Goal: Complete application form: Complete application form

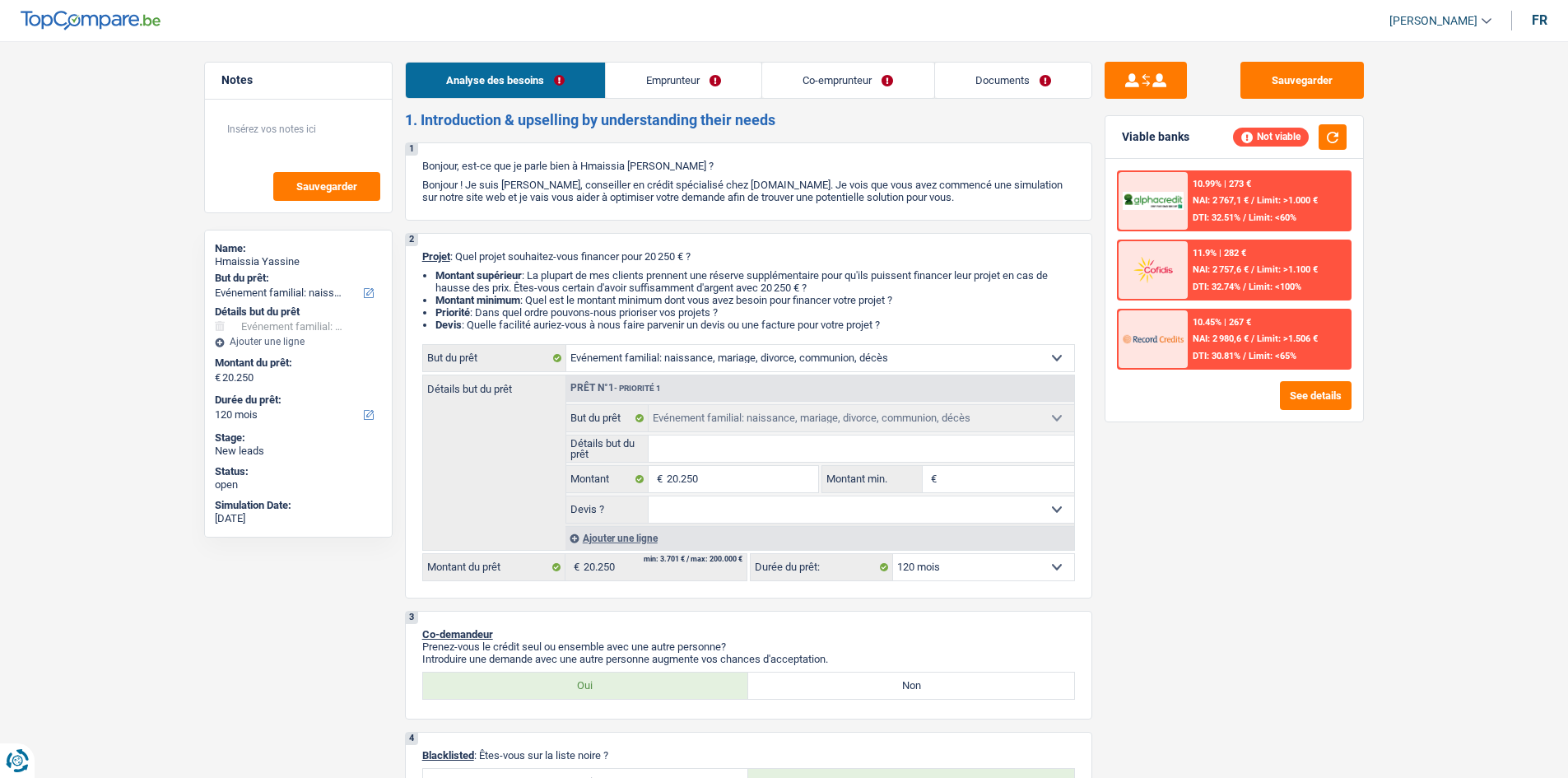
select select "familyEvent"
select select "120"
select select "familyEvent"
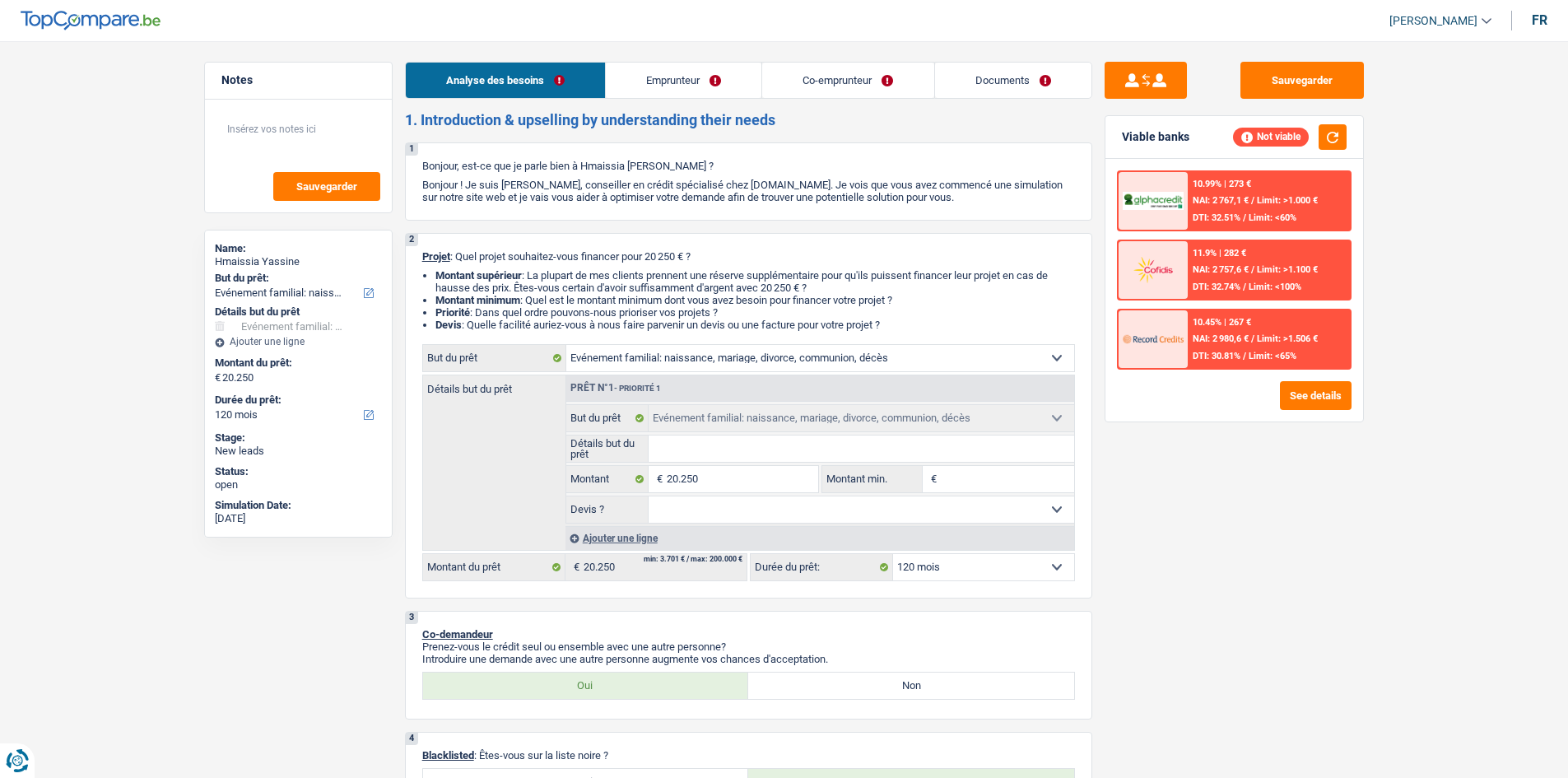
select select "120"
select select "worker"
select select "netSalary"
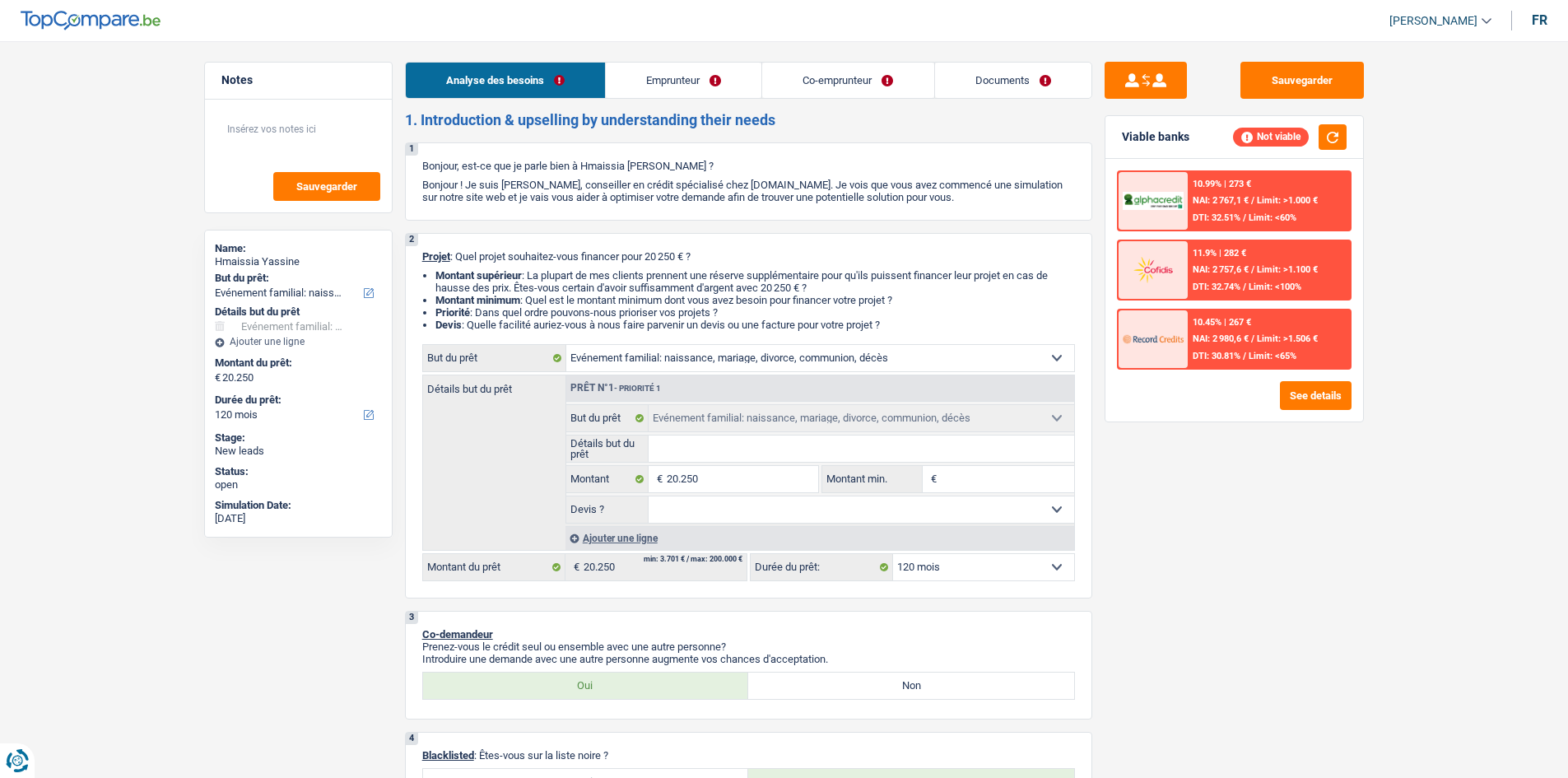
select select "ownerWithoutMortgage"
select select "creditConsolidation"
select select "120"
select select "familyEvent"
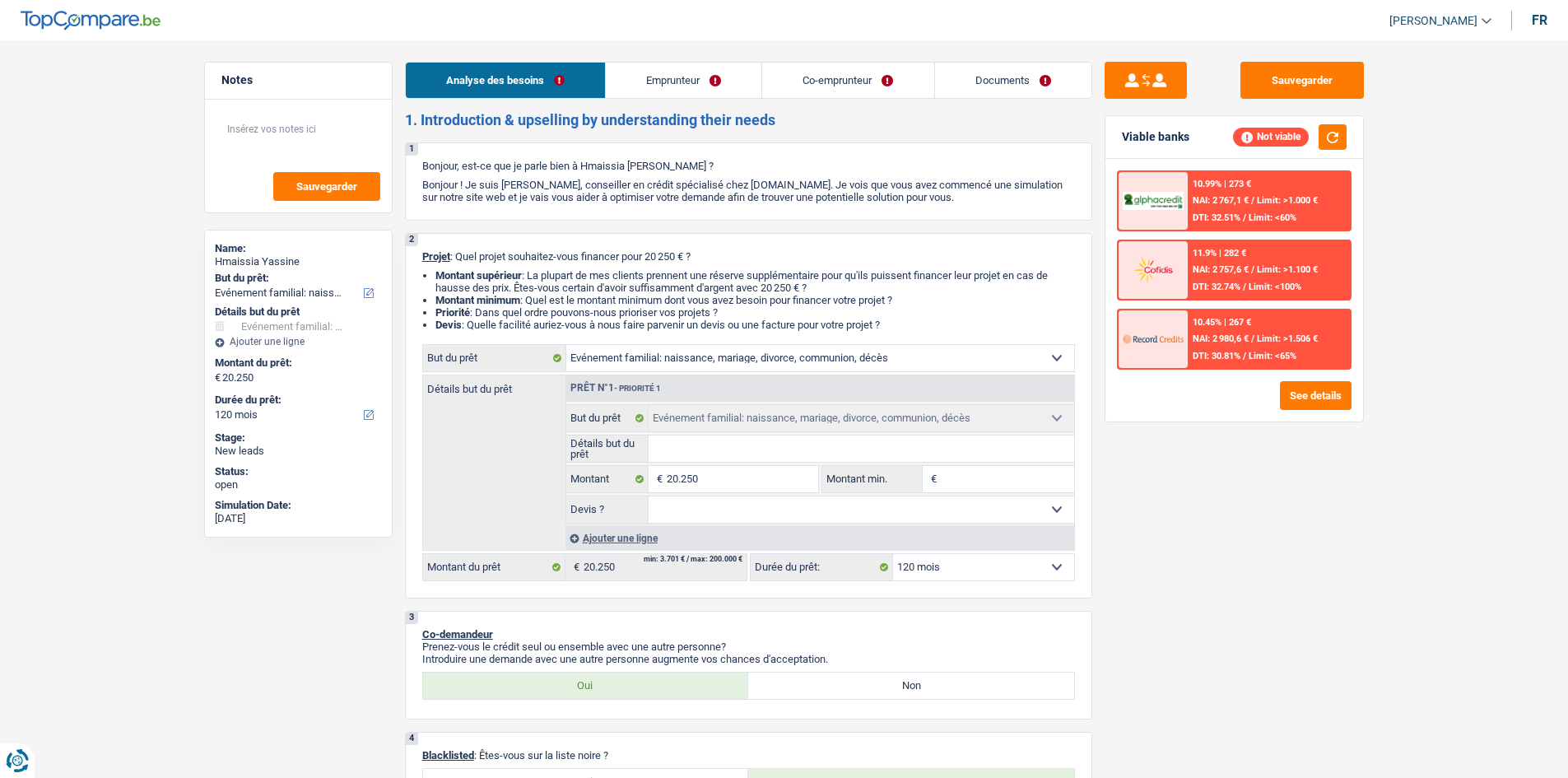
select select "120"
select select "familyEvent"
select select "120"
select select "familyEvent"
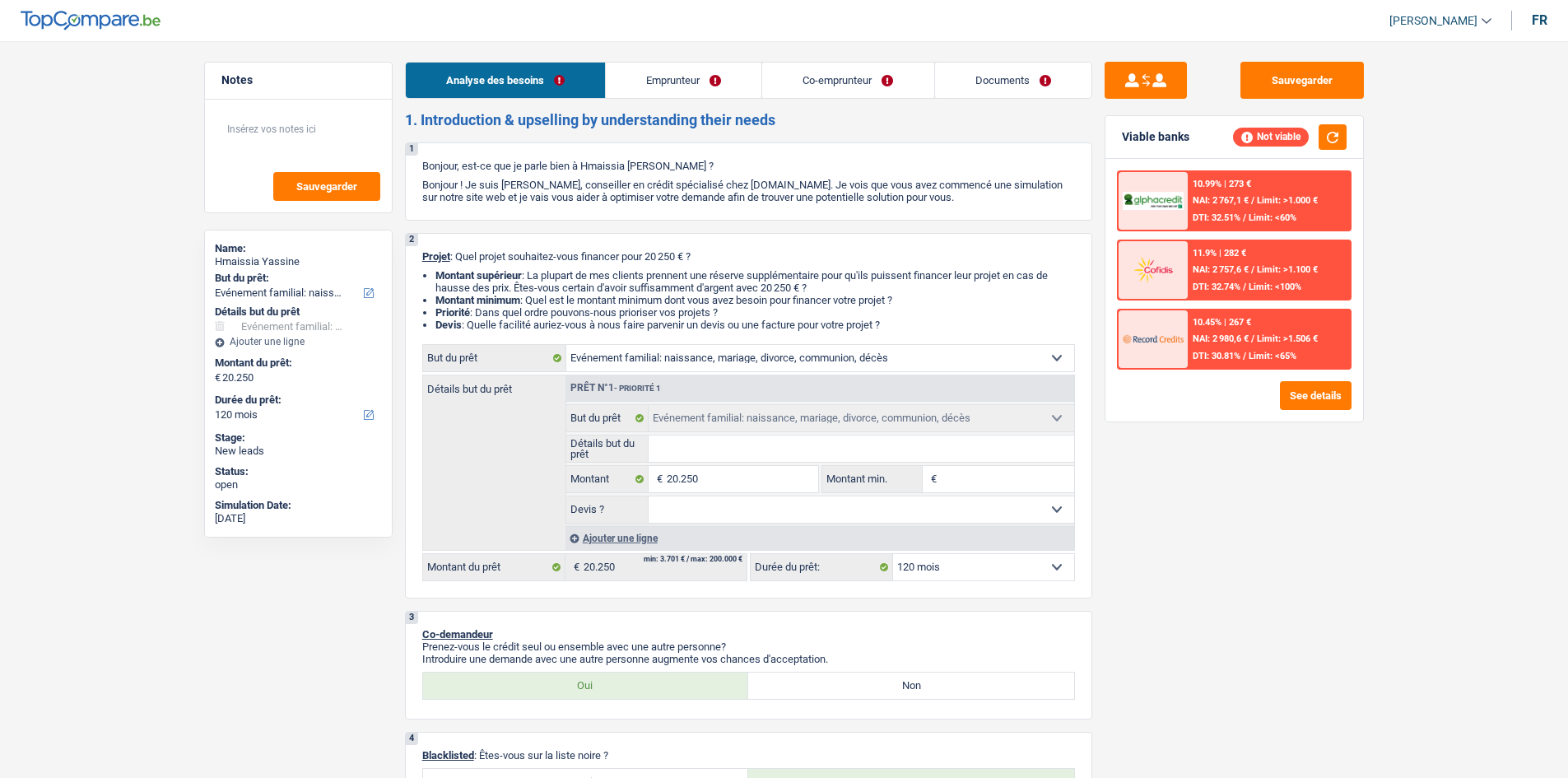
select select "familyEvent"
select select "120"
select select "worker"
select select "netSalary"
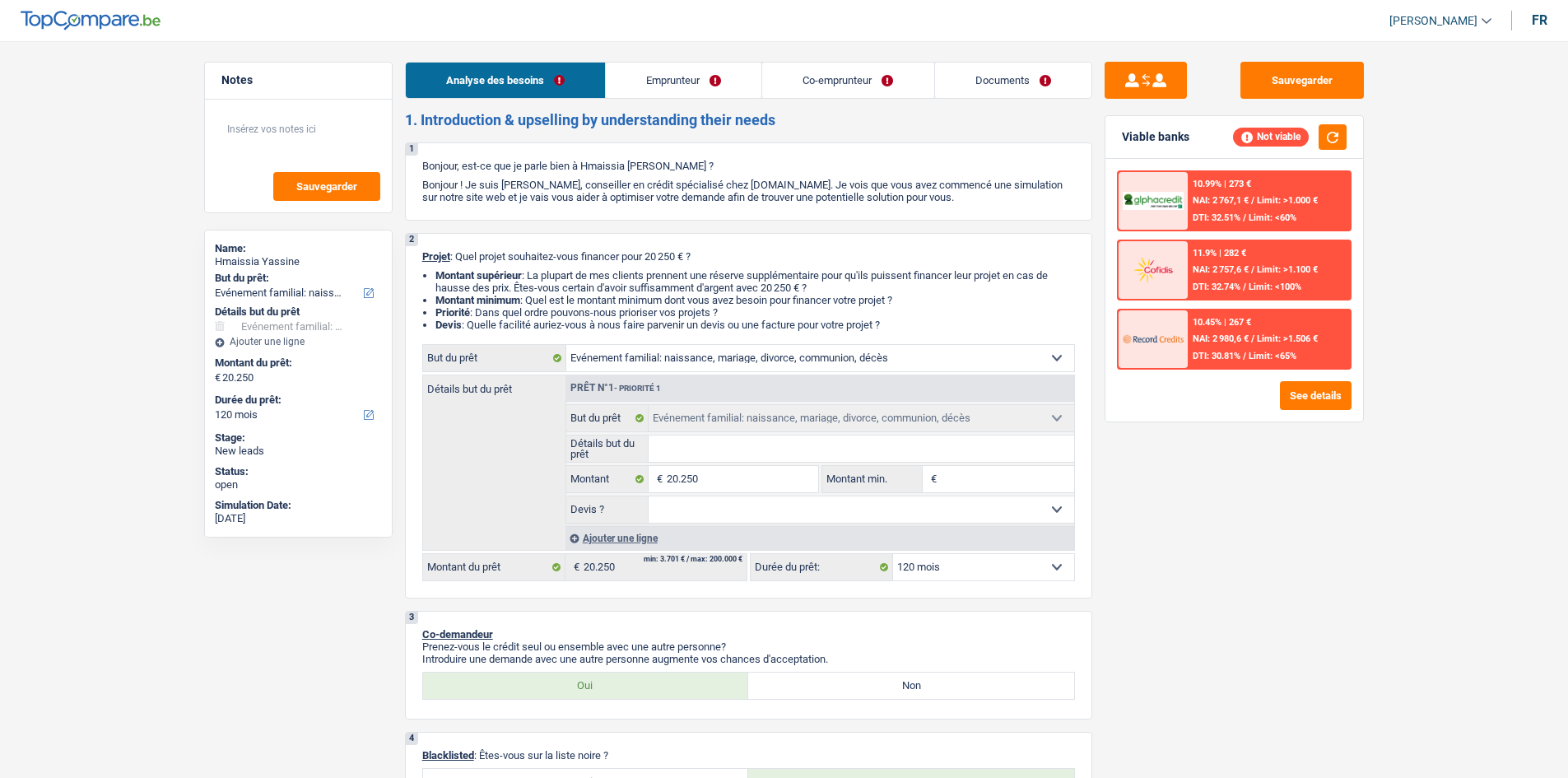
select select "netSalary"
select select "ownerWithoutMortgage"
select select "creditConsolidation"
select select "120"
select select "familyEvent"
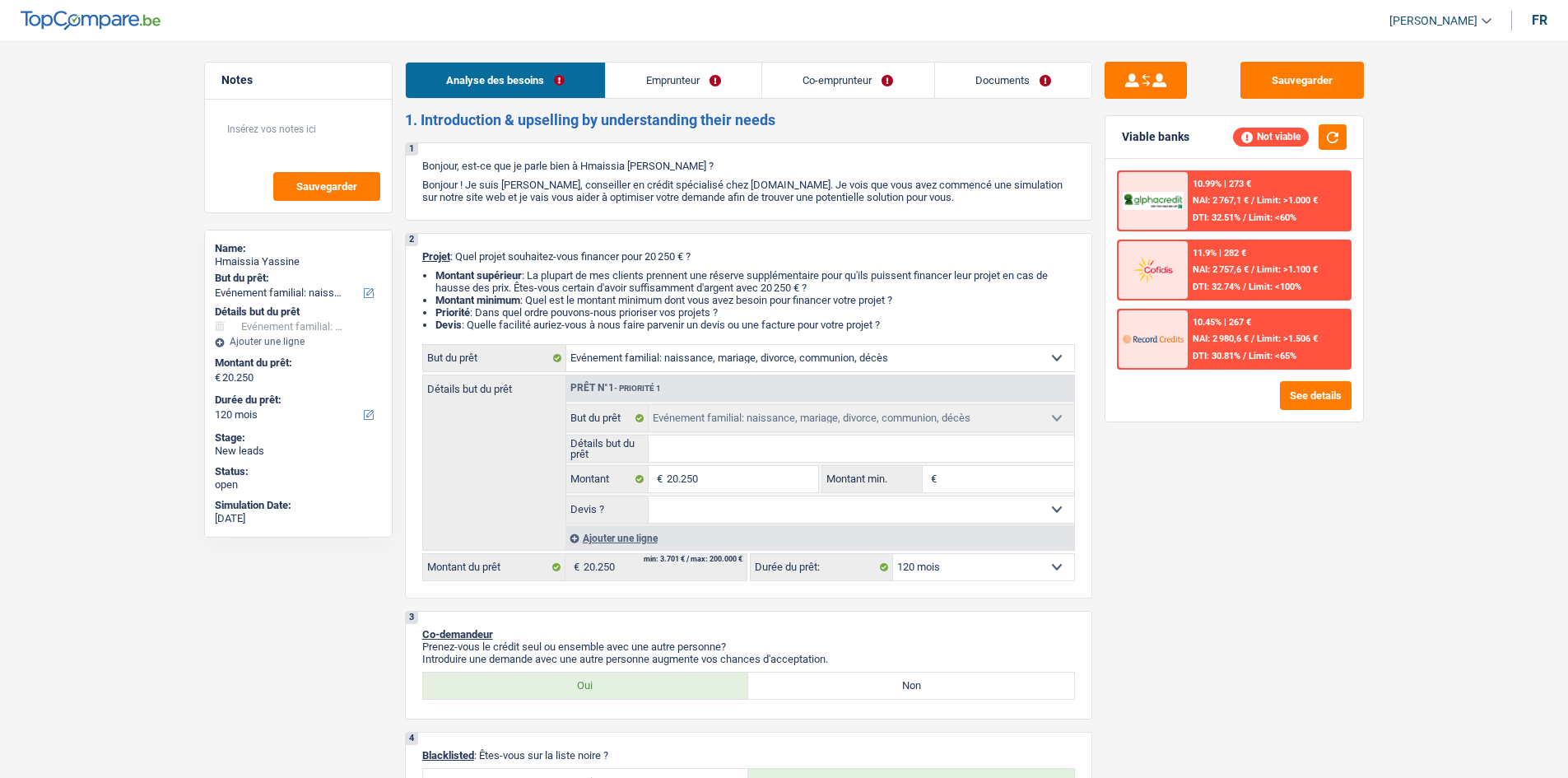
select select "familyEvent"
select select "120"
select select "32"
click at [697, 88] on link "Emprunteur" at bounding box center [684, 80] width 155 height 36
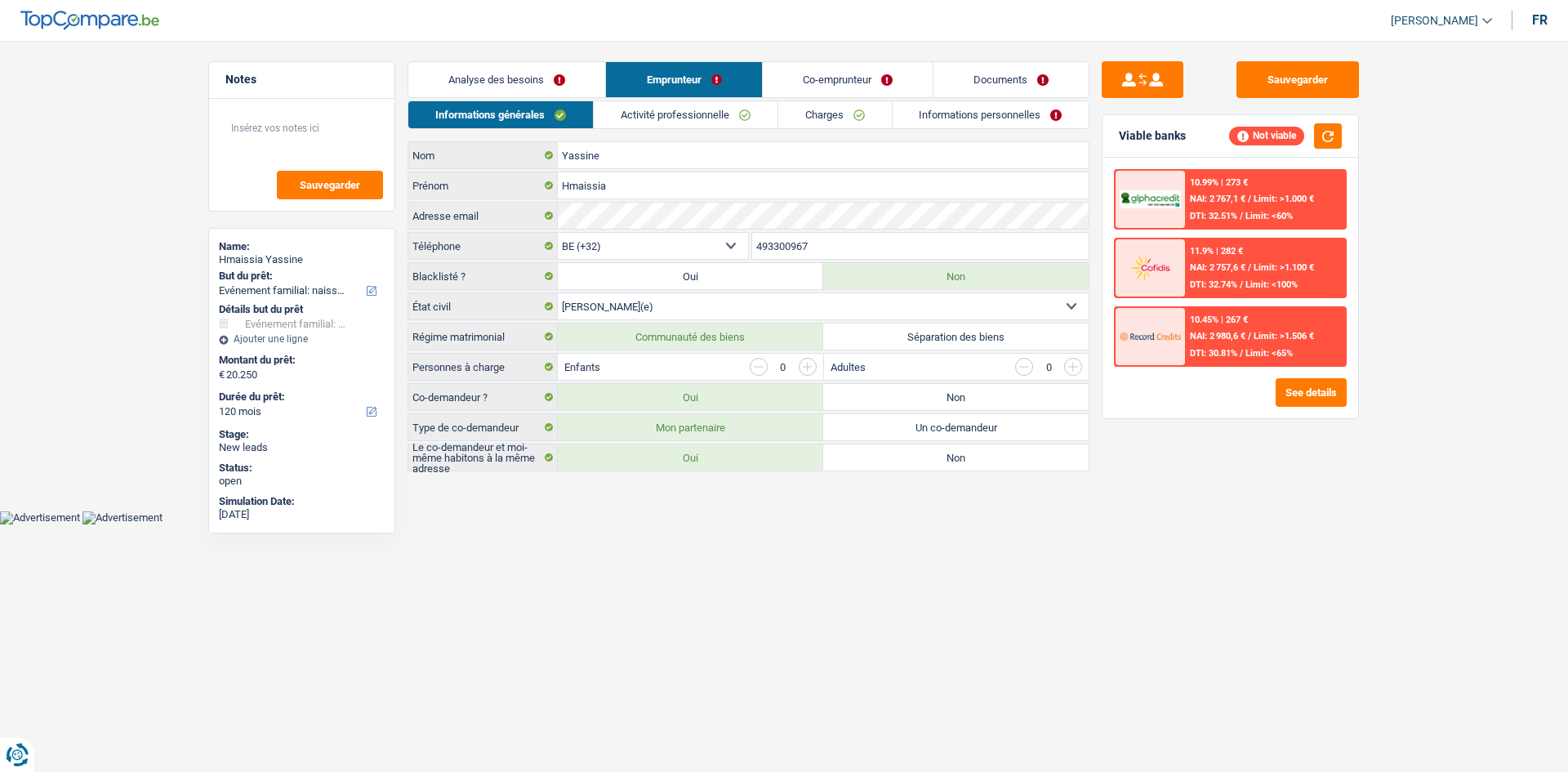
click at [697, 113] on link "Activité professionnelle" at bounding box center [686, 115] width 184 height 27
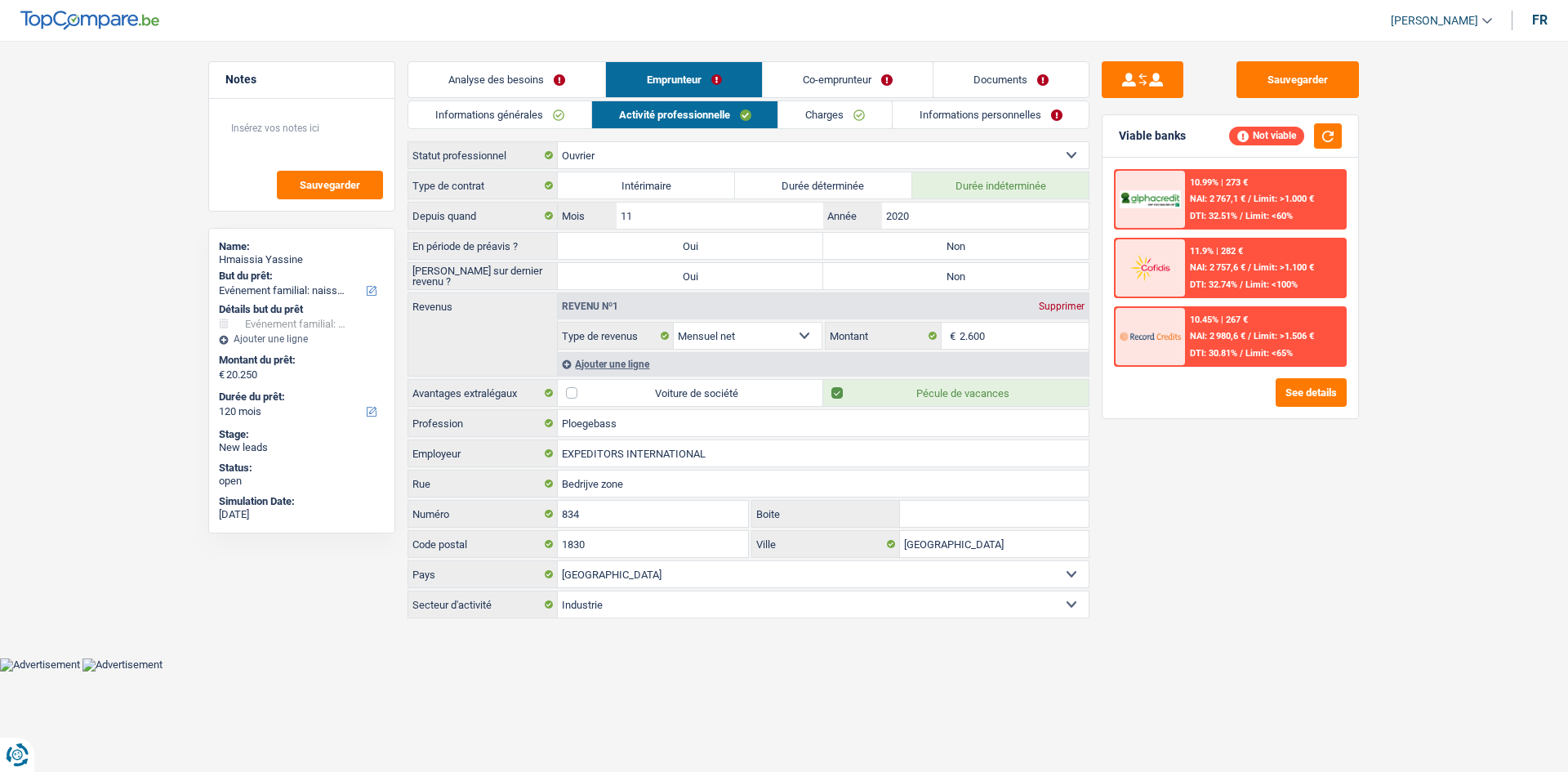
click at [878, 77] on link "Co-emprunteur" at bounding box center [847, 80] width 170 height 35
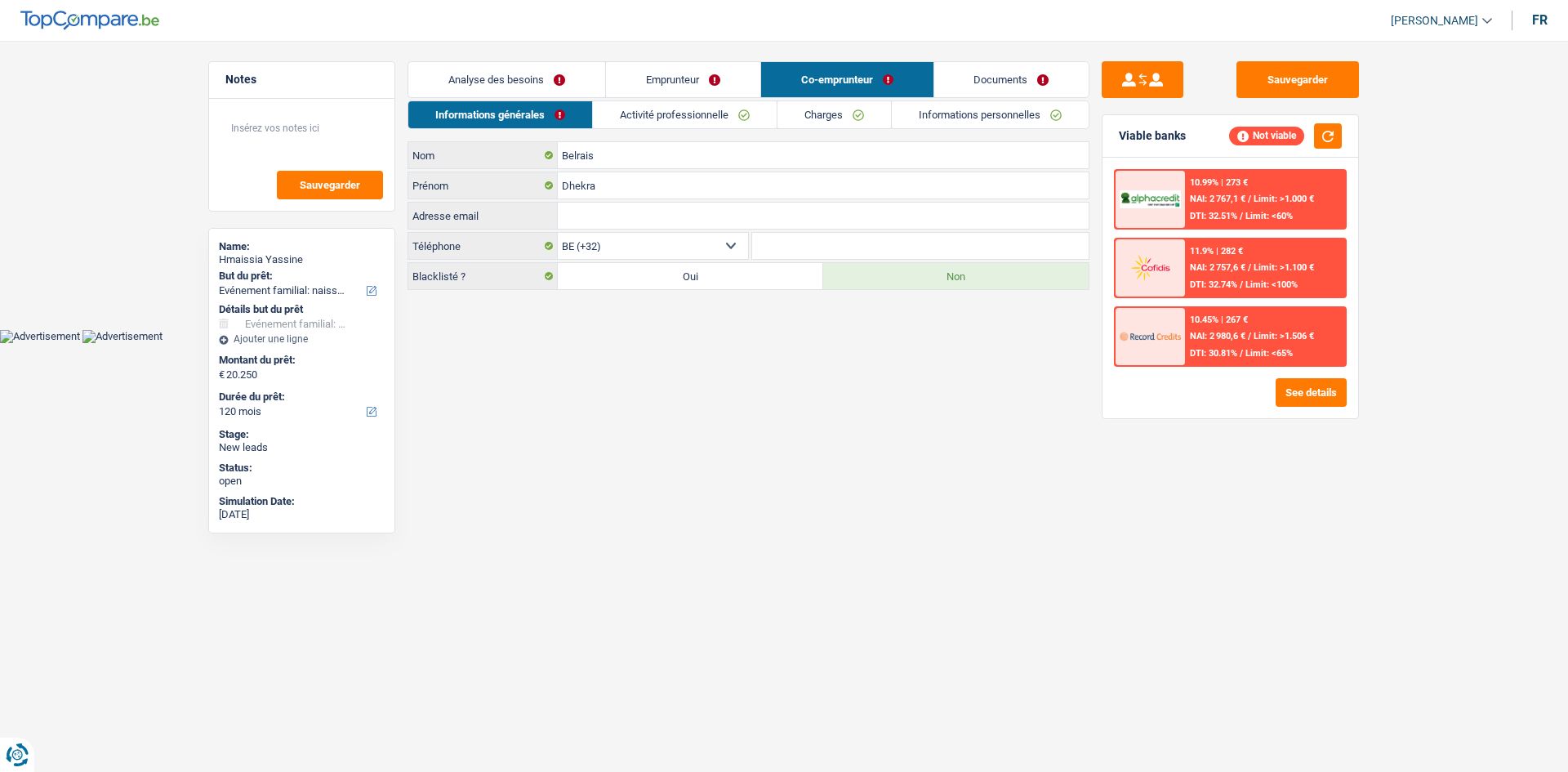
drag, startPoint x: 687, startPoint y: 109, endPoint x: 705, endPoint y: 104, distance: 18.7
click at [689, 108] on link "Activité professionnelle" at bounding box center [685, 115] width 184 height 27
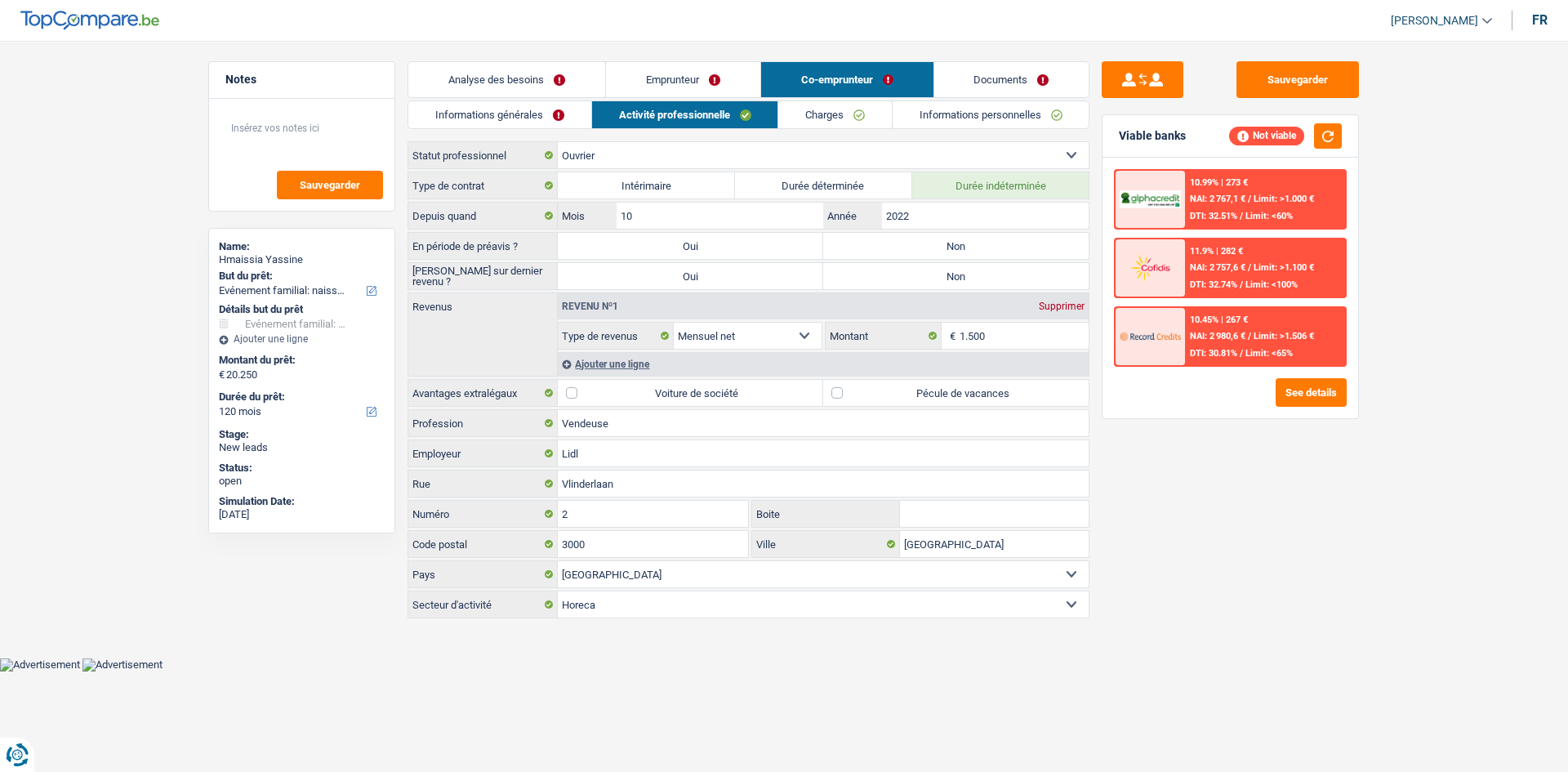
click at [554, 82] on link "Analyse des besoins" at bounding box center [507, 80] width 197 height 35
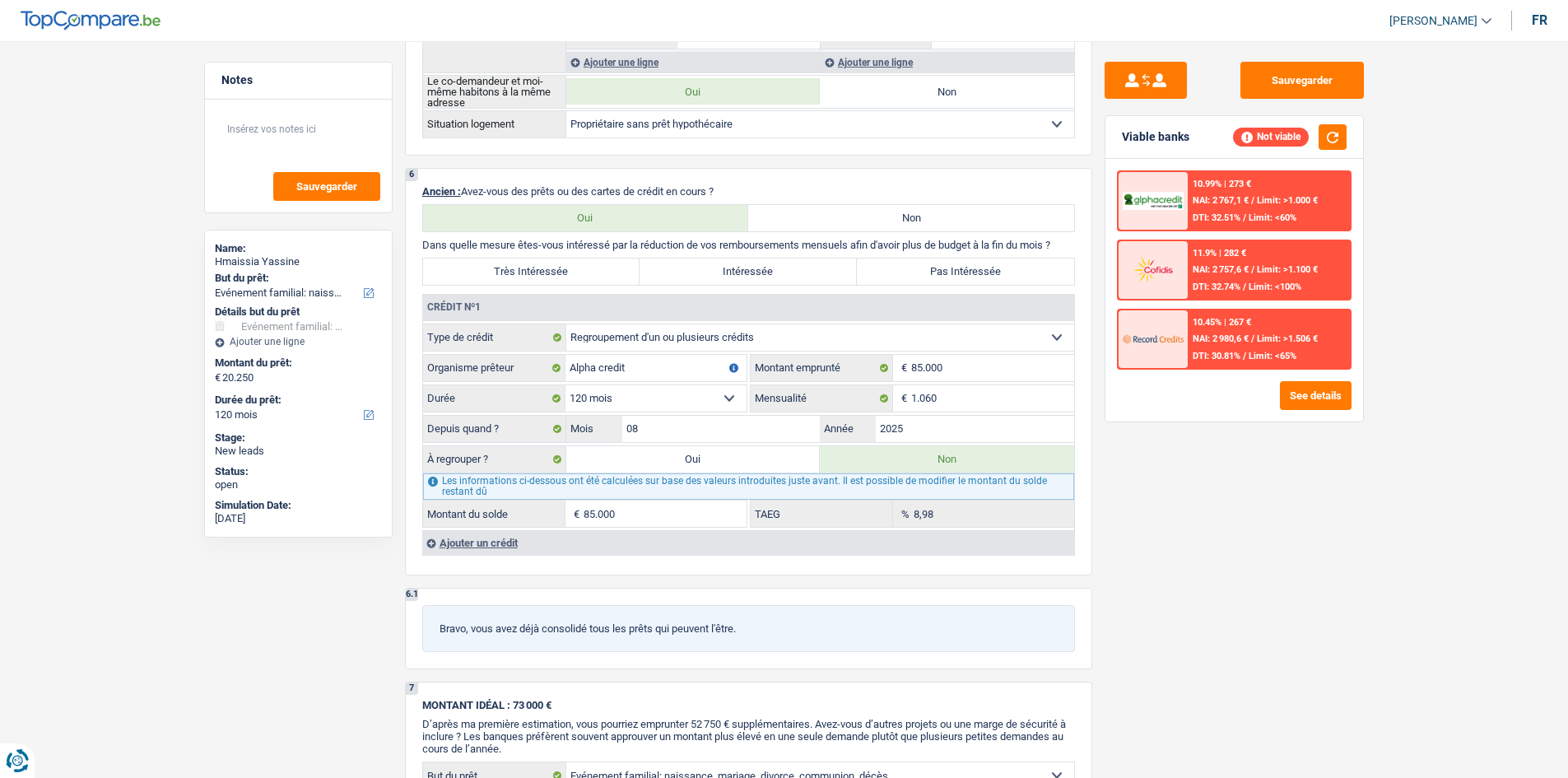
scroll to position [988, 0]
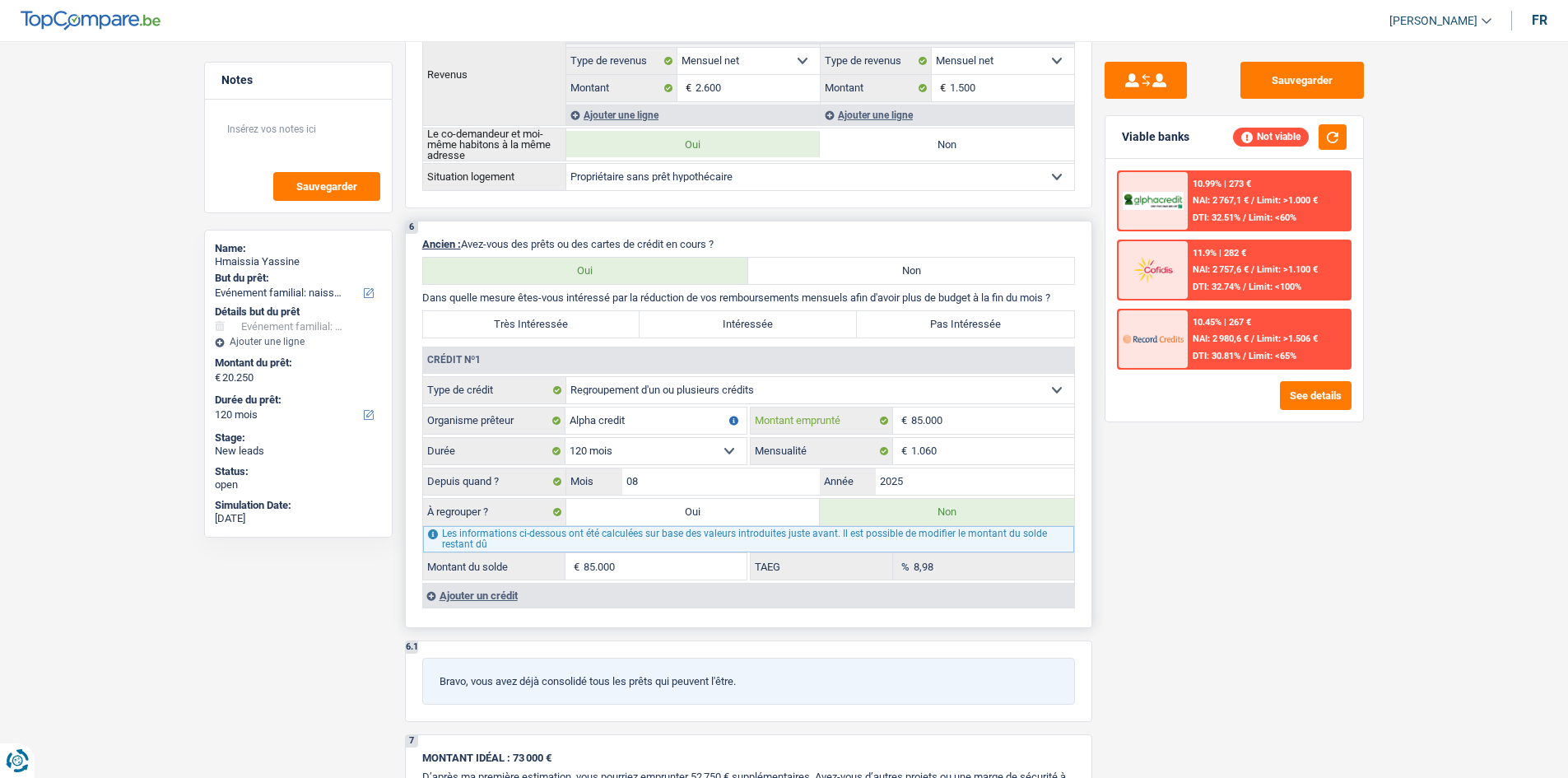
click at [1015, 418] on input "85.000" at bounding box center [993, 421] width 163 height 26
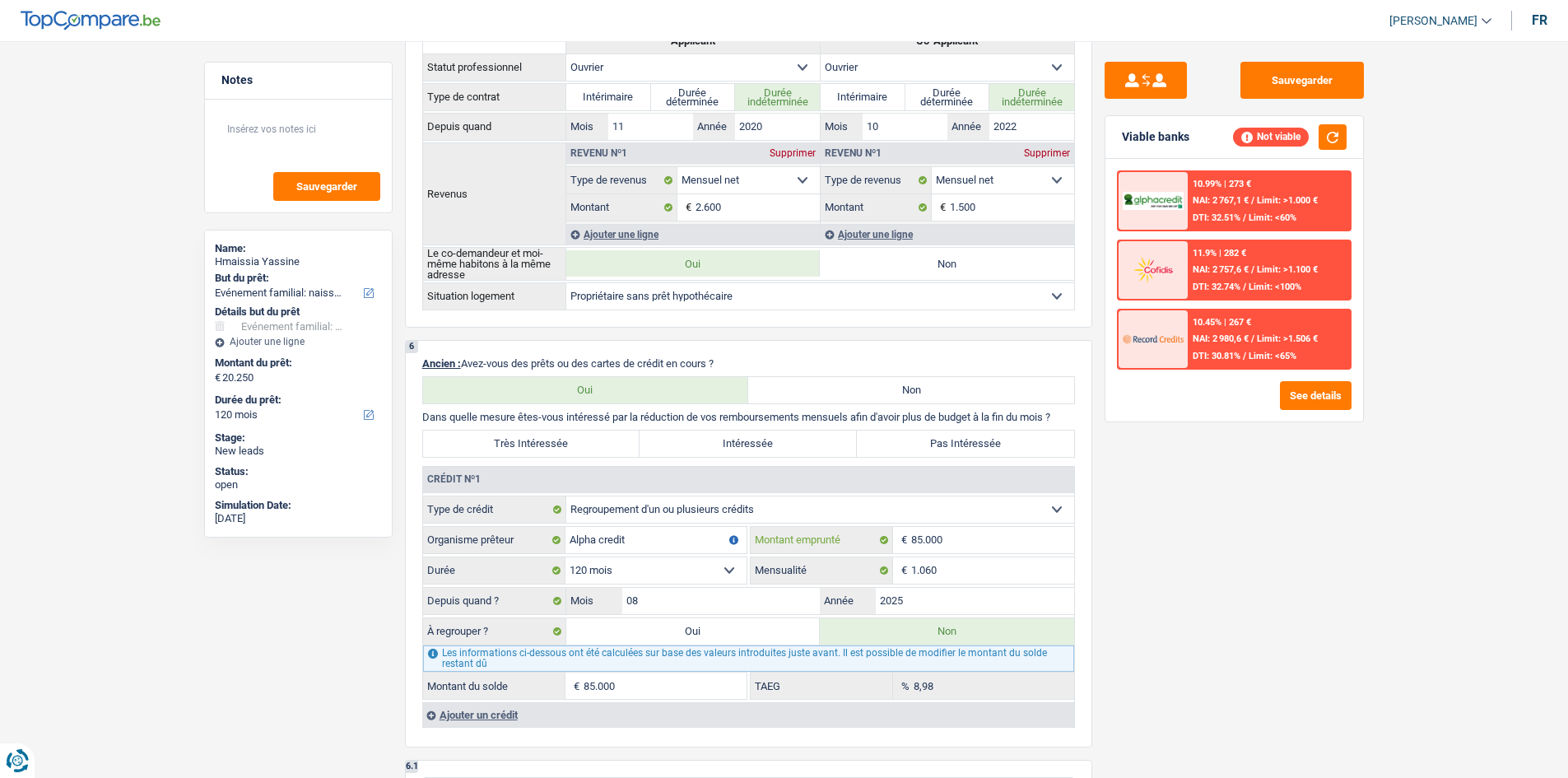
scroll to position [906, 0]
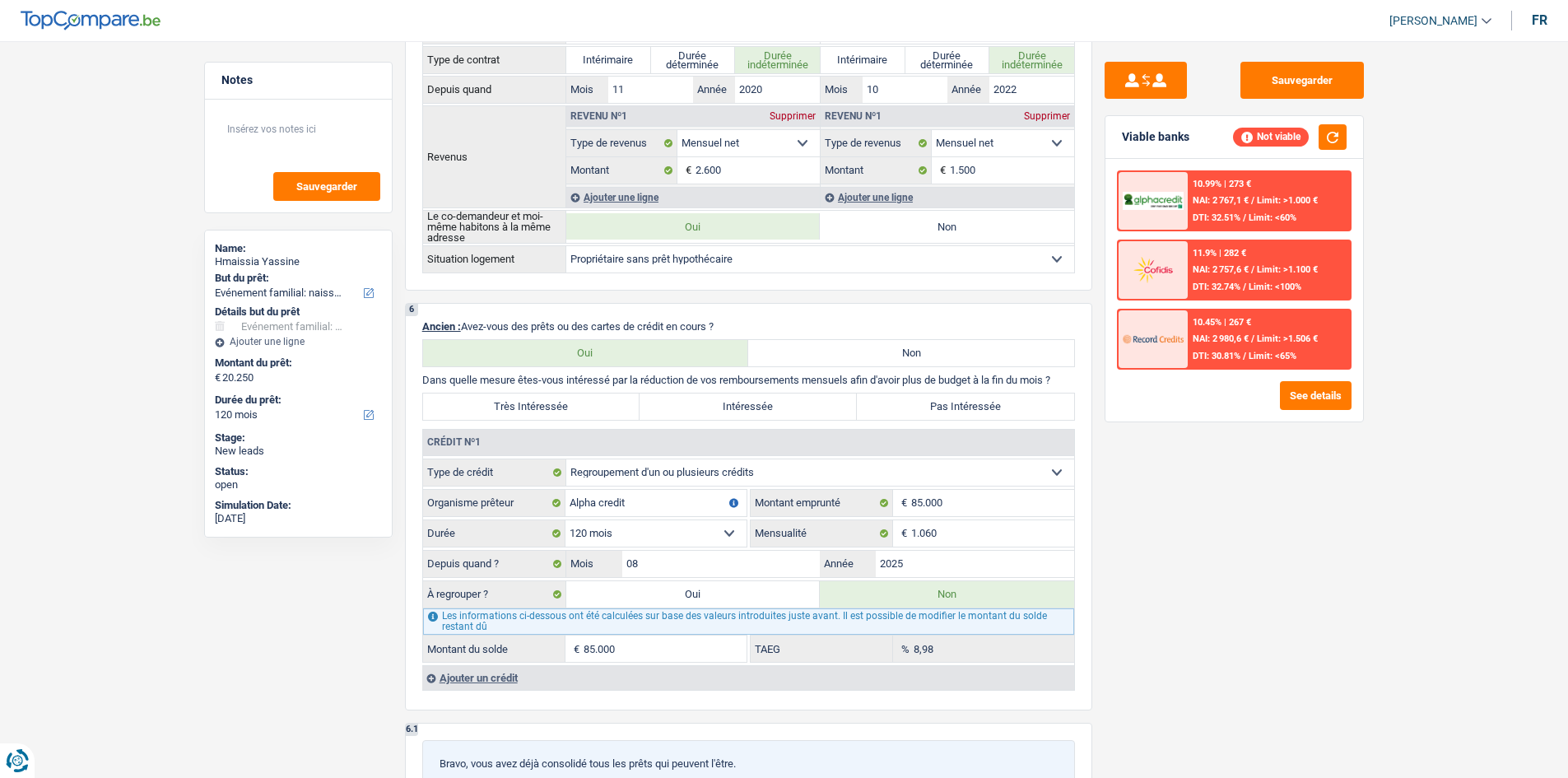
click at [1184, 536] on div "Sauvegarder Viable banks Not viable 10.99% | 273 € NAI: 2 767,1 € / Limit: >1.0…" at bounding box center [1235, 405] width 284 height 686
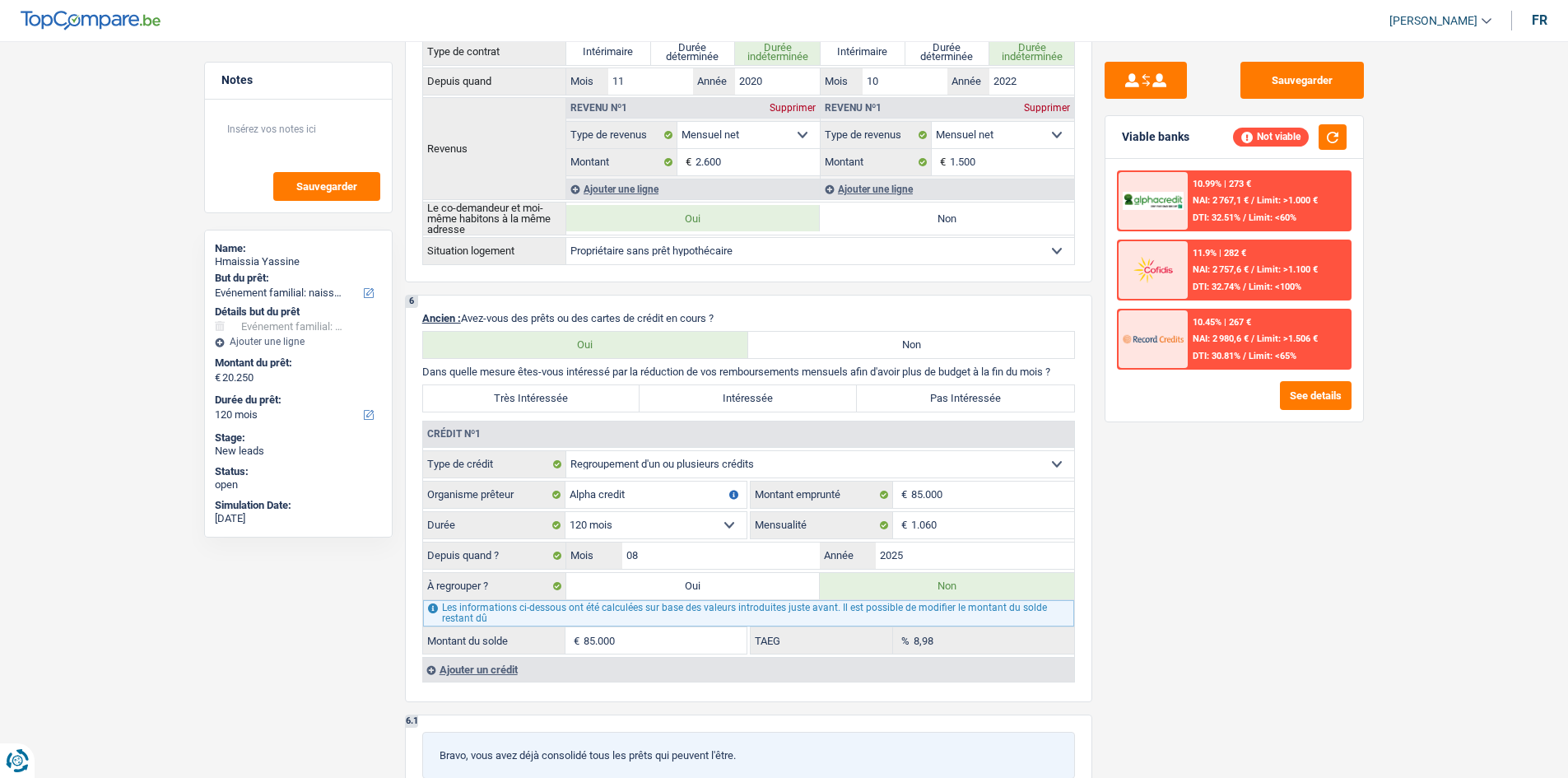
scroll to position [1014, 0]
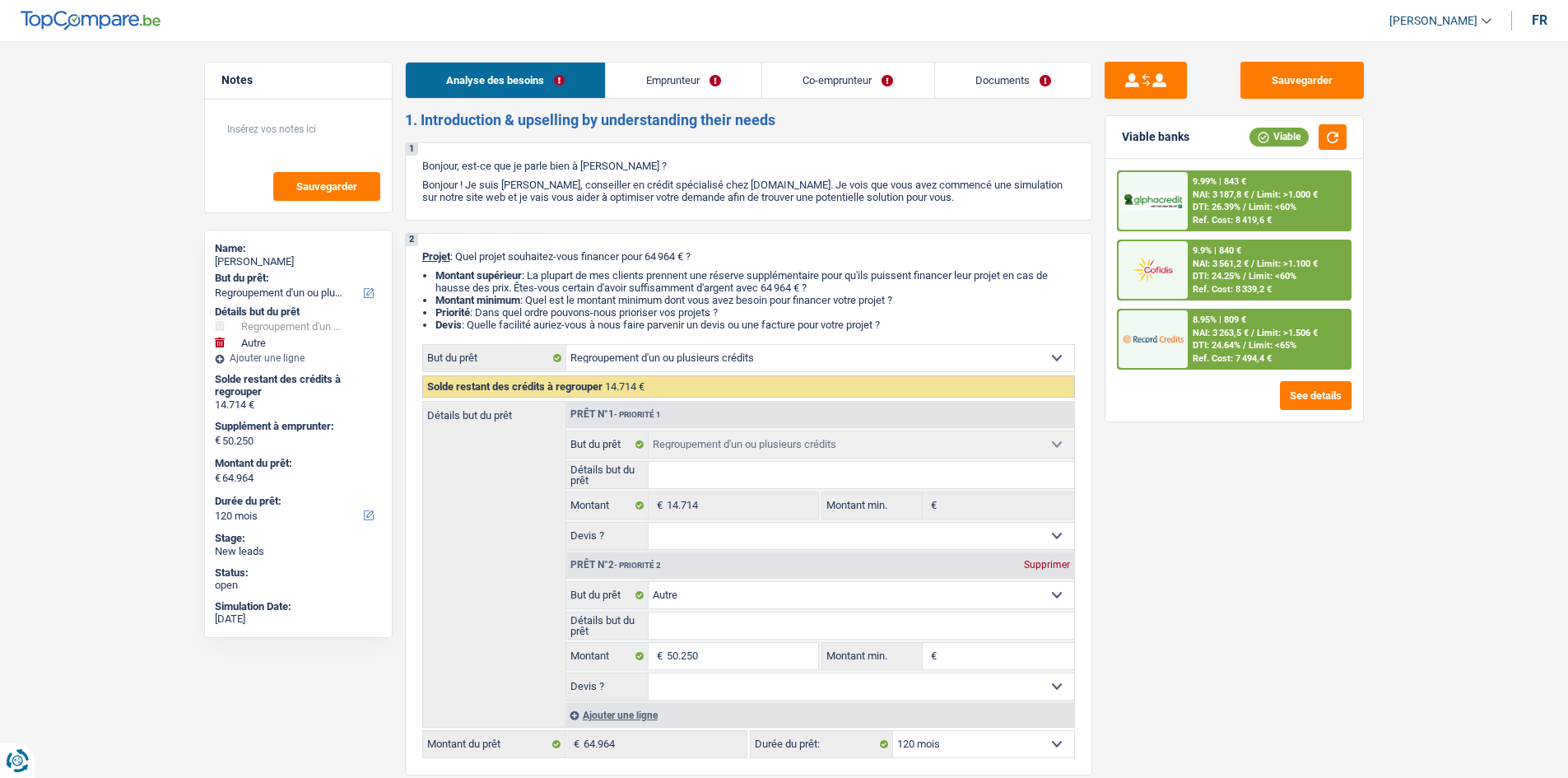
select select "refinancing"
select select "other"
select select "120"
select select "refinancing"
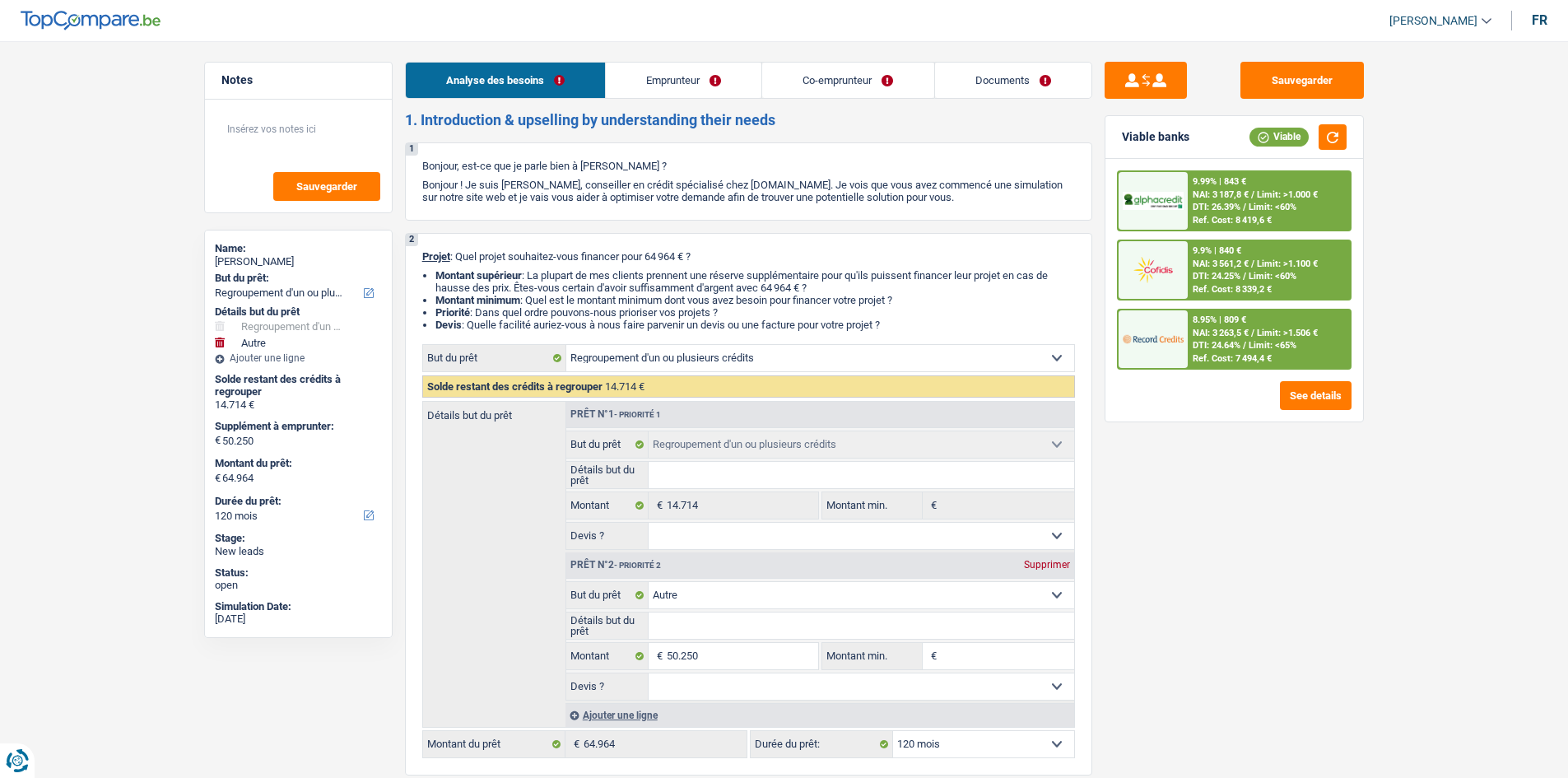
select select "refinancing"
select select "other"
select select "120"
select select "mutuality"
select select "publicEmployee"
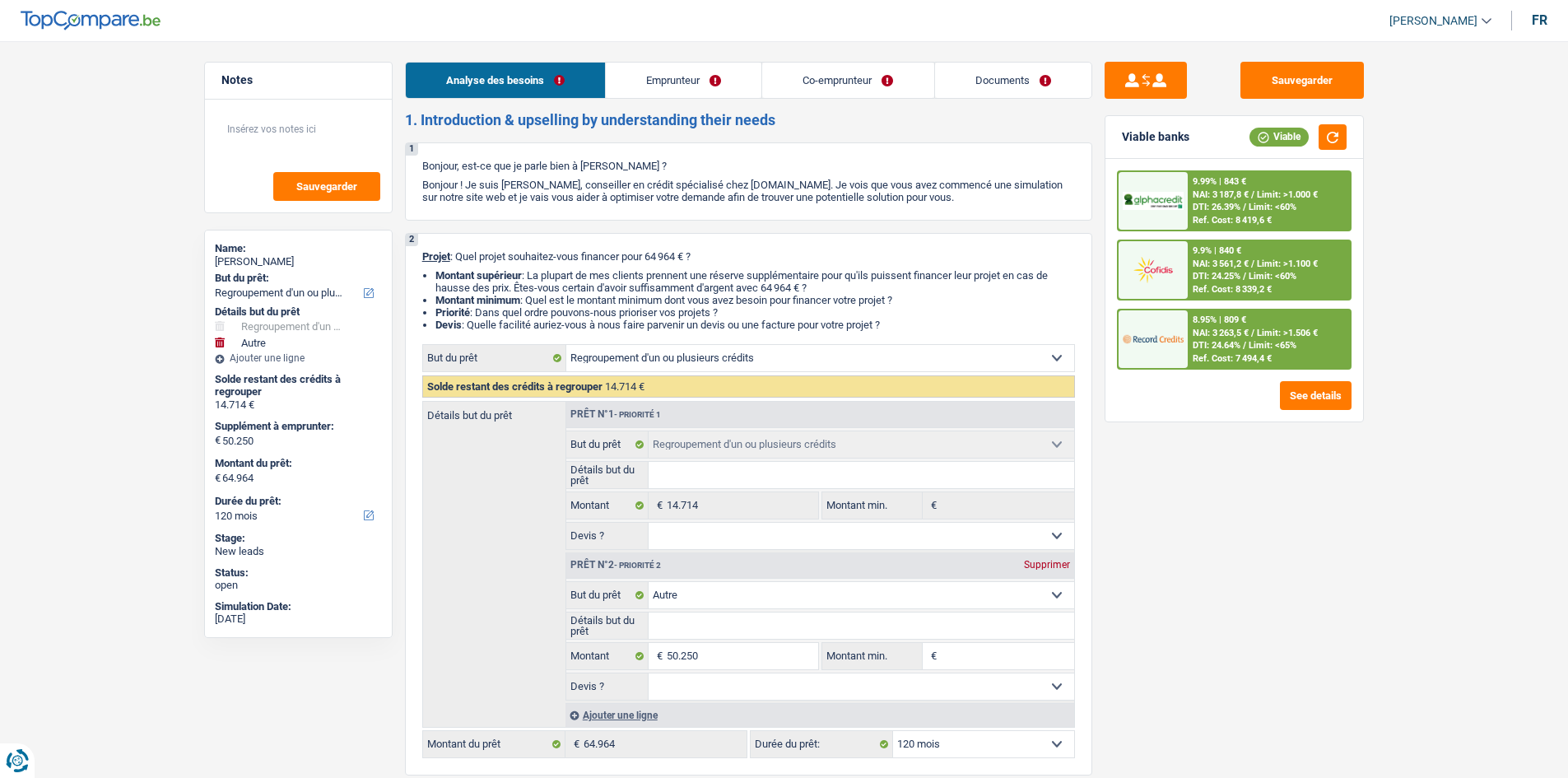
select select "mutualityIndemnity"
select select "rentalIncome"
select select "familyAllowances"
select select "netSalary"
select select "mealVouchers"
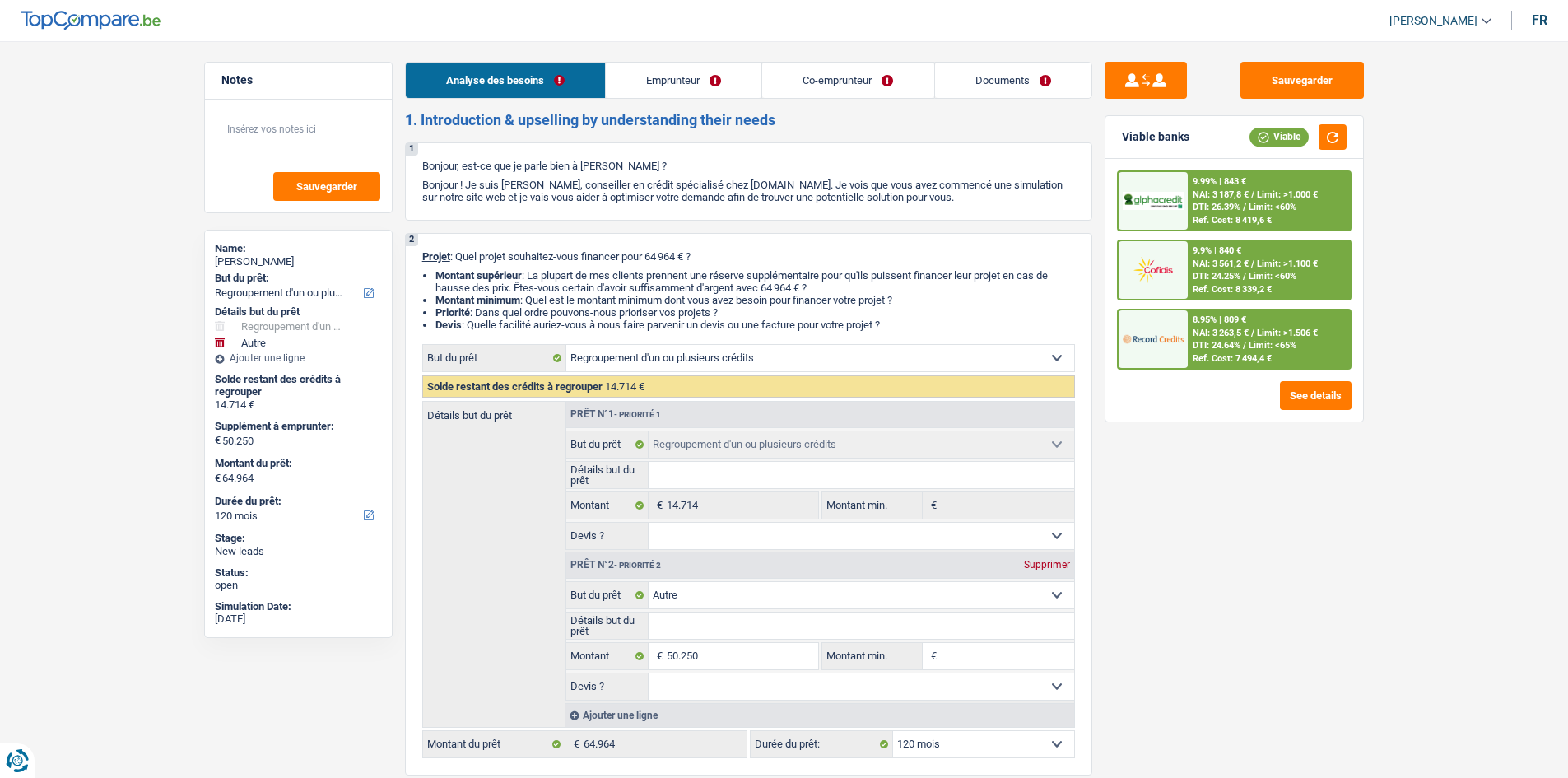
select select "ownerWithoutMortgage"
select select "personalLoan"
select select "loanRepayment"
select select "42"
select select "refinancing"
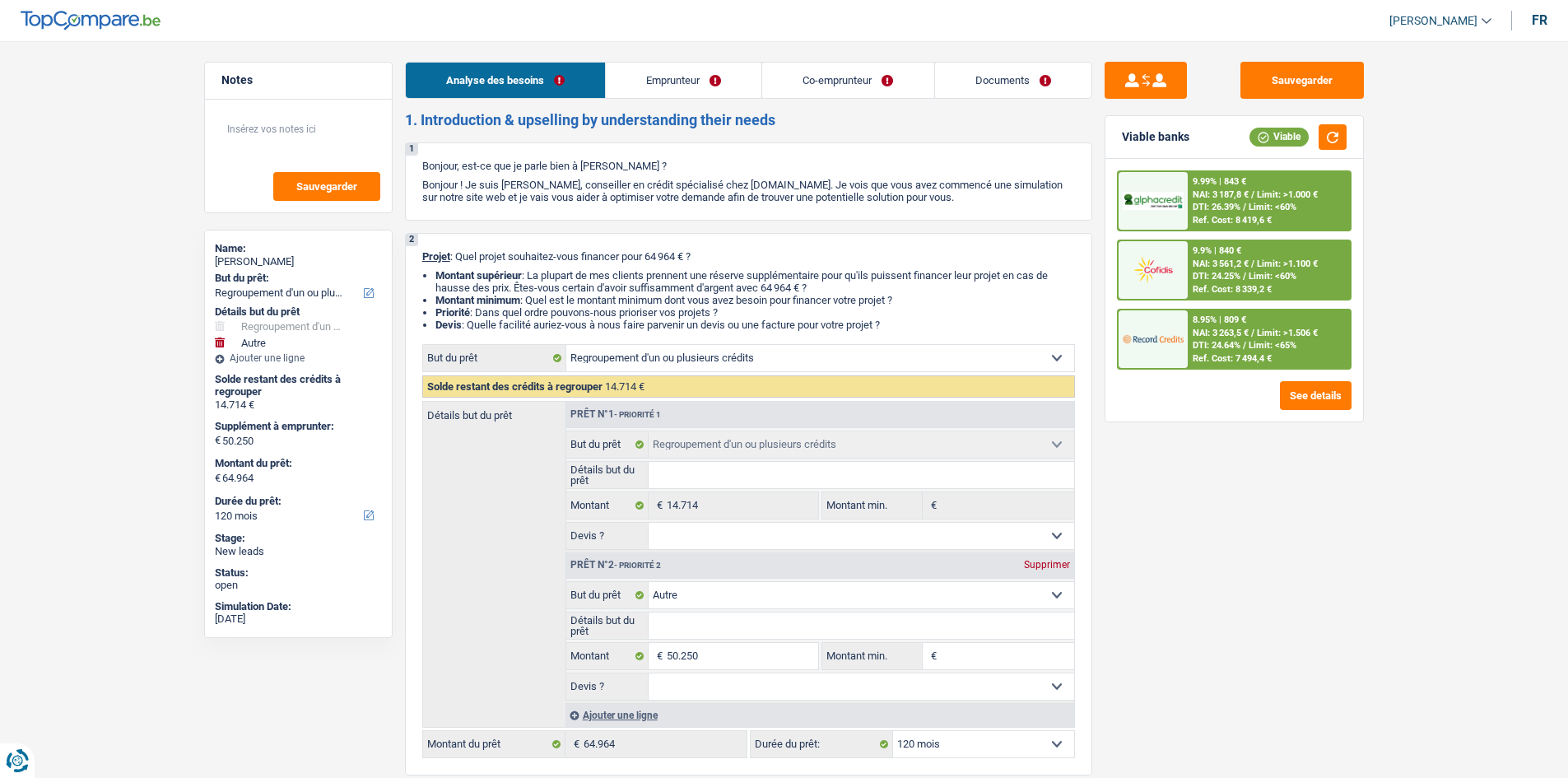
select select "refinancing"
select select "other"
select select "120"
drag, startPoint x: 712, startPoint y: 86, endPoint x: 796, endPoint y: 114, distance: 88.5
click at [713, 86] on link "Emprunteur" at bounding box center [684, 80] width 155 height 36
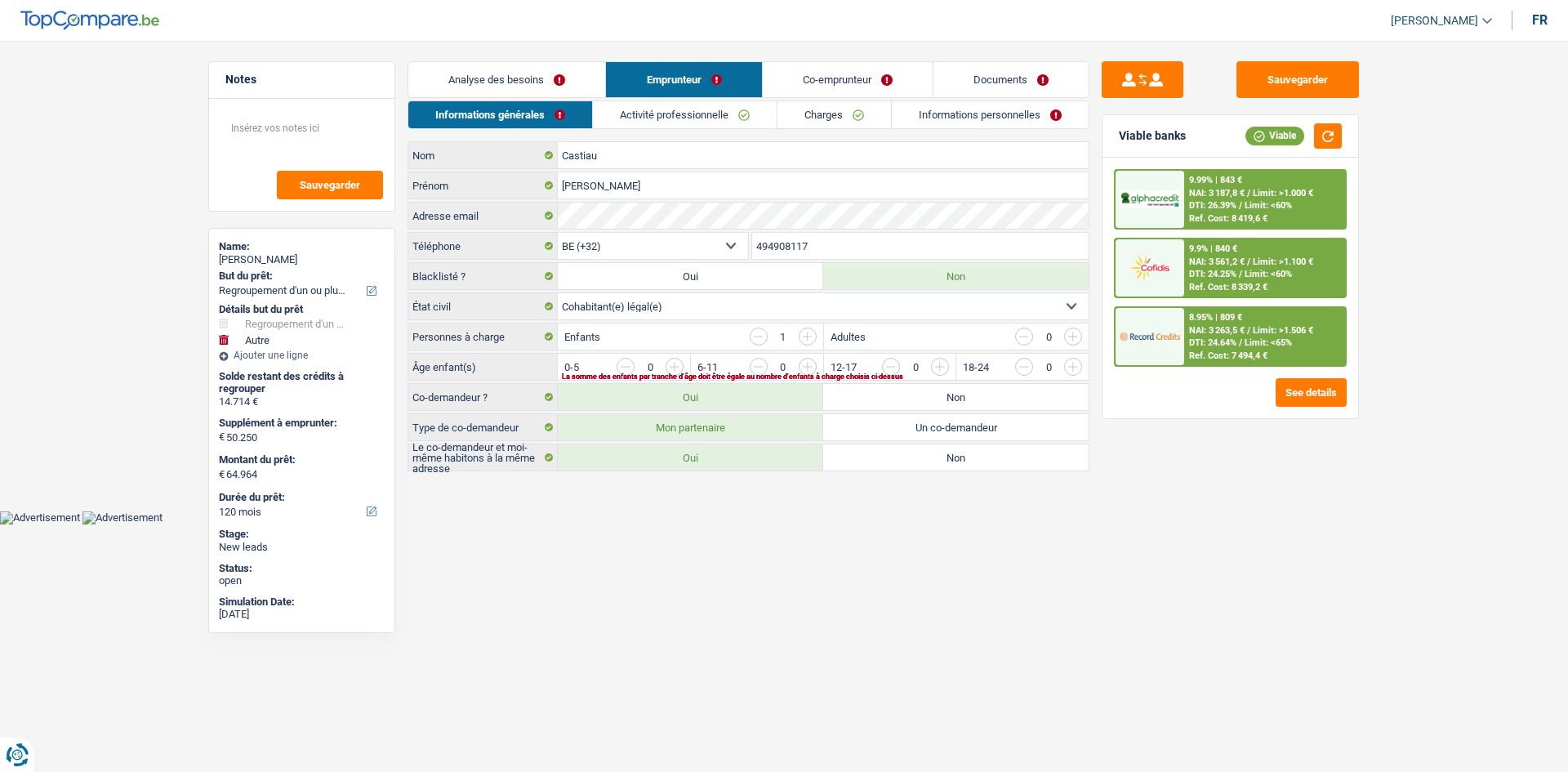
click at [749, 109] on link "Activité professionnelle" at bounding box center [685, 115] width 184 height 27
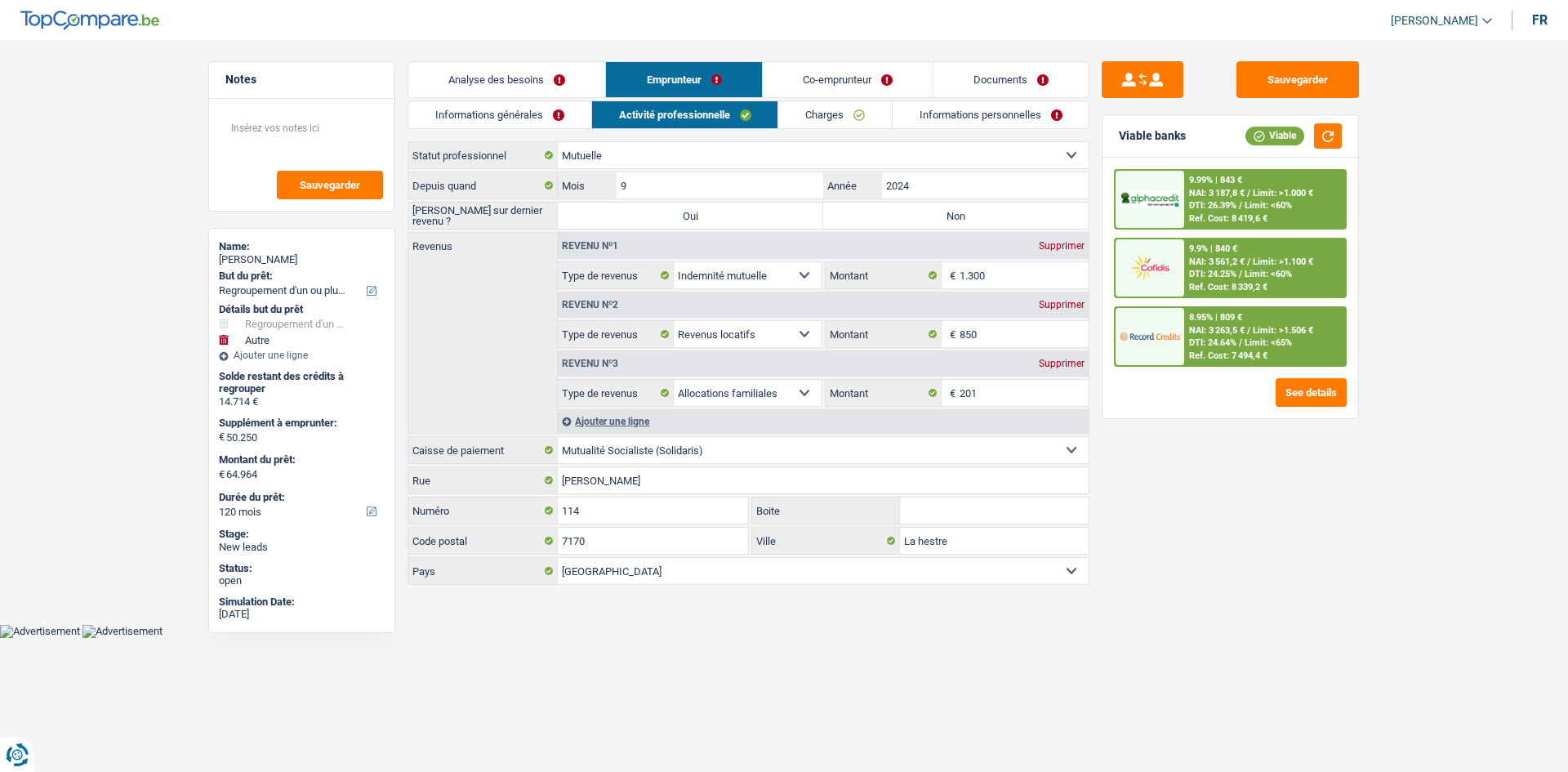
click at [819, 110] on link "Charges" at bounding box center [835, 115] width 113 height 27
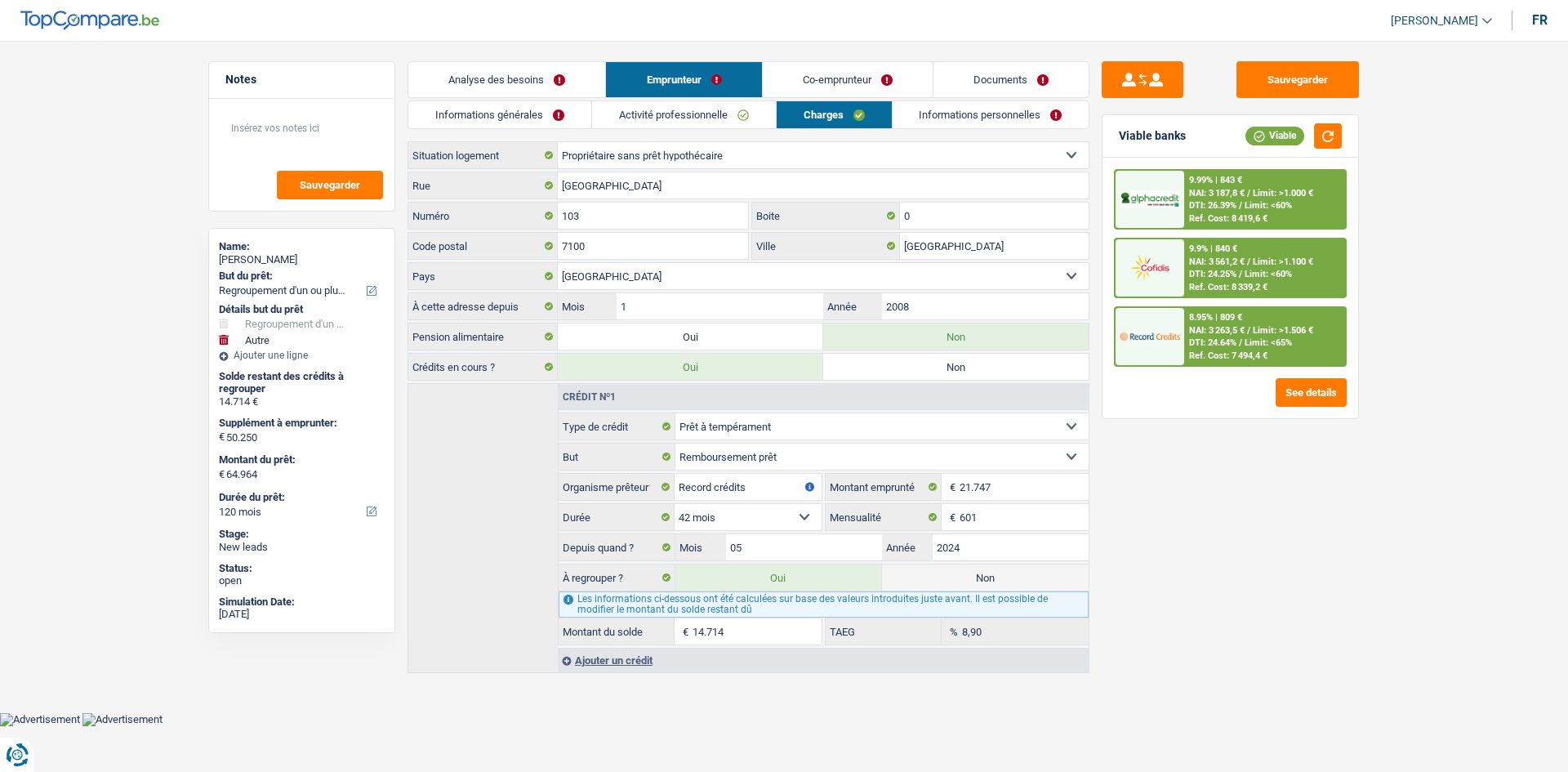
click at [841, 65] on link "Co-emprunteur" at bounding box center [847, 80] width 170 height 35
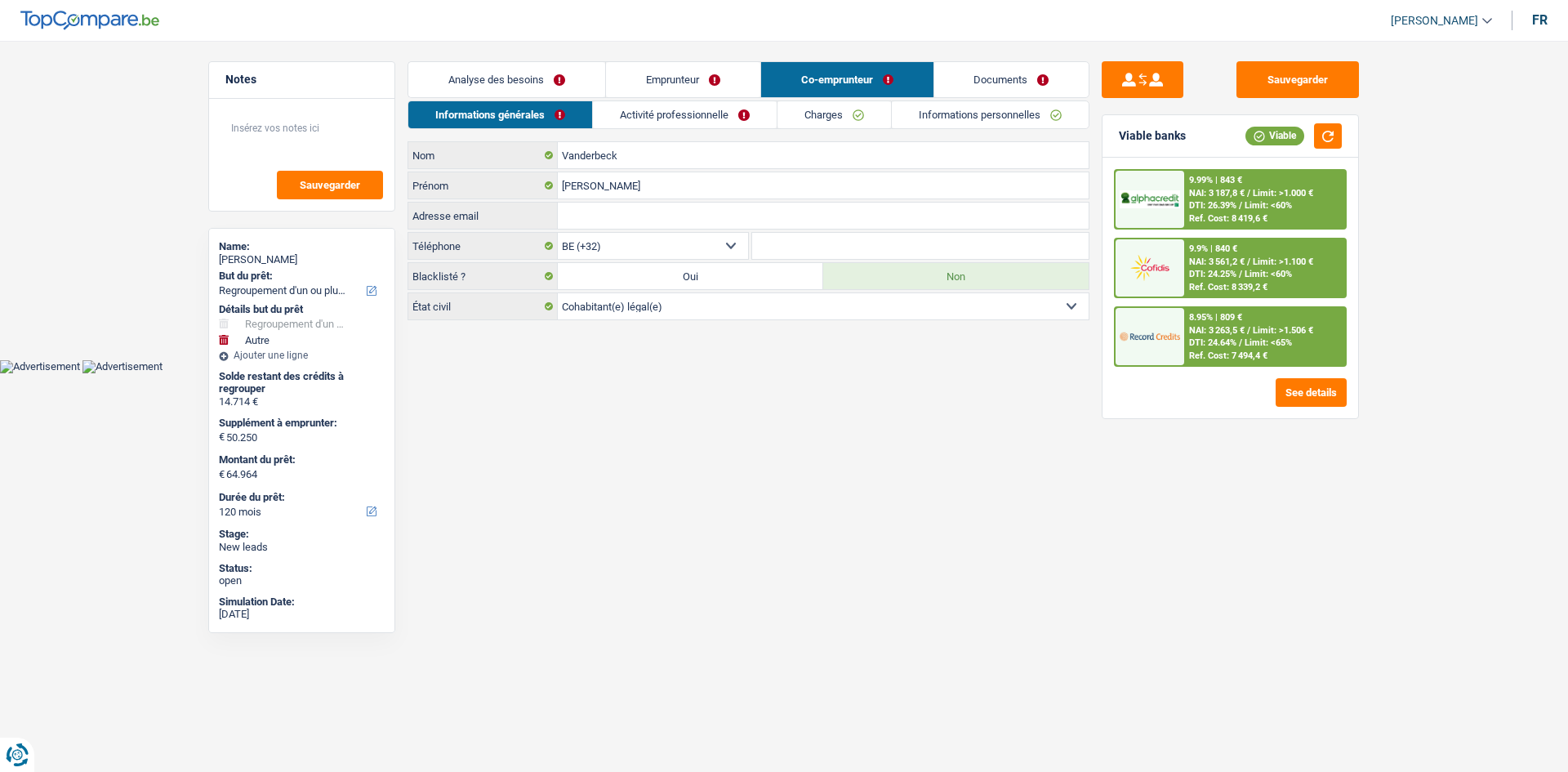
click at [741, 95] on link "Emprunteur" at bounding box center [683, 80] width 154 height 35
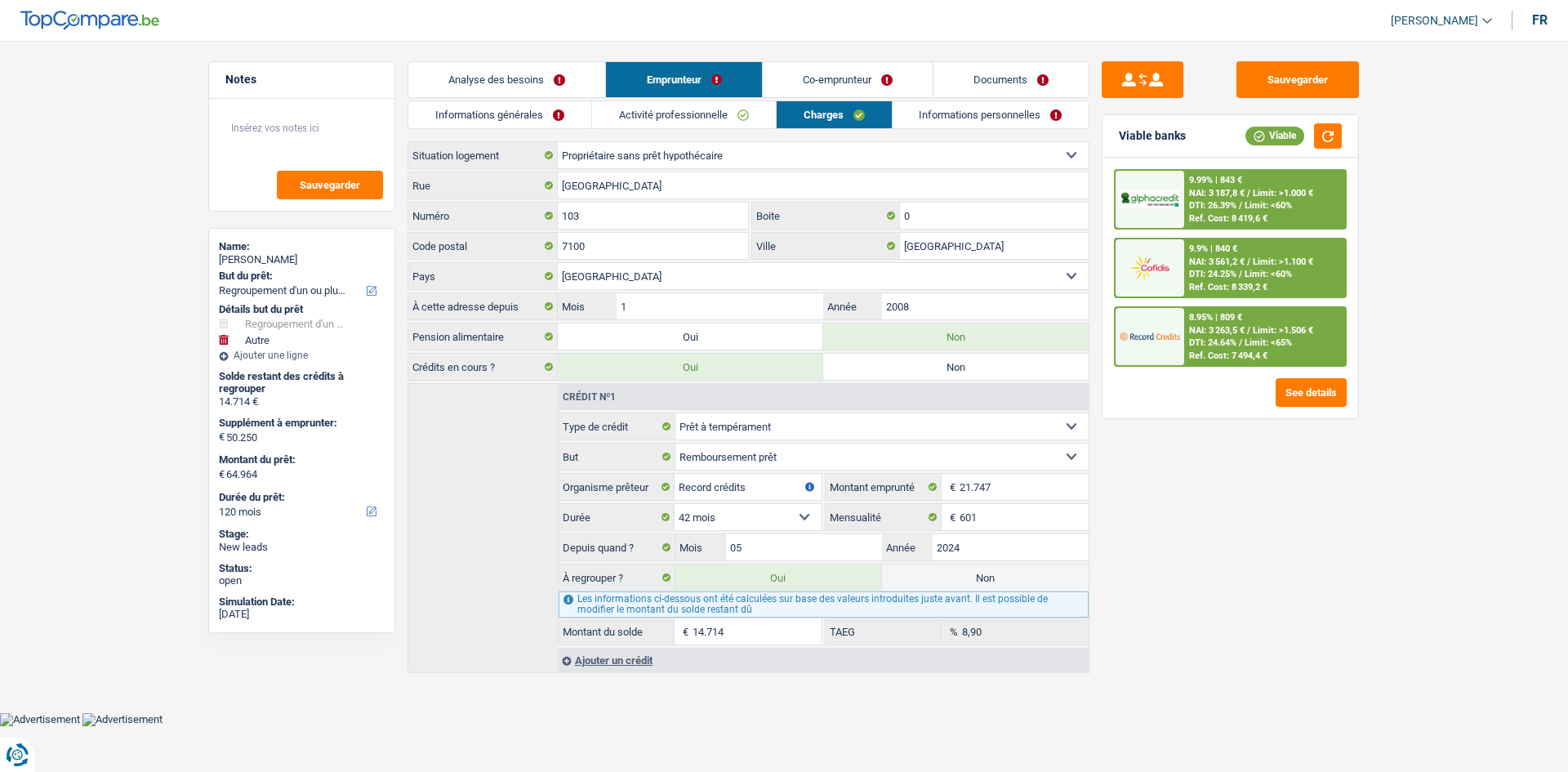
click at [718, 111] on link "Activité professionnelle" at bounding box center [684, 115] width 184 height 27
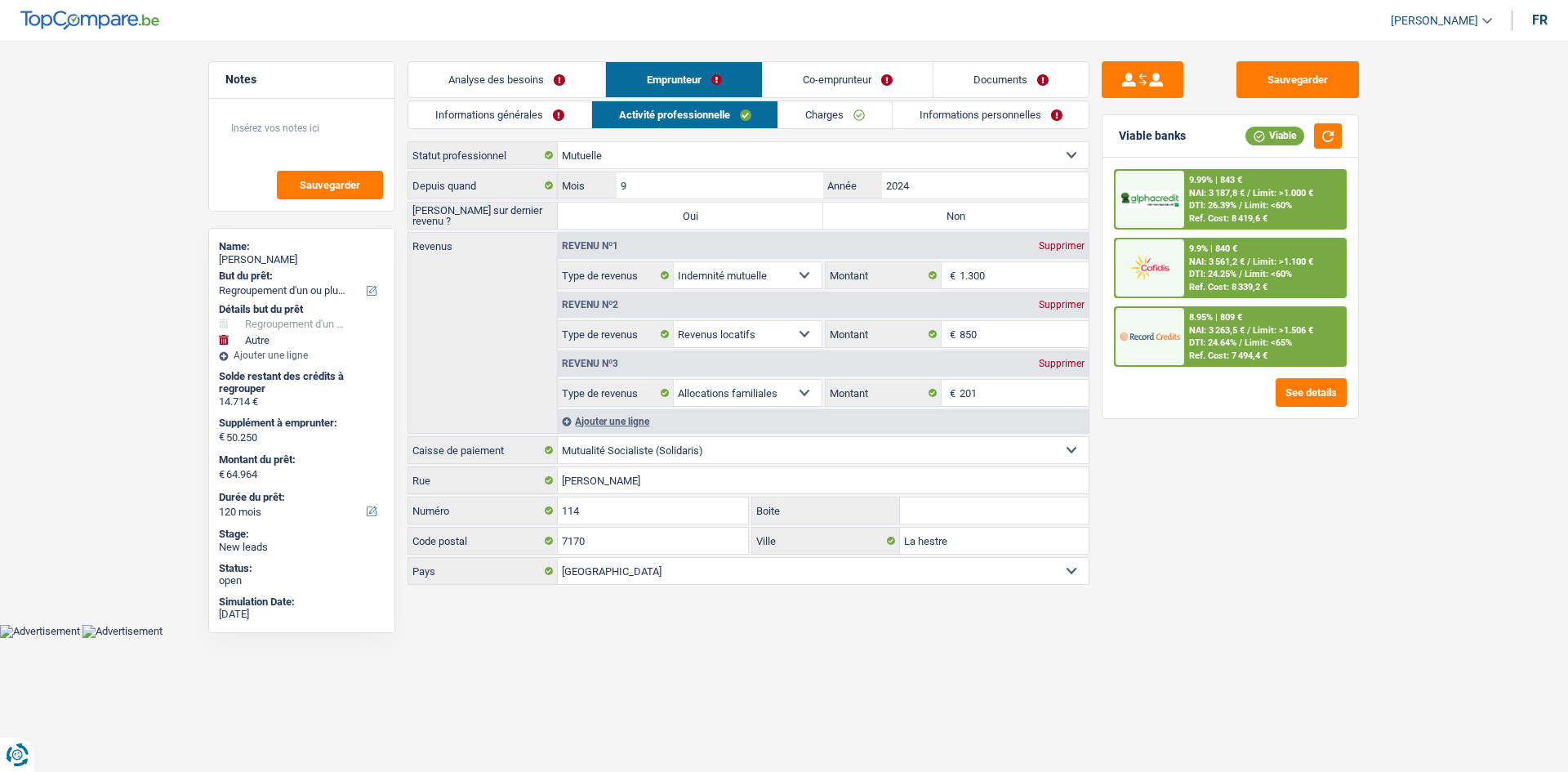
click at [835, 89] on link "Co-emprunteur" at bounding box center [847, 80] width 170 height 35
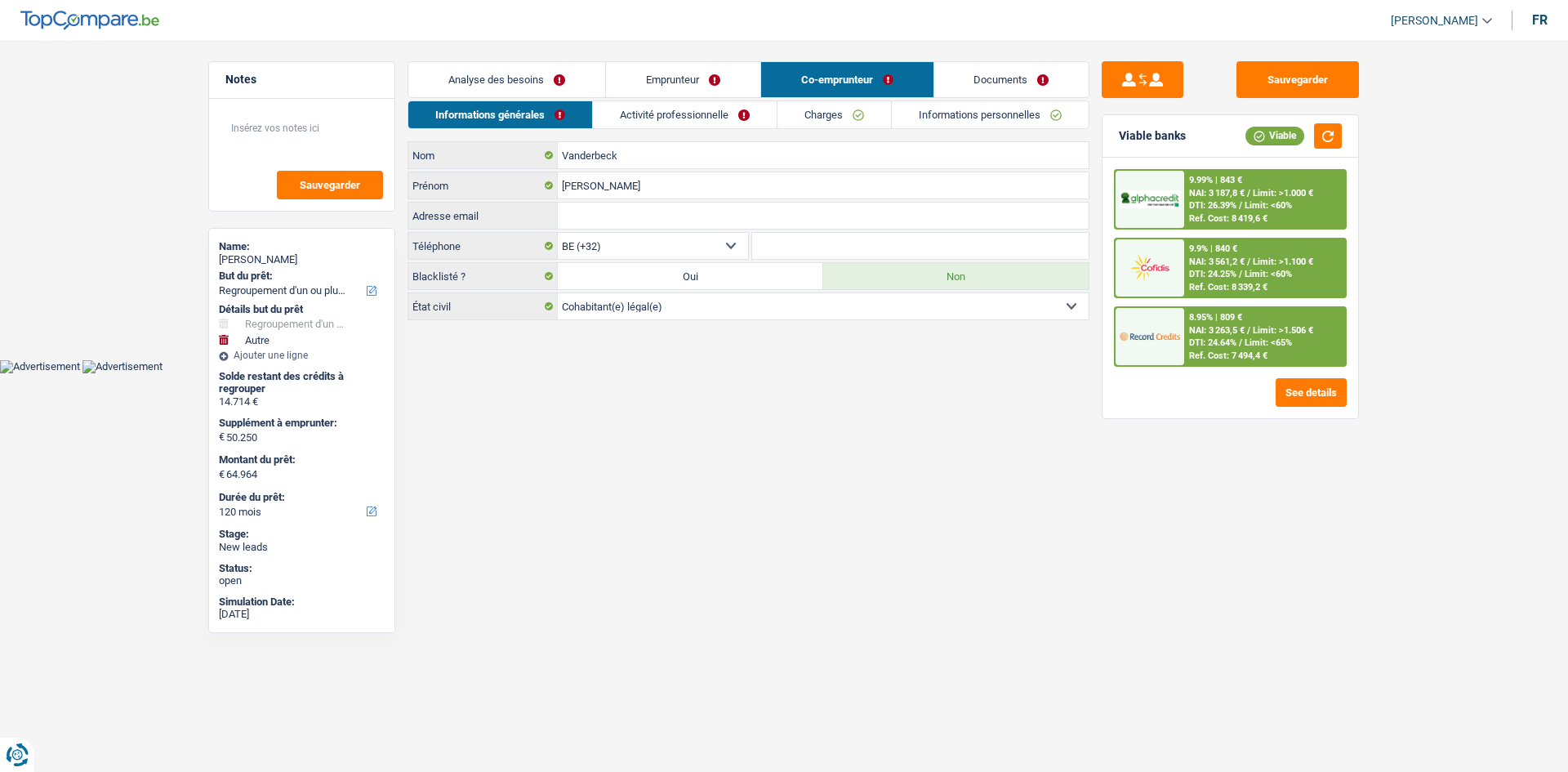
click at [694, 105] on link "Activité professionnelle" at bounding box center [685, 115] width 184 height 27
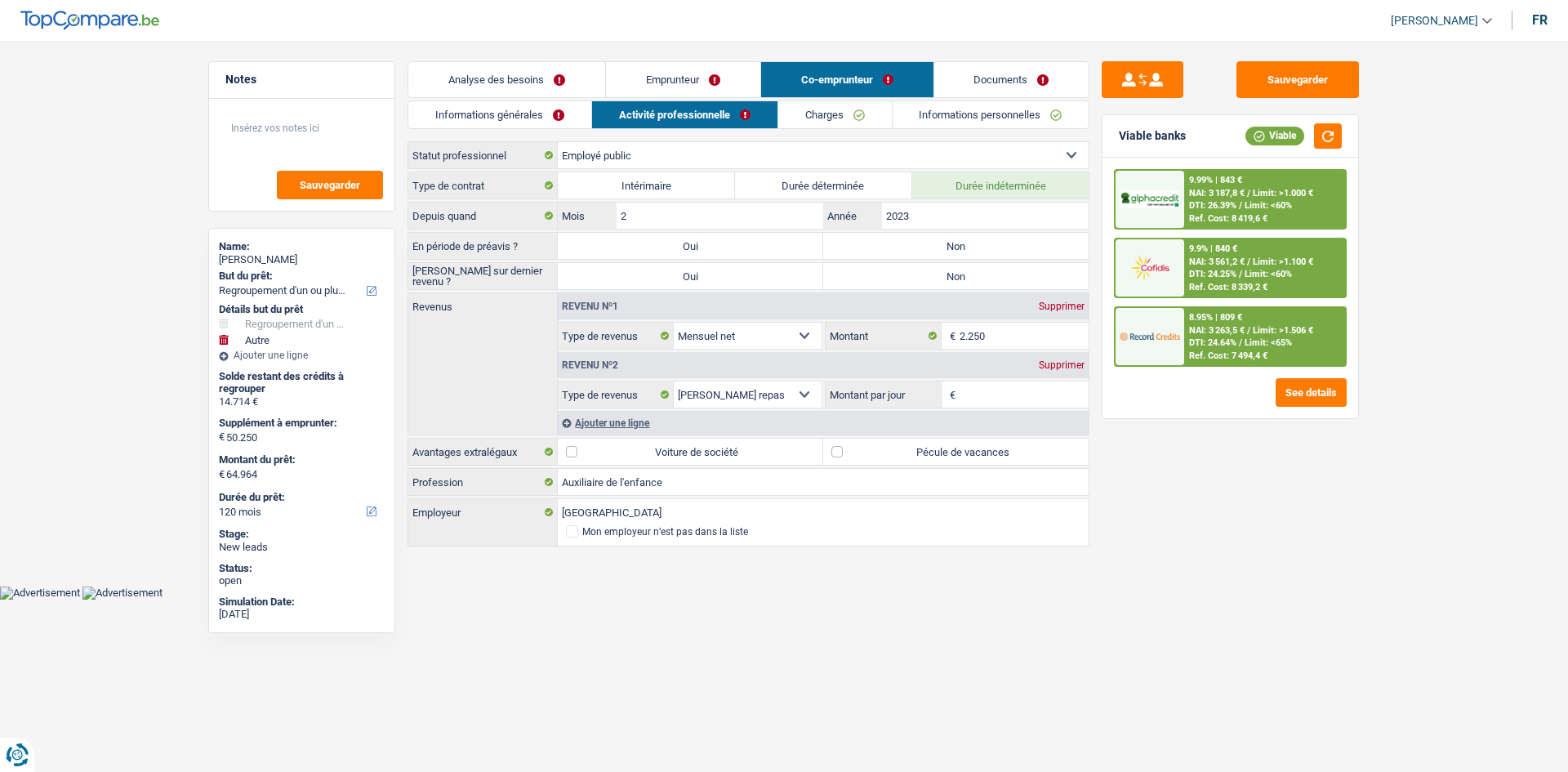
click at [572, 81] on link "Analyse des besoins" at bounding box center [507, 80] width 197 height 35
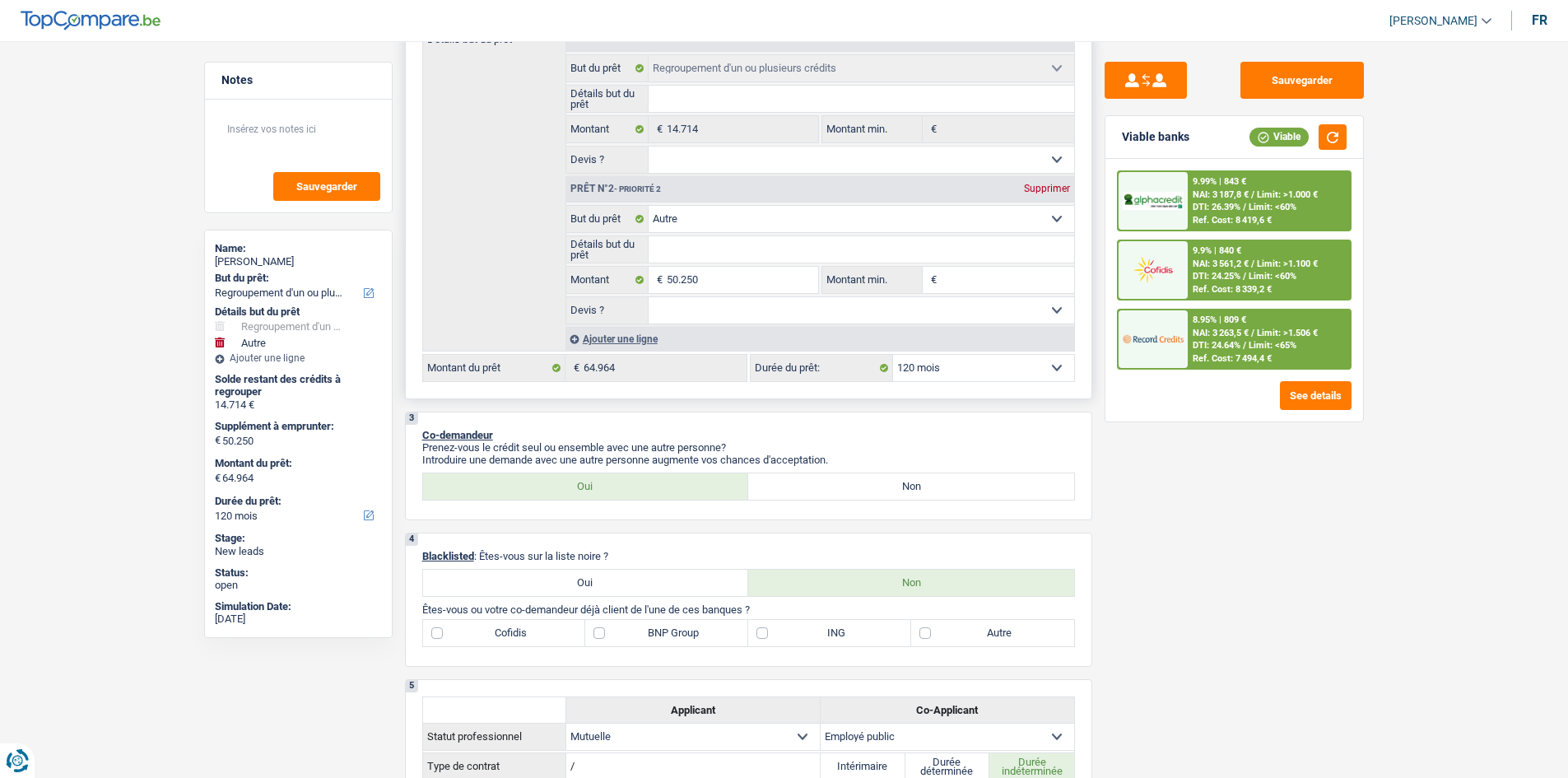
scroll to position [247, 0]
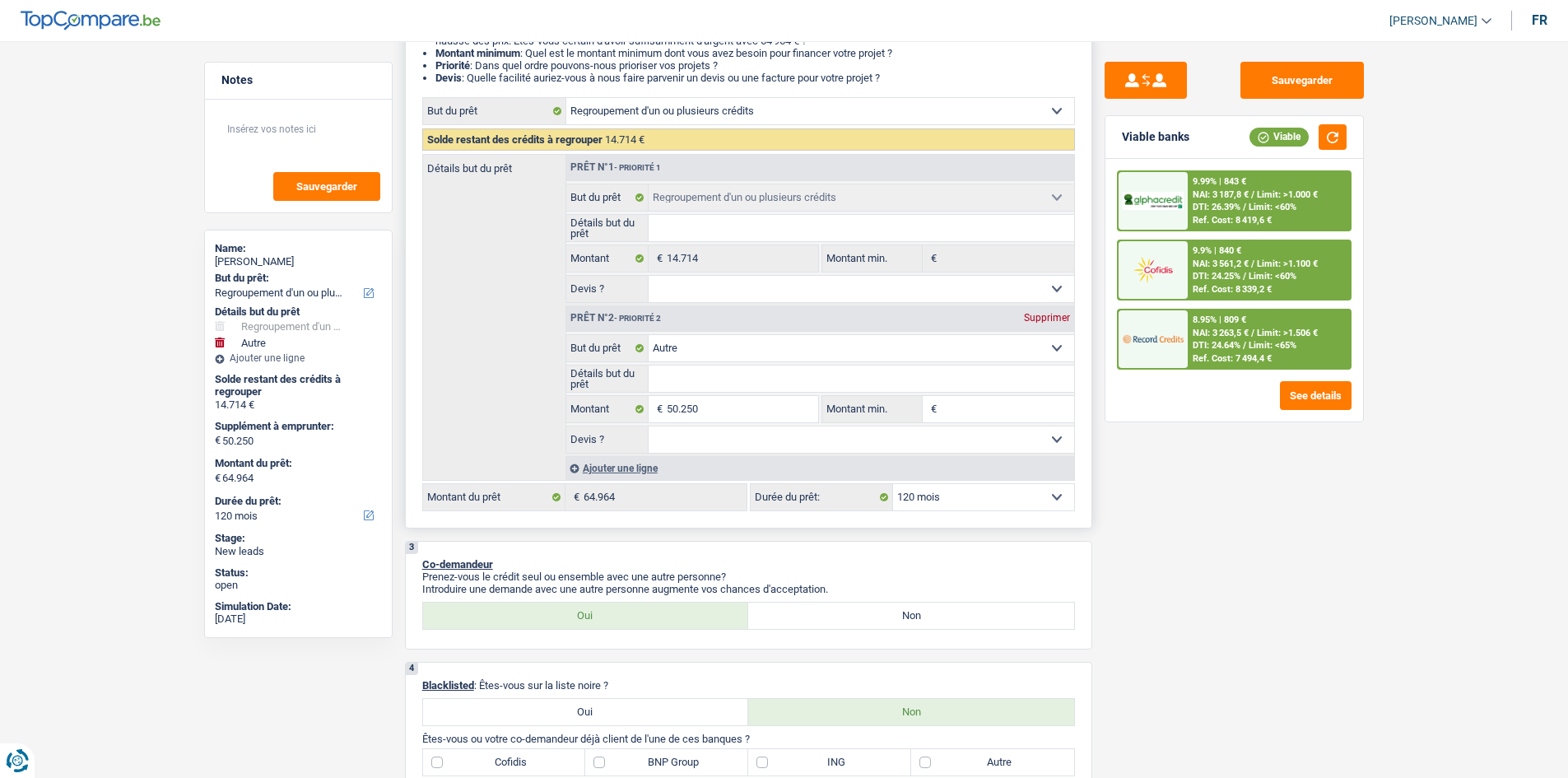
click at [703, 348] on select "Confort maison: meubles, textile, peinture, électroménager, outillage non-profe…" at bounding box center [861, 348] width 426 height 26
select select "houseOrGarden"
click at [649, 335] on select "Confort maison: meubles, textile, peinture, électroménager, outillage non-profe…" at bounding box center [861, 348] width 426 height 26
select select "houseOrGarden"
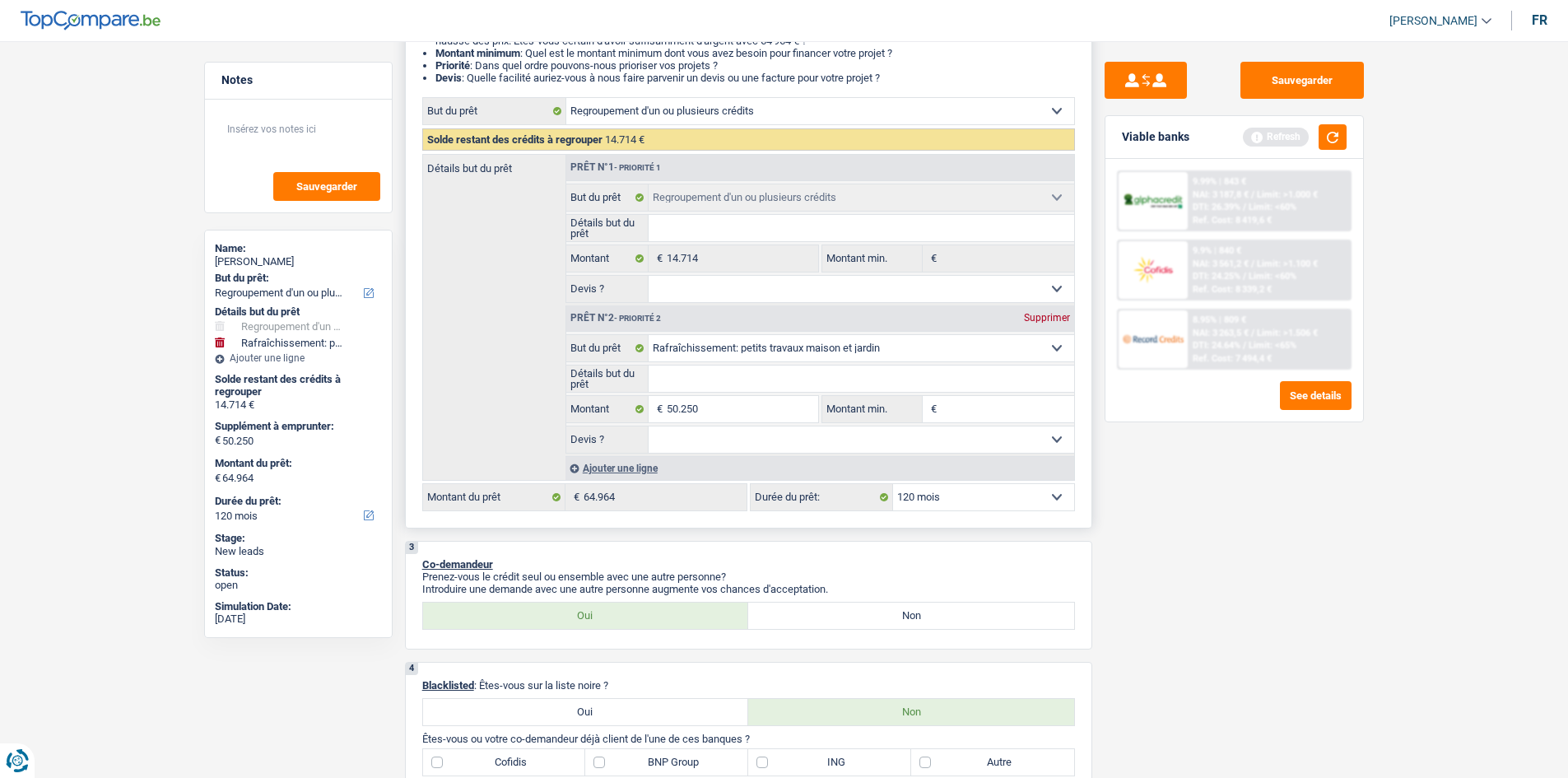
click at [713, 384] on input "Détails but du prêt" at bounding box center [861, 379] width 426 height 26
type input "J"
type input "Ja"
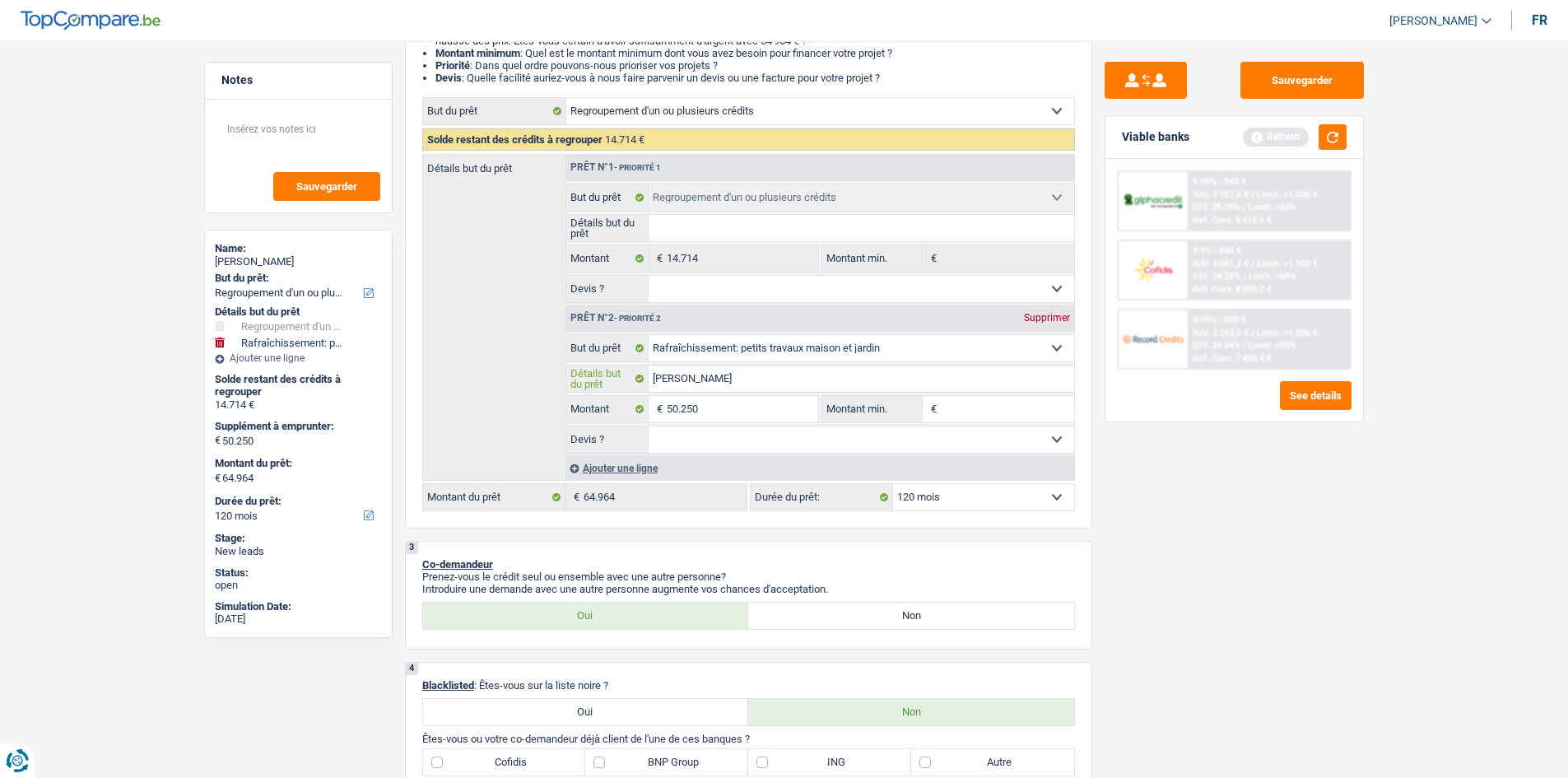
type input "Jar"
type input "Jard"
type input "Jardi"
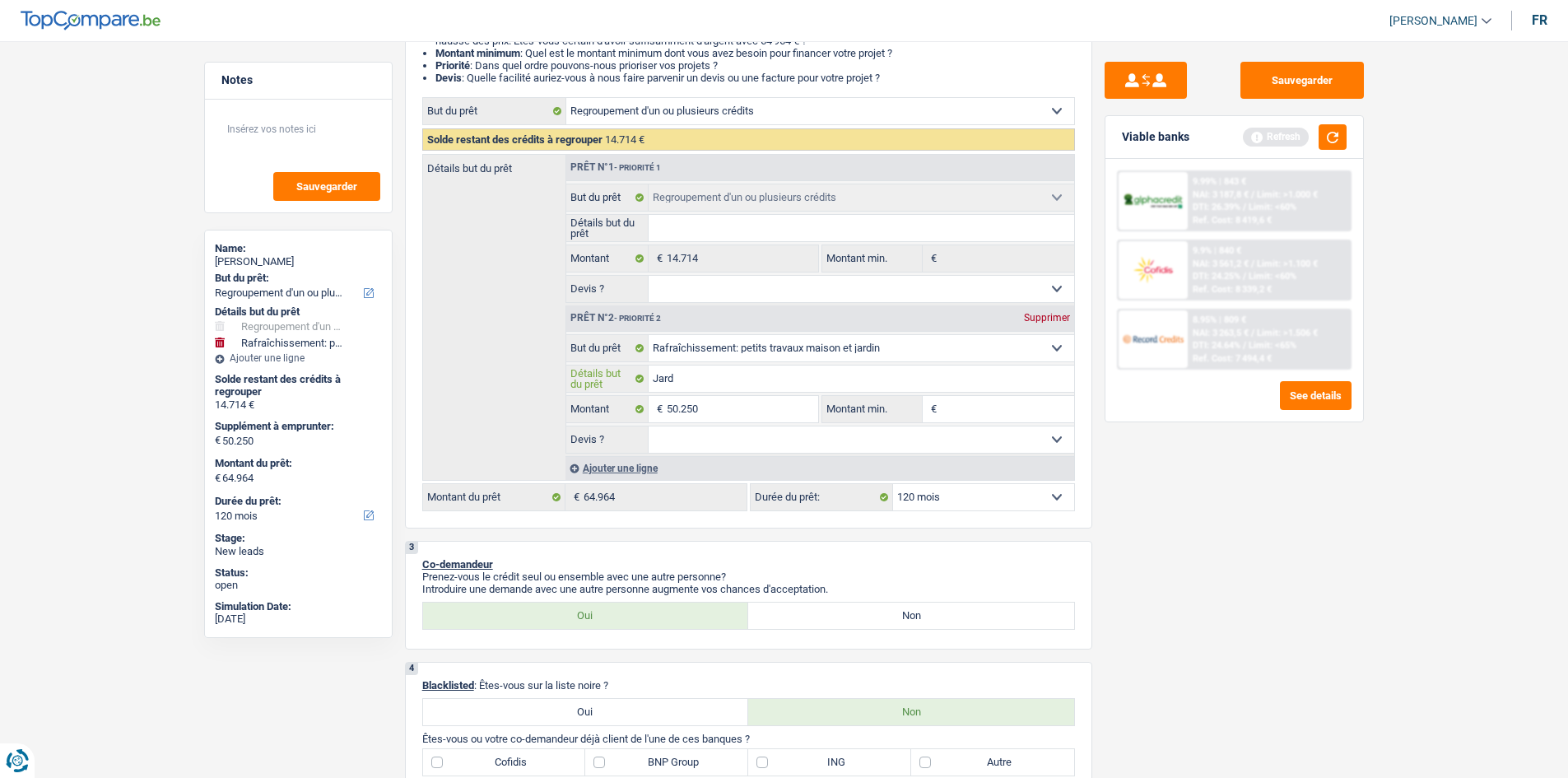
type input "Jardi"
type input "Jardin"
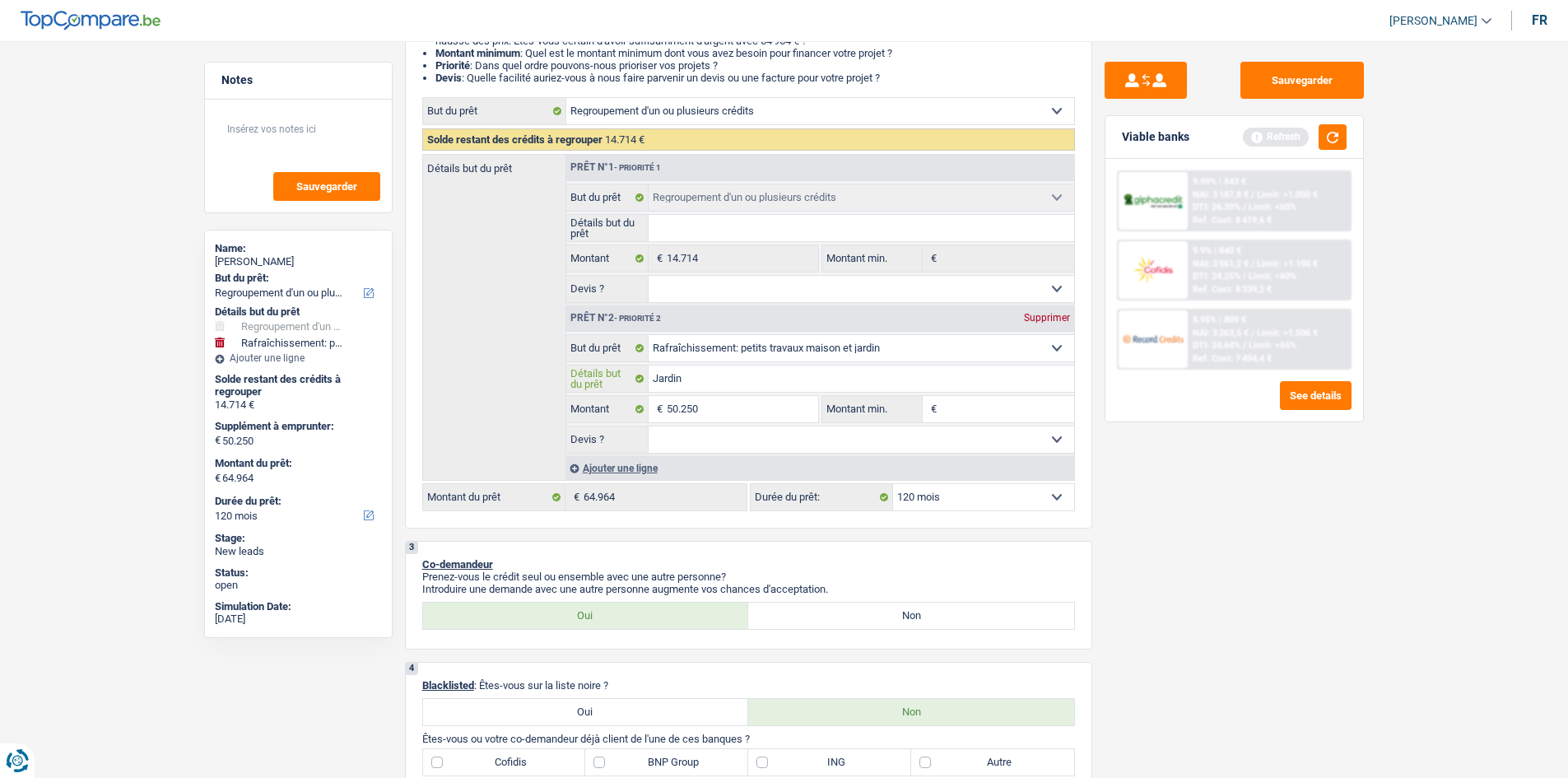
type input "Jardin"
click at [1164, 571] on div "Sauvegarder Viable banks Refresh 9.99% | 843 € NAI: 3 187,8 € / Limit: >1.000 €…" at bounding box center [1235, 405] width 284 height 686
click at [1329, 138] on button "button" at bounding box center [1333, 136] width 28 height 26
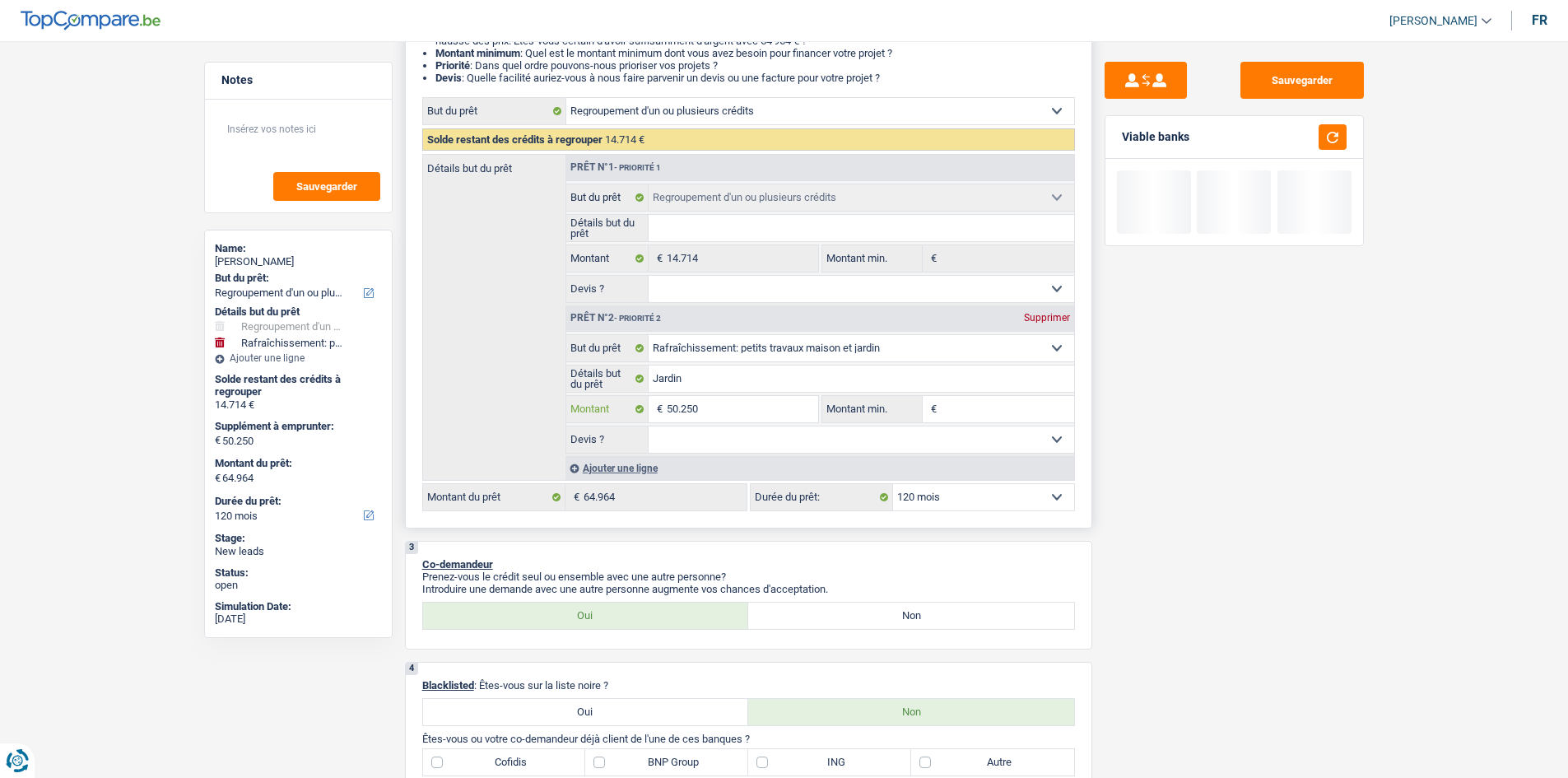
click at [774, 405] on input "50.250" at bounding box center [742, 409] width 150 height 26
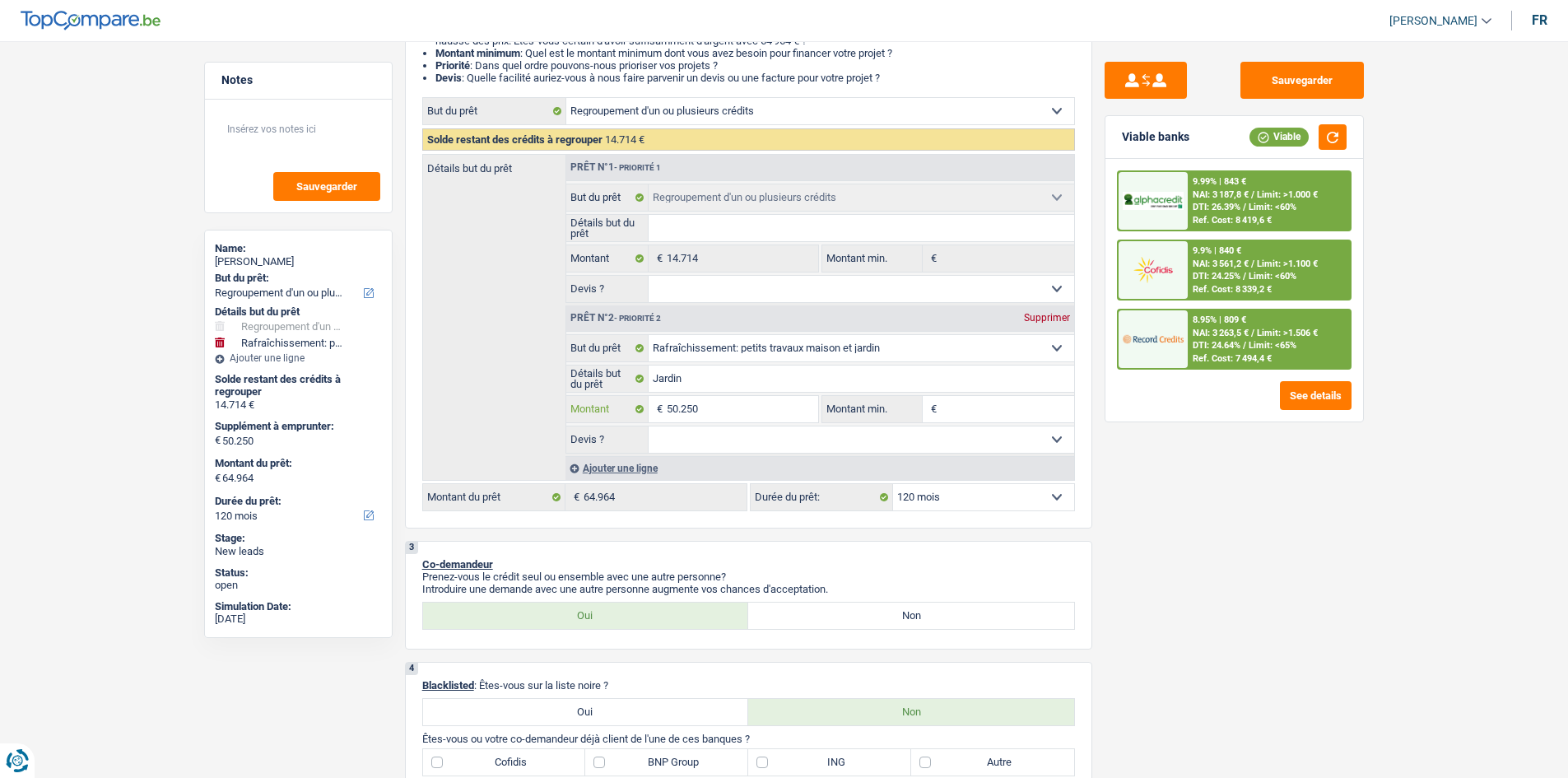
scroll to position [0, 0]
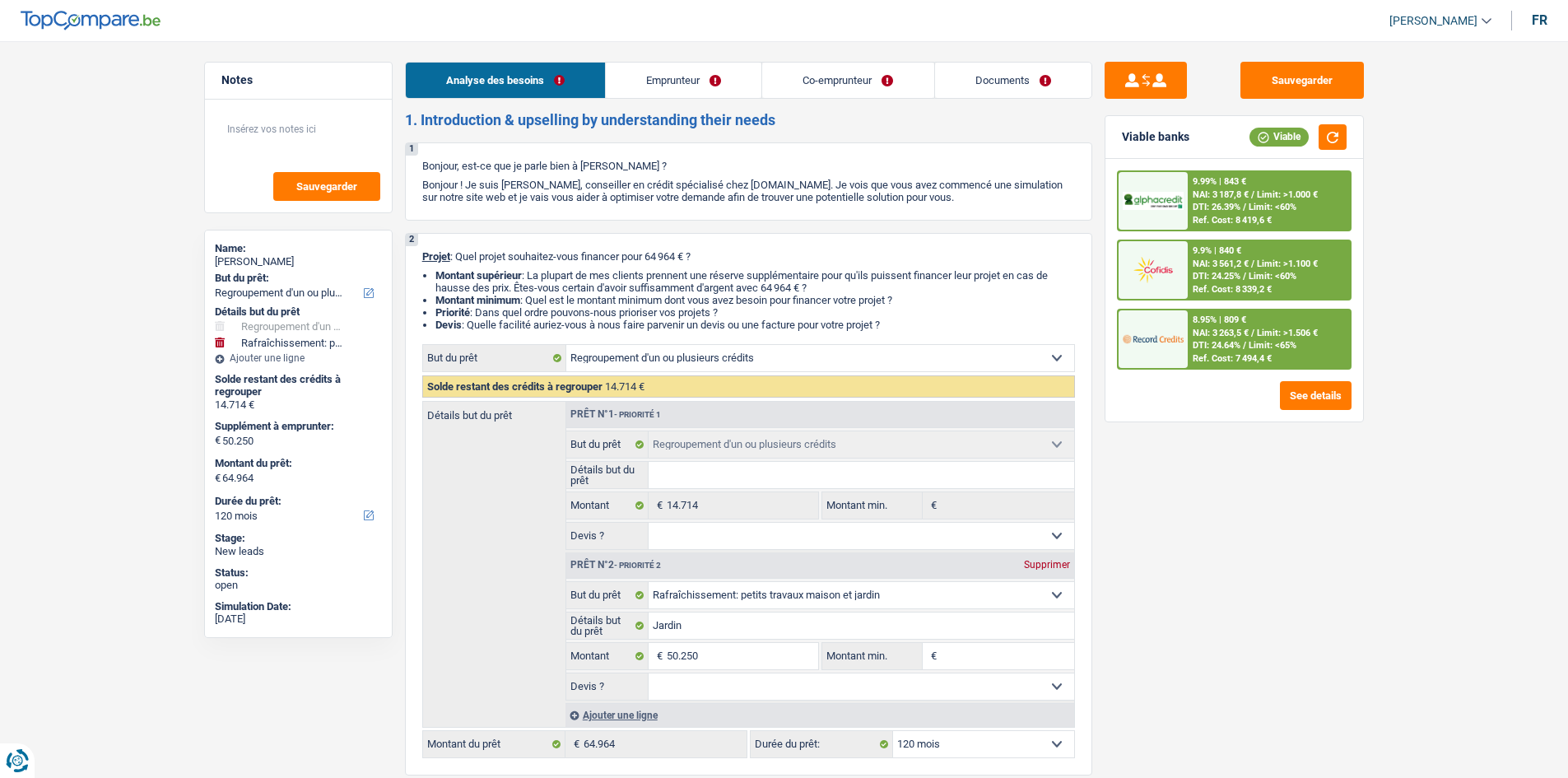
click at [689, 83] on link "Emprunteur" at bounding box center [684, 80] width 155 height 36
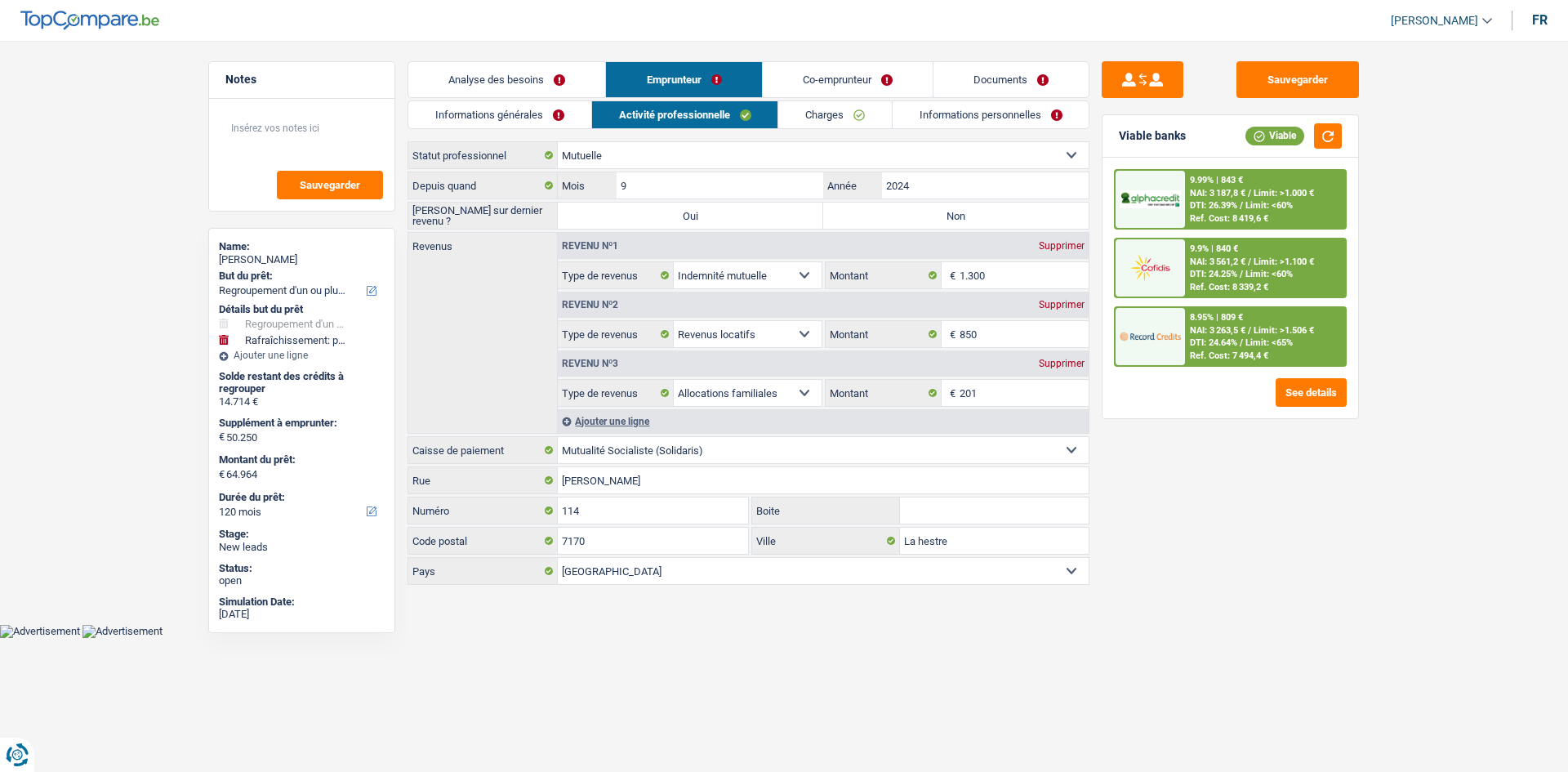
click at [817, 109] on link "Charges" at bounding box center [835, 115] width 113 height 27
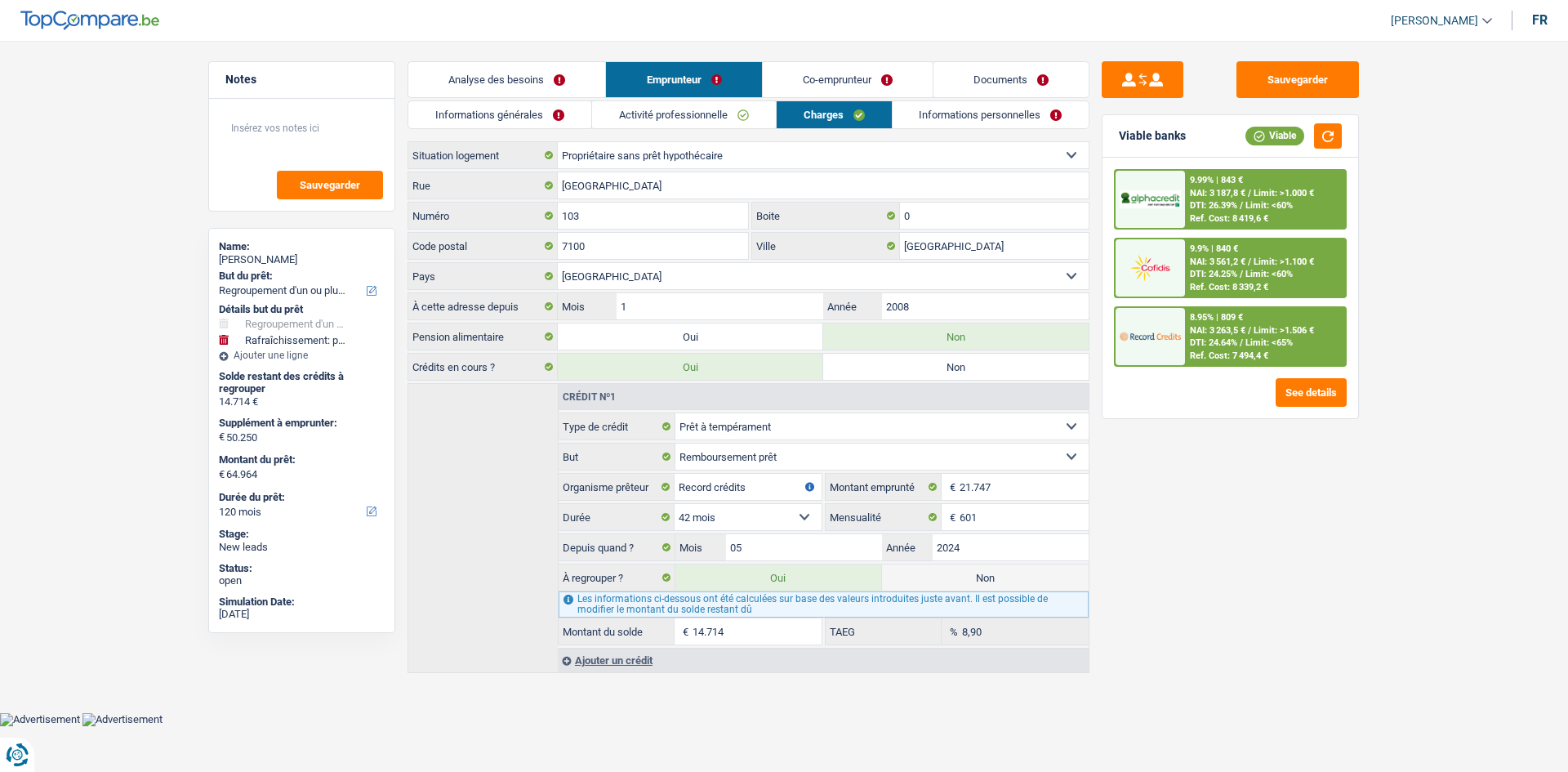
click at [495, 66] on link "Analyse des besoins" at bounding box center [507, 80] width 197 height 35
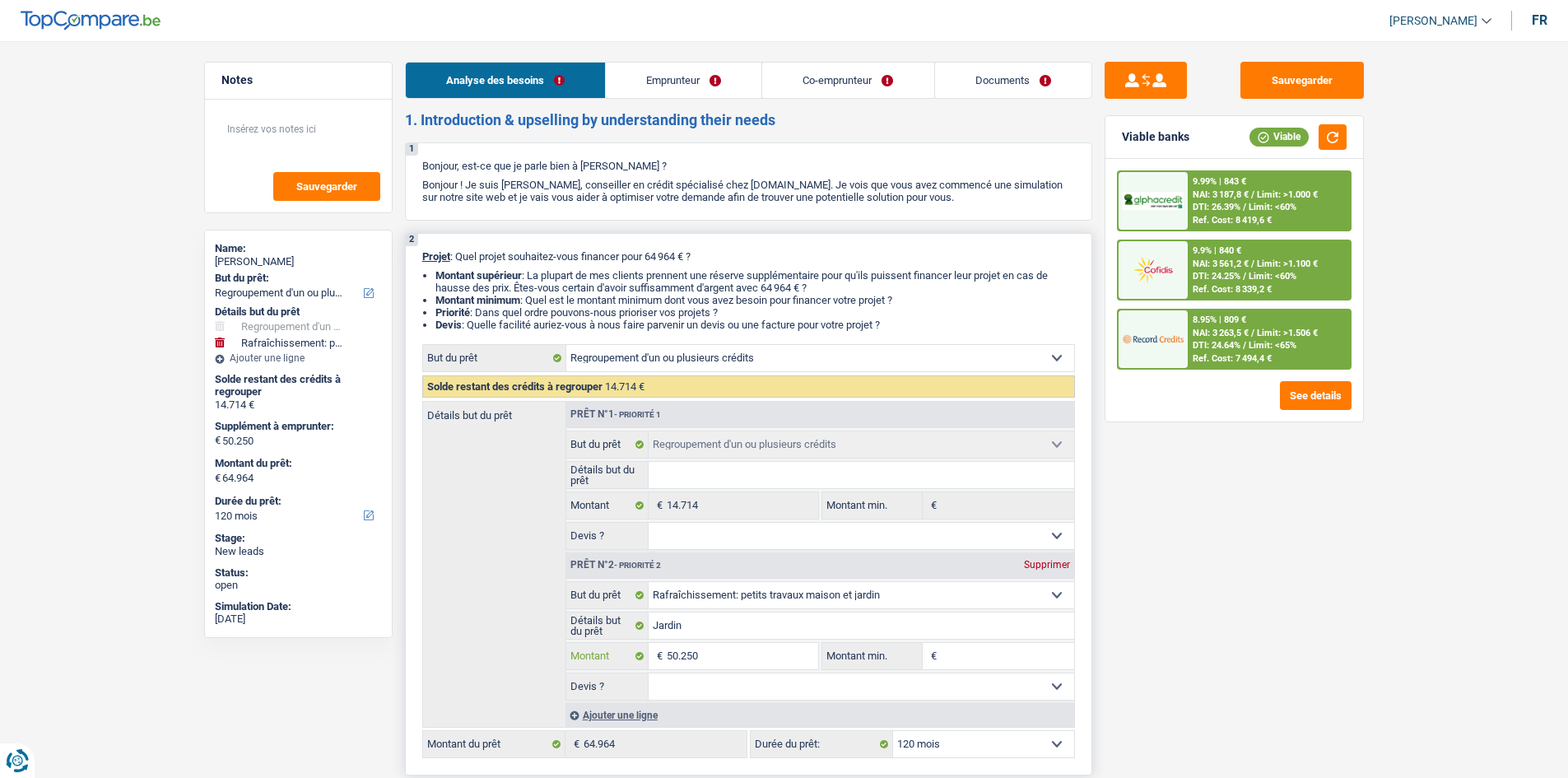
click at [719, 647] on input "50.250" at bounding box center [742, 656] width 150 height 26
click at [708, 83] on link "Emprunteur" at bounding box center [684, 80] width 155 height 36
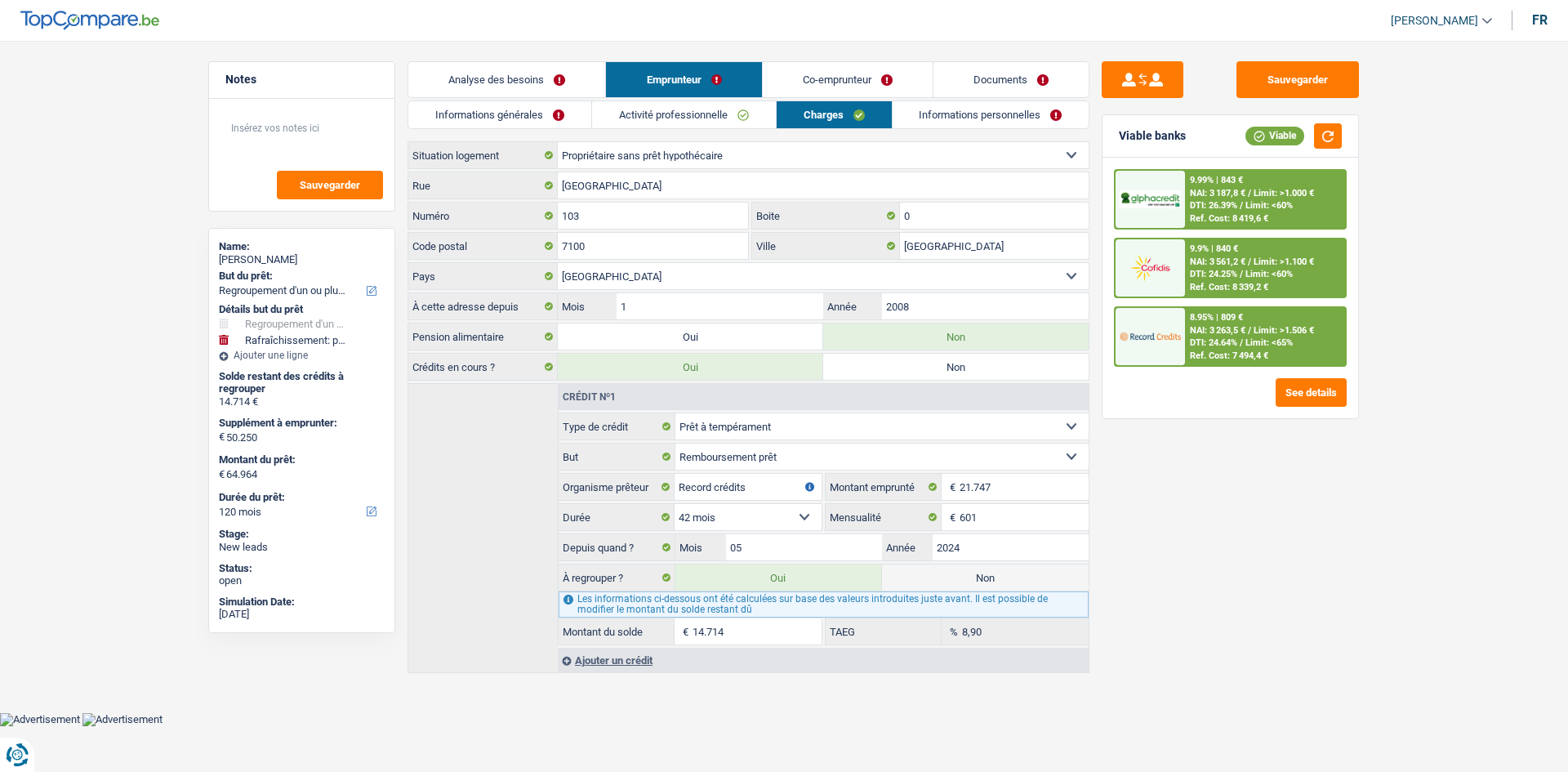
click at [737, 117] on link "Activité professionnelle" at bounding box center [684, 115] width 184 height 27
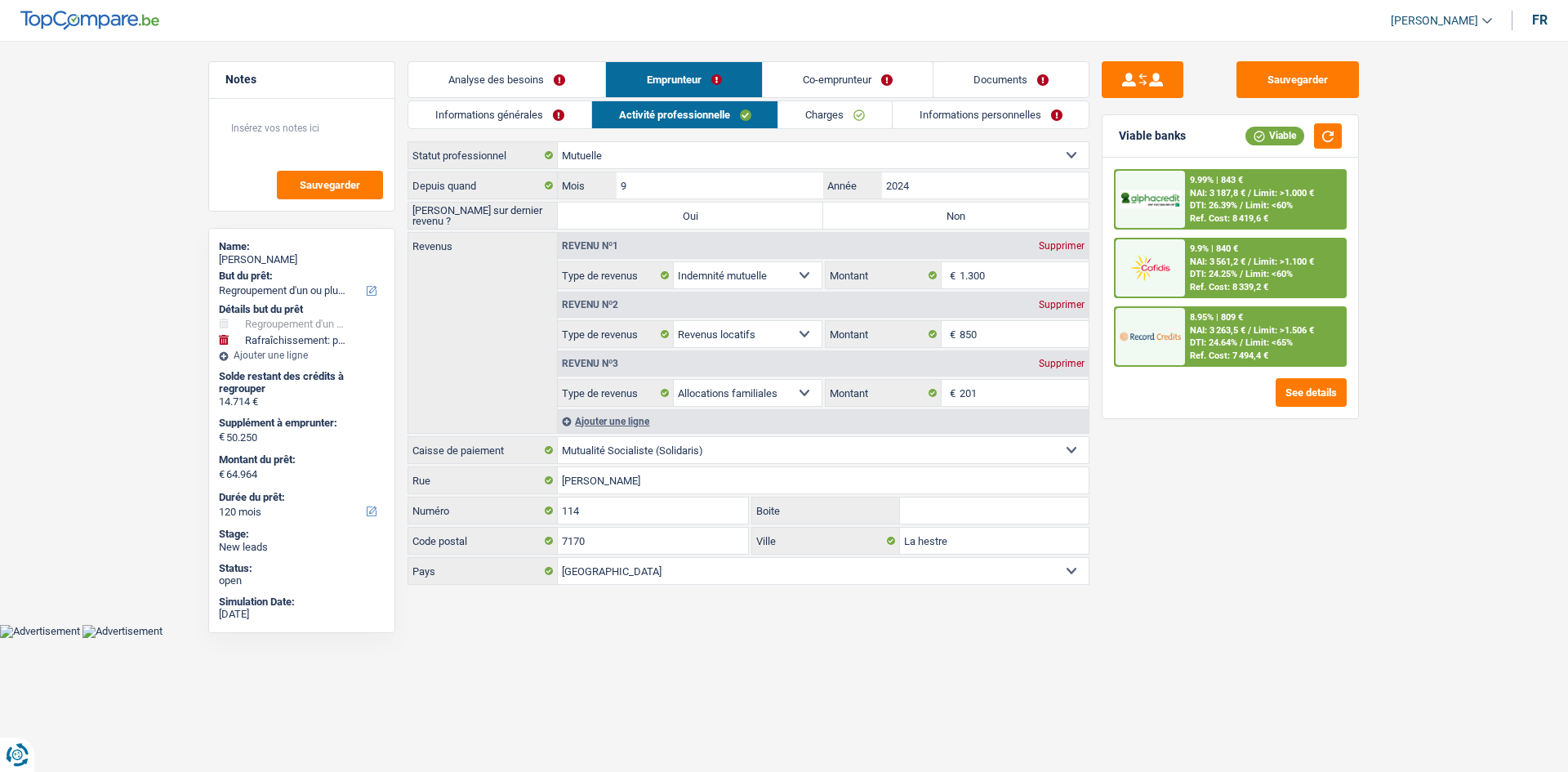
click at [839, 113] on link "Charges" at bounding box center [835, 115] width 113 height 27
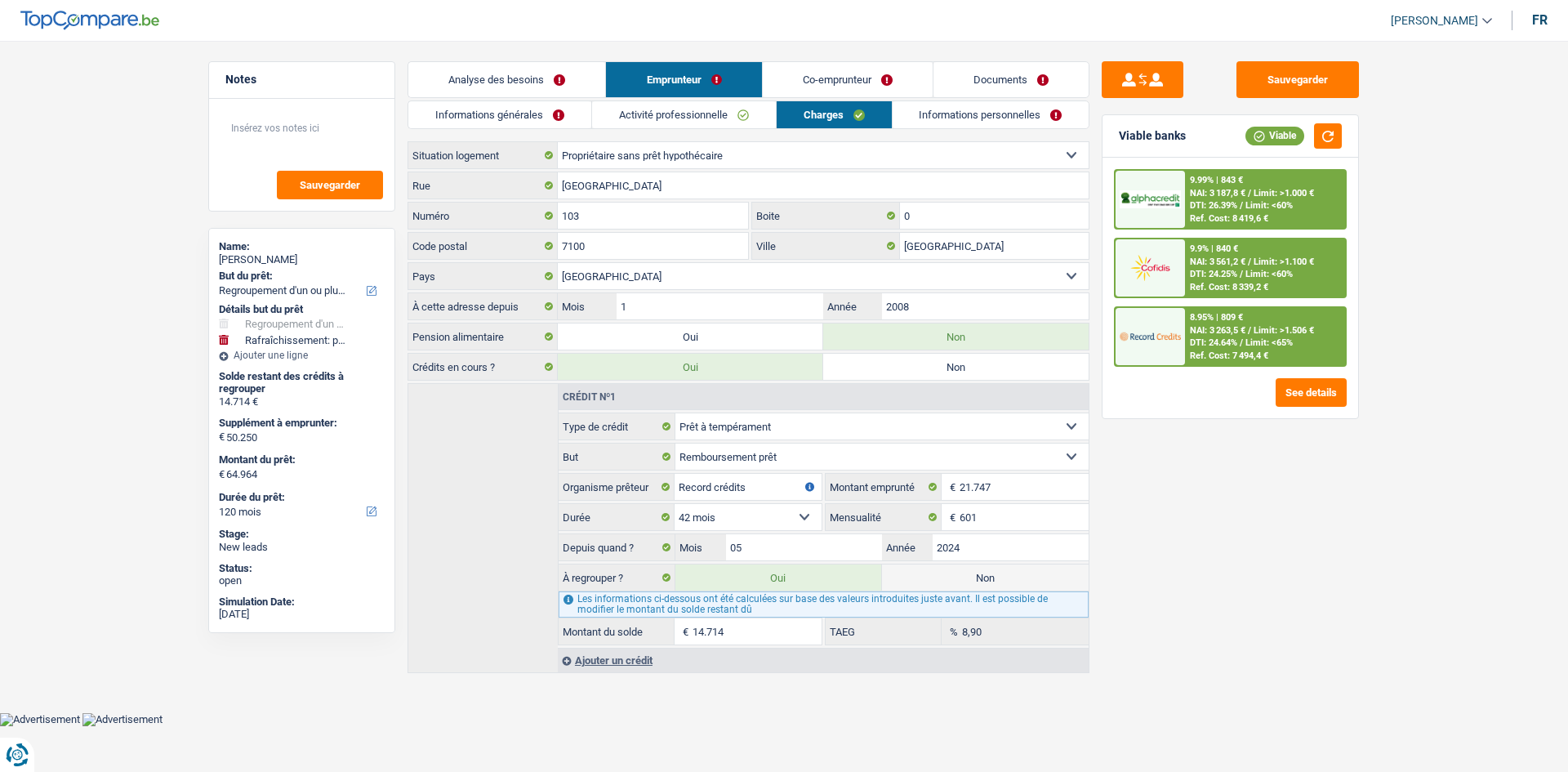
click at [680, 104] on link "Activité professionnelle" at bounding box center [684, 115] width 184 height 27
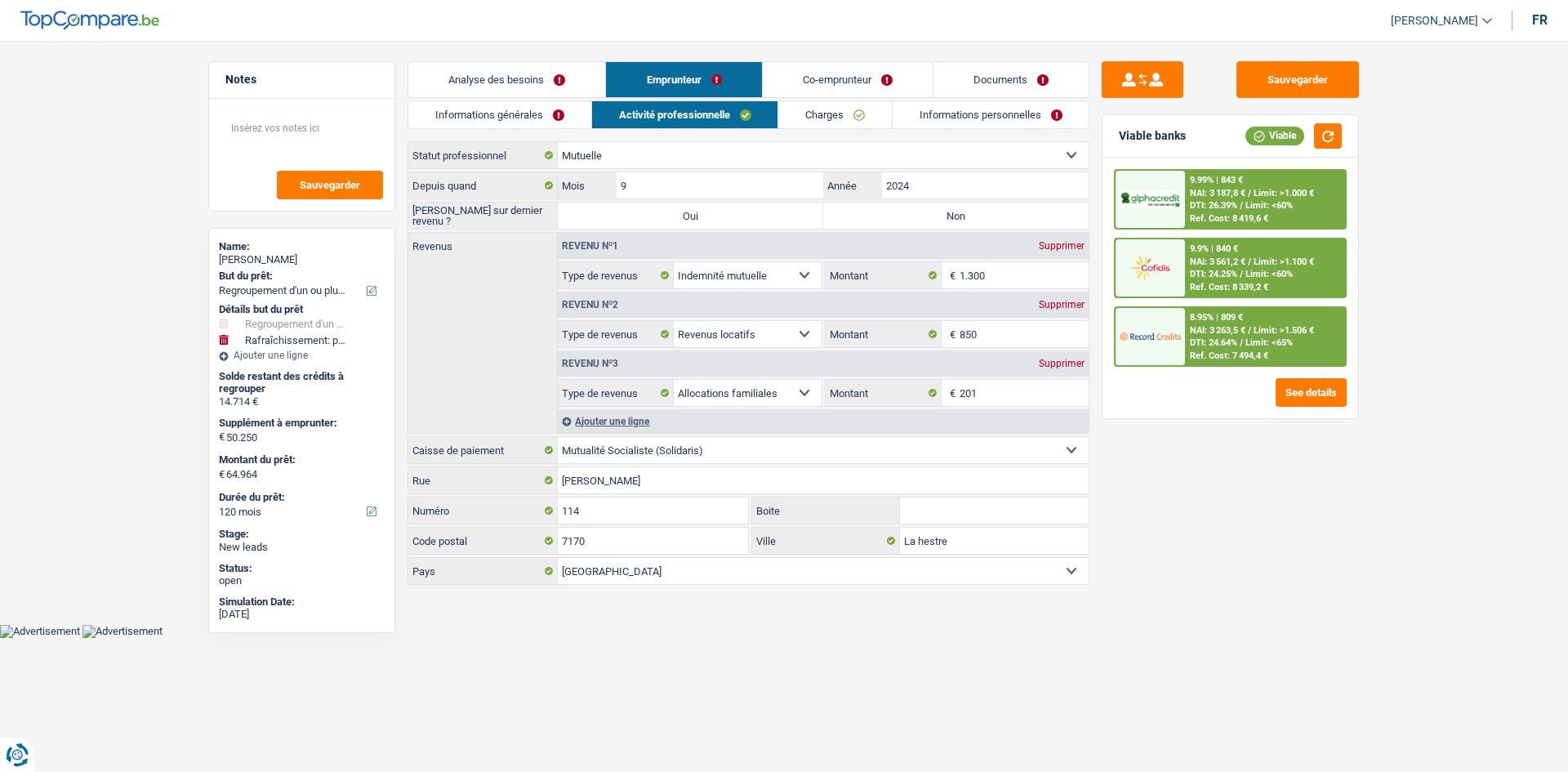
click at [823, 103] on link "Charges" at bounding box center [835, 115] width 113 height 27
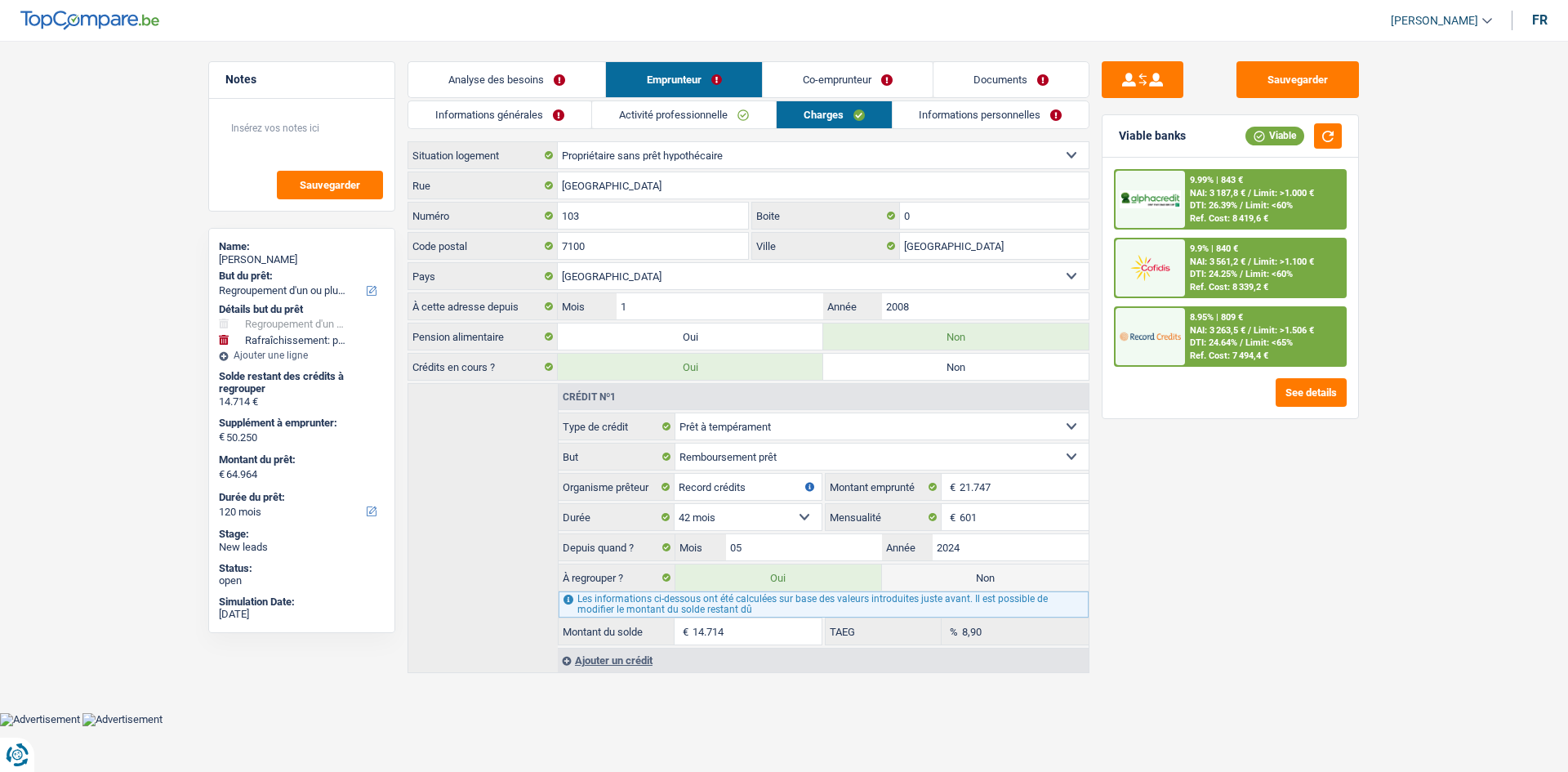
click at [956, 116] on link "Informations personnelles" at bounding box center [991, 115] width 197 height 27
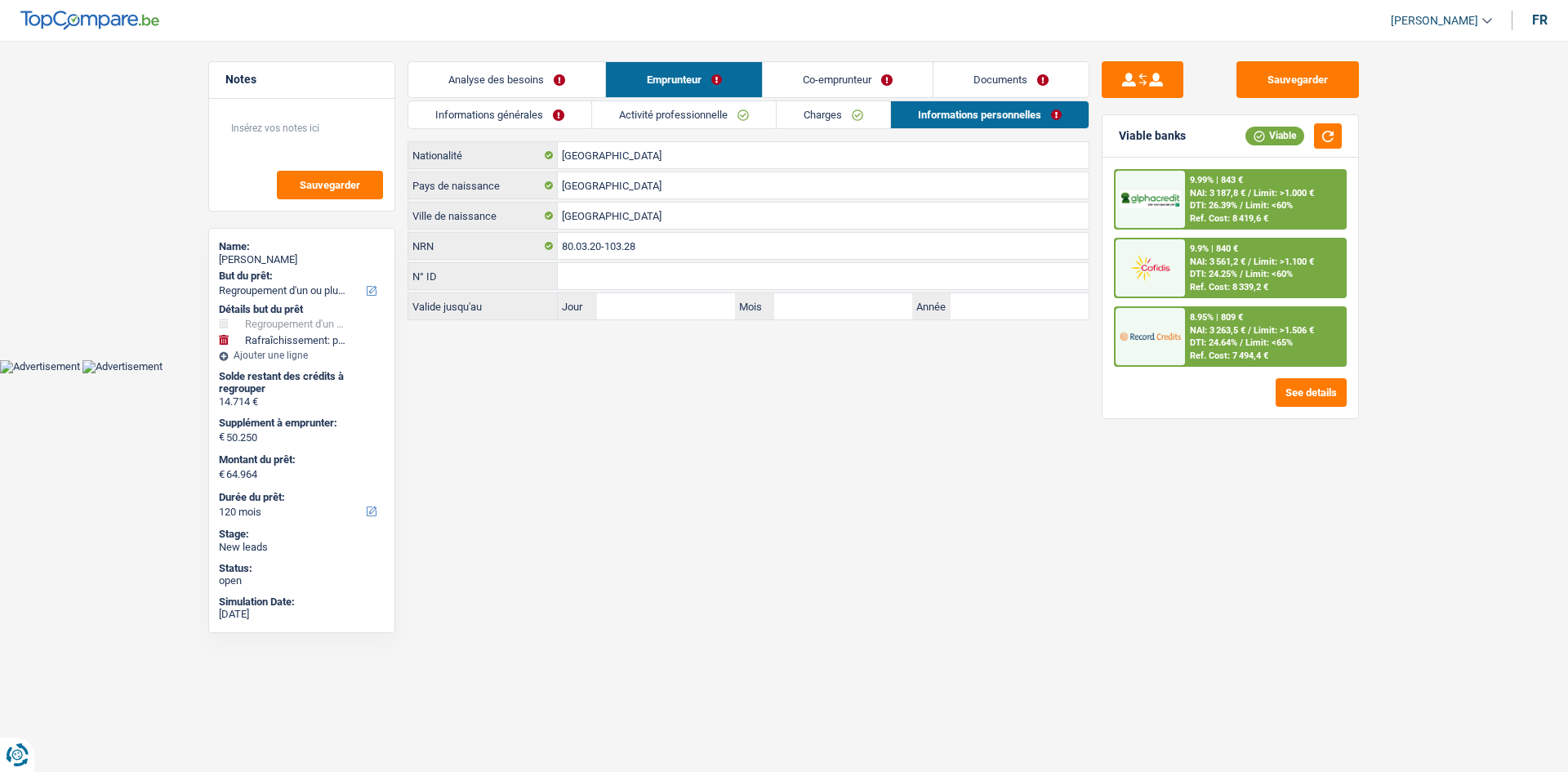
click at [832, 123] on link "Charges" at bounding box center [833, 115] width 113 height 27
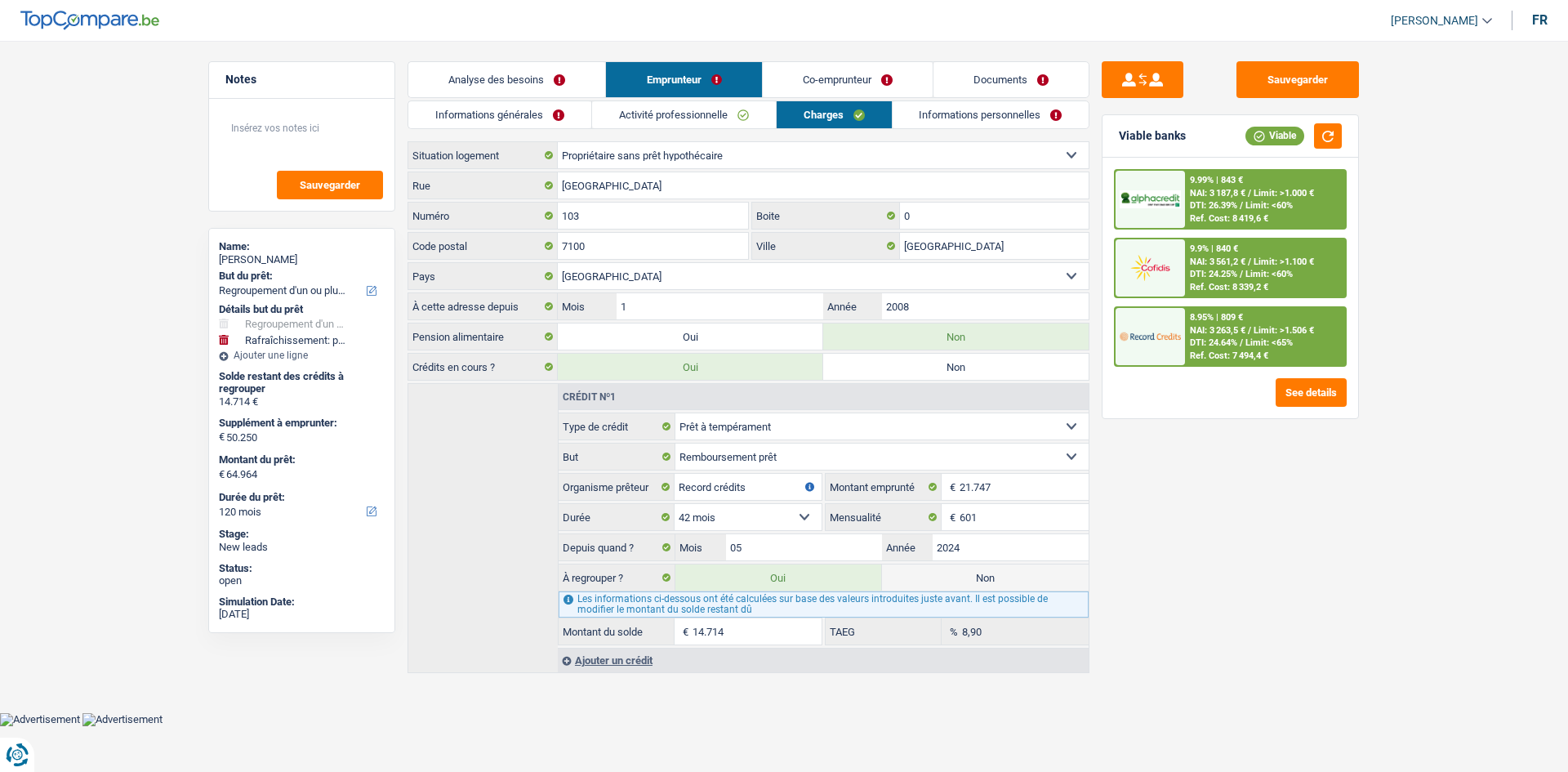
click at [752, 116] on link "Activité professionnelle" at bounding box center [684, 115] width 184 height 27
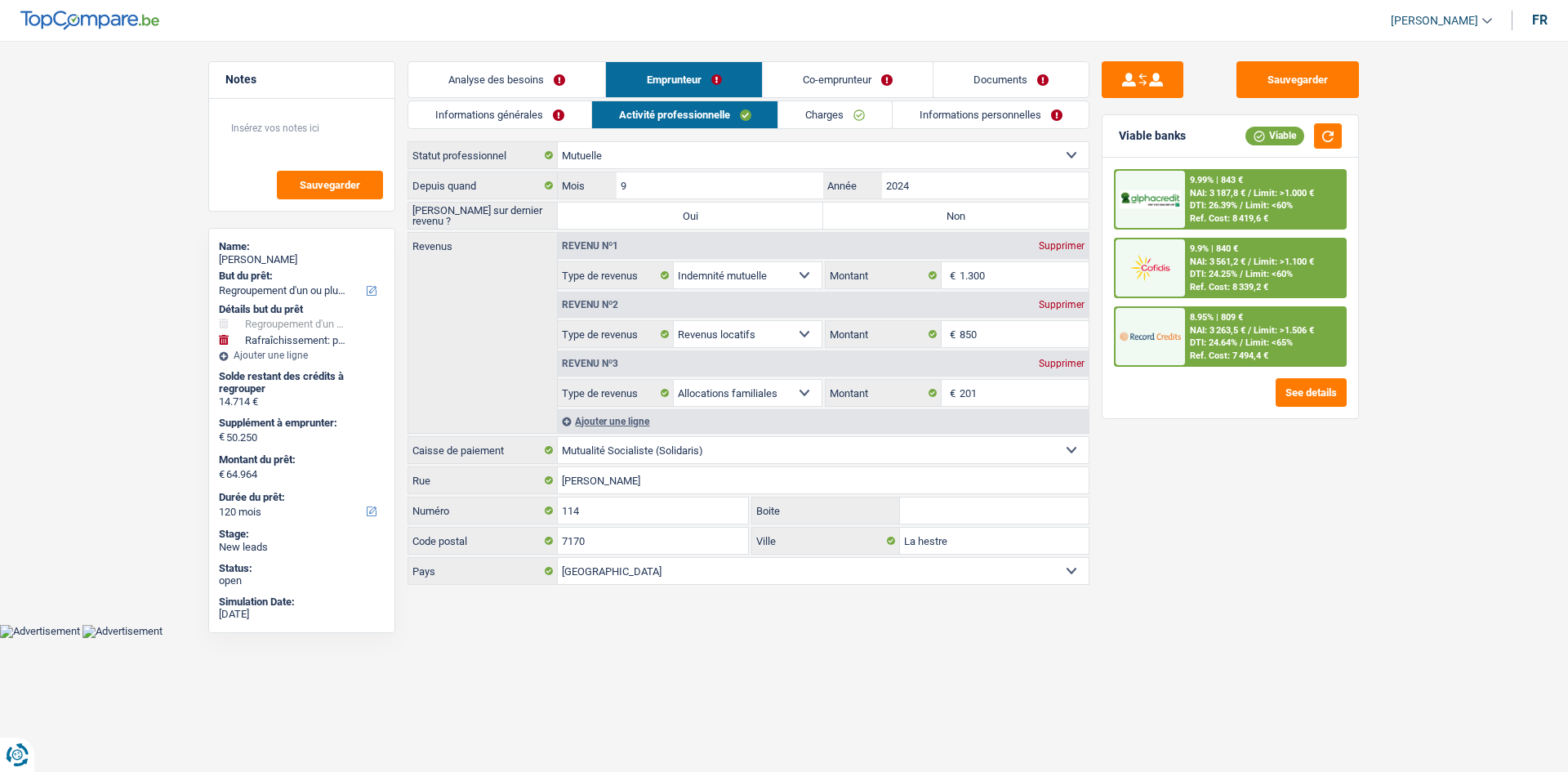
click at [528, 103] on link "Informations générales" at bounding box center [499, 115] width 183 height 27
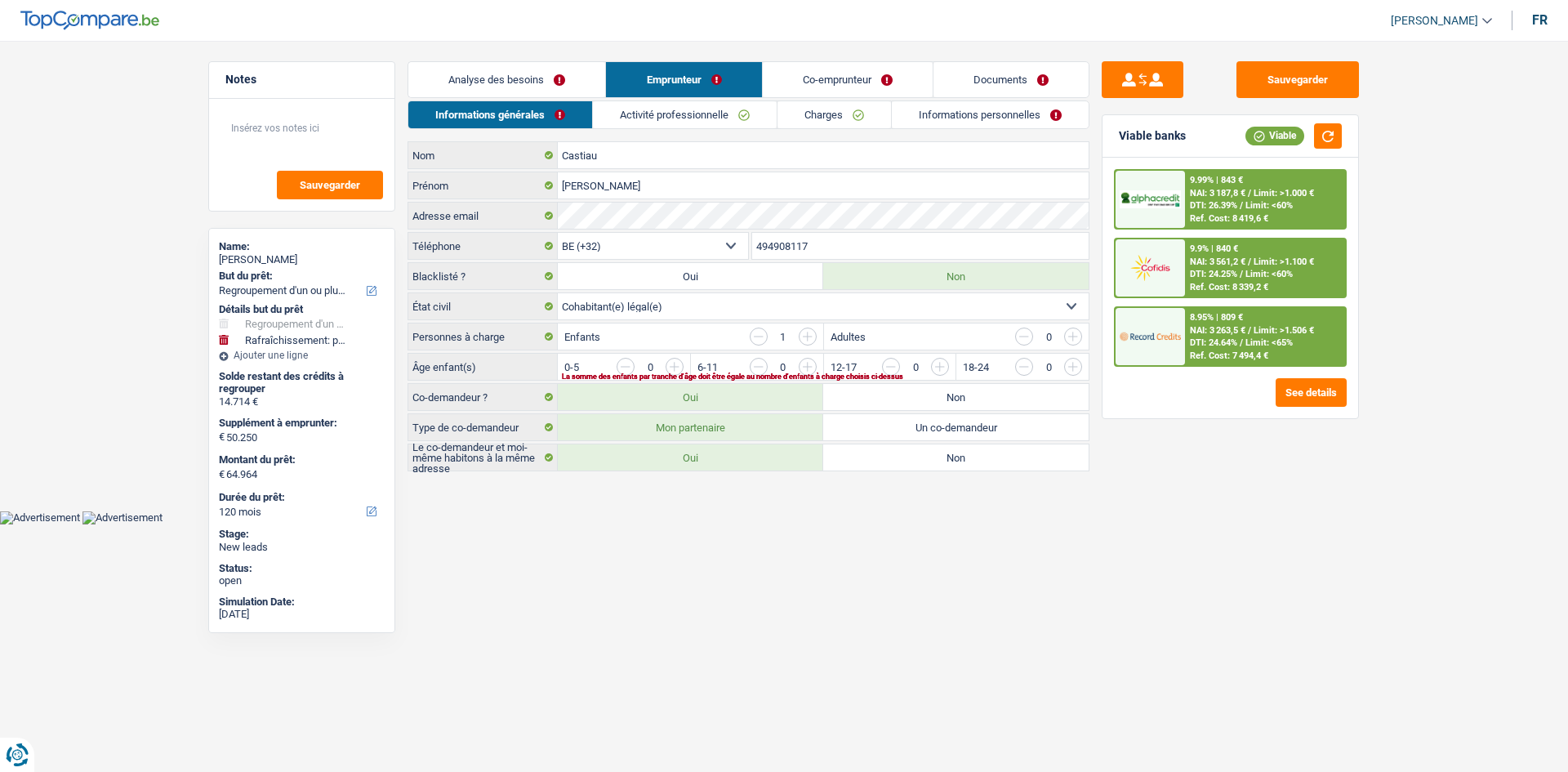
click at [550, 68] on link "Analyse des besoins" at bounding box center [507, 80] width 197 height 35
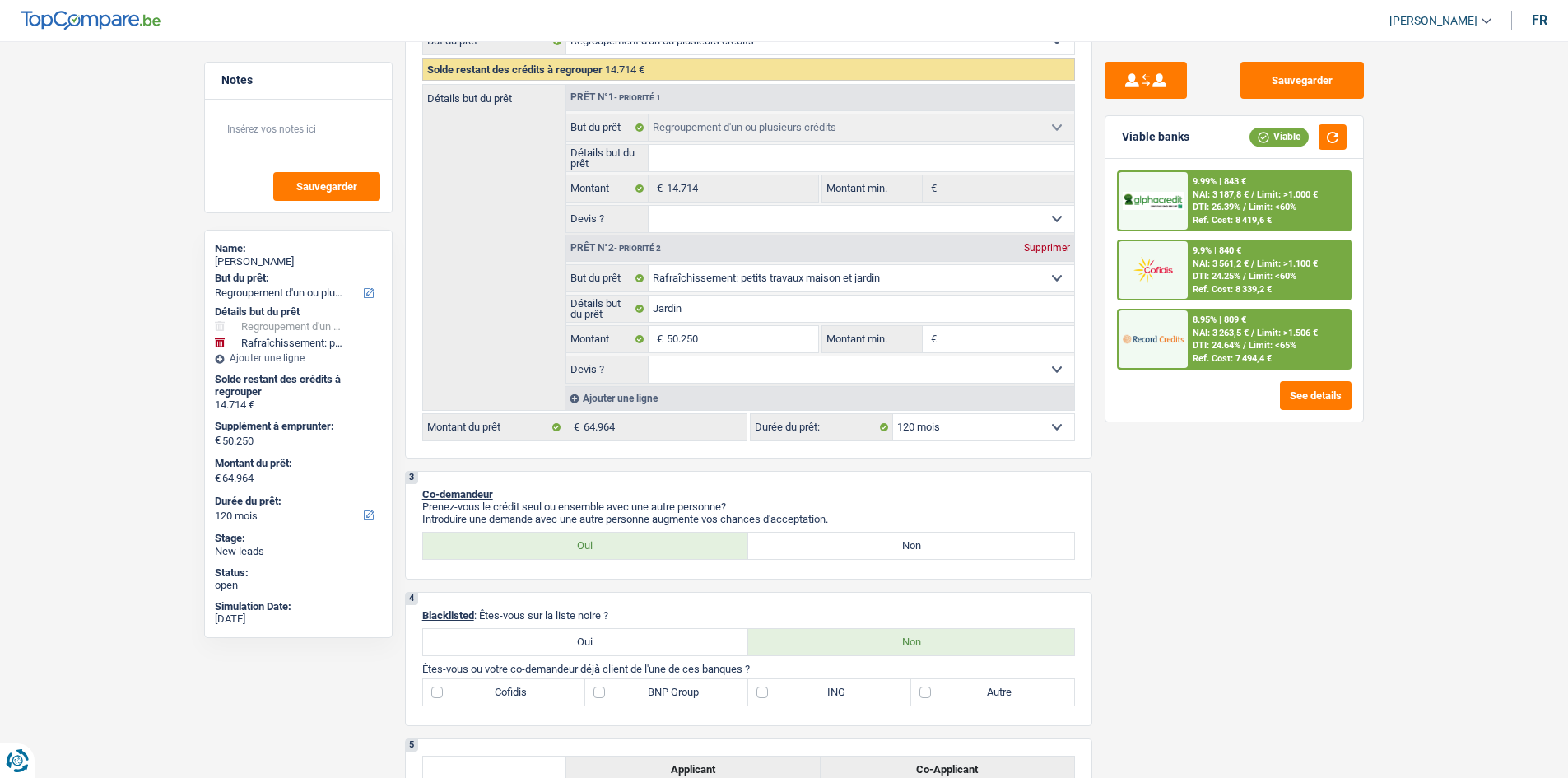
scroll to position [329, 0]
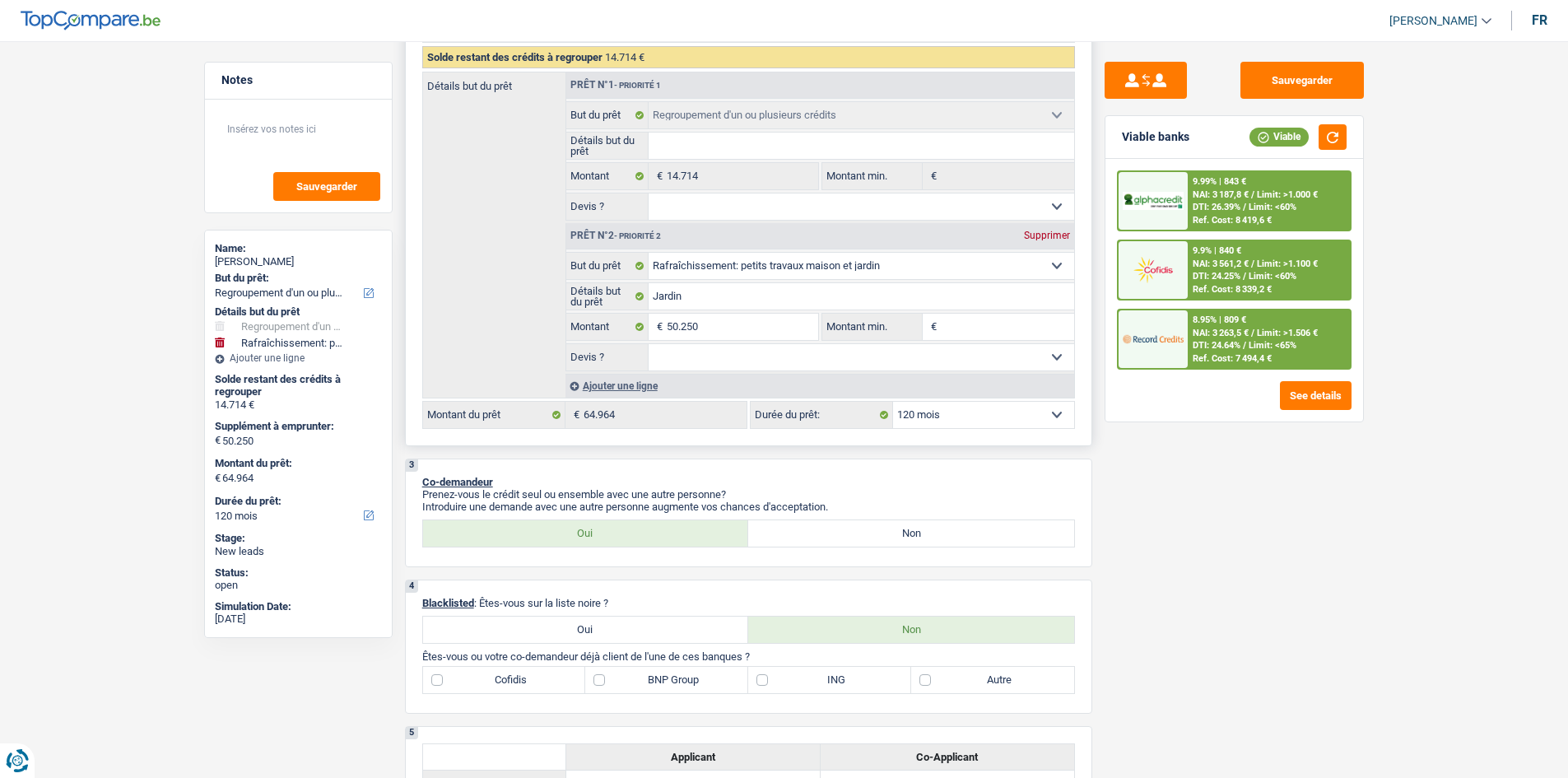
click at [736, 352] on select "Oui Non Non répondu Sélectionner une option" at bounding box center [861, 357] width 426 height 26
click at [711, 370] on select "Oui Non Non répondu Sélectionner une option" at bounding box center [861, 357] width 426 height 26
click at [719, 365] on select "Oui Non Non répondu Sélectionner une option" at bounding box center [861, 357] width 426 height 26
select select "yes"
click at [649, 344] on select "Oui Non Non répondu Sélectionner une option" at bounding box center [861, 357] width 426 height 26
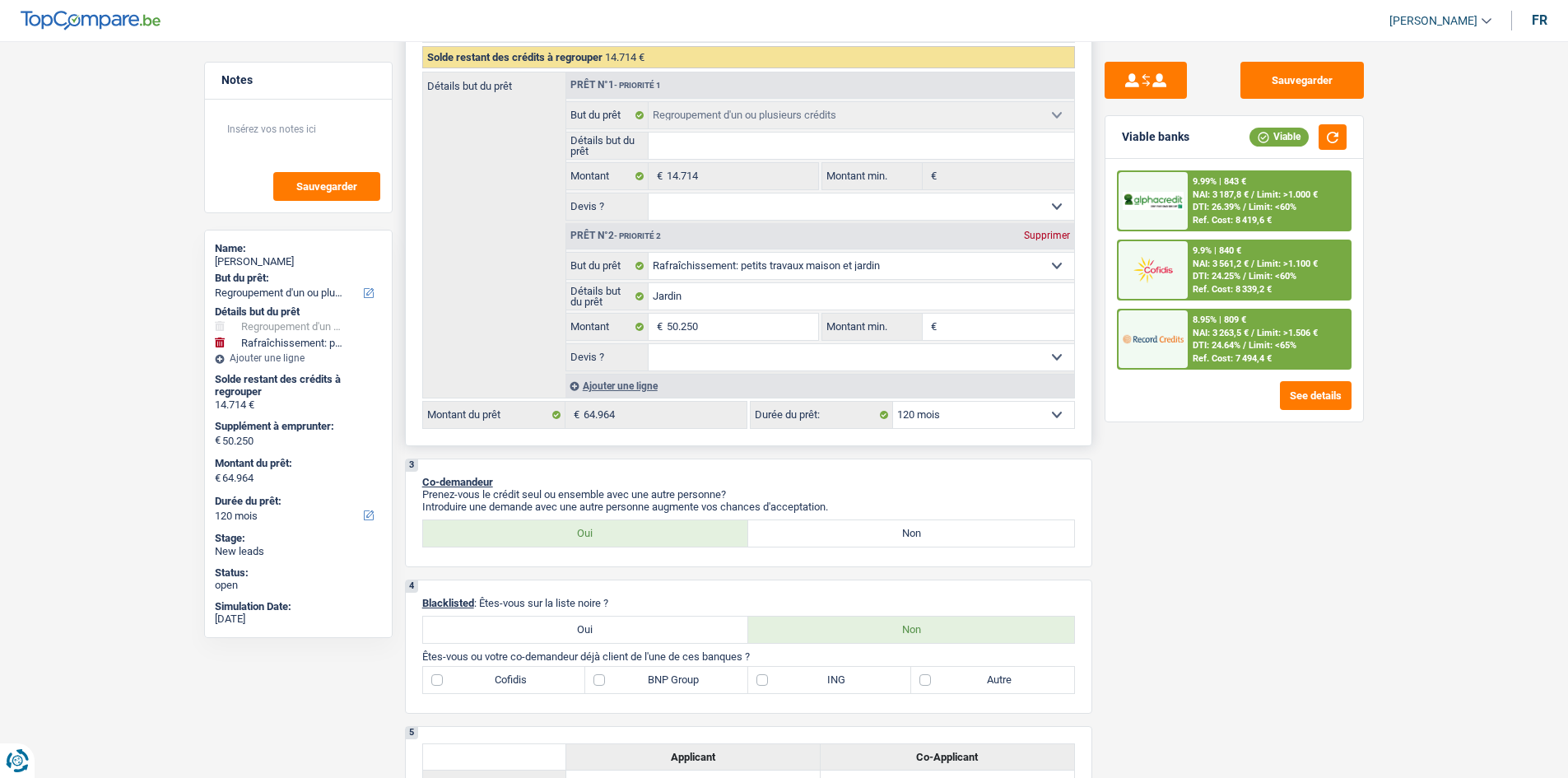
select select "yes"
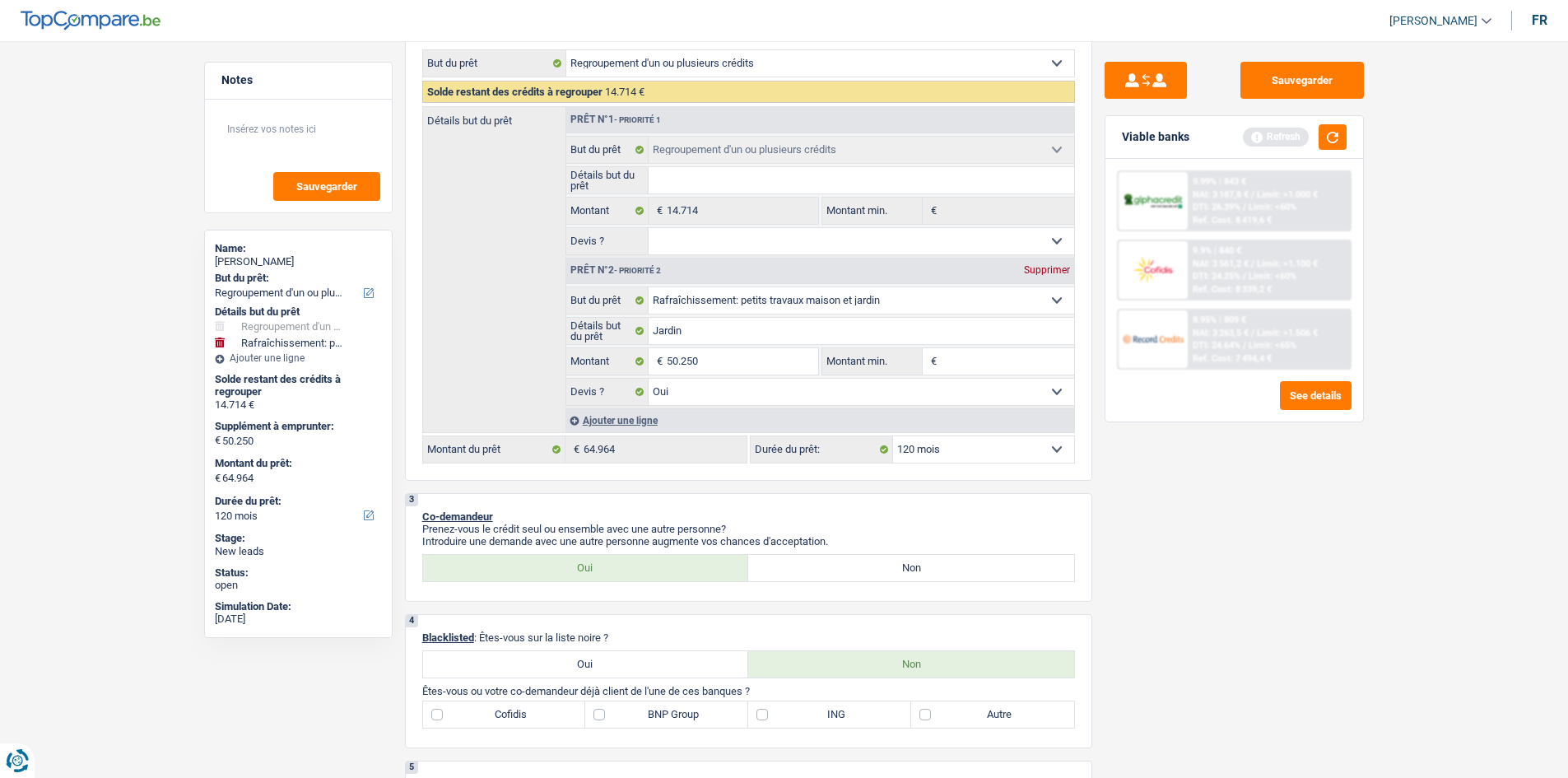
scroll to position [0, 0]
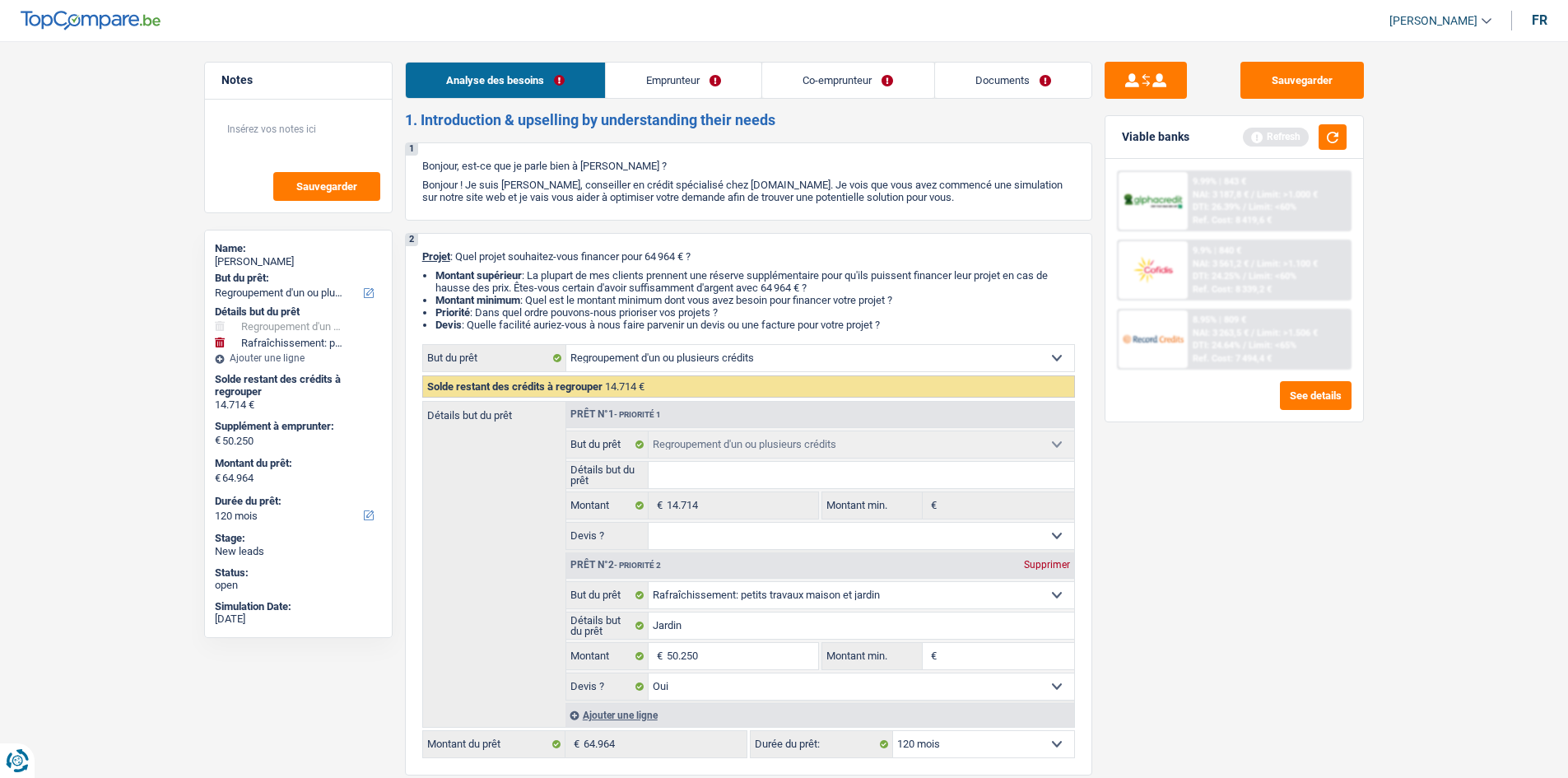
click at [704, 83] on link "Emprunteur" at bounding box center [684, 80] width 155 height 36
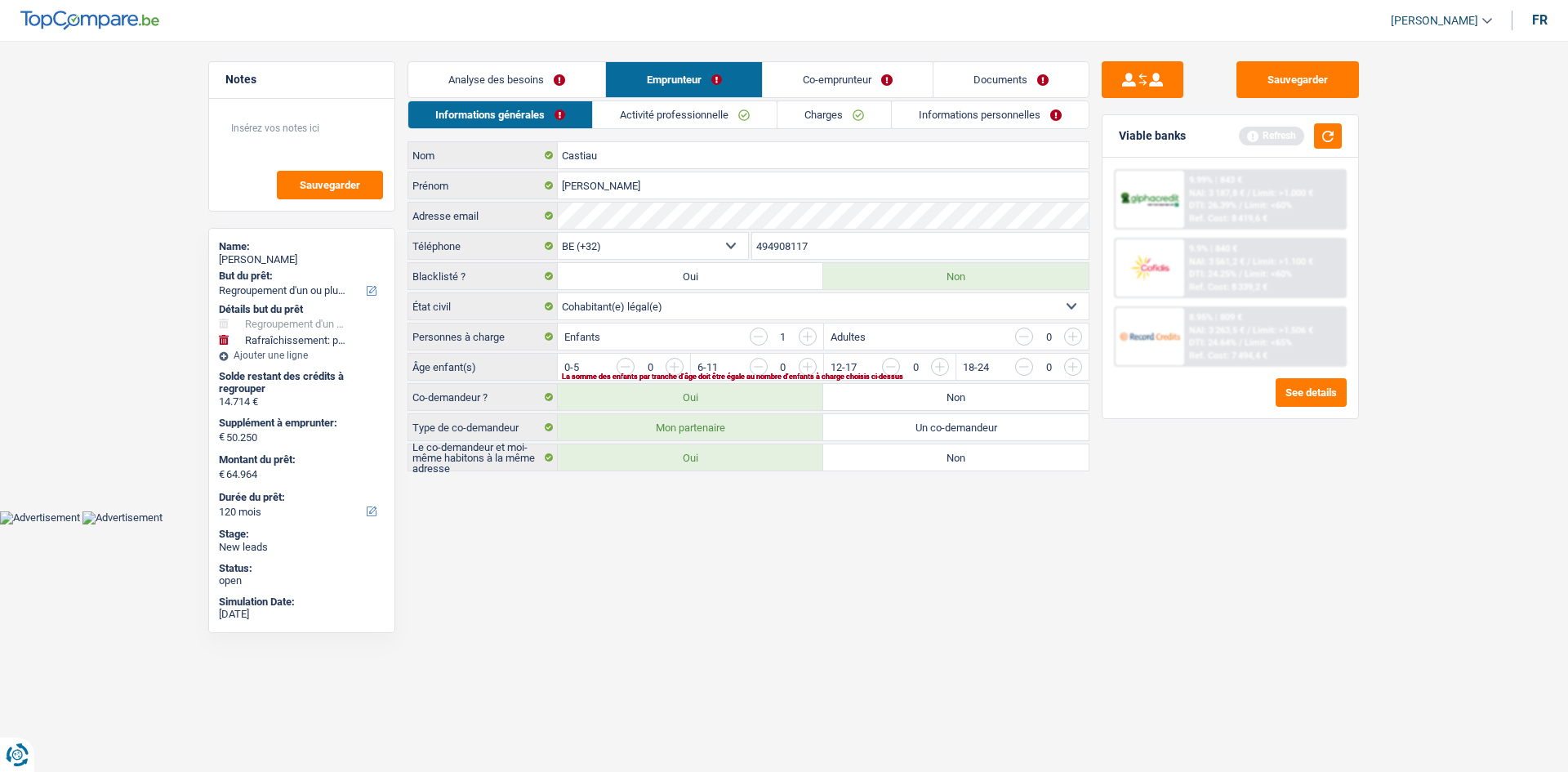
click at [848, 110] on link "Charges" at bounding box center [834, 115] width 113 height 27
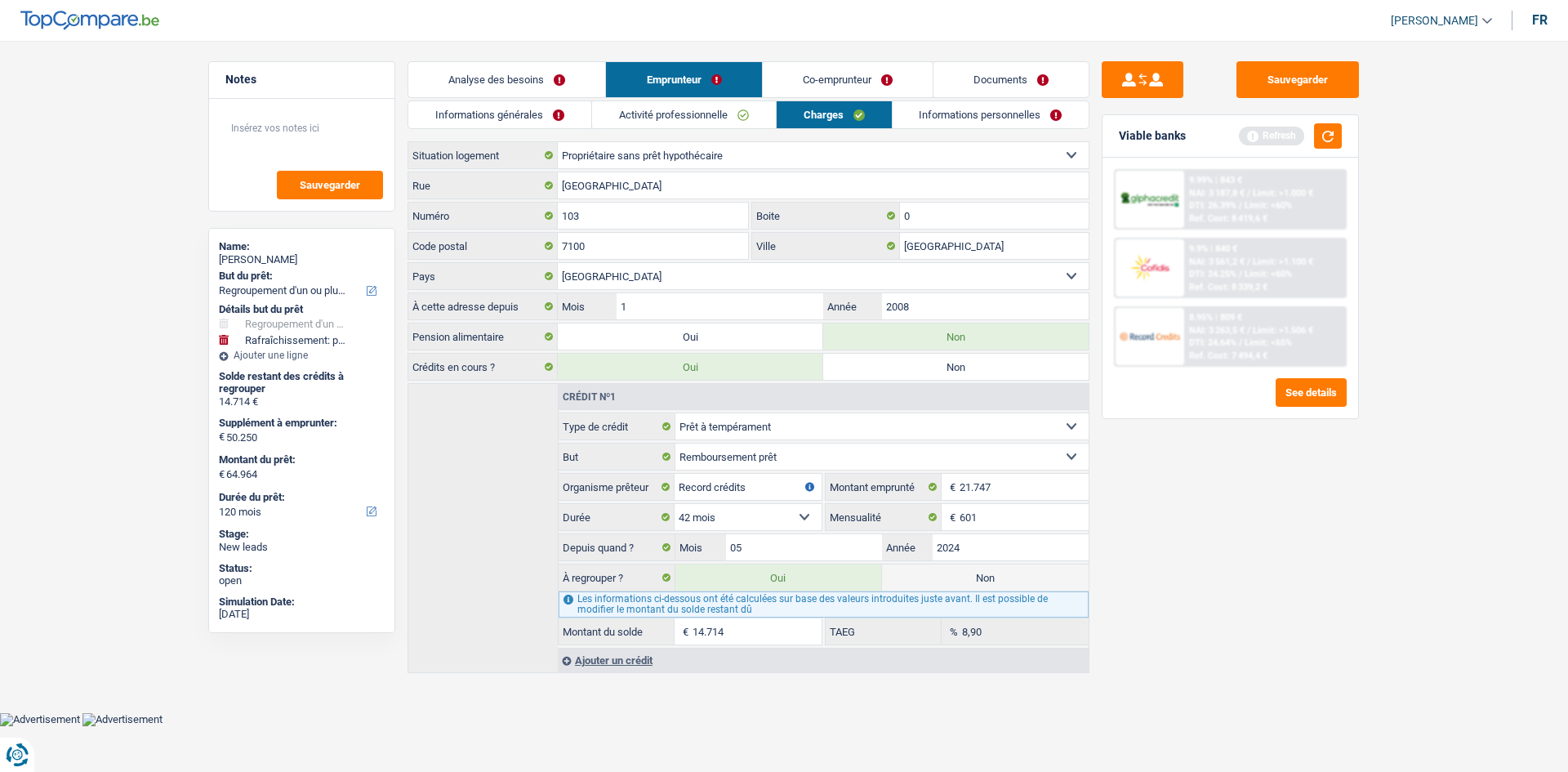
click at [977, 108] on link "Informations personnelles" at bounding box center [991, 115] width 197 height 27
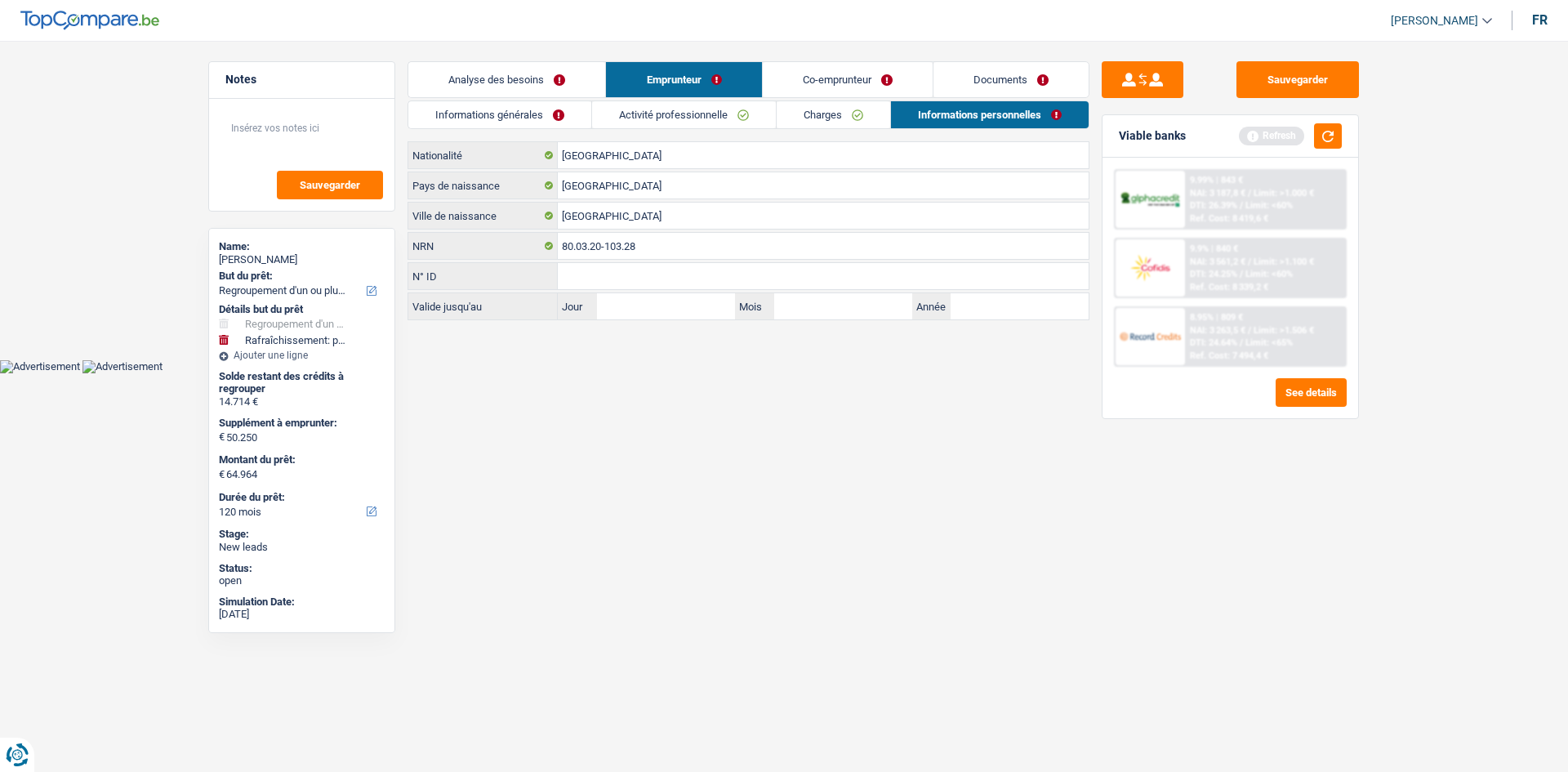
click at [573, 107] on link "Informations générales" at bounding box center [499, 115] width 183 height 27
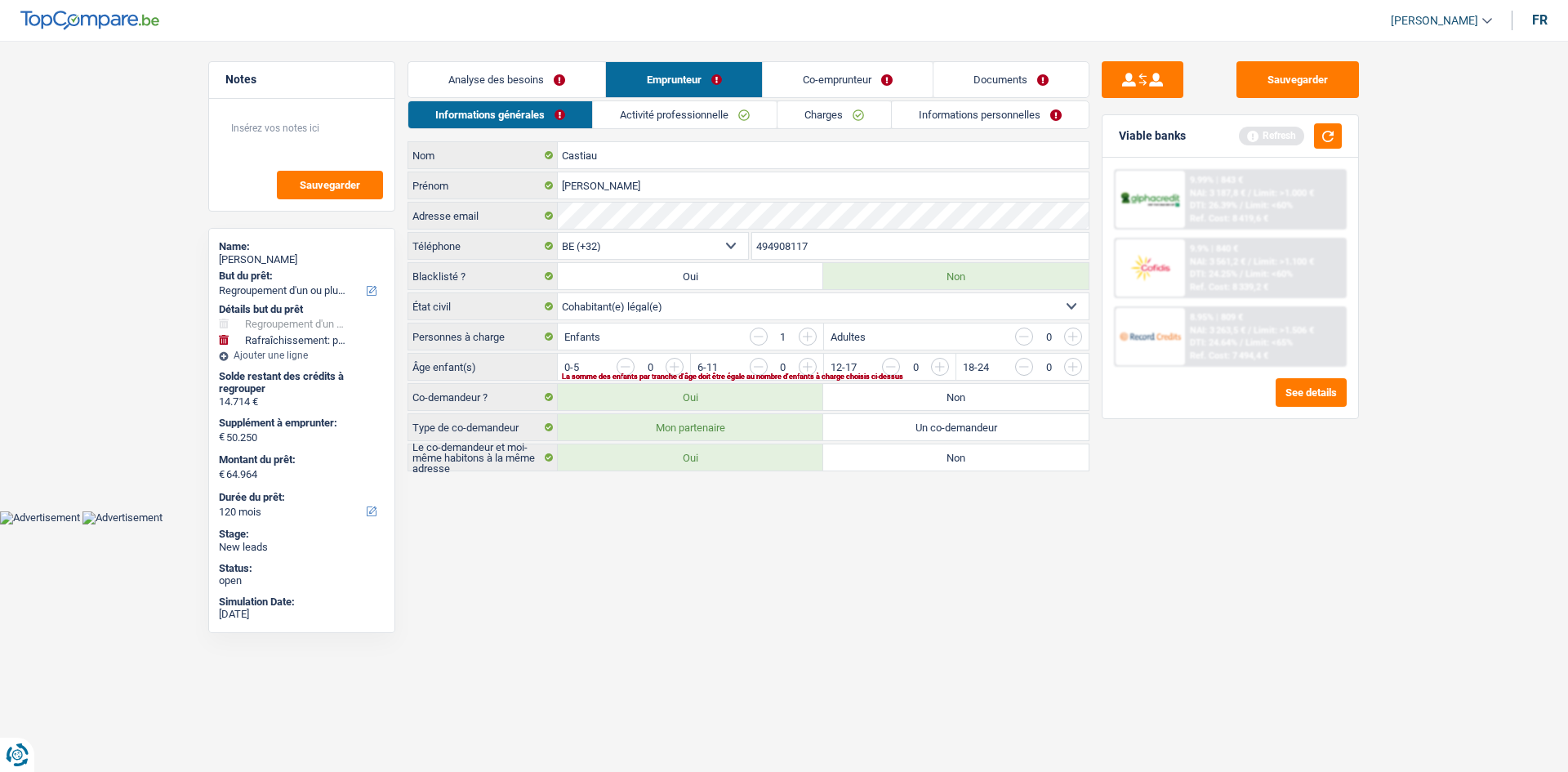
click at [584, 71] on link "Analyse des besoins" at bounding box center [507, 80] width 197 height 35
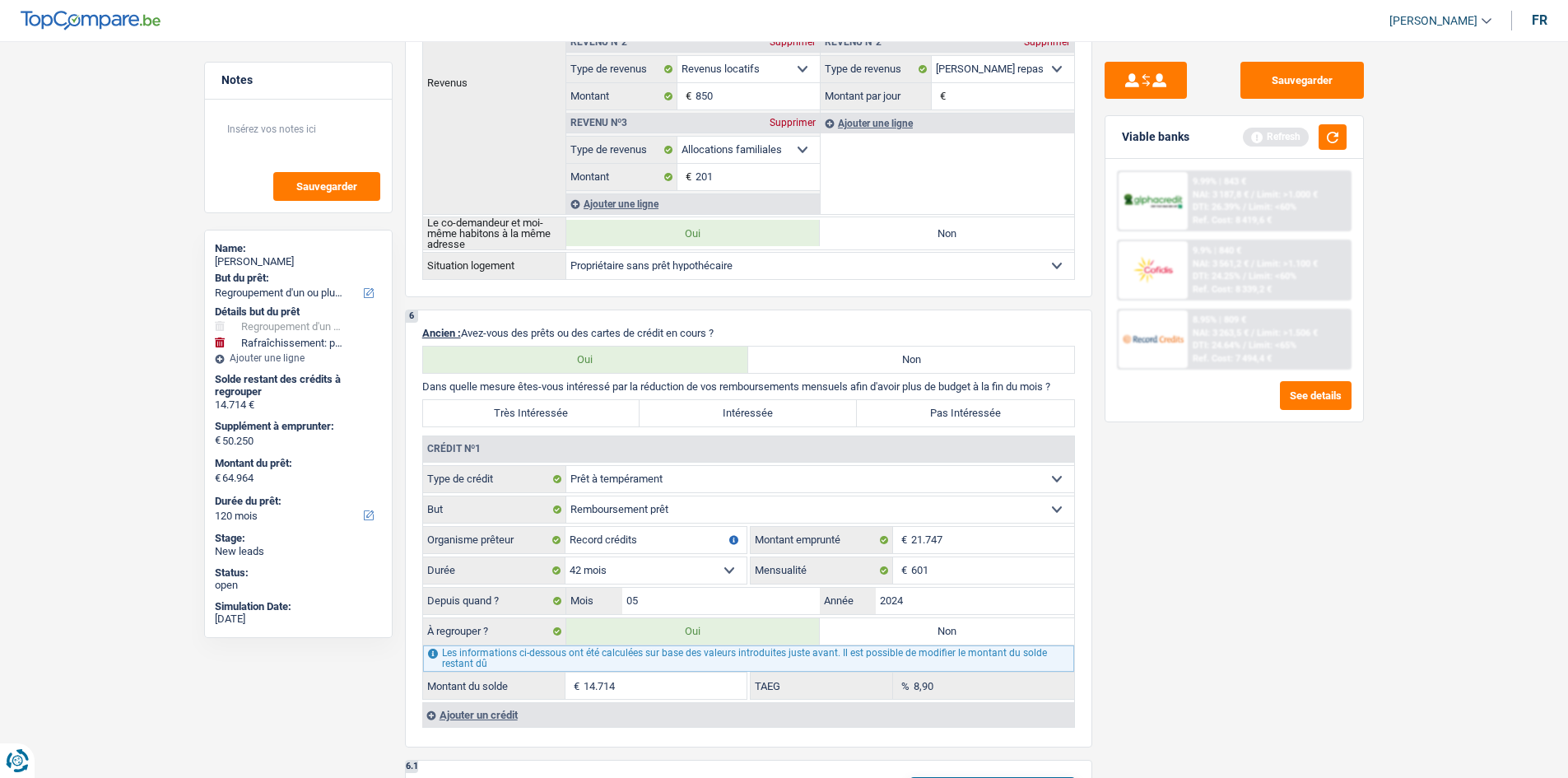
scroll to position [1255, 0]
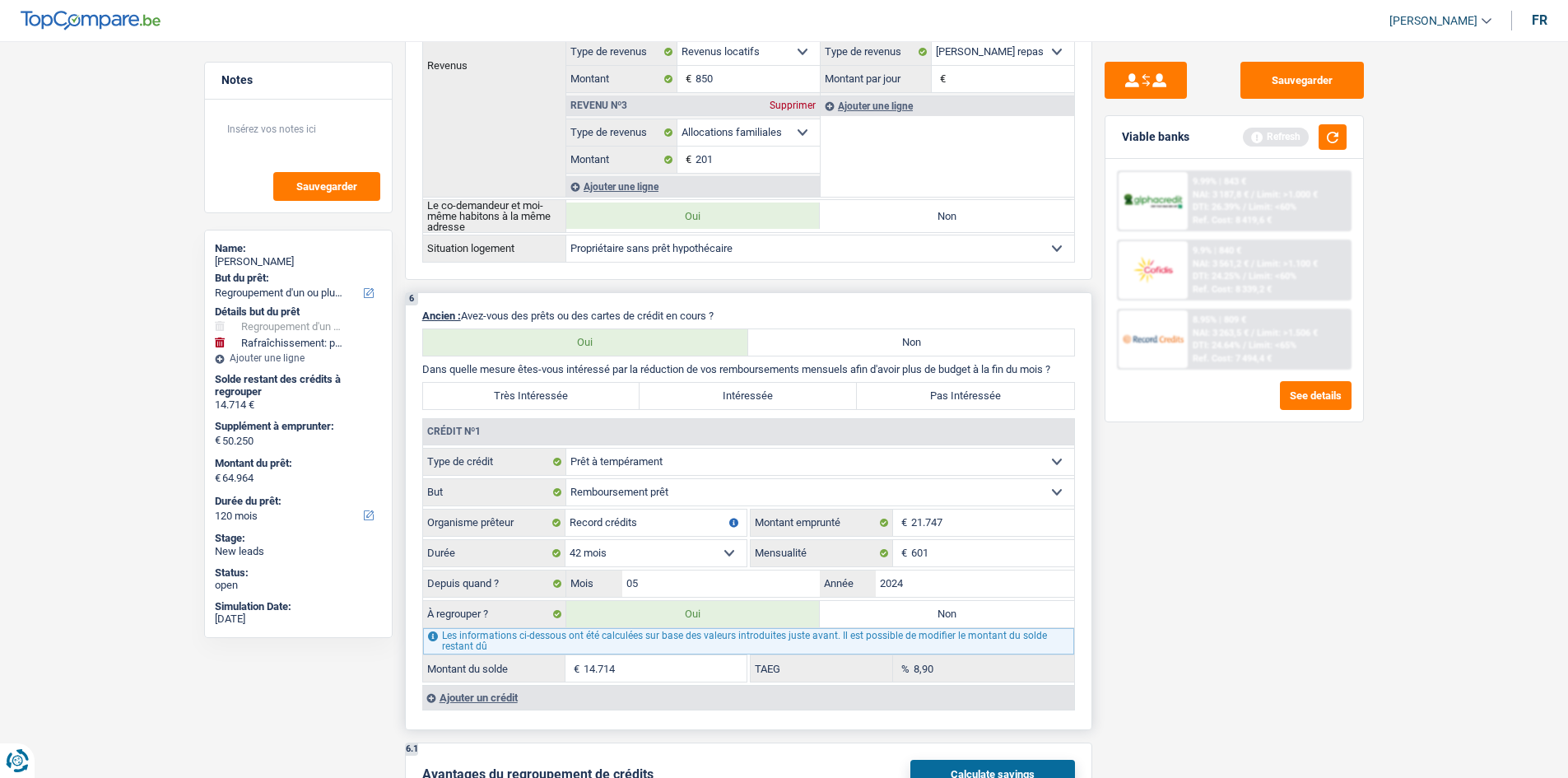
click at [587, 395] on label "Très Intéressée" at bounding box center [531, 396] width 217 height 26
click at [587, 395] on input "Très Intéressée" at bounding box center [531, 396] width 217 height 26
radio input "true"
click at [1331, 142] on button "button" at bounding box center [1333, 136] width 28 height 26
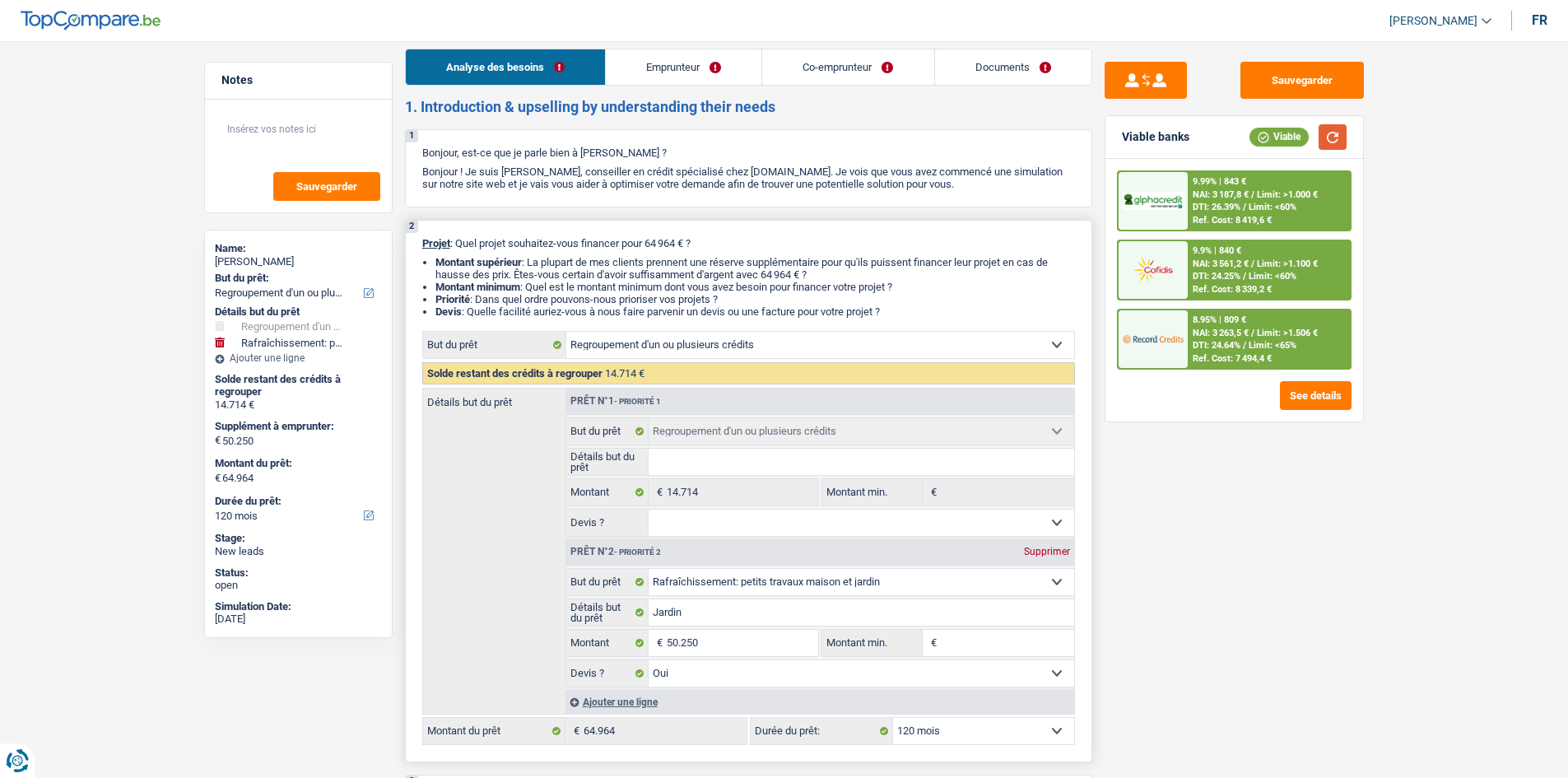
scroll to position [0, 0]
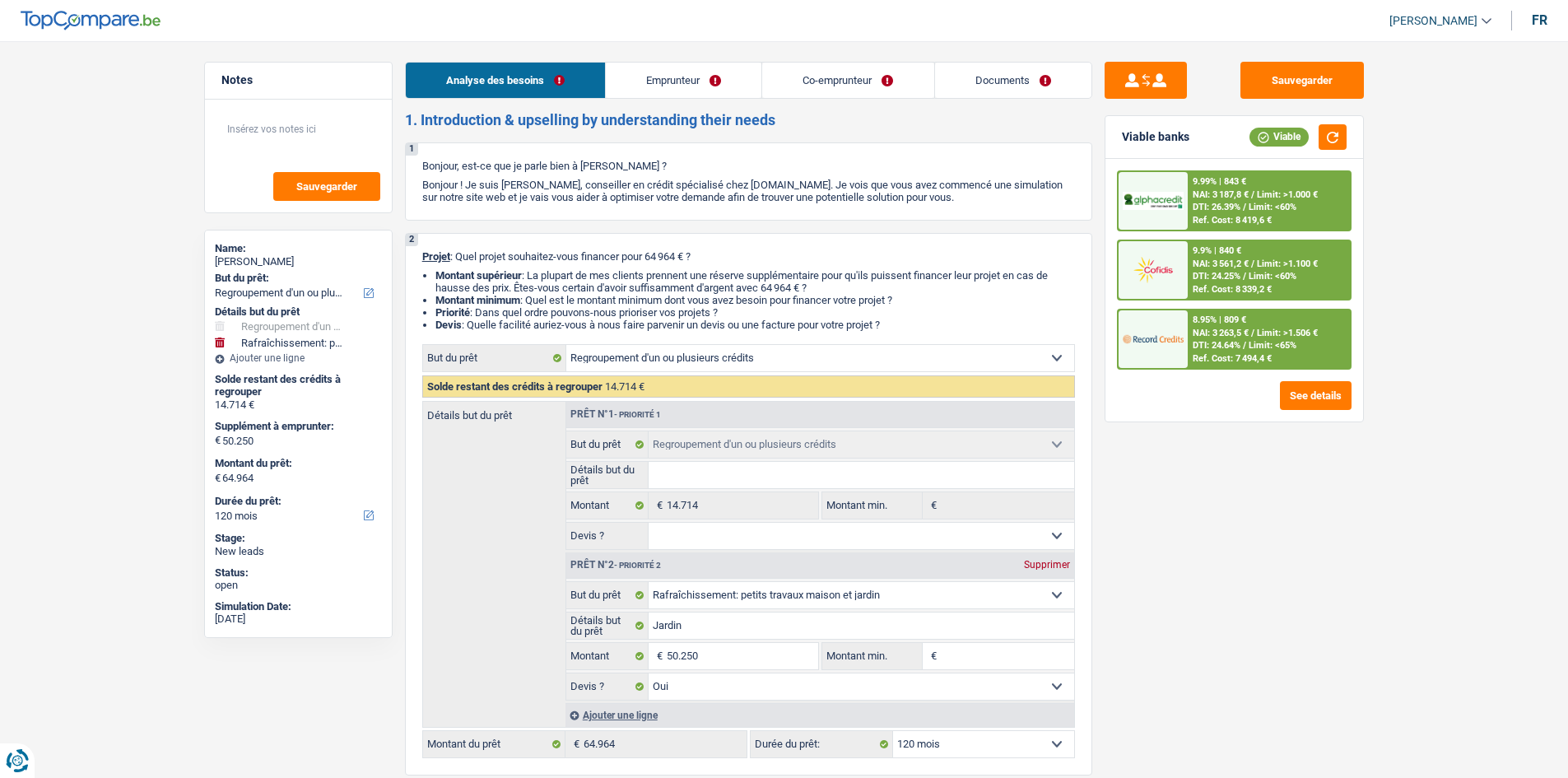
click at [716, 82] on link "Emprunteur" at bounding box center [684, 80] width 155 height 36
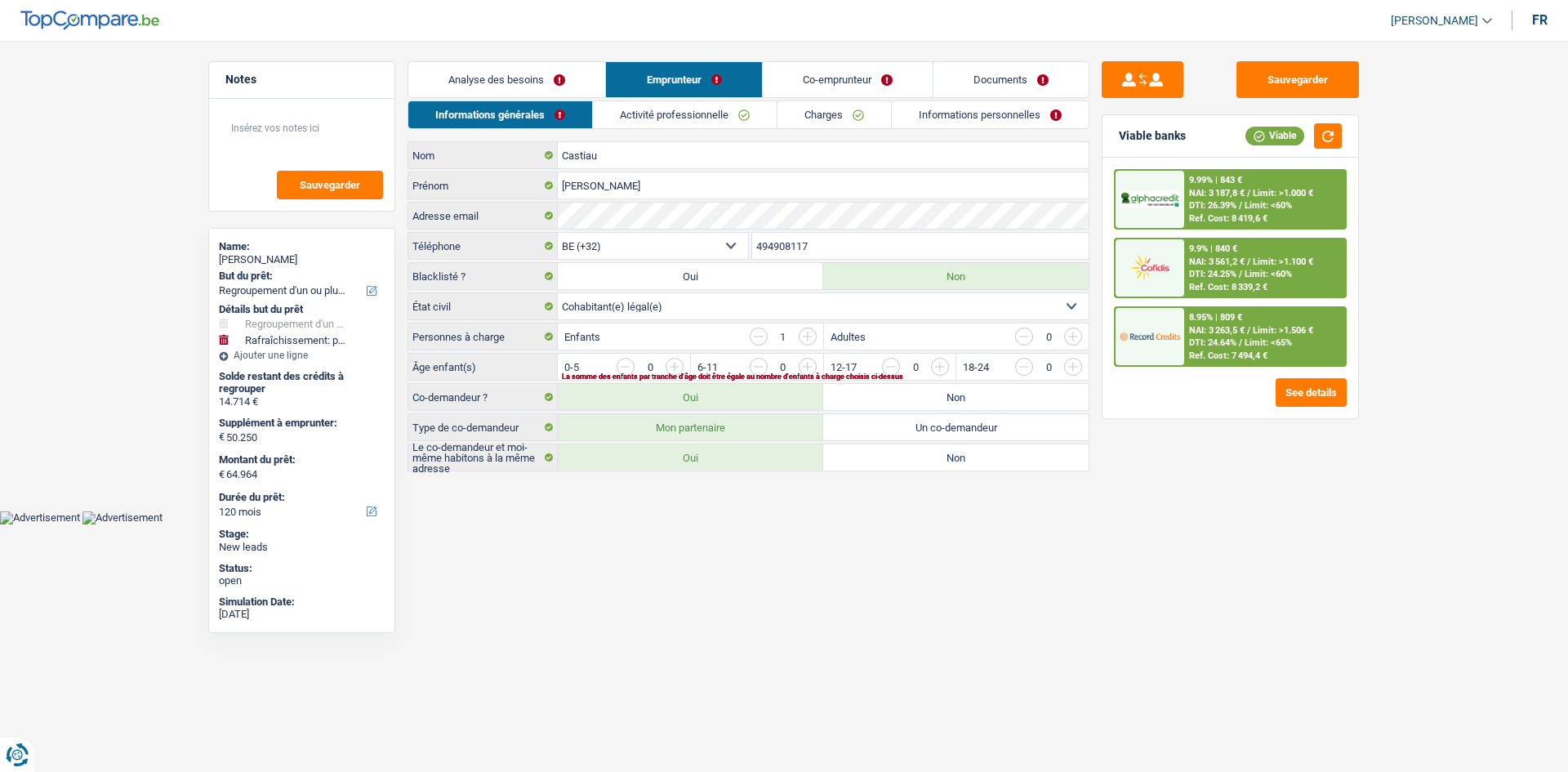
click at [816, 109] on link "Charges" at bounding box center [834, 115] width 113 height 27
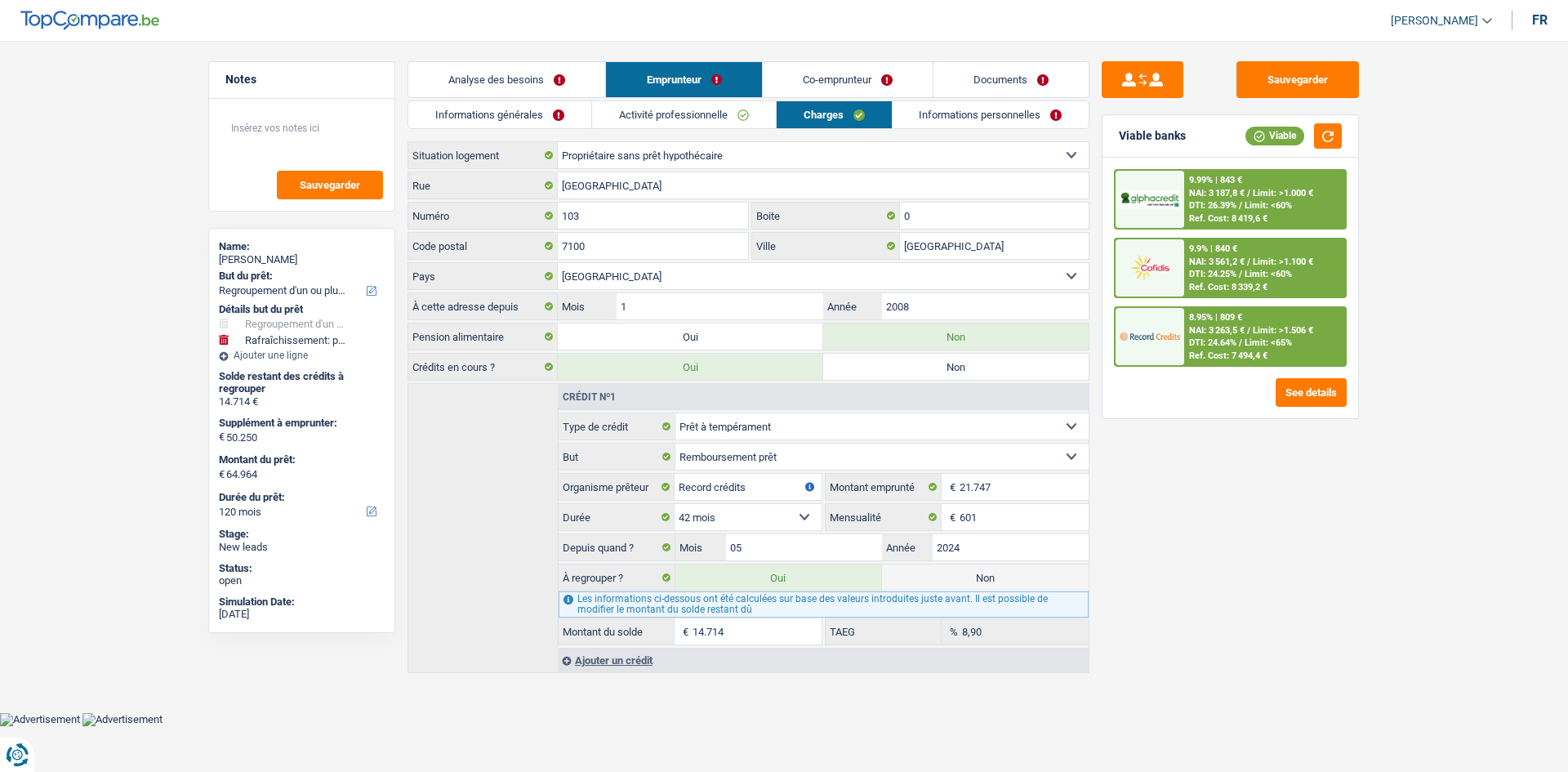
click at [959, 125] on link "Informations personnelles" at bounding box center [991, 115] width 197 height 27
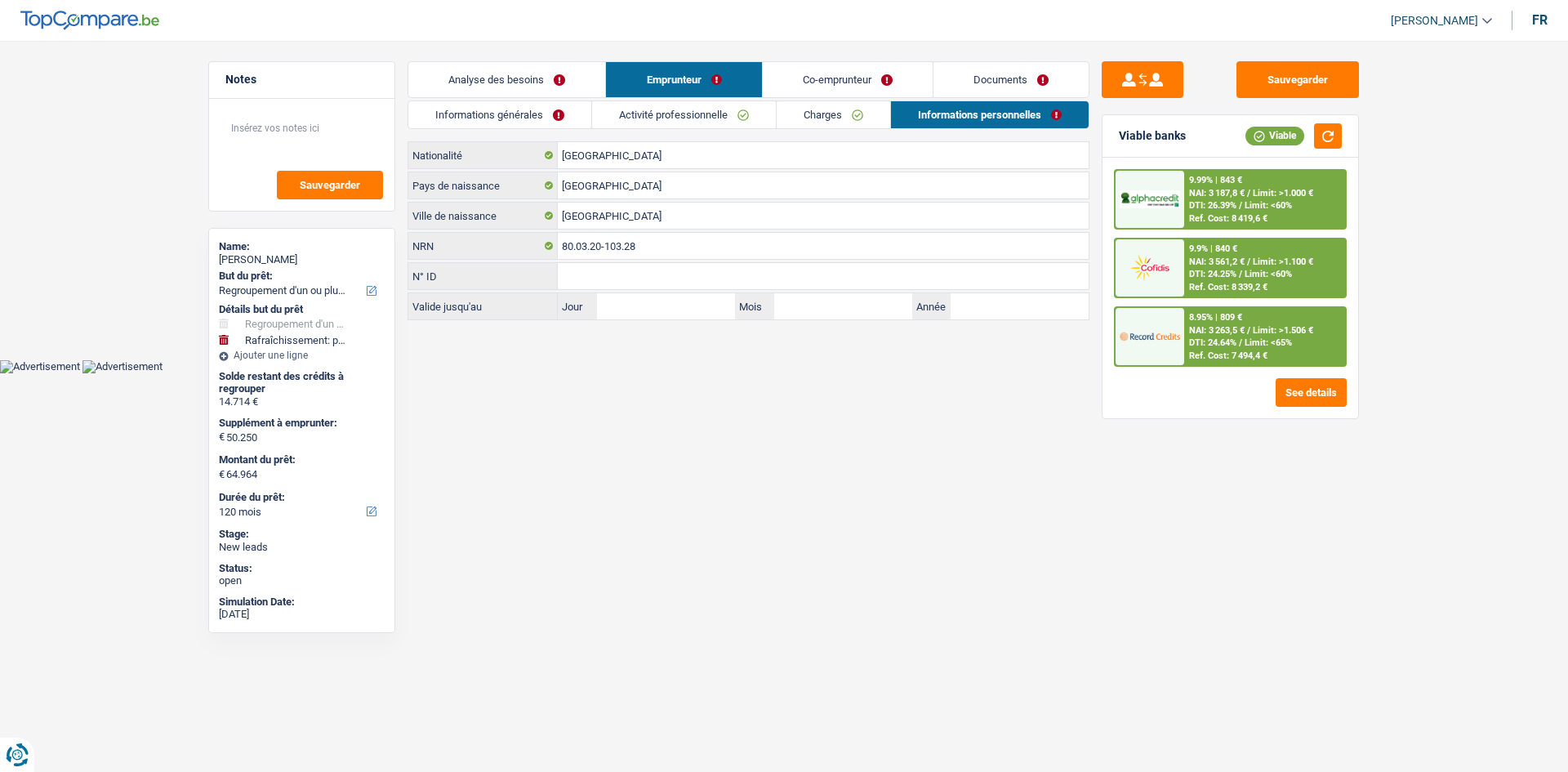
click at [849, 119] on link "Charges" at bounding box center [833, 115] width 113 height 27
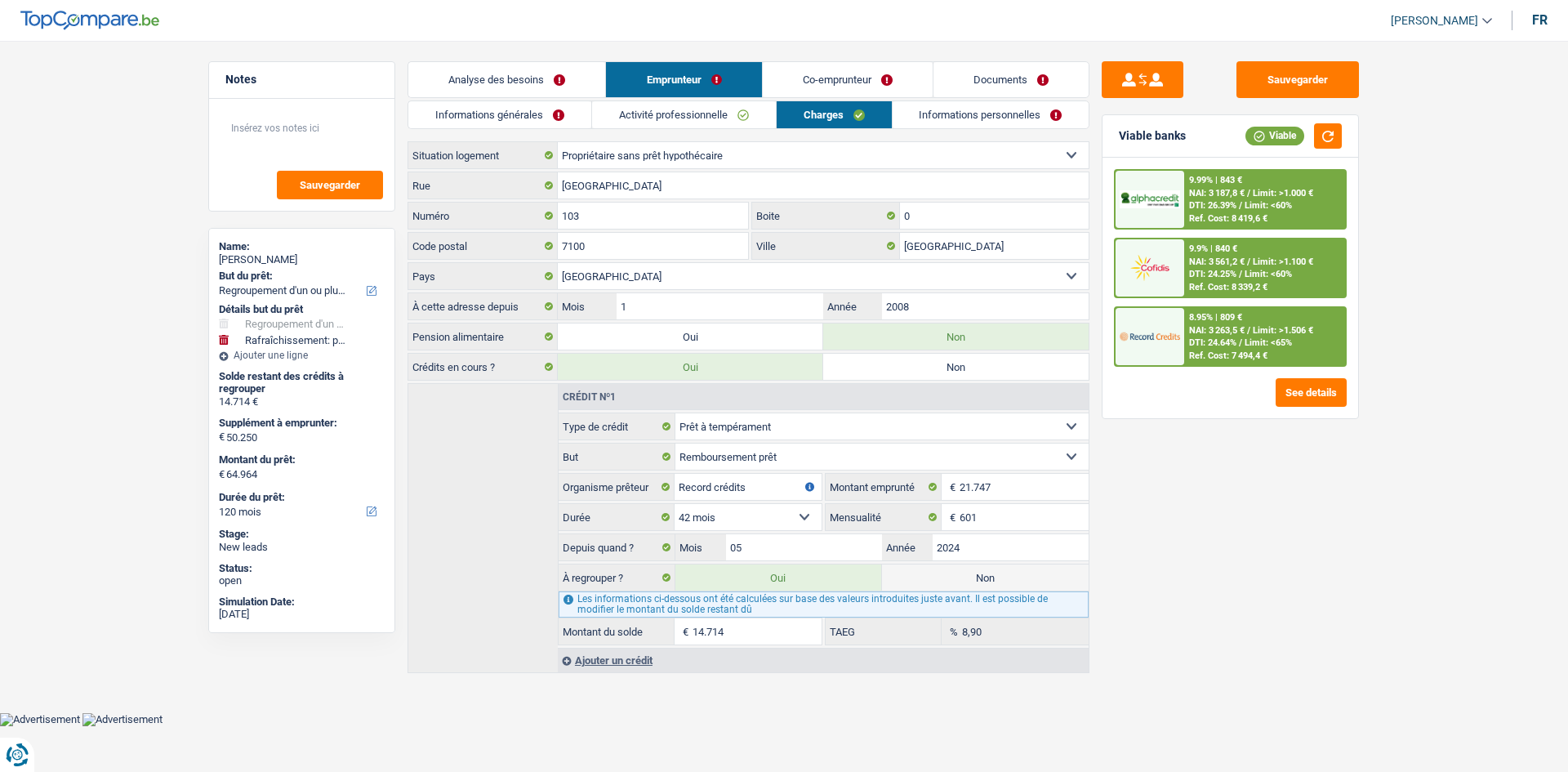
click at [729, 118] on link "Activité professionnelle" at bounding box center [684, 115] width 184 height 27
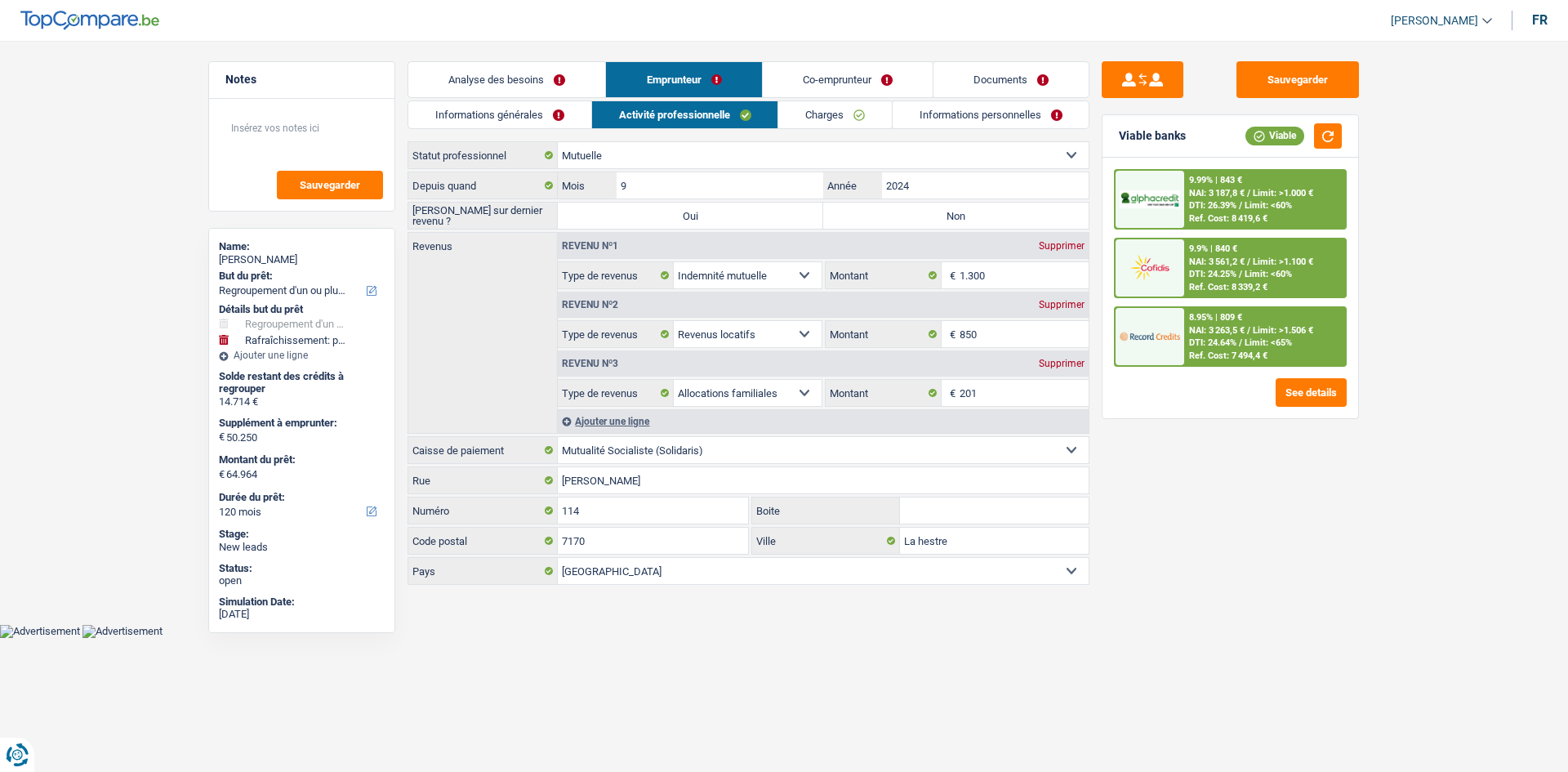
click at [572, 113] on link "Informations générales" at bounding box center [499, 115] width 183 height 27
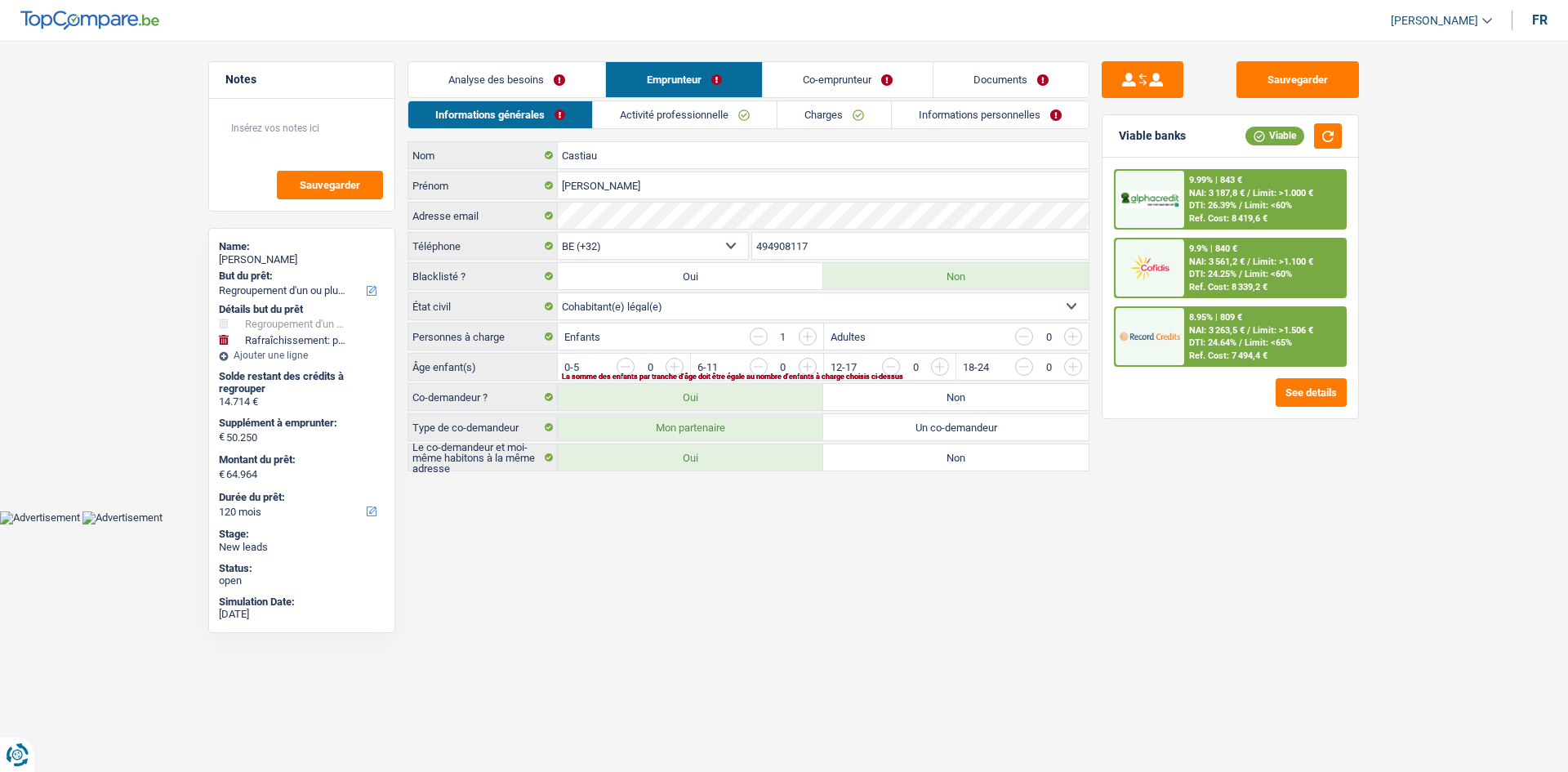
click at [584, 86] on link "Analyse des besoins" at bounding box center [507, 80] width 197 height 35
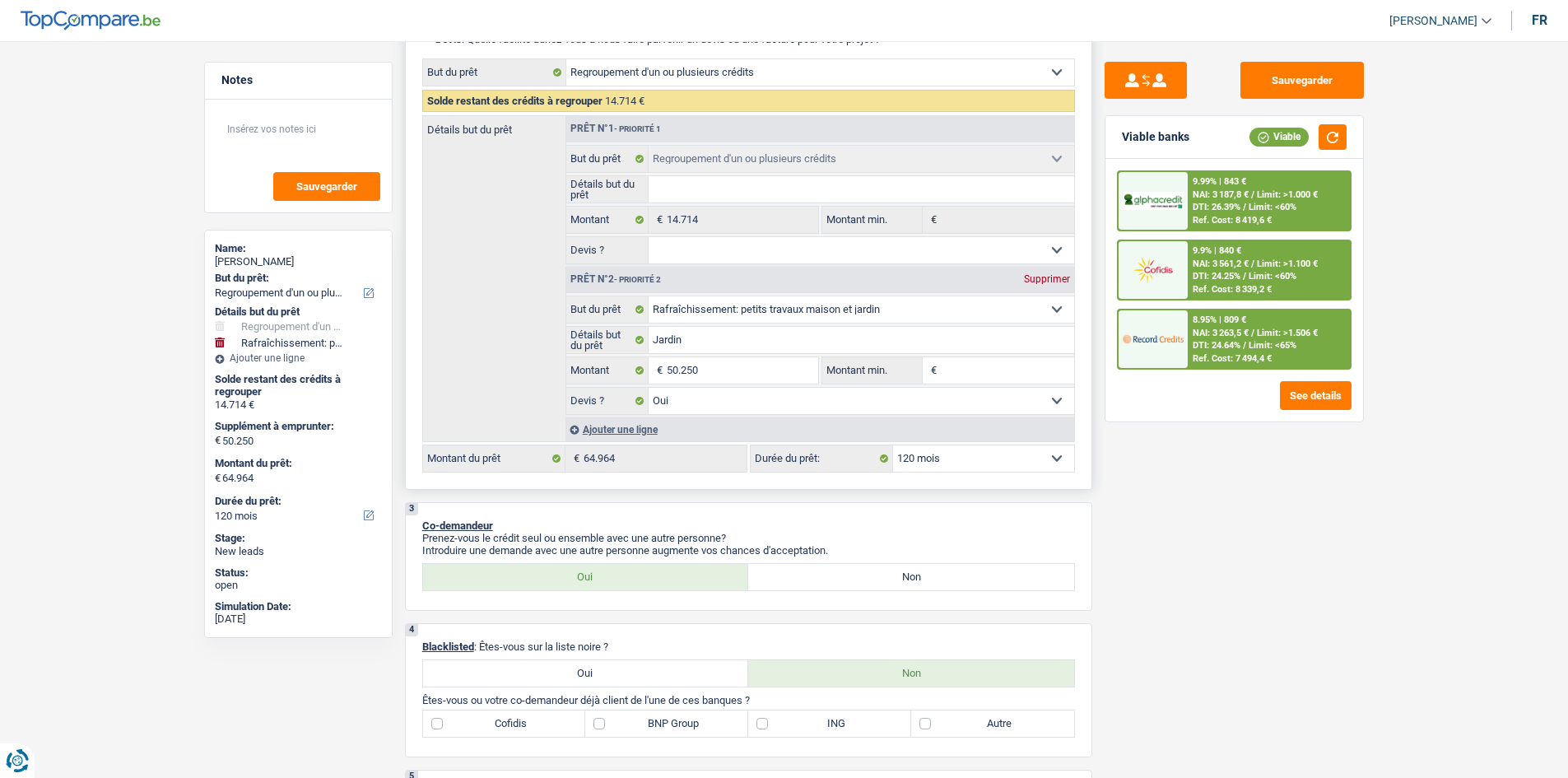
scroll to position [83, 0]
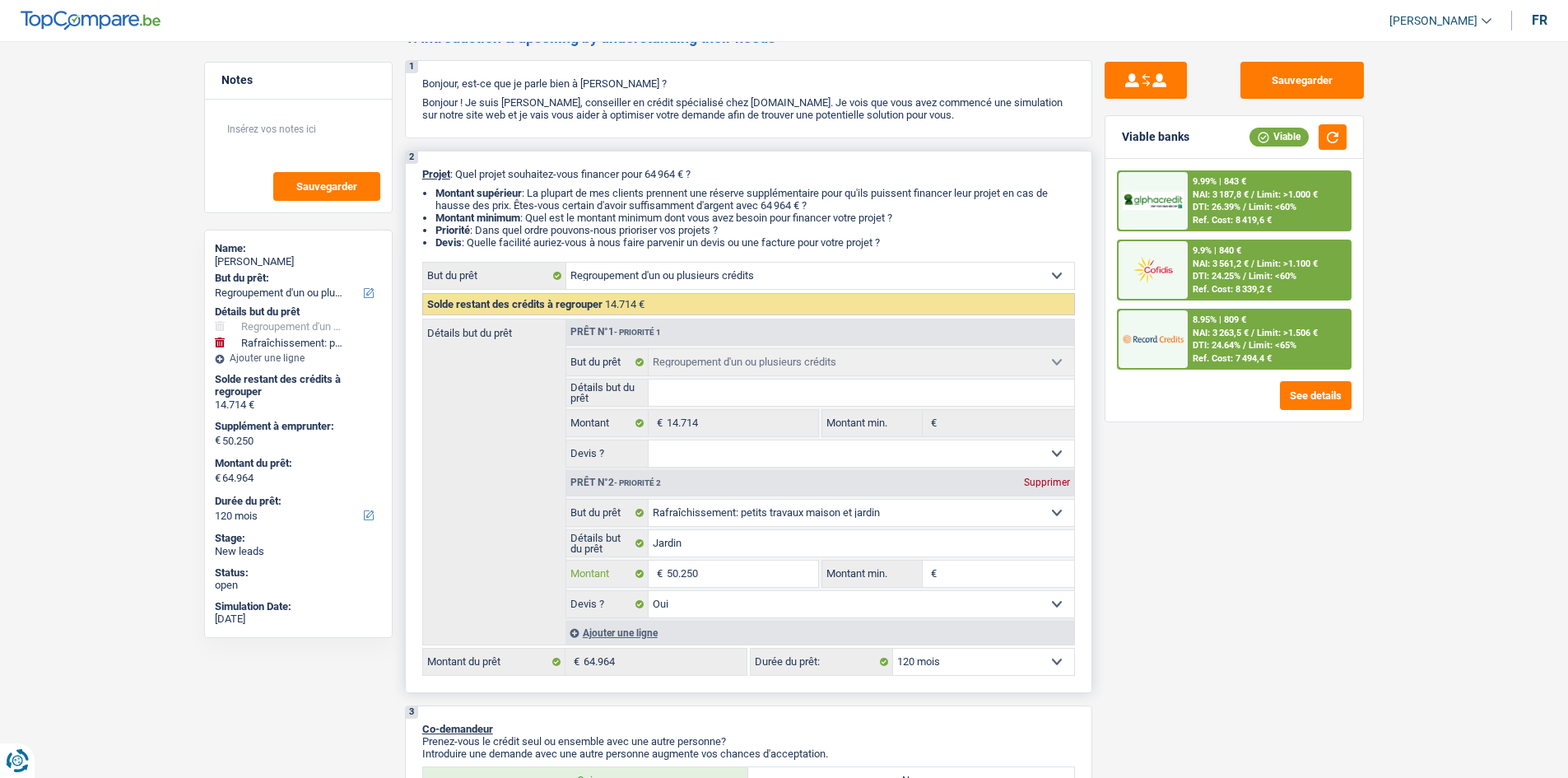
click at [759, 585] on input "50.250" at bounding box center [742, 574] width 150 height 26
click at [1255, 662] on div "Sauvegarder Viable banks Viable 9.99% | 843 € NAI: 3 187,8 € / Limit: >1.000 € …" at bounding box center [1235, 405] width 284 height 686
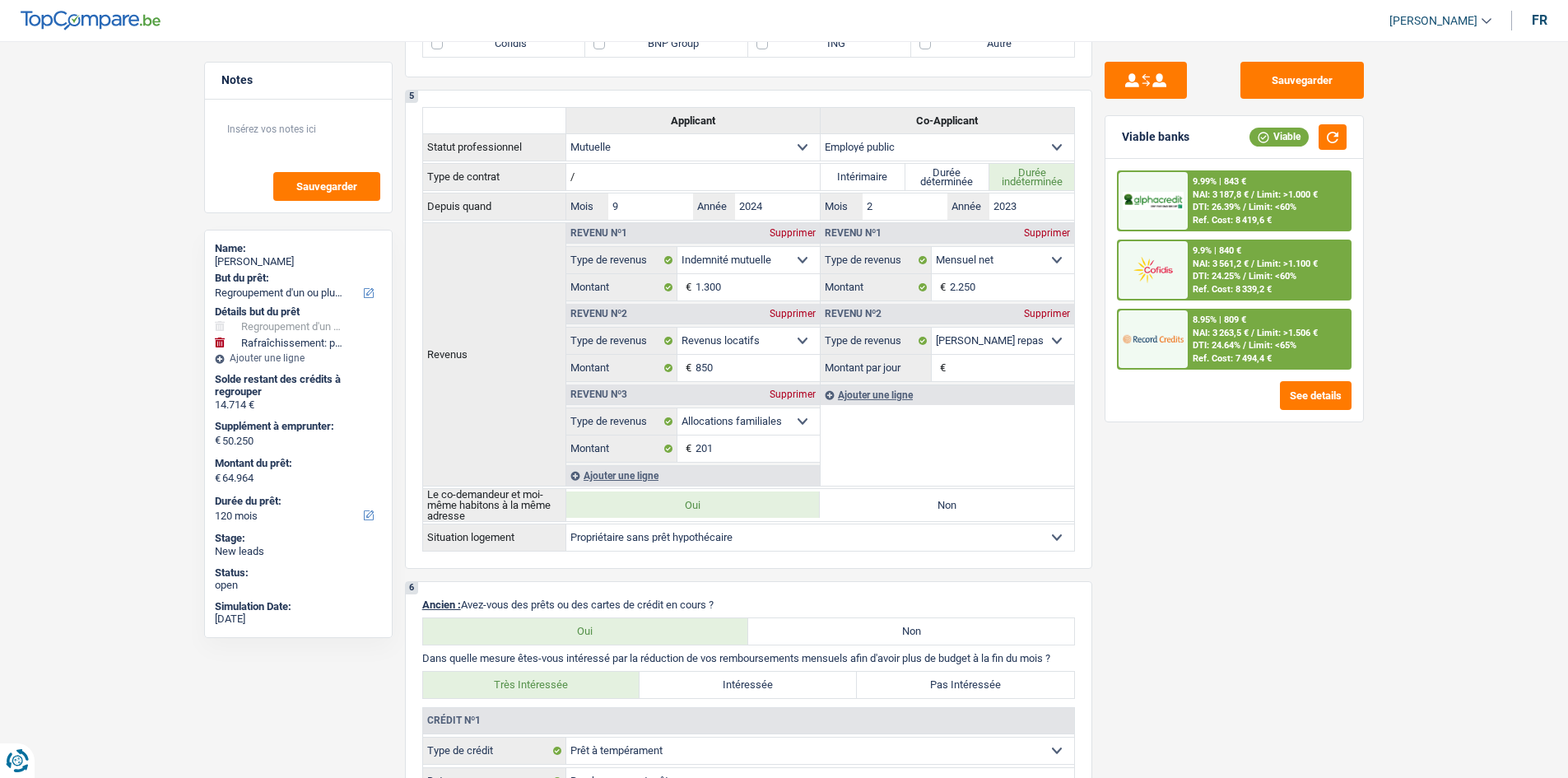
scroll to position [741, 0]
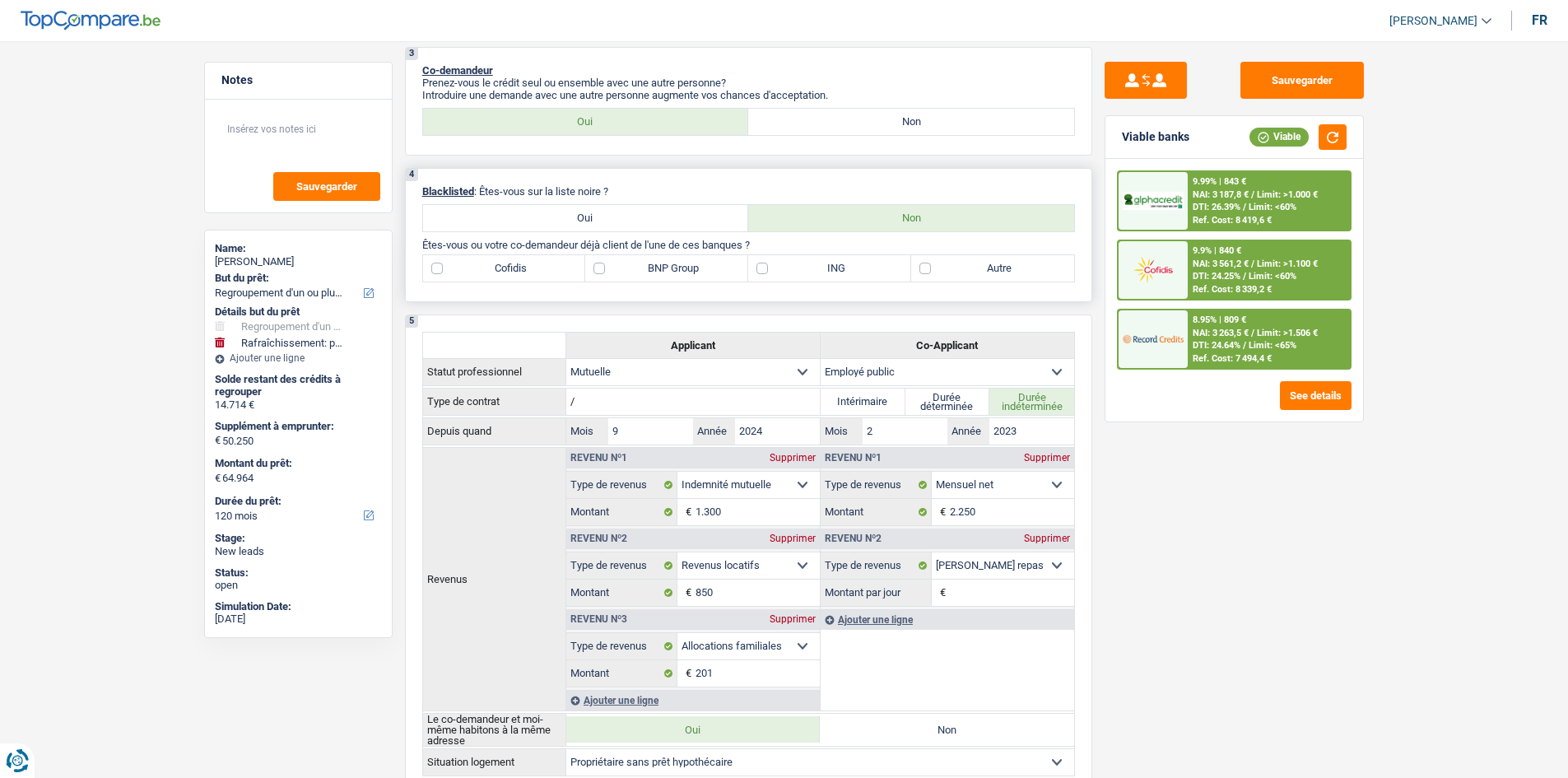
click at [981, 279] on label "Autre" at bounding box center [993, 269] width 163 height 26
click at [981, 279] on input "Autre" at bounding box center [993, 269] width 163 height 26
checkbox input "true"
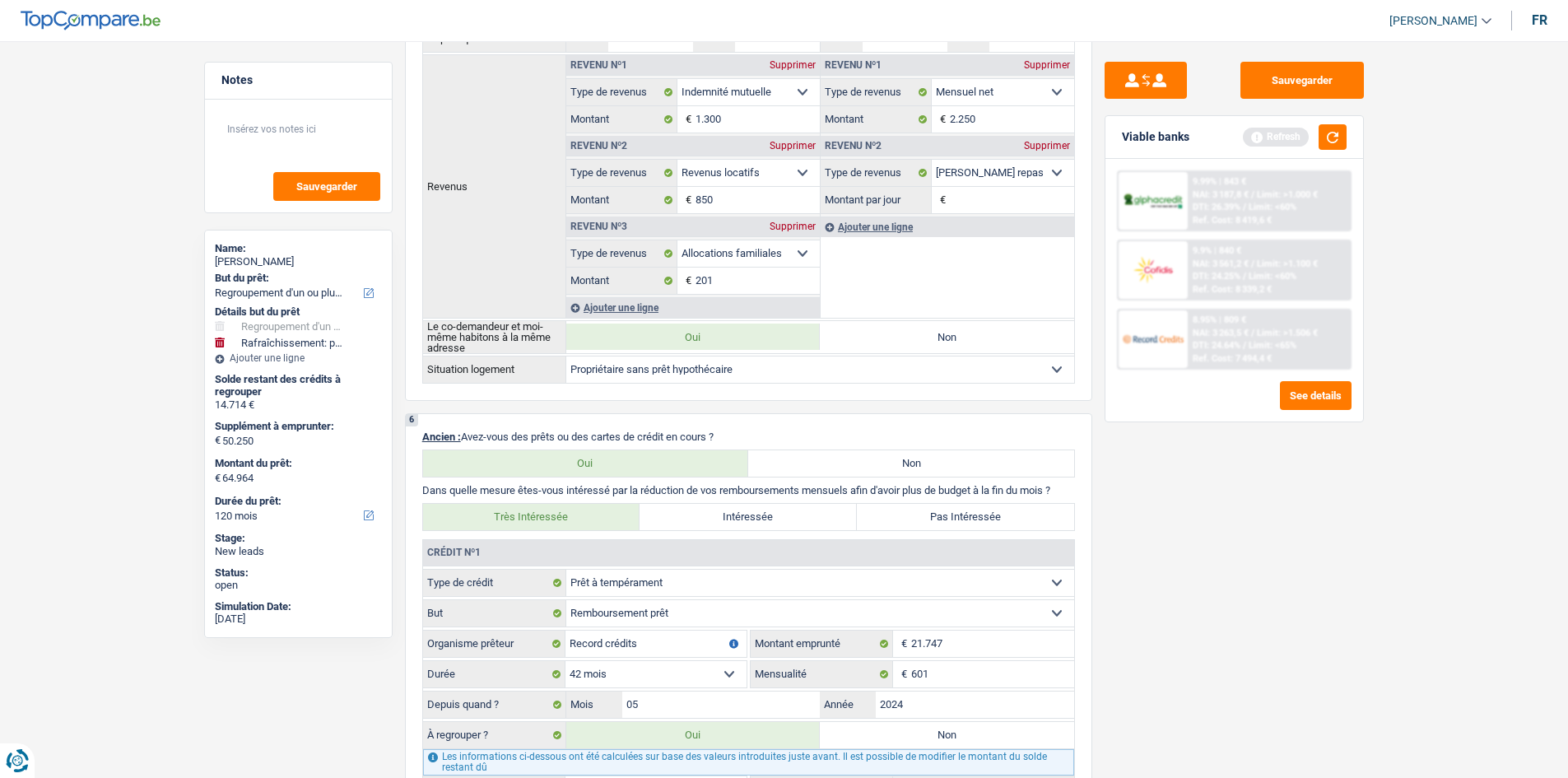
scroll to position [1318, 0]
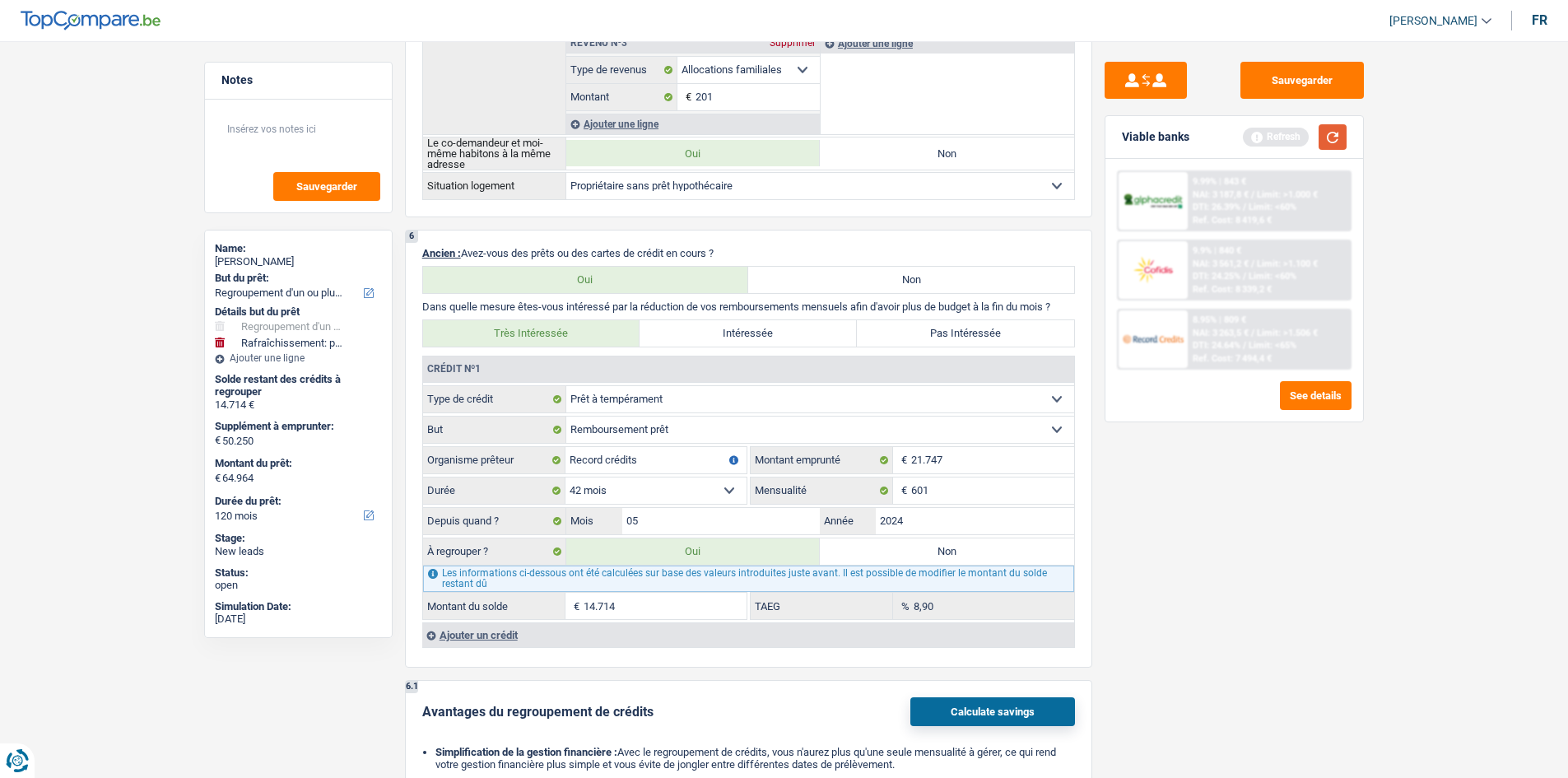
click at [1335, 144] on button "button" at bounding box center [1333, 136] width 28 height 26
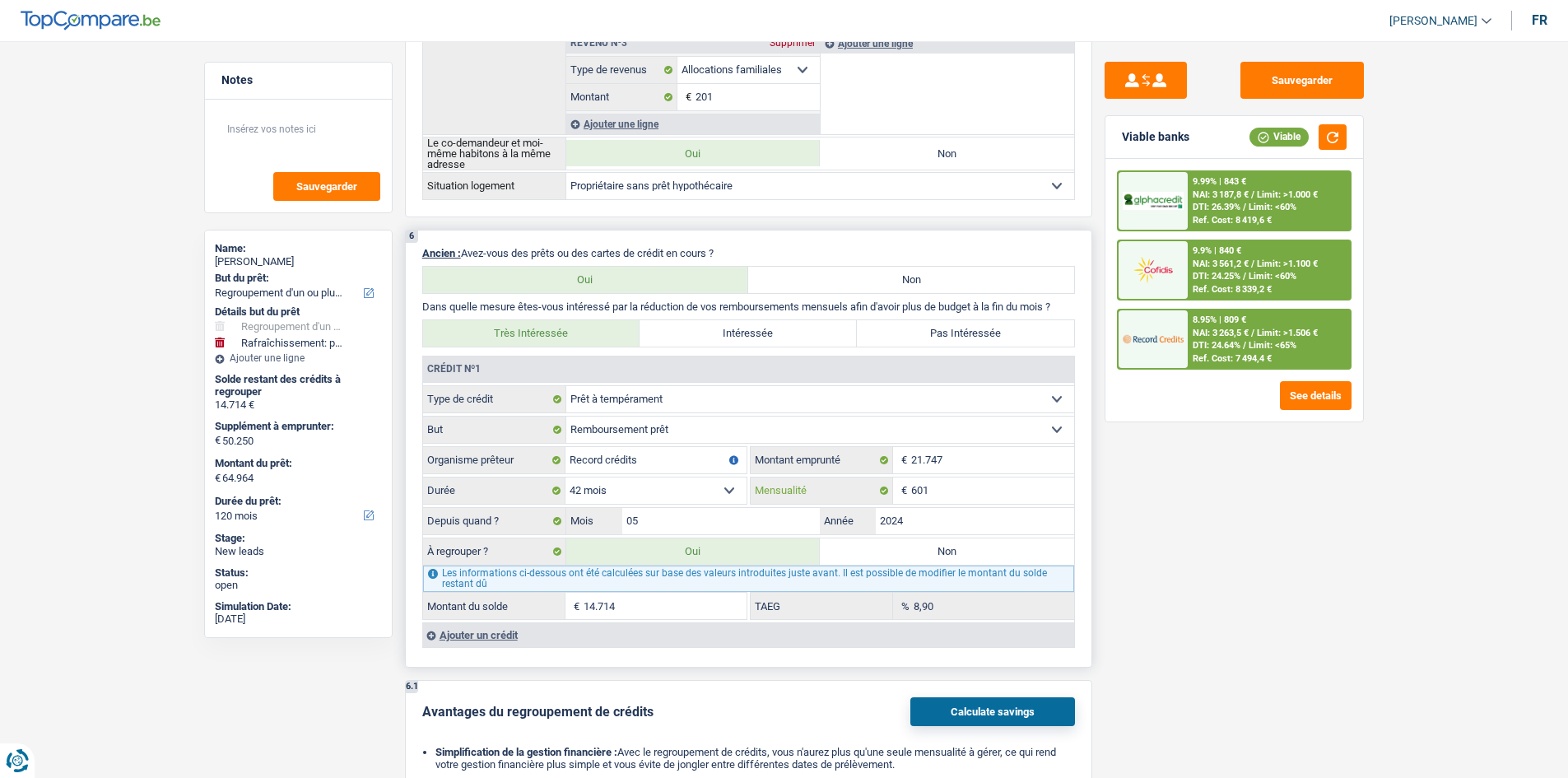
click at [983, 494] on input "601" at bounding box center [993, 491] width 163 height 26
click at [1170, 507] on div "Sauvegarder Viable banks Viable 9.99% | 843 € NAI: 3 187,8 € / Limit: >1.000 € …" at bounding box center [1235, 405] width 284 height 686
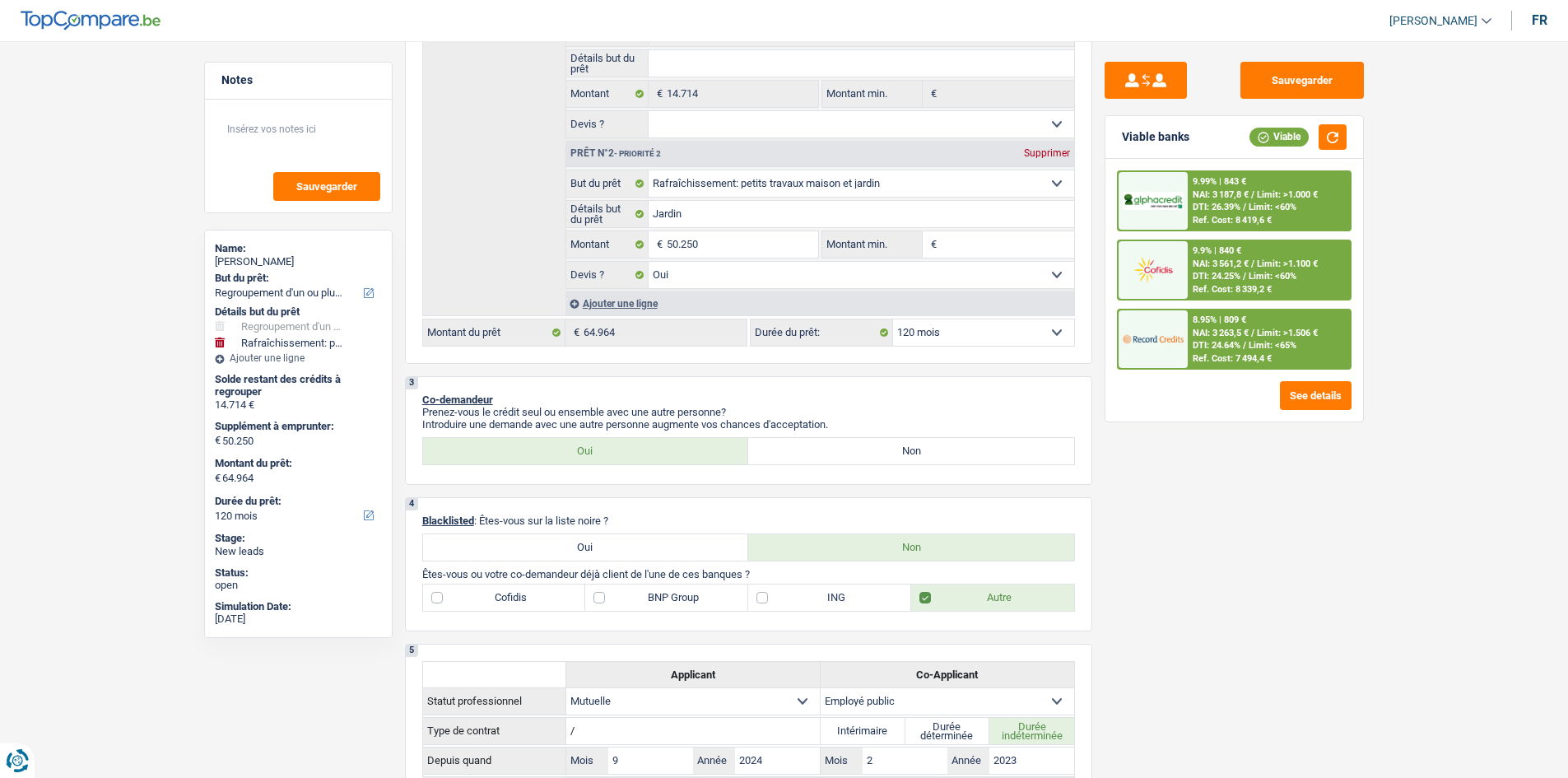
scroll to position [329, 0]
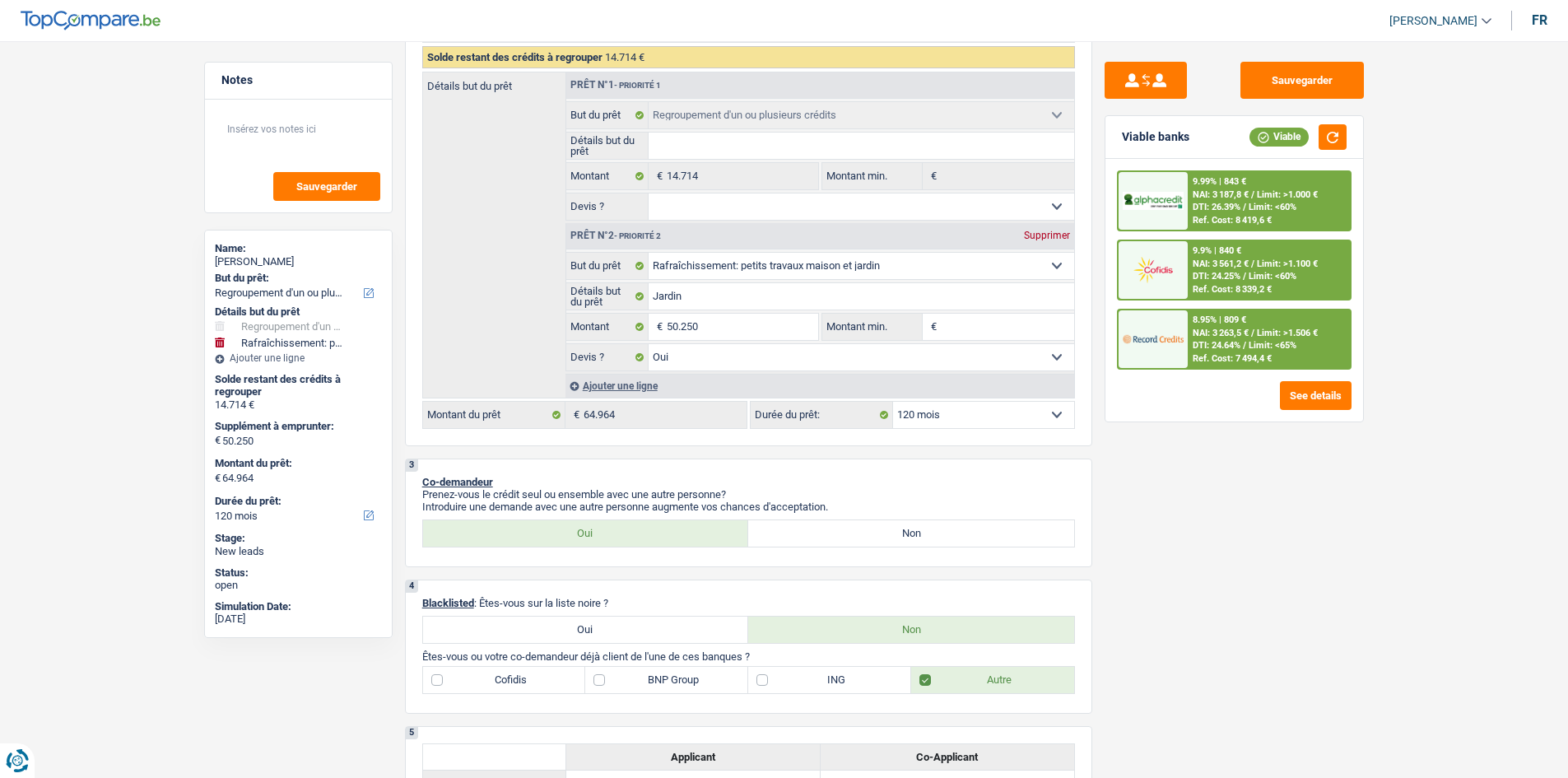
click at [1218, 345] on span "DTI: 24.64%" at bounding box center [1217, 345] width 48 height 11
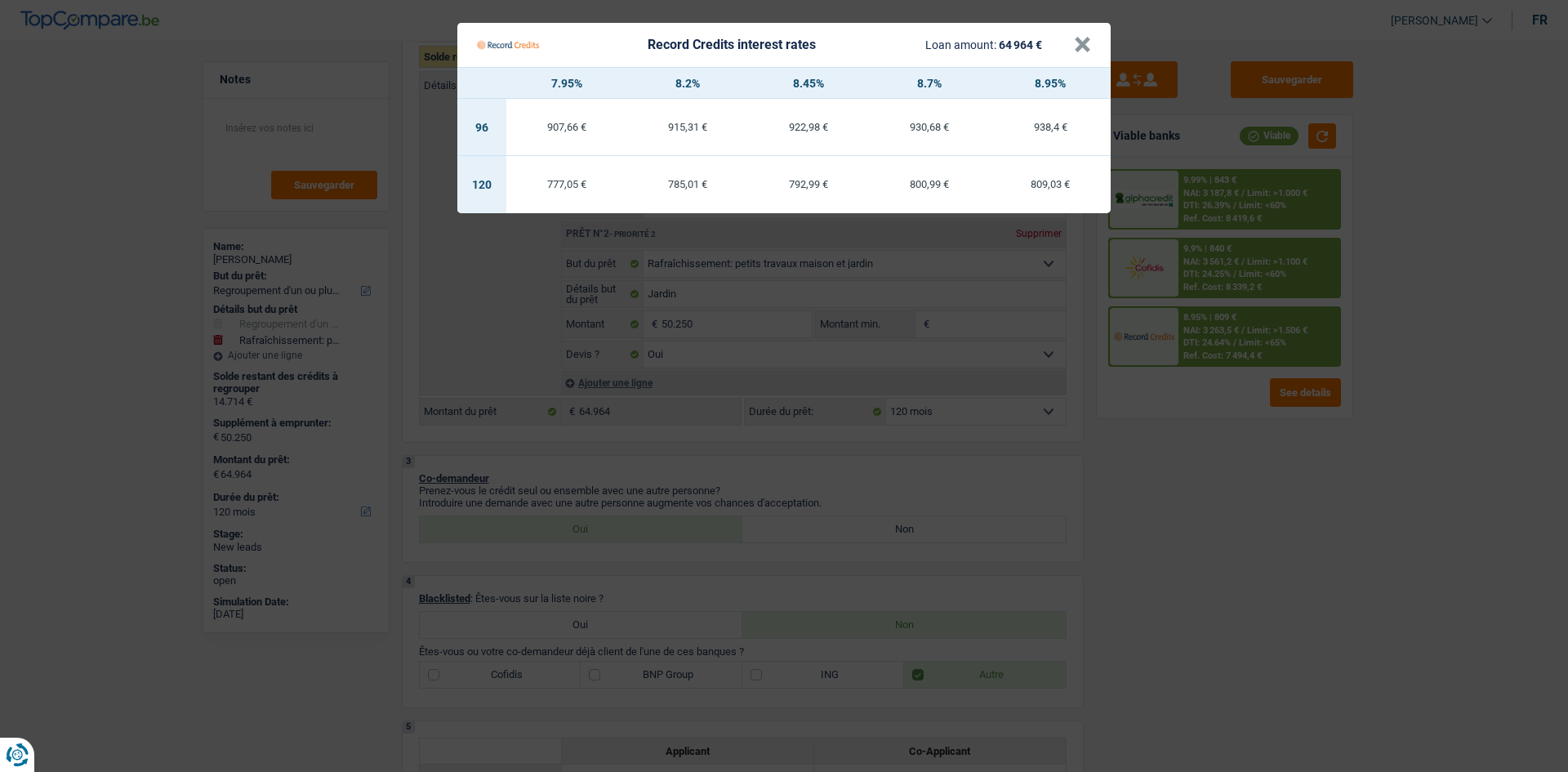
click at [1194, 481] on Credits "Record Credits interest rates Loan amount: 64 964 € × 7.95% 8.2% 8.45% 8.7% 8.9…" at bounding box center [784, 386] width 1568 height 772
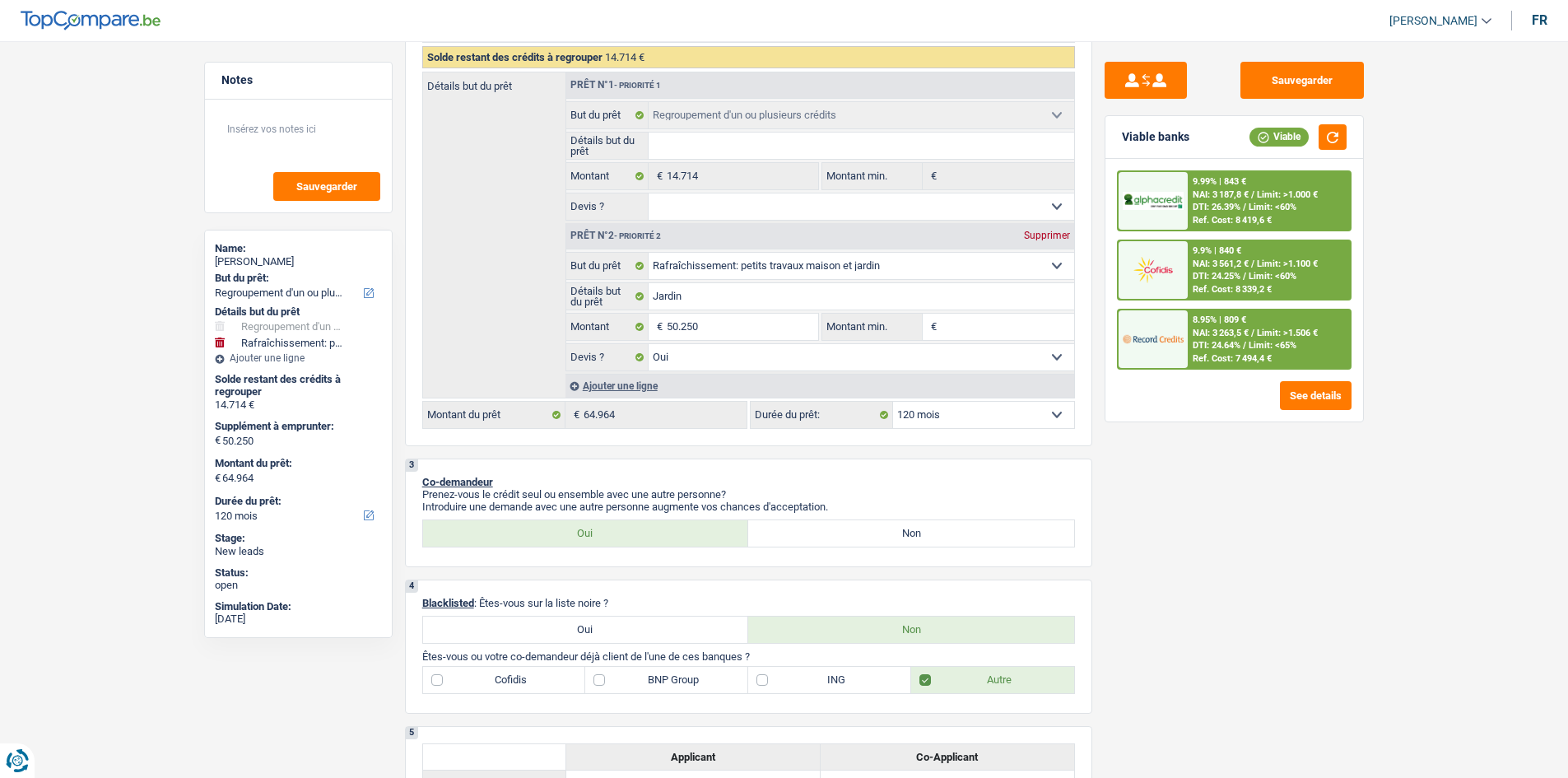
click at [1221, 351] on span "DTI: 24.64%" at bounding box center [1217, 345] width 48 height 11
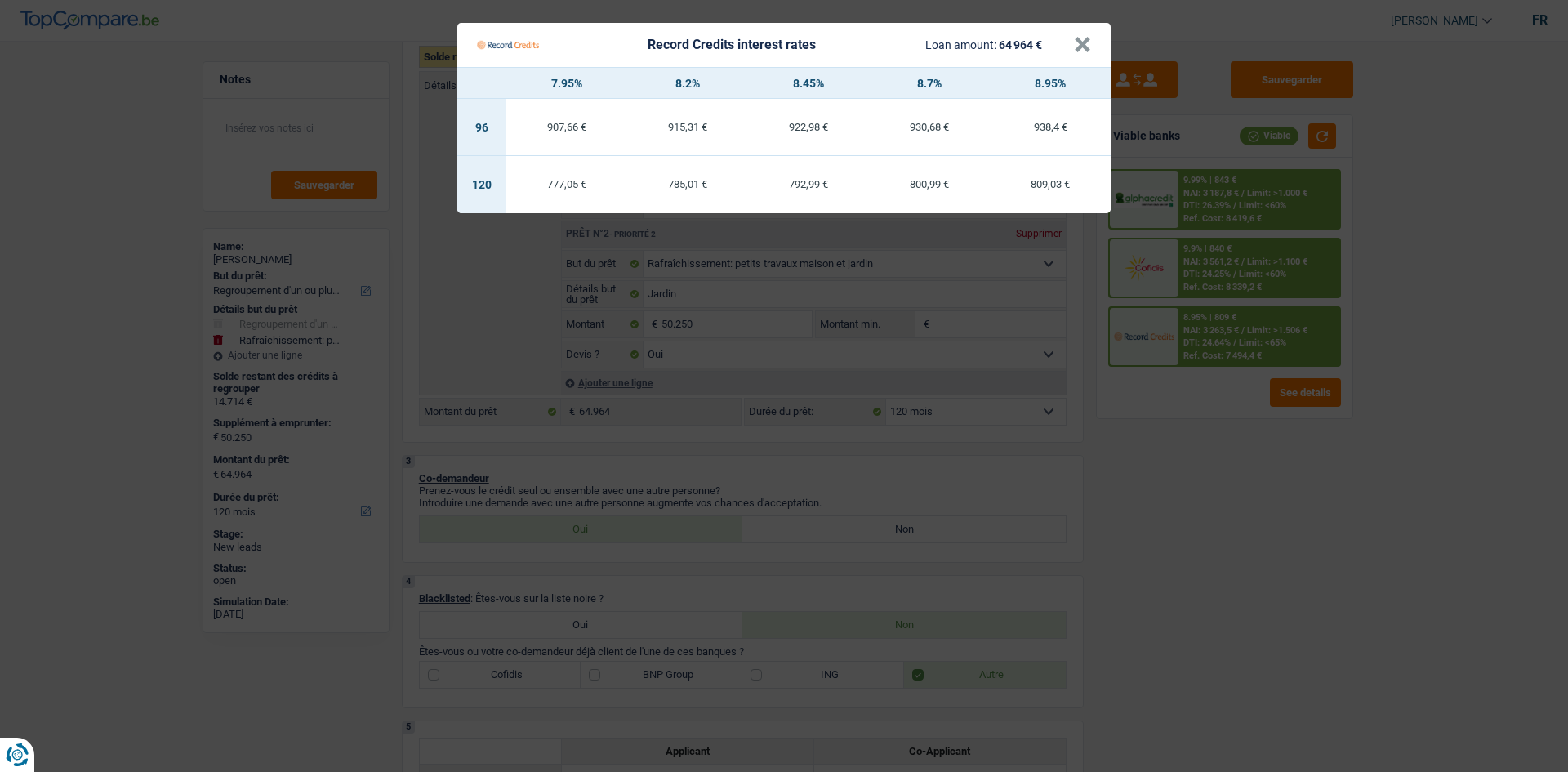
click at [1230, 467] on Credits "Record Credits interest rates Loan amount: 64 964 € × 7.95% 8.2% 8.45% 8.7% 8.9…" at bounding box center [784, 386] width 1568 height 772
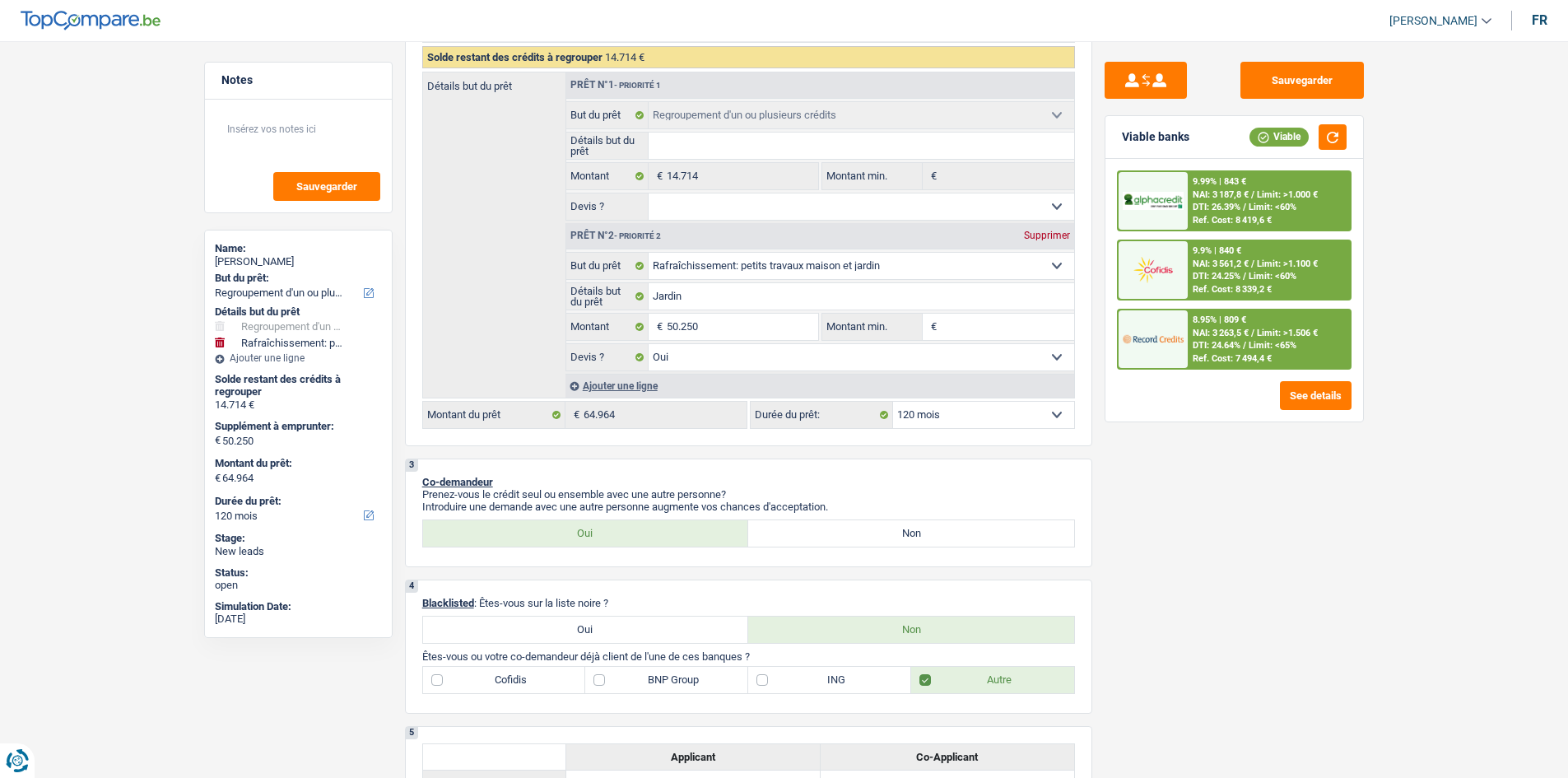
click at [1270, 206] on span "Limit: <60%" at bounding box center [1273, 207] width 48 height 11
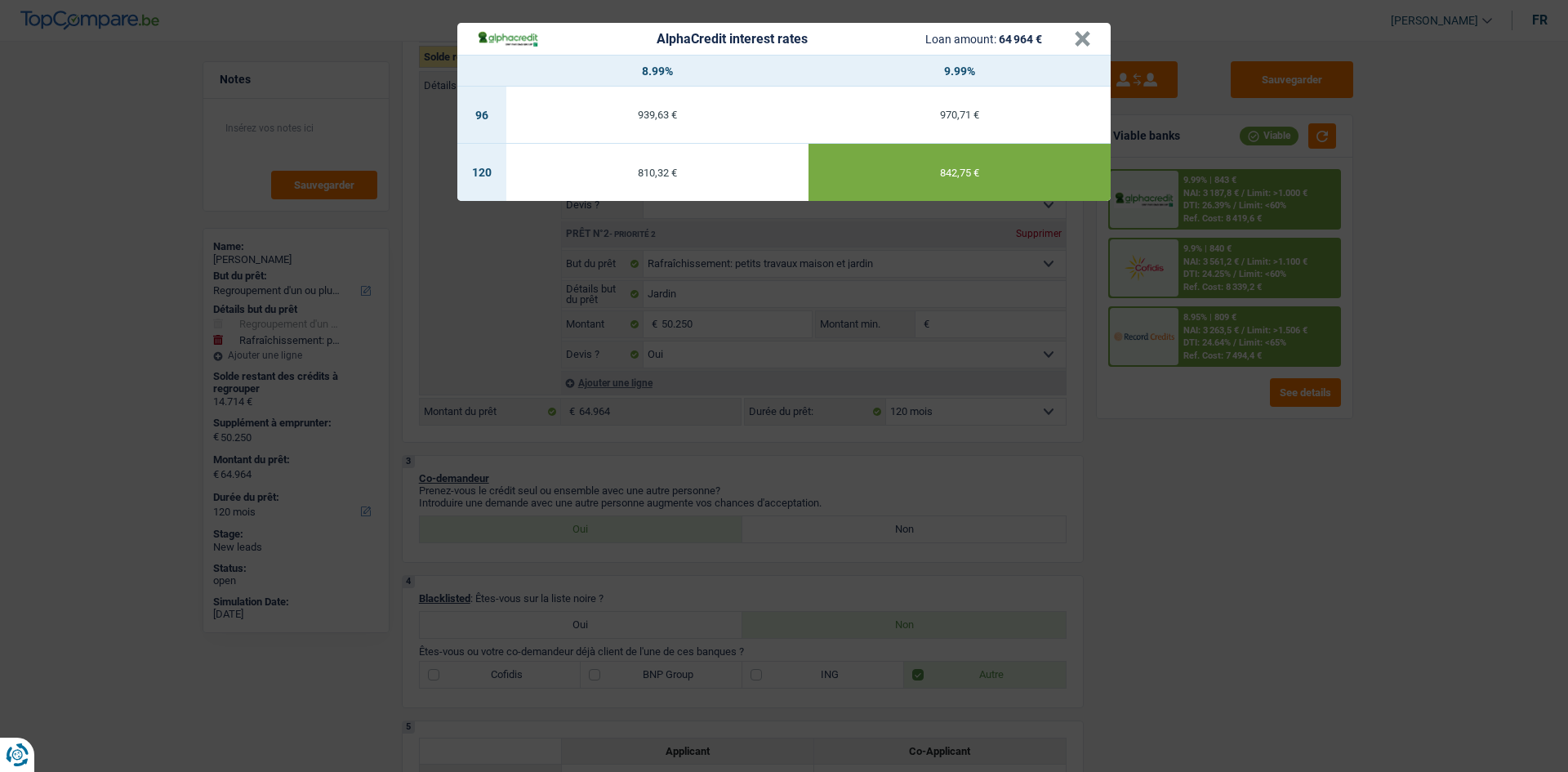
click at [1198, 451] on div "AlphaCredit interest rates Loan amount: 64 964 € × 8.99% 9.99% 96 939,63 € 970,…" at bounding box center [784, 386] width 1568 height 772
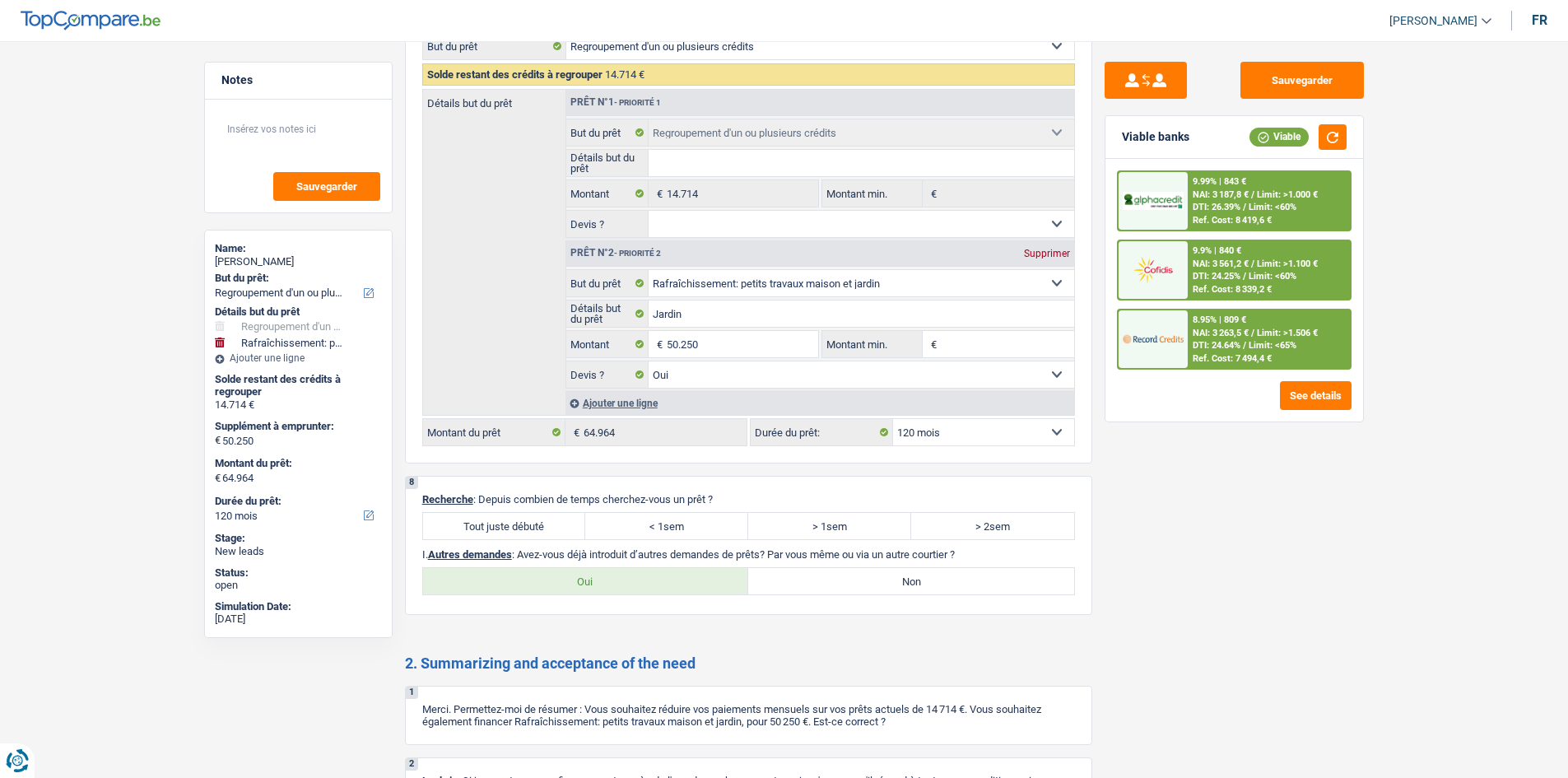
scroll to position [2388, 0]
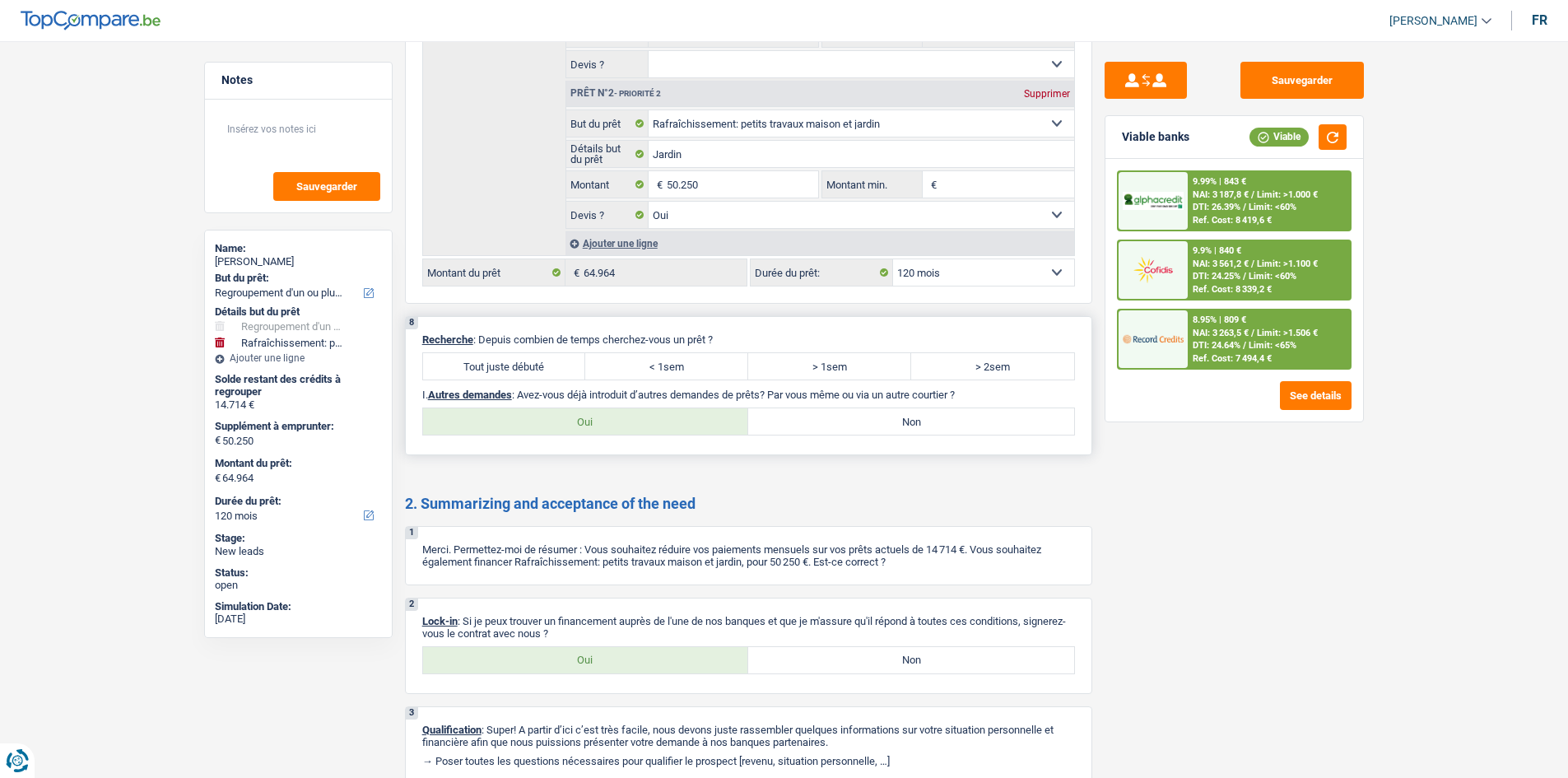
click at [544, 369] on label "Tout juste débuté" at bounding box center [504, 366] width 163 height 26
click at [544, 369] on input "Tout juste débuté" at bounding box center [504, 366] width 163 height 26
radio input "true"
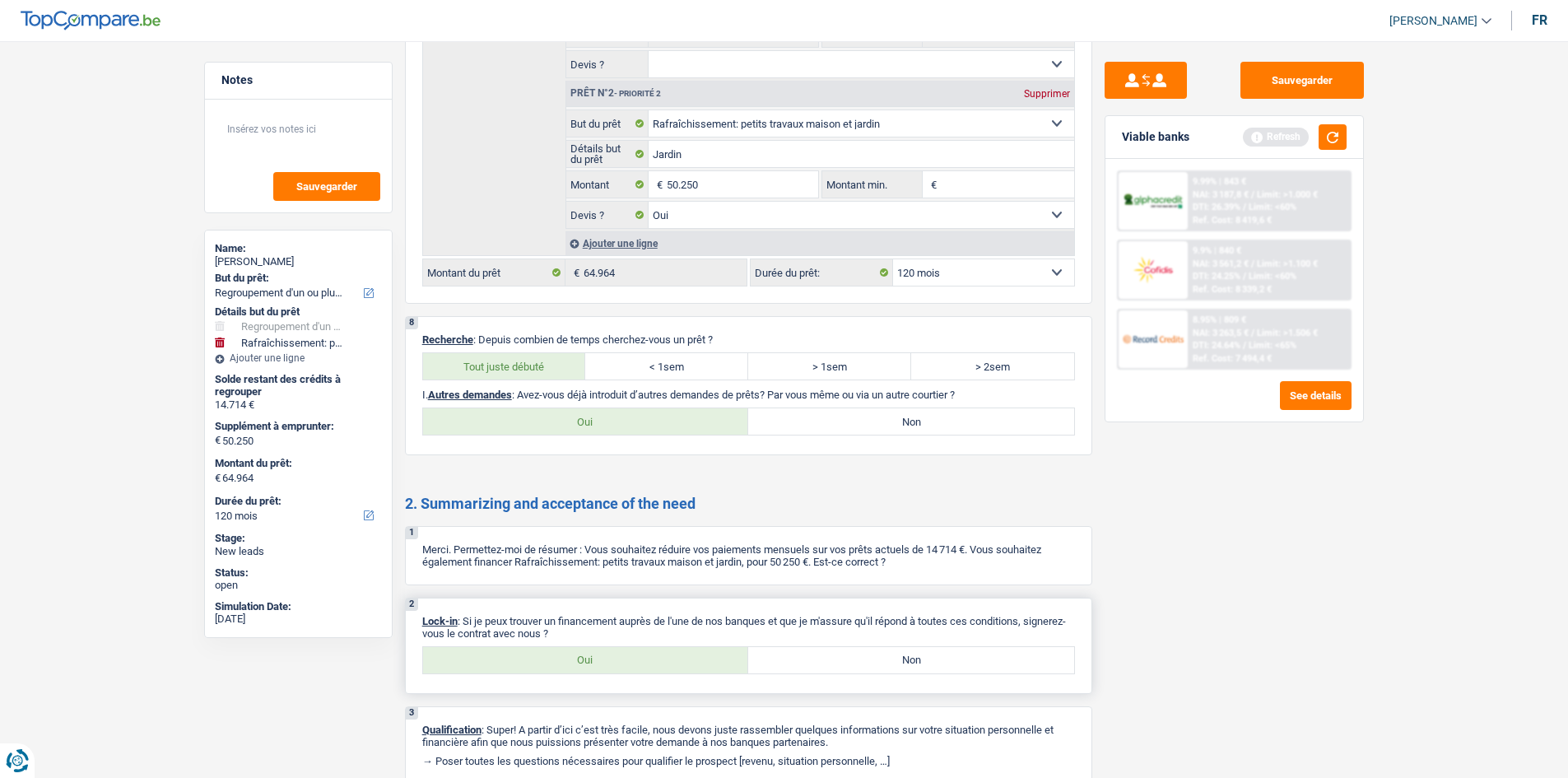
click at [598, 671] on label "Oui" at bounding box center [586, 661] width 326 height 26
click at [598, 671] on input "Oui" at bounding box center [586, 661] width 326 height 26
radio input "true"
click at [685, 414] on label "Oui" at bounding box center [586, 422] width 326 height 26
click at [685, 414] on input "Oui" at bounding box center [586, 422] width 326 height 26
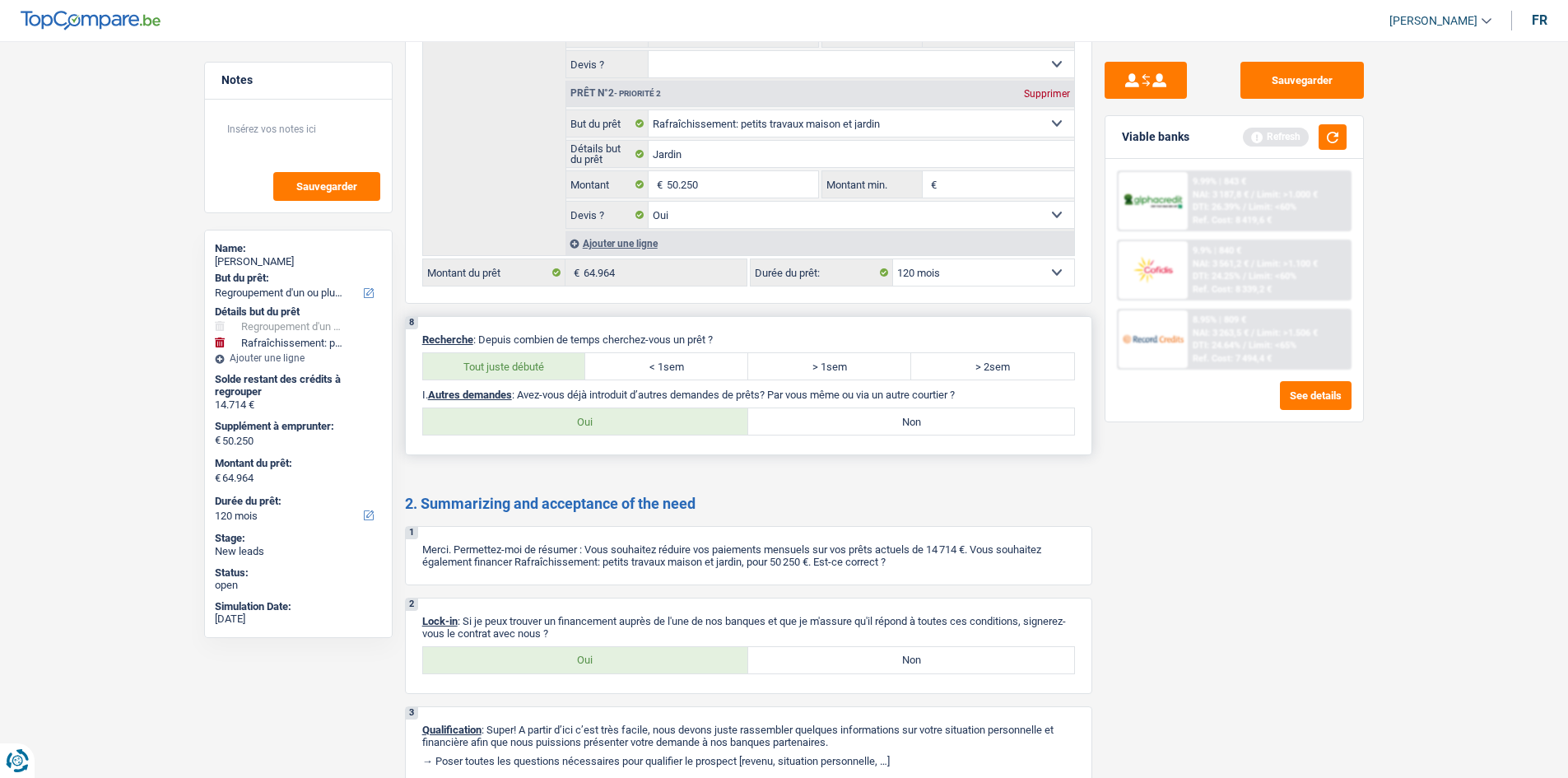
radio input "true"
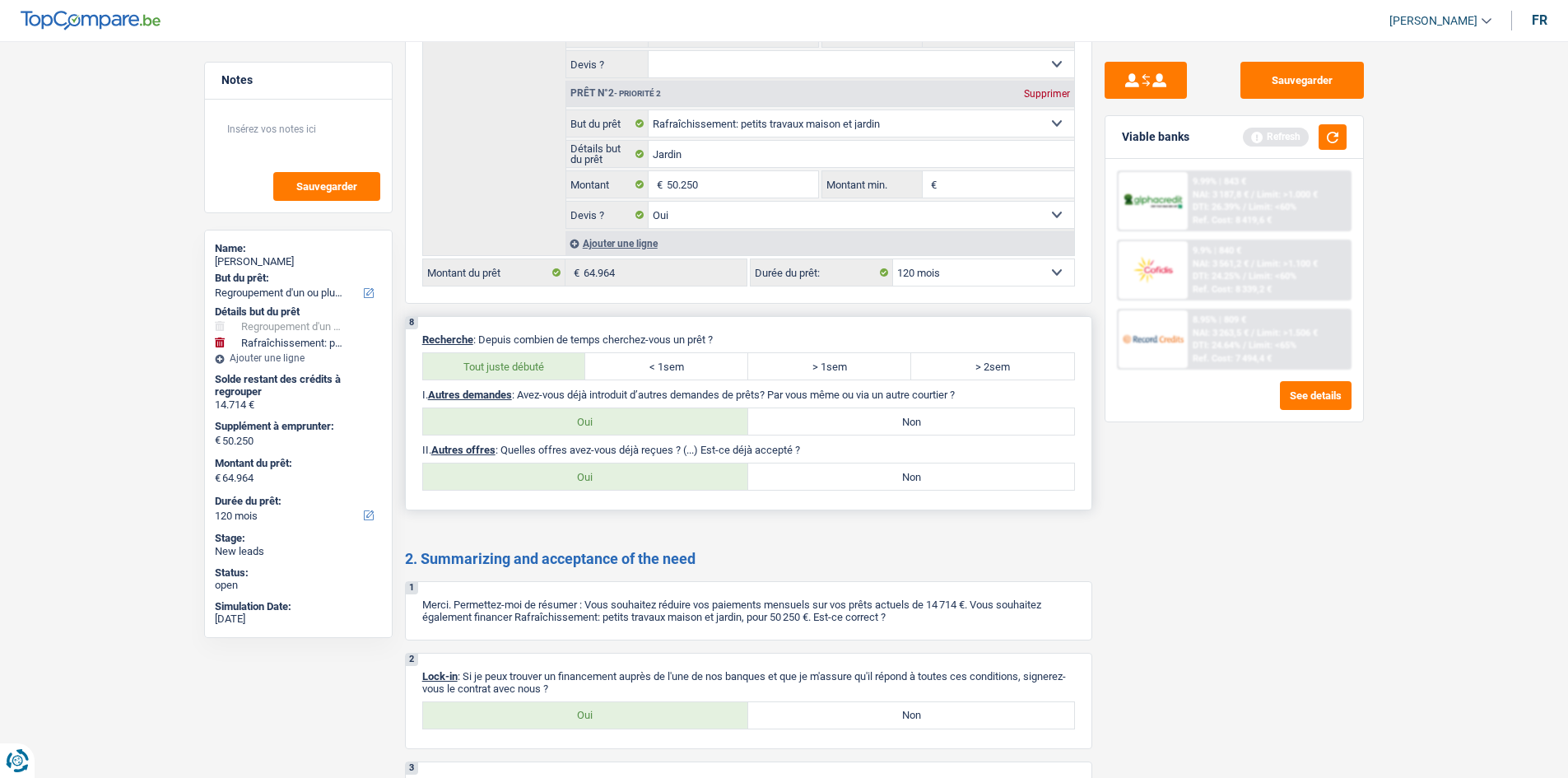
drag, startPoint x: 892, startPoint y: 475, endPoint x: 965, endPoint y: 451, distance: 76.8
click at [893, 476] on label "Non" at bounding box center [911, 477] width 326 height 26
click at [893, 476] on input "Non" at bounding box center [911, 477] width 326 height 26
radio input "true"
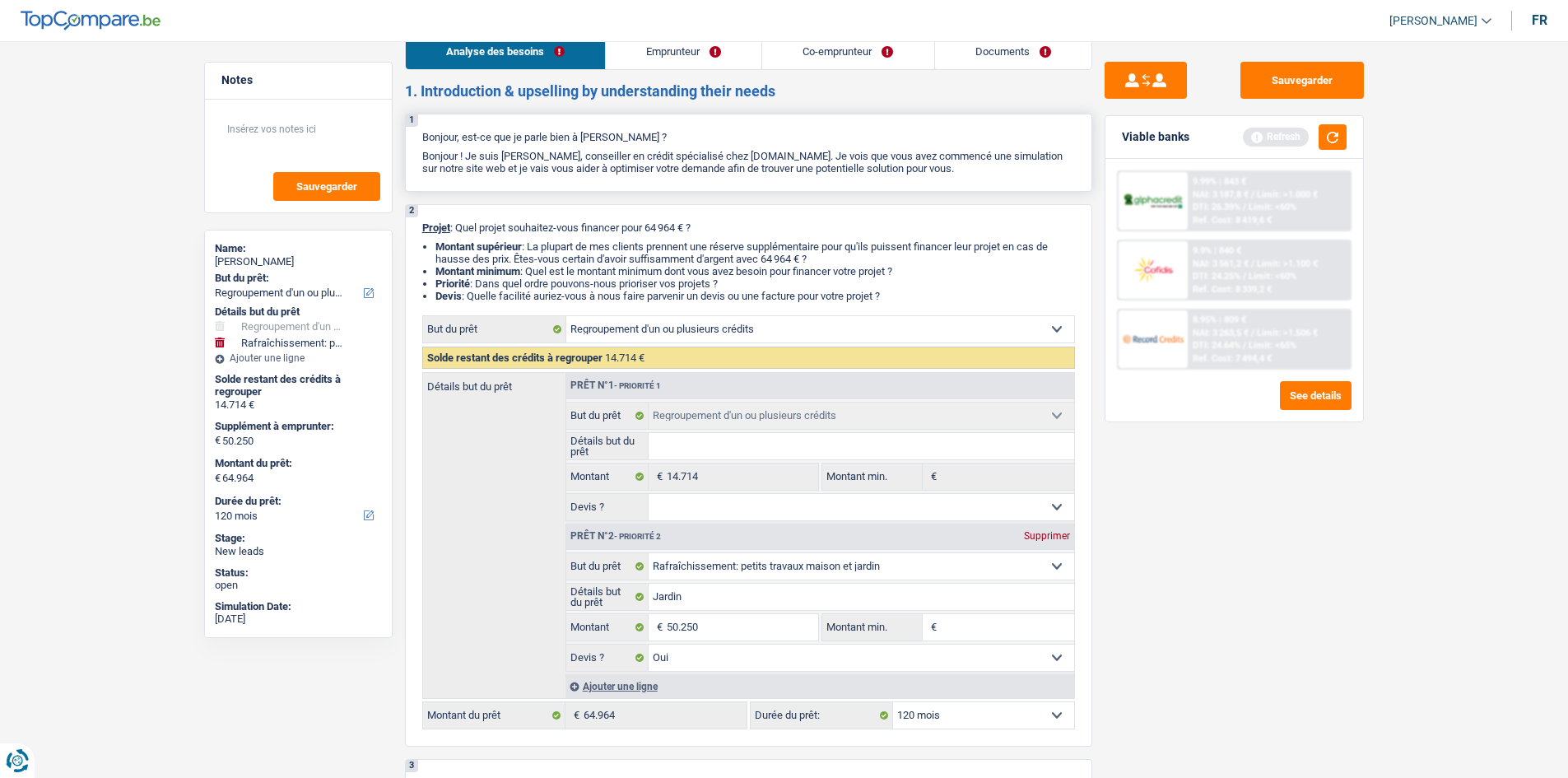
scroll to position [0, 0]
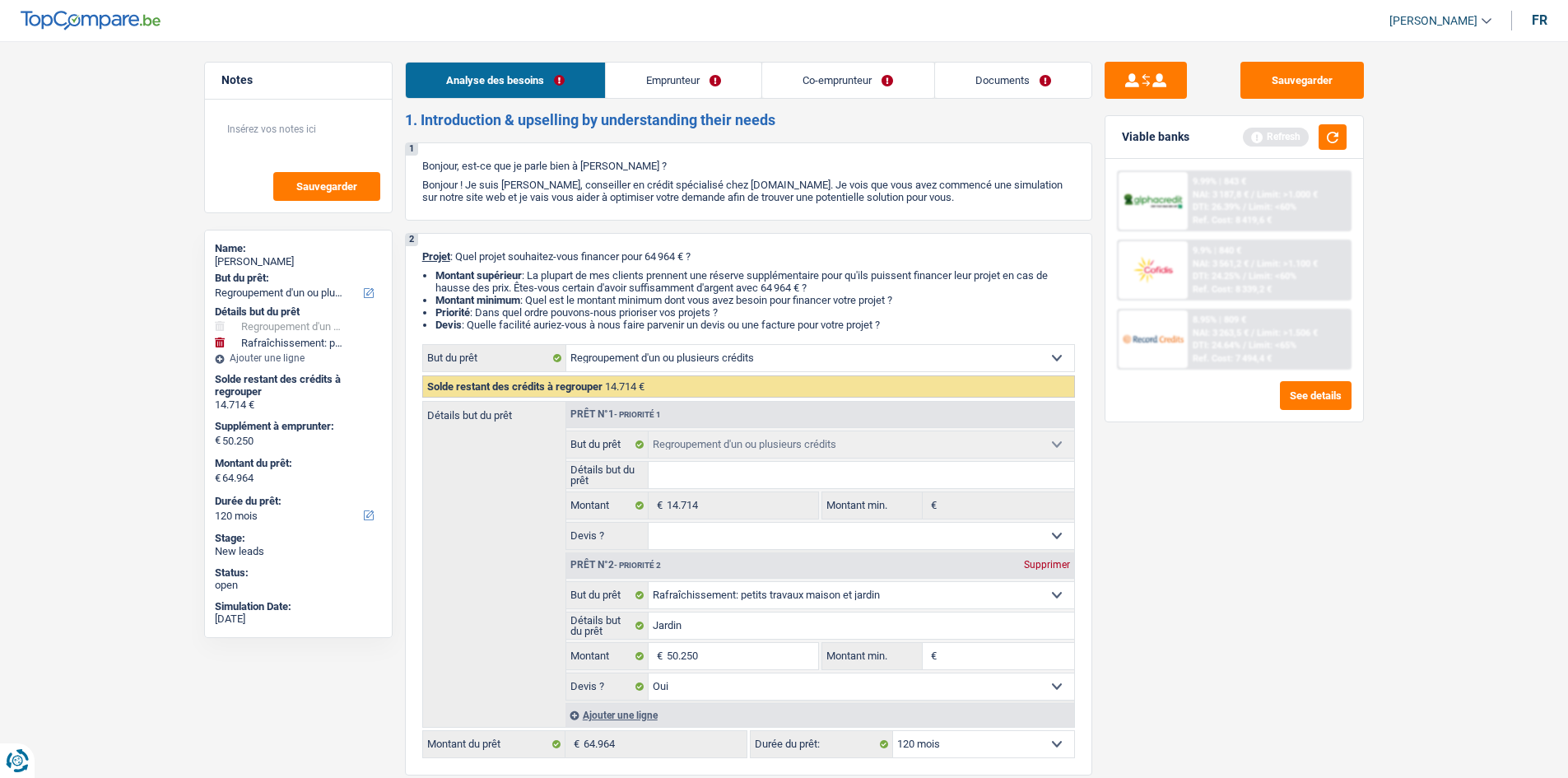
click at [1014, 94] on link "Documents" at bounding box center [1013, 80] width 156 height 36
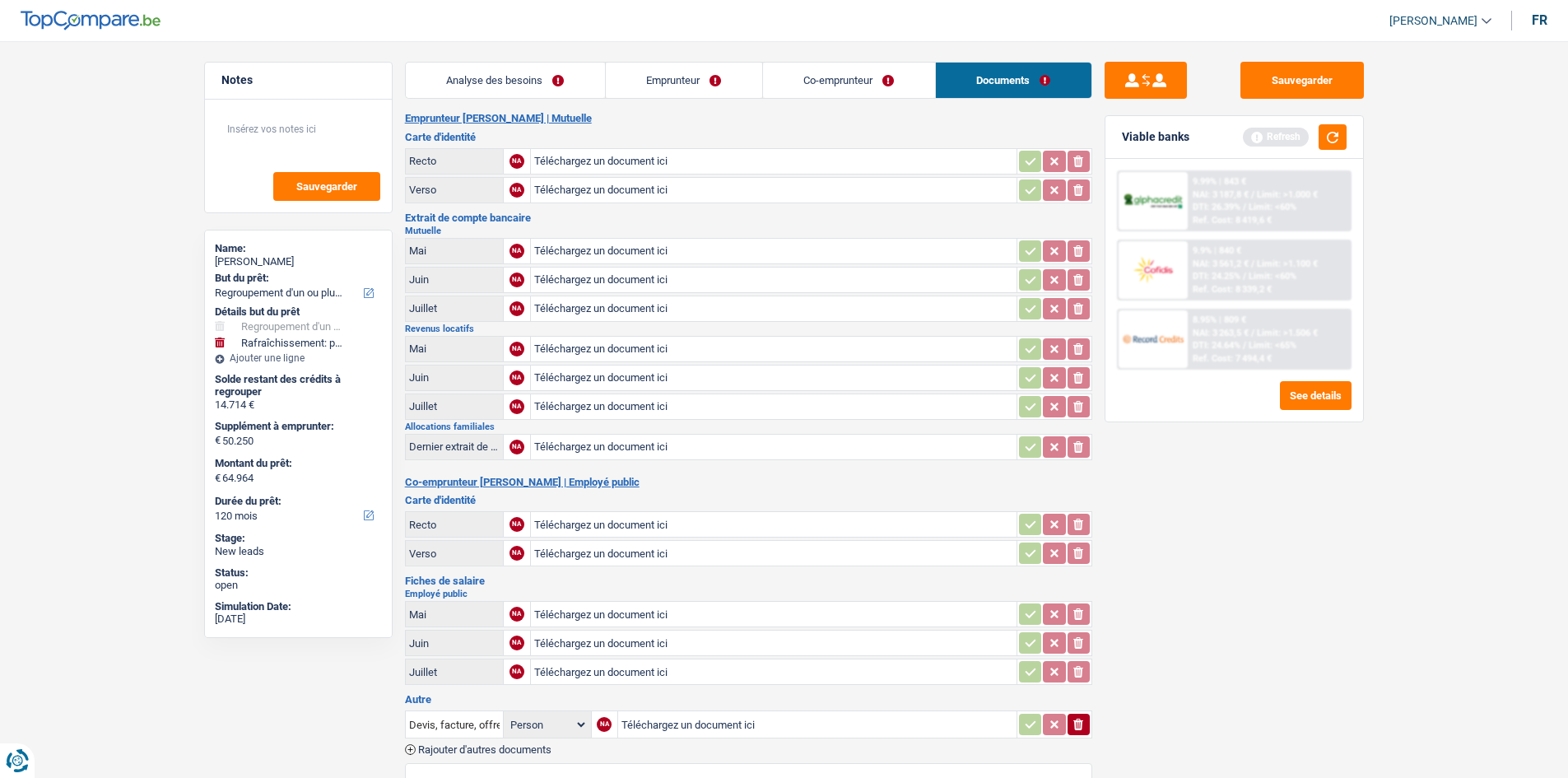
click at [579, 77] on link "Analyse des besoins" at bounding box center [505, 80] width 199 height 36
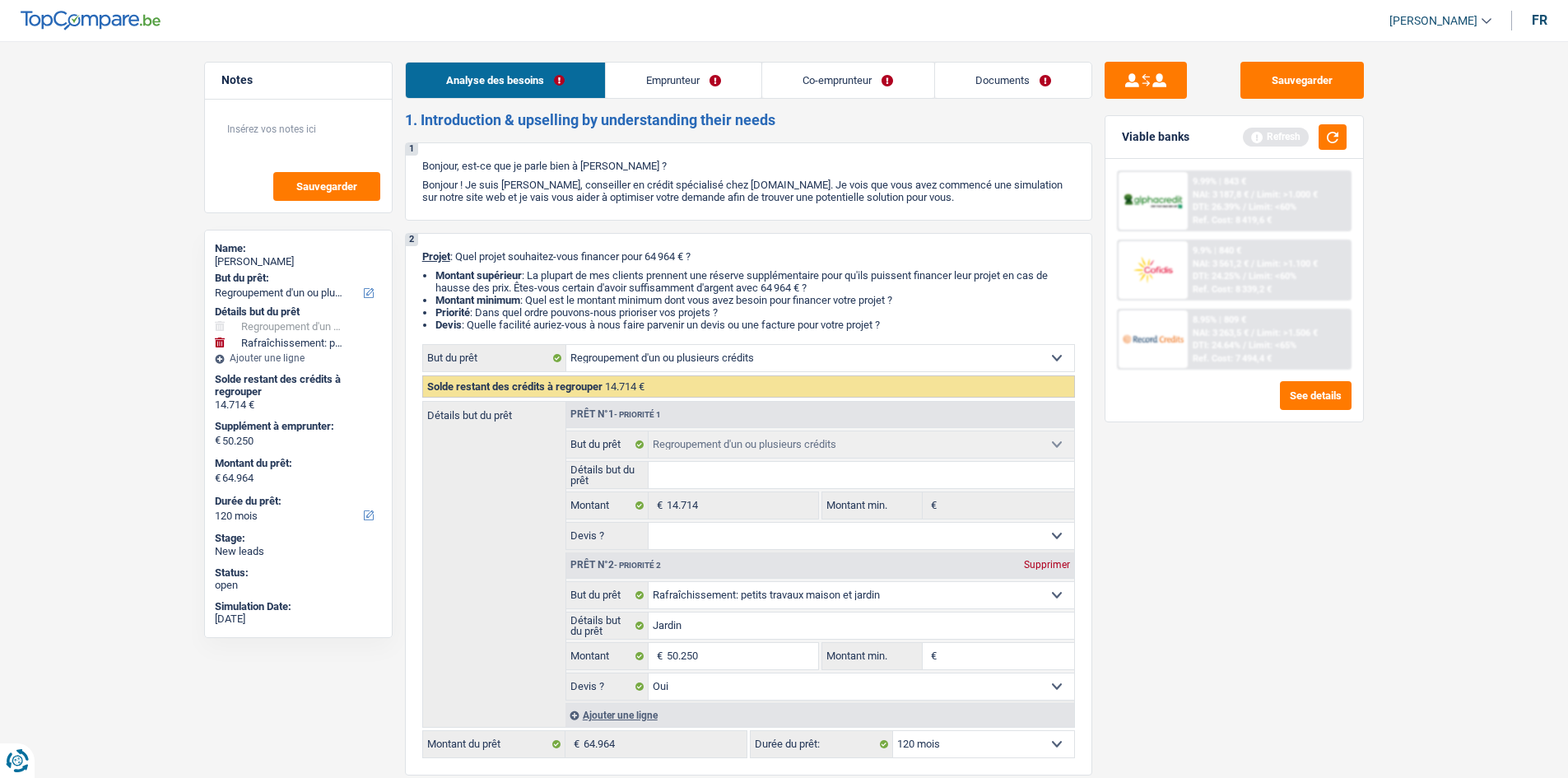
click at [704, 91] on link "Emprunteur" at bounding box center [684, 80] width 155 height 36
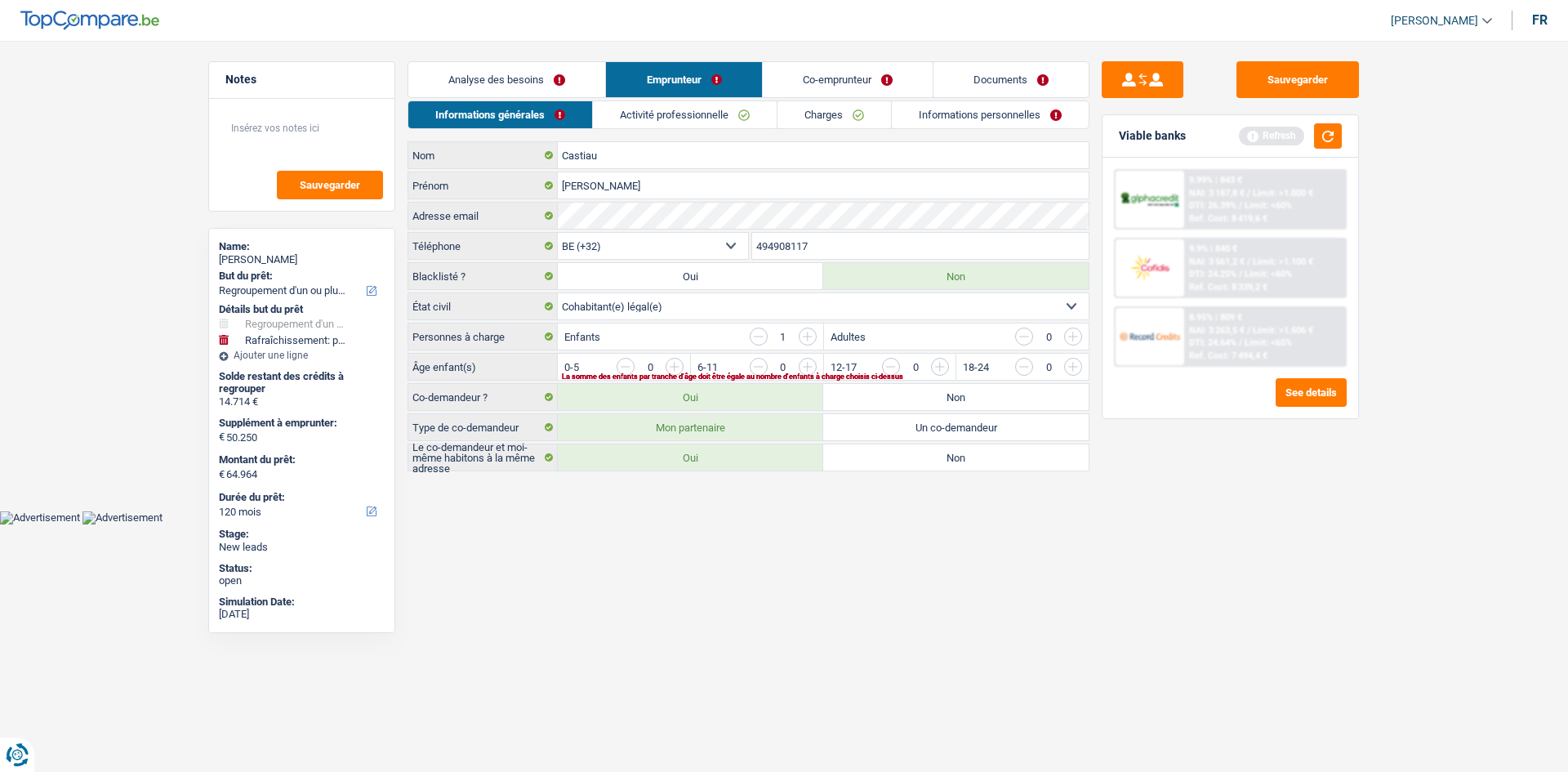
click at [710, 116] on link "Activité professionnelle" at bounding box center [685, 115] width 184 height 27
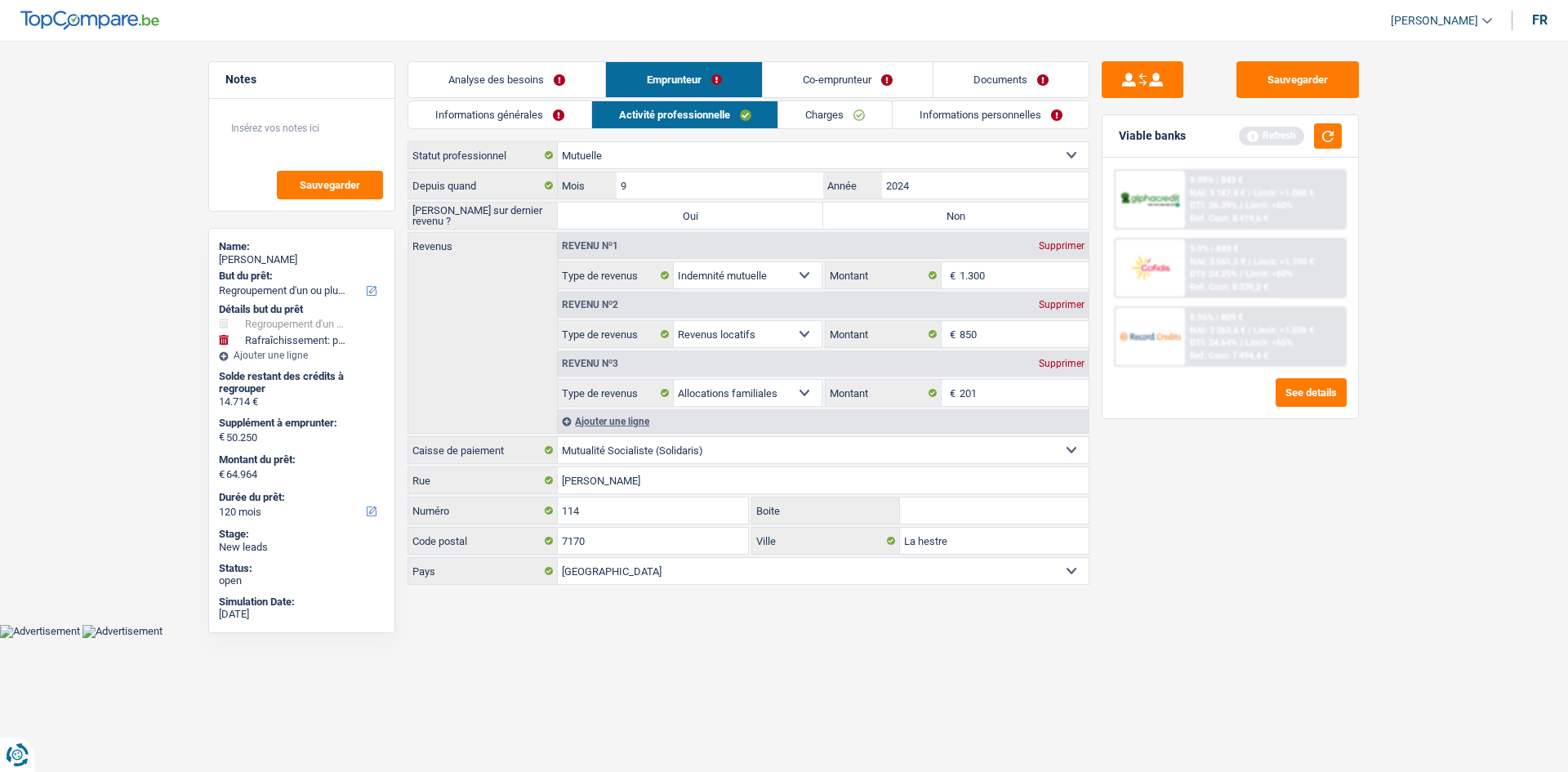
click at [977, 211] on label "Non" at bounding box center [956, 216] width 266 height 26
click at [977, 211] on input "Non" at bounding box center [956, 216] width 266 height 26
radio input "true"
drag, startPoint x: 263, startPoint y: 111, endPoint x: 253, endPoint y: 131, distance: 22.4
click at [257, 112] on textarea at bounding box center [302, 135] width 162 height 49
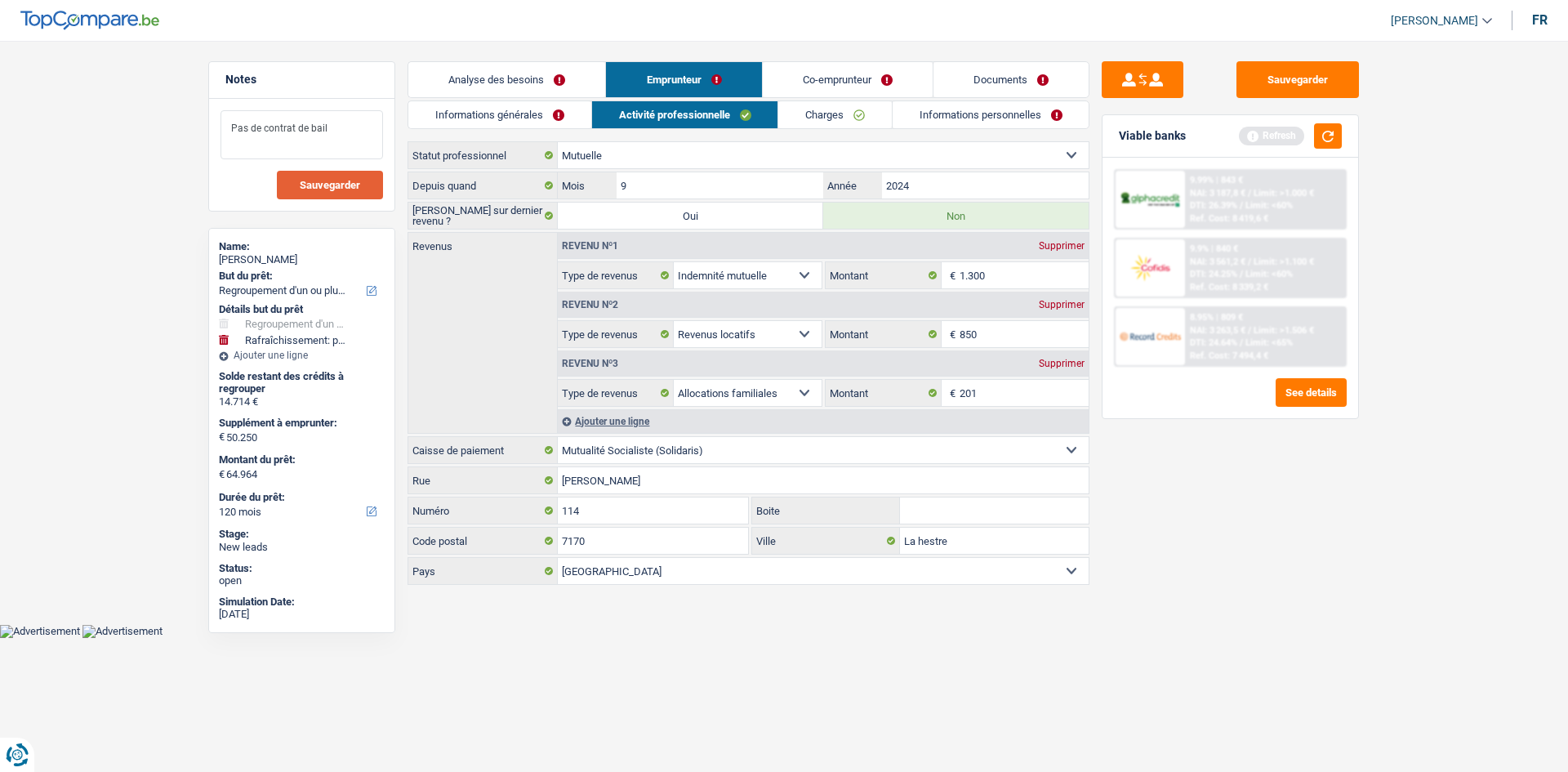
type textarea "Pas de contrat de bail"
click at [346, 190] on span "Sauvegarder" at bounding box center [330, 185] width 61 height 11
click at [538, 116] on link "Informations générales" at bounding box center [499, 115] width 183 height 27
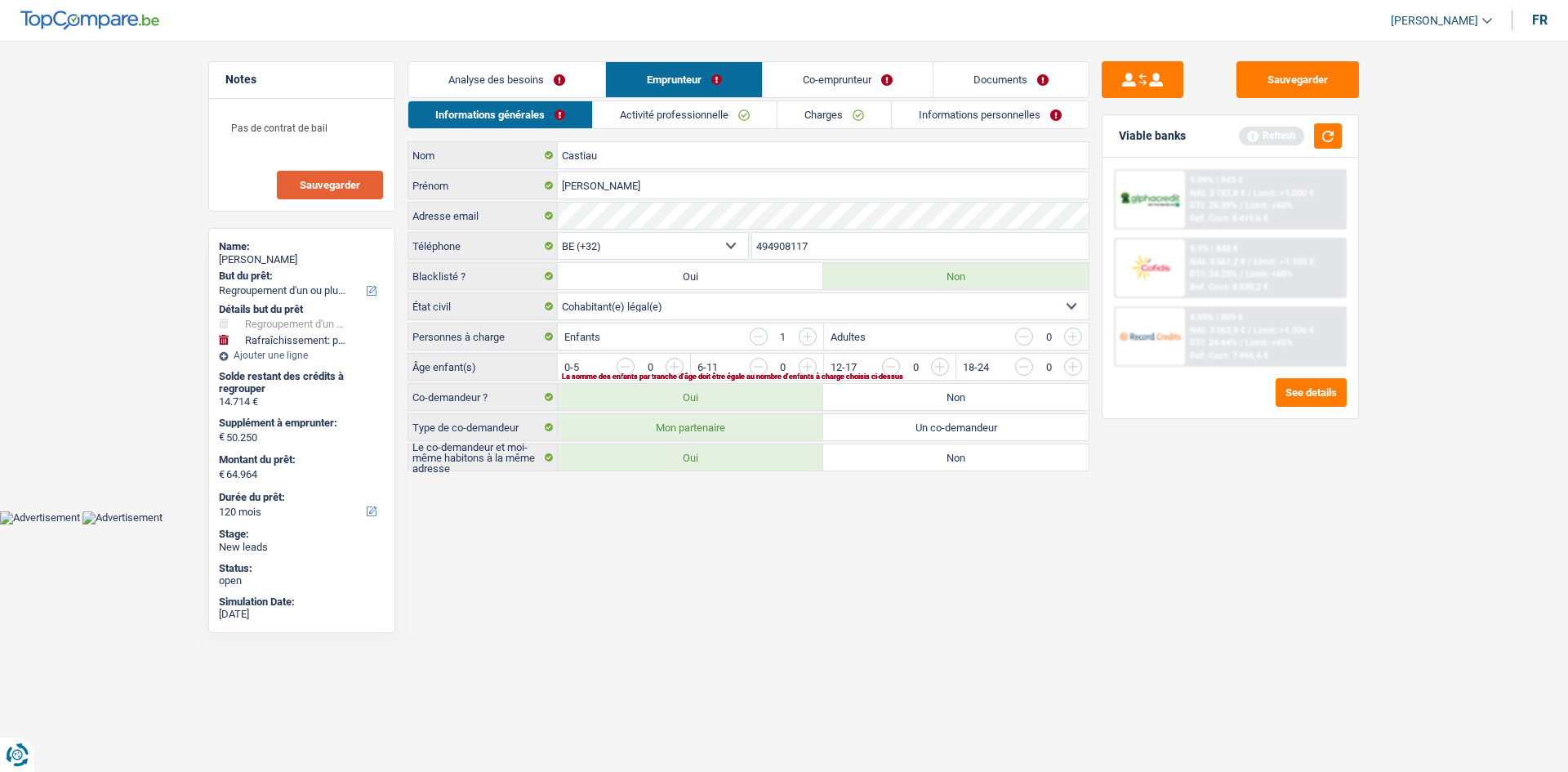
click at [941, 366] on input "button" at bounding box center [1271, 371] width 681 height 26
click at [697, 110] on link "Activité professionnelle" at bounding box center [686, 115] width 184 height 27
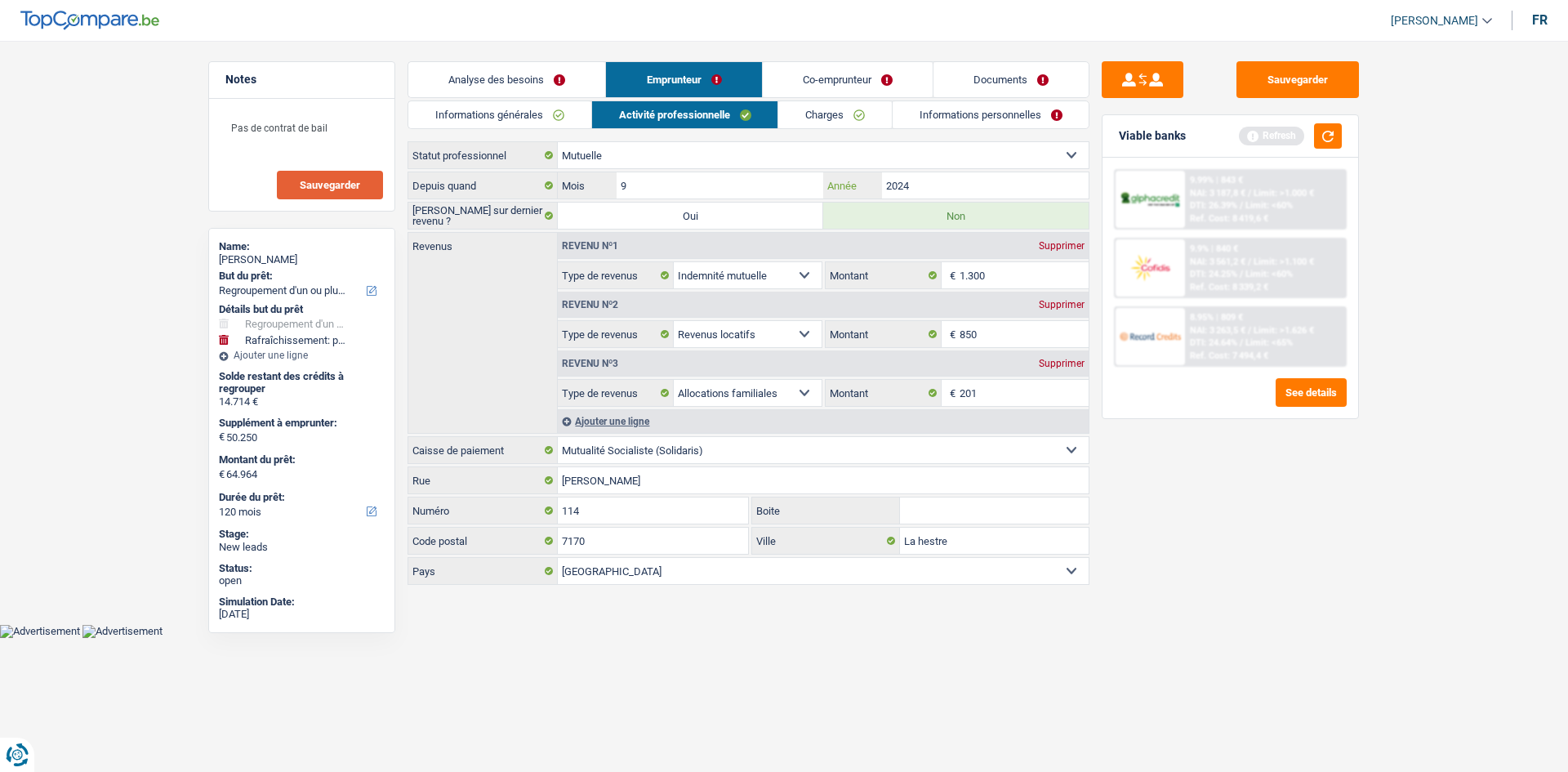
click at [969, 189] on input "2024" at bounding box center [986, 185] width 207 height 26
click at [1012, 274] on input "1.300" at bounding box center [1024, 276] width 130 height 26
click at [995, 392] on input "201" at bounding box center [1024, 393] width 130 height 26
click at [1003, 334] on input "850" at bounding box center [1024, 334] width 130 height 26
click at [817, 109] on link "Charges" at bounding box center [835, 115] width 113 height 27
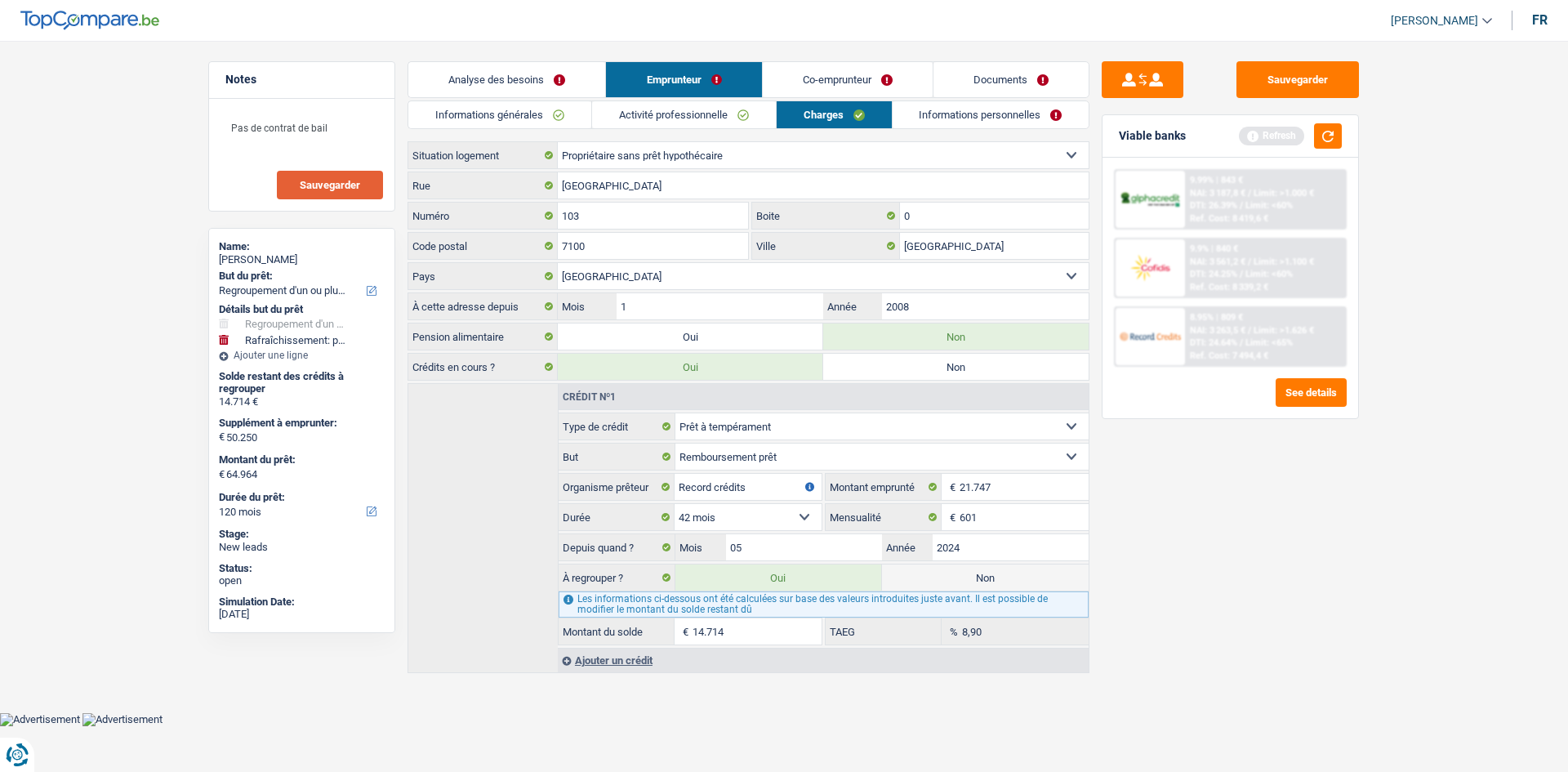
click at [736, 111] on link "Activité professionnelle" at bounding box center [684, 115] width 184 height 27
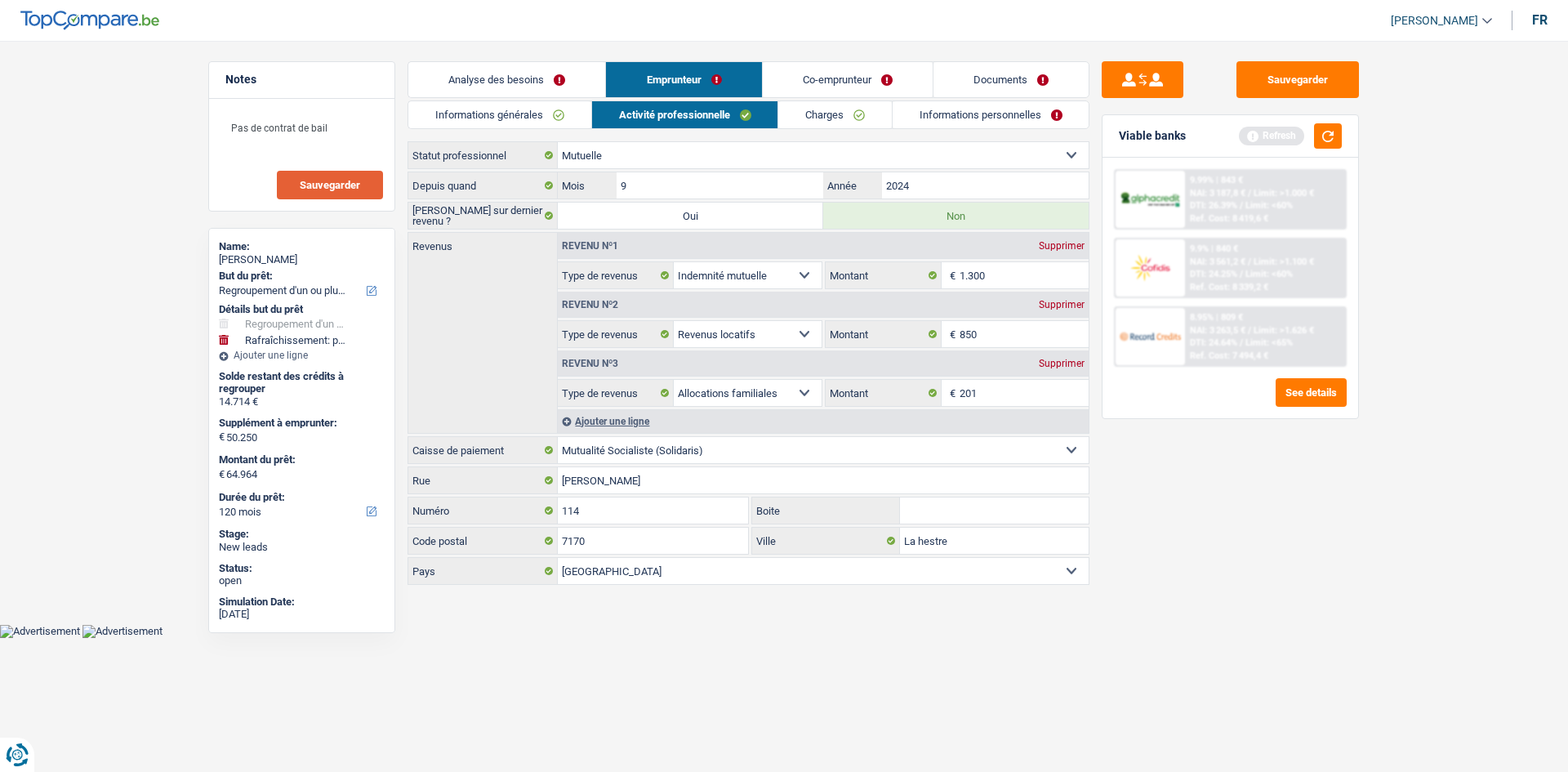
click at [841, 79] on link "Co-emprunteur" at bounding box center [847, 80] width 170 height 35
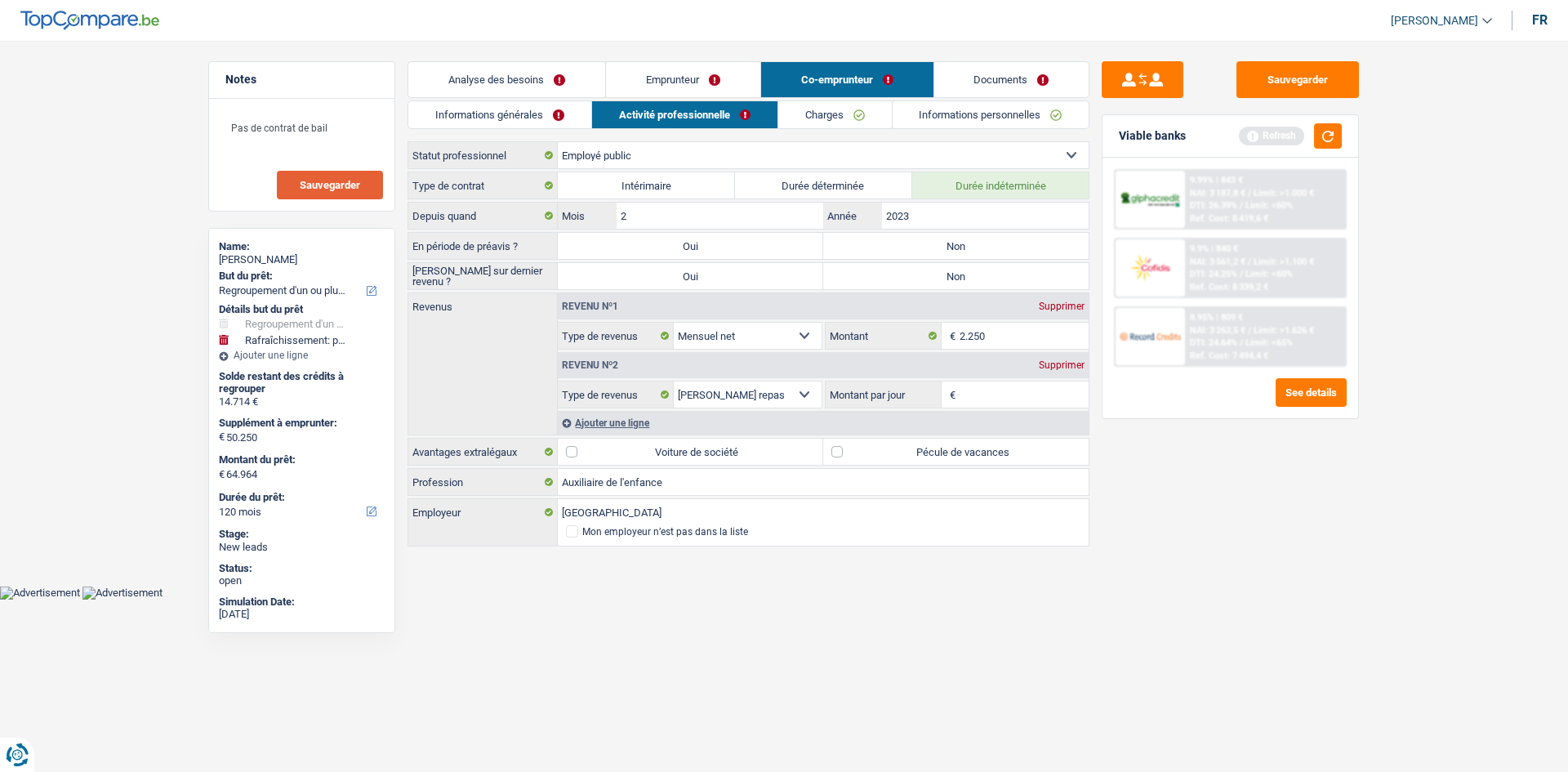
click at [740, 105] on link "Activité professionnelle" at bounding box center [685, 115] width 185 height 27
drag, startPoint x: 959, startPoint y: 246, endPoint x: 953, endPoint y: 272, distance: 26.7
click at [959, 246] on label "Non" at bounding box center [956, 246] width 266 height 26
click at [959, 246] on input "Non" at bounding box center [956, 246] width 266 height 26
radio input "true"
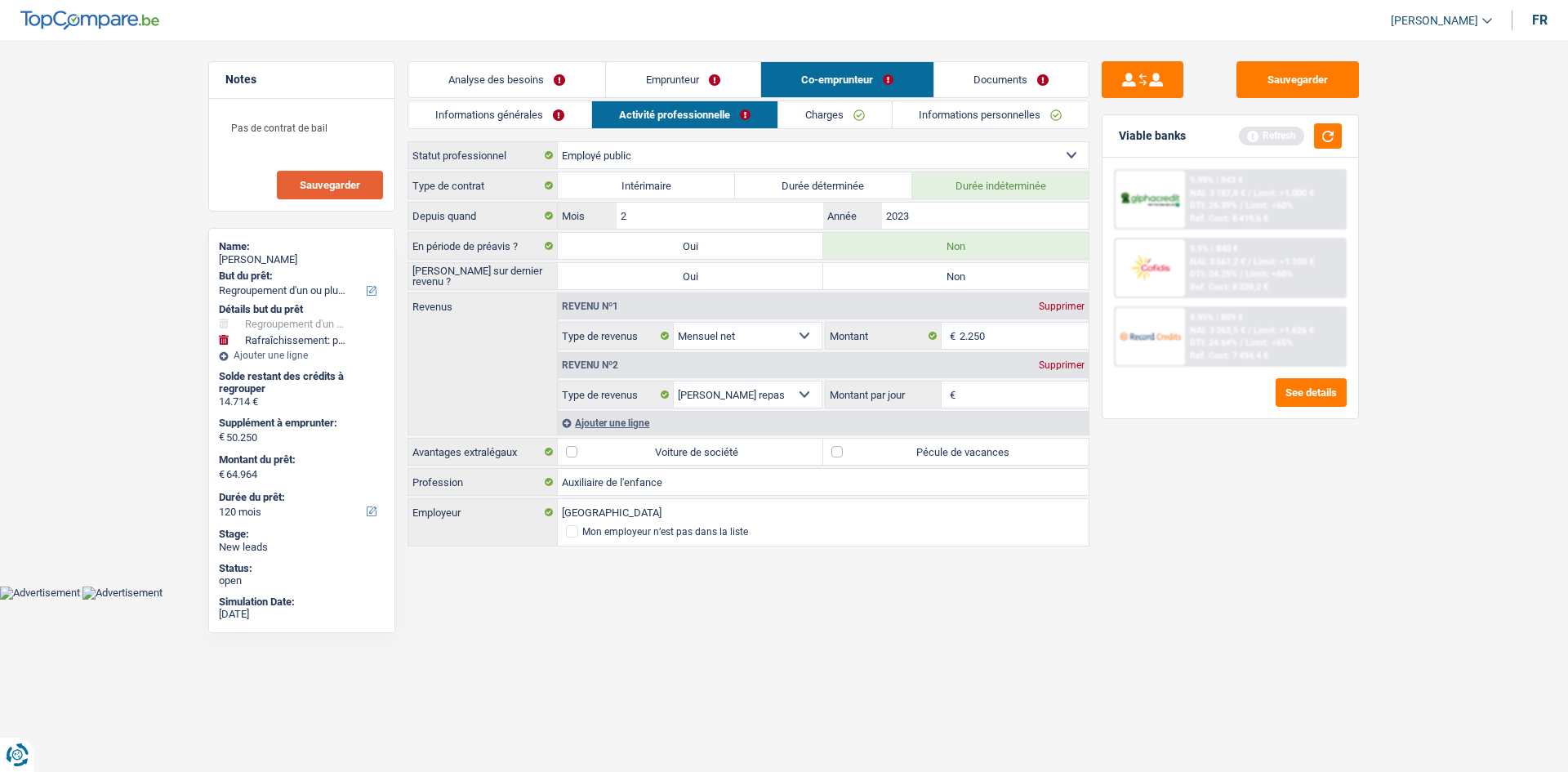
click at [952, 279] on label "Non" at bounding box center [956, 276] width 266 height 26
click at [952, 279] on input "Non" at bounding box center [956, 276] width 266 height 26
radio input "true"
click at [956, 219] on input "2023" at bounding box center [986, 216] width 207 height 26
click at [1016, 322] on div "Revenu nº1 Supprimer Allocation d'handicap Allocations chômage Allocations fami…" at bounding box center [823, 322] width 531 height 57
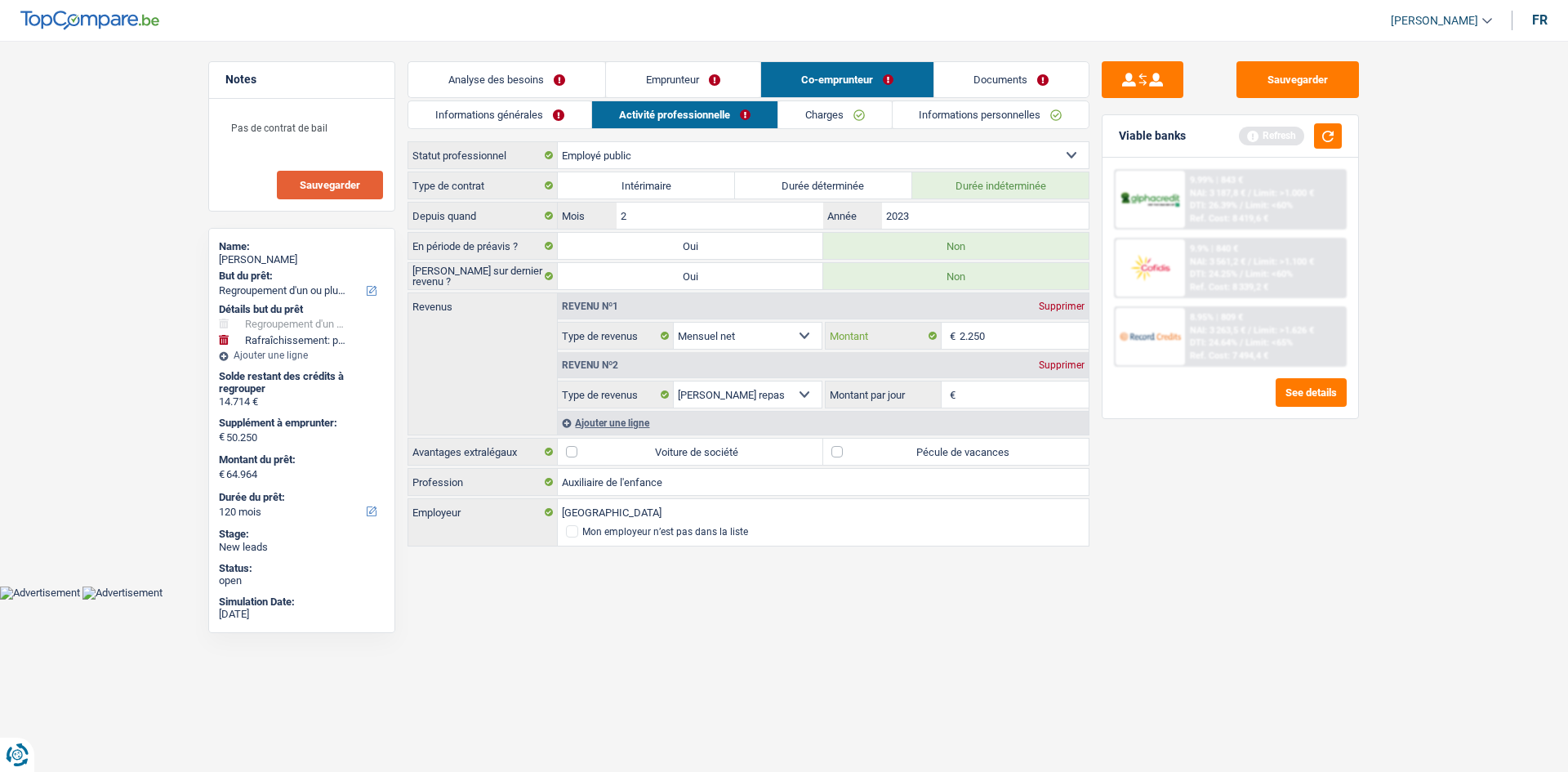
click at [1029, 331] on input "2.250" at bounding box center [1024, 336] width 130 height 26
click at [968, 450] on label "Pécule de vacances" at bounding box center [956, 452] width 266 height 26
click at [968, 450] on input "Pécule de vacances" at bounding box center [956, 452] width 266 height 26
checkbox input "true"
click at [1058, 363] on div "Supprimer" at bounding box center [1062, 365] width 54 height 10
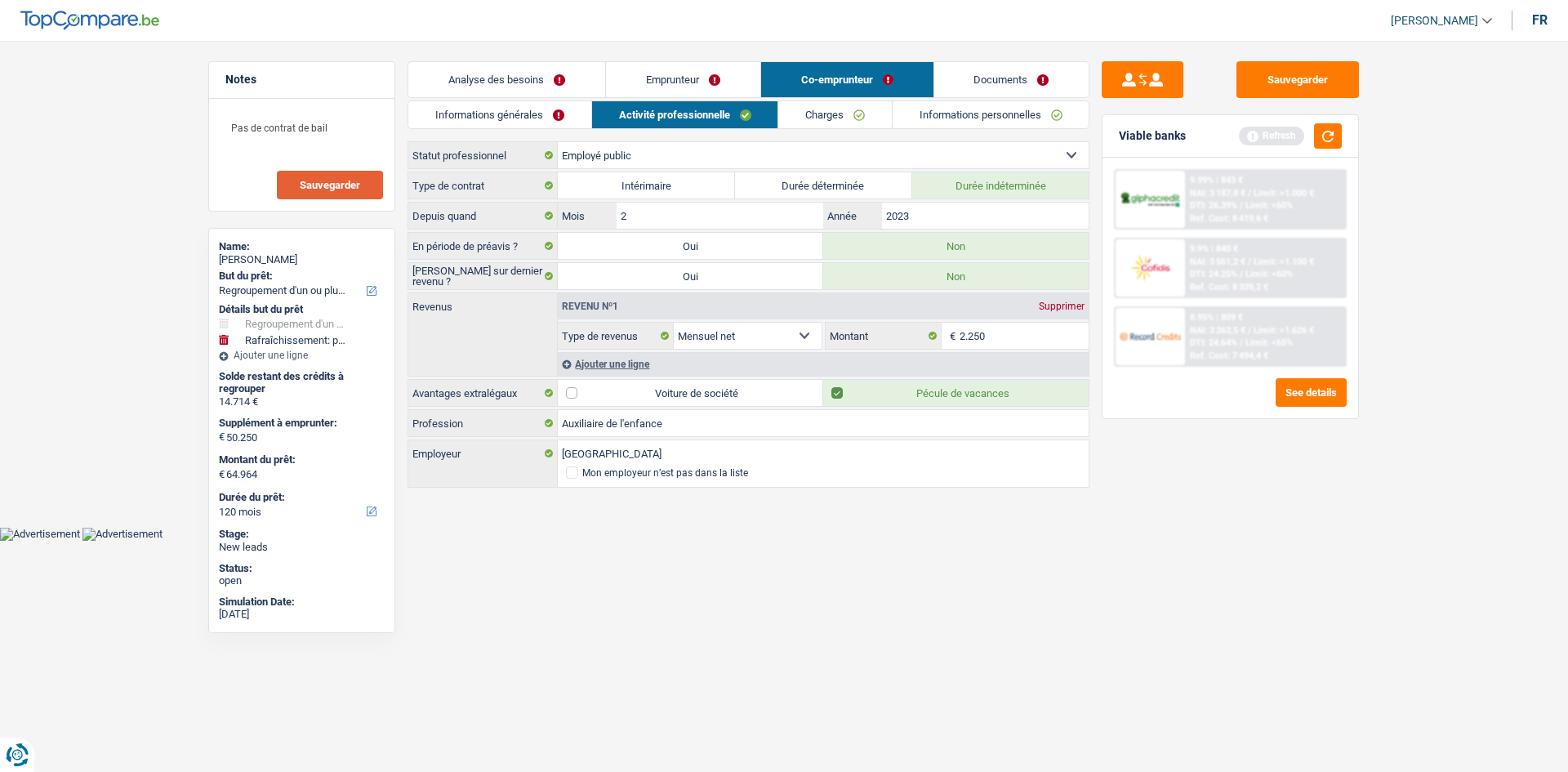
click at [724, 82] on link "Emprunteur" at bounding box center [683, 80] width 154 height 35
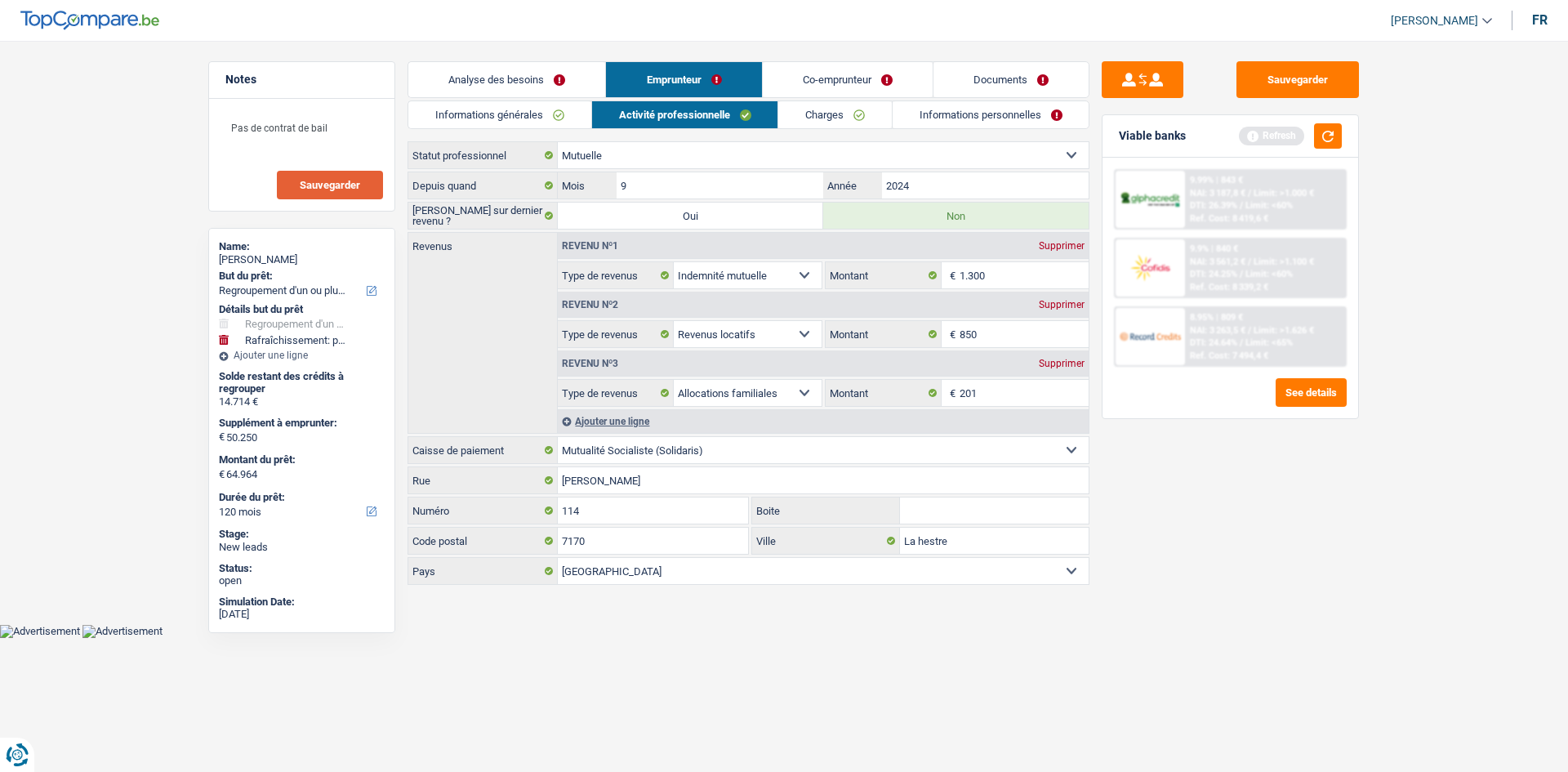
click at [838, 87] on link "Co-emprunteur" at bounding box center [847, 80] width 170 height 35
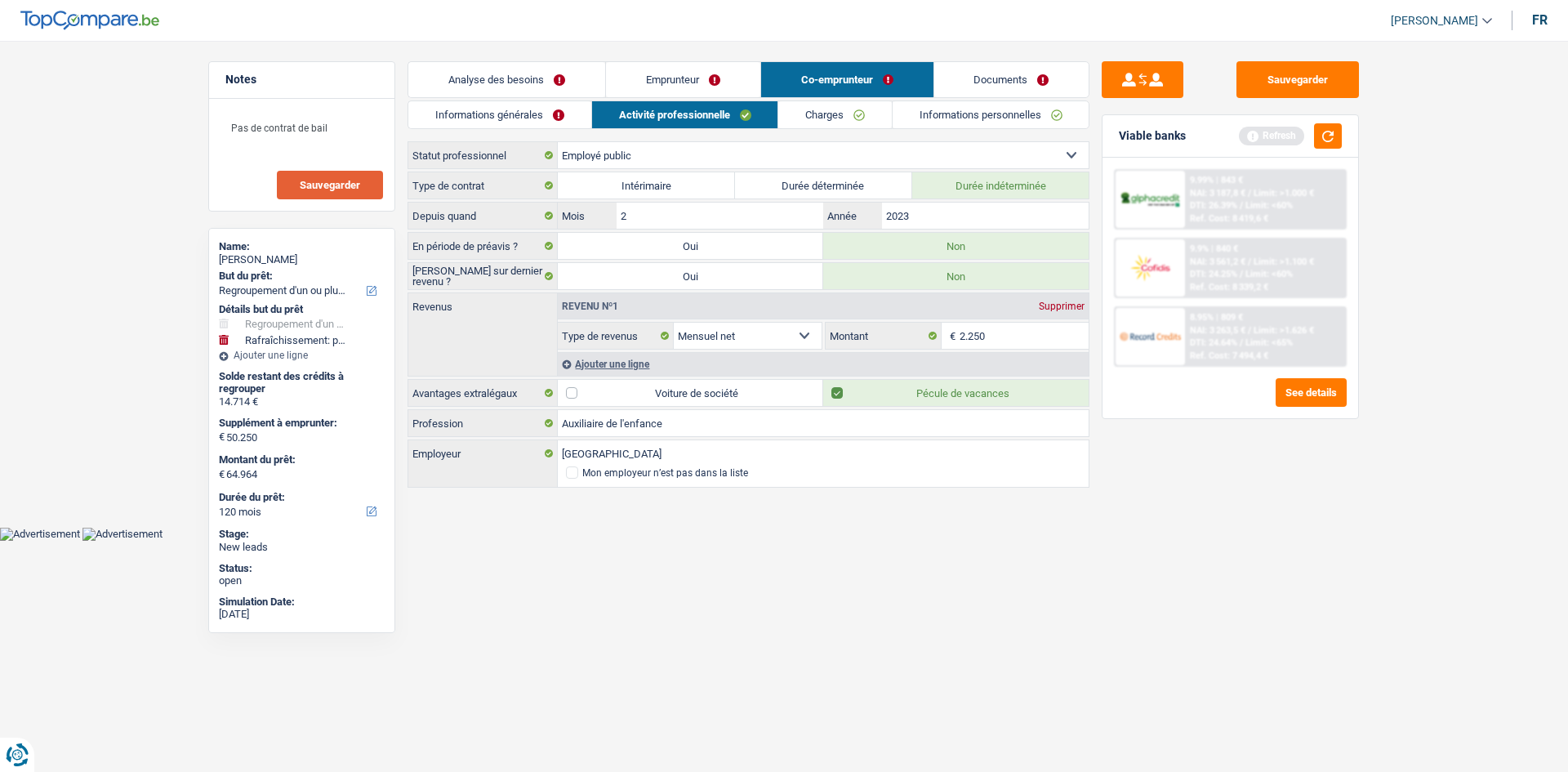
click at [593, 361] on div "Ajouter une ligne" at bounding box center [823, 363] width 531 height 24
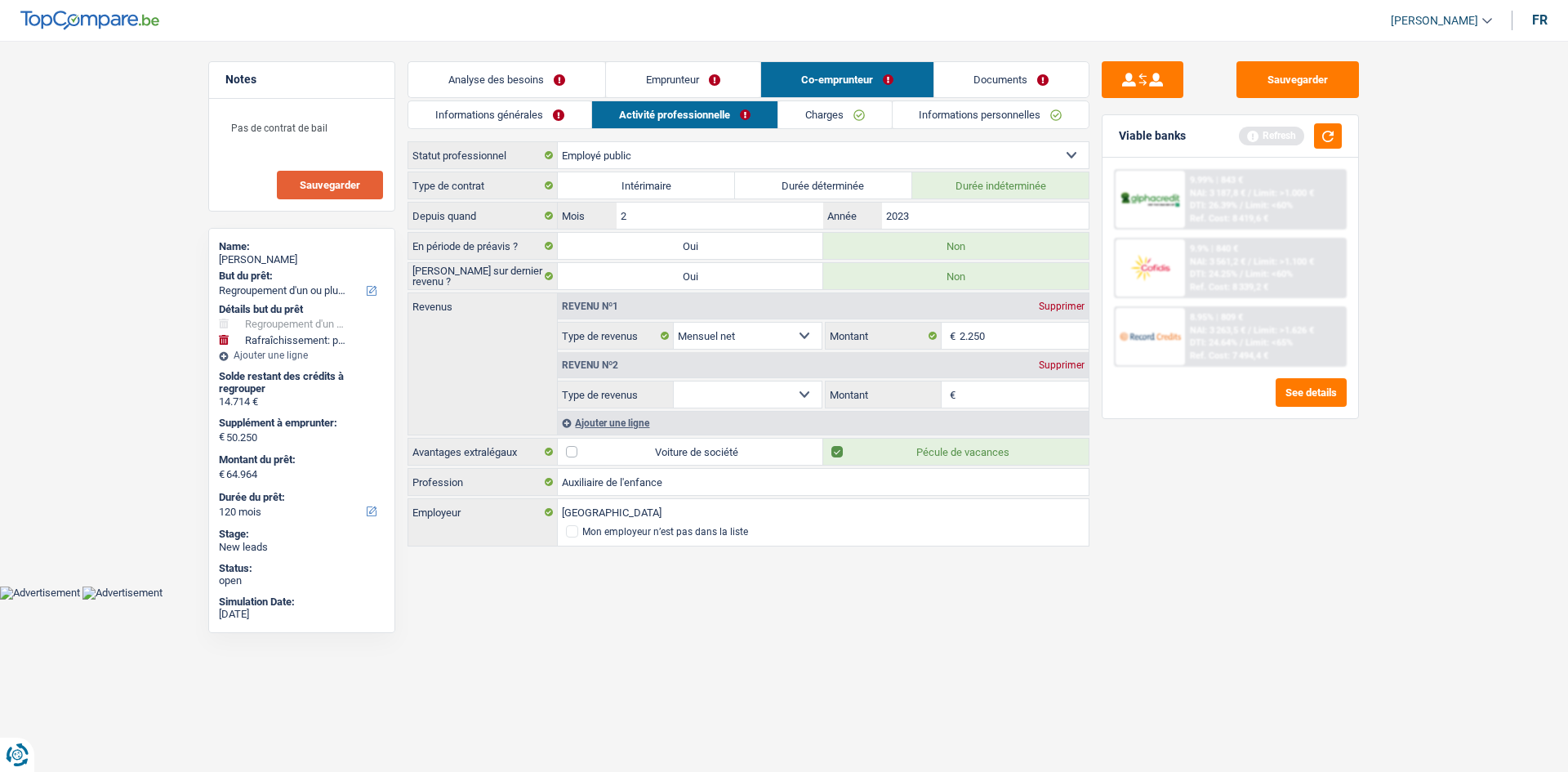
click at [746, 401] on select "Allocation d'handicap Allocations chômage Allocations familiales Chèques repas …" at bounding box center [748, 395] width 148 height 26
select select "mealVouchers"
click at [674, 381] on select "Allocation d'handicap Allocations chômage Allocations familiales Chèques repas …" at bounding box center [748, 395] width 148 height 26
click at [1010, 392] on input "Montant par jour" at bounding box center [1024, 395] width 130 height 26
click at [1219, 514] on div "Sauvegarder Viable banks Refresh 9.99% | 843 € NAI: 3 187,8 € / Limit: >1.000 €…" at bounding box center [1231, 402] width 282 height 681
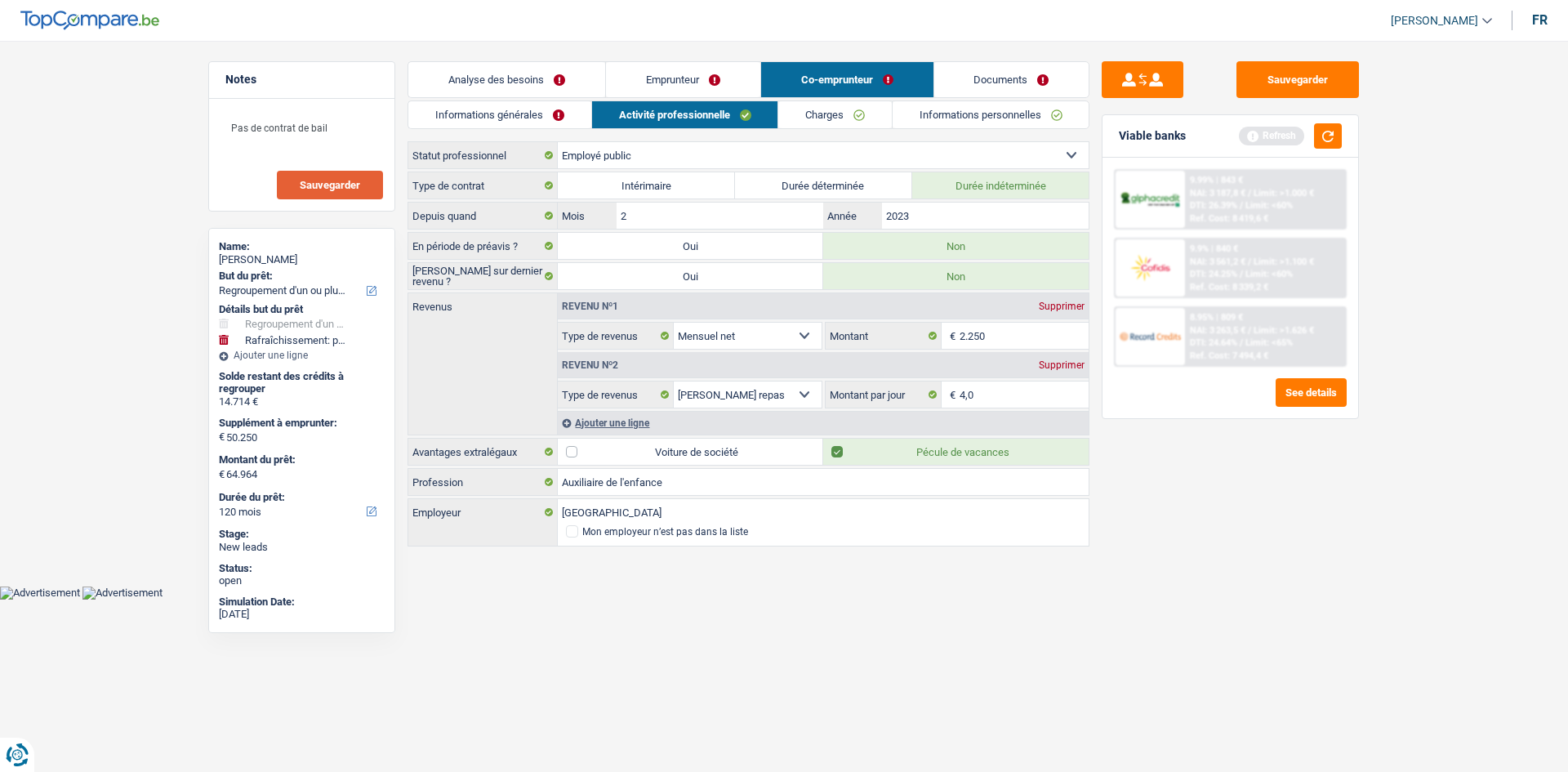
click at [720, 86] on link "Emprunteur" at bounding box center [683, 80] width 154 height 35
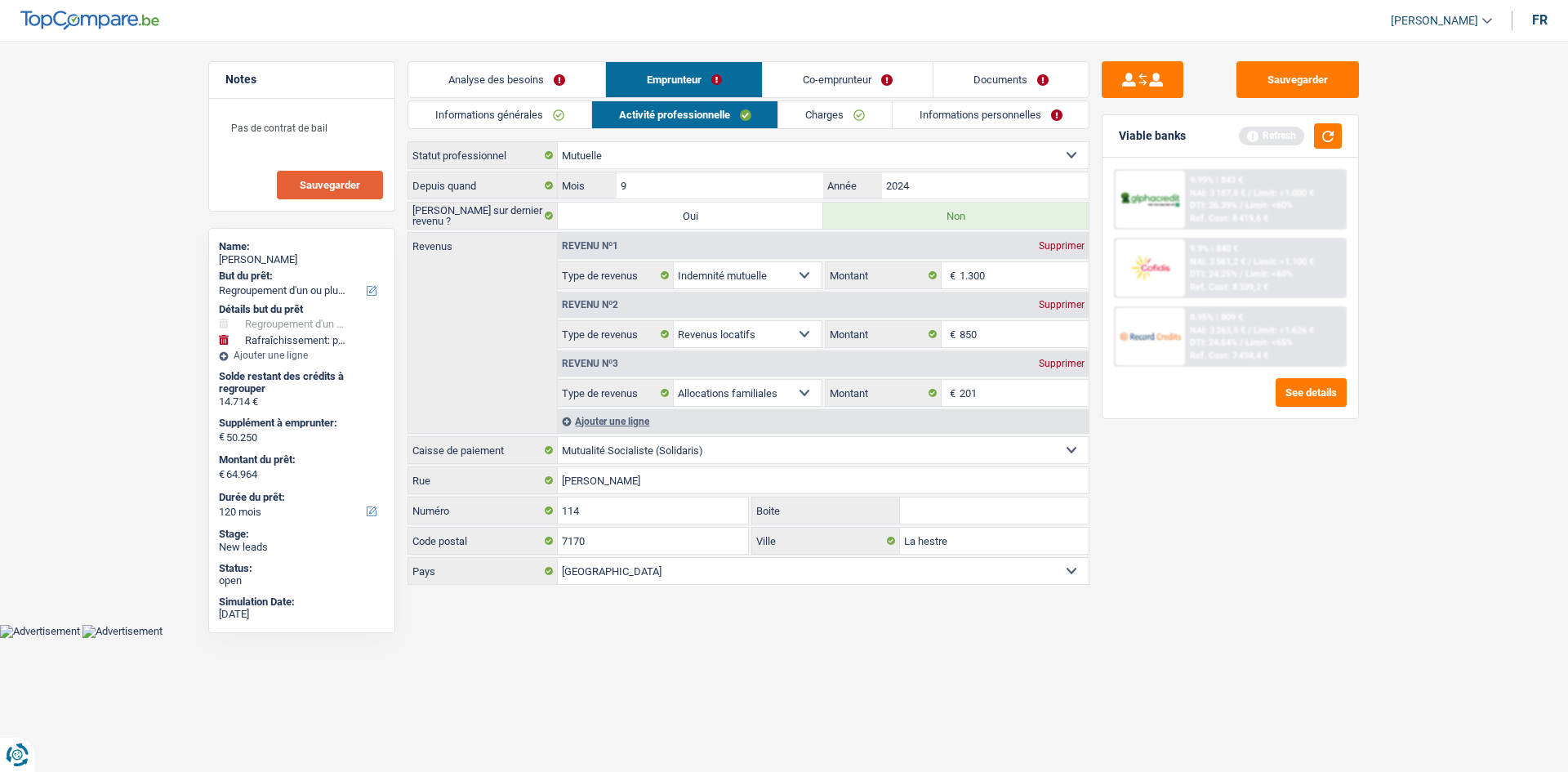
click at [801, 74] on link "Co-emprunteur" at bounding box center [847, 80] width 170 height 35
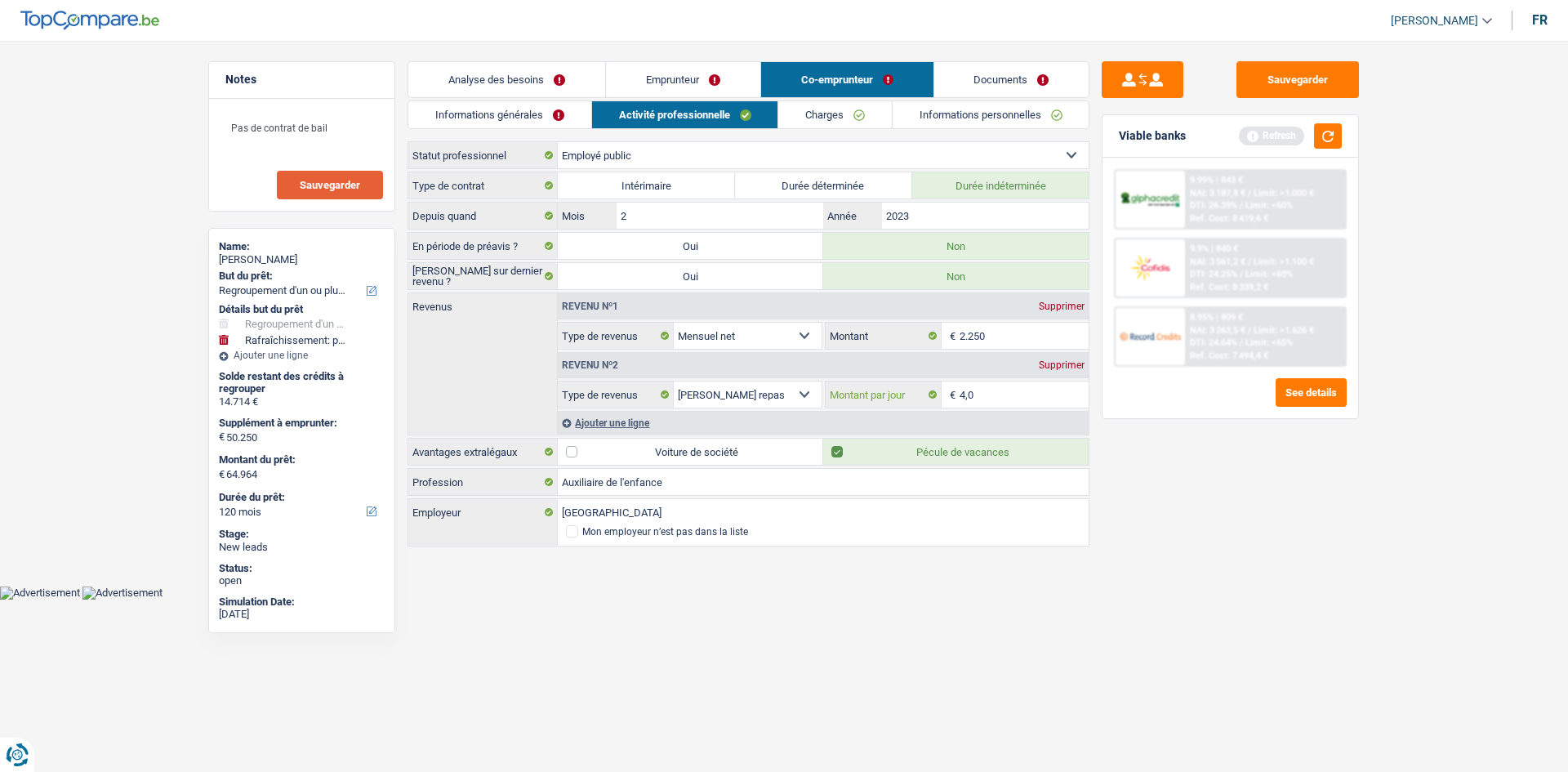
click at [964, 387] on input "4,0" at bounding box center [1024, 395] width 130 height 26
type input "5,0"
click at [1140, 470] on div "Sauvegarder Viable banks Refresh 9.99% | 843 € NAI: 3 187,8 € / Limit: >1.000 €…" at bounding box center [1231, 402] width 282 height 681
click at [692, 82] on link "Emprunteur" at bounding box center [683, 80] width 154 height 35
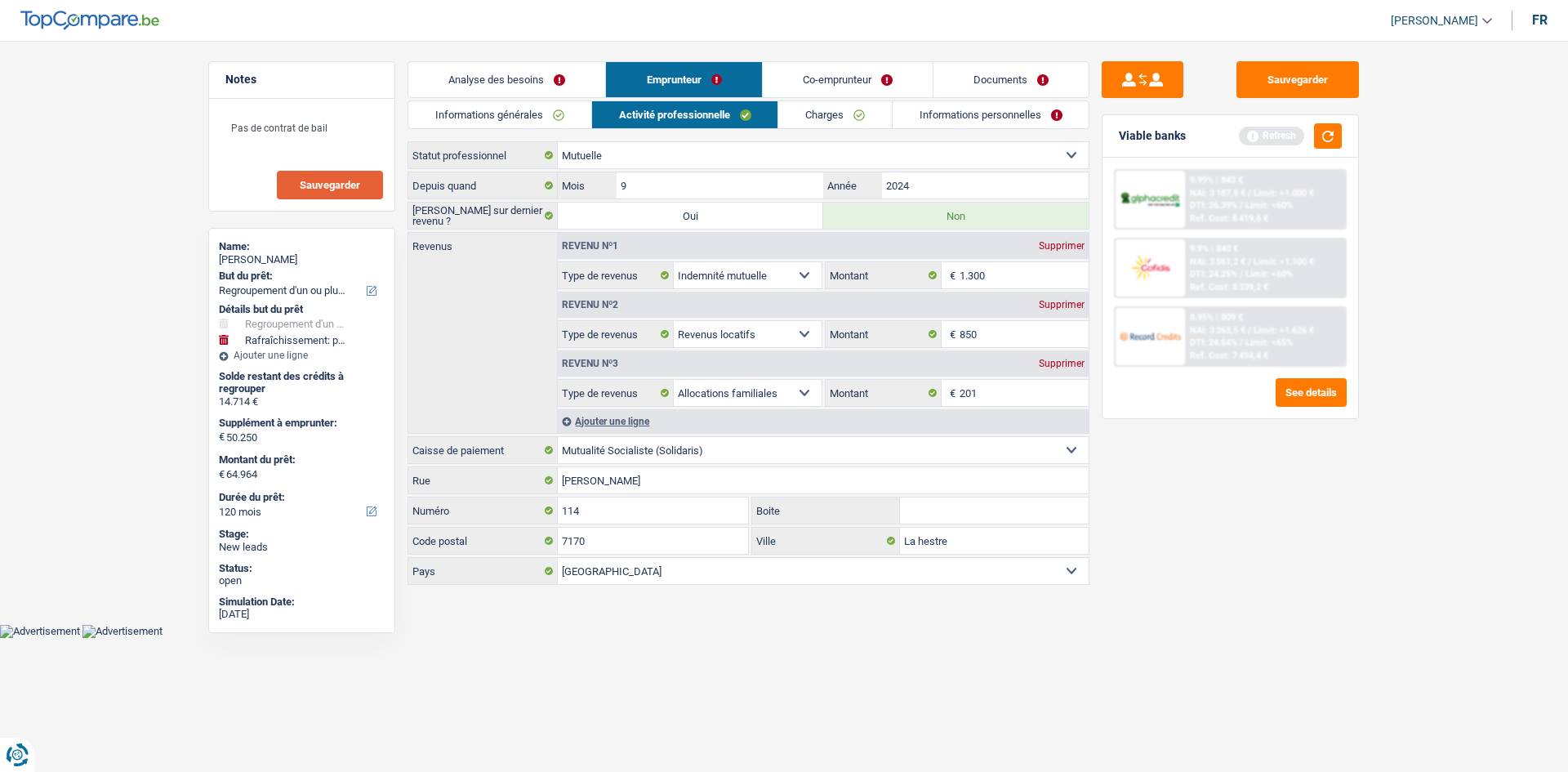
click at [839, 116] on link "Charges" at bounding box center [835, 115] width 113 height 27
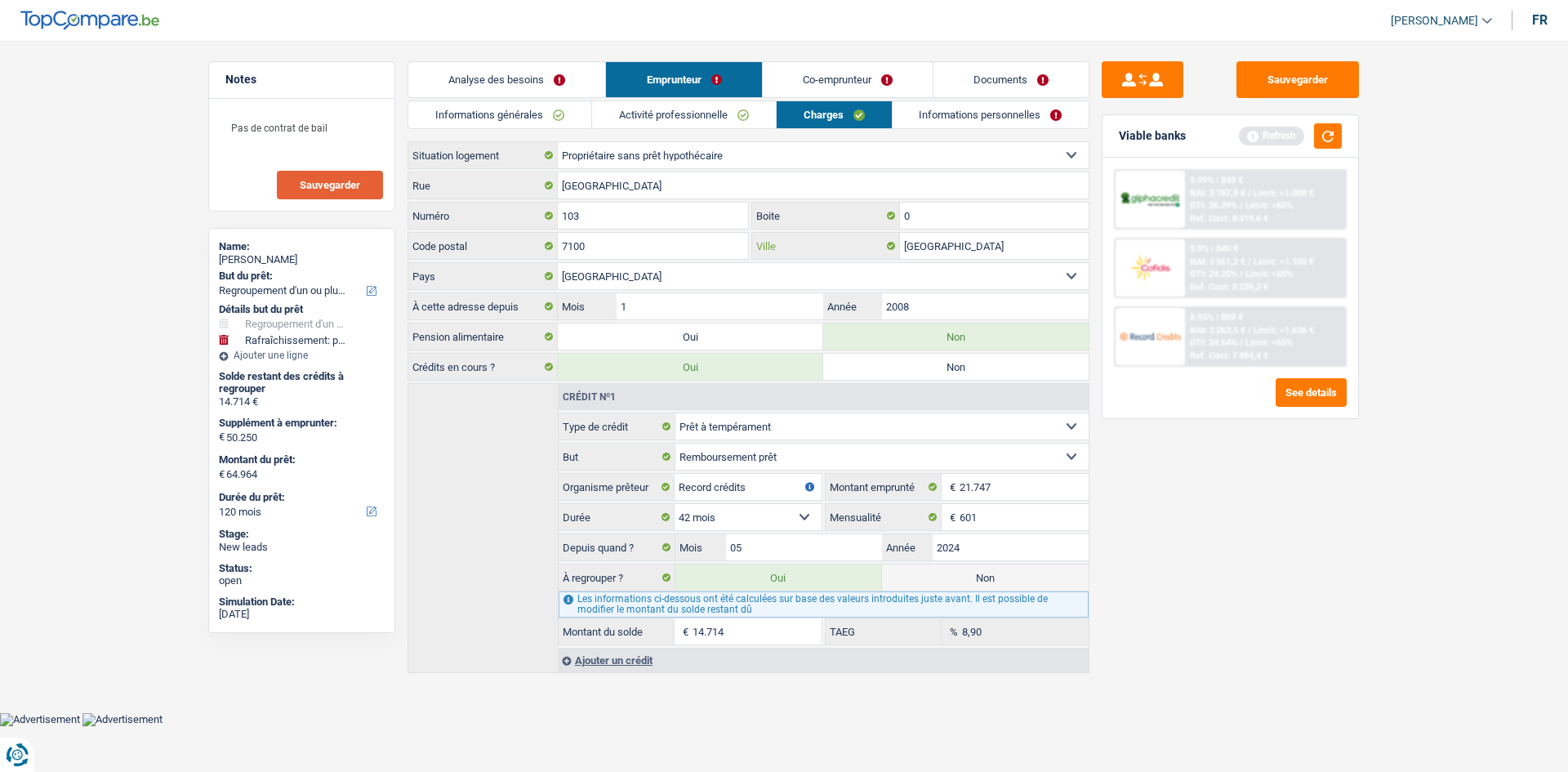
click at [971, 249] on input "La Louvière" at bounding box center [995, 246] width 189 height 26
click at [963, 309] on input "2008" at bounding box center [986, 307] width 207 height 26
click at [953, 110] on link "Informations personnelles" at bounding box center [991, 115] width 197 height 27
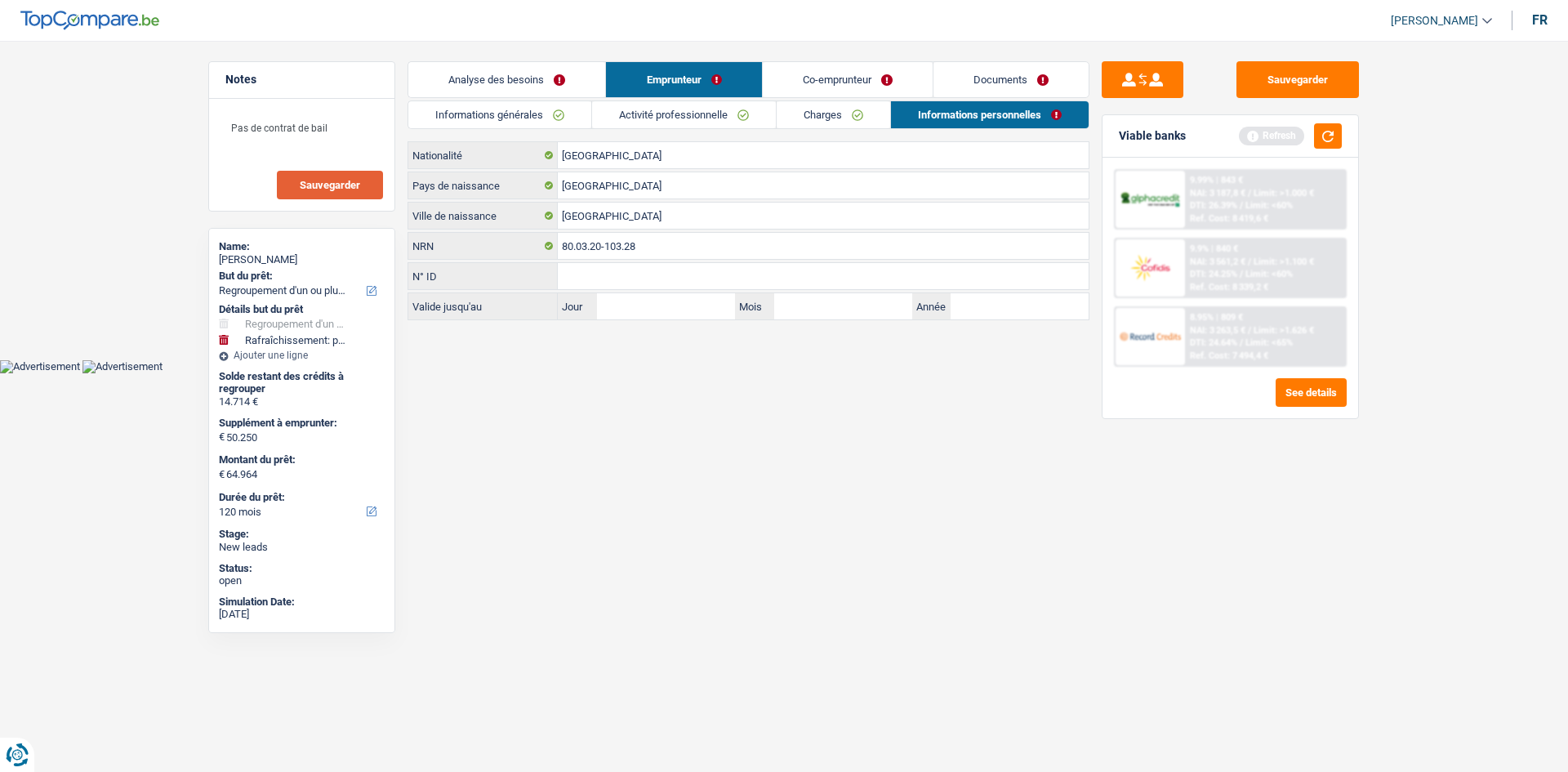
click at [845, 70] on link "Co-emprunteur" at bounding box center [847, 80] width 170 height 35
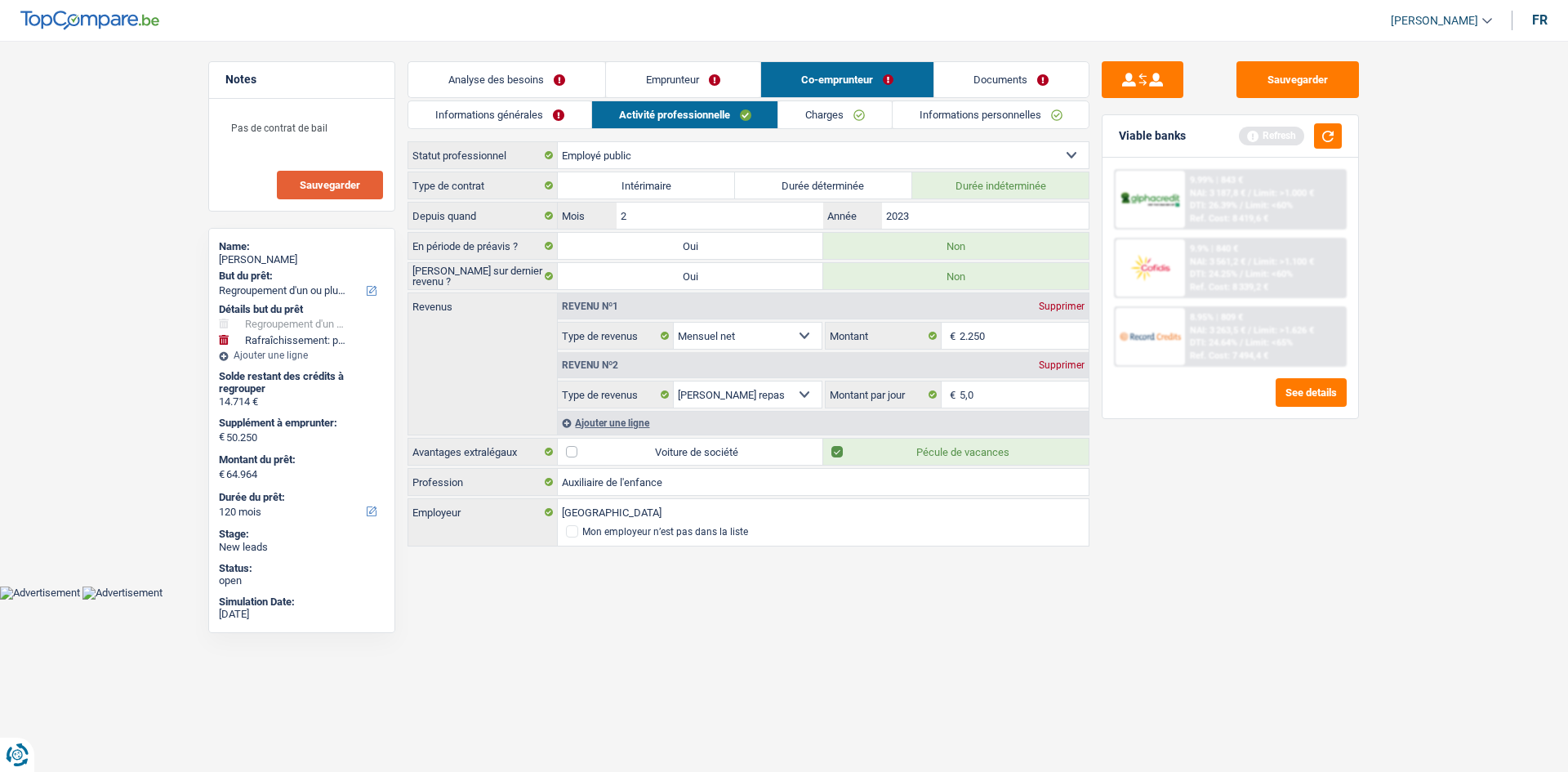
click at [560, 121] on link "Informations générales" at bounding box center [499, 115] width 183 height 27
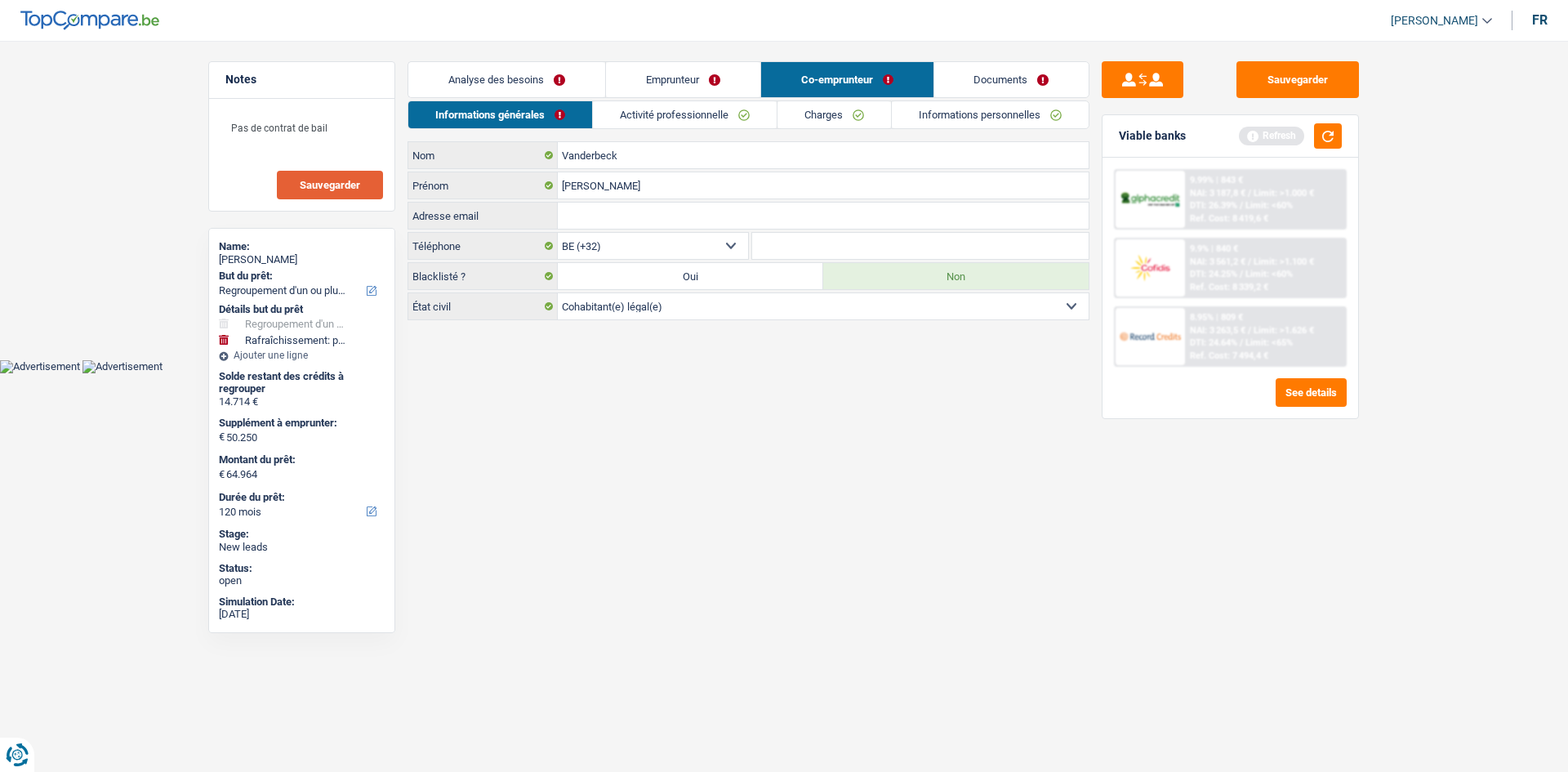
click at [686, 109] on link "Activité professionnelle" at bounding box center [685, 115] width 184 height 27
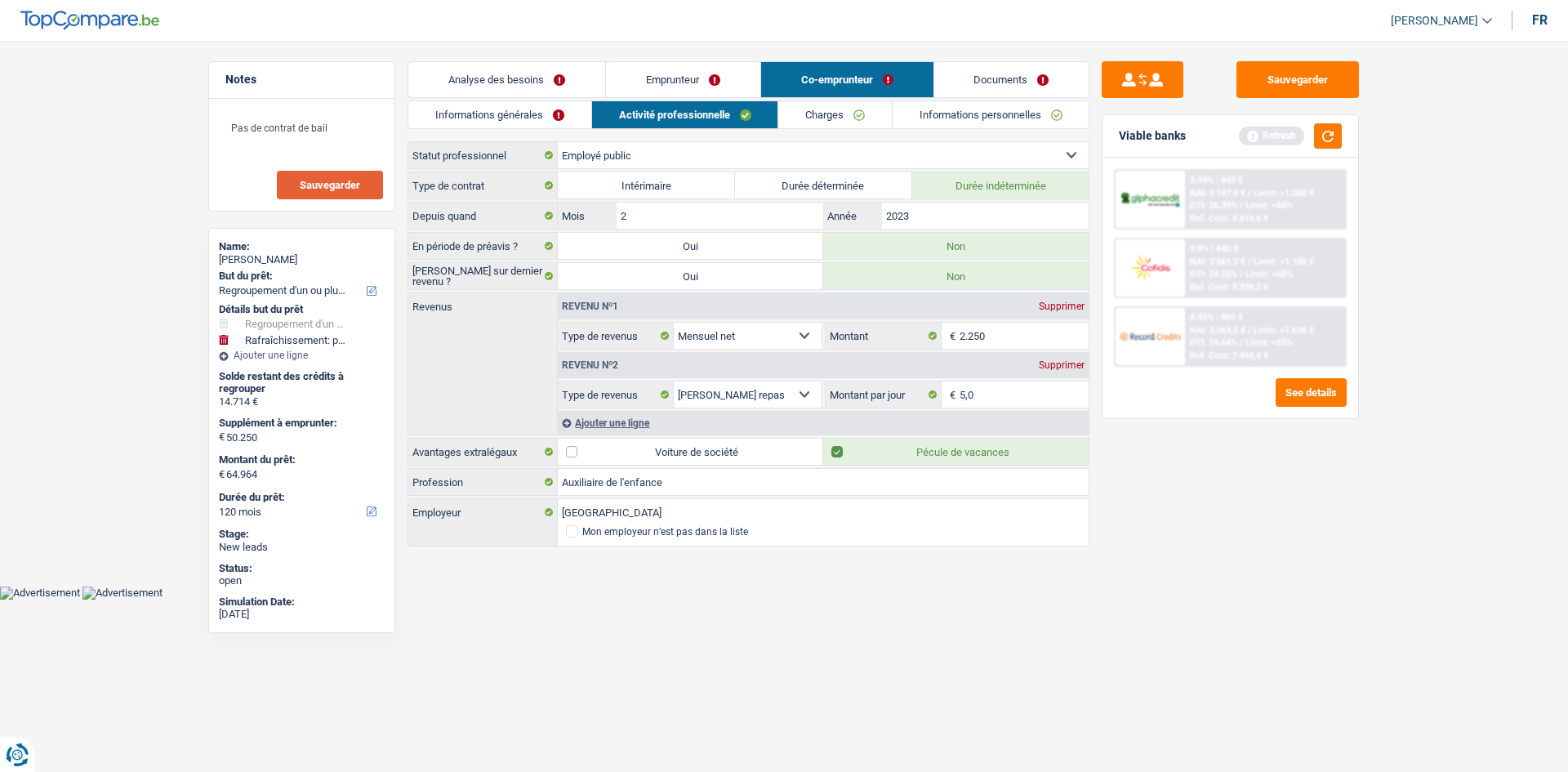
click at [822, 110] on link "Charges" at bounding box center [835, 115] width 113 height 27
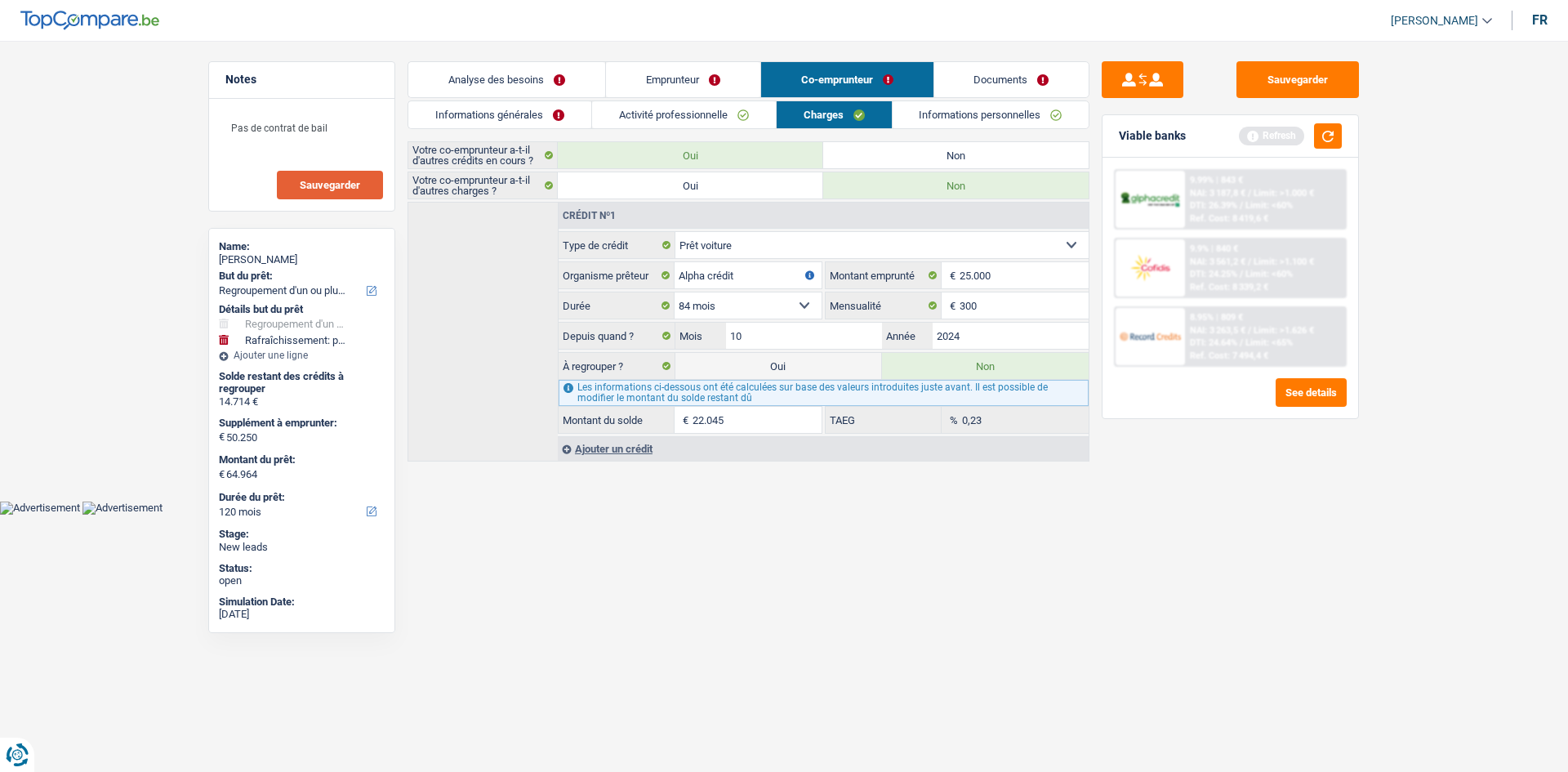
click at [753, 413] on input "22.045" at bounding box center [757, 420] width 129 height 26
click at [363, 121] on textarea "Pas de contrat de bail" at bounding box center [302, 135] width 162 height 49
click at [770, 514] on html "Vous avez le contrôle de vos données Nous utilisons des cookies, tout comme nos…" at bounding box center [784, 257] width 1568 height 514
click at [276, 138] on textarea "Pas de contrat de bail 7000" at bounding box center [302, 135] width 162 height 49
click at [646, 514] on html "Vous avez le contrôle de vos données Nous utilisons des cookies, tout comme nos…" at bounding box center [784, 257] width 1568 height 514
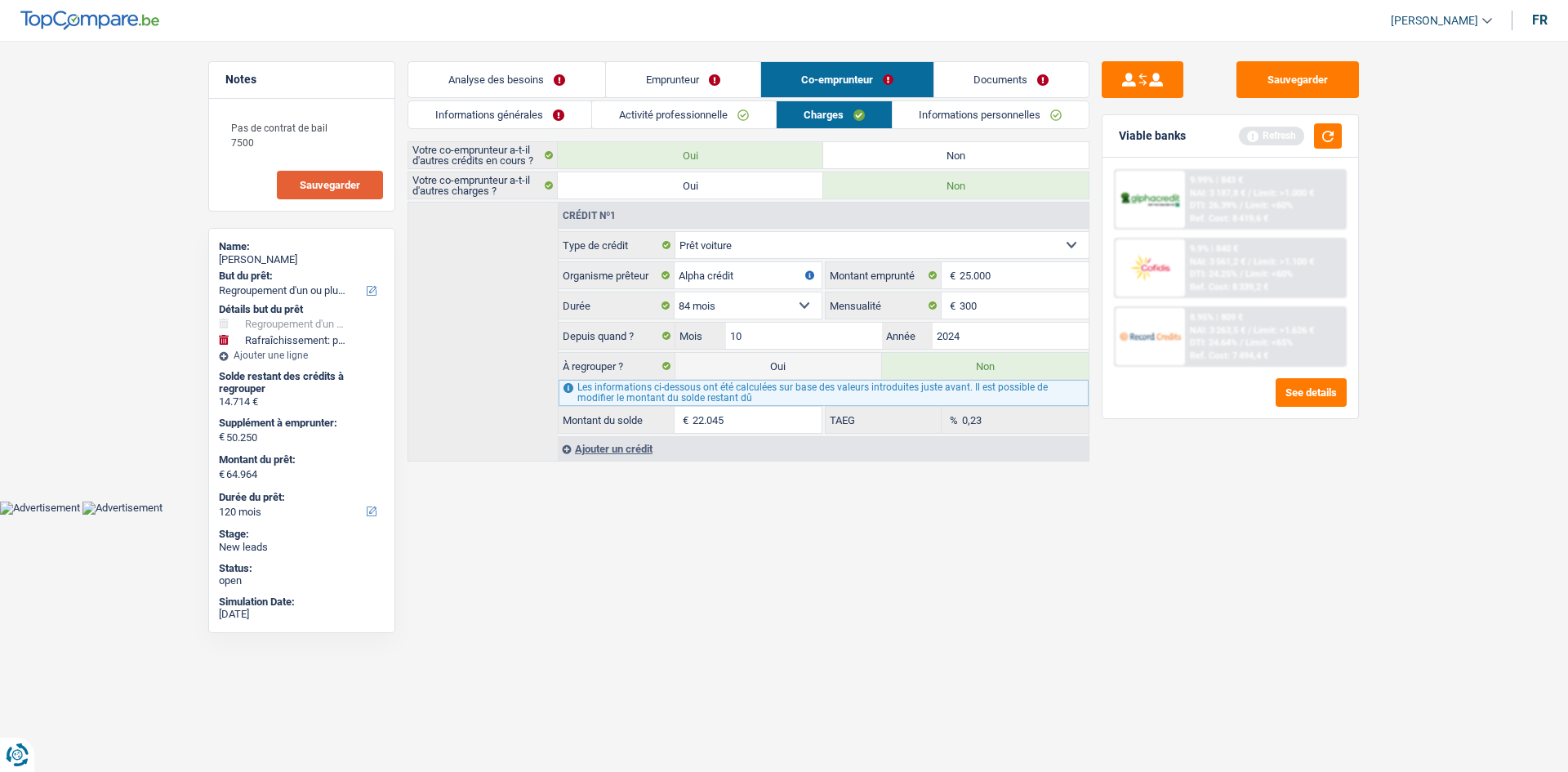
click at [740, 431] on input "22.045" at bounding box center [757, 420] width 129 height 26
click at [807, 514] on html "Vous avez le contrôle de vos données Nous utilisons des cookies, tout comme nos…" at bounding box center [784, 257] width 1568 height 514
click at [313, 155] on textarea "Pas de contrat de bail 7500" at bounding box center [302, 135] width 162 height 49
click at [231, 139] on textarea "Pas de contrat de bail 7500" at bounding box center [302, 135] width 162 height 49
type textarea "Pas de contrat de bail crédit ballon: 7500"
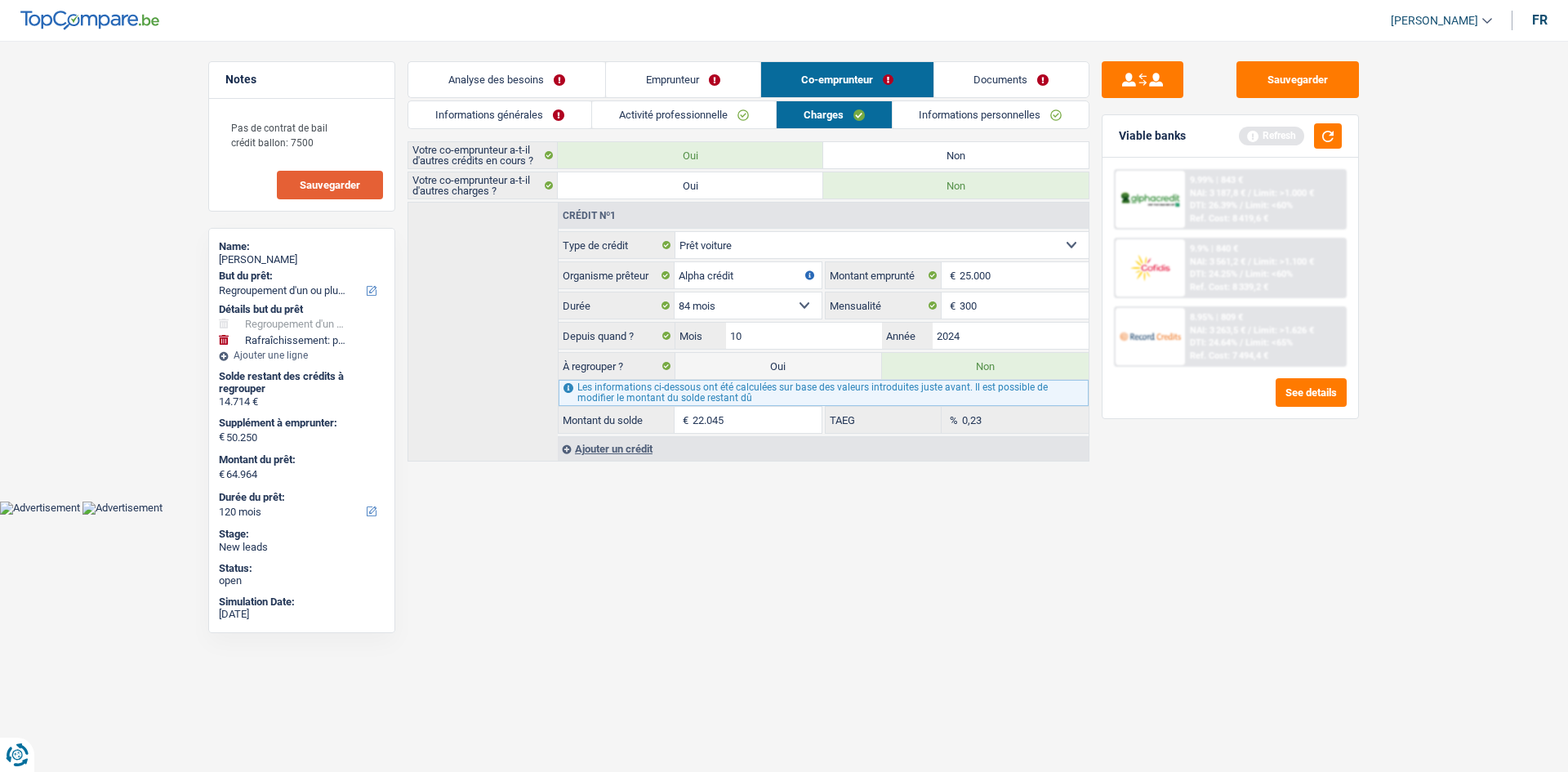
click at [308, 192] on button "Sauvegarder" at bounding box center [330, 185] width 106 height 29
click at [972, 121] on link "Informations personnelles" at bounding box center [991, 115] width 197 height 27
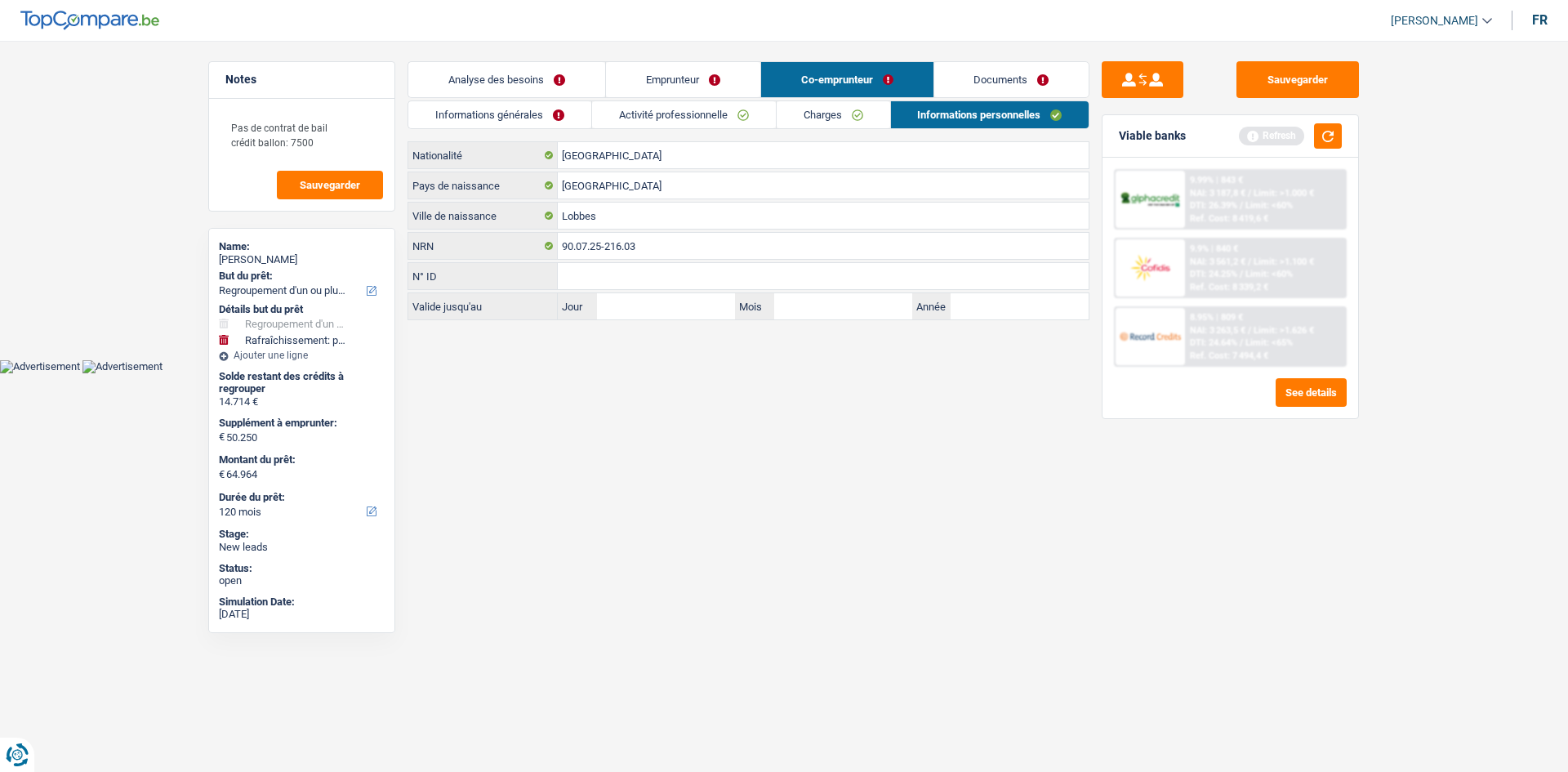
click at [973, 91] on link "Documents" at bounding box center [1011, 80] width 155 height 35
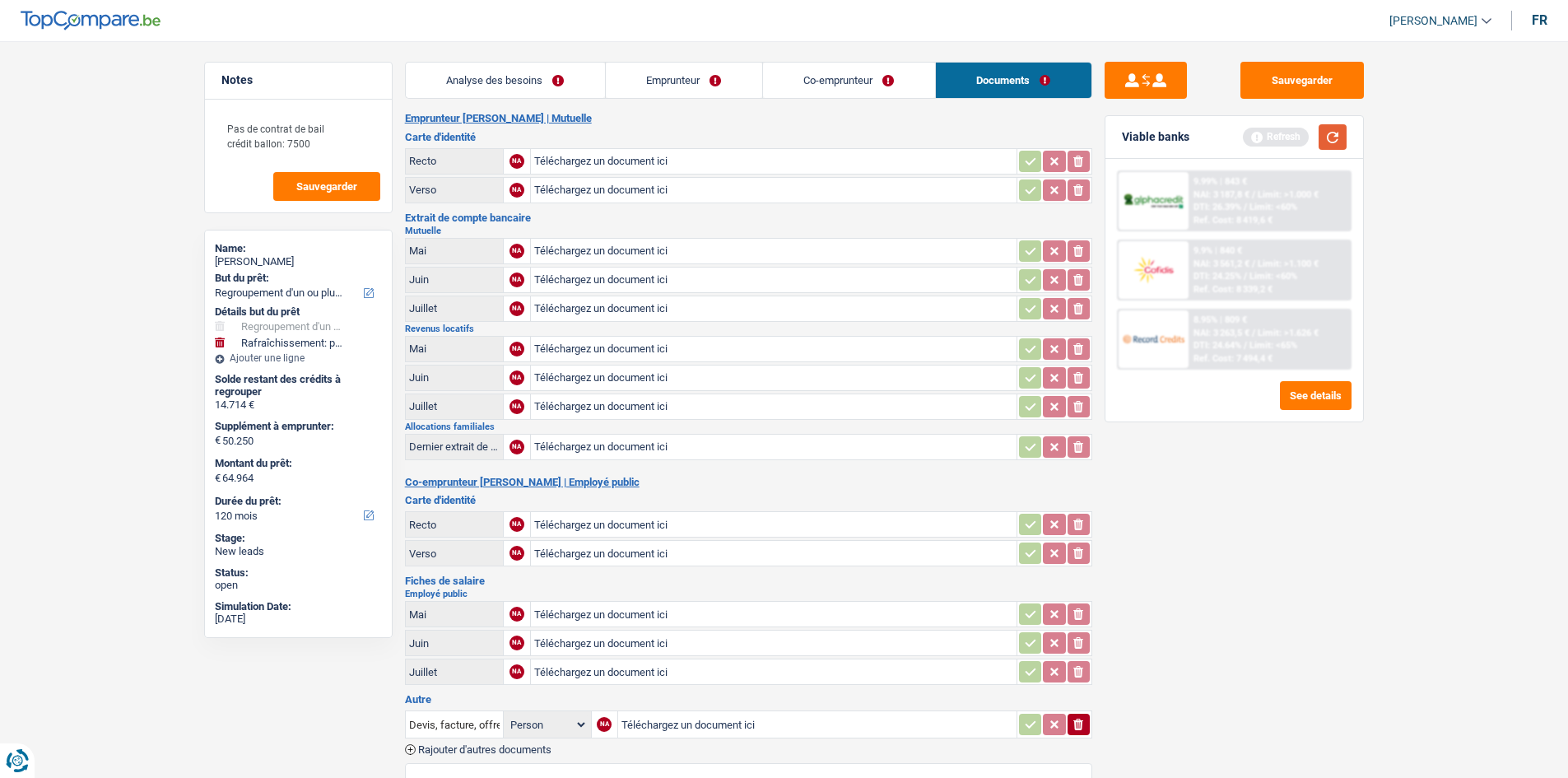
click at [1332, 141] on button "button" at bounding box center [1333, 136] width 28 height 26
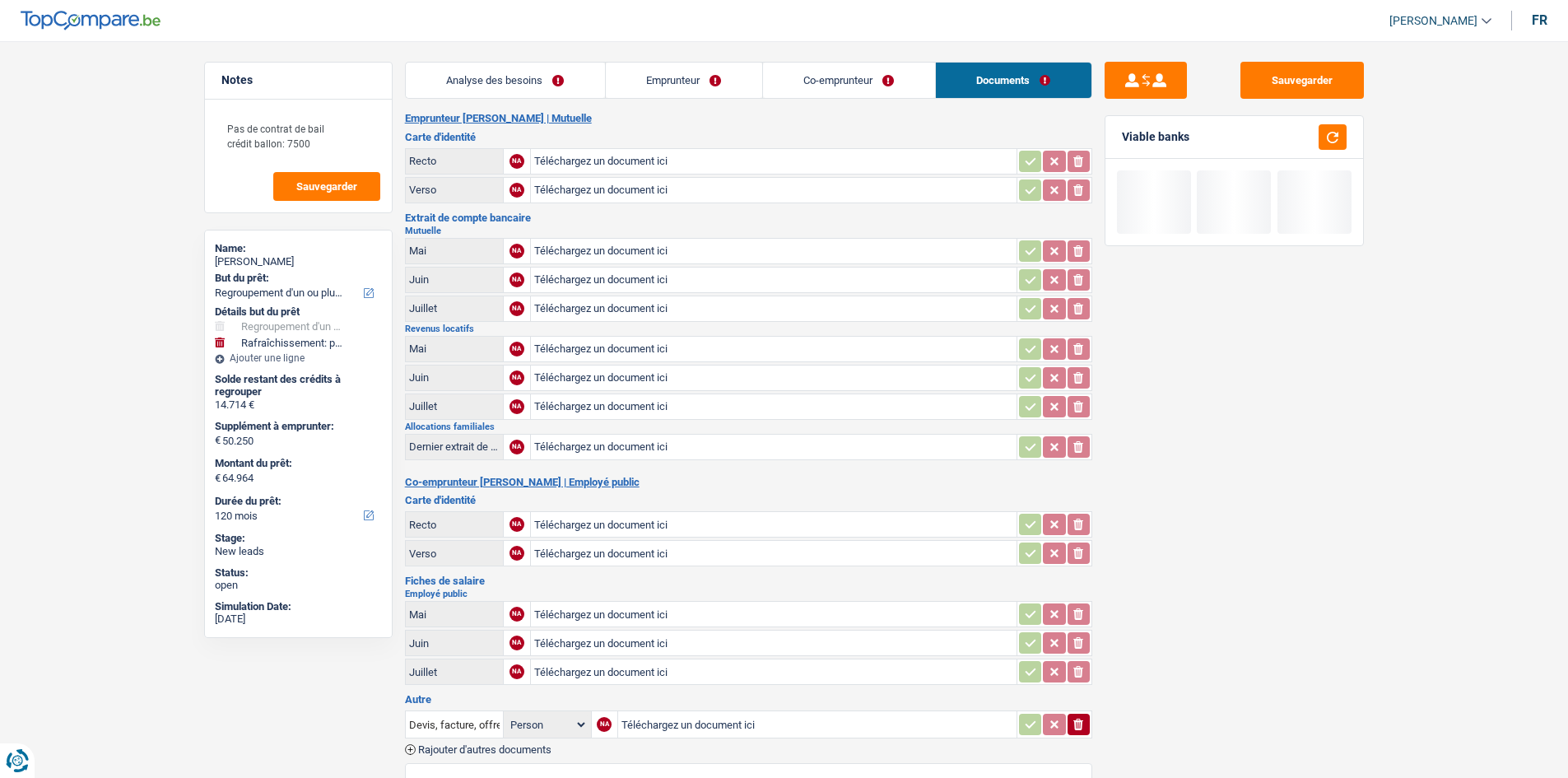
click at [573, 72] on link "Analyse des besoins" at bounding box center [505, 80] width 199 height 36
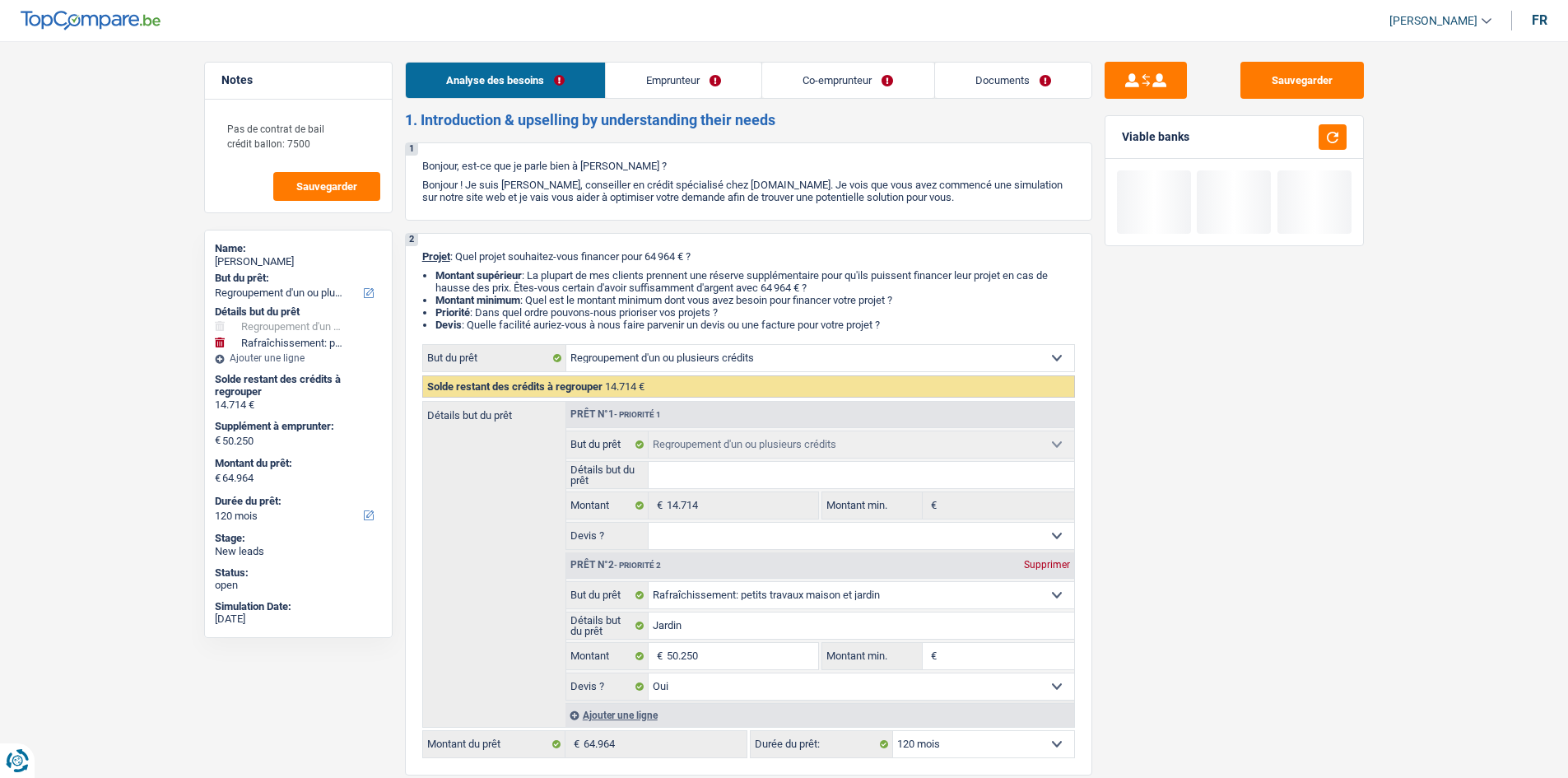
click at [984, 72] on link "Documents" at bounding box center [1013, 80] width 156 height 36
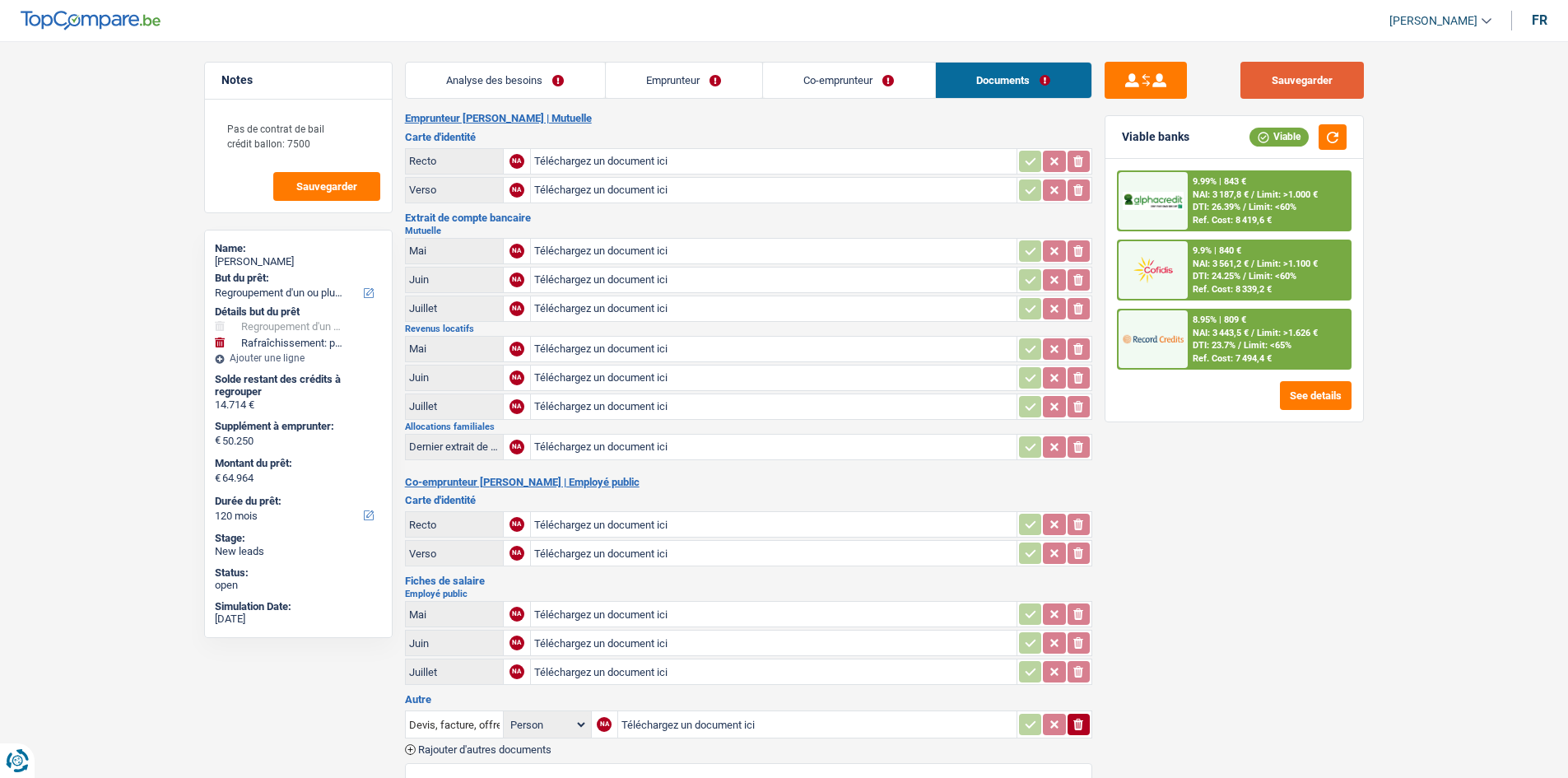
click at [1327, 89] on button "Sauvegarder" at bounding box center [1302, 80] width 123 height 37
click at [495, 66] on link "Analyse des besoins" at bounding box center [505, 80] width 199 height 36
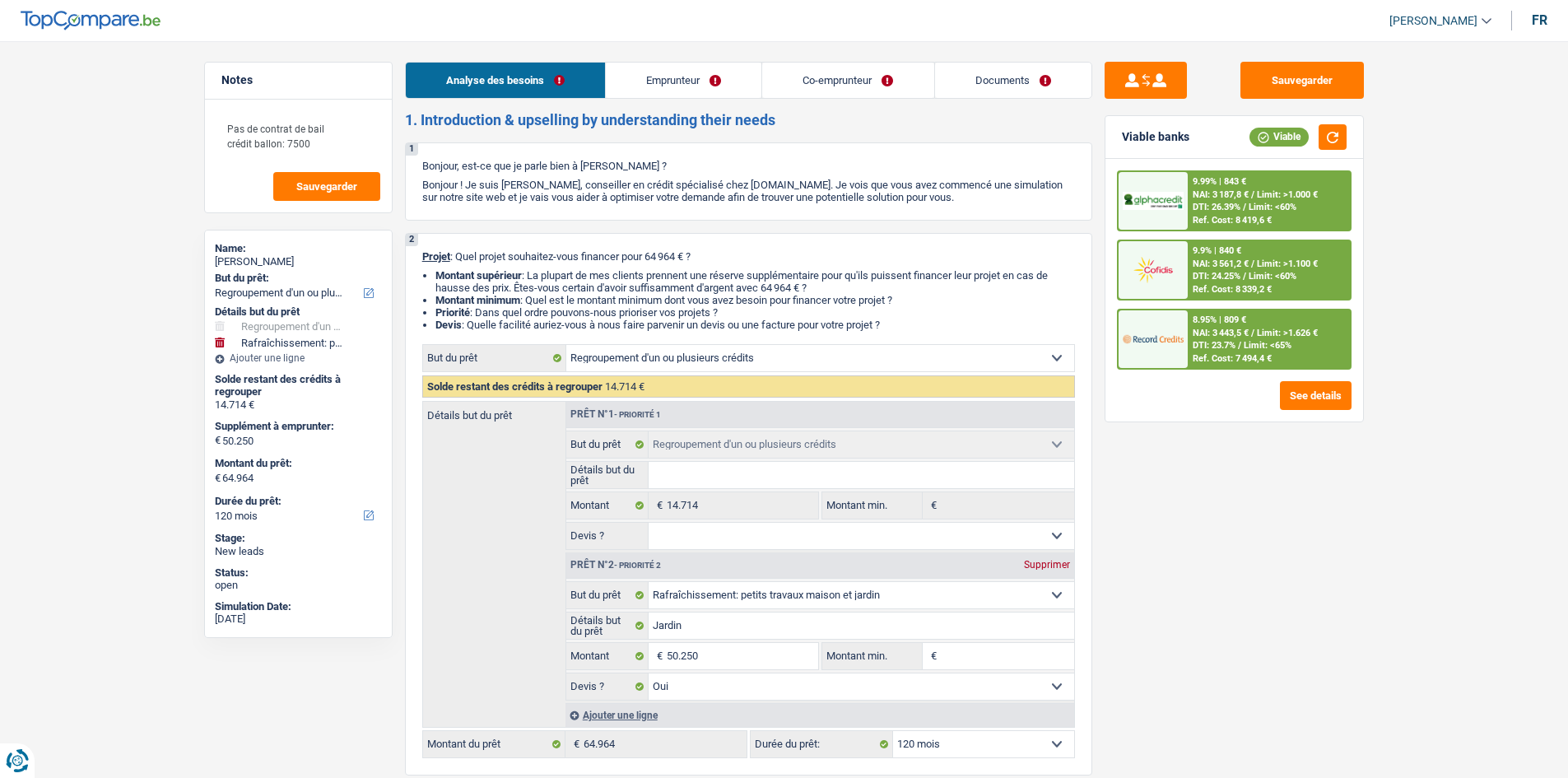
click at [1000, 72] on link "Documents" at bounding box center [1013, 80] width 156 height 36
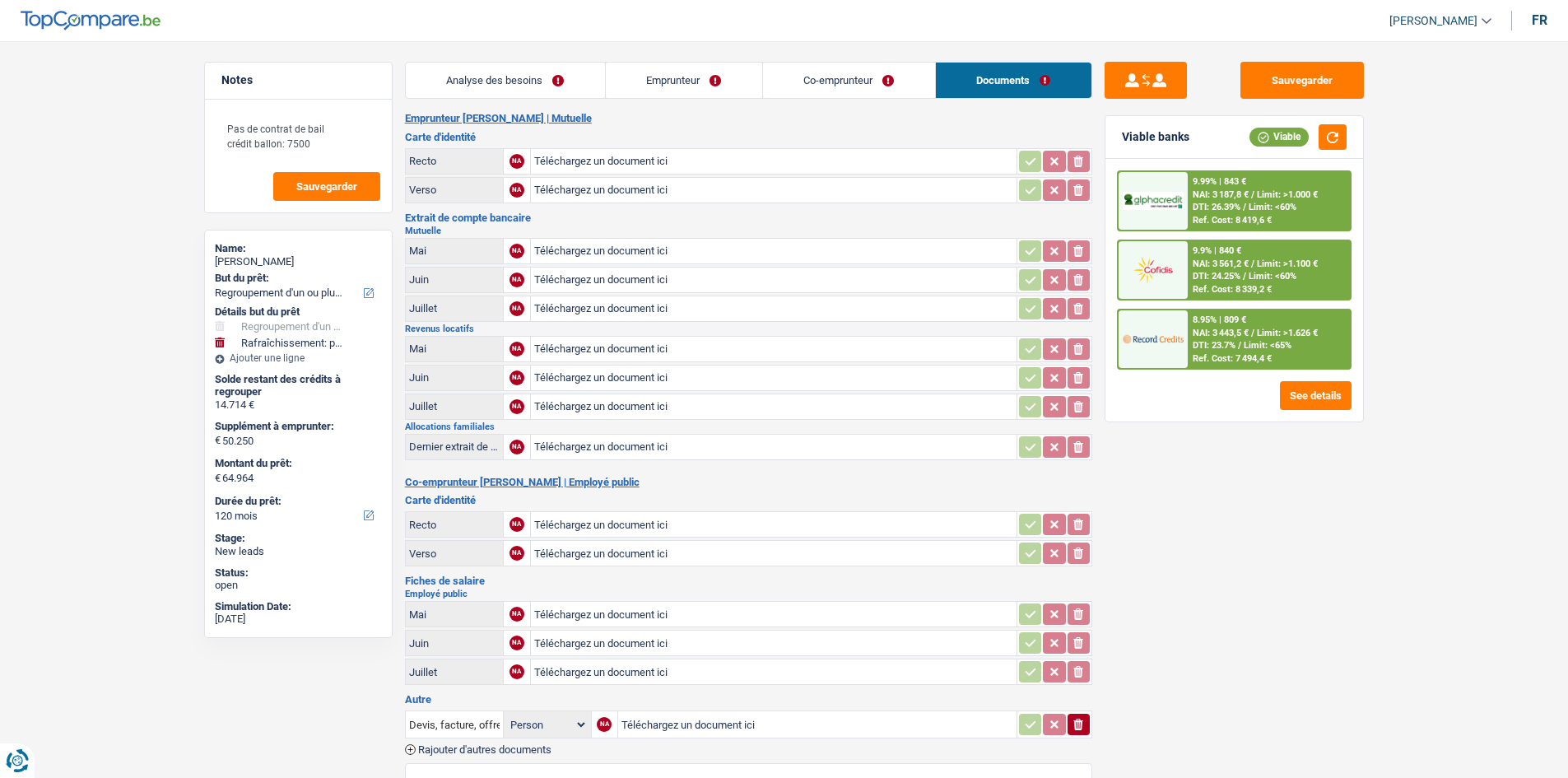
click at [885, 87] on link "Co-emprunteur" at bounding box center [849, 80] width 172 height 36
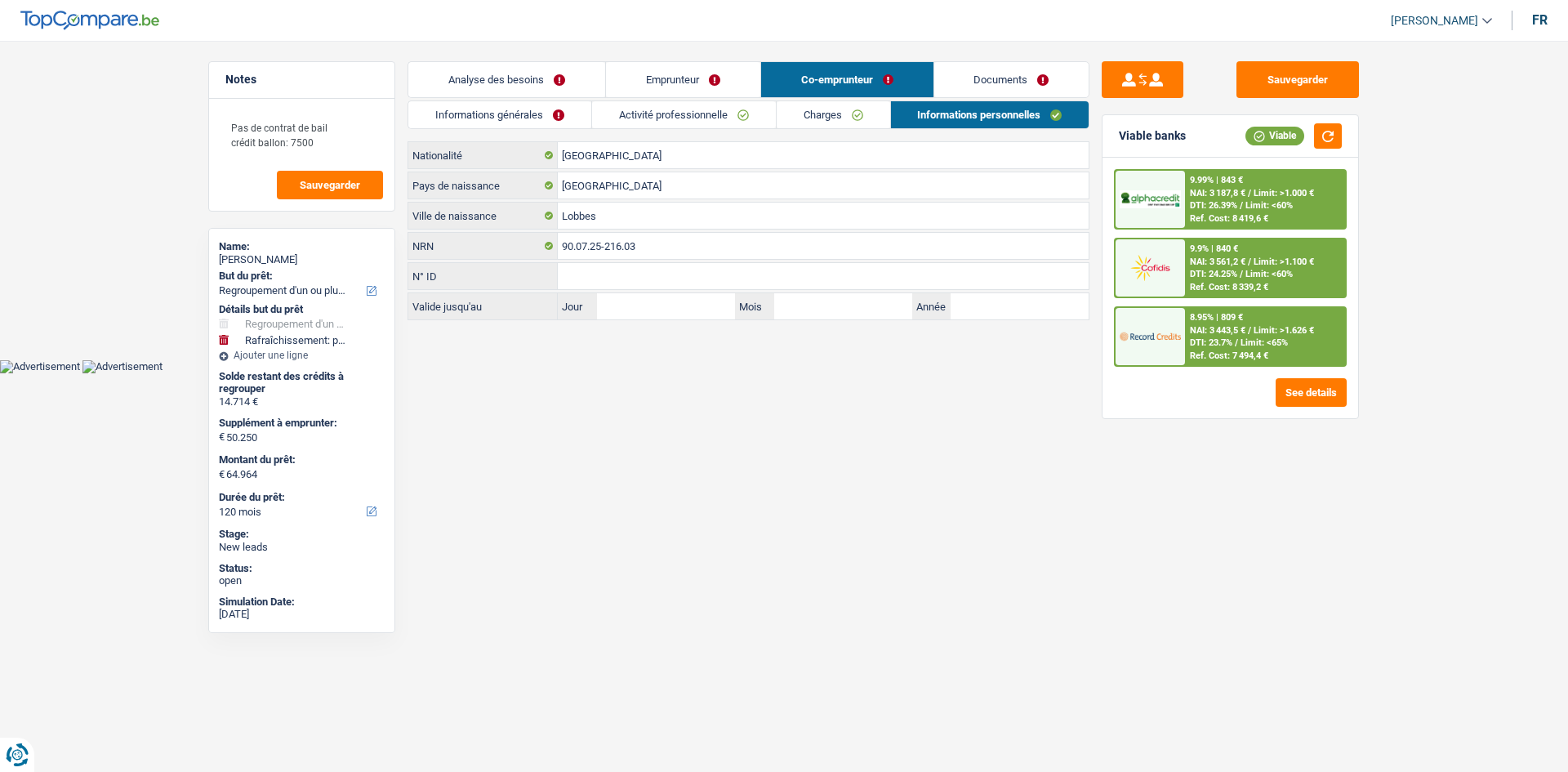
click at [674, 79] on link "Emprunteur" at bounding box center [683, 80] width 154 height 35
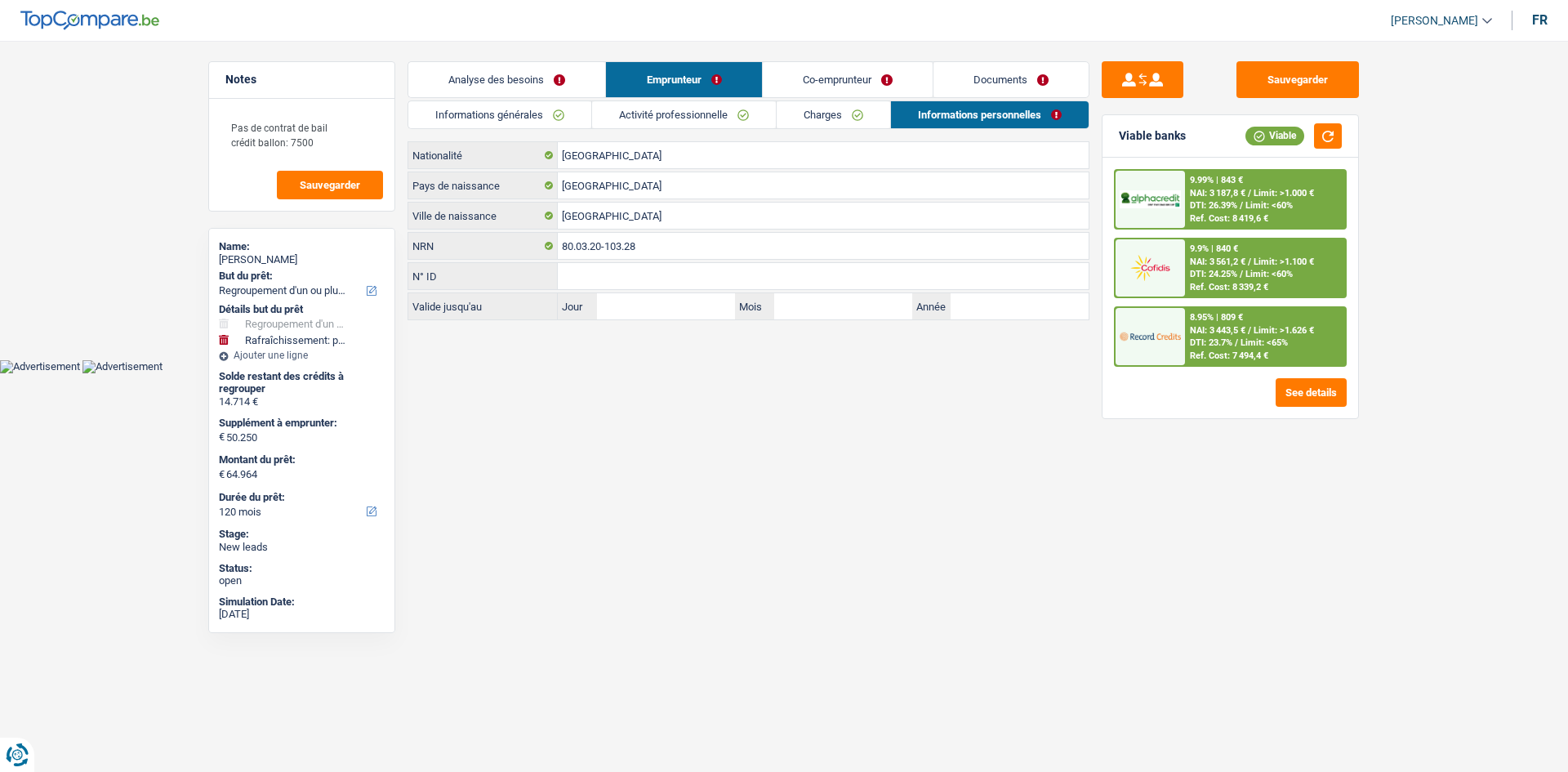
click at [728, 107] on link "Activité professionnelle" at bounding box center [684, 115] width 184 height 27
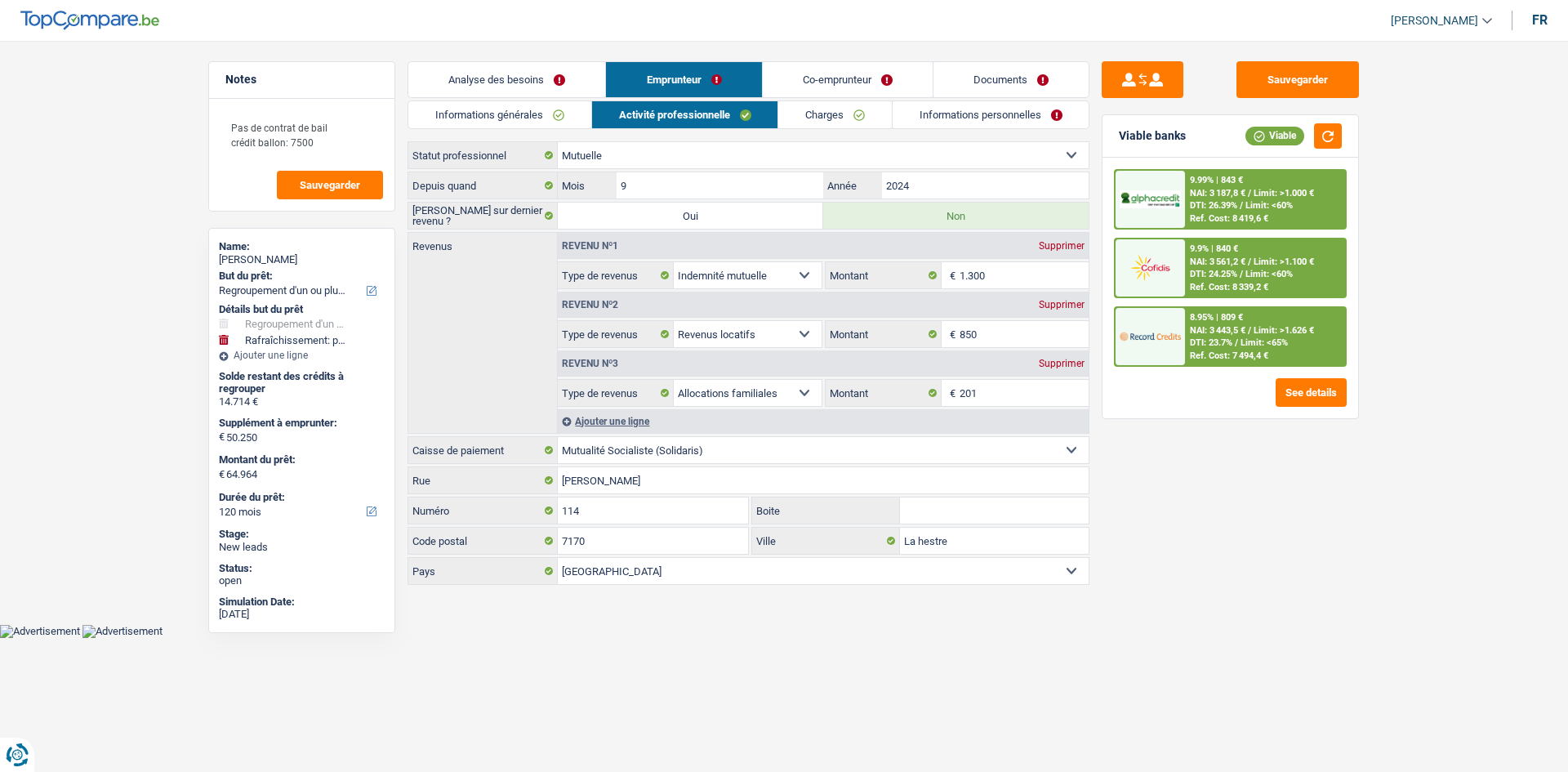
click at [480, 106] on link "Informations générales" at bounding box center [499, 115] width 183 height 27
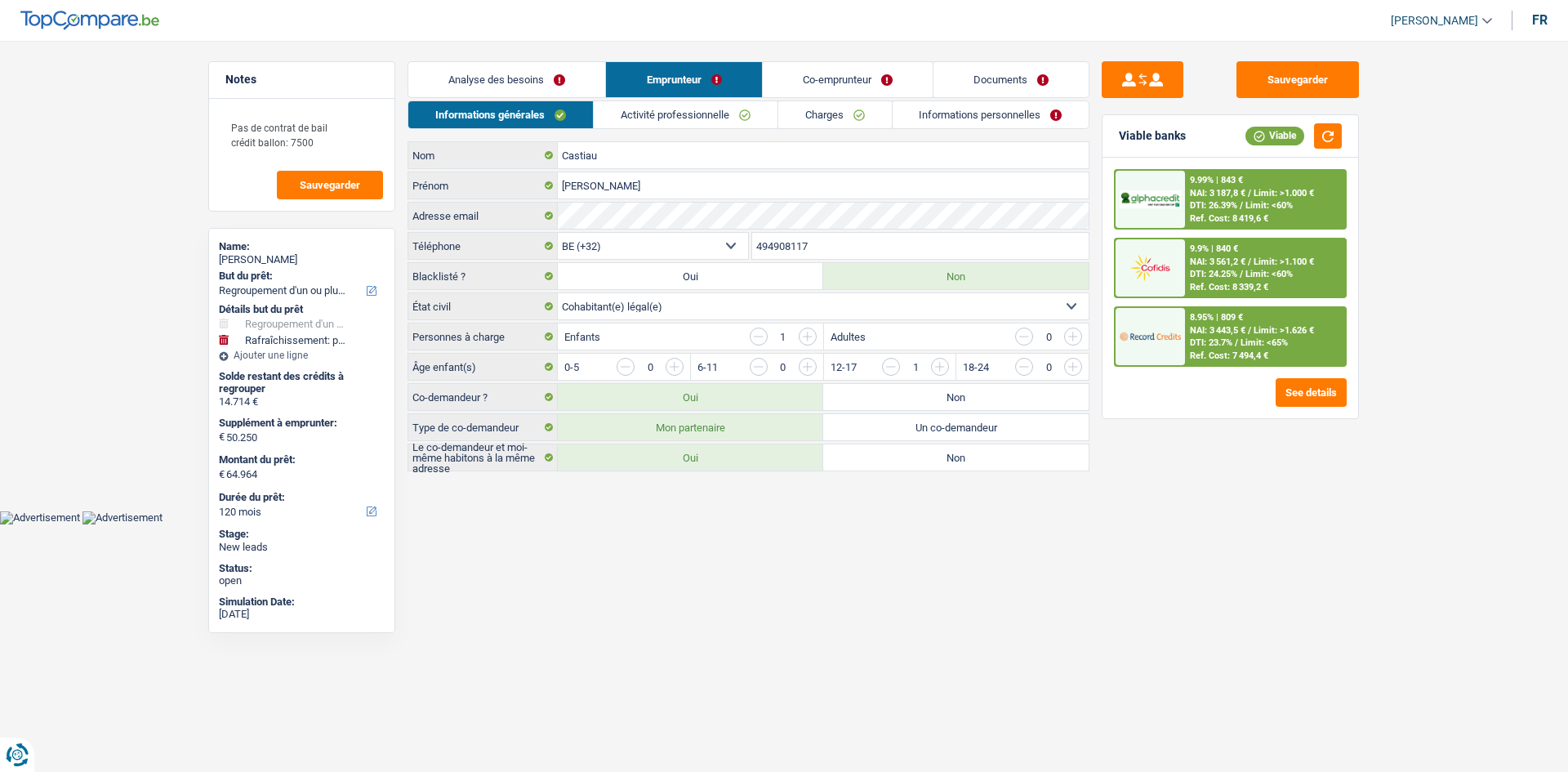
click at [513, 83] on link "Analyse des besoins" at bounding box center [507, 80] width 197 height 35
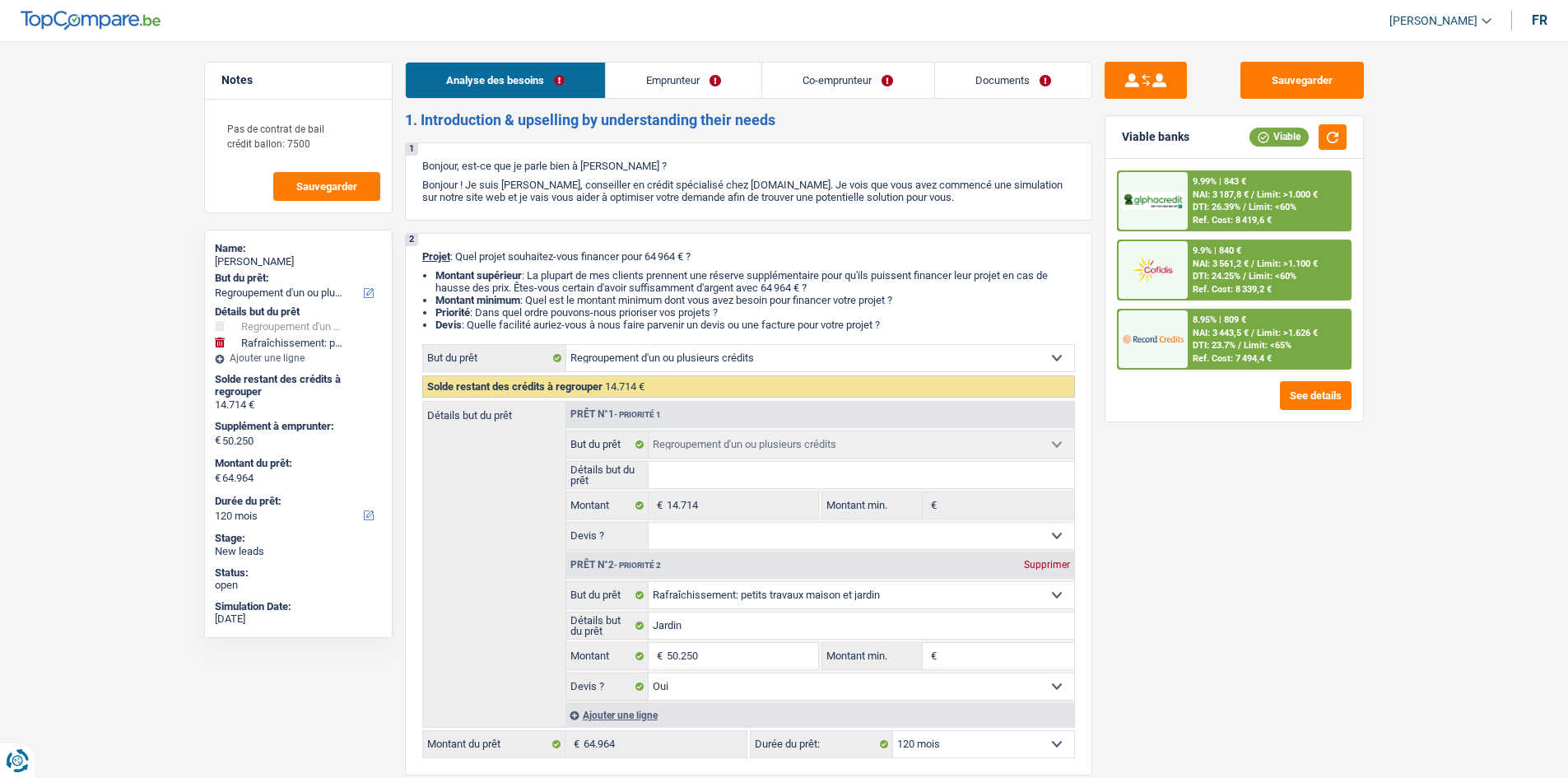
click at [1040, 76] on link "Documents" at bounding box center [1013, 80] width 156 height 36
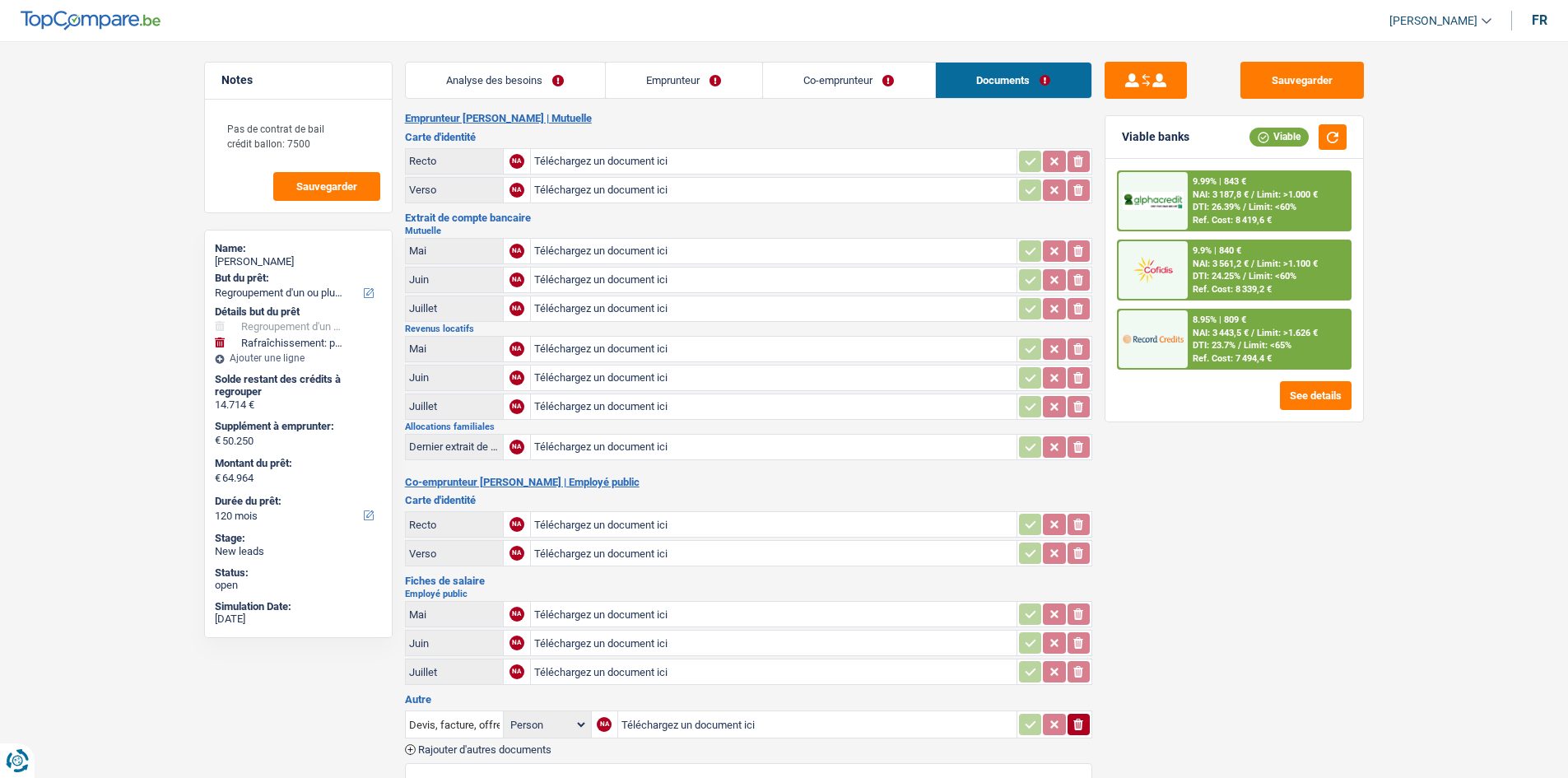
drag, startPoint x: 558, startPoint y: 89, endPoint x: 1140, endPoint y: 287, distance: 614.8
click at [560, 89] on link "Analyse des besoins" at bounding box center [505, 80] width 199 height 36
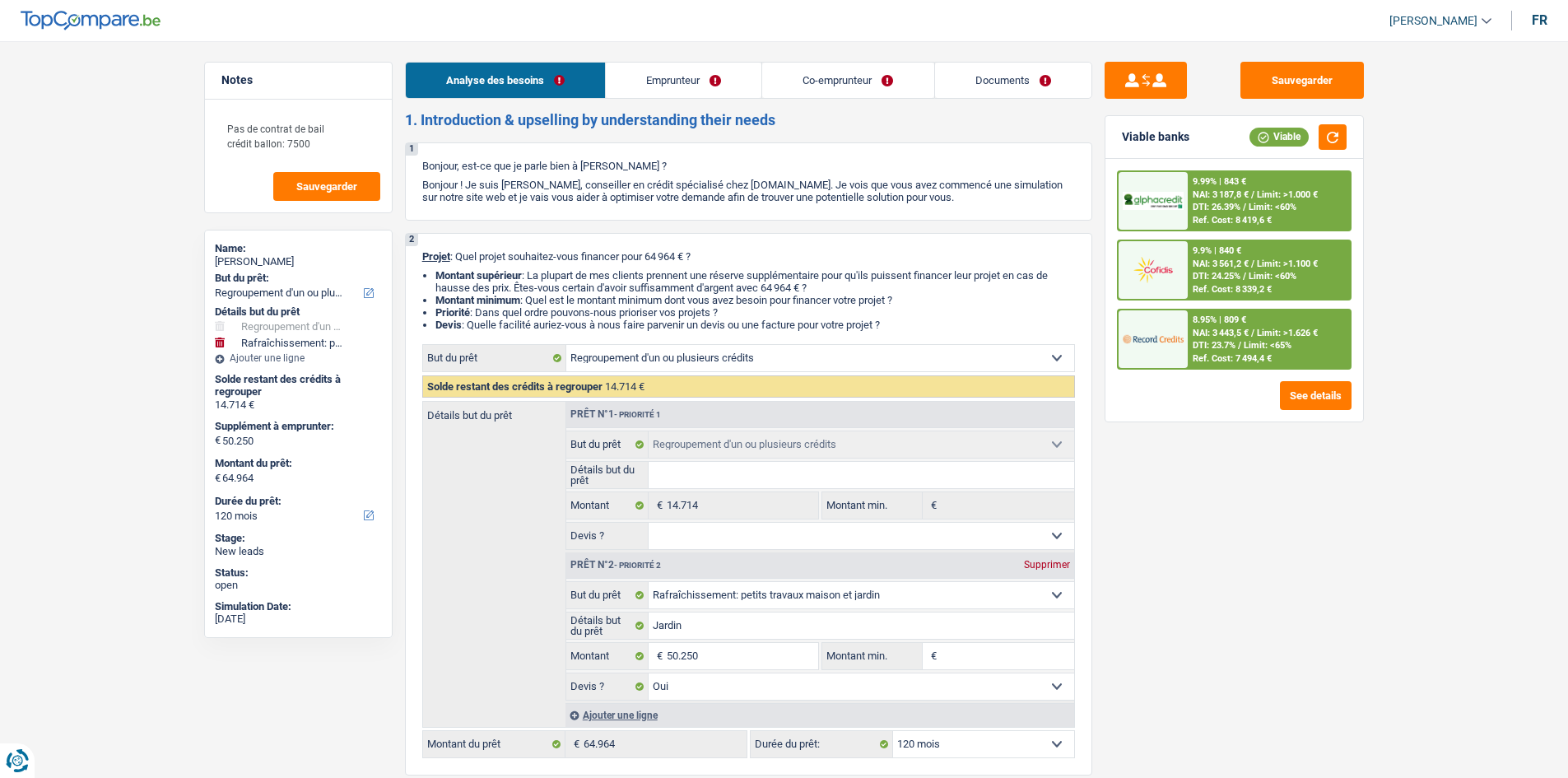
click at [828, 84] on link "Co-emprunteur" at bounding box center [847, 80] width 171 height 36
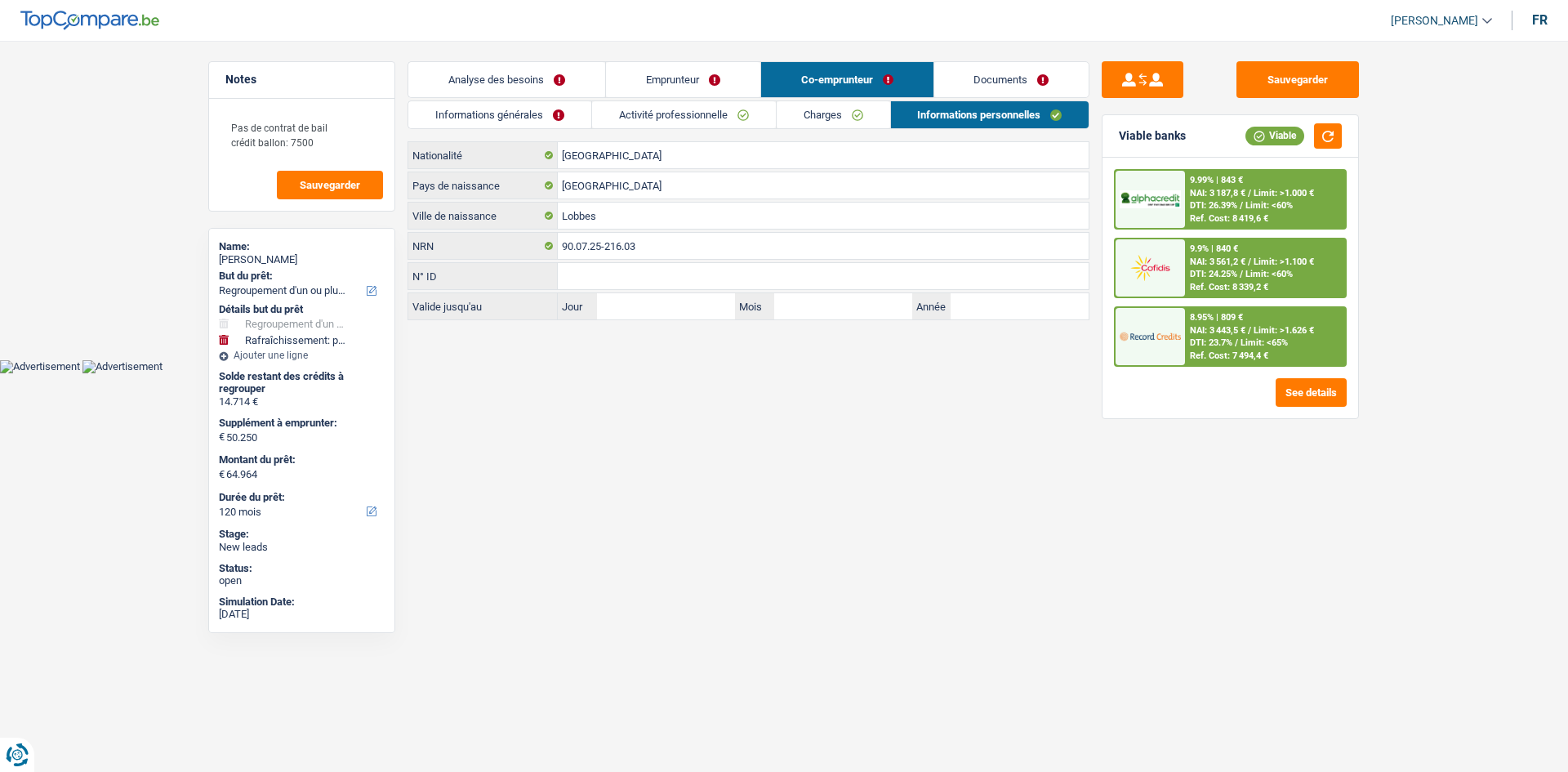
click at [736, 105] on link "Activité professionnelle" at bounding box center [684, 115] width 184 height 27
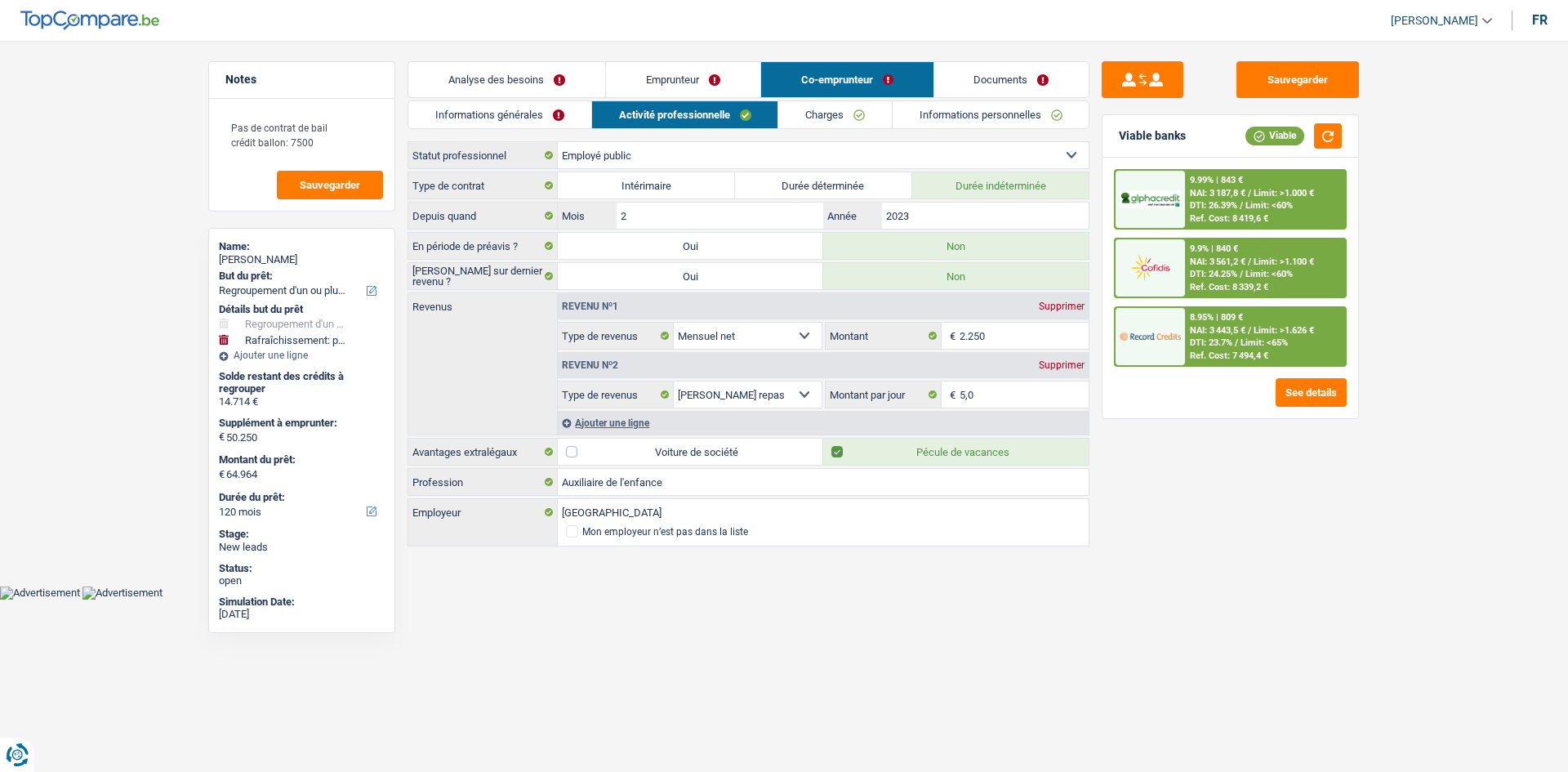
click at [850, 126] on link "Charges" at bounding box center [835, 115] width 113 height 27
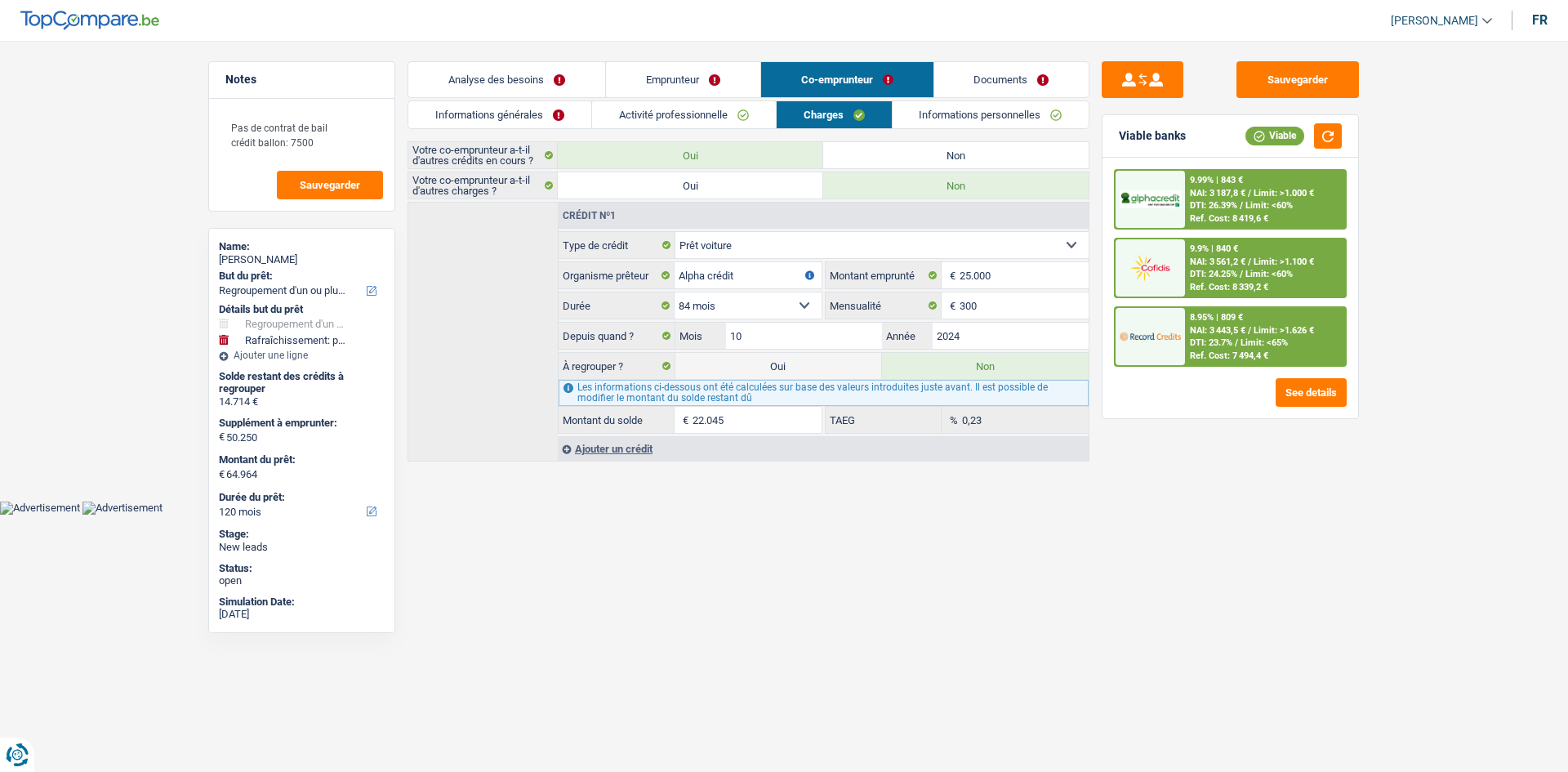
click at [553, 85] on link "Analyse des besoins" at bounding box center [507, 80] width 197 height 35
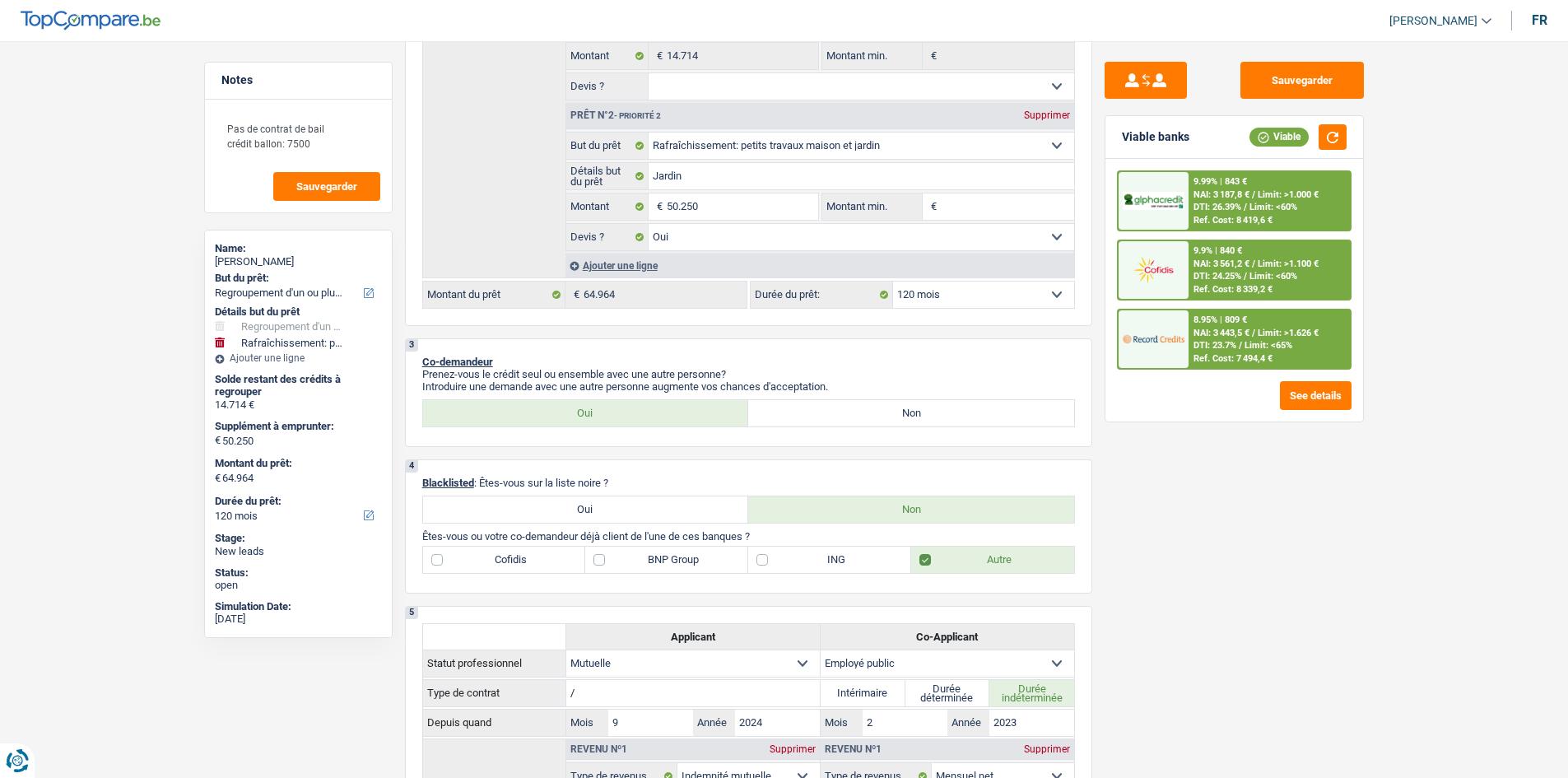
scroll to position [576, 0]
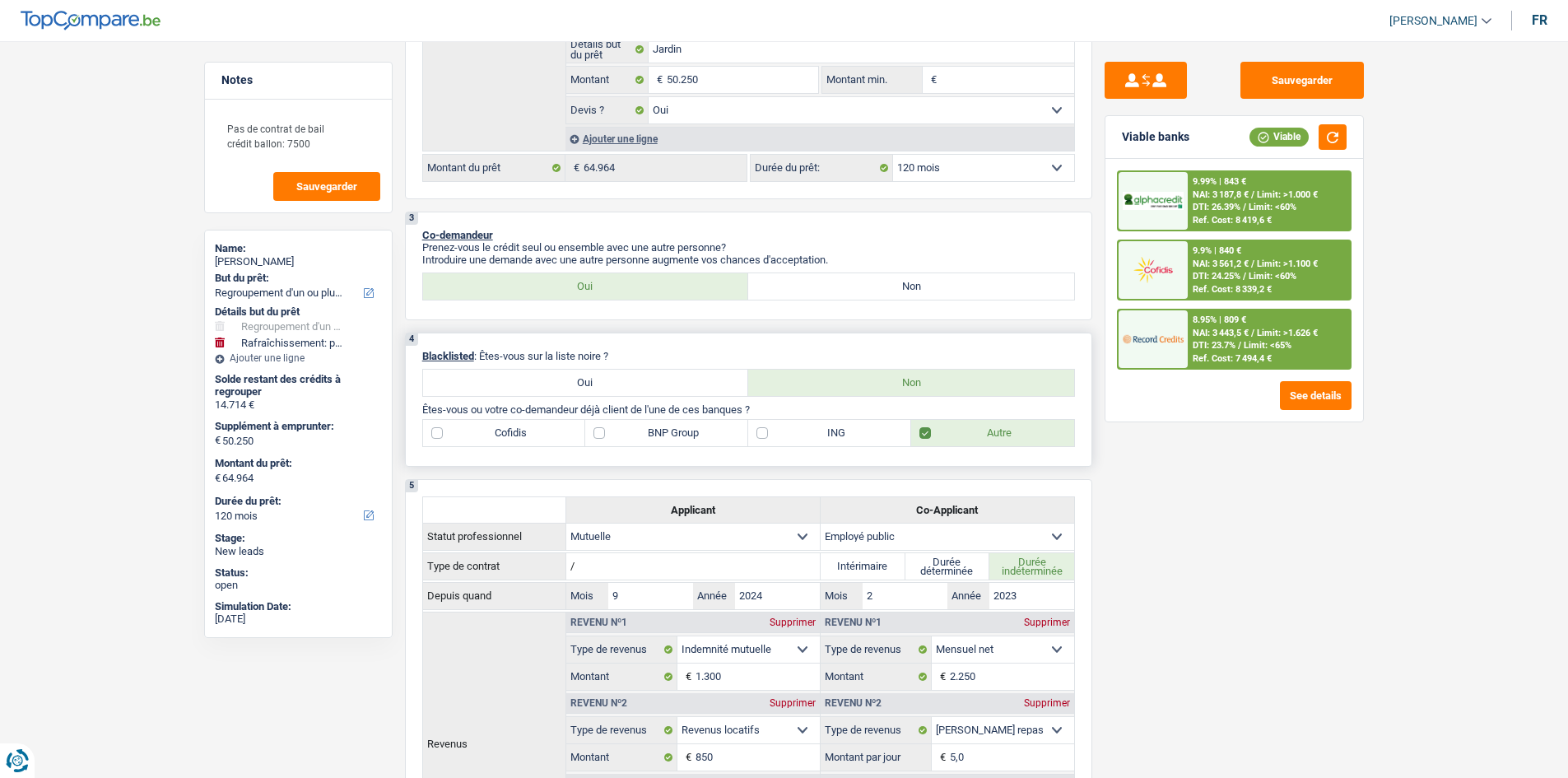
click at [665, 427] on label "BNP Group" at bounding box center [666, 433] width 163 height 26
click at [665, 427] on input "BNP Group" at bounding box center [666, 433] width 163 height 26
checkbox input "true"
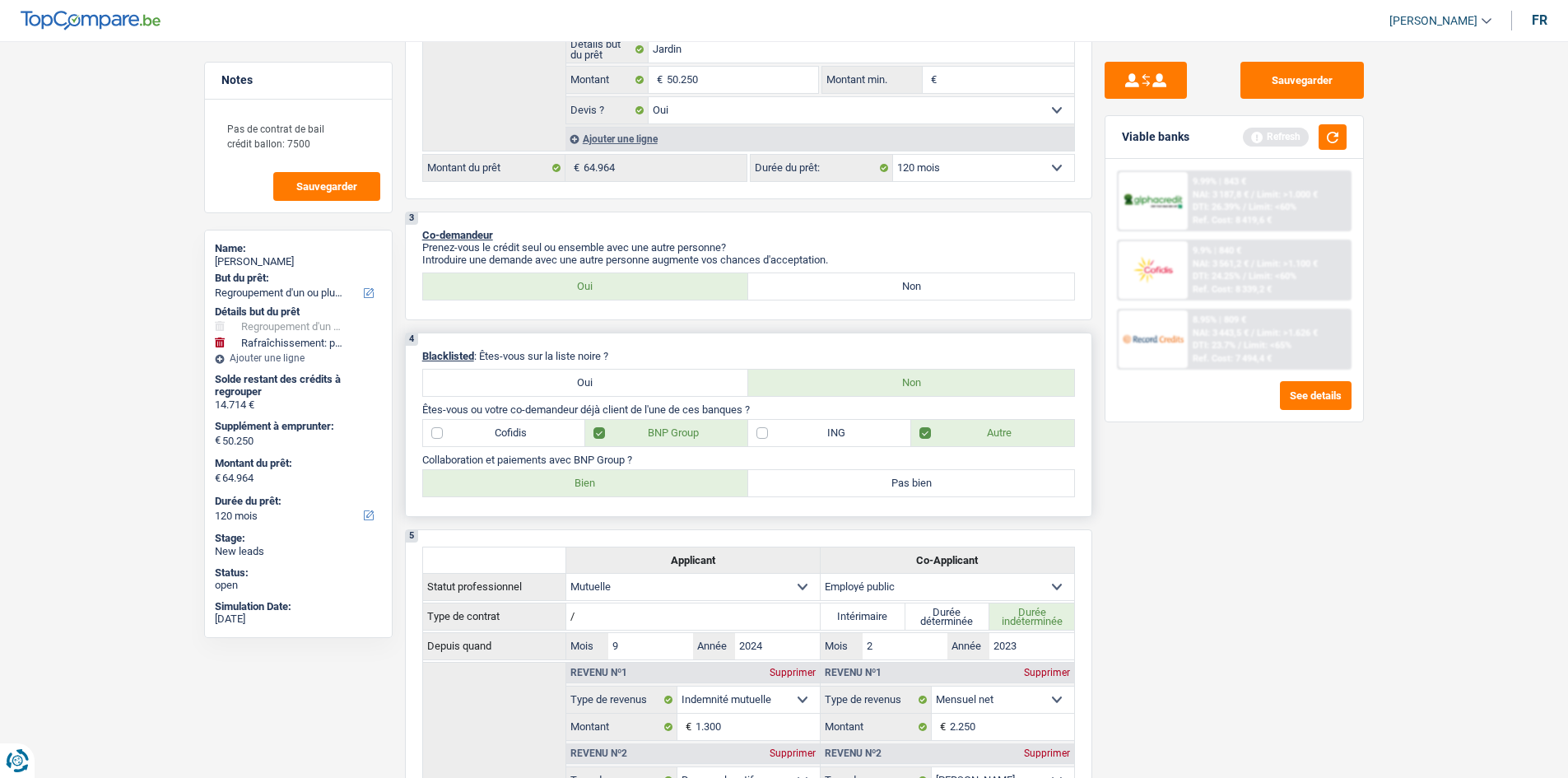
click at [573, 475] on label "Bien" at bounding box center [586, 484] width 326 height 26
click at [573, 475] on input "Bien" at bounding box center [586, 484] width 326 height 26
radio input "true"
click at [1329, 147] on button "button" at bounding box center [1333, 136] width 28 height 26
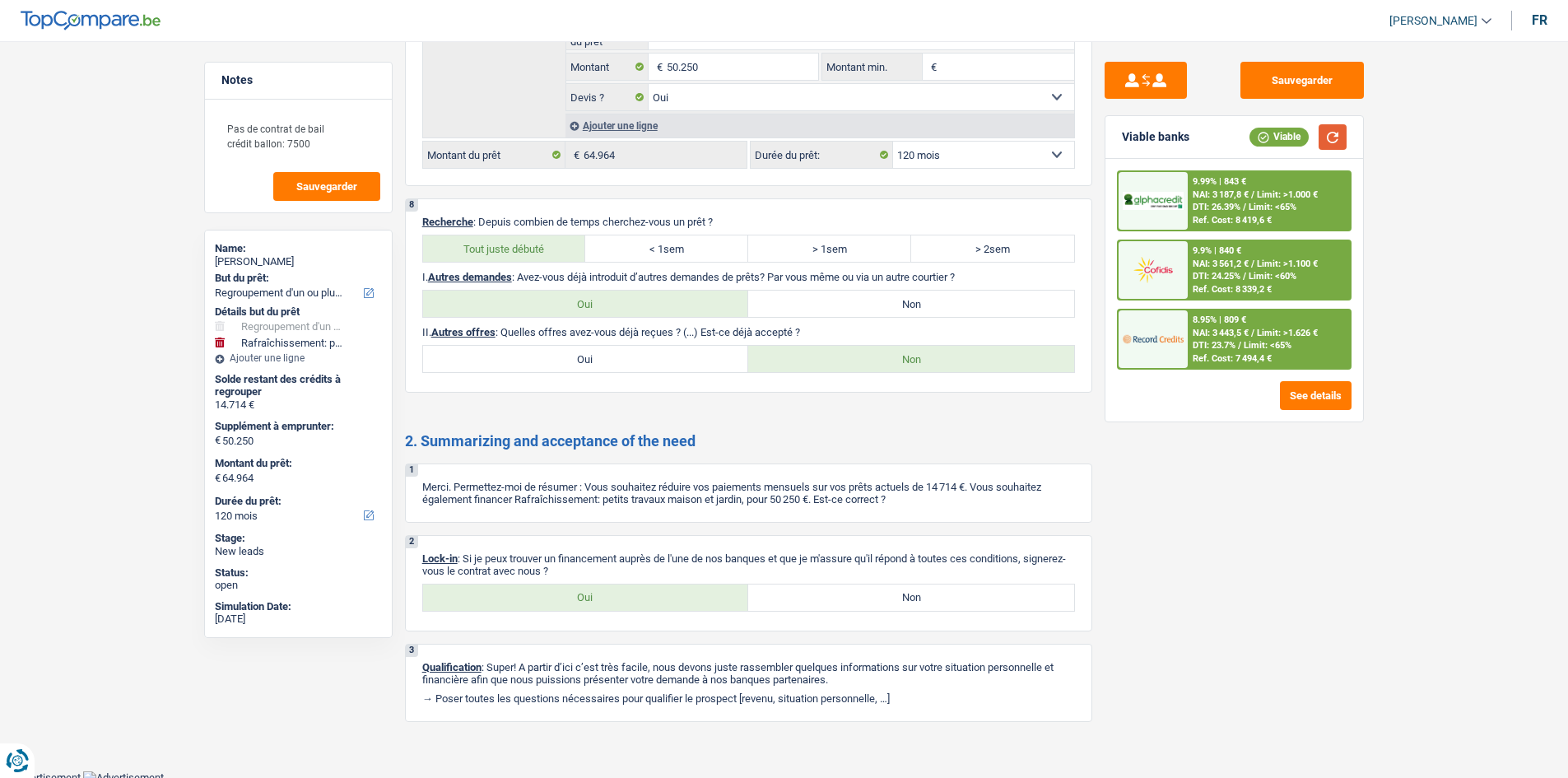
scroll to position [2562, 0]
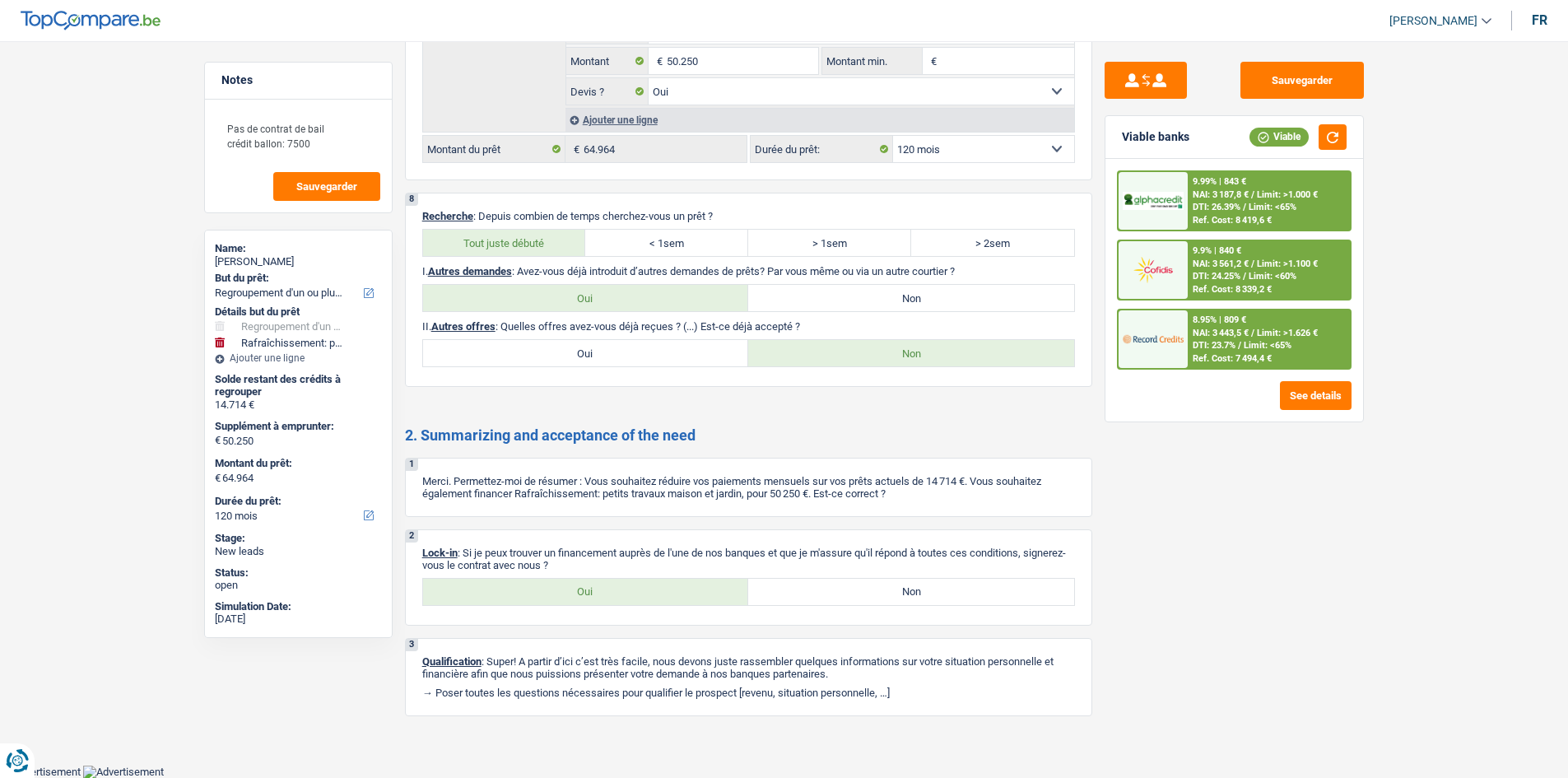
click at [1228, 585] on div "Sauvegarder Viable banks Viable 9.99% | 843 € NAI: 3 187,8 € / Limit: >1.000 € …" at bounding box center [1235, 405] width 284 height 686
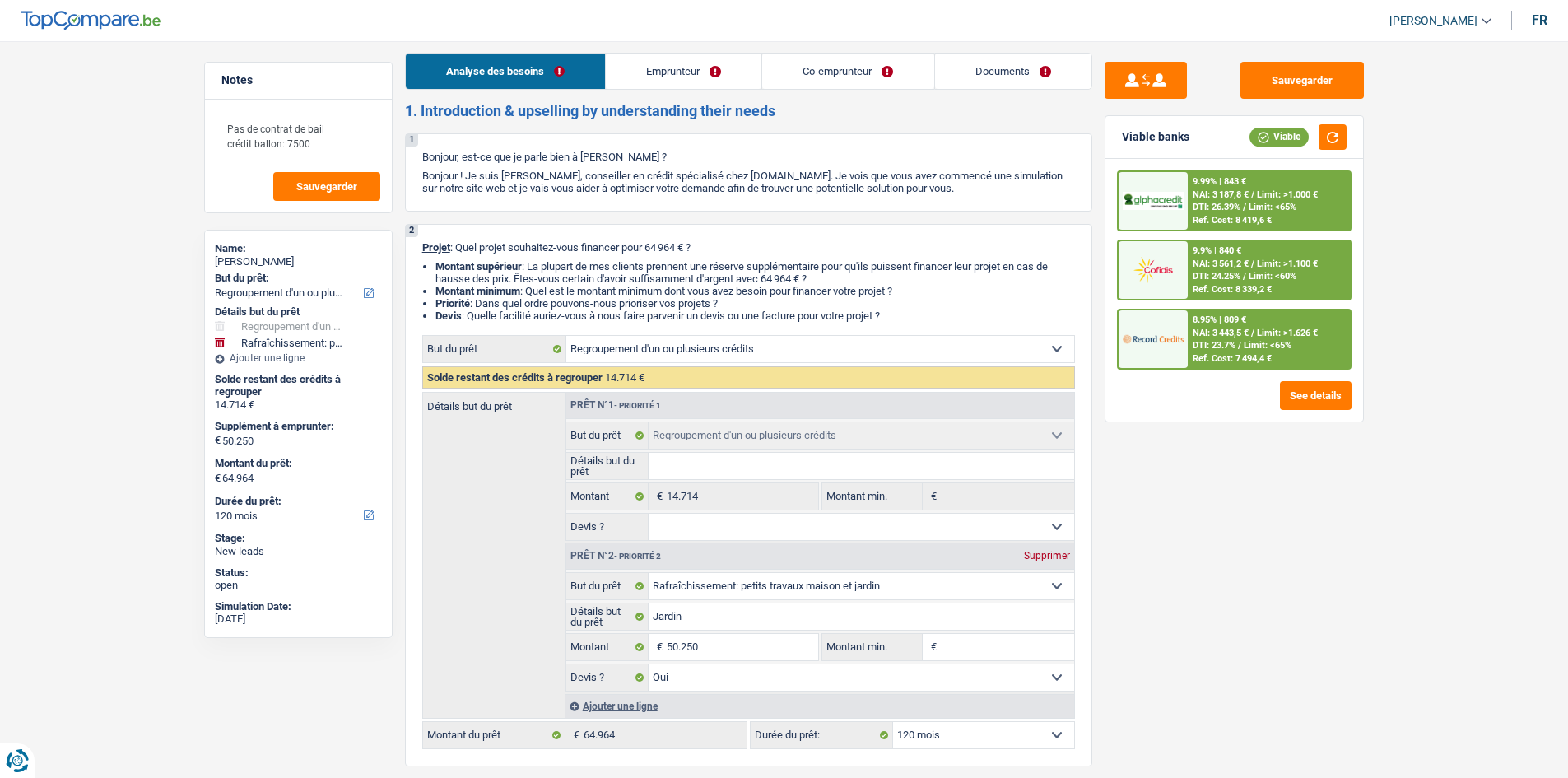
scroll to position [0, 0]
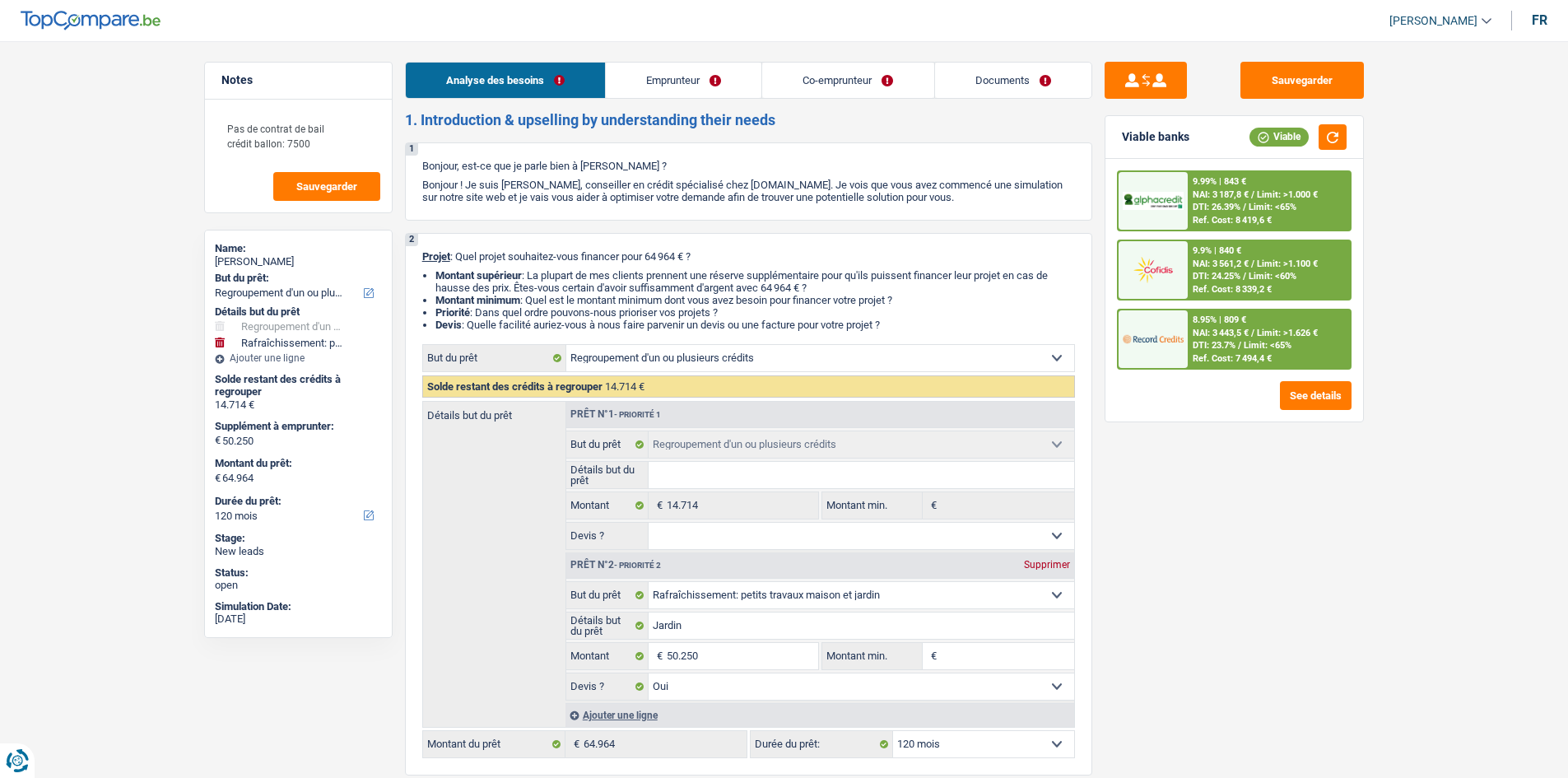
click at [1197, 357] on div "Ref. Cost: 7 494,4 €" at bounding box center [1232, 358] width 79 height 11
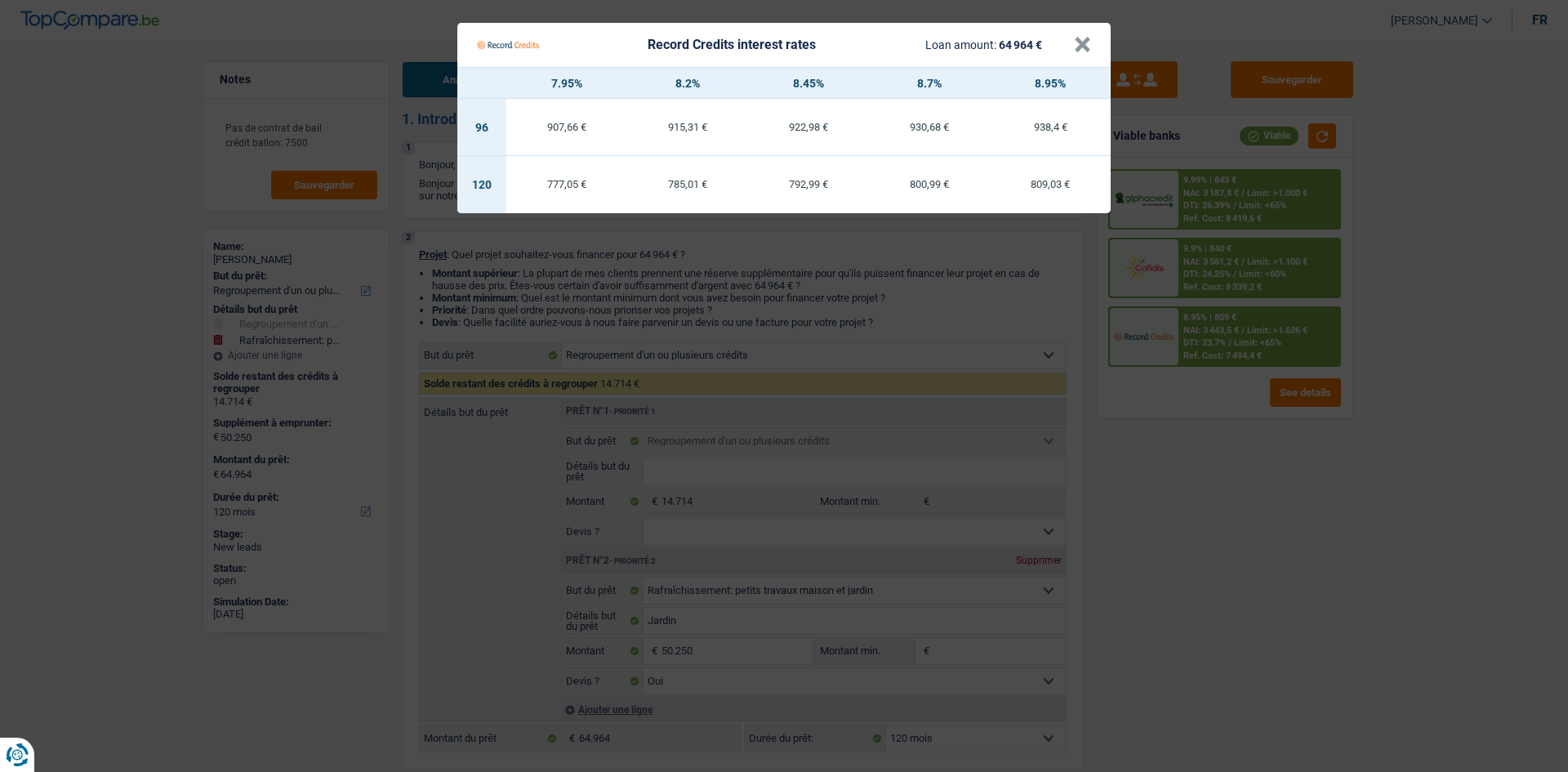
click at [1201, 532] on Credits "Record Credits interest rates Loan amount: 64 964 € × 7.95% 8.2% 8.45% 8.7% 8.9…" at bounding box center [784, 386] width 1568 height 772
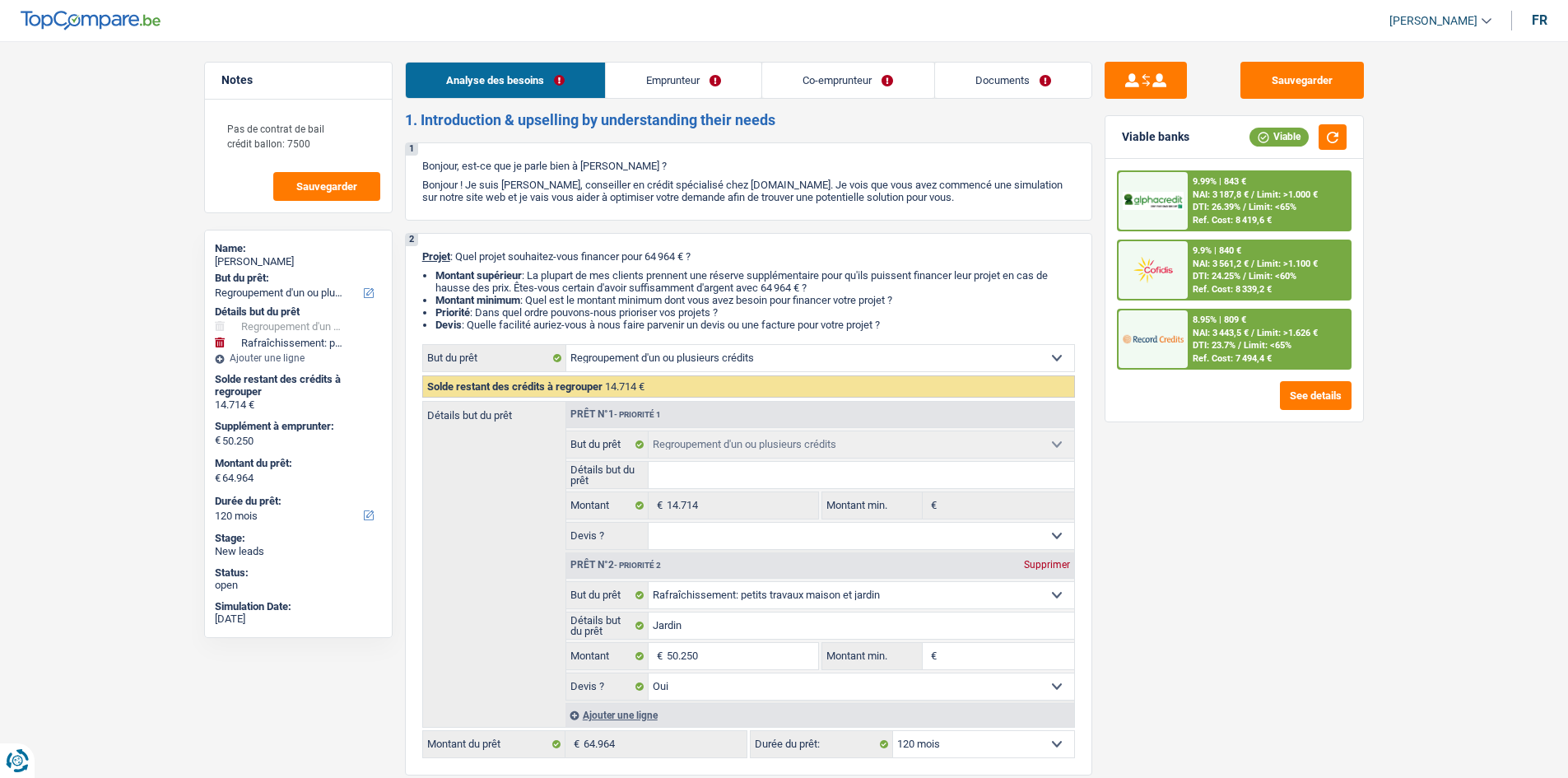
click at [1300, 199] on span "Limit: >1.000 €" at bounding box center [1288, 194] width 61 height 11
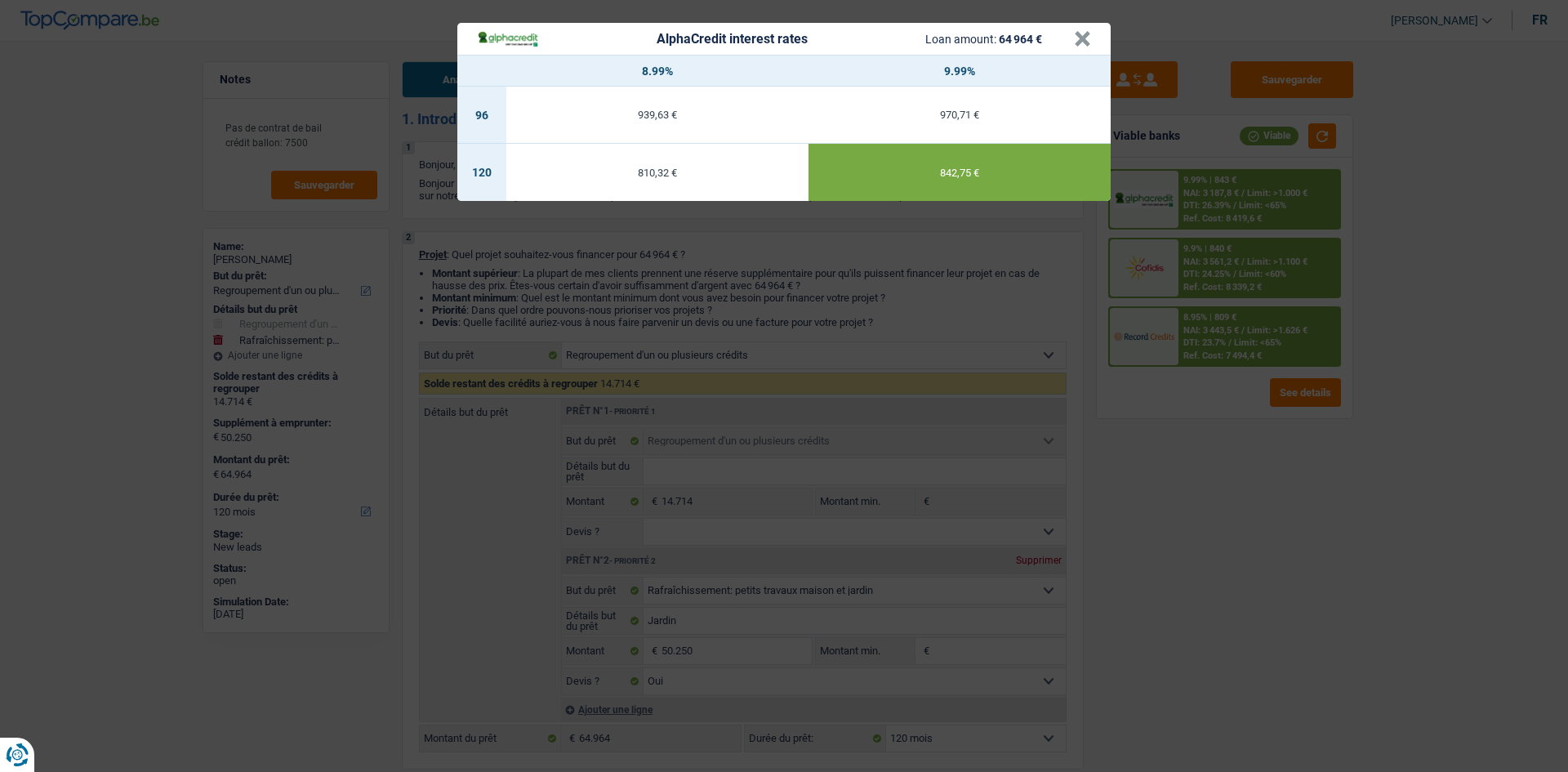
click at [1254, 485] on div "AlphaCredit interest rates Loan amount: 64 964 € × 8.99% 9.99% 96 939,63 € 970,…" at bounding box center [784, 386] width 1568 height 772
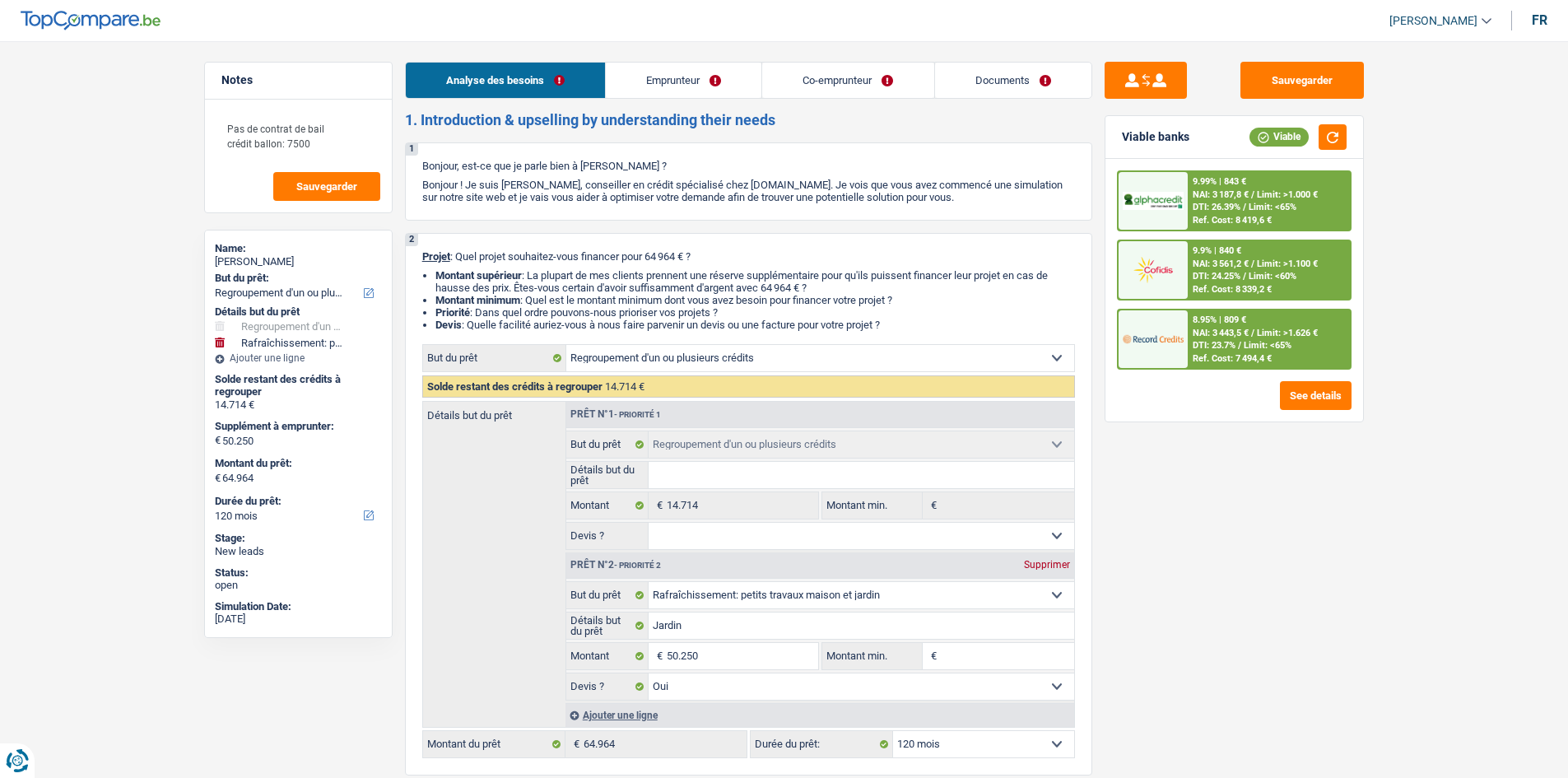
click at [1223, 341] on span "DTI: 23.7%" at bounding box center [1214, 345] width 43 height 11
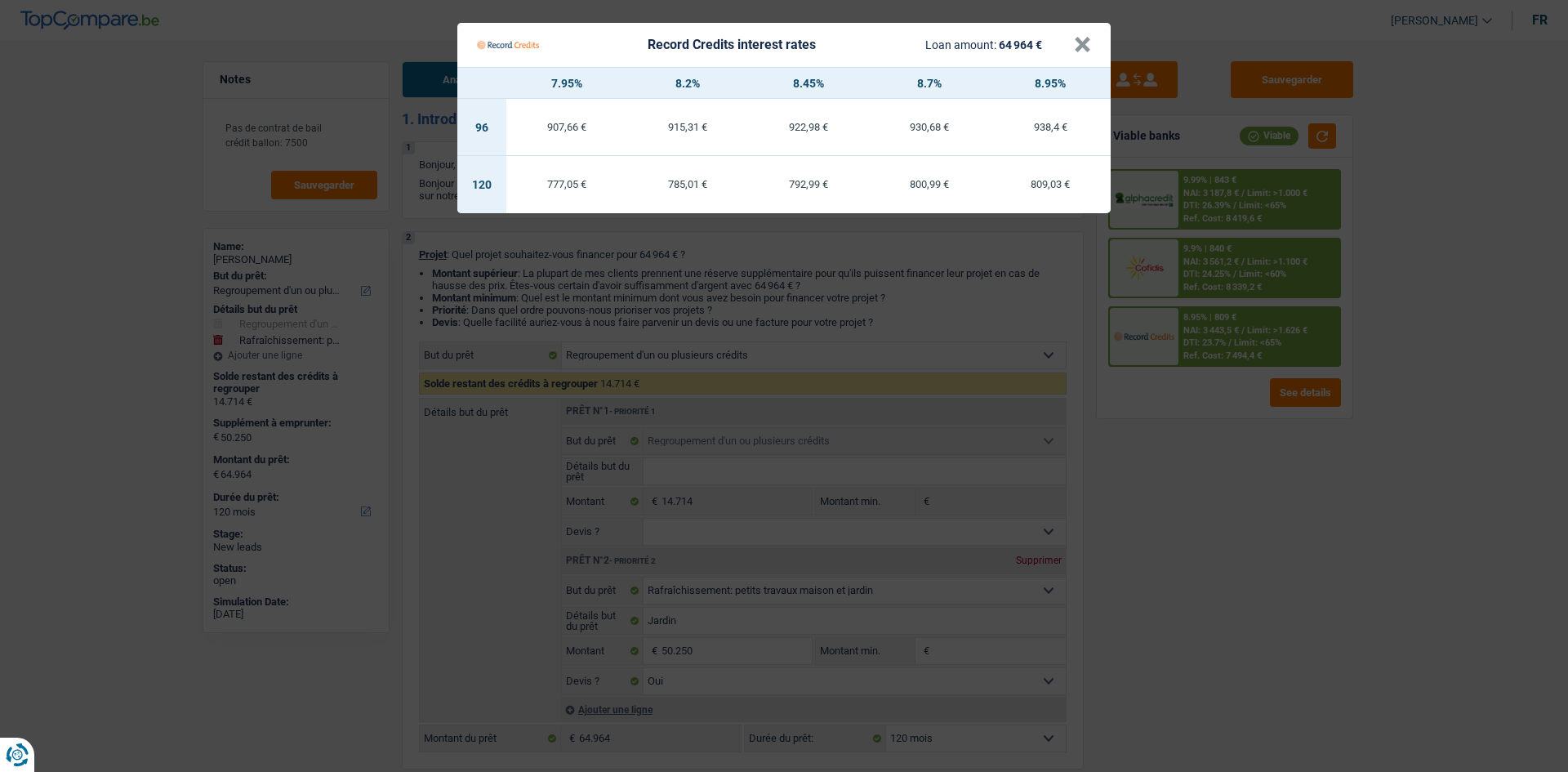
click at [1243, 514] on Credits "Record Credits interest rates Loan amount: 64 964 € × 7.95% 8.2% 8.45% 8.7% 8.9…" at bounding box center [784, 386] width 1568 height 772
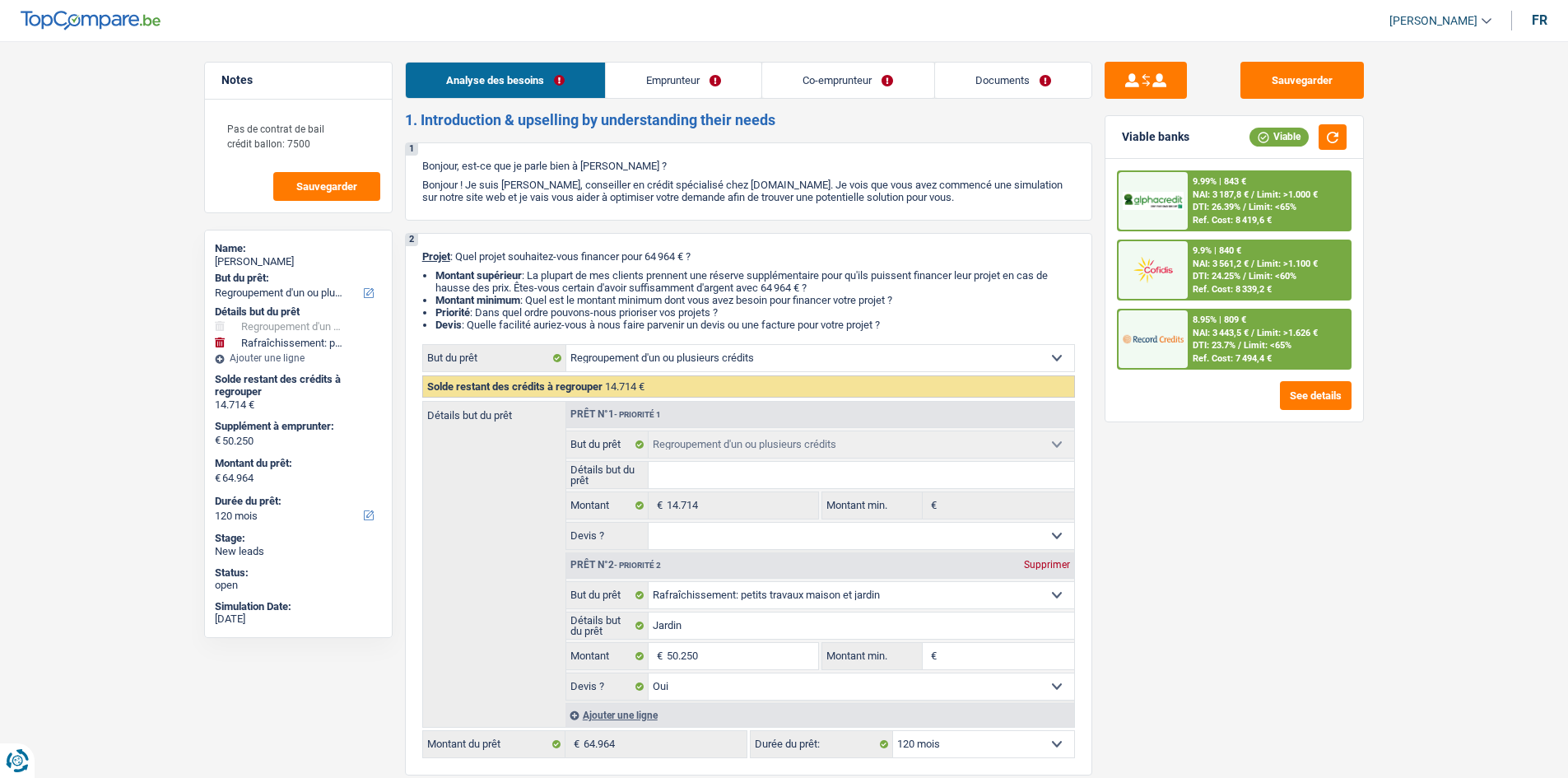
click at [1003, 85] on link "Documents" at bounding box center [1013, 80] width 156 height 36
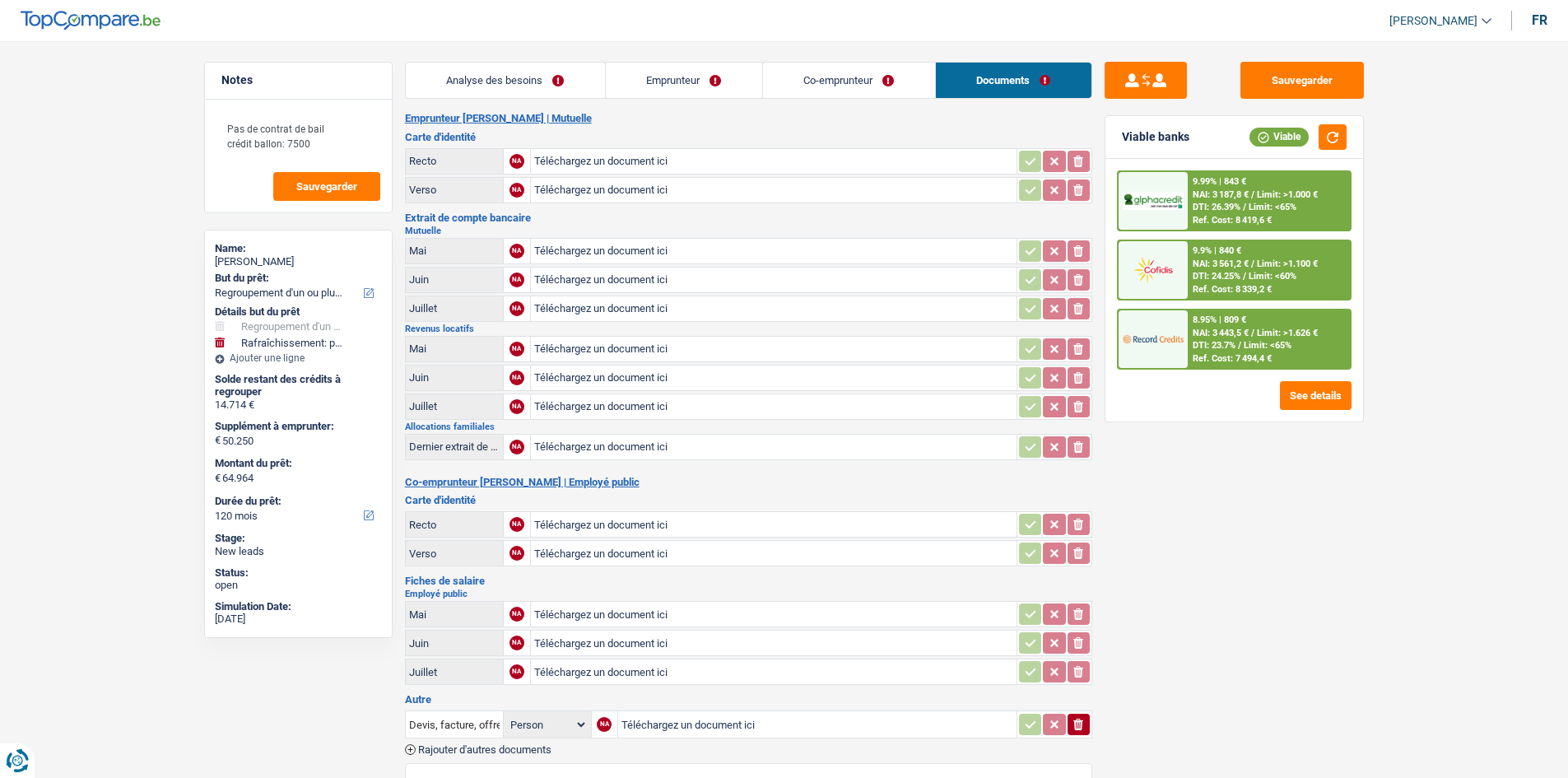
click at [570, 73] on link "Analyse des besoins" at bounding box center [505, 80] width 199 height 36
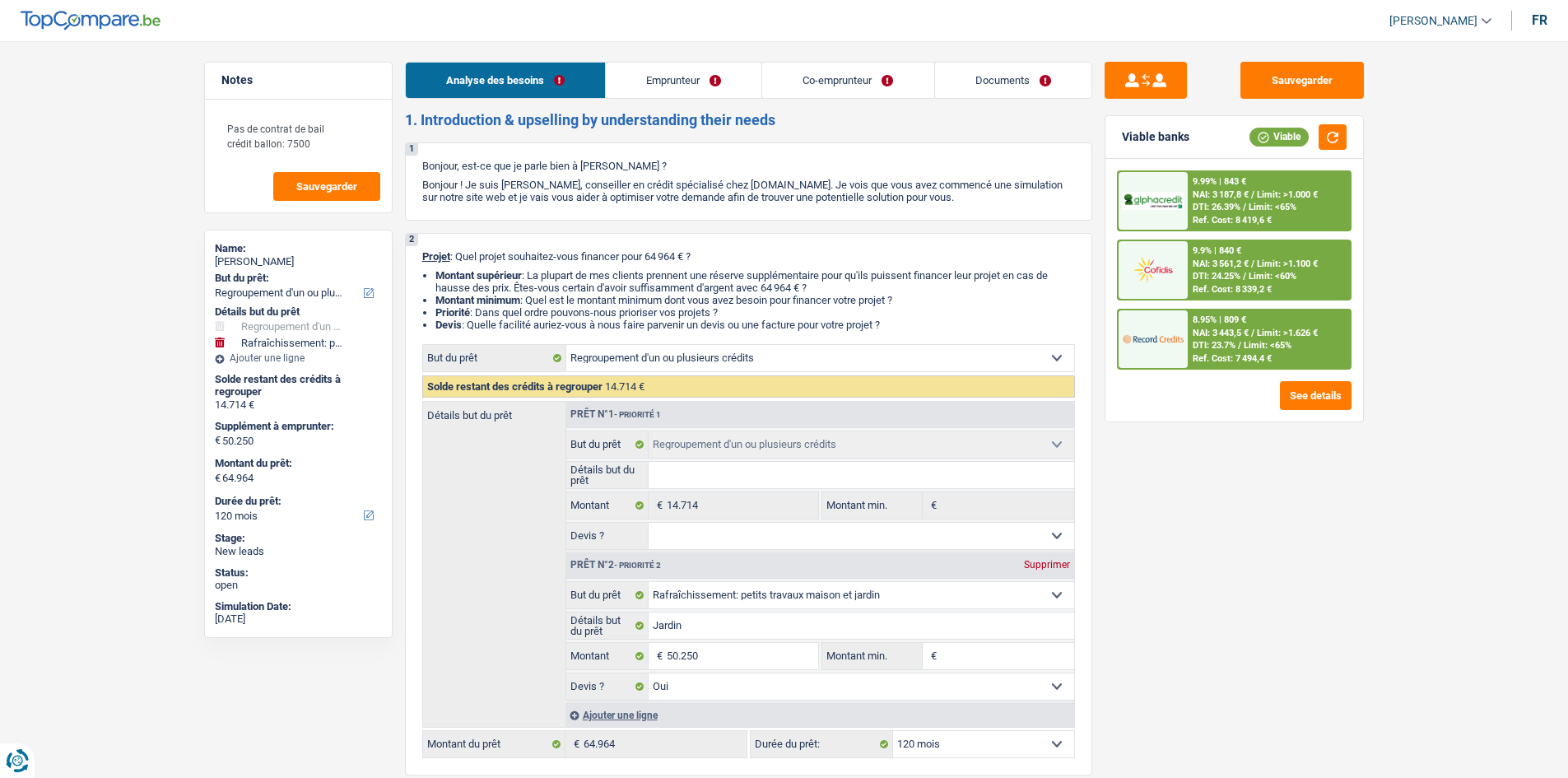
click at [991, 78] on link "Documents" at bounding box center [1013, 80] width 156 height 36
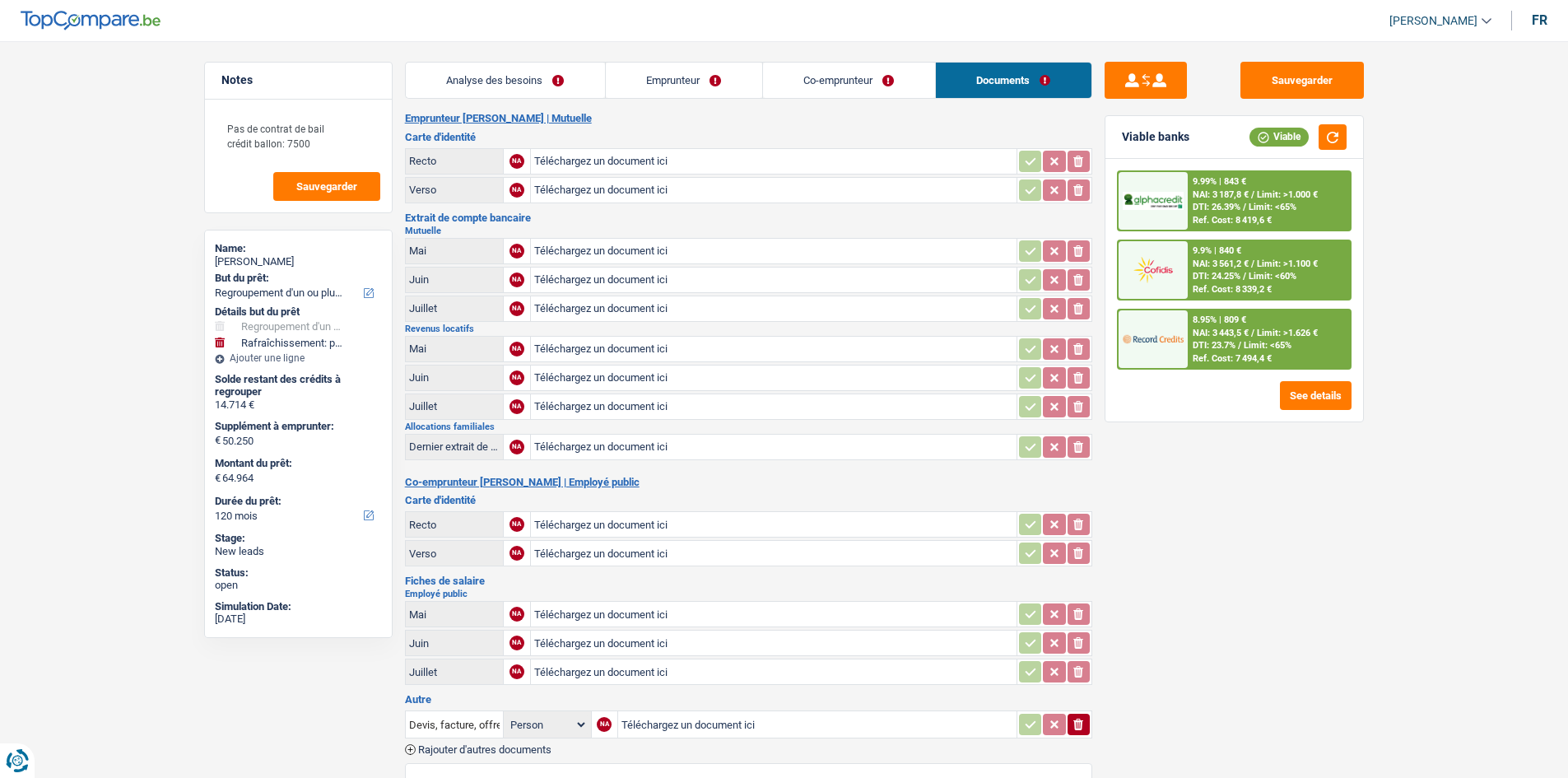
click at [518, 90] on link "Analyse des besoins" at bounding box center [505, 80] width 199 height 36
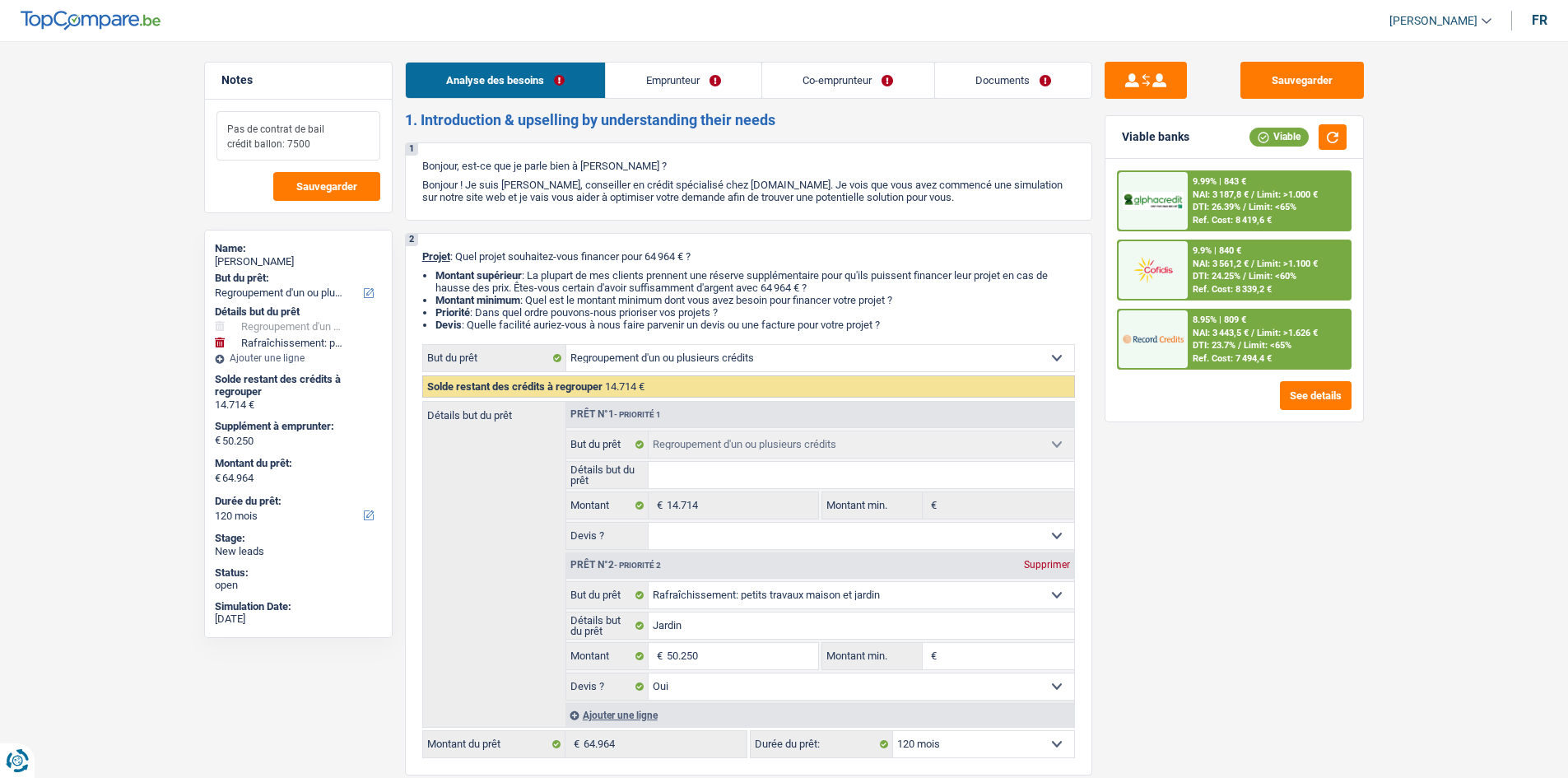
click at [355, 143] on textarea "Pas de contrat de bail crédit ballon: 7500" at bounding box center [298, 136] width 164 height 50
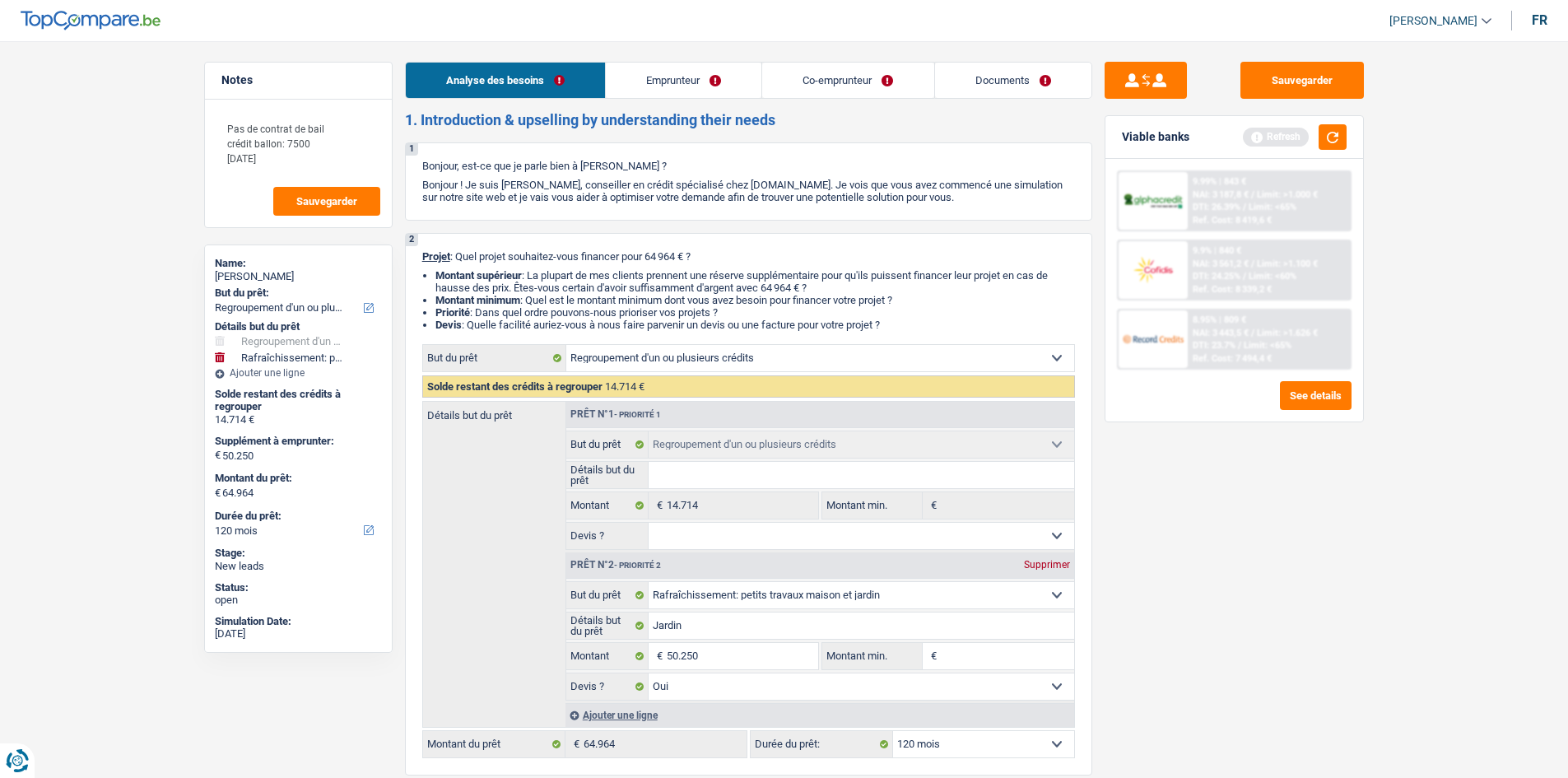
click at [1215, 350] on span "DTI: 23.7%" at bounding box center [1214, 345] width 43 height 11
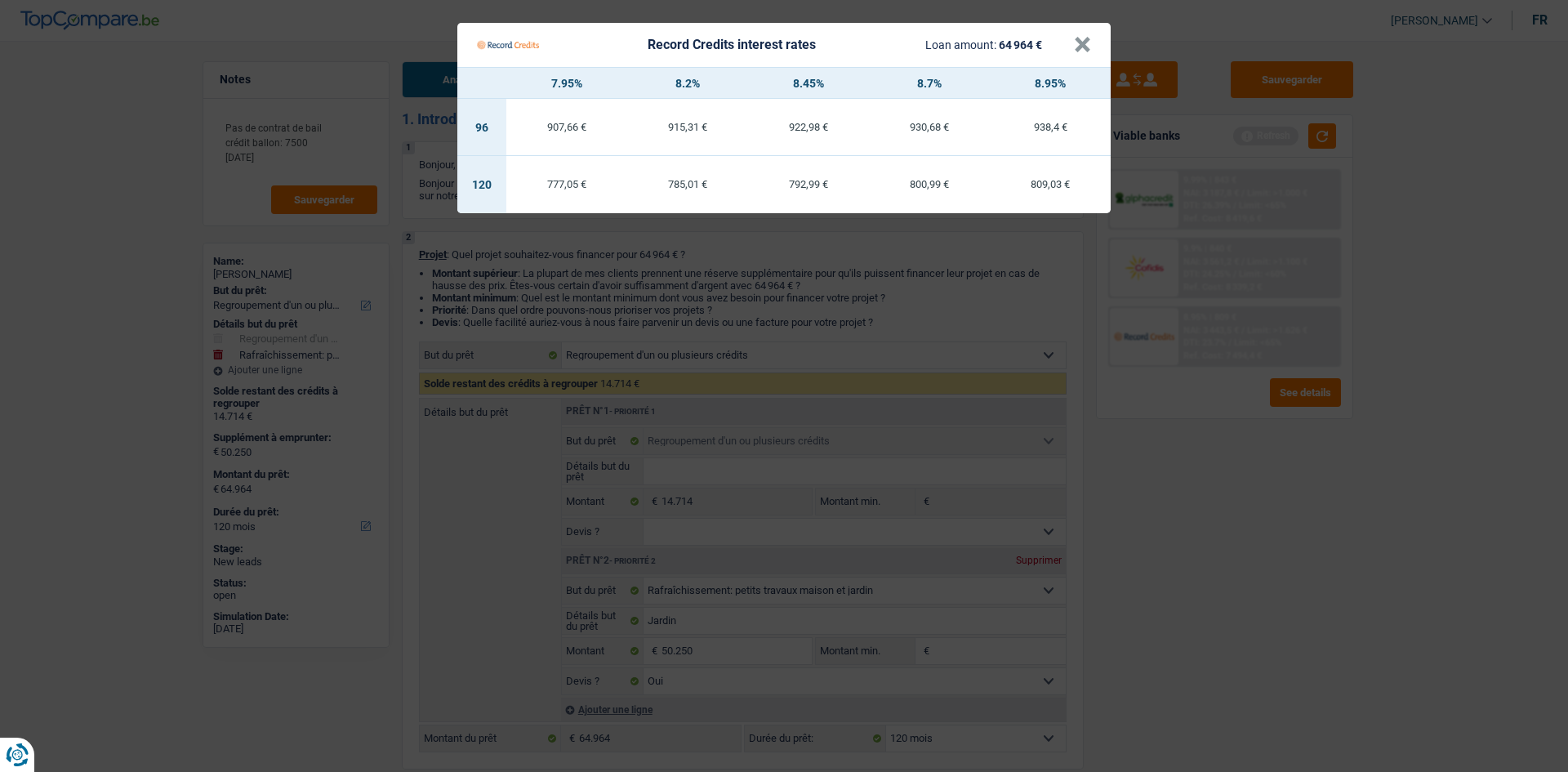
click at [1204, 536] on Credits "Record Credits interest rates Loan amount: 64 964 € × 7.95% 8.2% 8.45% 8.7% 8.9…" at bounding box center [784, 386] width 1568 height 772
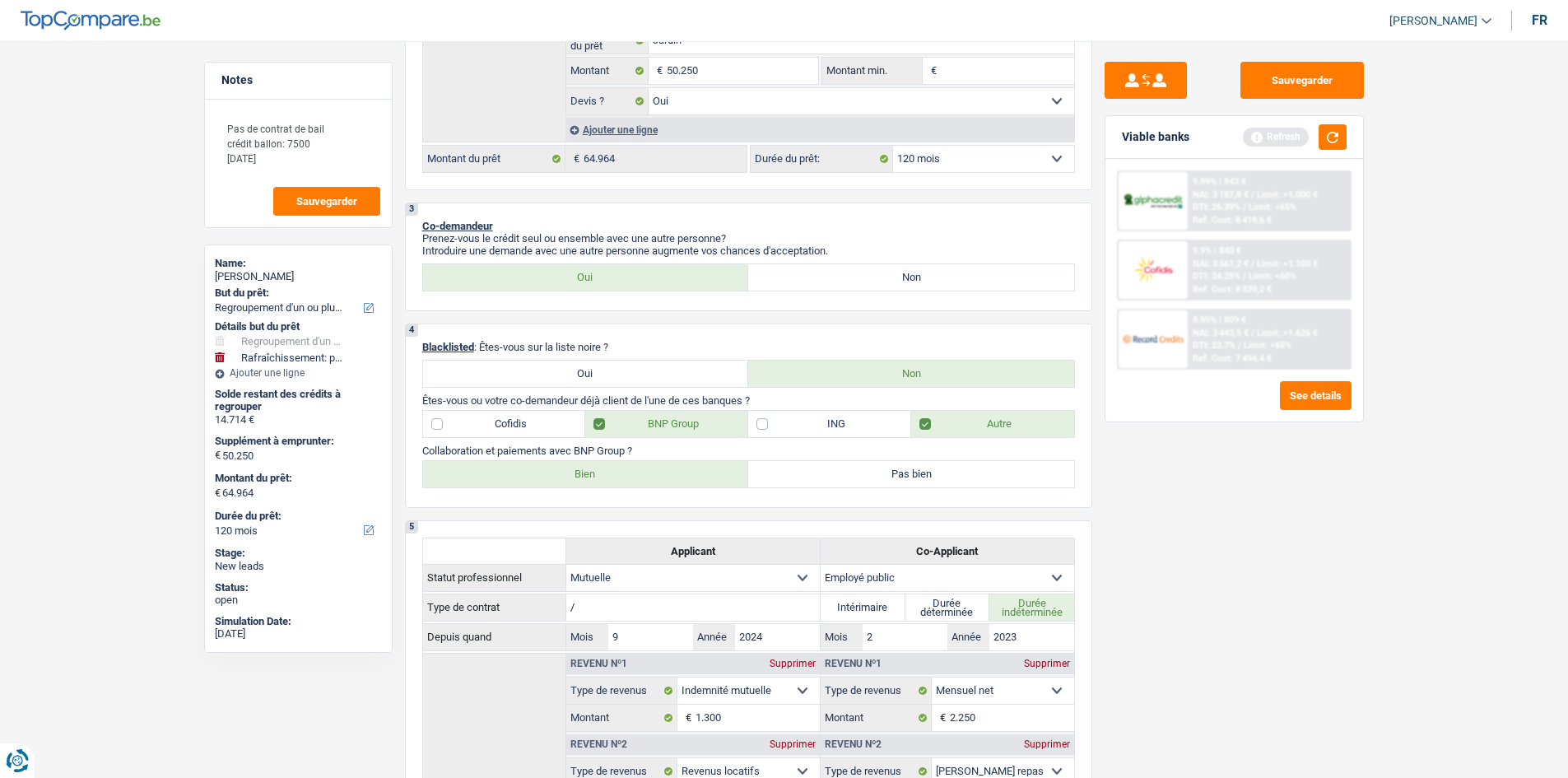
scroll to position [174, 0]
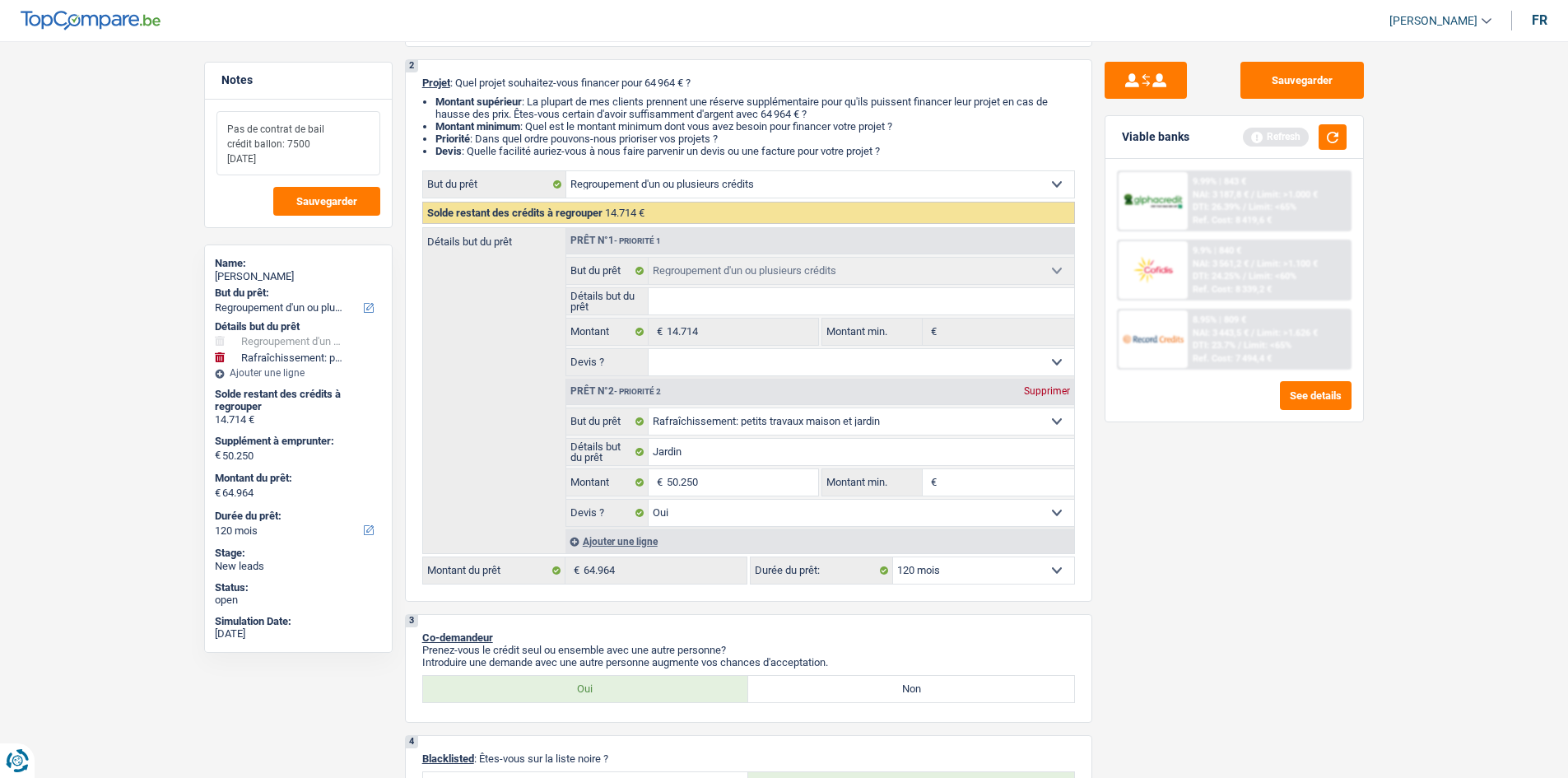
click at [294, 165] on textarea "Pas de contrat de bail crédit ballon: 7500 vendredi" at bounding box center [298, 143] width 164 height 64
click at [279, 171] on textarea "Pas de contrat de bail crédit ballon: 7500 vendredi:" at bounding box center [298, 143] width 164 height 64
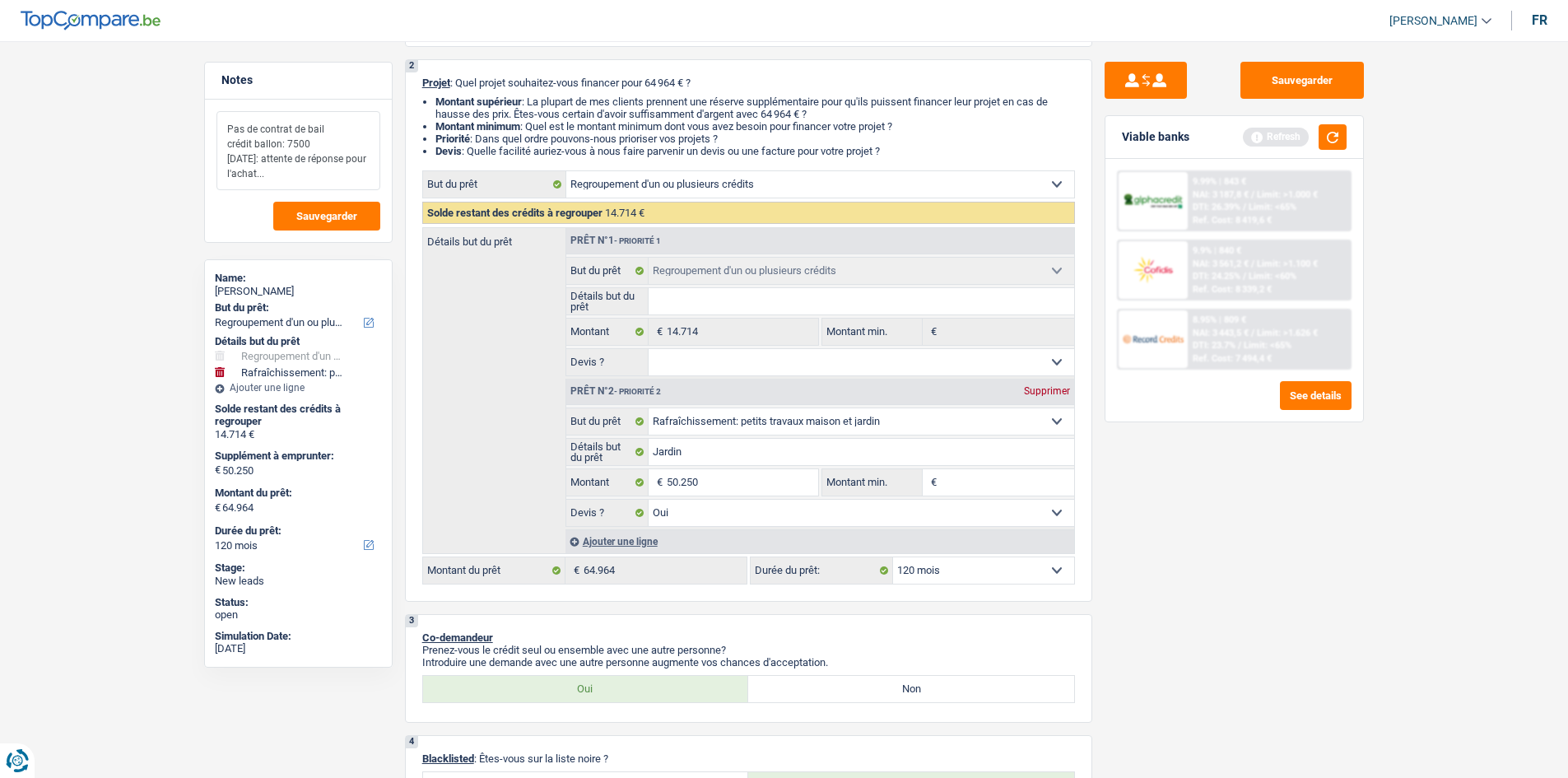
click at [234, 159] on textarea "Pas de contrat de bail crédit ballon: 7500 vendredi: attente de réponse pour l'…" at bounding box center [298, 150] width 164 height 79
click at [310, 148] on textarea "Pas de contrat de bail crédit ballon: 7500 vendredi: attente de réponse pour l'…" at bounding box center [298, 150] width 164 height 79
click at [232, 155] on textarea "Pas de contrat de bail crédit ballon: 7500. vendredi: attente de réponse pour l…" at bounding box center [298, 150] width 164 height 79
click at [337, 211] on span "Sauvegarder" at bounding box center [327, 216] width 61 height 11
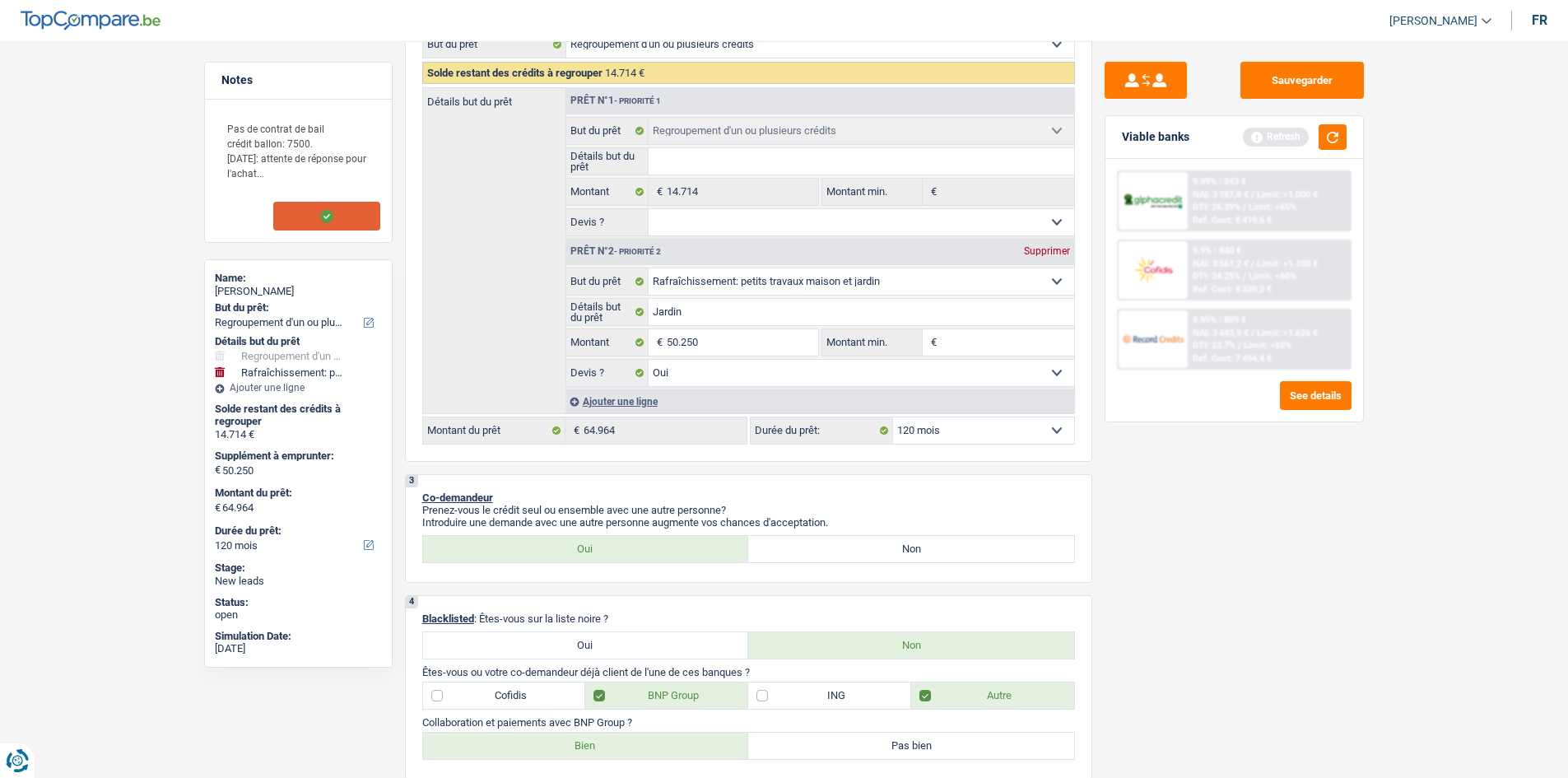
scroll to position [504, 0]
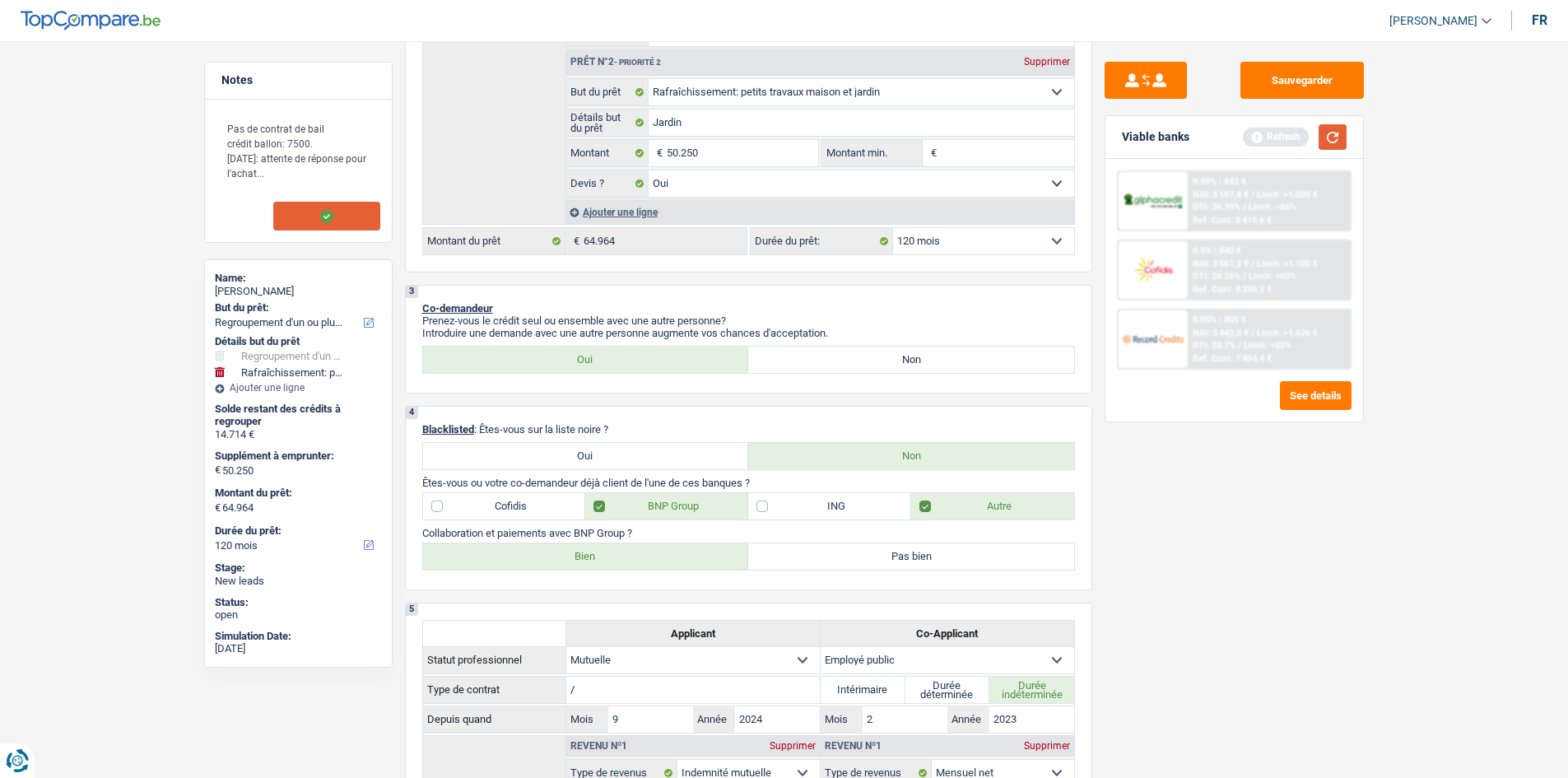
click at [1338, 138] on button "button" at bounding box center [1333, 136] width 28 height 26
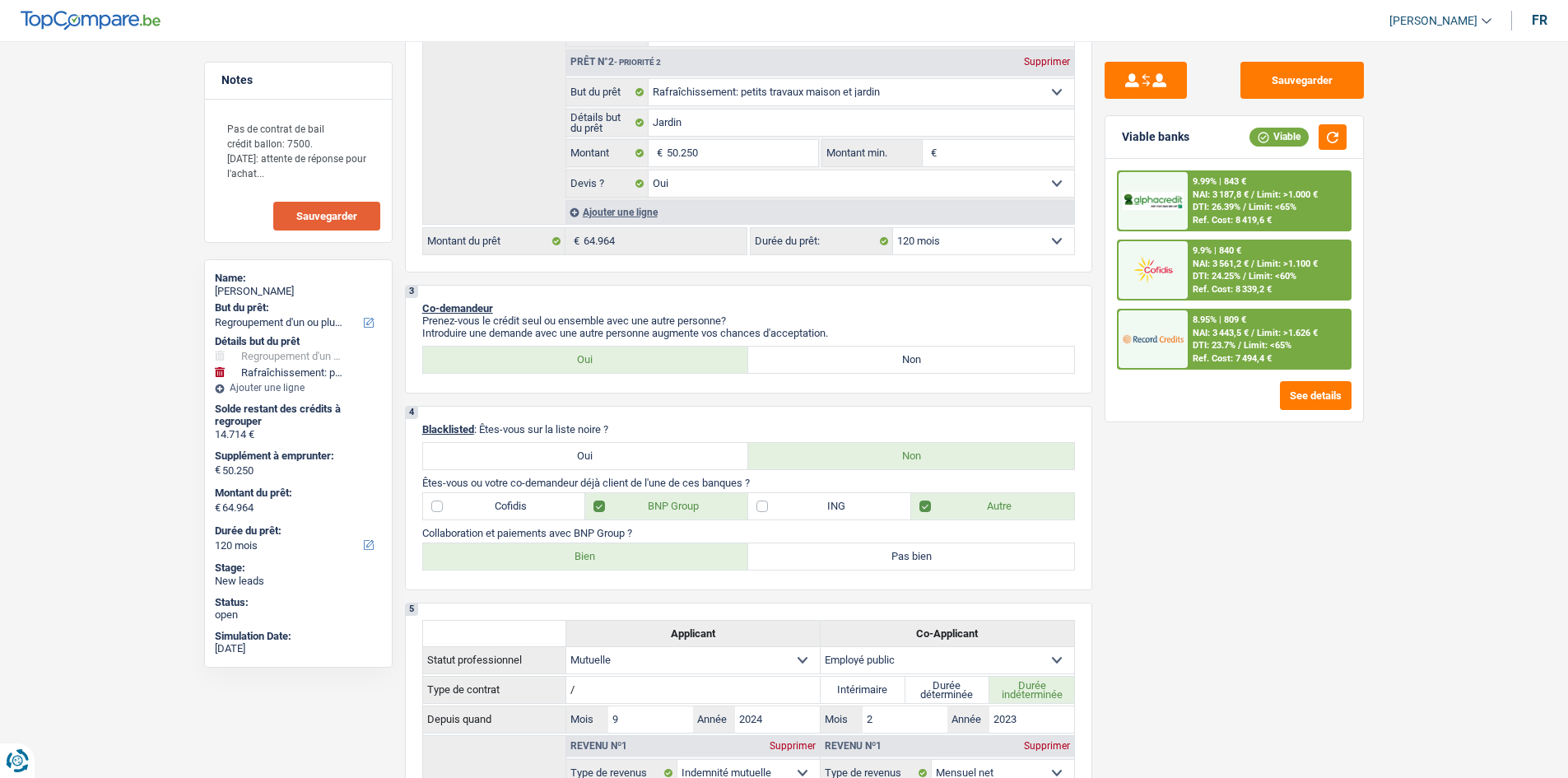
click at [1223, 361] on div "Ref. Cost: 7 494,4 €" at bounding box center [1232, 358] width 79 height 11
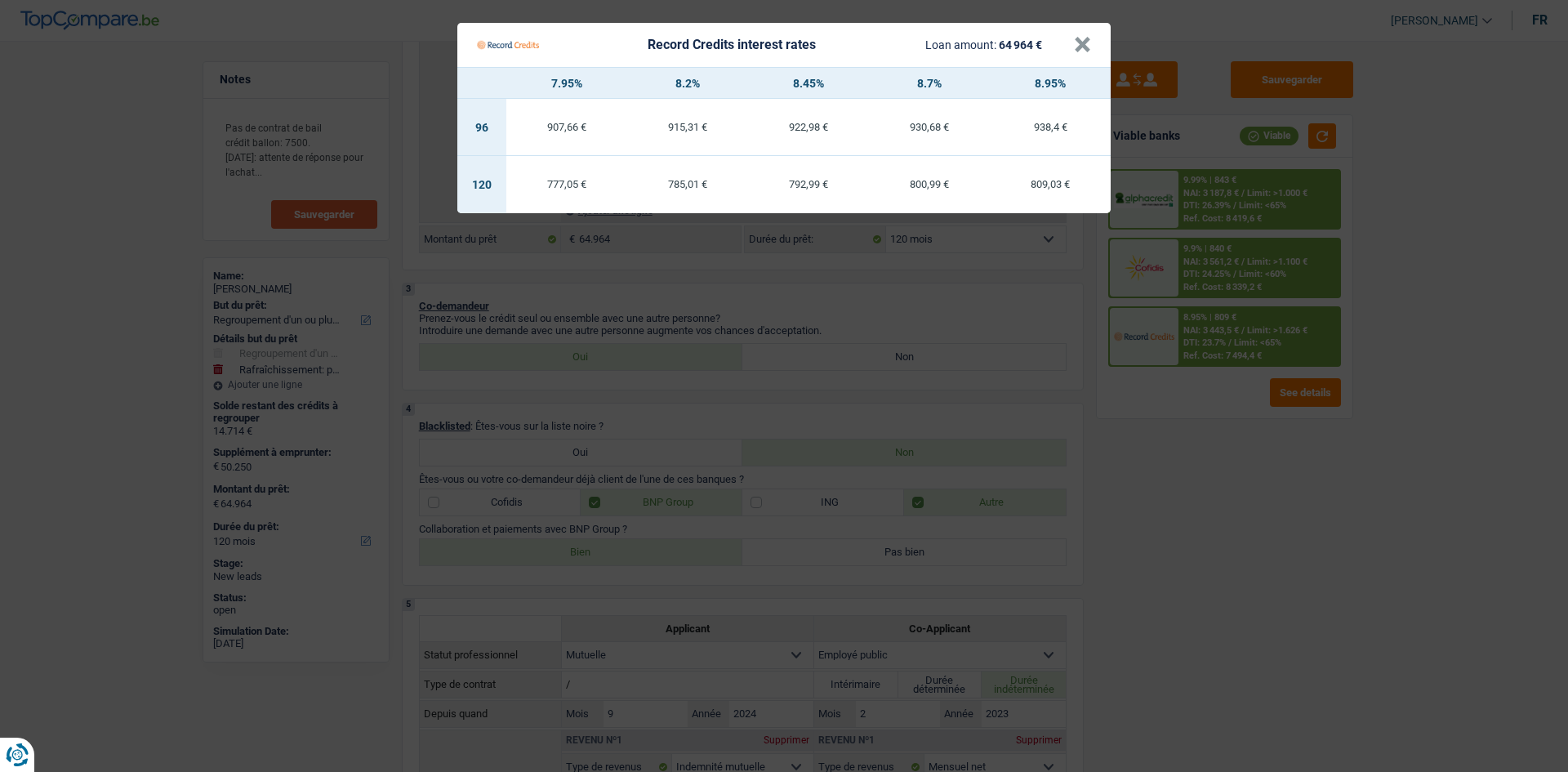
click at [1197, 420] on Credits "Record Credits interest rates Loan amount: 64 964 € × 7.95% 8.2% 8.45% 8.7% 8.9…" at bounding box center [784, 386] width 1568 height 772
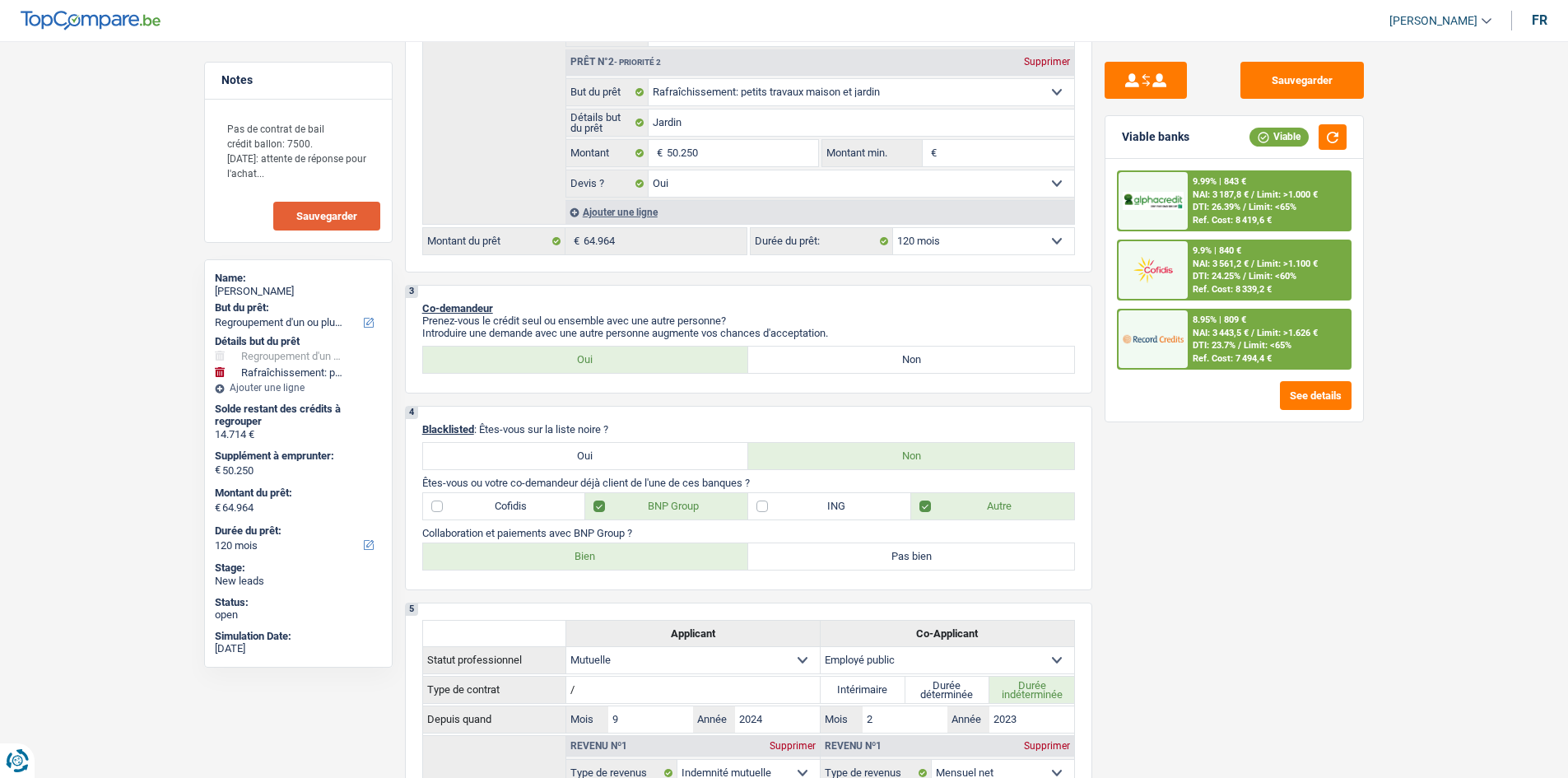
click at [1248, 271] on div "DTI: 24.25% / Limit: <60%" at bounding box center [1244, 276] width 103 height 11
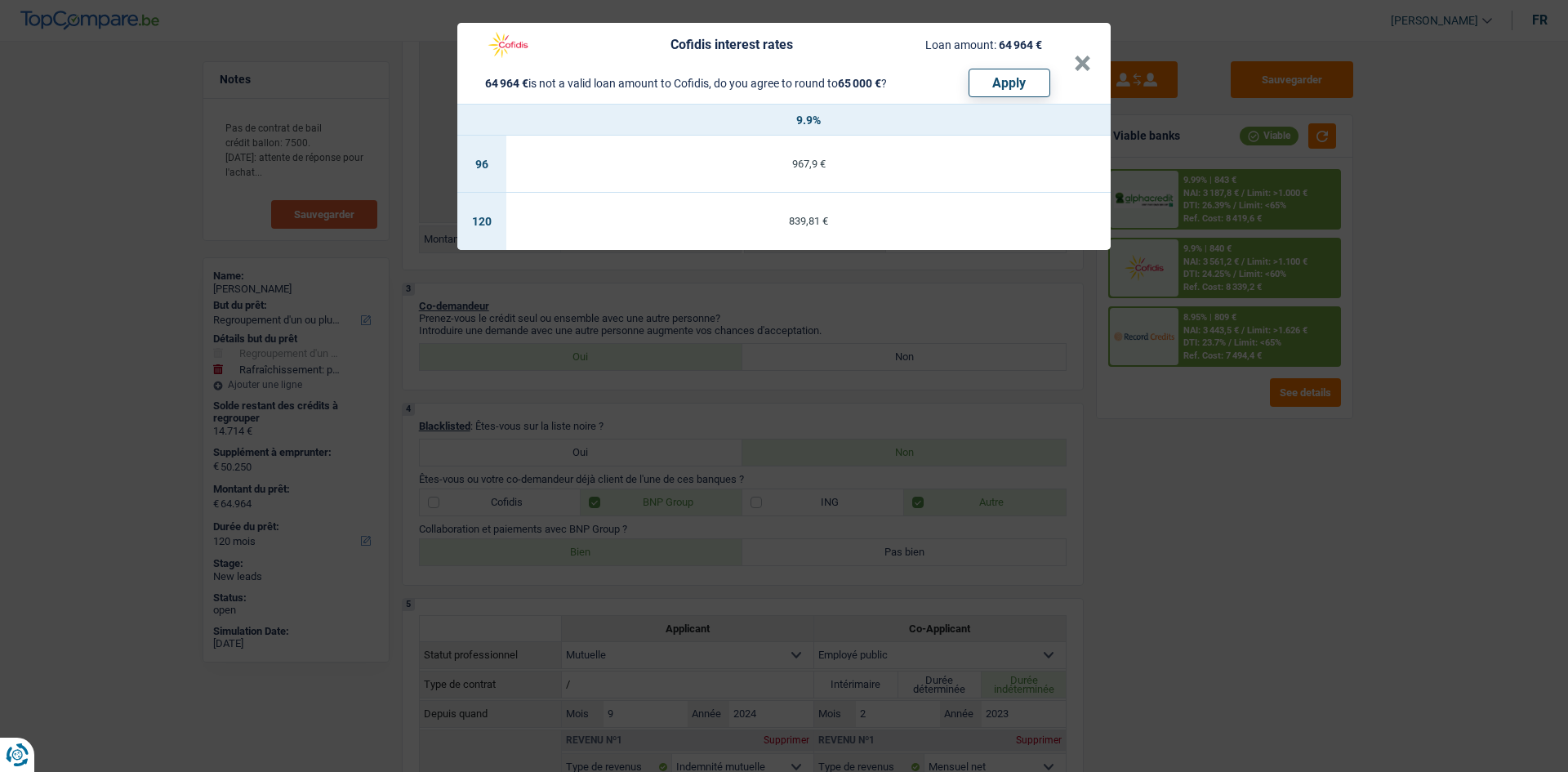
click at [1242, 203] on div "Cofidis interest rates Loan amount: 64 964 € 64 964 € is not a valid loan amoun…" at bounding box center [784, 386] width 1568 height 772
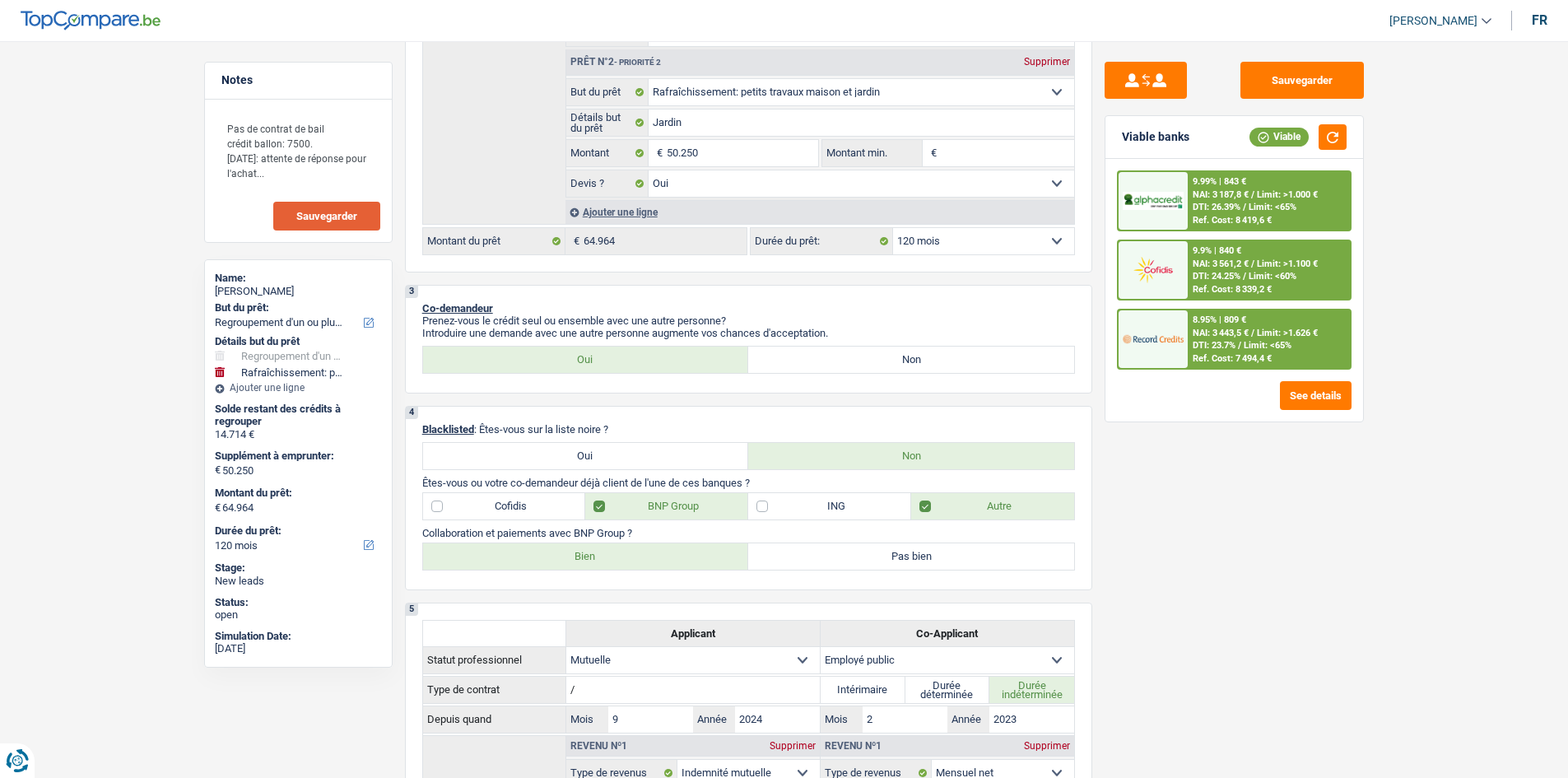
drag, startPoint x: 1242, startPoint y: 473, endPoint x: 1268, endPoint y: 372, distance: 104.3
click at [1243, 473] on div "Sauvegarder Viable banks Viable 9.99% | 843 € NAI: 3 187,8 € / Limit: >1.000 € …" at bounding box center [1235, 405] width 284 height 686
click at [1240, 227] on div "9.99% | 843 € NAI: 3 187,8 € / Limit: >1.000 € DTI: 26.39% / Limit: <65% Ref. C…" at bounding box center [1269, 201] width 162 height 58
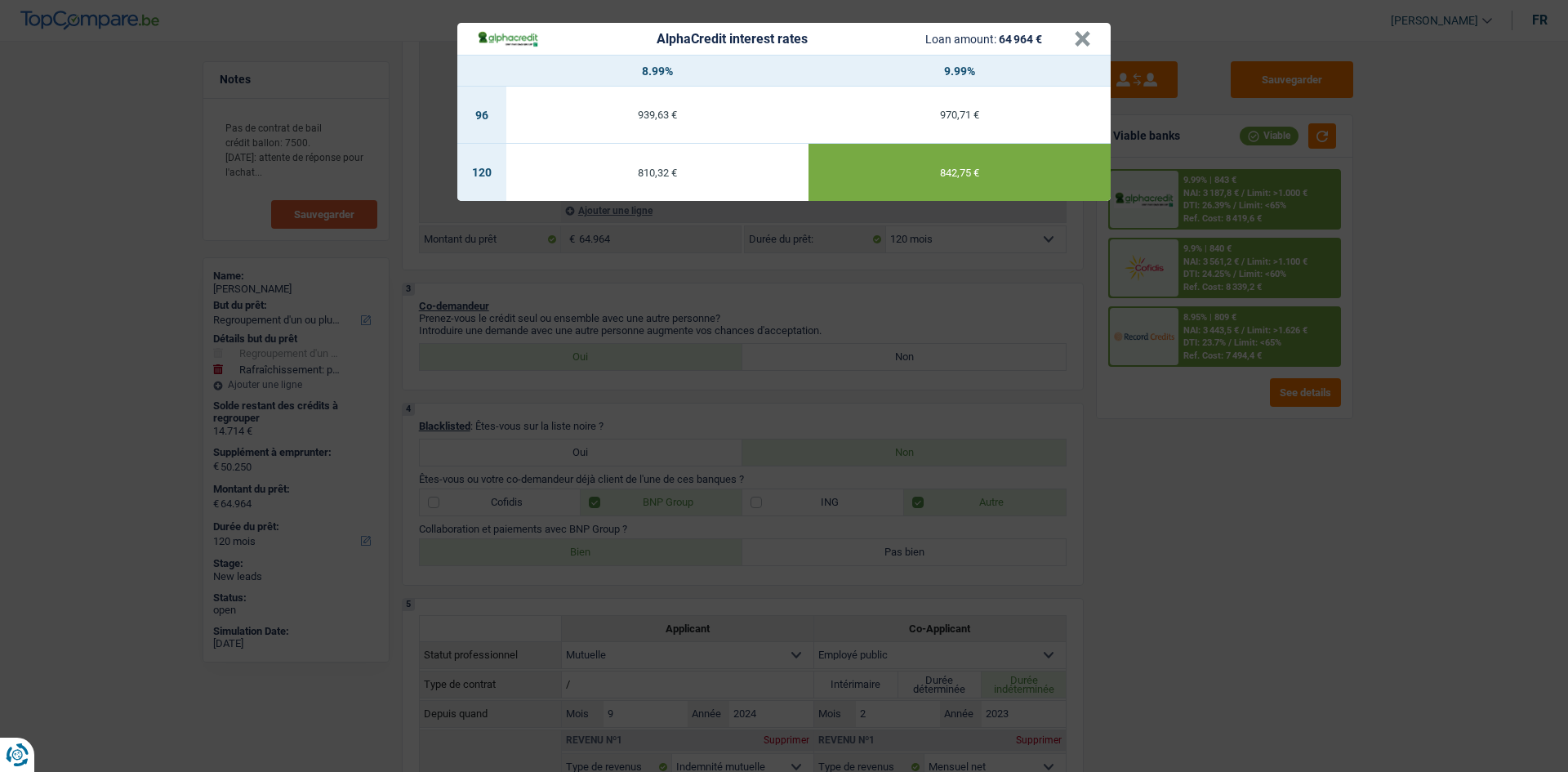
click at [1213, 395] on div "AlphaCredit interest rates Loan amount: 64 964 € × 8.99% 9.99% 96 939,63 € 970,…" at bounding box center [784, 386] width 1568 height 772
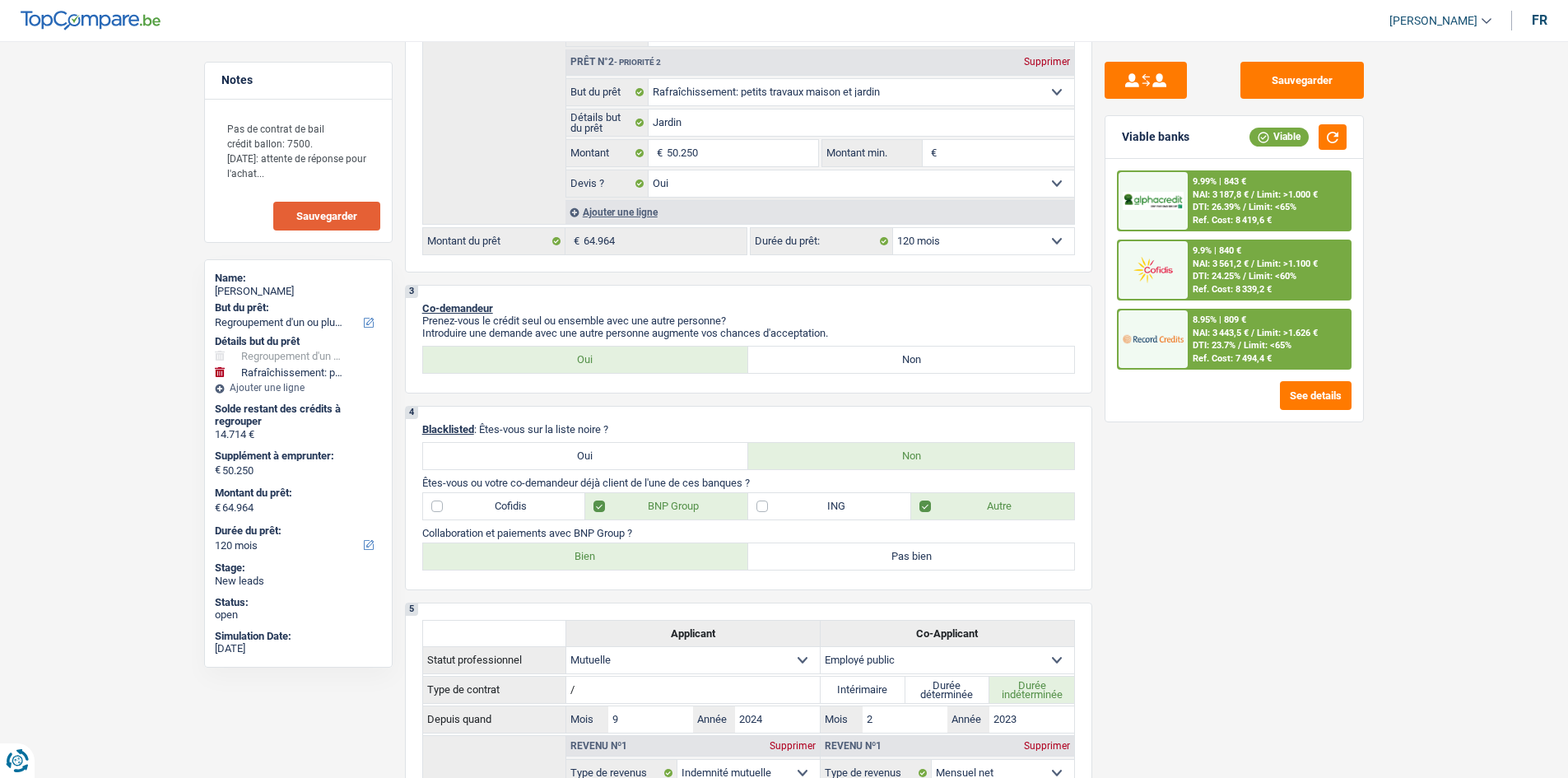
click at [1232, 348] on span "DTI: 23.7%" at bounding box center [1214, 345] width 43 height 11
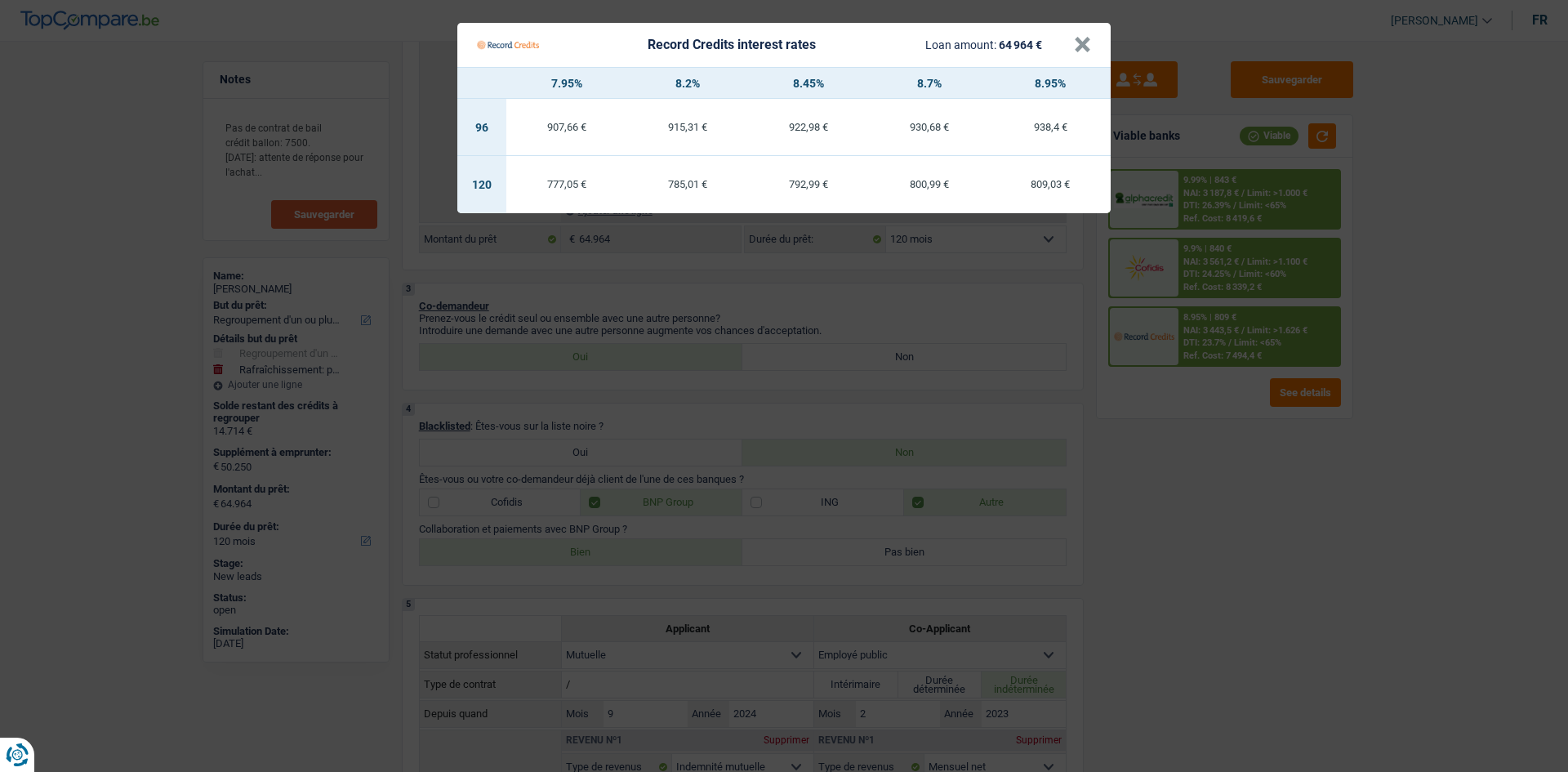
click at [1210, 432] on Credits "Record Credits interest rates Loan amount: 64 964 € × 7.95% 8.2% 8.45% 8.7% 8.9…" at bounding box center [784, 386] width 1568 height 772
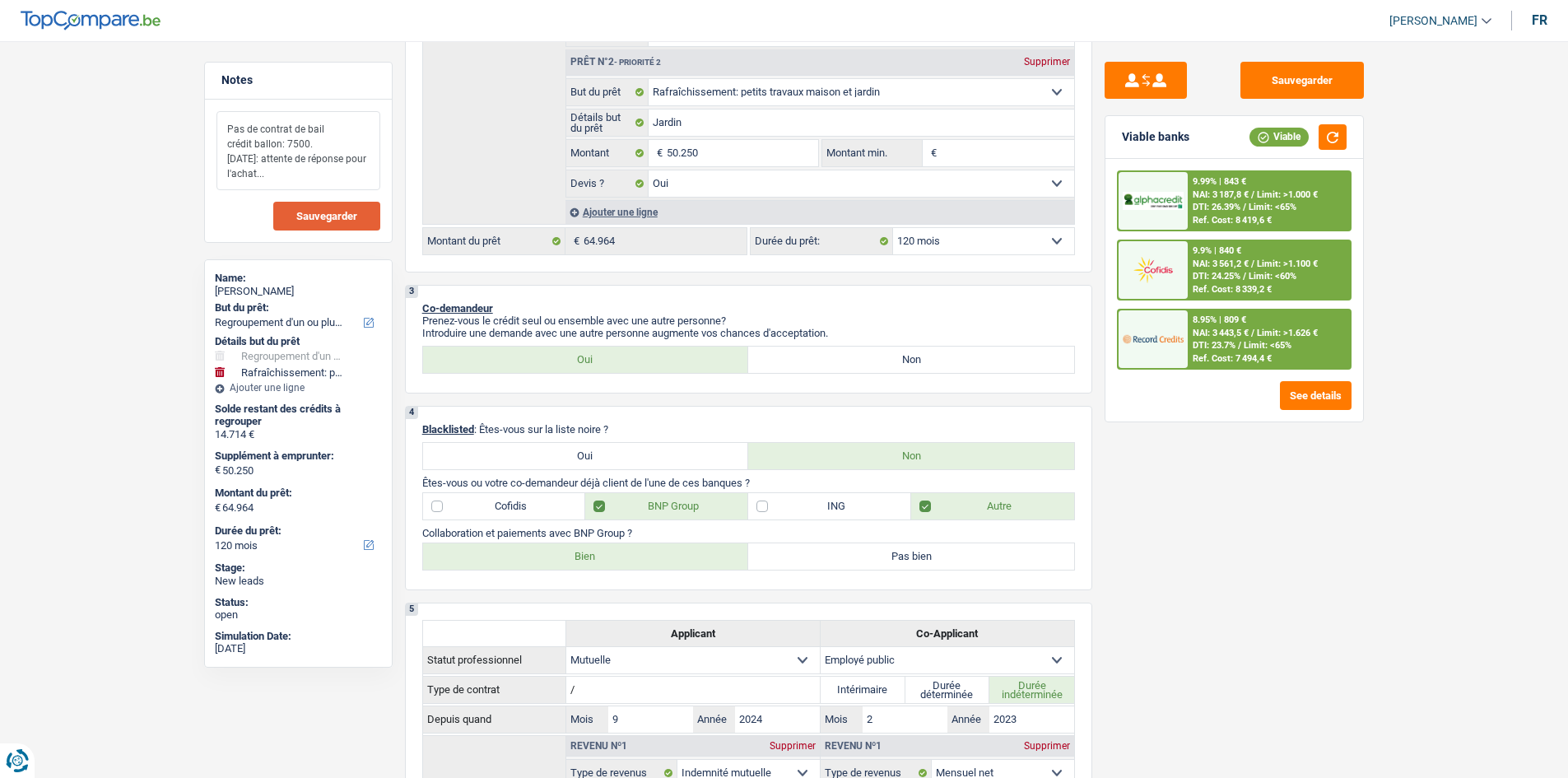
click at [326, 177] on textarea "Pas de contrat de bail crédit ballon: 7500. Vendredi: attente de réponse pour l…" at bounding box center [298, 150] width 164 height 79
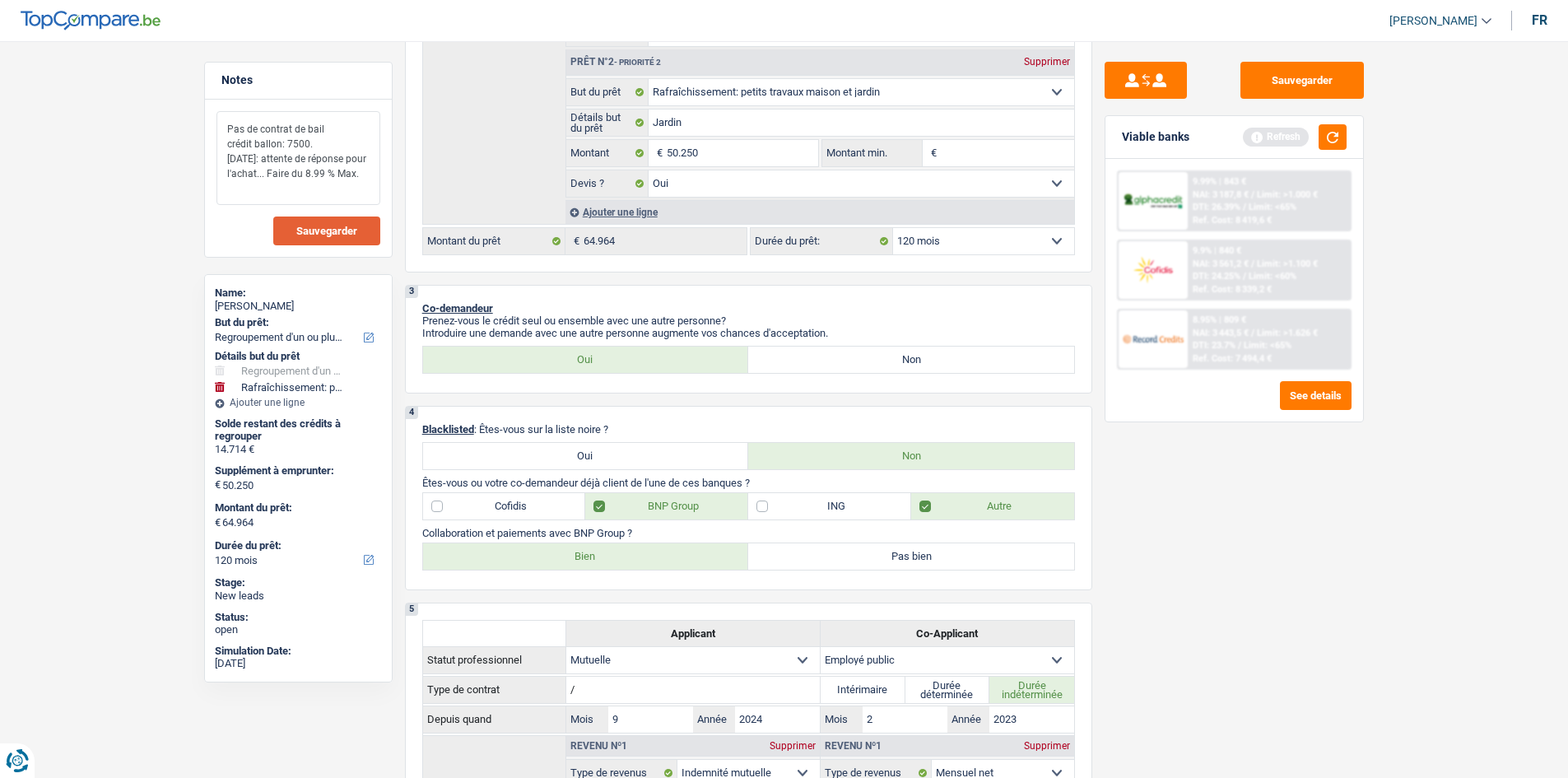
type textarea "Pas de contrat de bail crédit ballon: 7500. Vendredi: attente de réponse pour l…"
click at [355, 219] on button "Sauvegarder" at bounding box center [326, 231] width 107 height 29
click at [1194, 359] on div "Ref. Cost: 7 494,4 €" at bounding box center [1232, 358] width 79 height 11
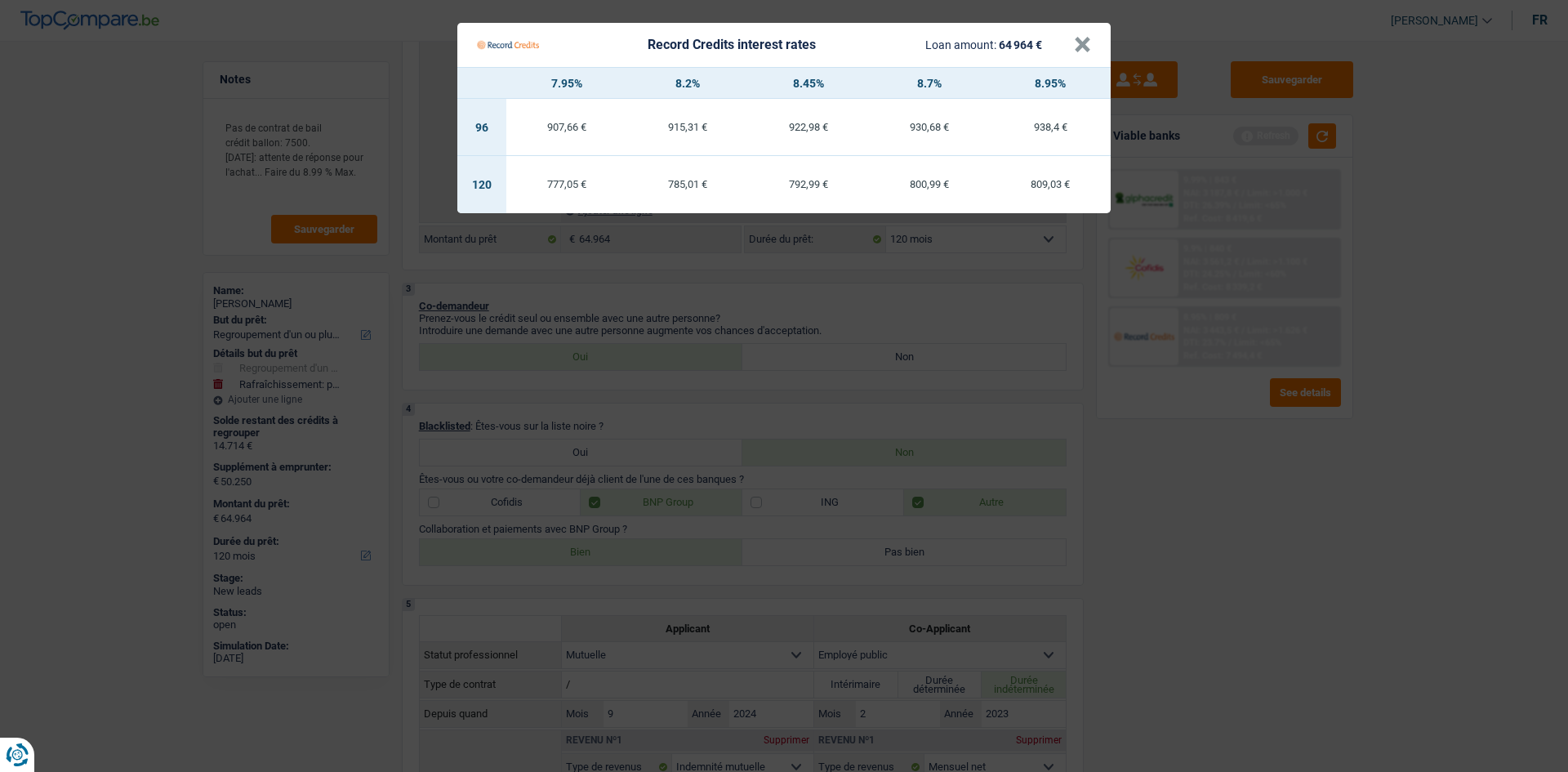
click at [1196, 466] on Credits "Record Credits interest rates Loan amount: 64 964 € × 7.95% 8.2% 8.45% 8.7% 8.9…" at bounding box center [784, 386] width 1568 height 772
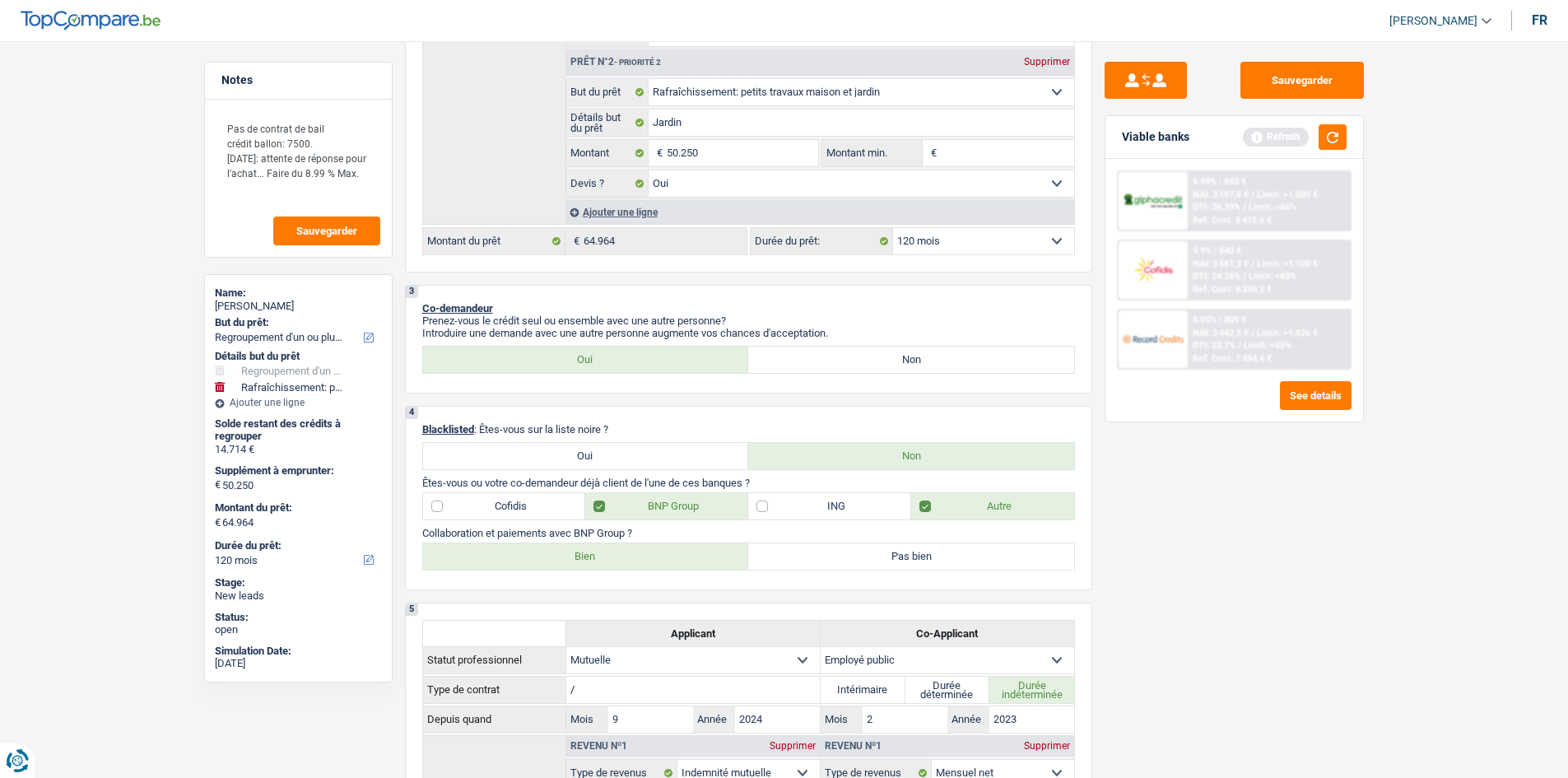
click at [1250, 207] on span "Limit: <65%" at bounding box center [1273, 207] width 48 height 11
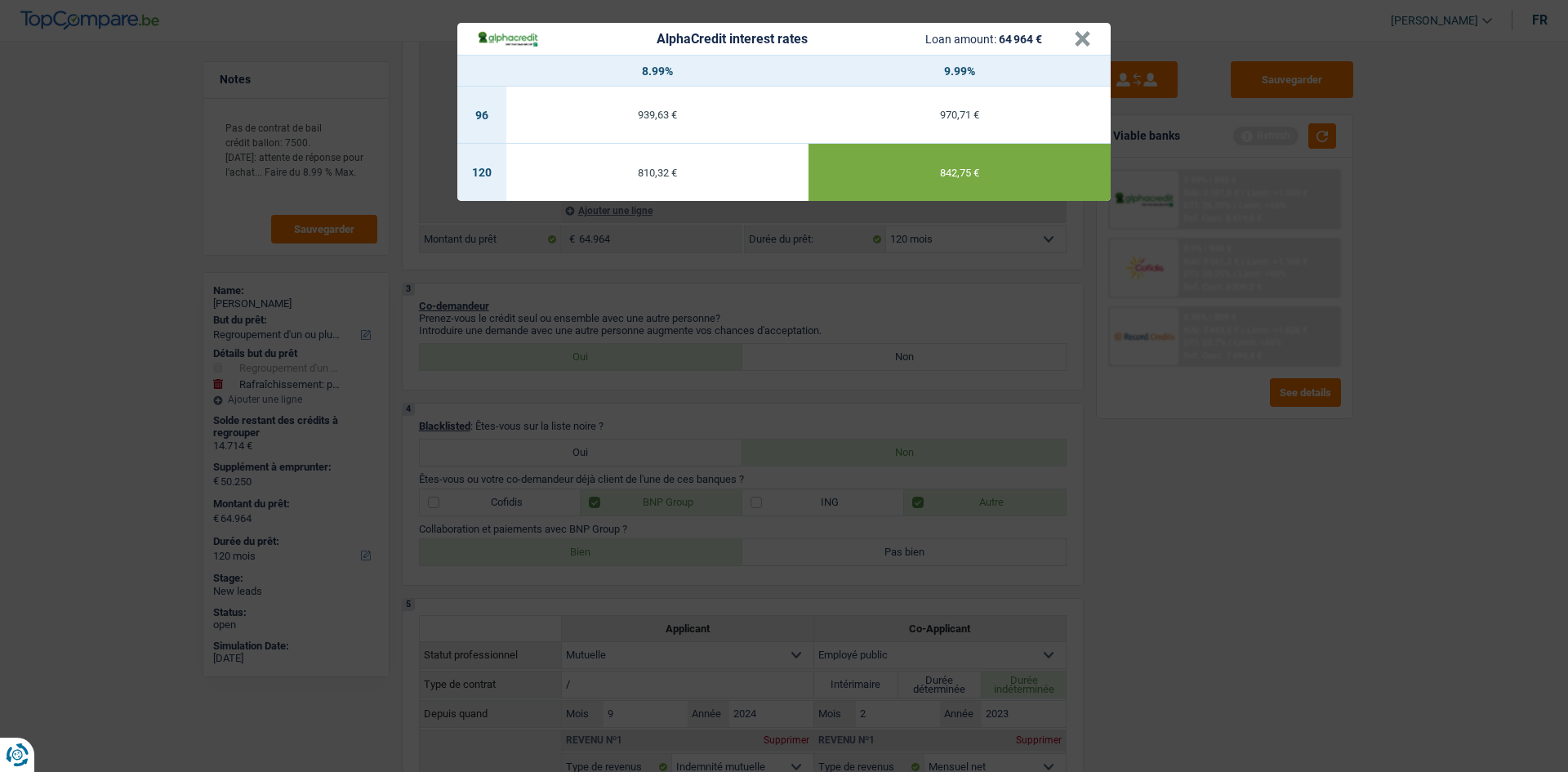
click at [1211, 501] on div "AlphaCredit interest rates Loan amount: 64 964 € × 8.99% 9.99% 96 939,63 € 970,…" at bounding box center [784, 386] width 1568 height 772
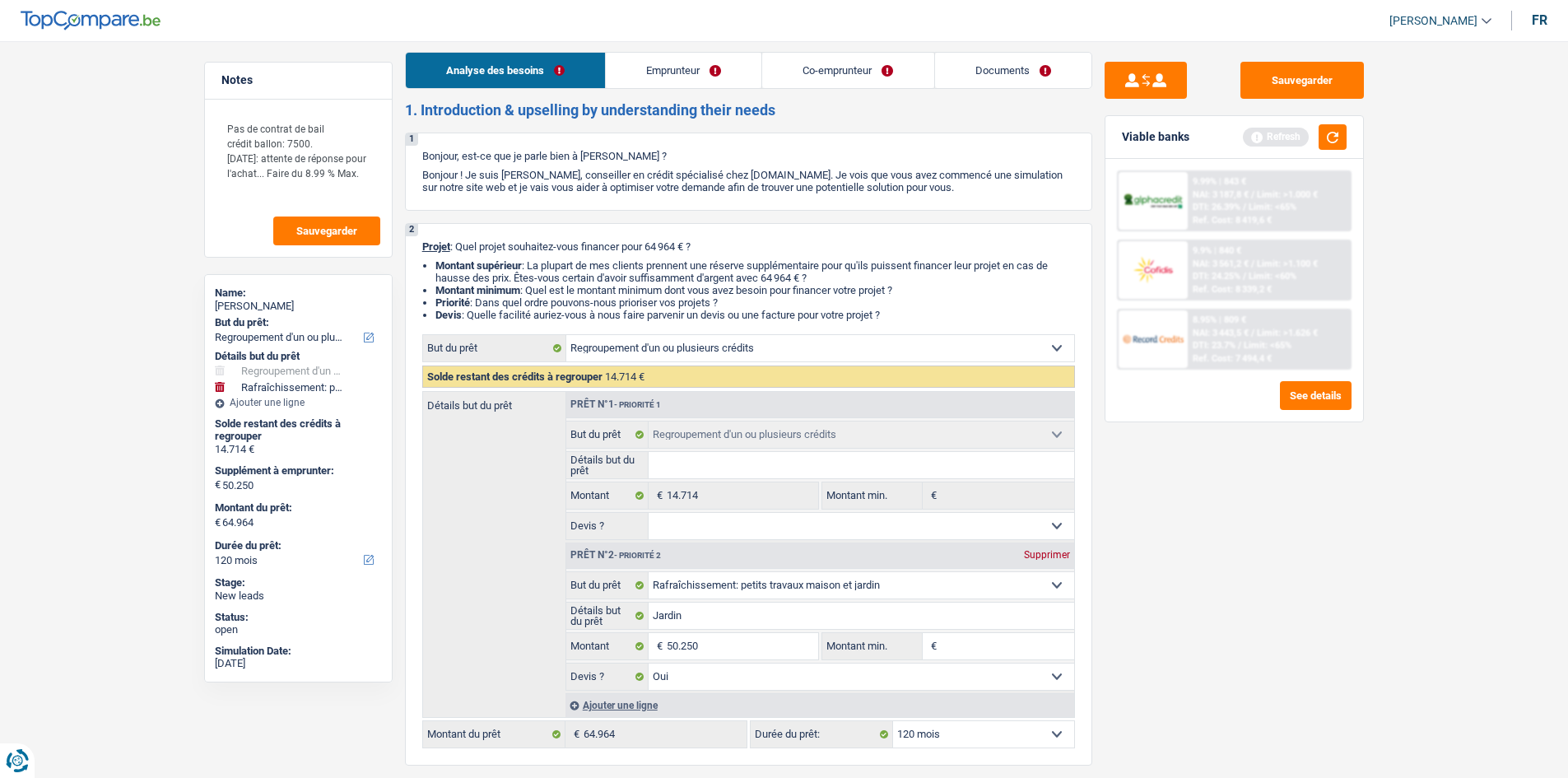
scroll to position [9, 0]
click at [1039, 67] on link "Documents" at bounding box center [1013, 71] width 156 height 36
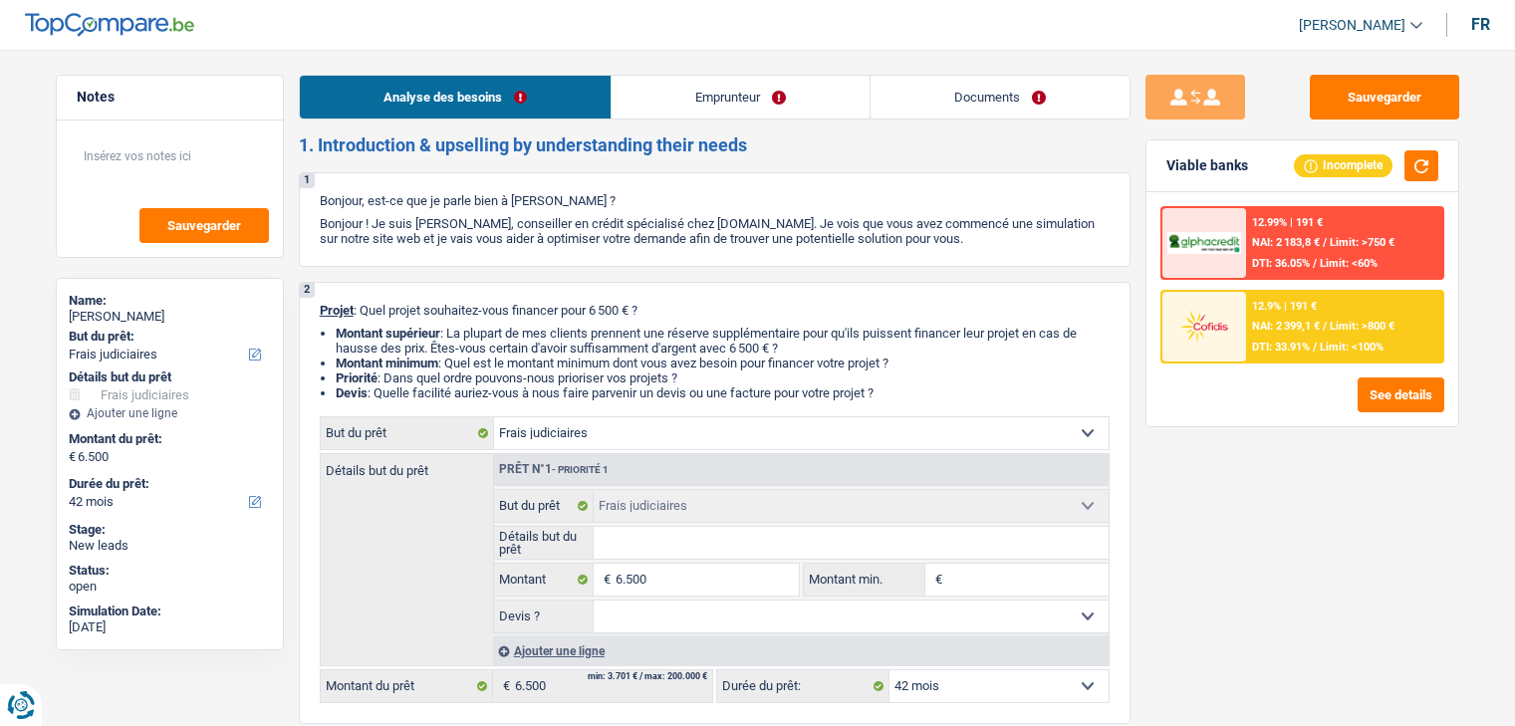
select select "judicial"
select select "42"
select select "judicial"
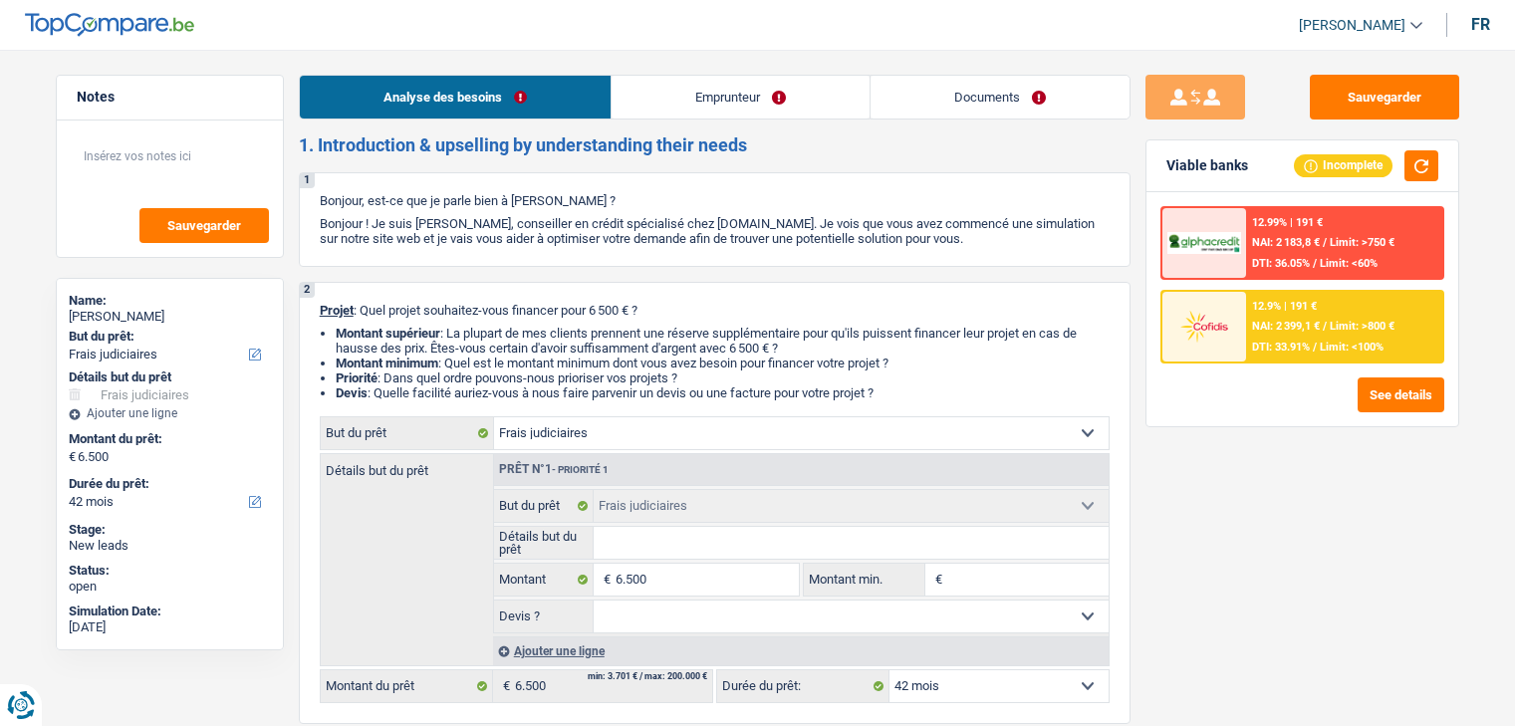
select select "42"
select select "publicEmployee"
select select "familyAllowances"
select select "netSalary"
select select "mutualityIndemnity"
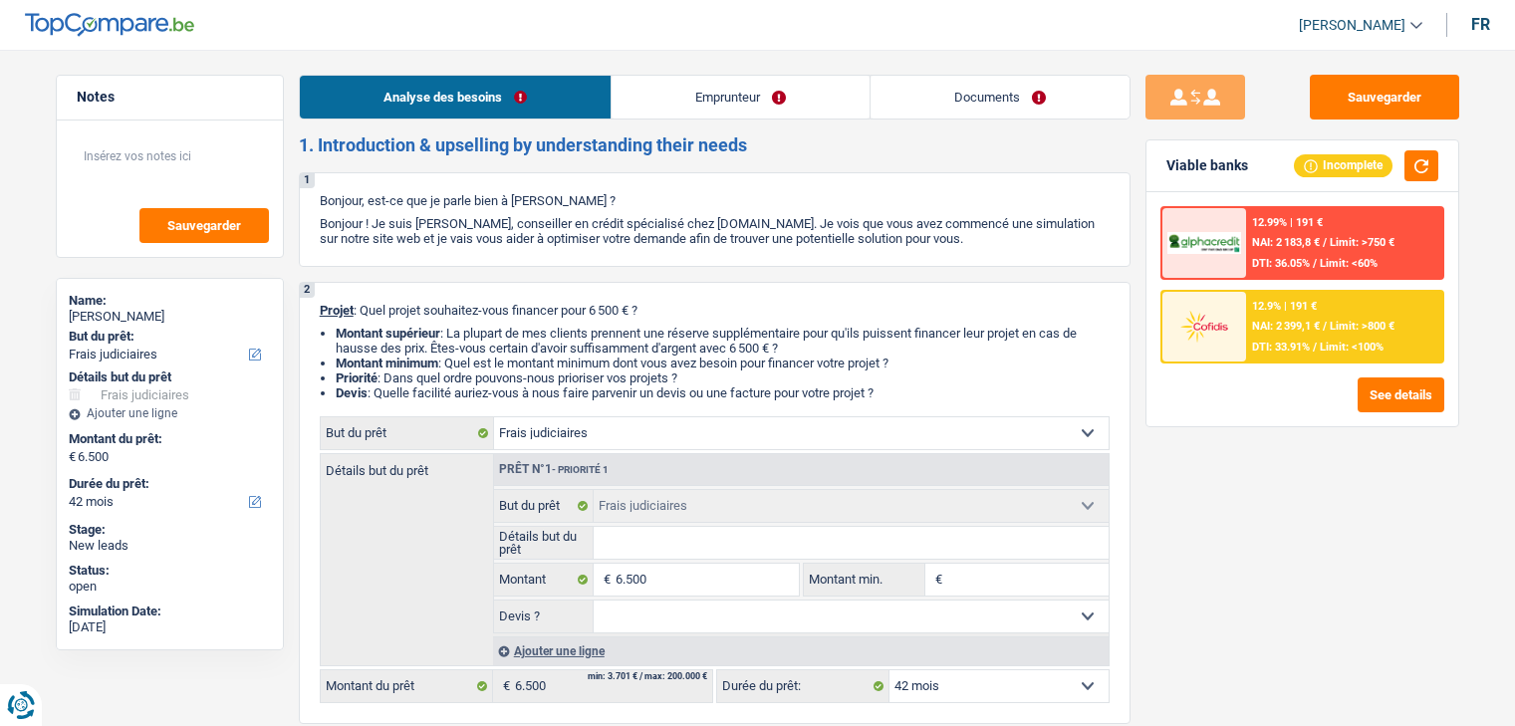
select select "mealVouchers"
select select "ownerWithMortgage"
select select "mortgage"
select select "240"
select select "judicial"
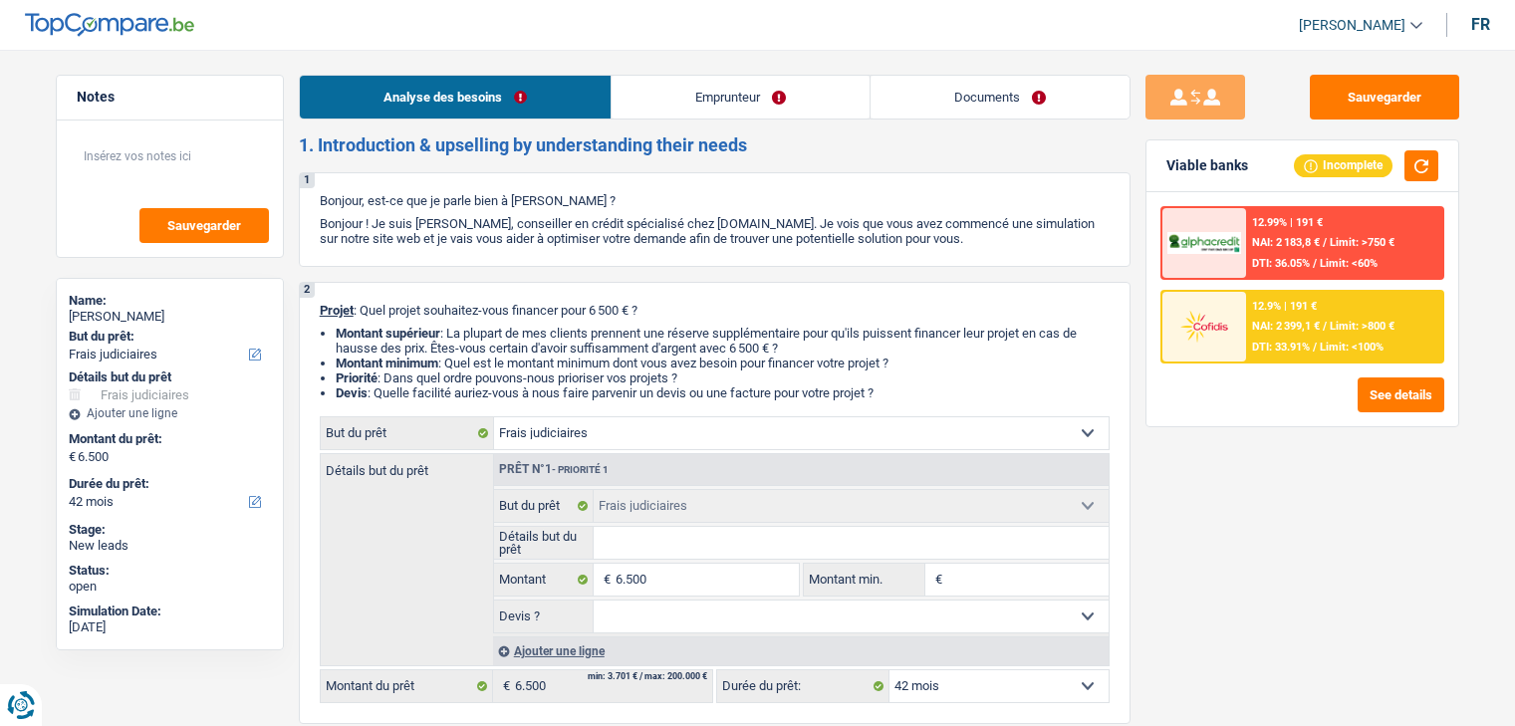
select select "judicial"
select select "42"
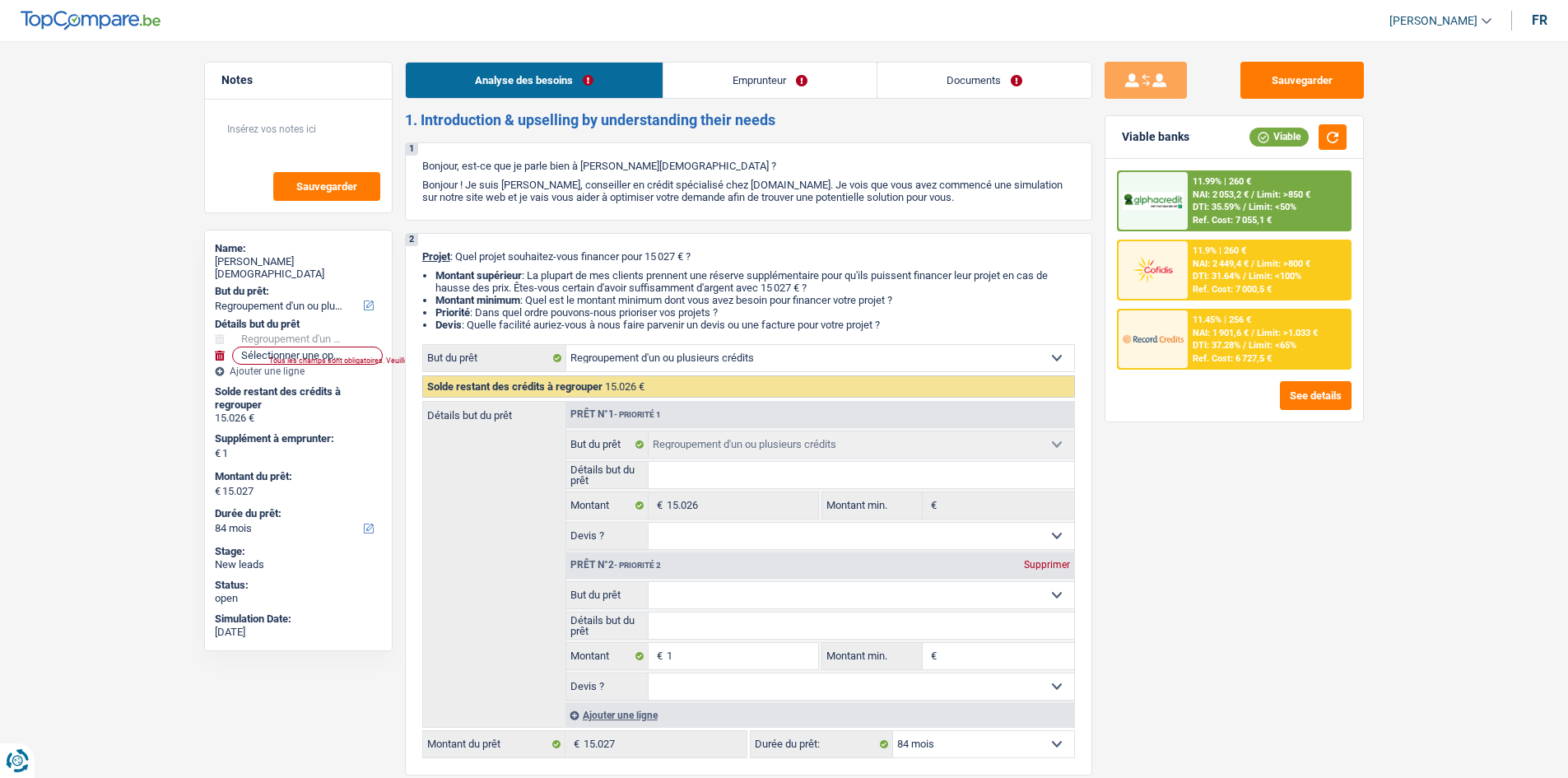
select select "refinancing"
select select "84"
select select "refinancing"
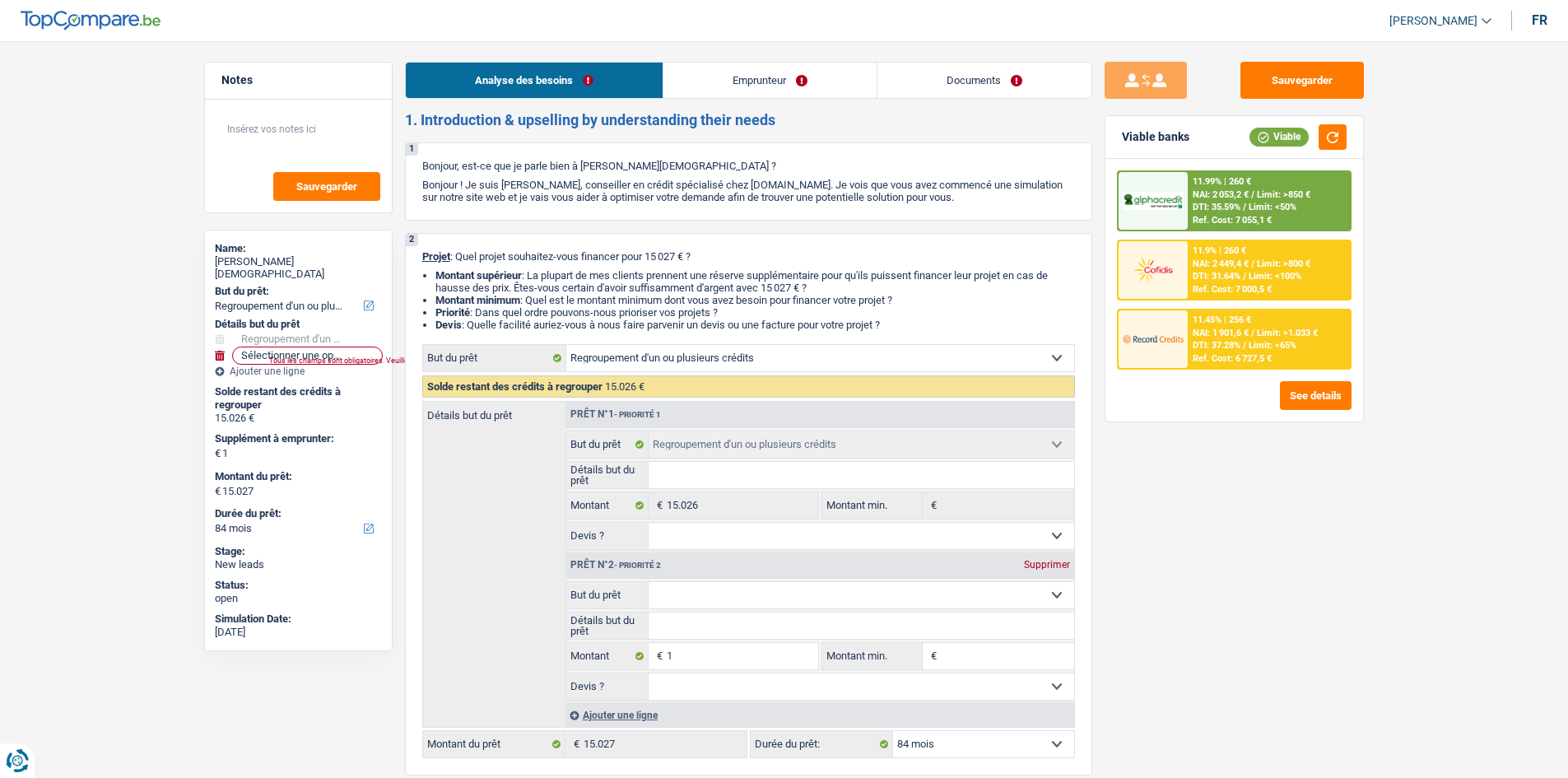
select select "84"
select select "publicEmployee"
select select "familyAllowances"
select select "netSalary"
select select "mealVouchers"
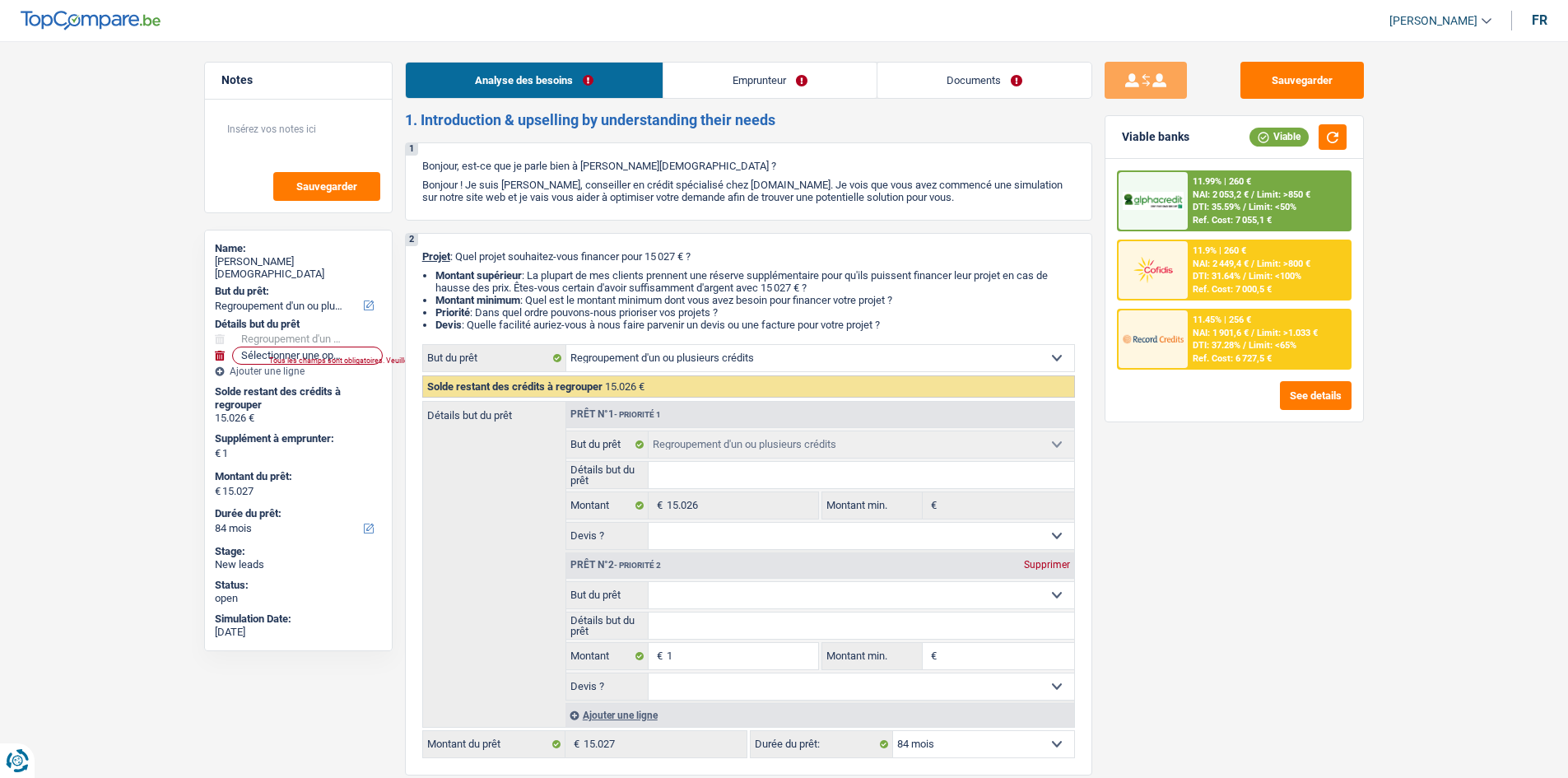
select select "rents"
select select "personalLoan"
select select "homeFurnishingOrRelocation"
select select "84"
select select "personalLoan"
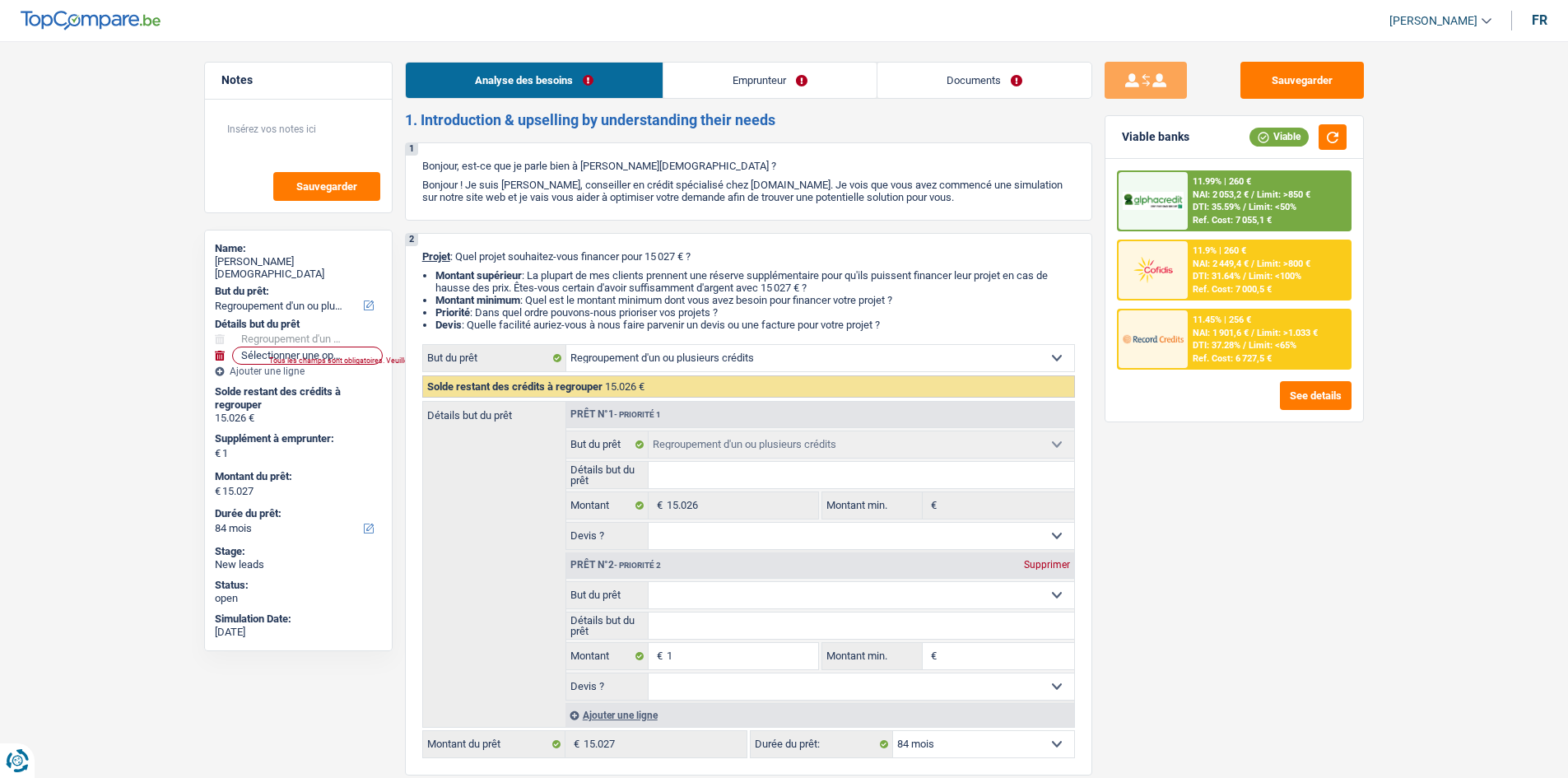
select select "homeFurnishingOrRelocation"
select select "84"
select select "refinancing"
select select "84"
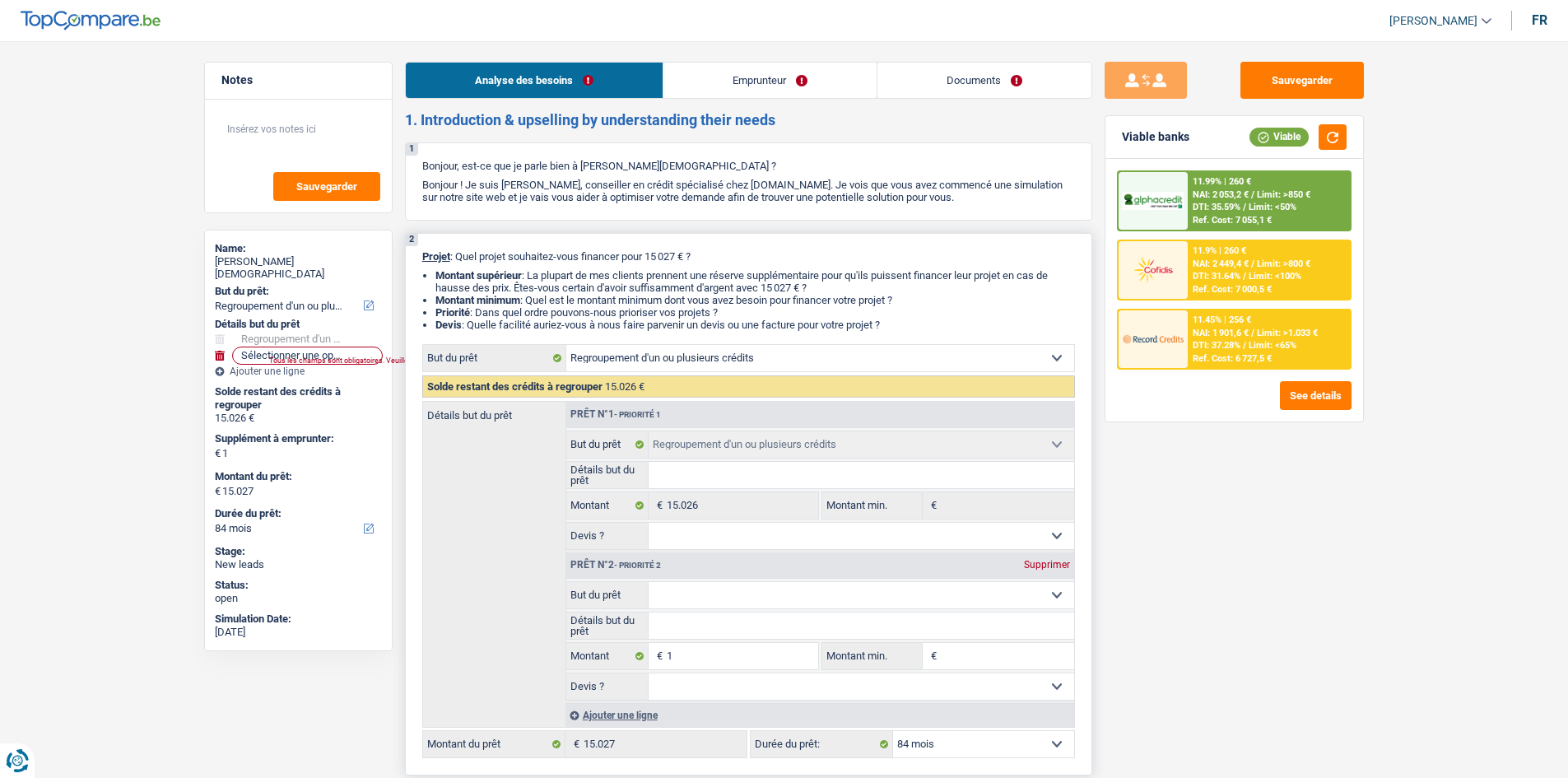
click at [1060, 560] on div "Supprimer" at bounding box center [1047, 565] width 55 height 10
type input "0"
type input "15.026"
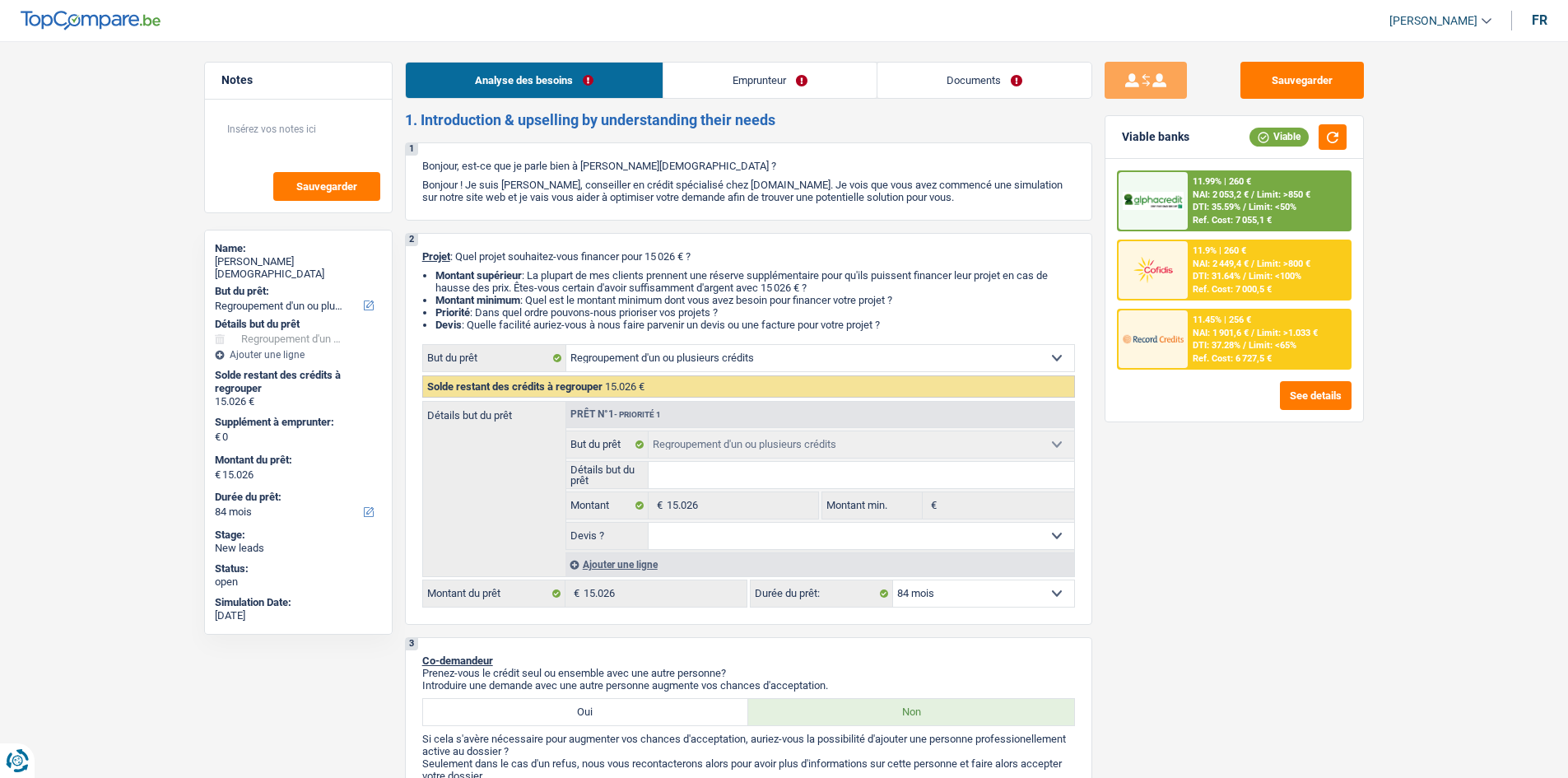
click at [793, 92] on link "Emprunteur" at bounding box center [770, 80] width 213 height 36
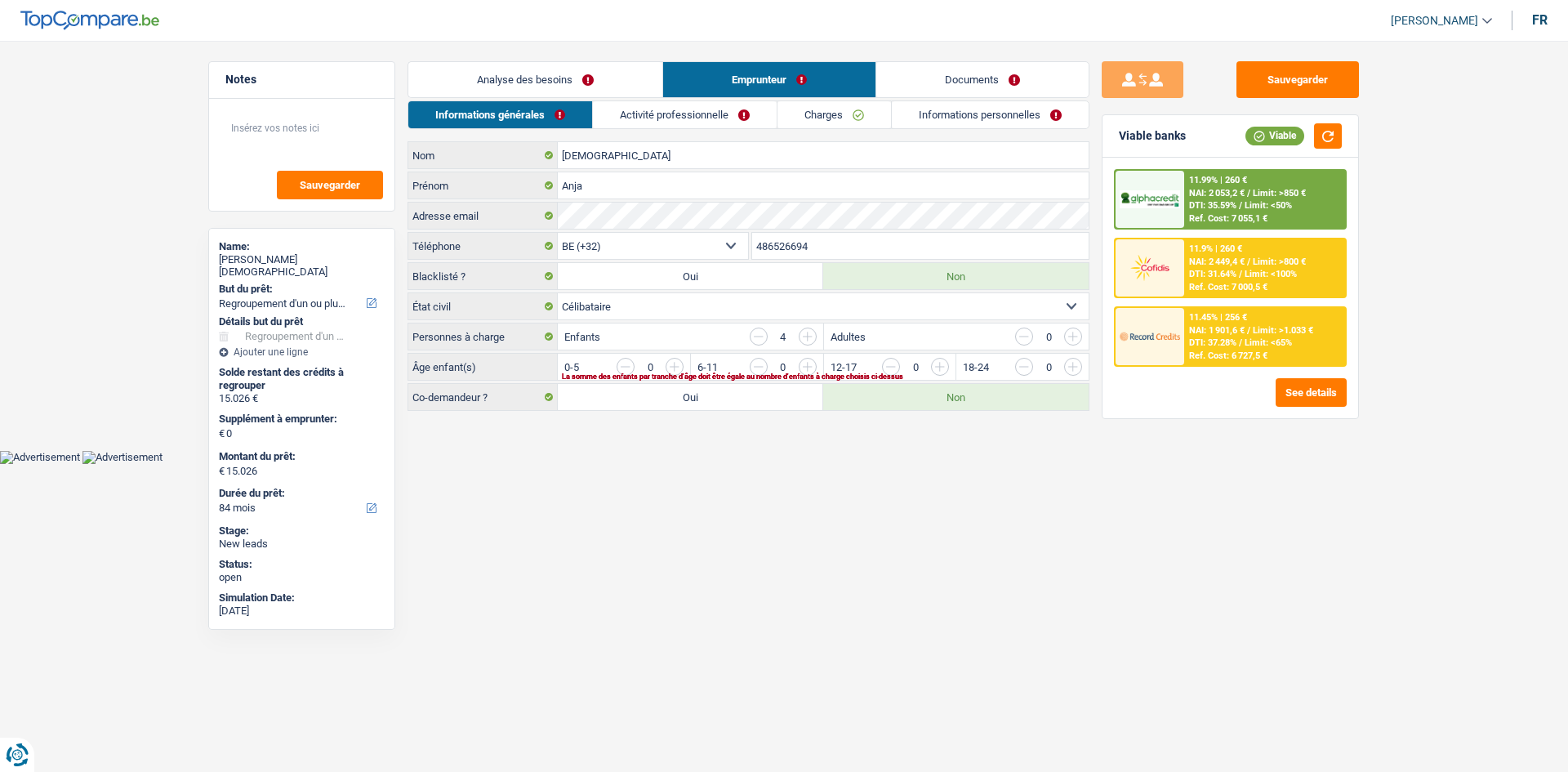
click at [729, 113] on link "Activité professionnelle" at bounding box center [685, 115] width 184 height 27
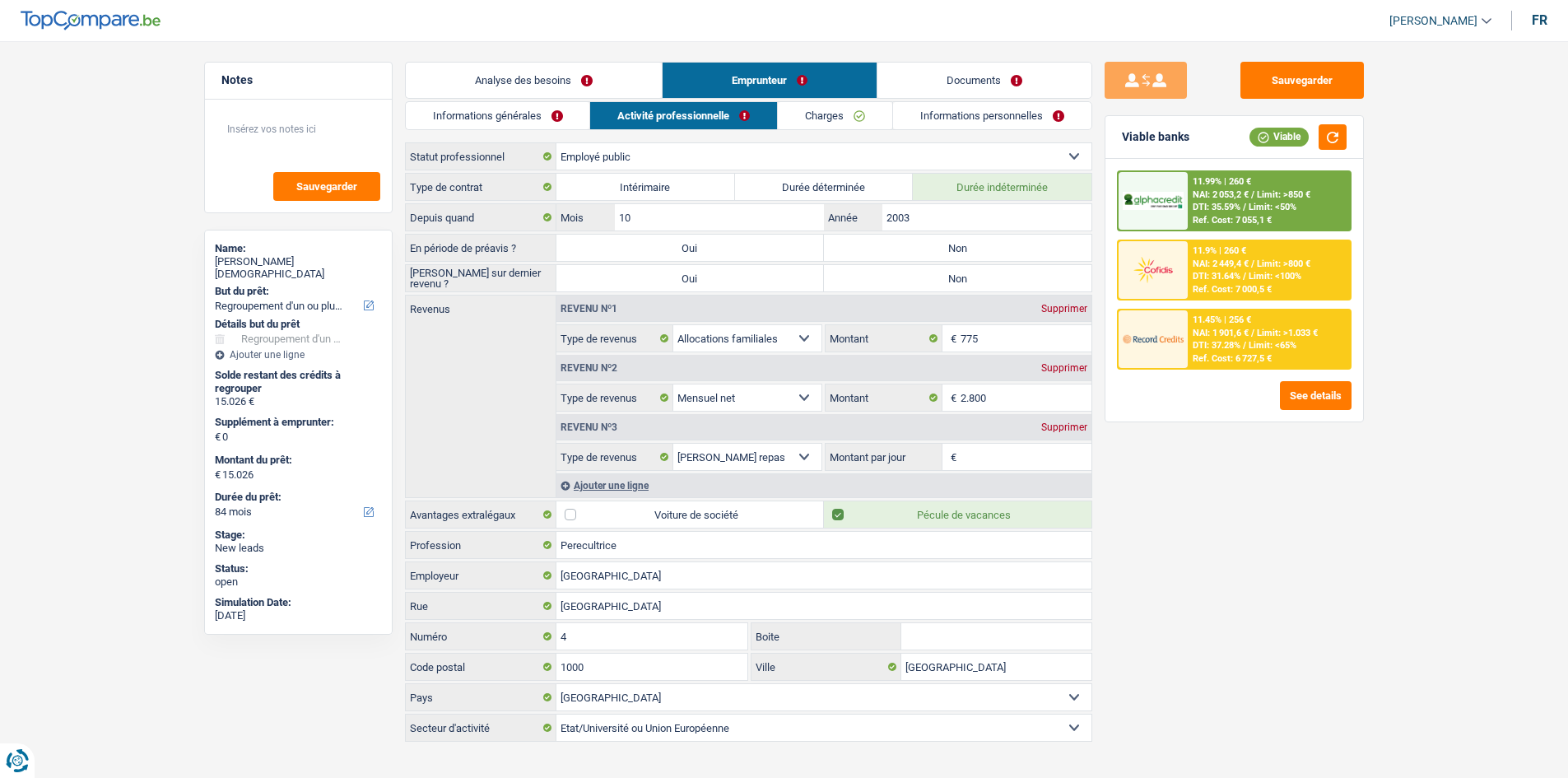
click at [841, 112] on link "Charges" at bounding box center [835, 116] width 114 height 27
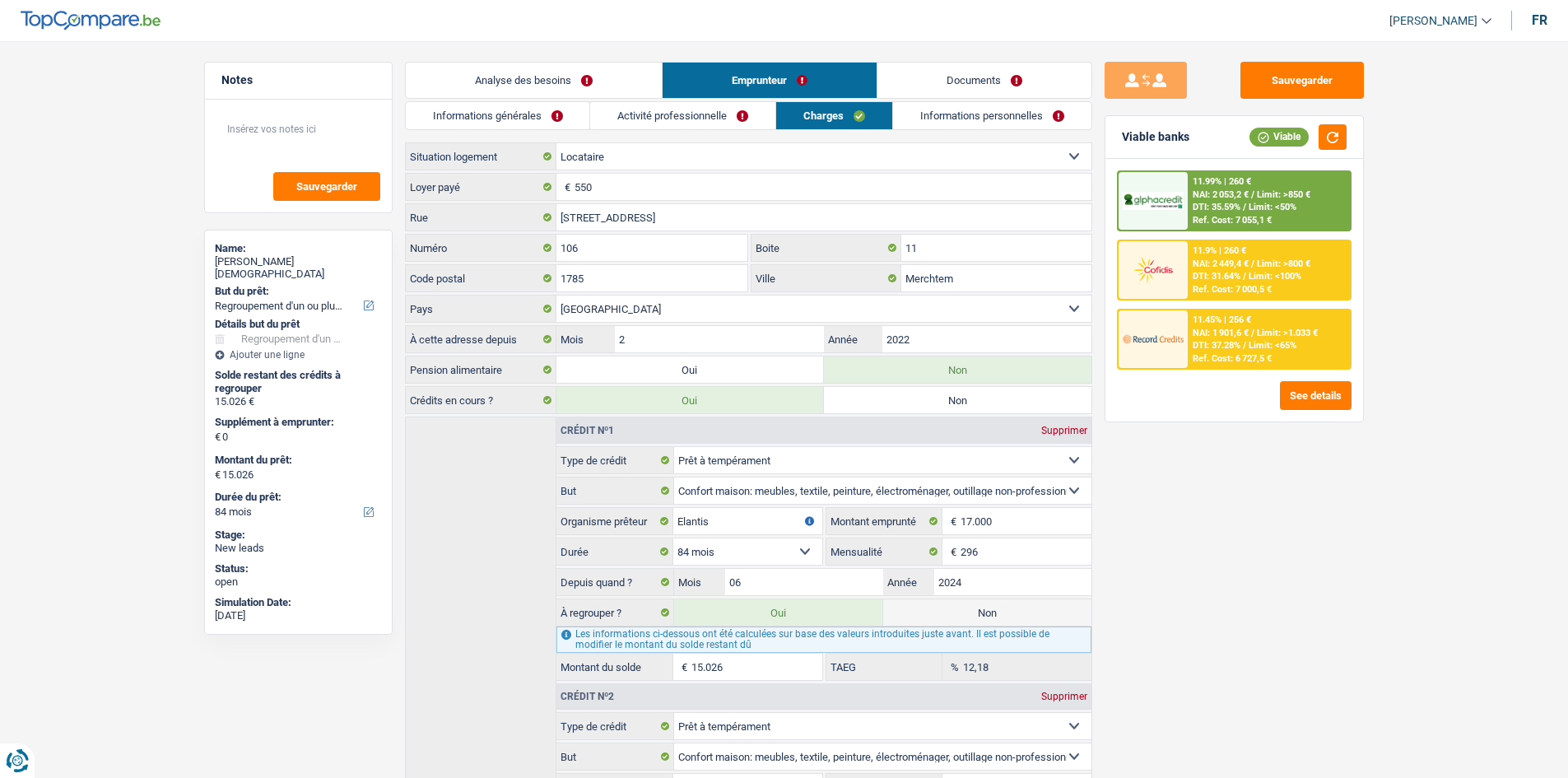
click at [1011, 125] on link "Informations personnelles" at bounding box center [993, 116] width 198 height 27
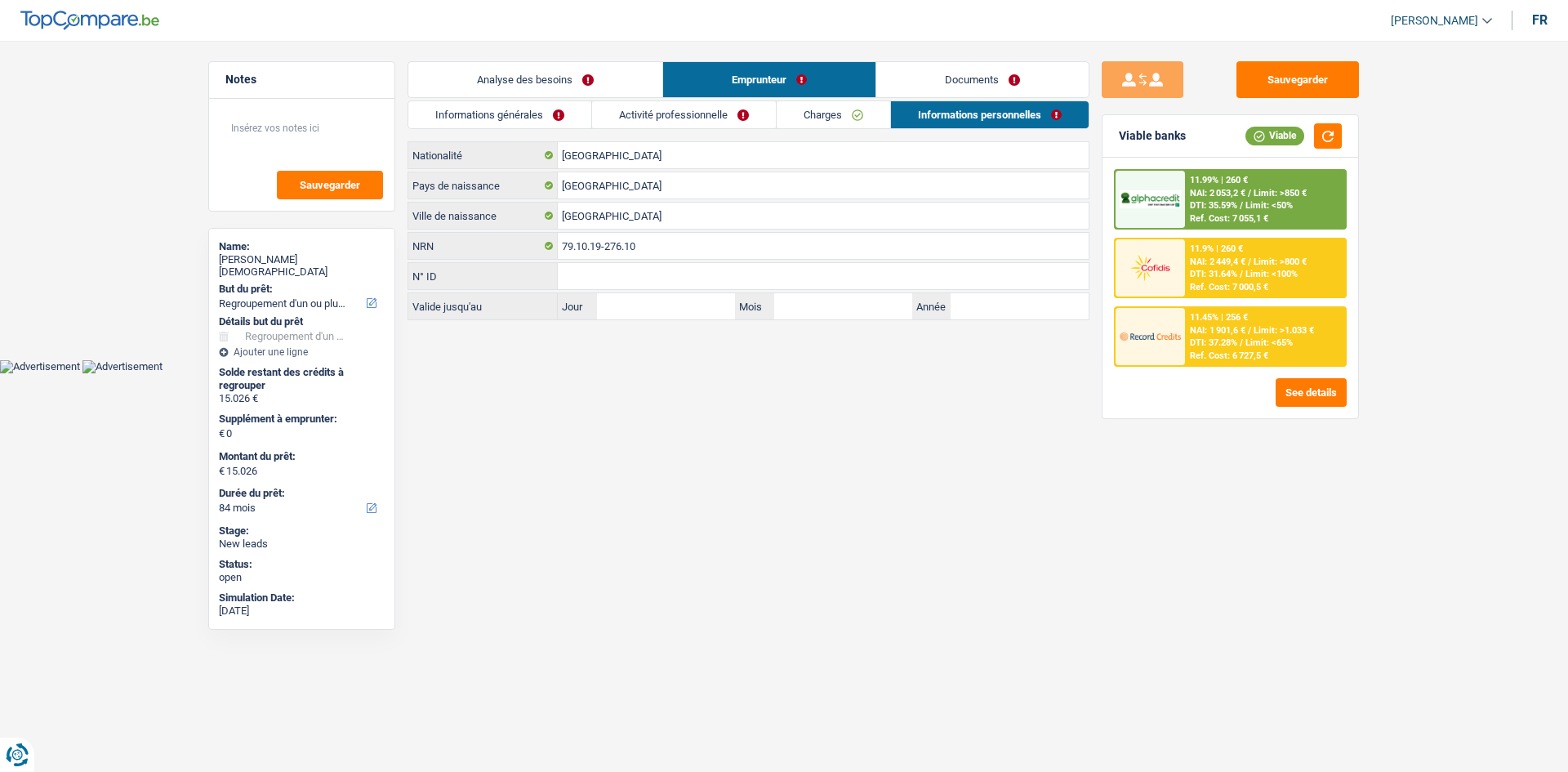
click at [846, 113] on link "Charges" at bounding box center [833, 115] width 113 height 27
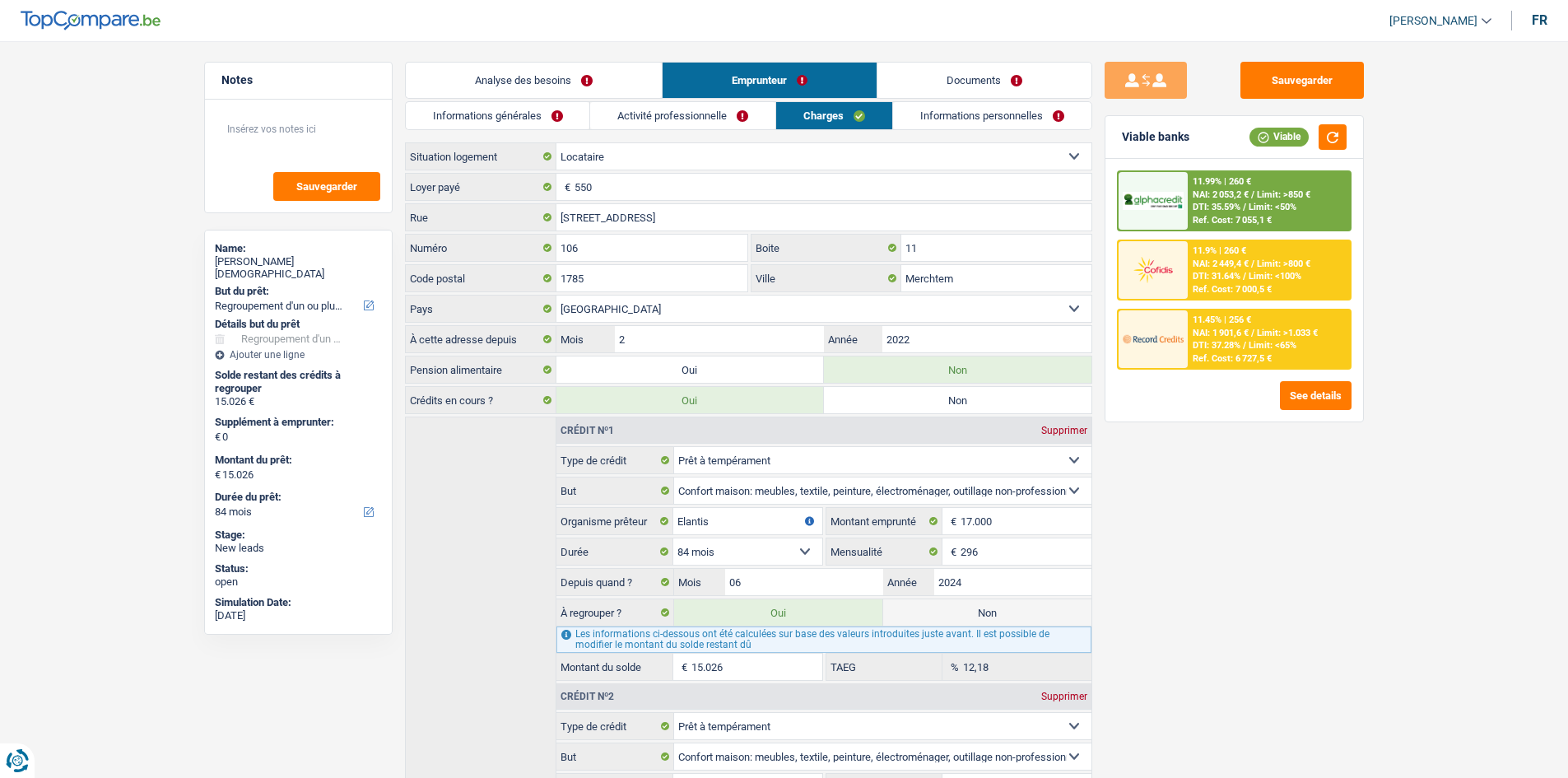
click at [677, 110] on link "Activité professionnelle" at bounding box center [683, 116] width 185 height 27
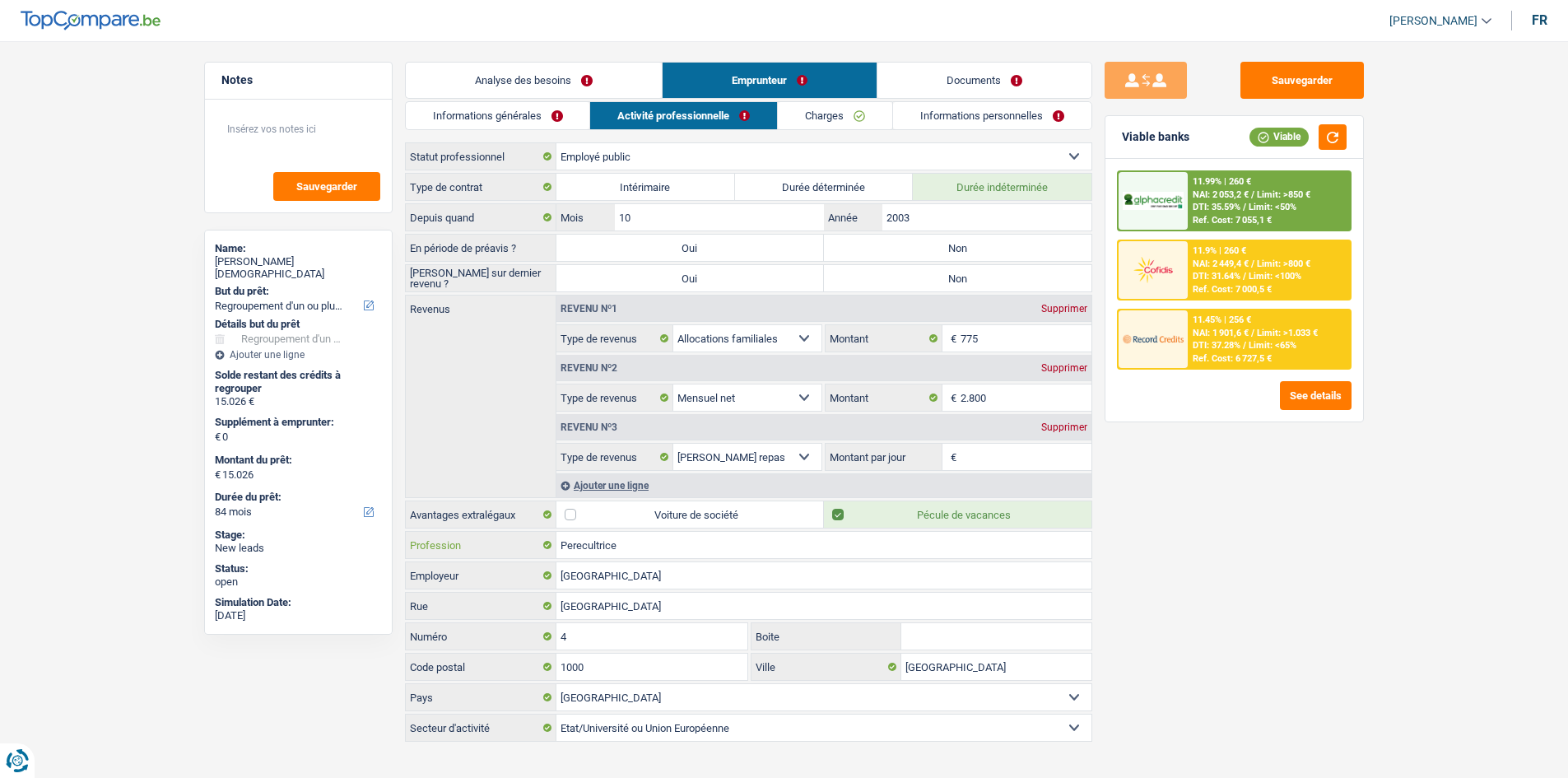
click at [570, 543] on input "Perecultrice" at bounding box center [823, 545] width 535 height 26
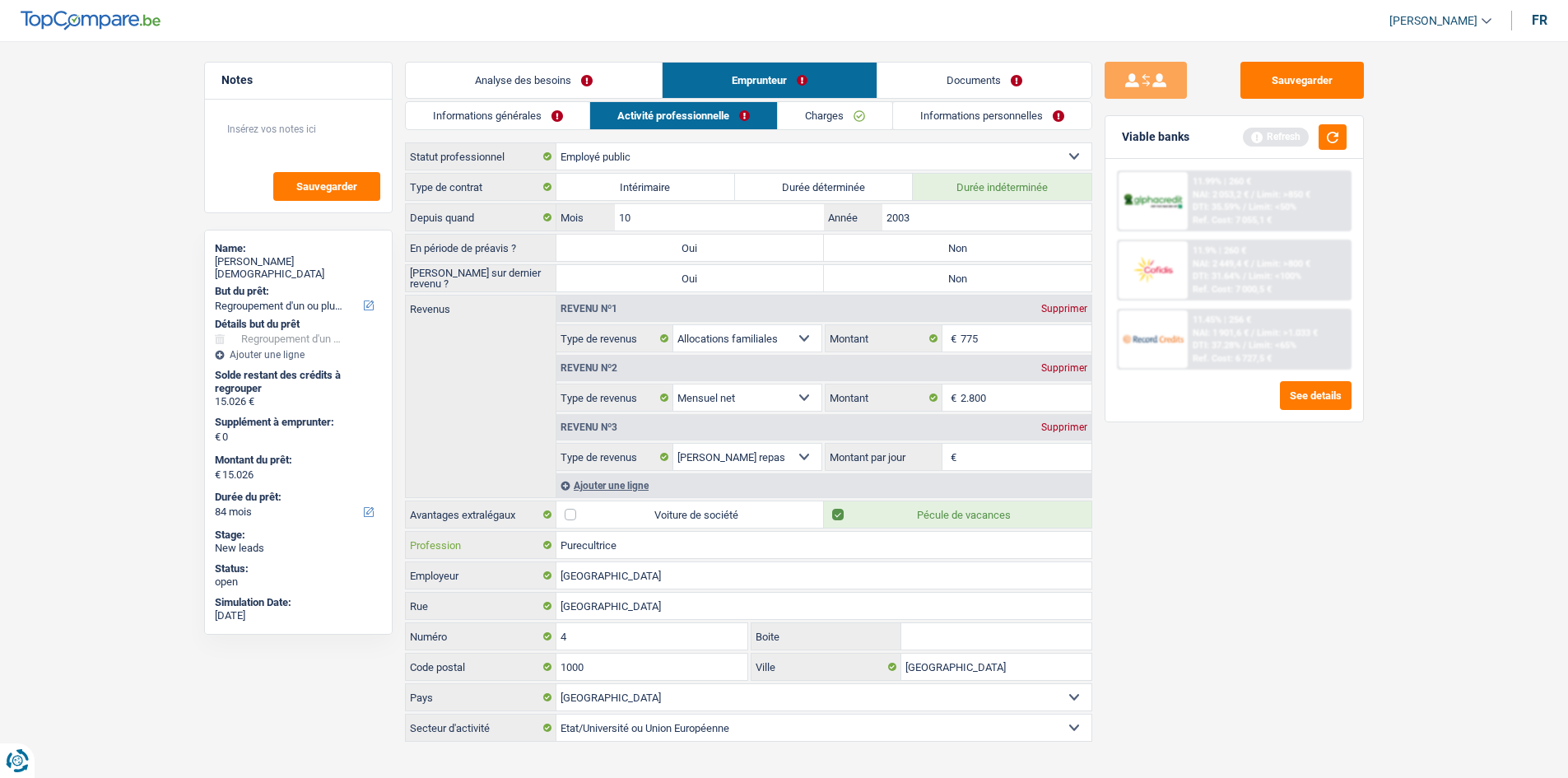
click at [580, 543] on input "Purecultrice" at bounding box center [823, 545] width 535 height 26
type input "Puericultrice"
click at [951, 247] on label "Non" at bounding box center [958, 248] width 268 height 26
click at [951, 247] on input "Non" at bounding box center [958, 248] width 268 height 26
radio input "true"
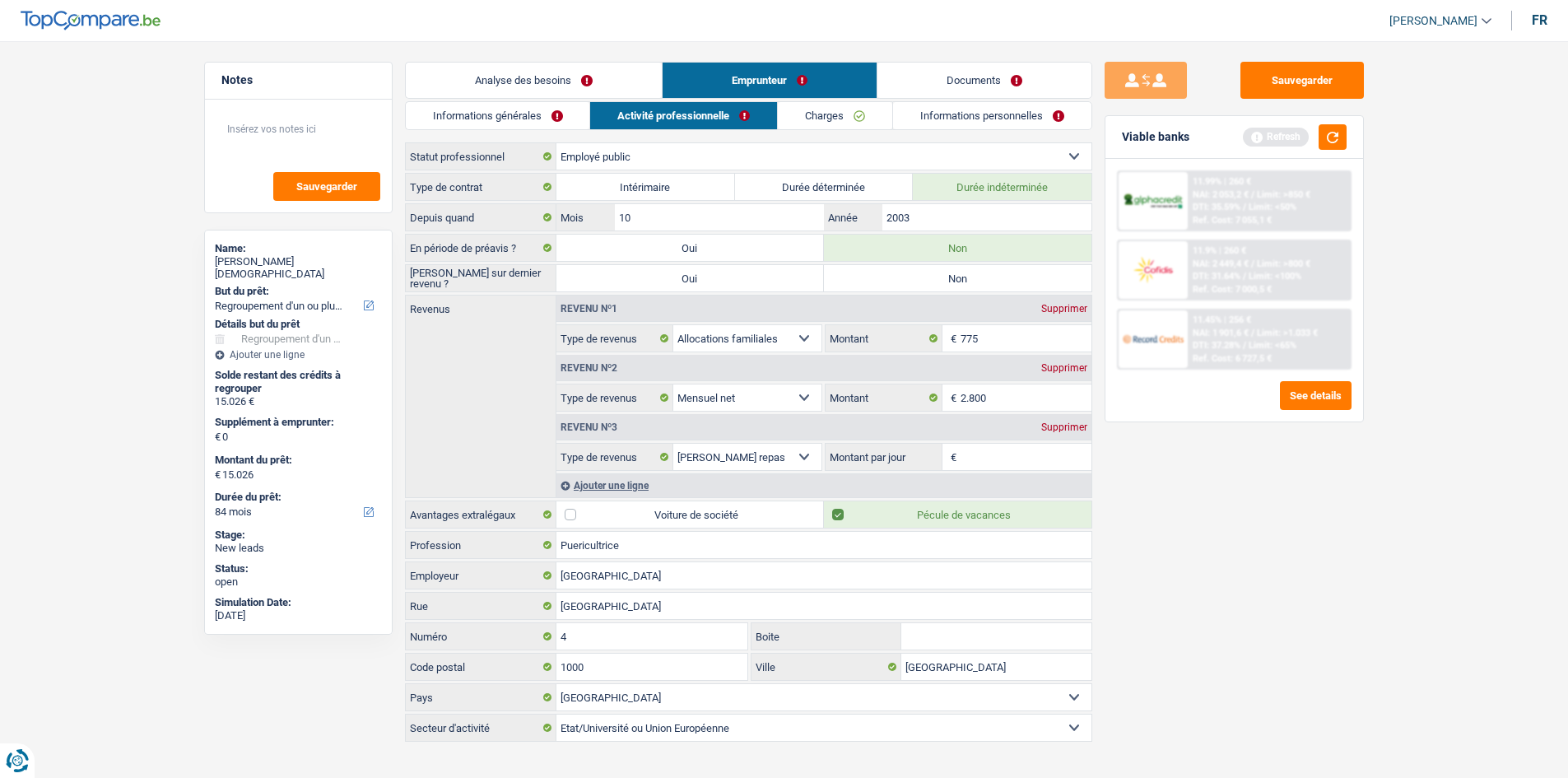
click at [940, 274] on label "Non" at bounding box center [958, 279] width 268 height 26
click at [940, 274] on input "Non" at bounding box center [958, 279] width 268 height 26
radio input "true"
click at [1069, 432] on div "Supprimer" at bounding box center [1065, 427] width 55 height 10
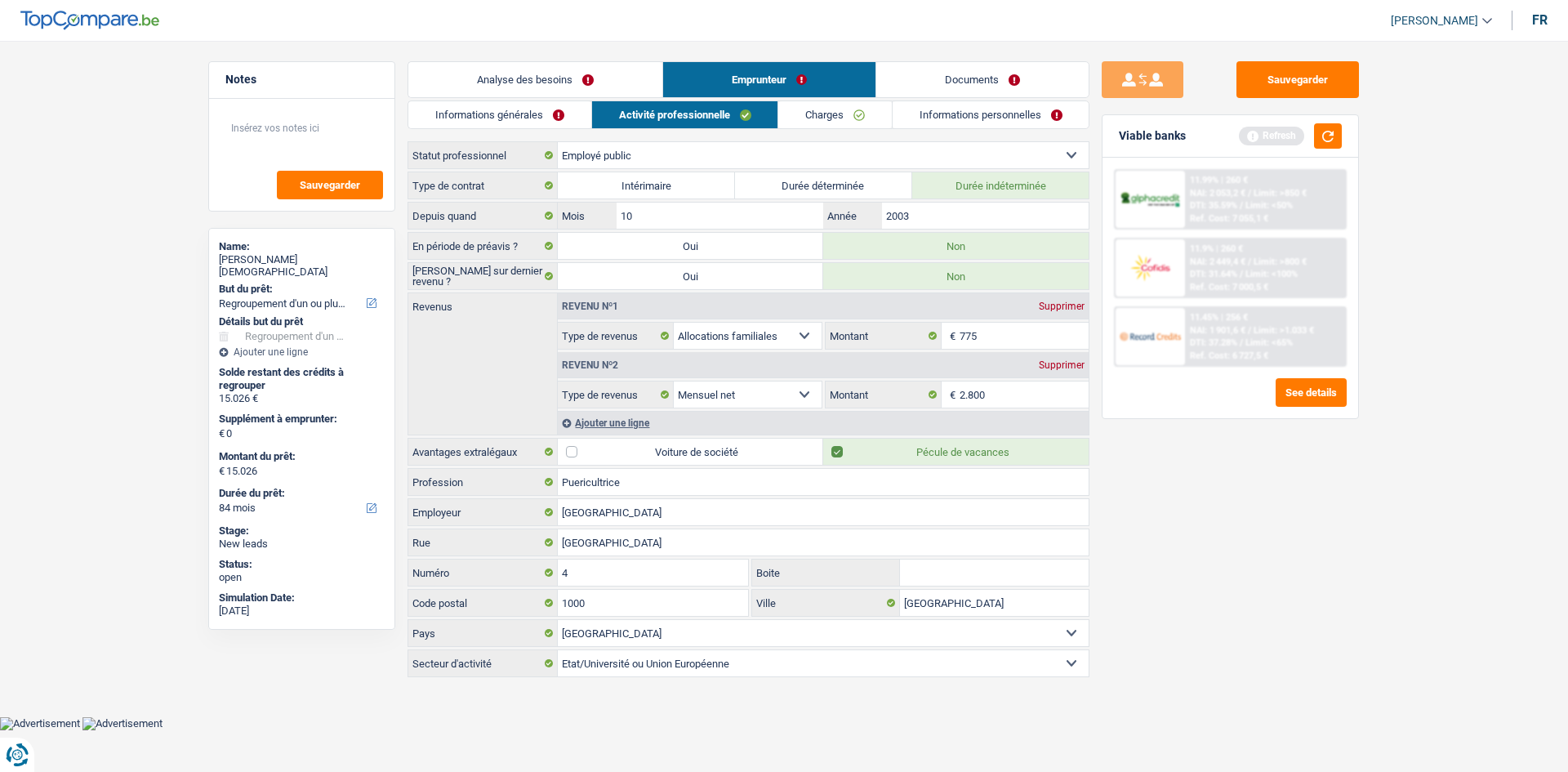
drag, startPoint x: 849, startPoint y: 130, endPoint x: 856, endPoint y: 117, distance: 14.8
click at [855, 121] on div "Informations générales Activité professionnelle Charges Informations personnell…" at bounding box center [749, 391] width 682 height 579
click at [856, 117] on link "Charges" at bounding box center [835, 115] width 113 height 27
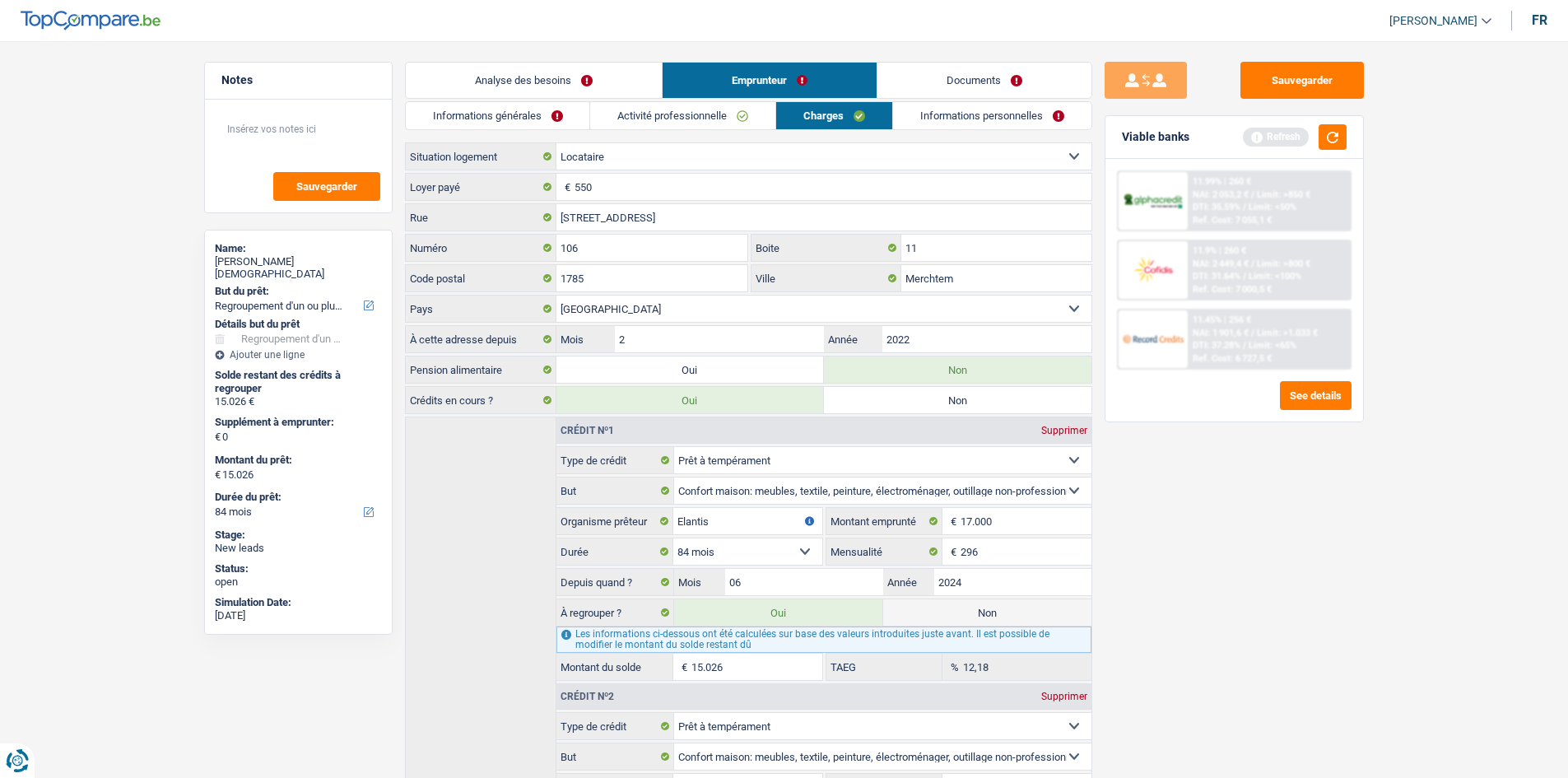
click at [981, 116] on link "Informations personnelles" at bounding box center [993, 116] width 198 height 27
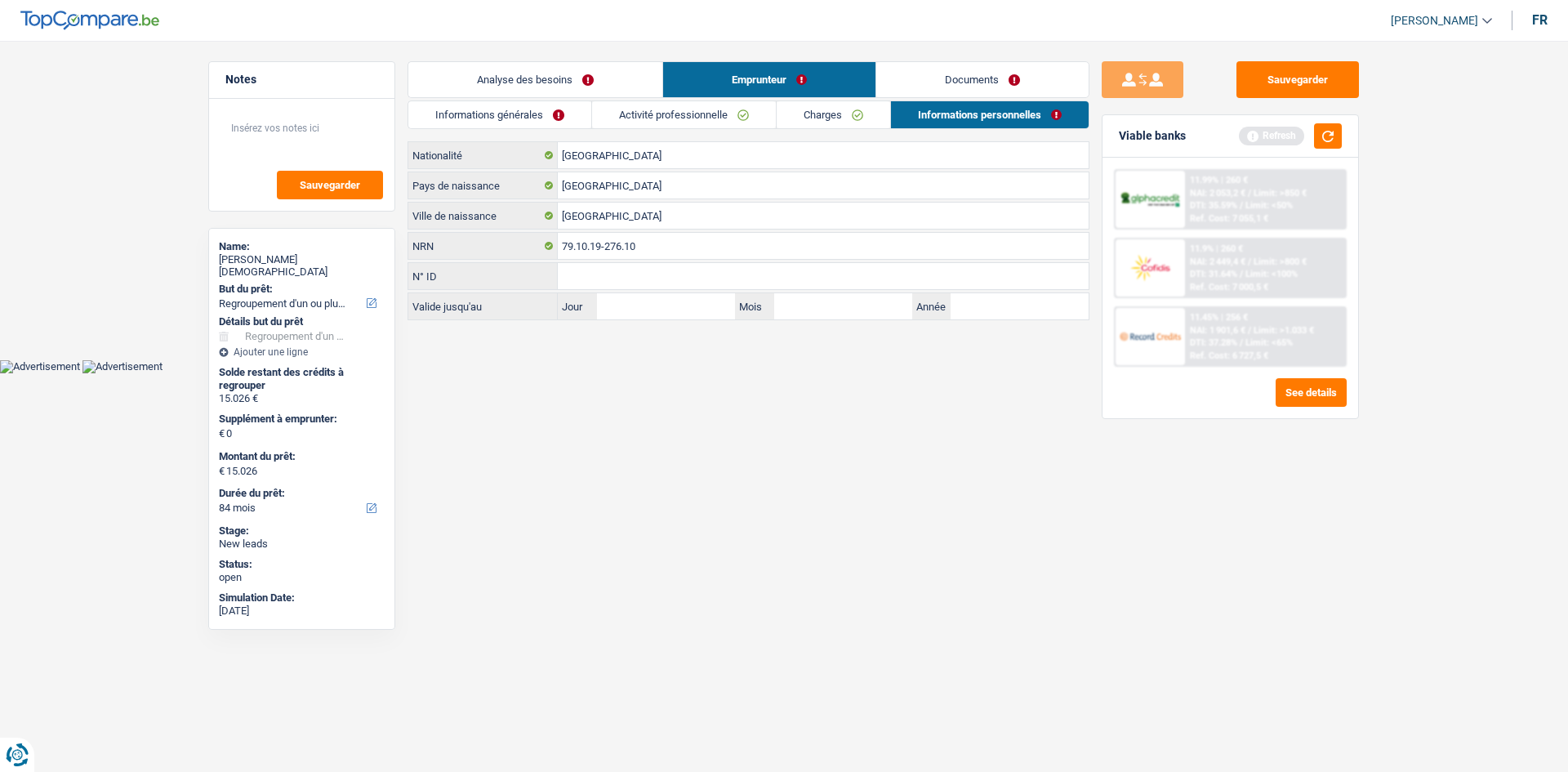
click at [536, 117] on link "Informations générales" at bounding box center [499, 115] width 183 height 27
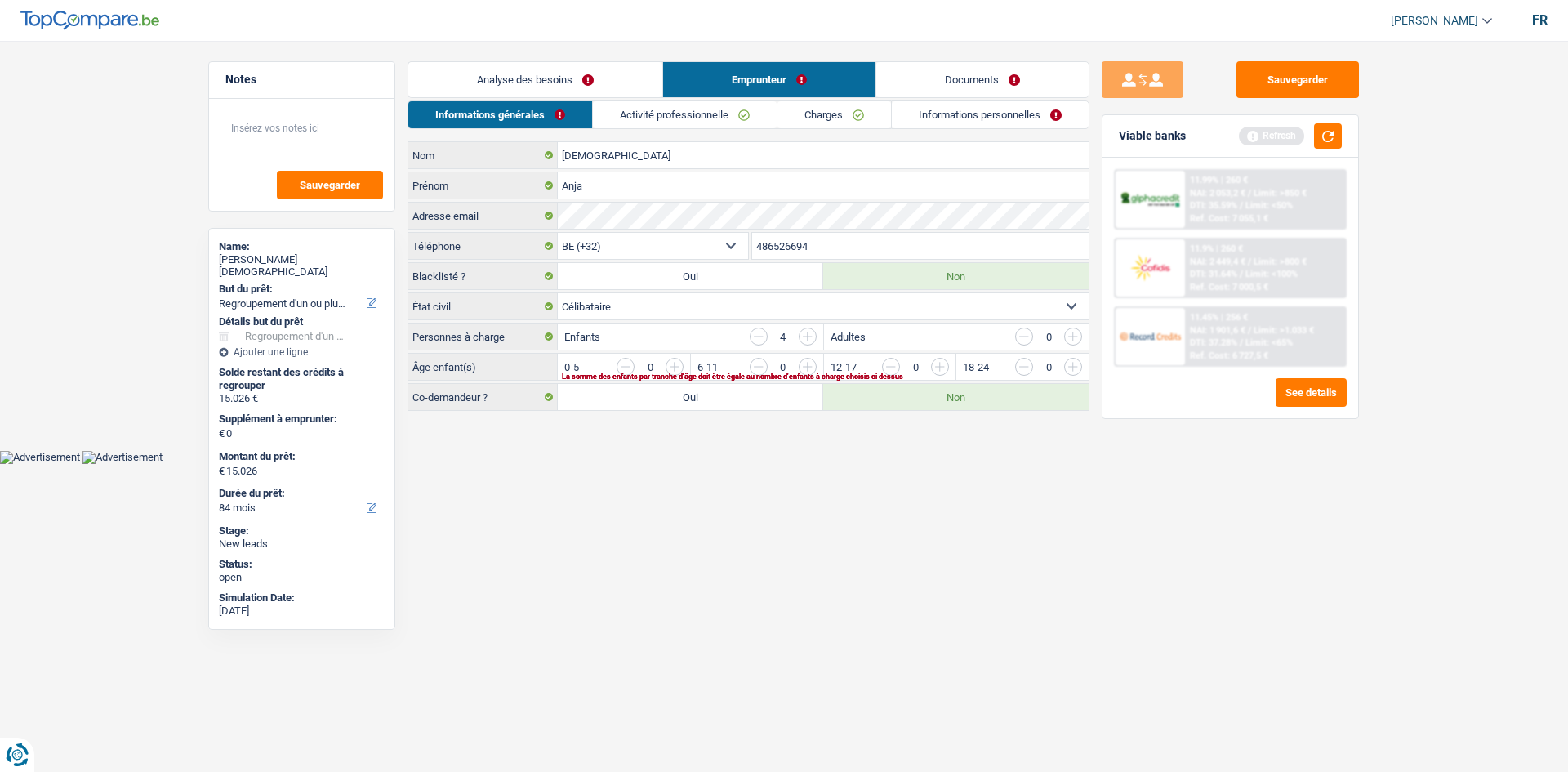
click at [698, 103] on link "Activité professionnelle" at bounding box center [685, 115] width 184 height 27
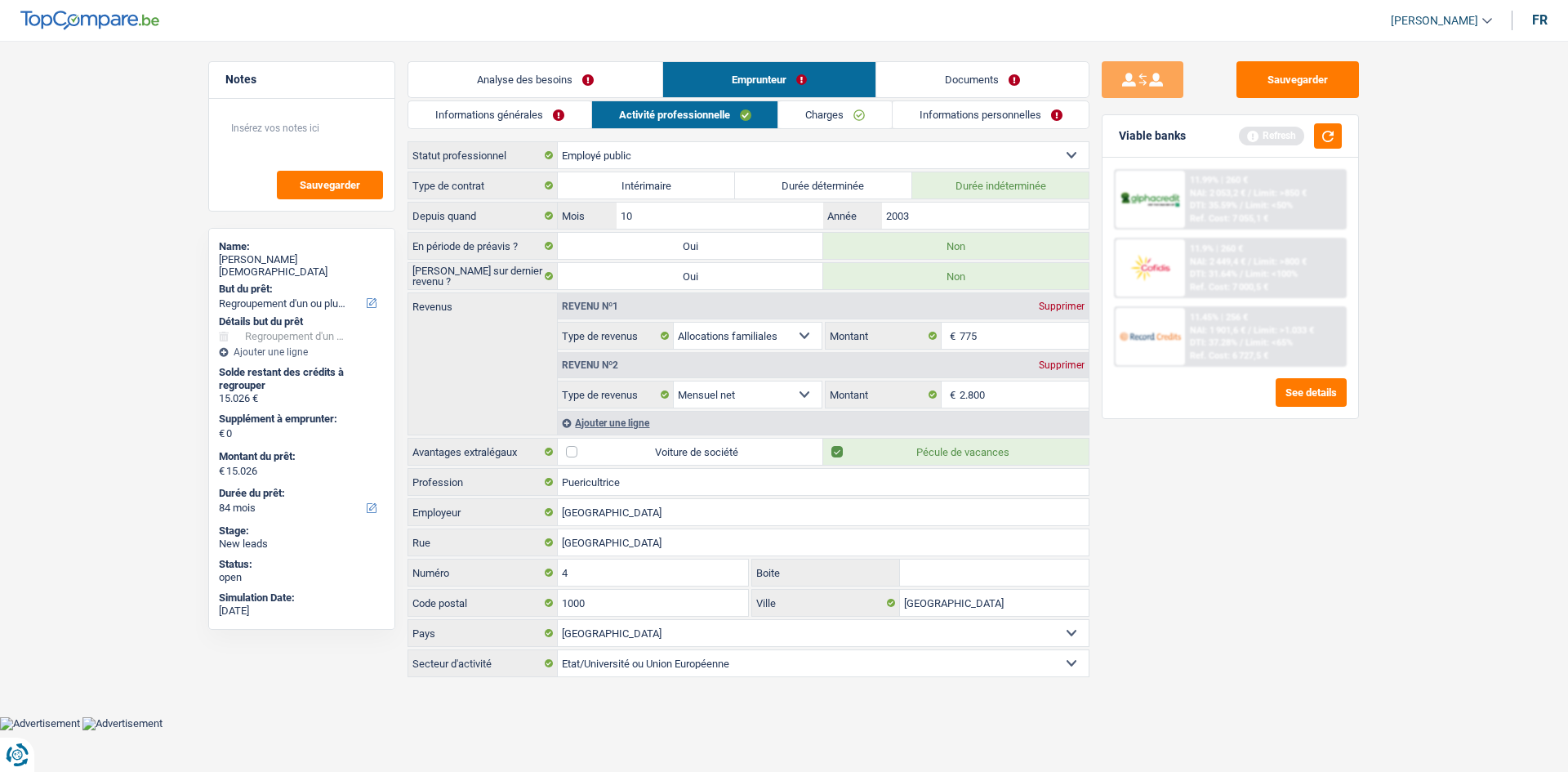
click at [977, 89] on link "Documents" at bounding box center [982, 80] width 212 height 35
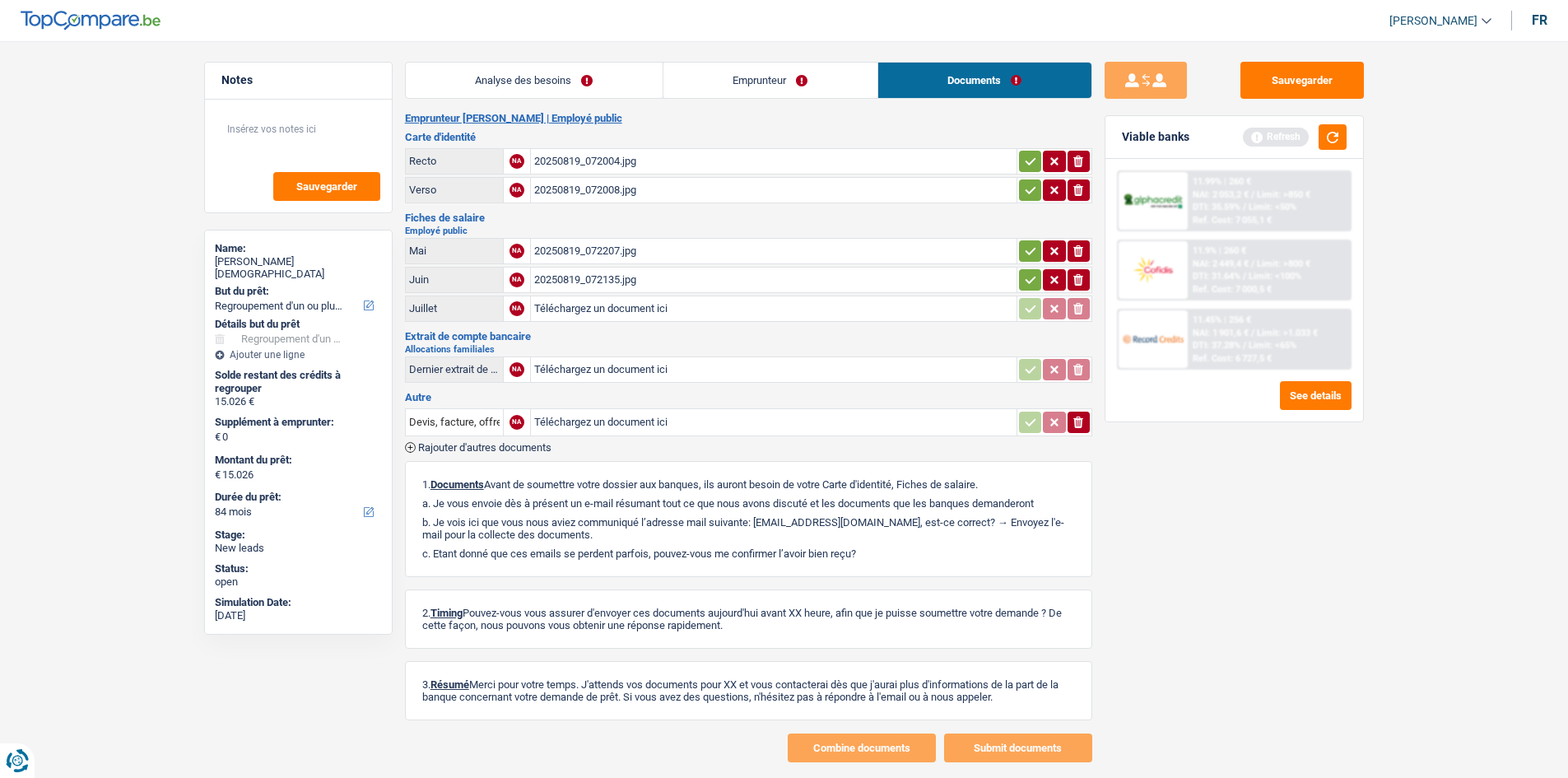
click at [564, 94] on link "Analyse des besoins" at bounding box center [534, 80] width 257 height 36
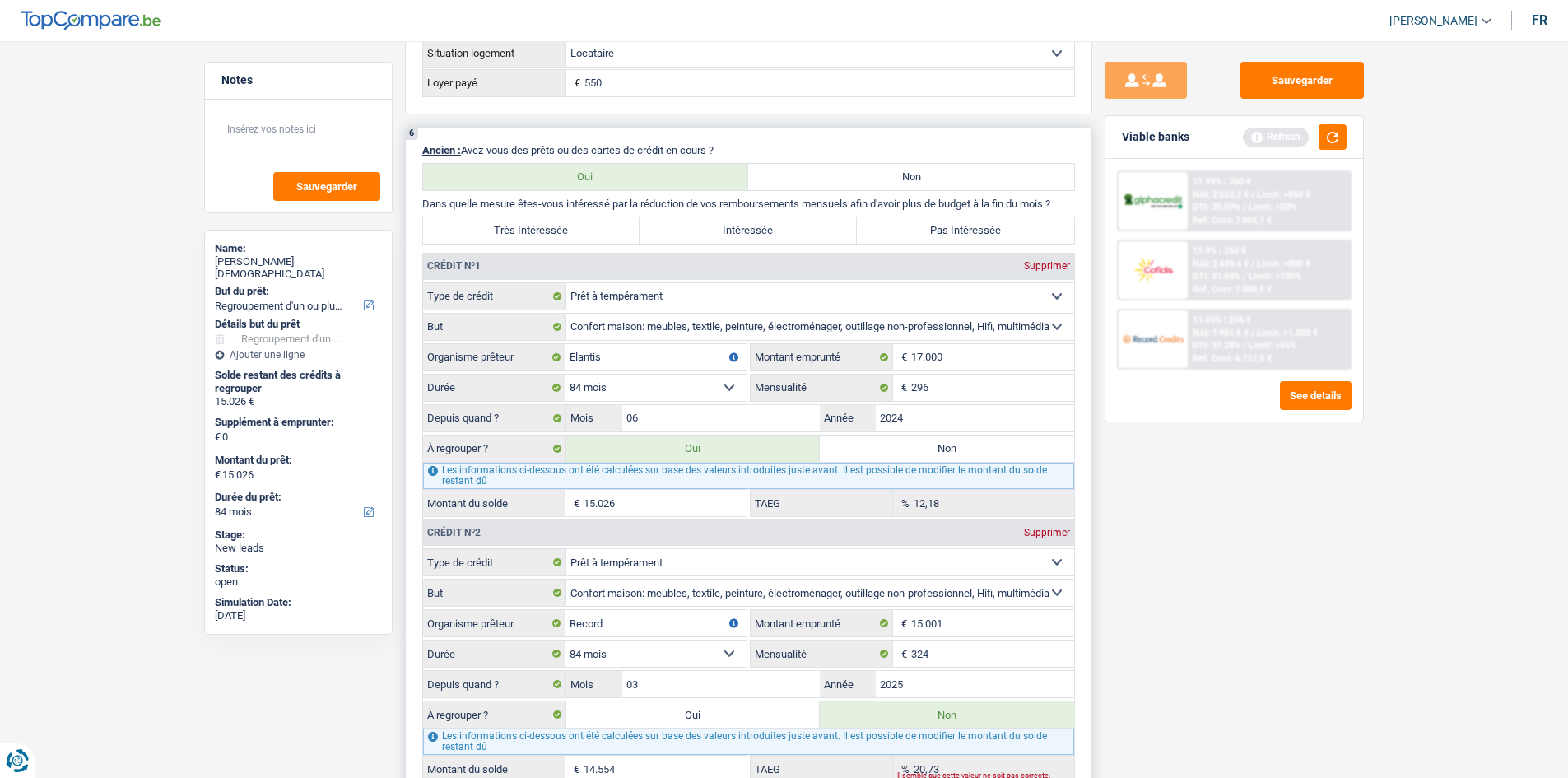
scroll to position [1400, 0]
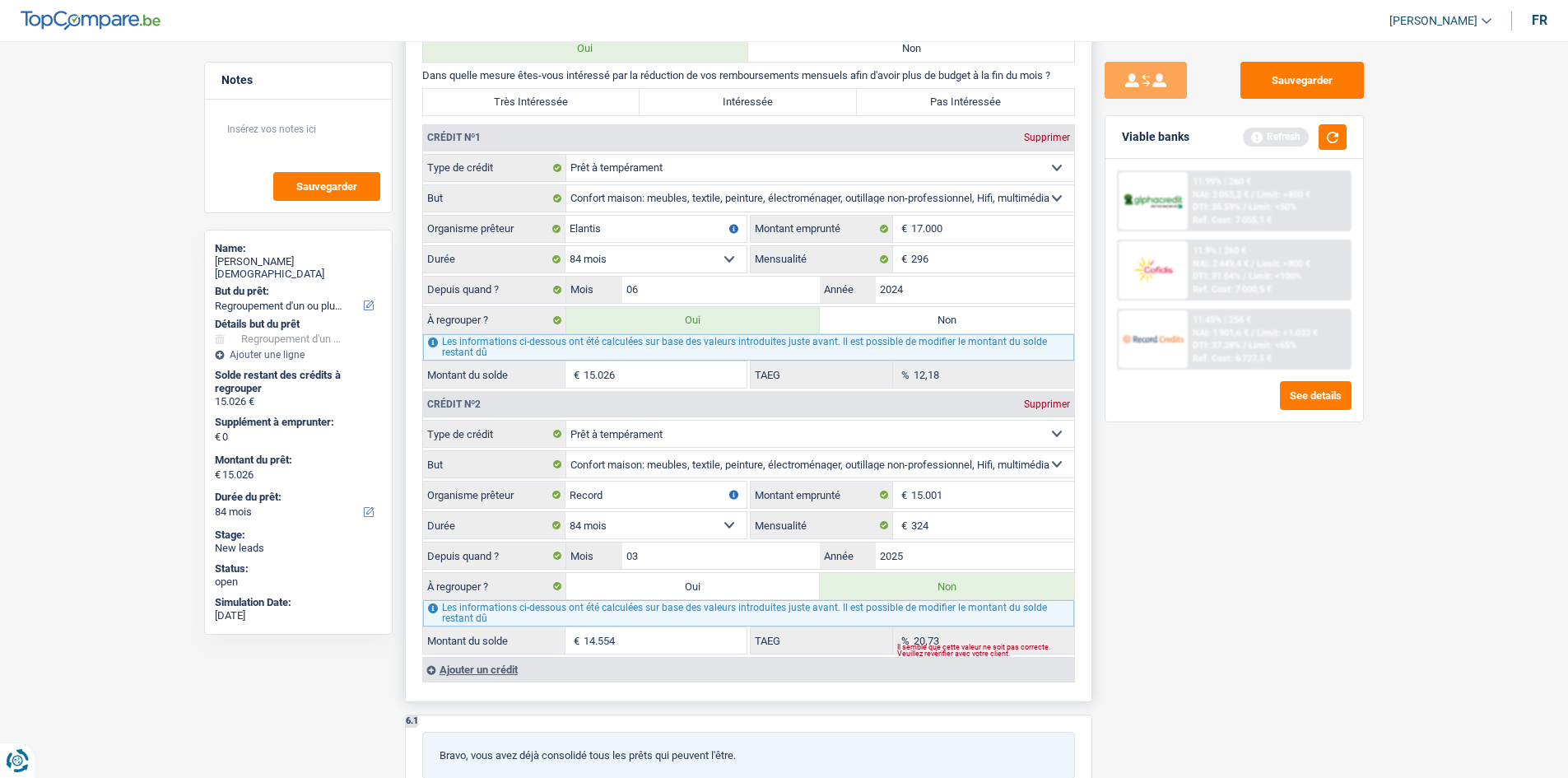
click at [572, 103] on label "Très Intéressée" at bounding box center [531, 103] width 217 height 26
click at [572, 103] on input "Très Intéressée" at bounding box center [531, 103] width 217 height 26
radio input "true"
click at [1337, 131] on button "button" at bounding box center [1333, 136] width 28 height 26
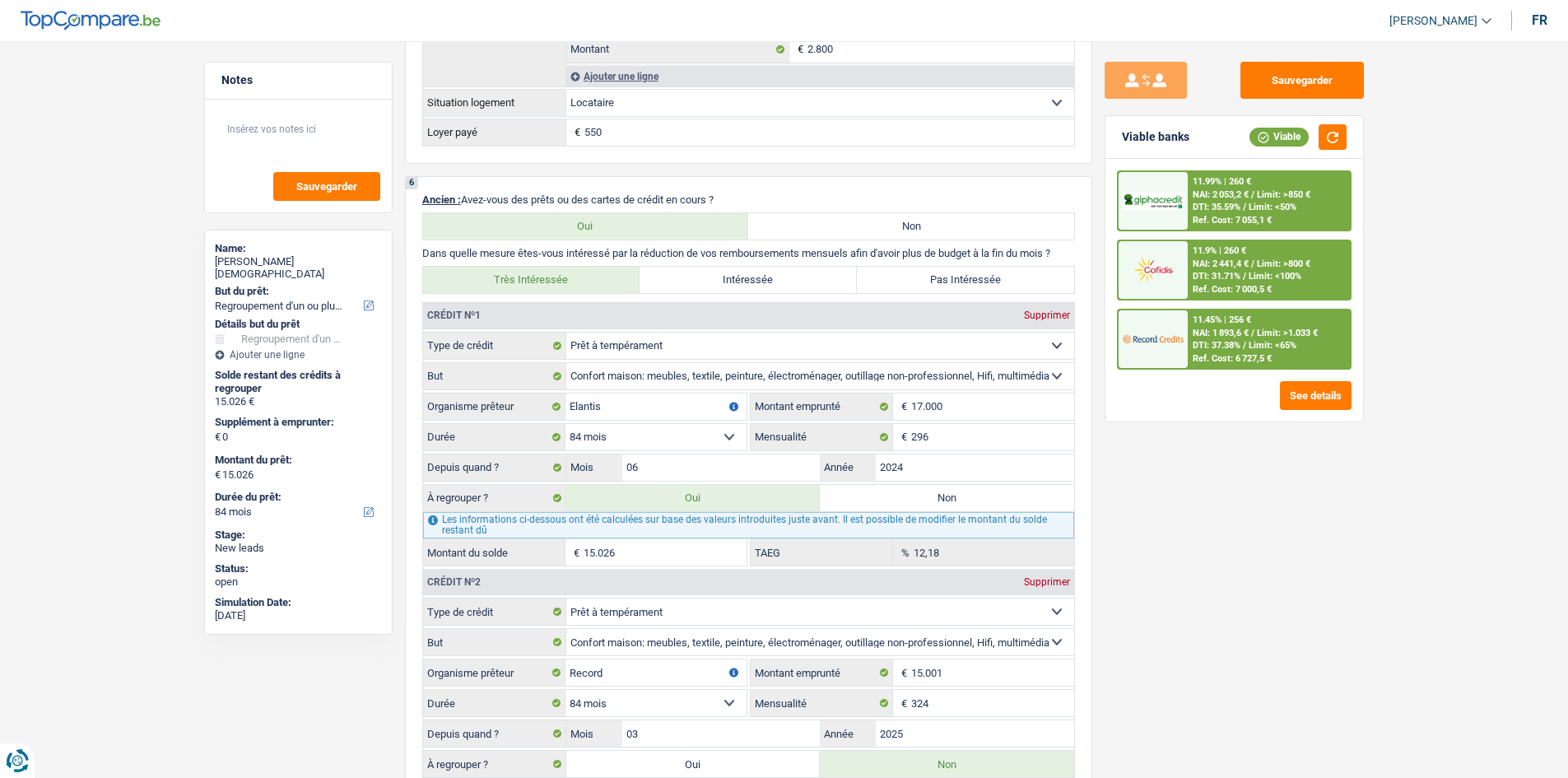
scroll to position [1318, 0]
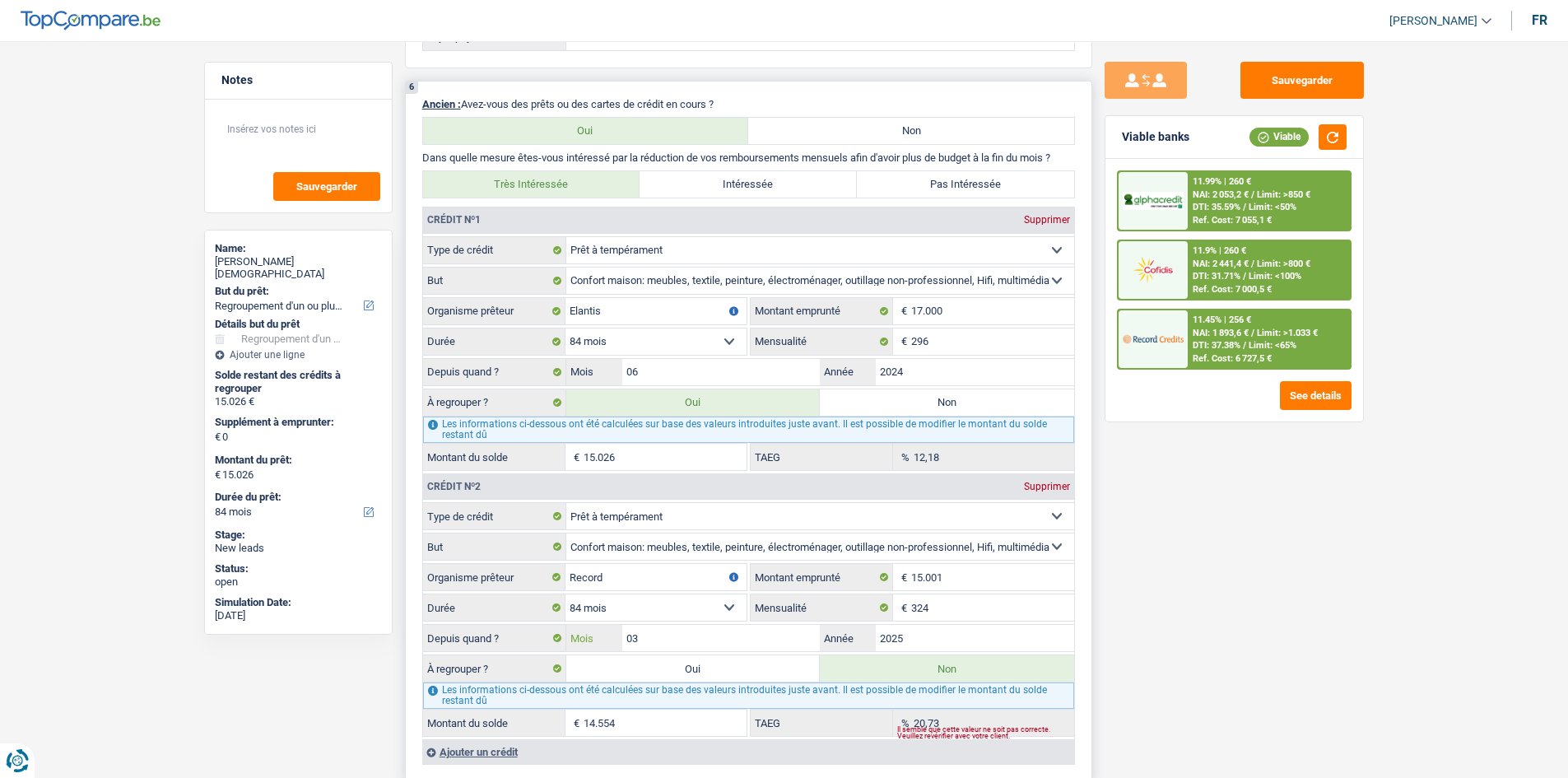
click at [774, 645] on input "03" at bounding box center [722, 638] width 198 height 26
click at [1333, 633] on div "Sauvegarder Viable banks Viable 11.99% | 260 € NAI: 2 053,2 € / Limit: >850 € D…" at bounding box center [1235, 405] width 284 height 686
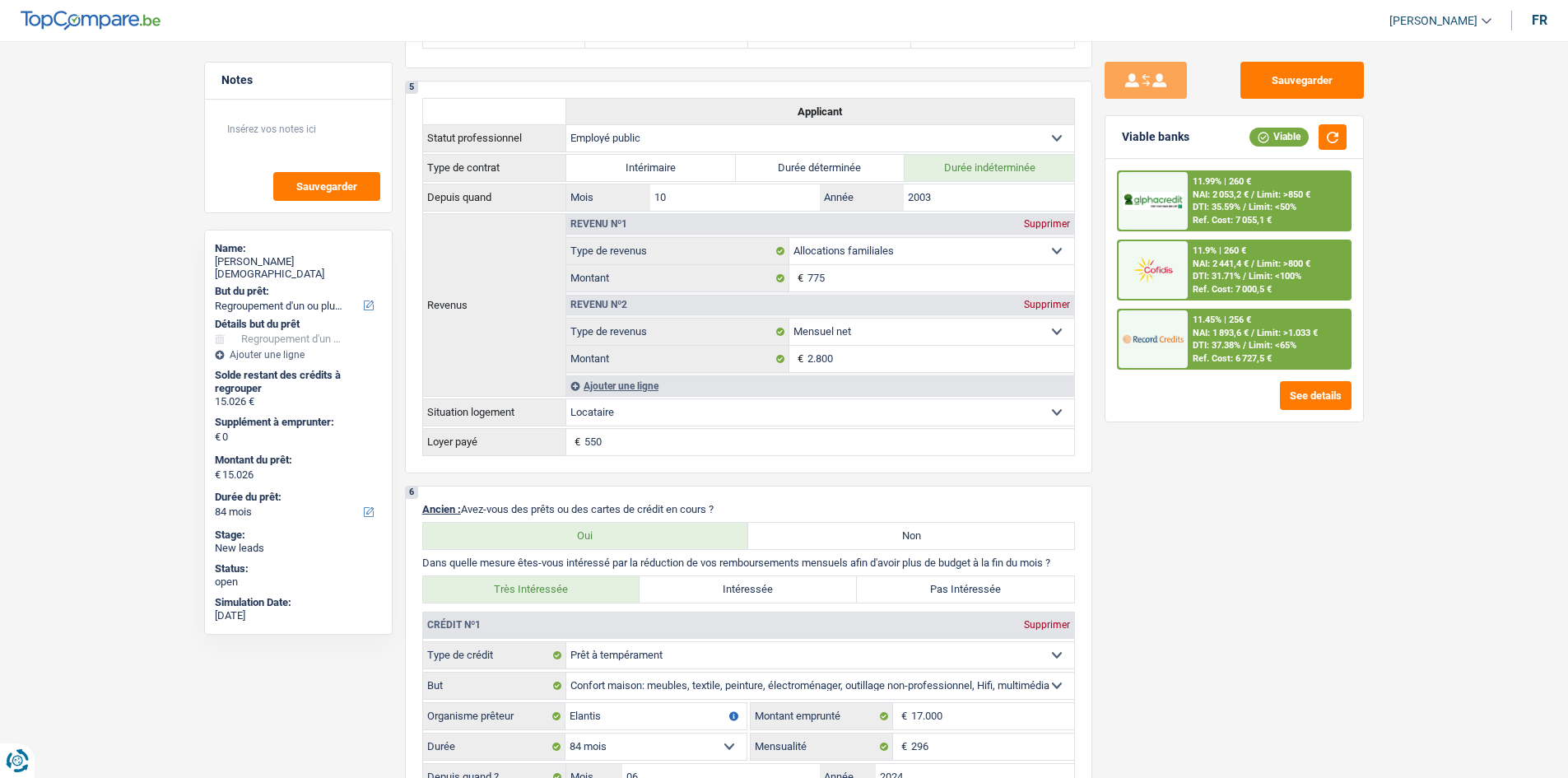
scroll to position [659, 0]
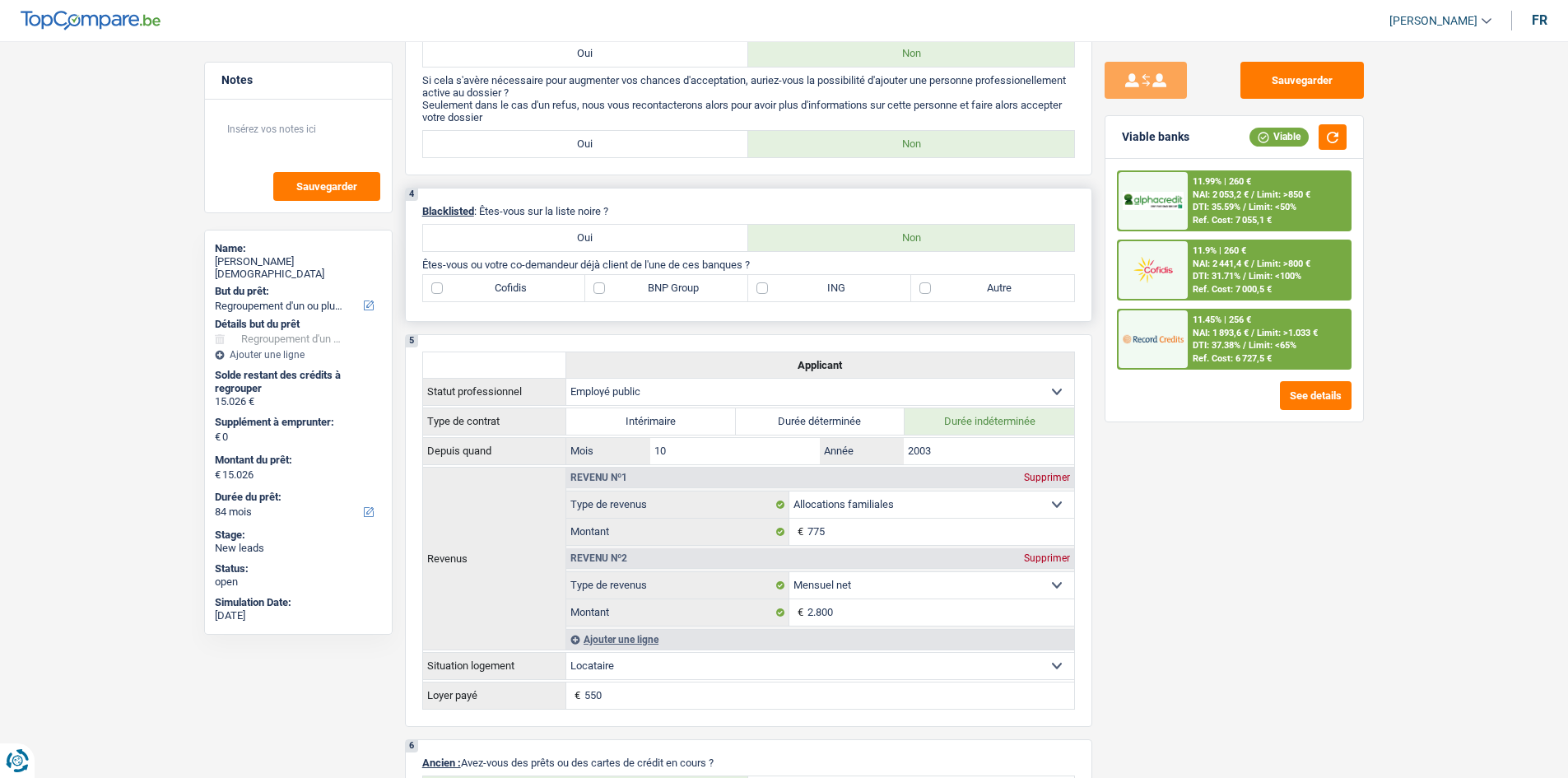
click at [1003, 293] on label "Autre" at bounding box center [993, 289] width 163 height 26
click at [1003, 293] on input "Autre" at bounding box center [993, 289] width 163 height 26
checkbox input "true"
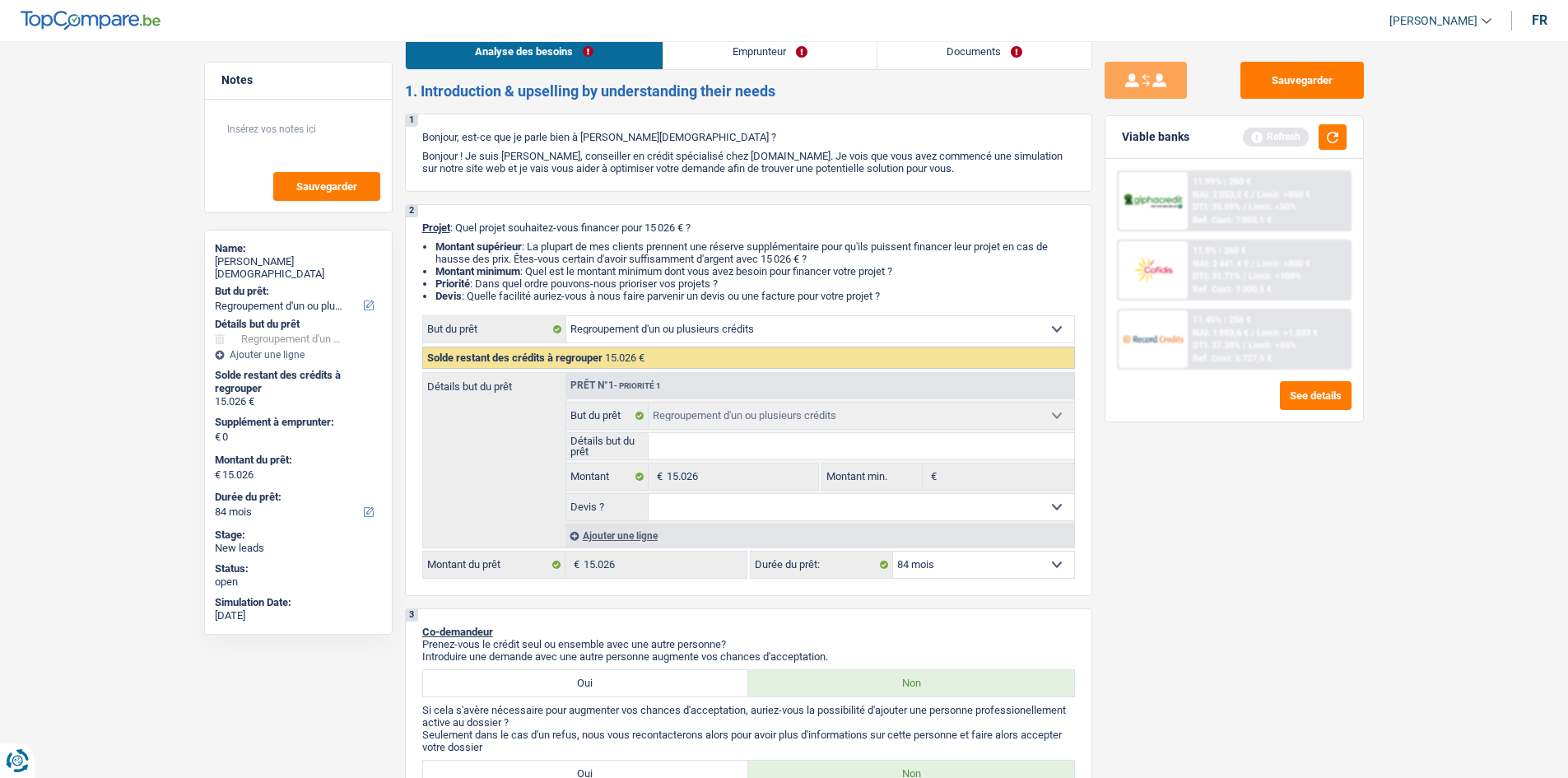
scroll to position [0, 0]
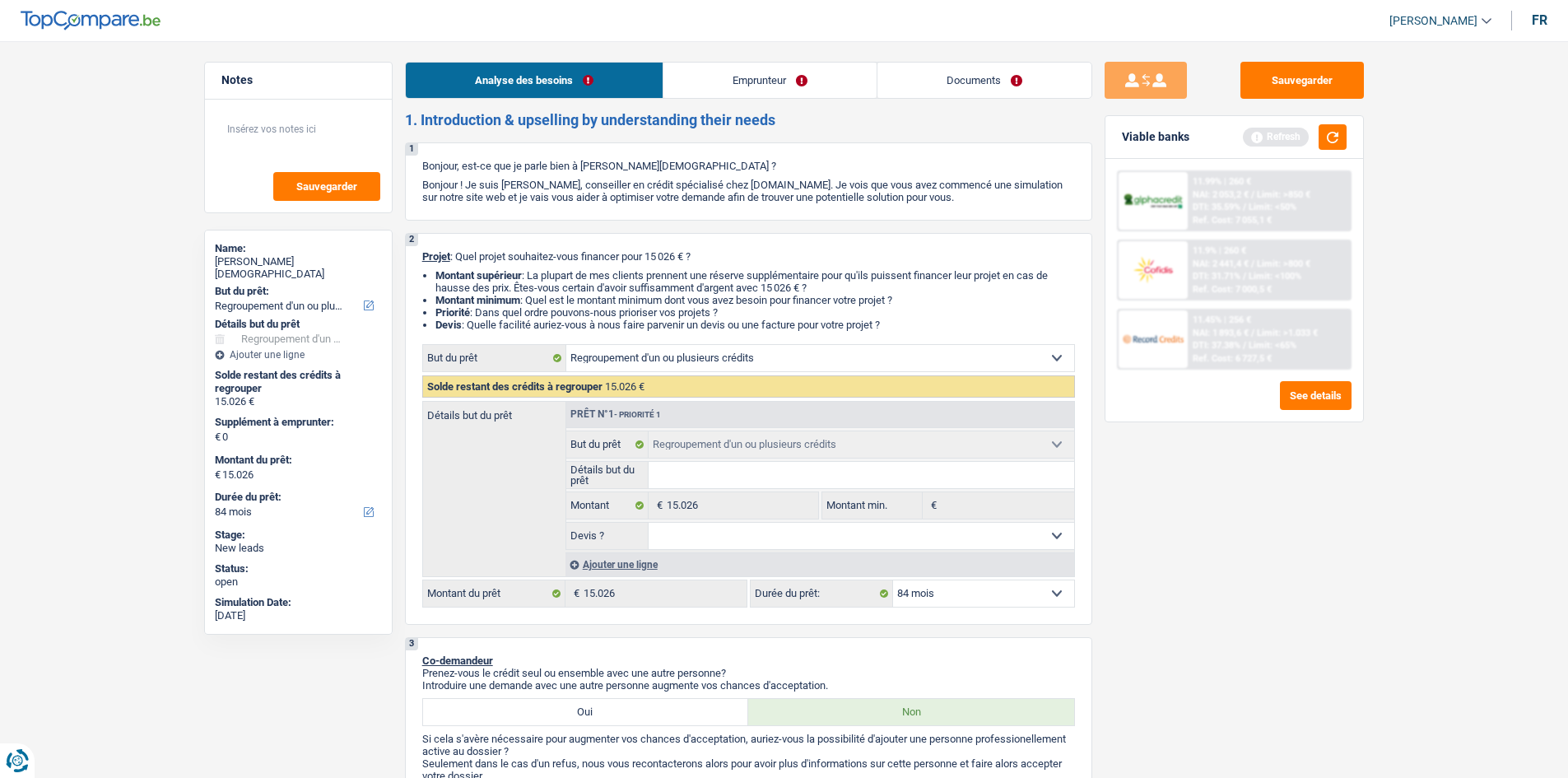
click at [742, 81] on link "Emprunteur" at bounding box center [770, 80] width 213 height 36
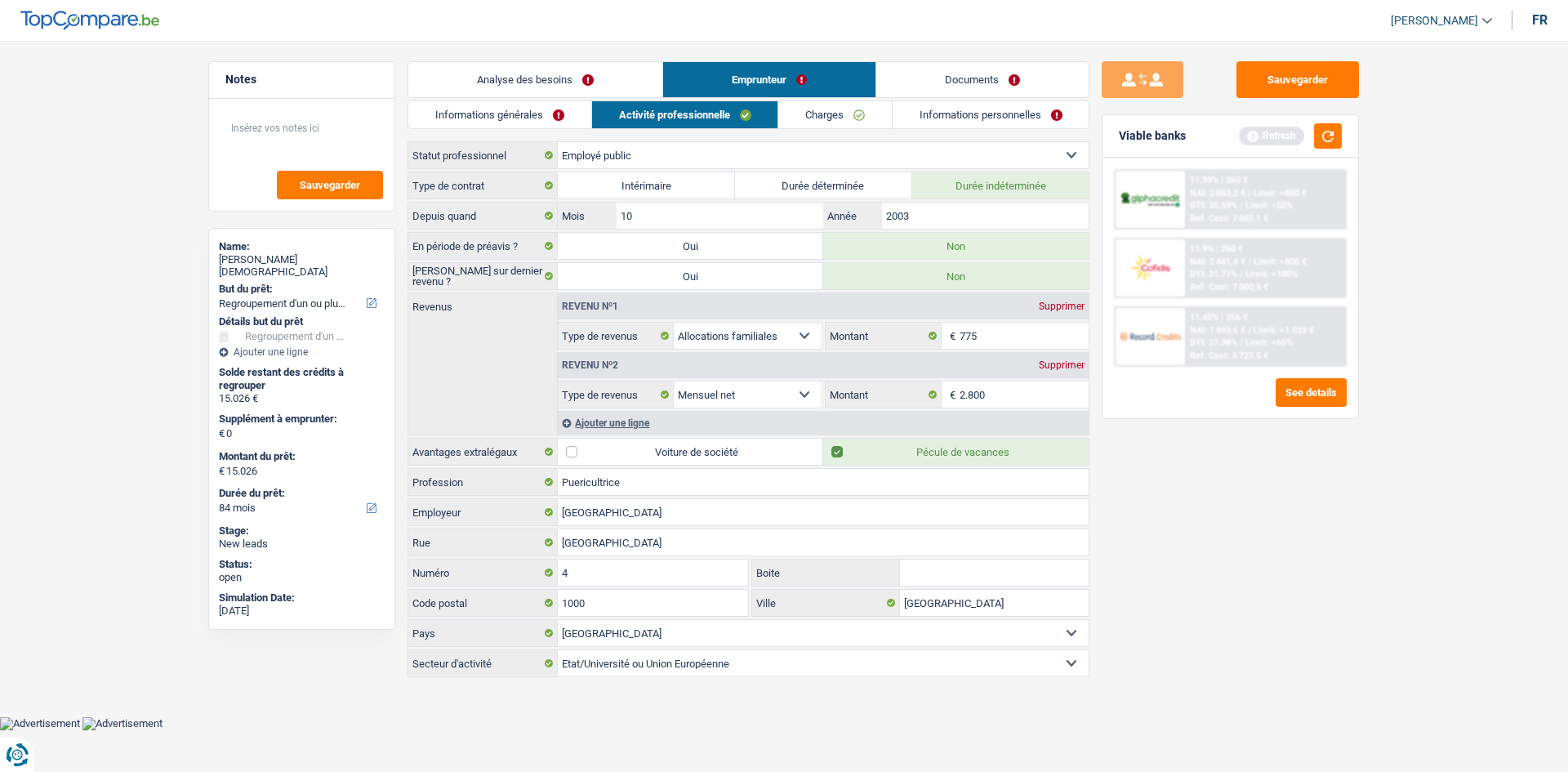
click at [585, 116] on link "Informations générales" at bounding box center [499, 115] width 183 height 27
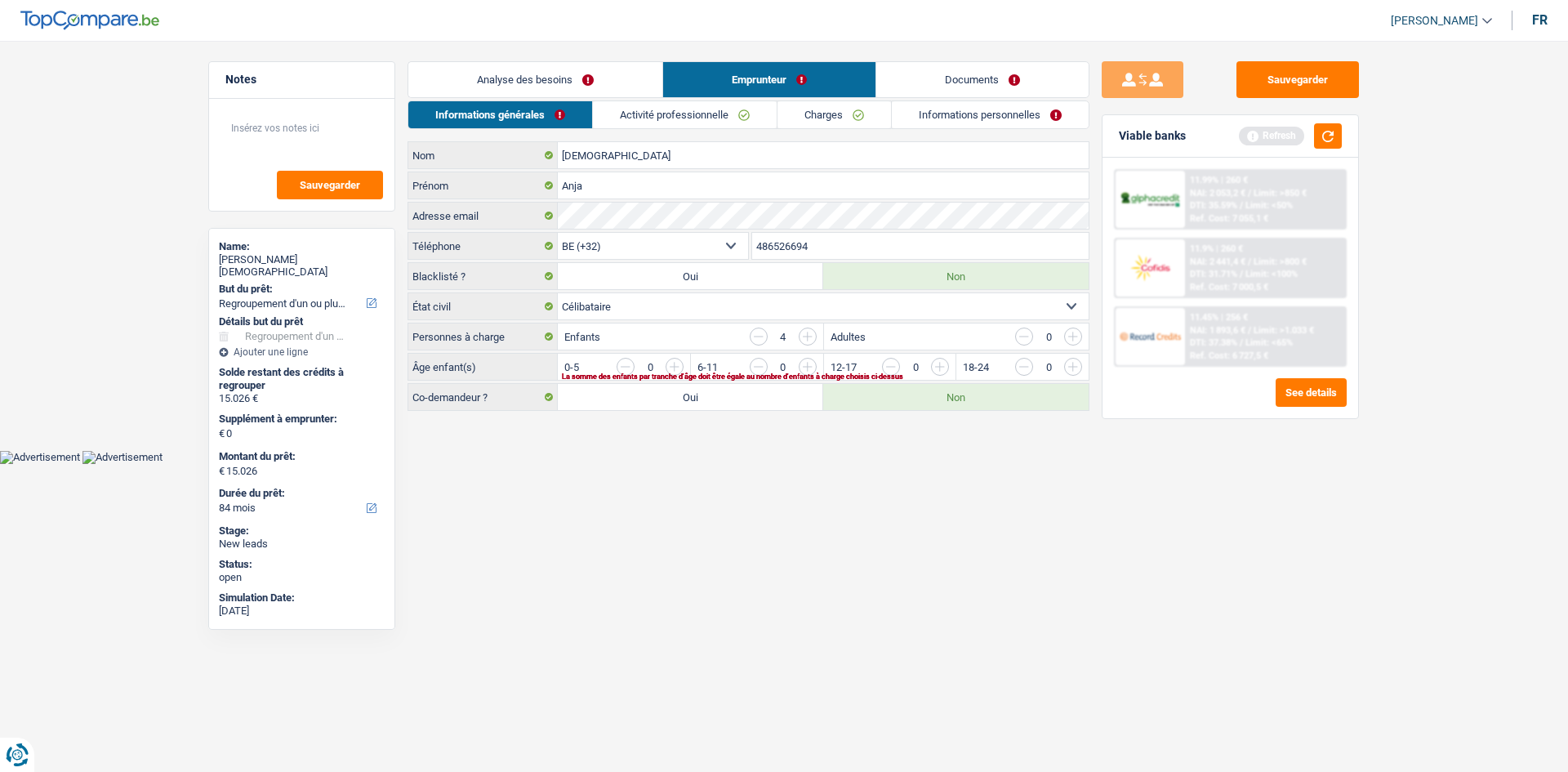
click at [674, 365] on input "button" at bounding box center [1006, 371] width 681 height 26
click at [674, 370] on input "button" at bounding box center [1006, 371] width 681 height 26
click at [934, 359] on input "button" at bounding box center [1271, 371] width 681 height 26
click at [937, 372] on input "button" at bounding box center [1271, 371] width 681 height 26
drag, startPoint x: 1078, startPoint y: 328, endPoint x: 1076, endPoint y: 340, distance: 12.2
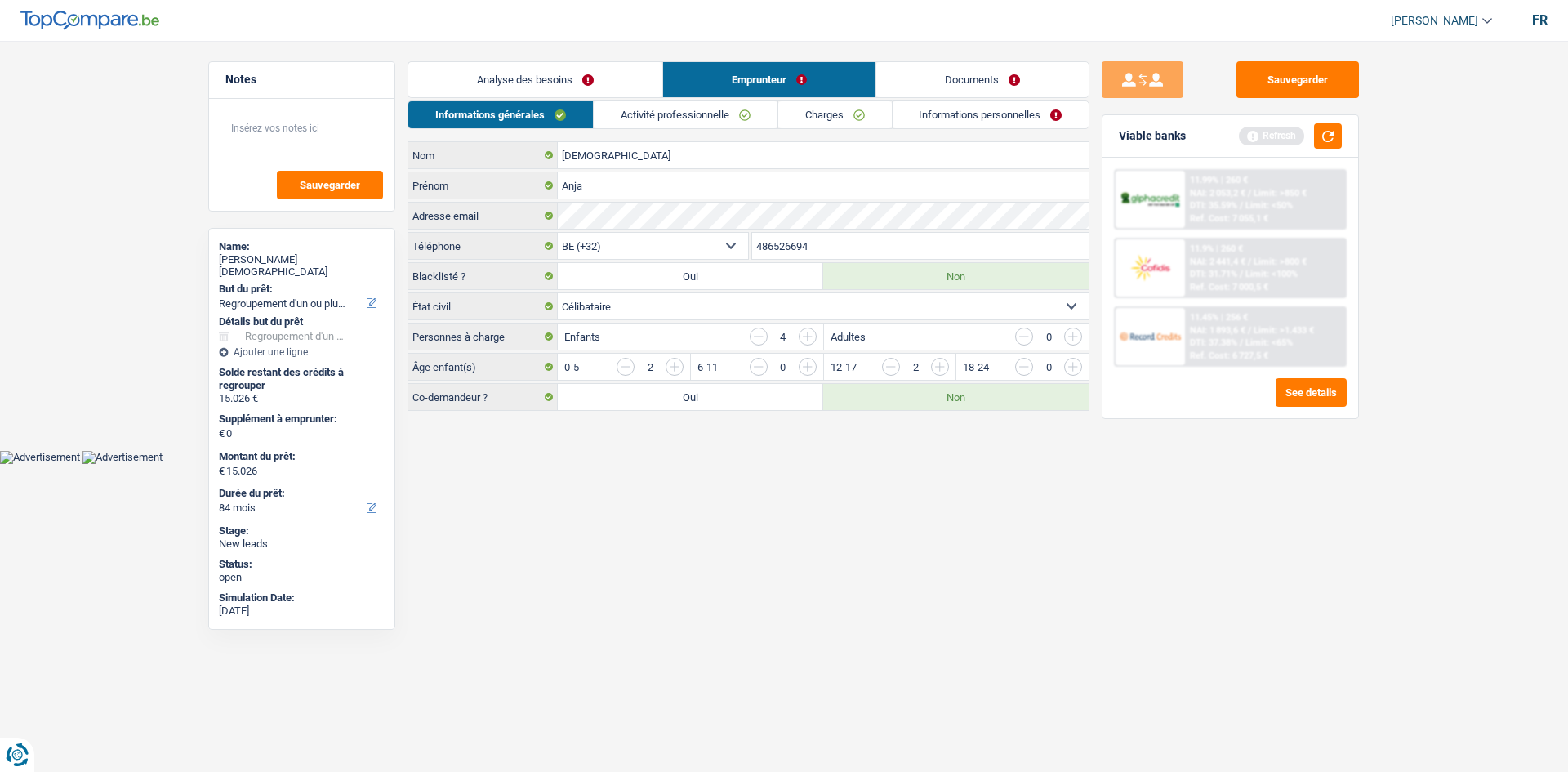
click at [1078, 329] on input "button" at bounding box center [1073, 336] width 18 height 18
click at [1069, 364] on input "button" at bounding box center [1405, 371] width 681 height 26
click at [619, 369] on input "button" at bounding box center [626, 367] width 18 height 18
click at [665, 369] on div "1" at bounding box center [650, 367] width 67 height 18
click at [670, 368] on input "button" at bounding box center [1006, 371] width 681 height 26
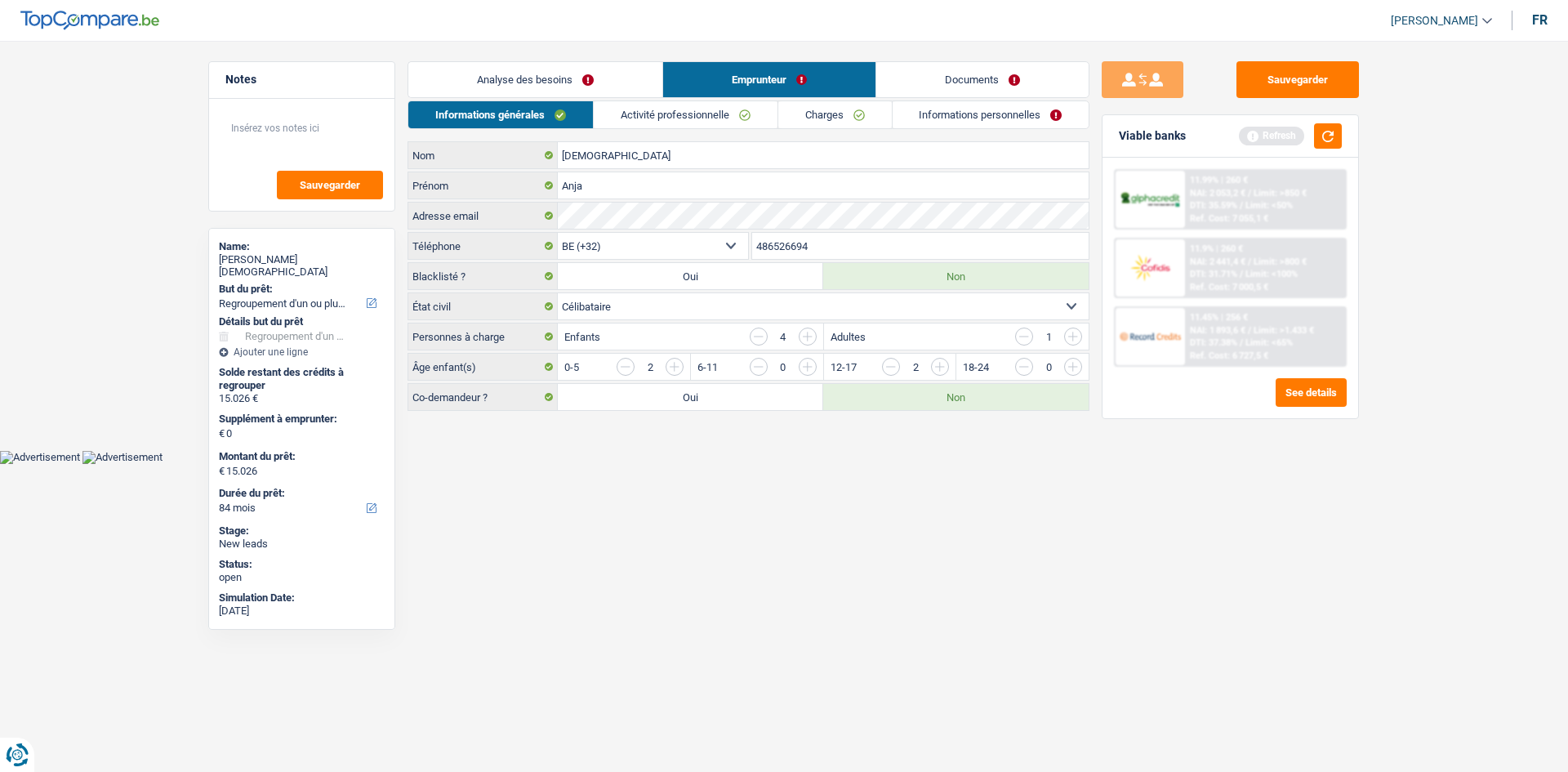
click at [1028, 340] on input "button" at bounding box center [1024, 336] width 18 height 18
click at [730, 139] on div "Informations générales Activité professionnelle Charges Informations personnell…" at bounding box center [749, 256] width 682 height 310
click at [730, 115] on link "Activité professionnelle" at bounding box center [686, 115] width 184 height 27
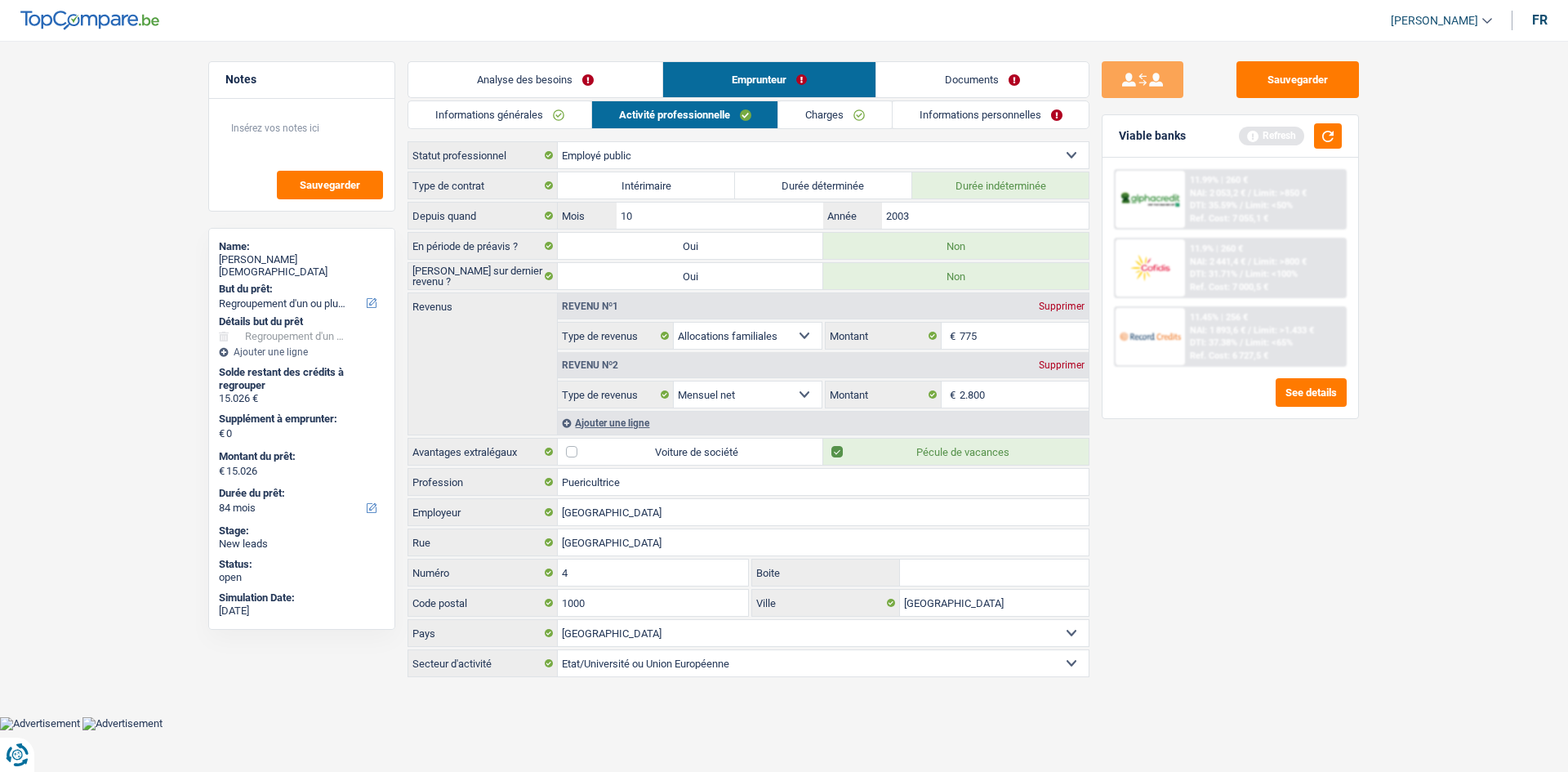
click at [836, 119] on link "Charges" at bounding box center [835, 115] width 113 height 27
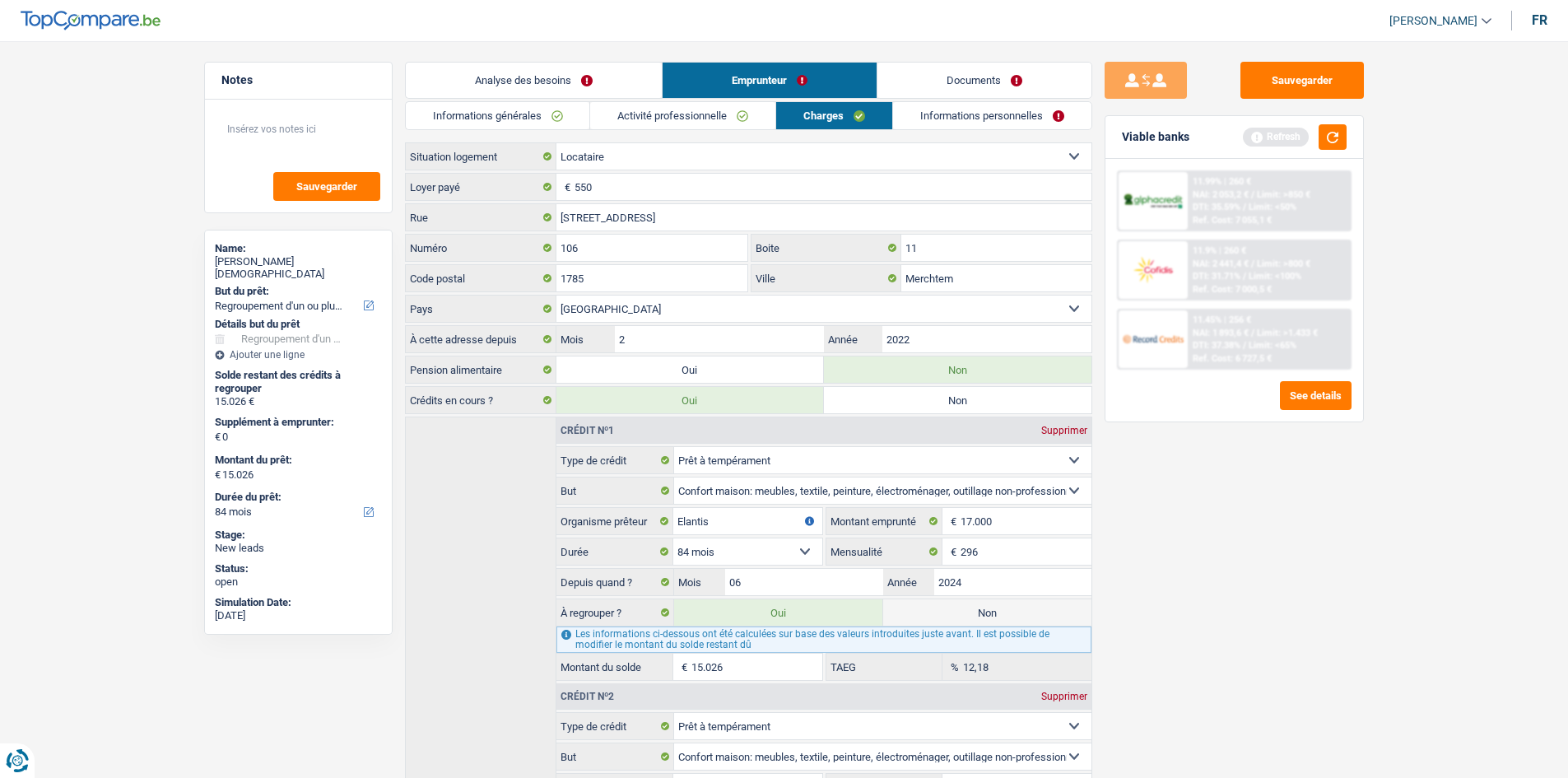
click at [978, 109] on link "Informations personnelles" at bounding box center [993, 116] width 198 height 27
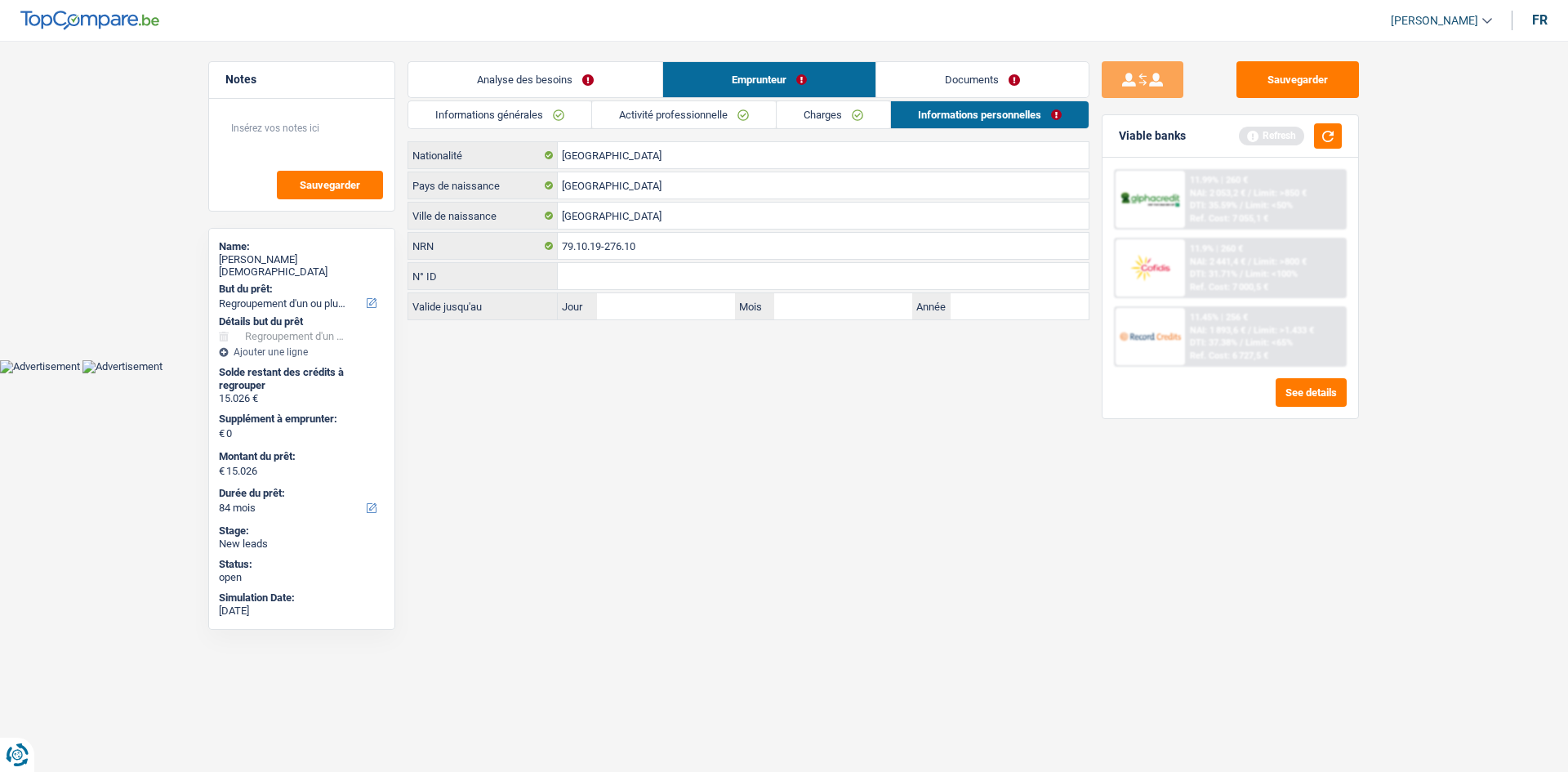
click at [986, 83] on link "Documents" at bounding box center [982, 80] width 212 height 35
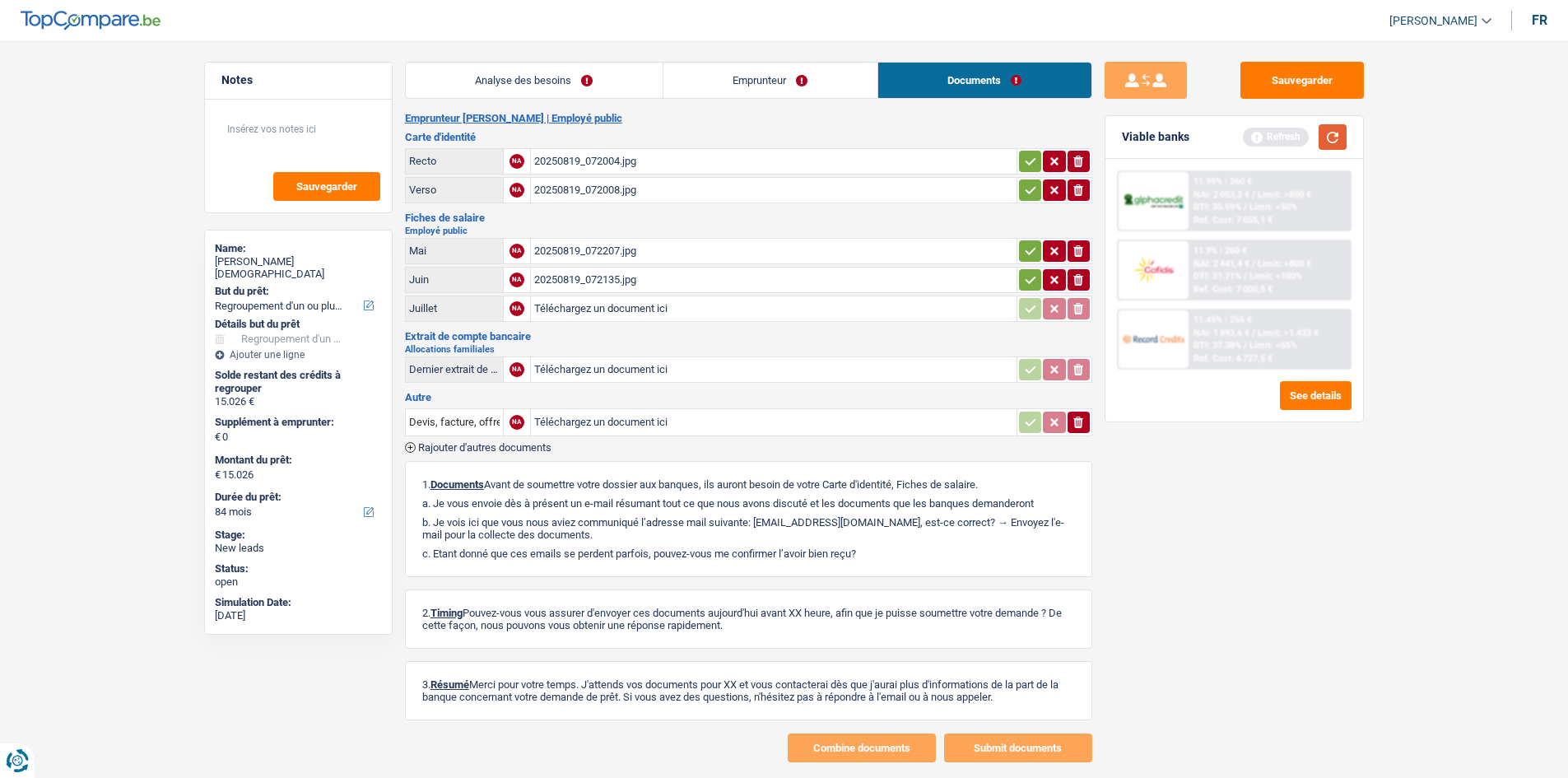
click at [1322, 129] on button "button" at bounding box center [1333, 136] width 28 height 26
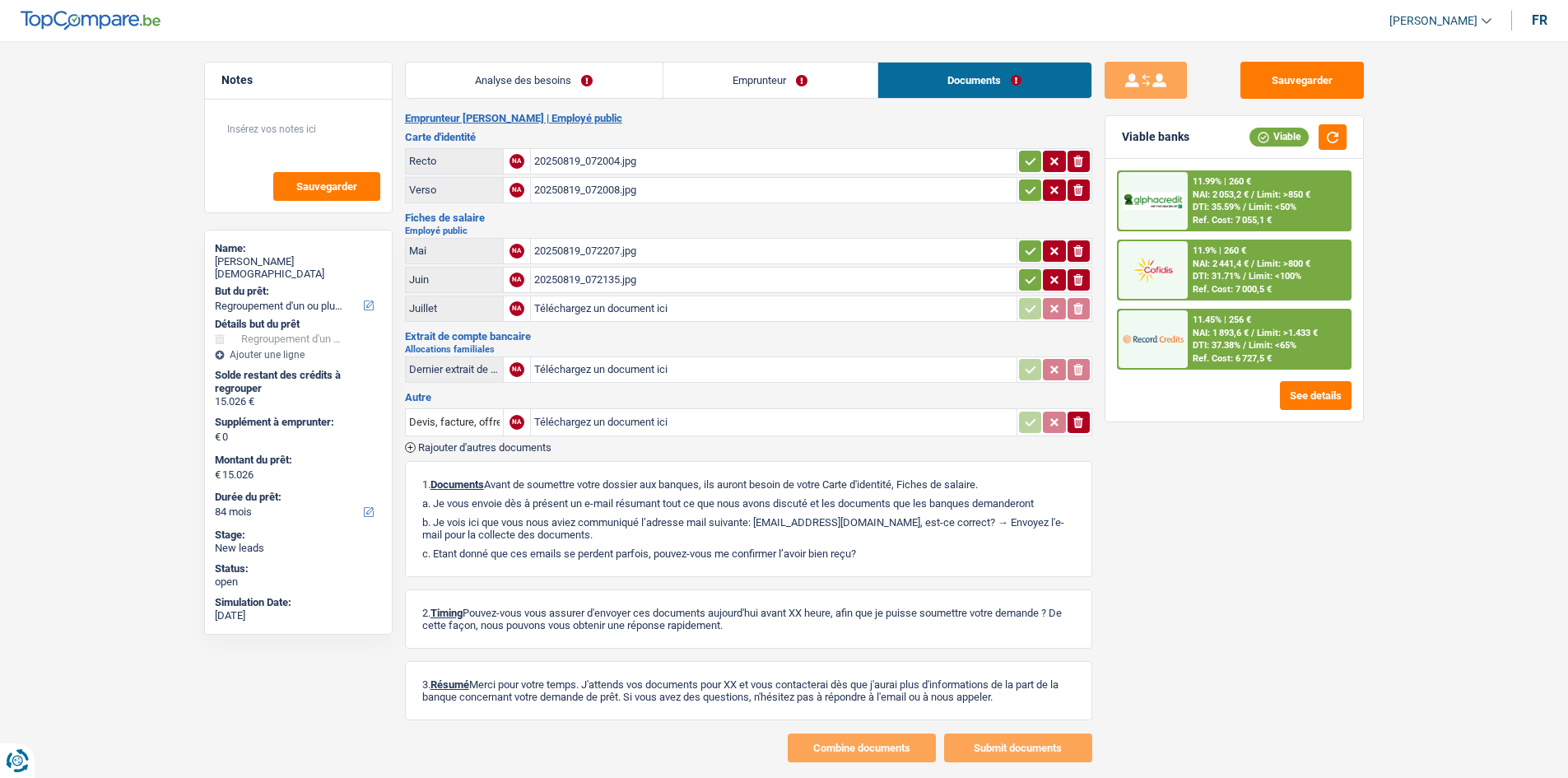
click at [649, 255] on div "20250819_072207.jpg" at bounding box center [774, 251] width 479 height 25
click at [577, 269] on div "20250819_072135.jpg" at bounding box center [774, 280] width 479 height 25
click at [1327, 88] on button "Sauvegarder" at bounding box center [1302, 80] width 123 height 37
drag, startPoint x: 374, startPoint y: 123, endPoint x: 374, endPoint y: 102, distance: 21.0
click at [374, 118] on textarea at bounding box center [298, 136] width 164 height 50
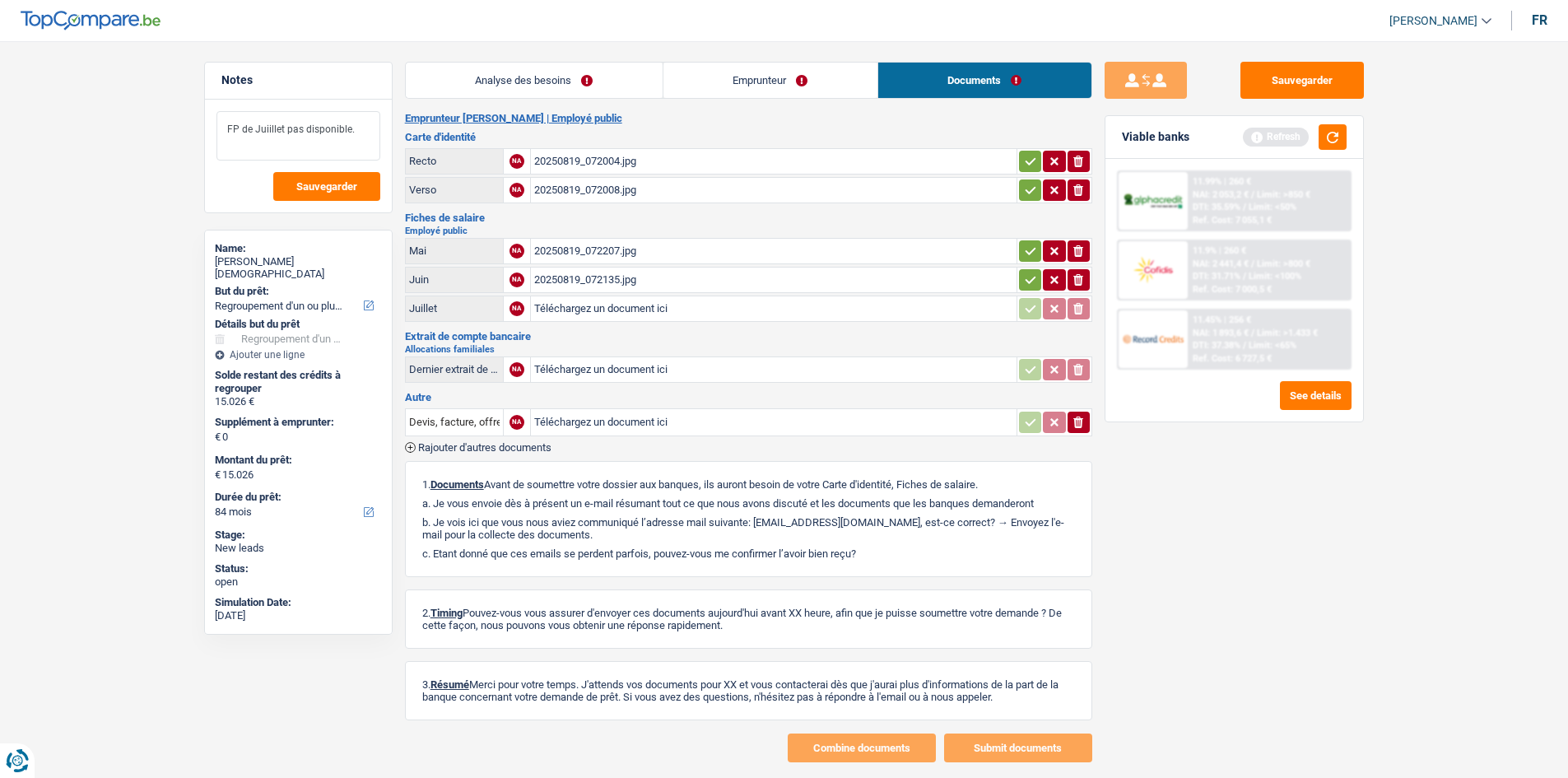
click at [273, 127] on textarea "FP de Juiillet pas disponible." at bounding box center [298, 136] width 164 height 50
click at [326, 176] on button "Sauvegarder" at bounding box center [326, 186] width 107 height 29
click at [751, 74] on link "Emprunteur" at bounding box center [770, 80] width 214 height 36
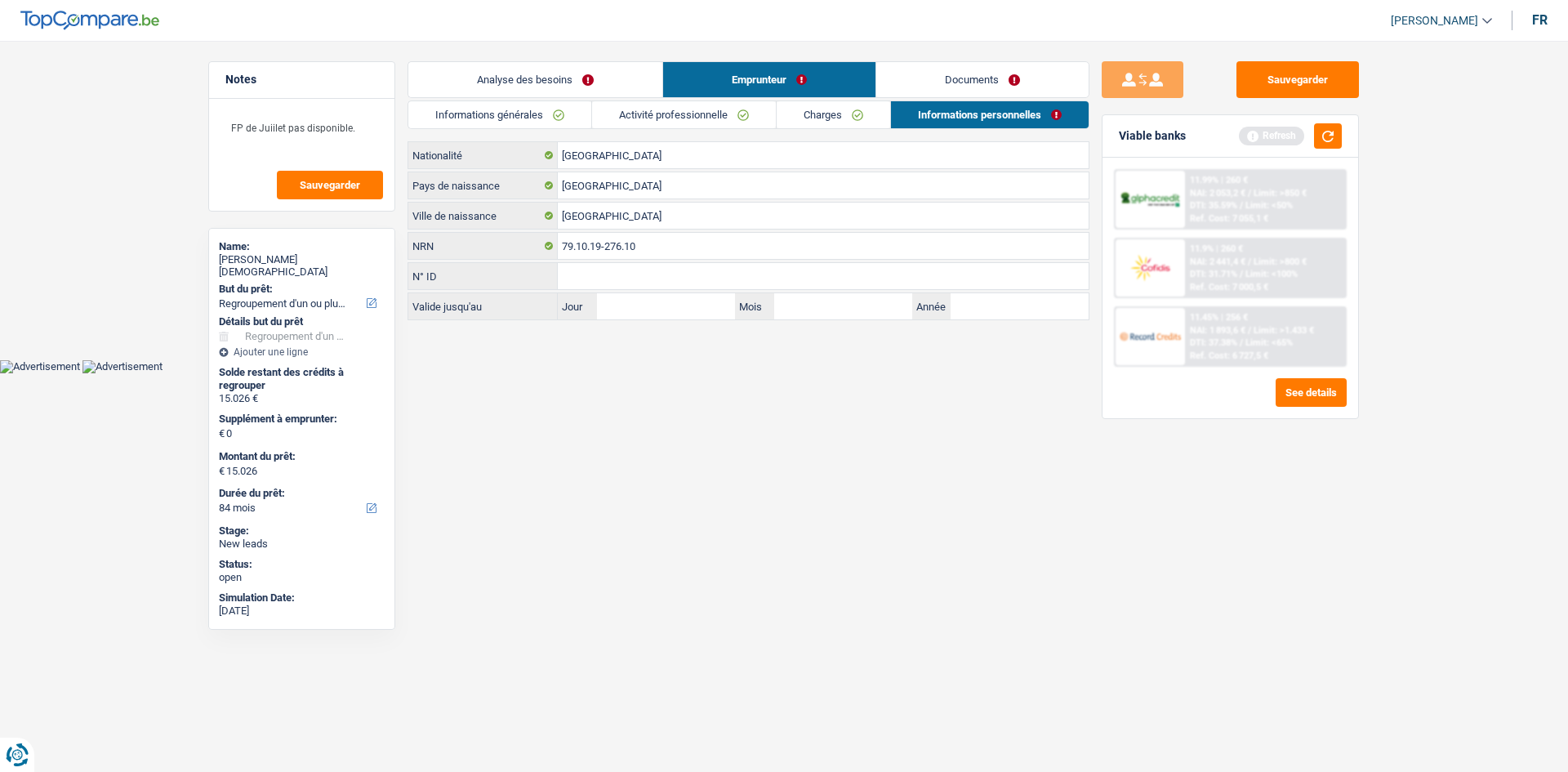
click at [631, 90] on link "Analyse des besoins" at bounding box center [536, 80] width 254 height 35
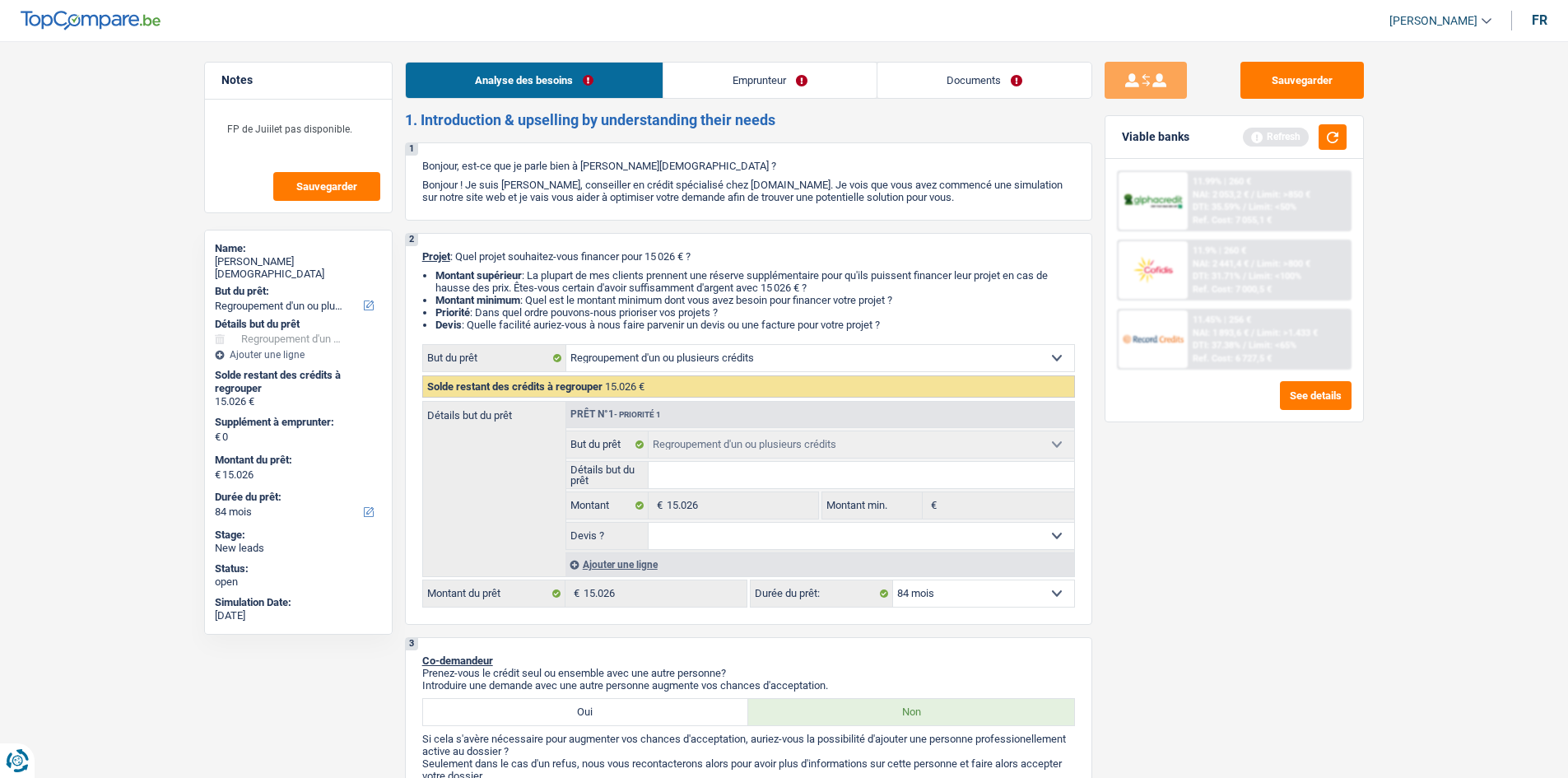
click at [746, 72] on link "Emprunteur" at bounding box center [770, 80] width 213 height 36
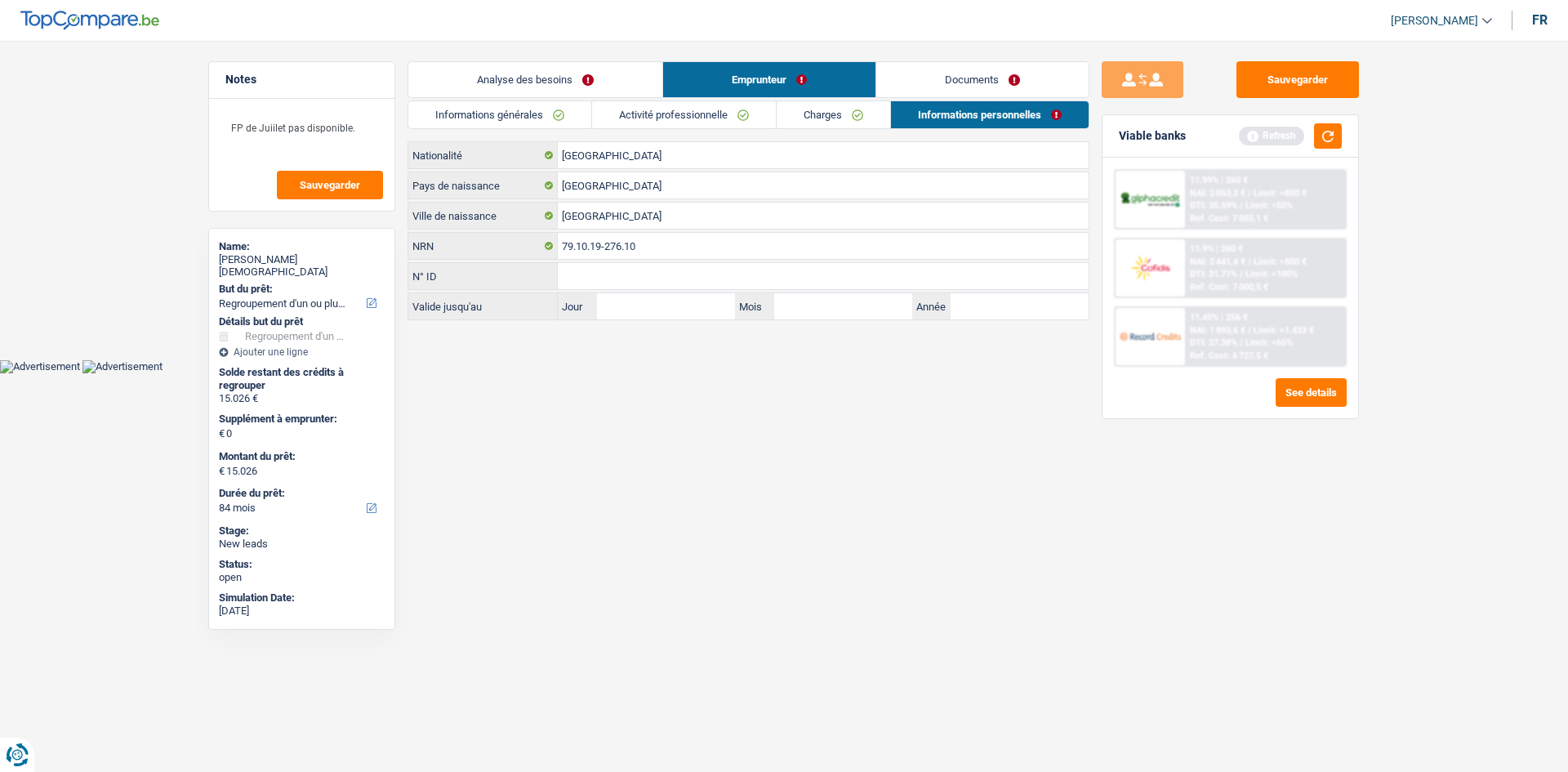
click at [1015, 94] on link "Documents" at bounding box center [982, 80] width 212 height 35
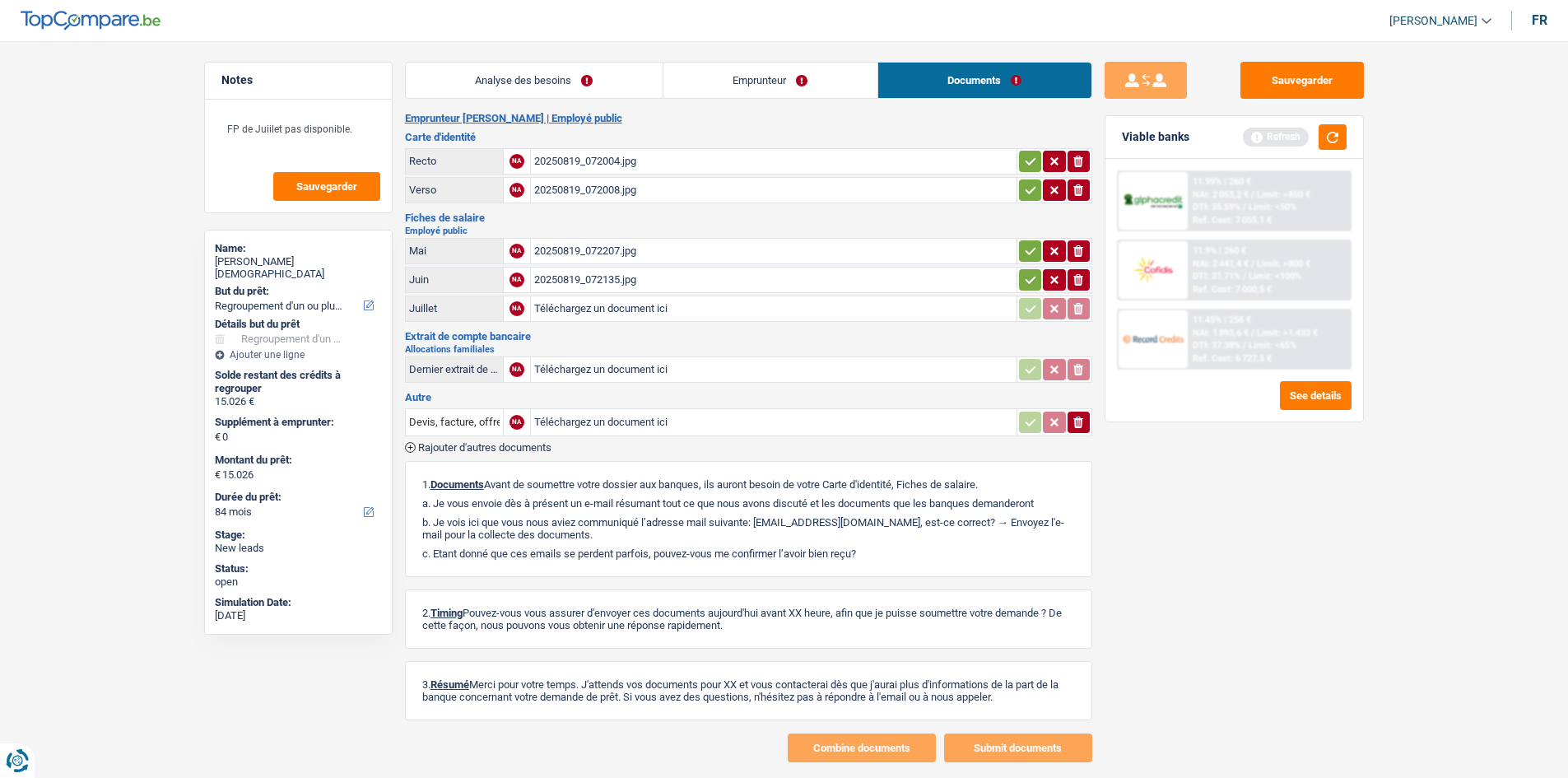
click at [598, 68] on link "Analyse des besoins" at bounding box center [534, 80] width 257 height 36
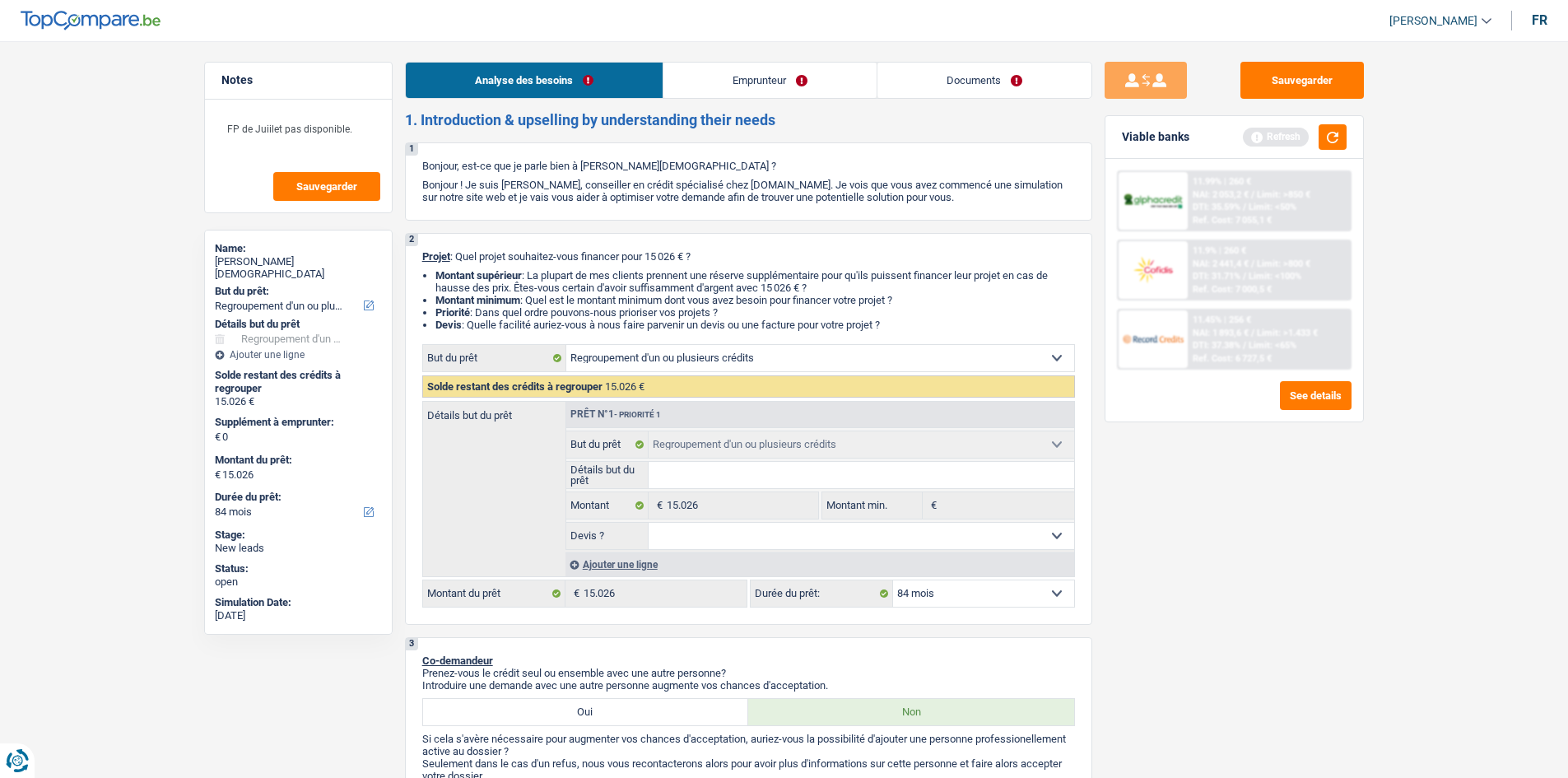
click at [987, 78] on link "Documents" at bounding box center [984, 80] width 214 height 36
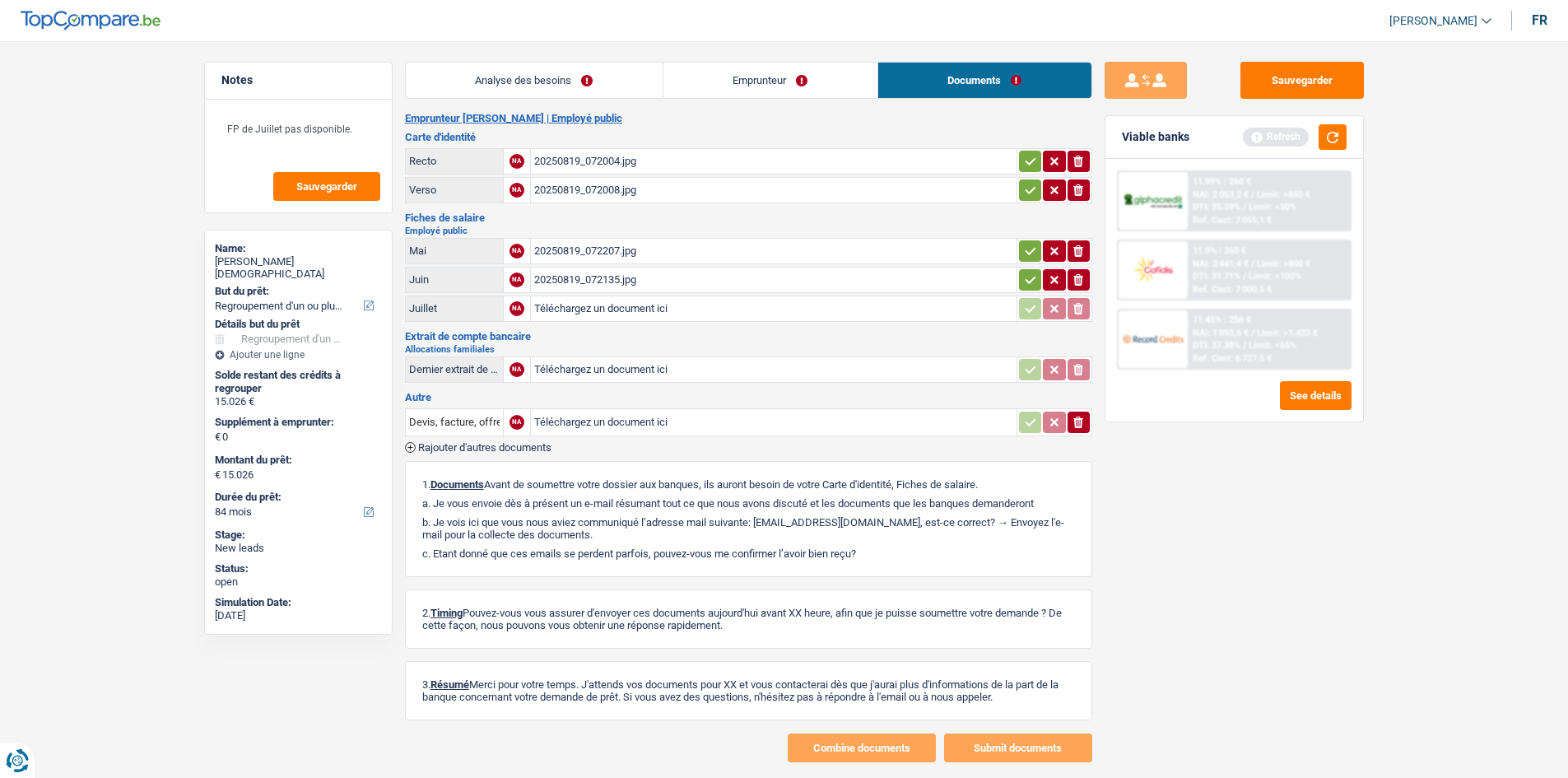
click at [803, 84] on link "Emprunteur" at bounding box center [770, 80] width 214 height 36
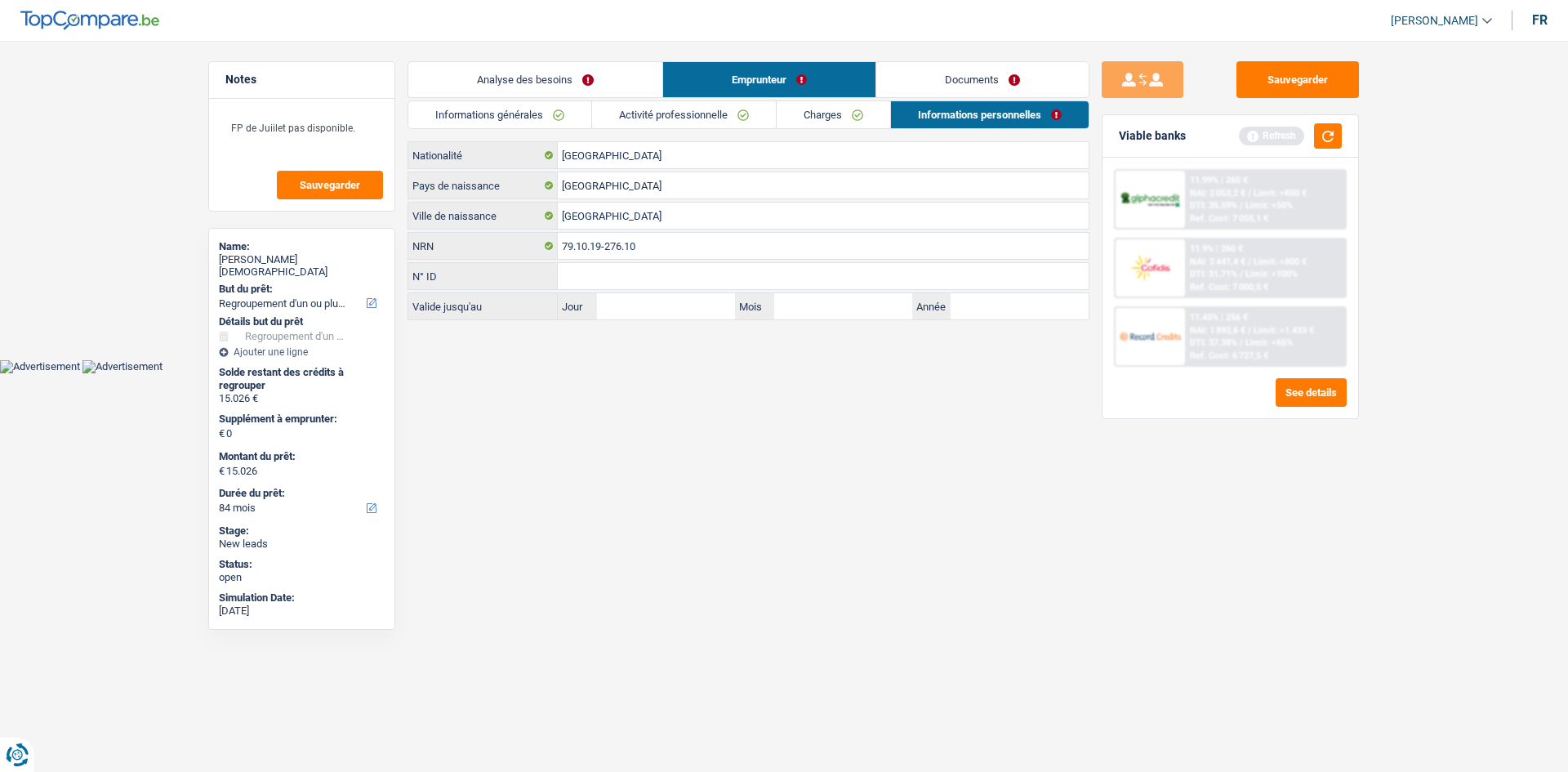
click at [1021, 83] on link "Documents" at bounding box center [982, 80] width 212 height 35
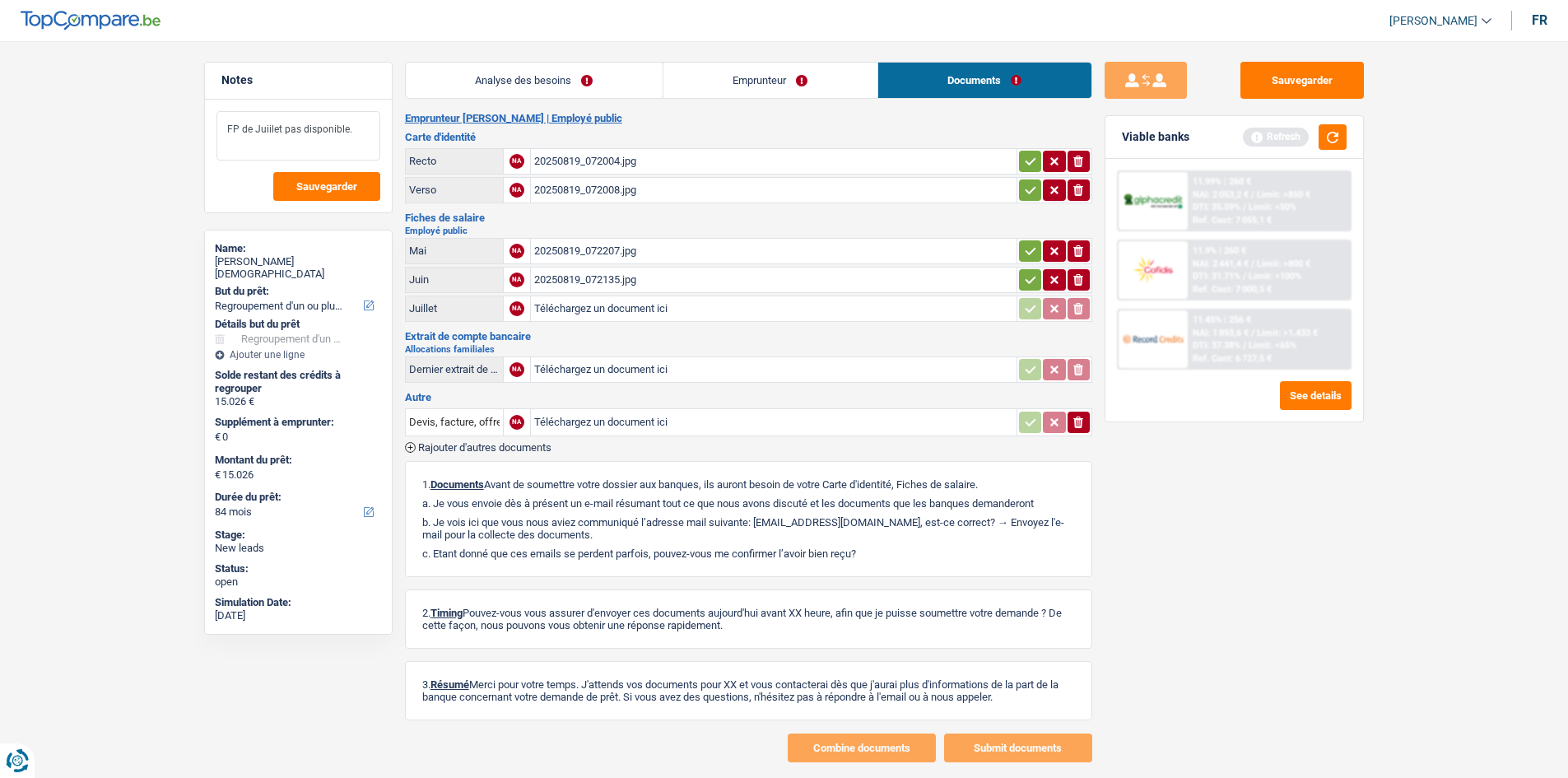
click at [271, 126] on textarea "FP de Juiilet pas disponible." at bounding box center [298, 136] width 164 height 50
click at [556, 82] on link "Analyse des besoins" at bounding box center [534, 80] width 257 height 36
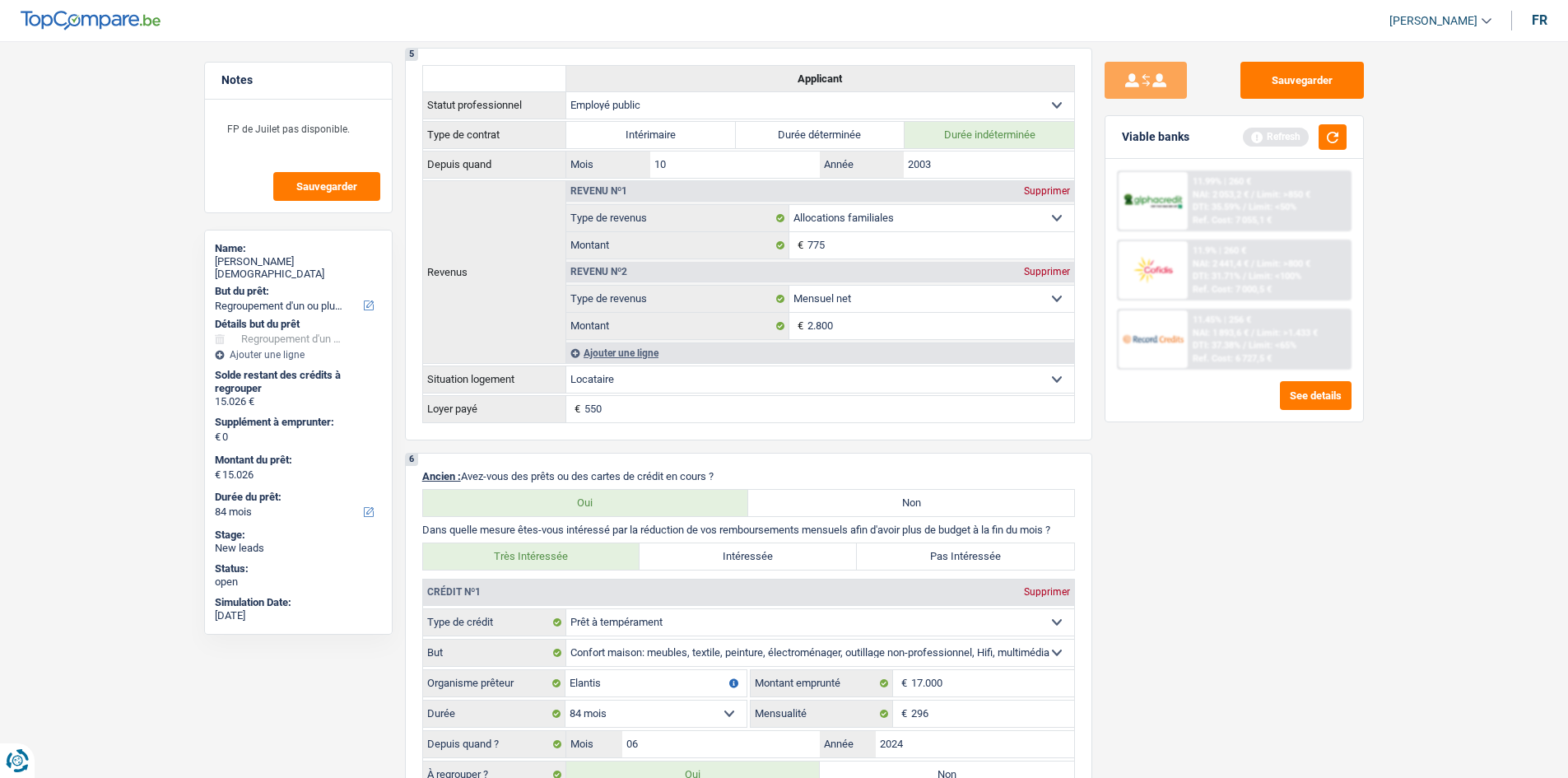
scroll to position [1071, 0]
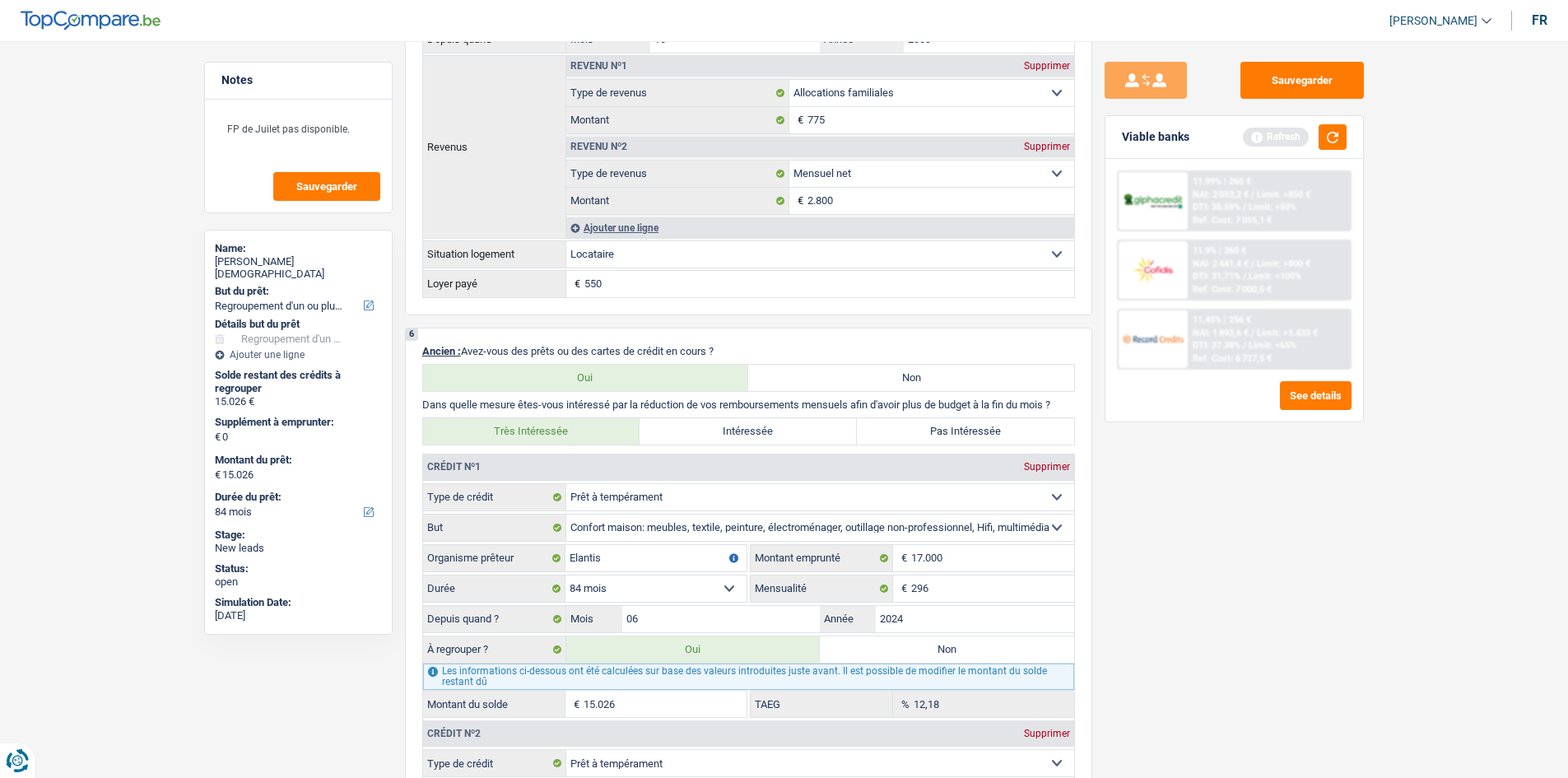
drag, startPoint x: 732, startPoint y: 513, endPoint x: 1321, endPoint y: 651, distance: 605.0
click at [1321, 651] on div "Sauvegarder Viable banks Refresh 11.99% | 260 € NAI: 2 053,2 € / Limit: >850 € …" at bounding box center [1235, 405] width 284 height 686
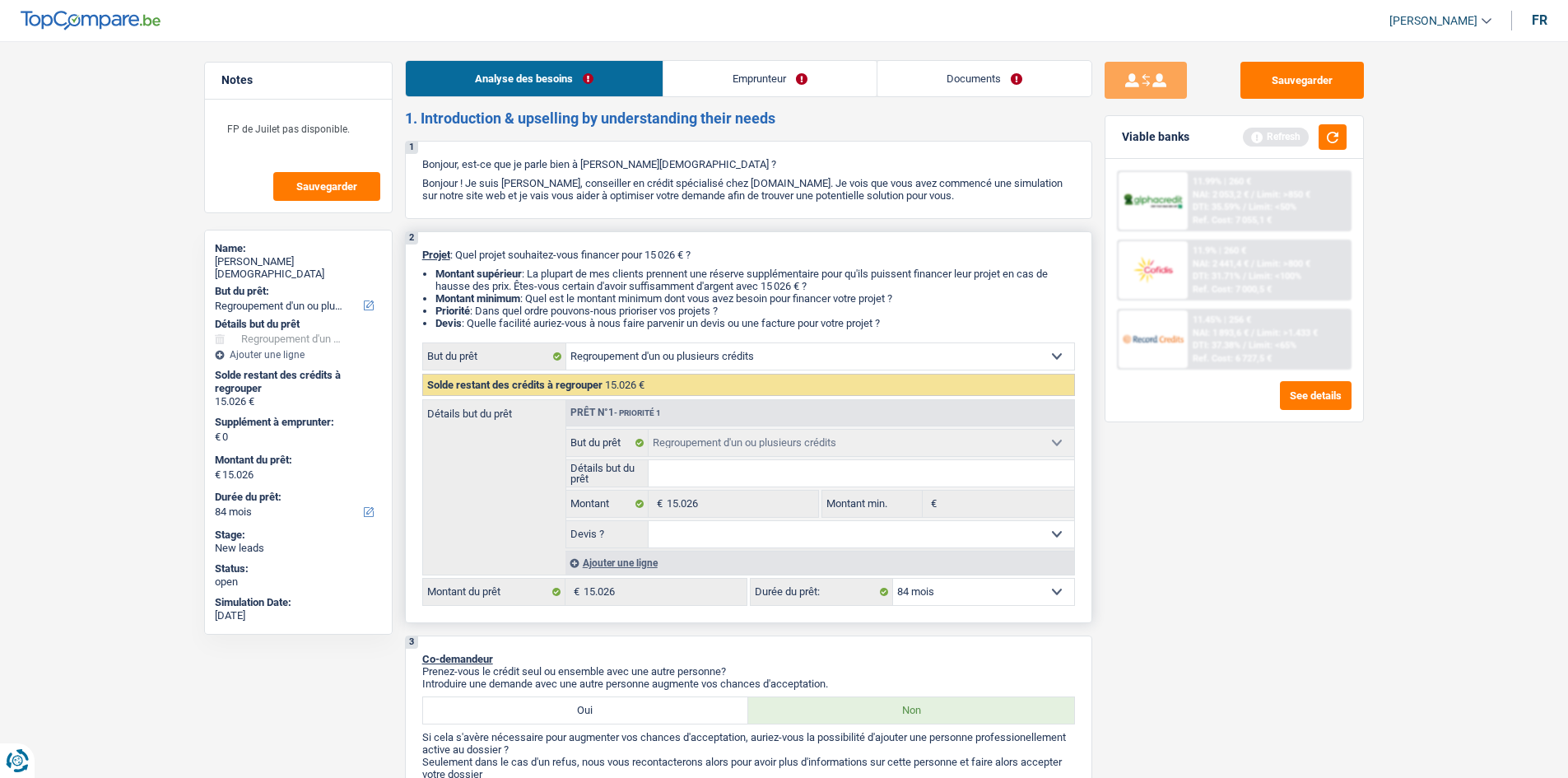
scroll to position [0, 0]
click at [678, 64] on link "Emprunteur" at bounding box center [770, 80] width 213 height 36
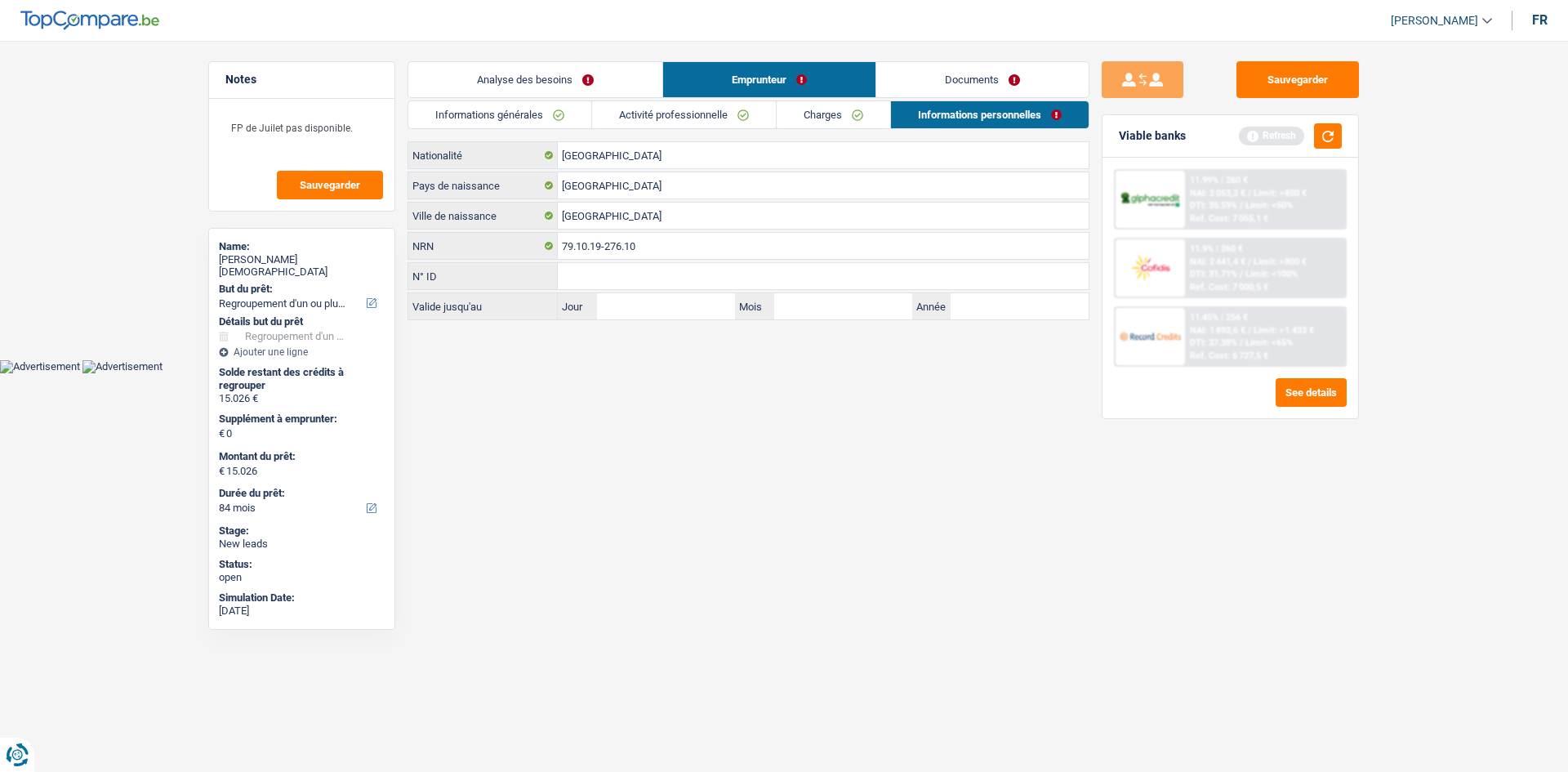
click at [552, 116] on link "Informations générales" at bounding box center [499, 115] width 183 height 27
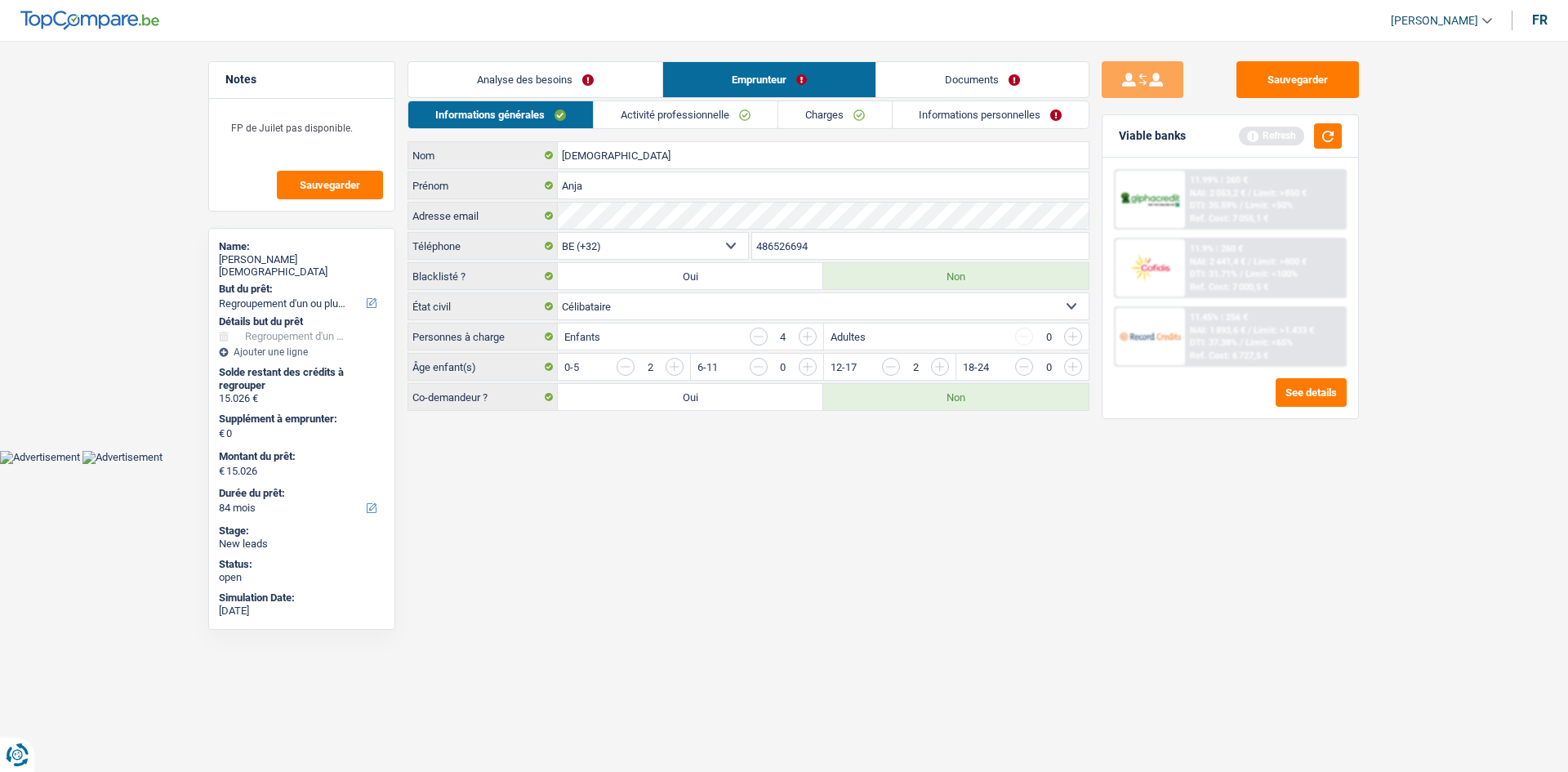
click at [960, 76] on link "Documents" at bounding box center [982, 80] width 212 height 35
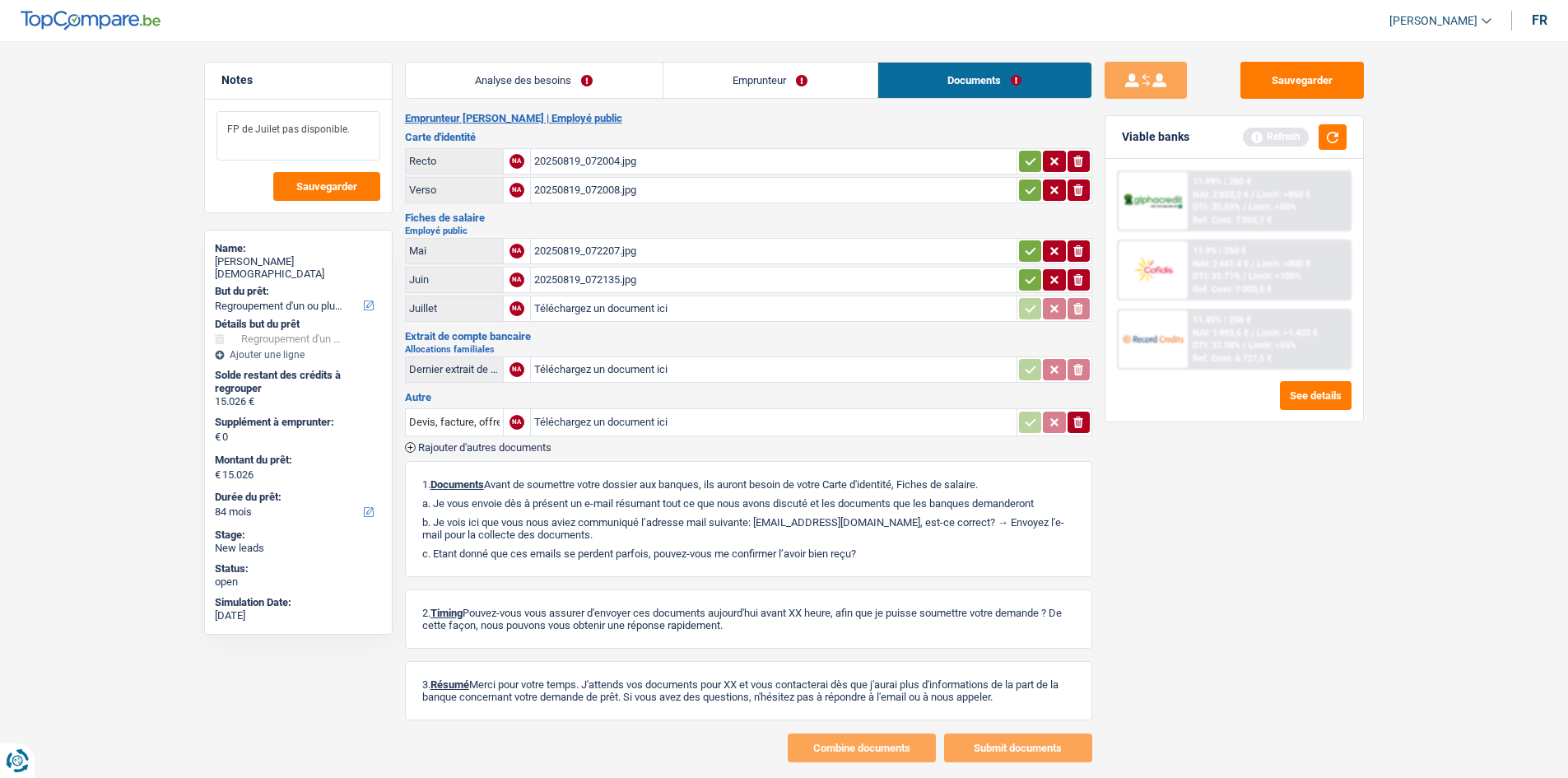
click at [271, 132] on textarea "FP de Juilet pas disponible." at bounding box center [298, 136] width 164 height 50
type textarea "FP de Juillet pas disponible."
click at [311, 181] on span "Sauvegarder" at bounding box center [327, 186] width 61 height 11
click at [1337, 134] on button "button" at bounding box center [1333, 136] width 28 height 26
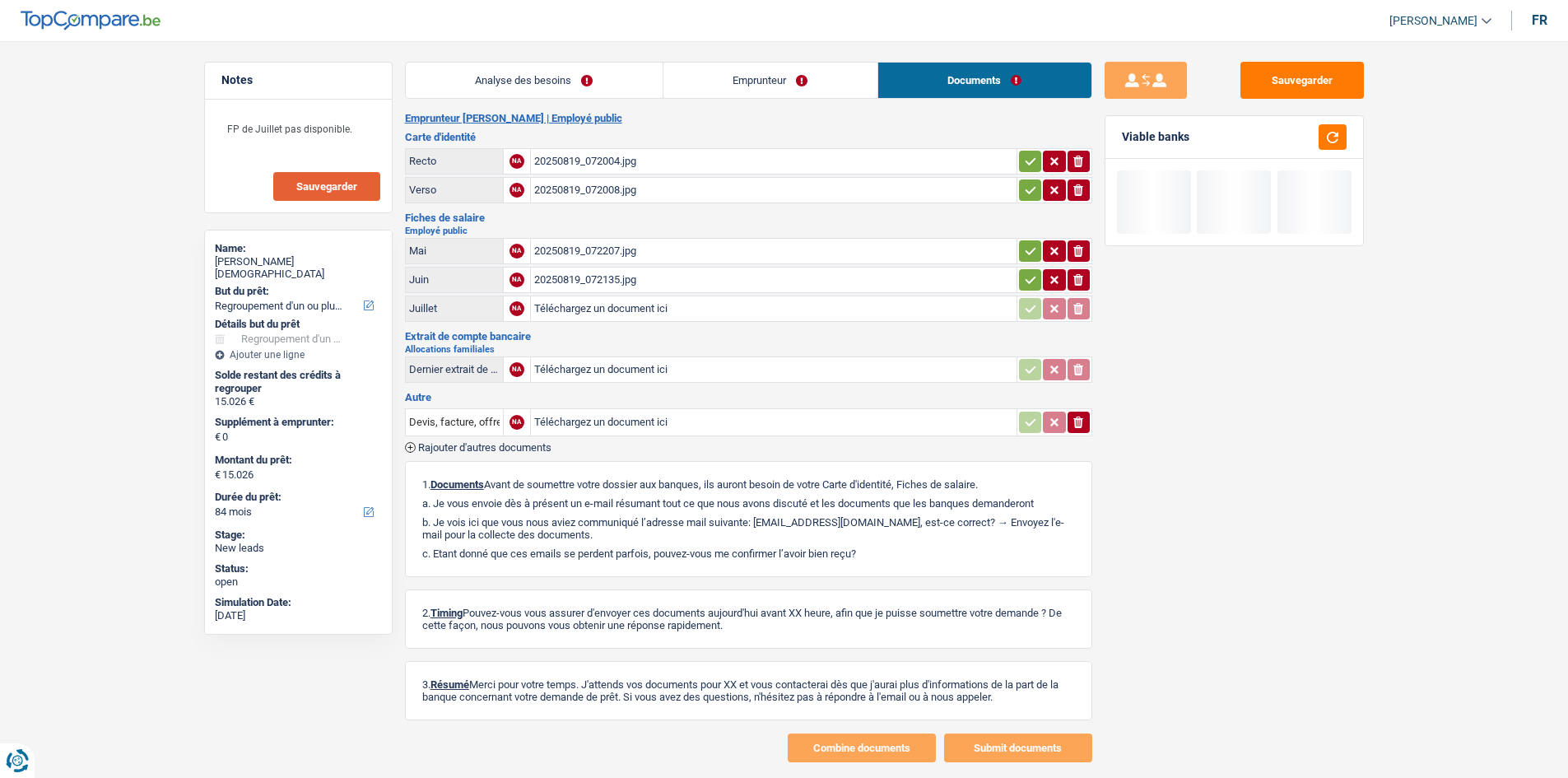
click at [592, 71] on link "Analyse des besoins" at bounding box center [534, 80] width 257 height 36
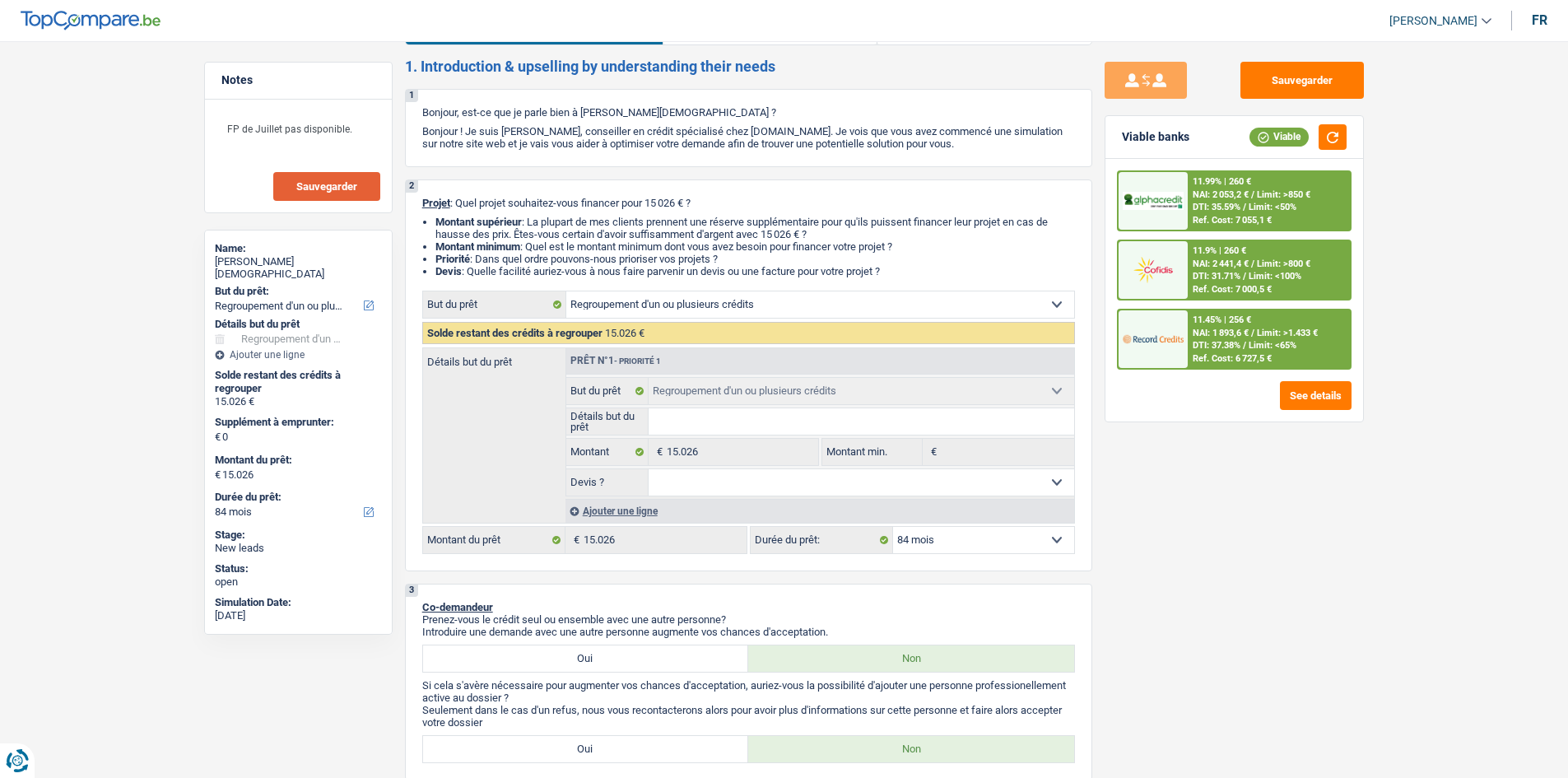
scroll to position [83, 0]
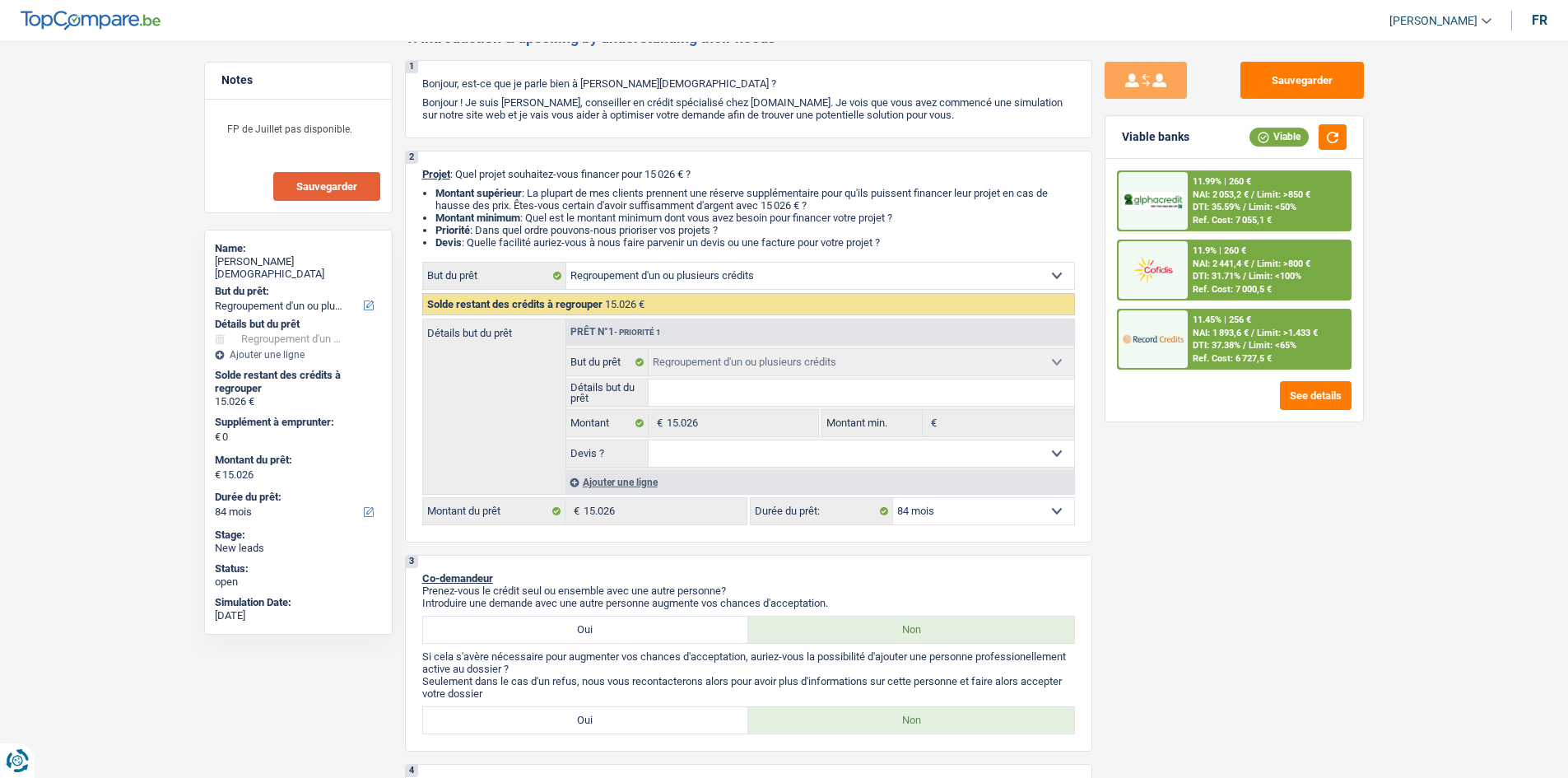
click at [1323, 93] on button "Sauvegarder" at bounding box center [1302, 80] width 123 height 37
click at [287, 189] on button "Sauvegarder" at bounding box center [326, 186] width 107 height 29
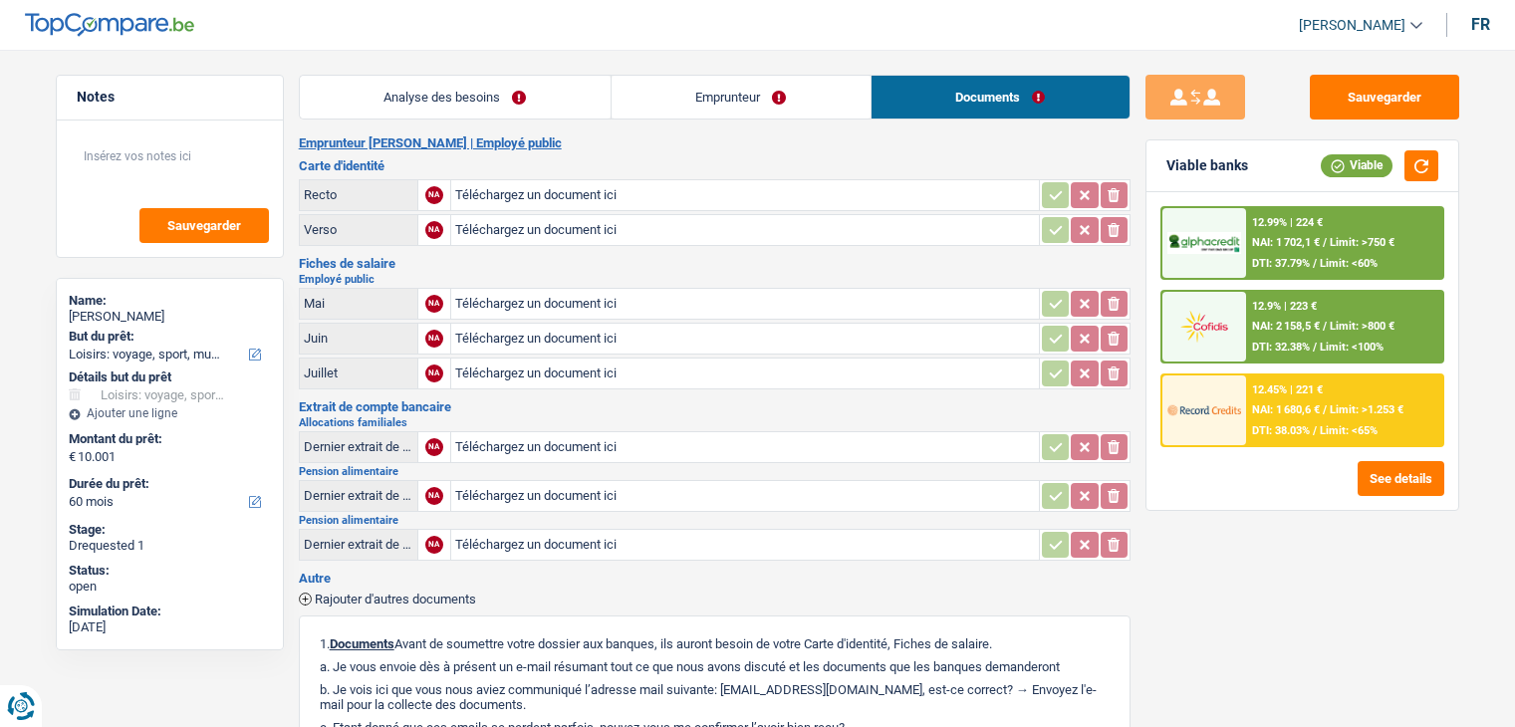
select select "hobbies"
select select "60"
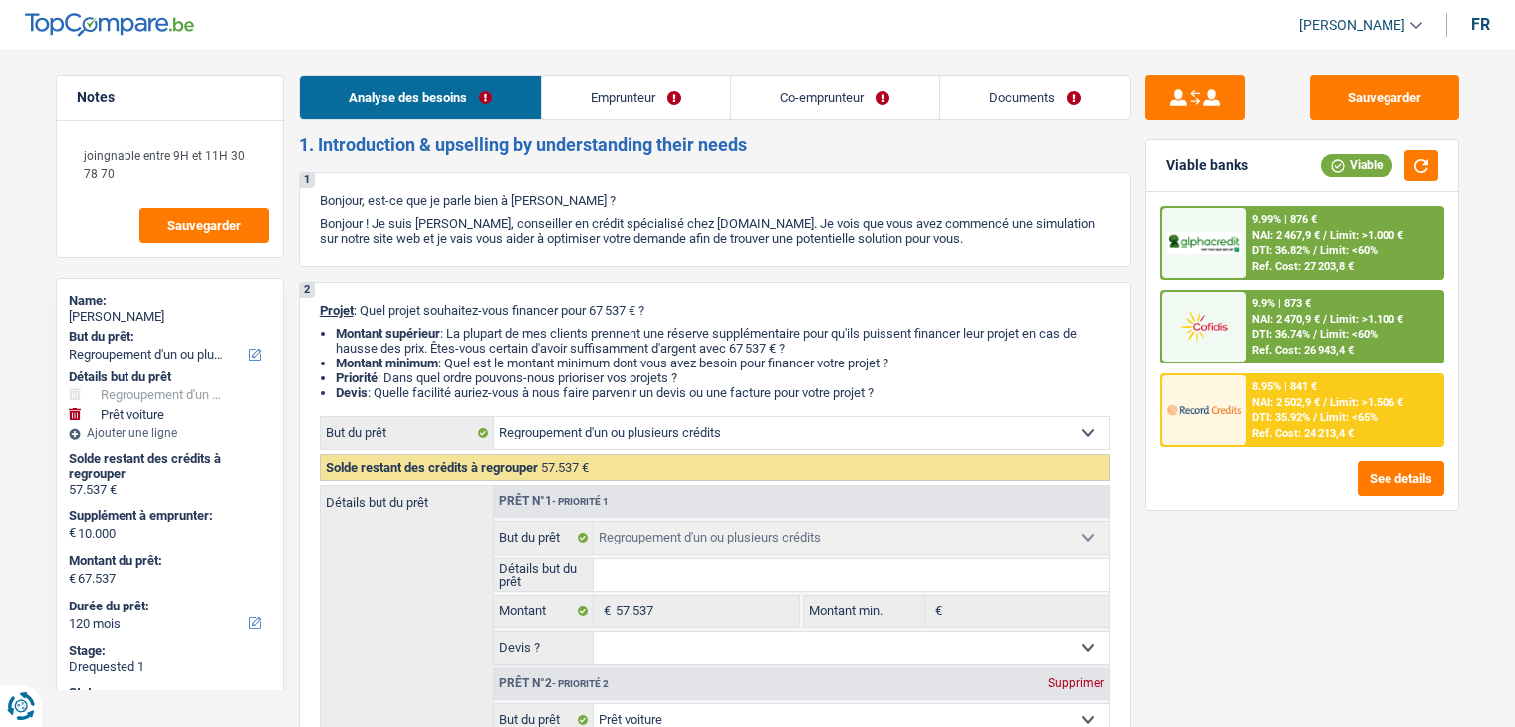
select select "refinancing"
select select "car"
select select "120"
select select "refinancing"
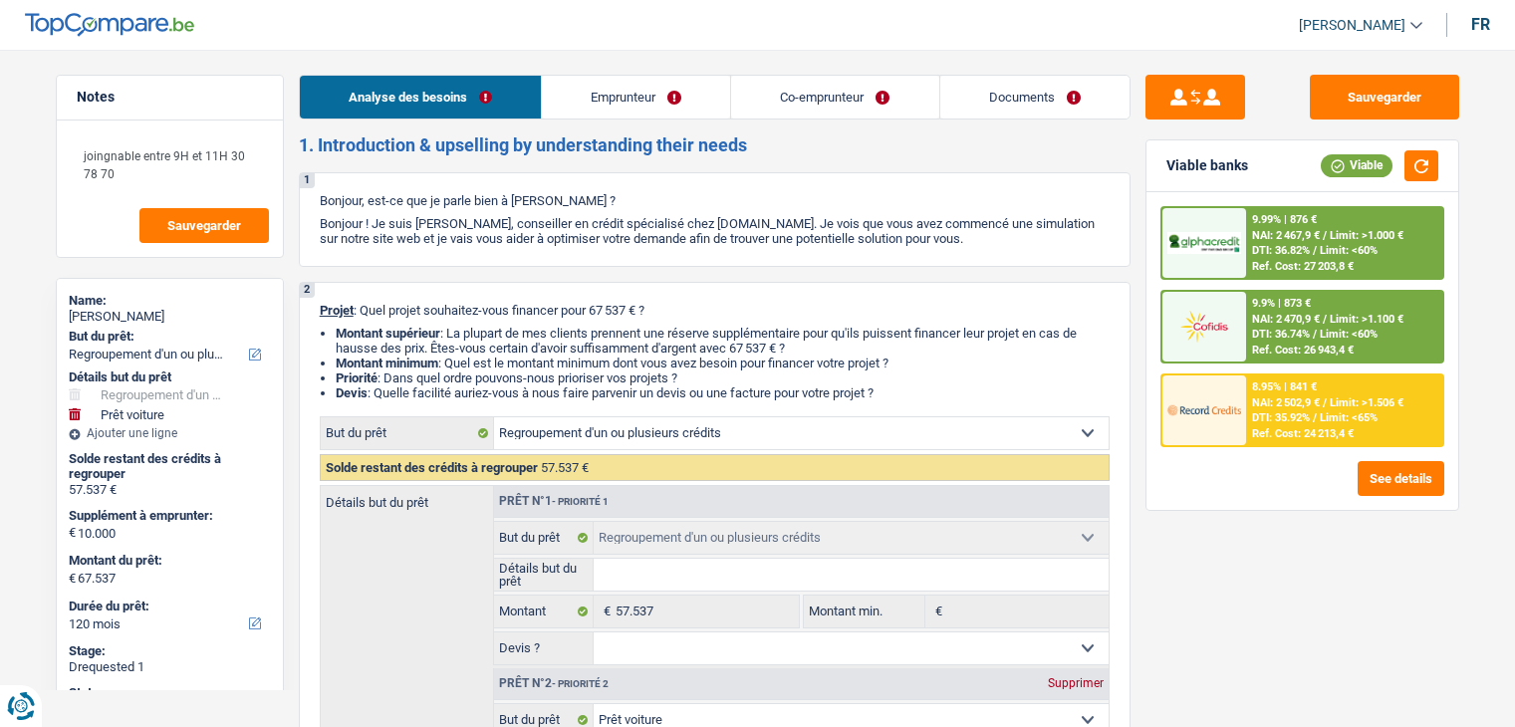
select select "refinancing"
select select "car"
select select "false"
select select "120"
select select "retired"
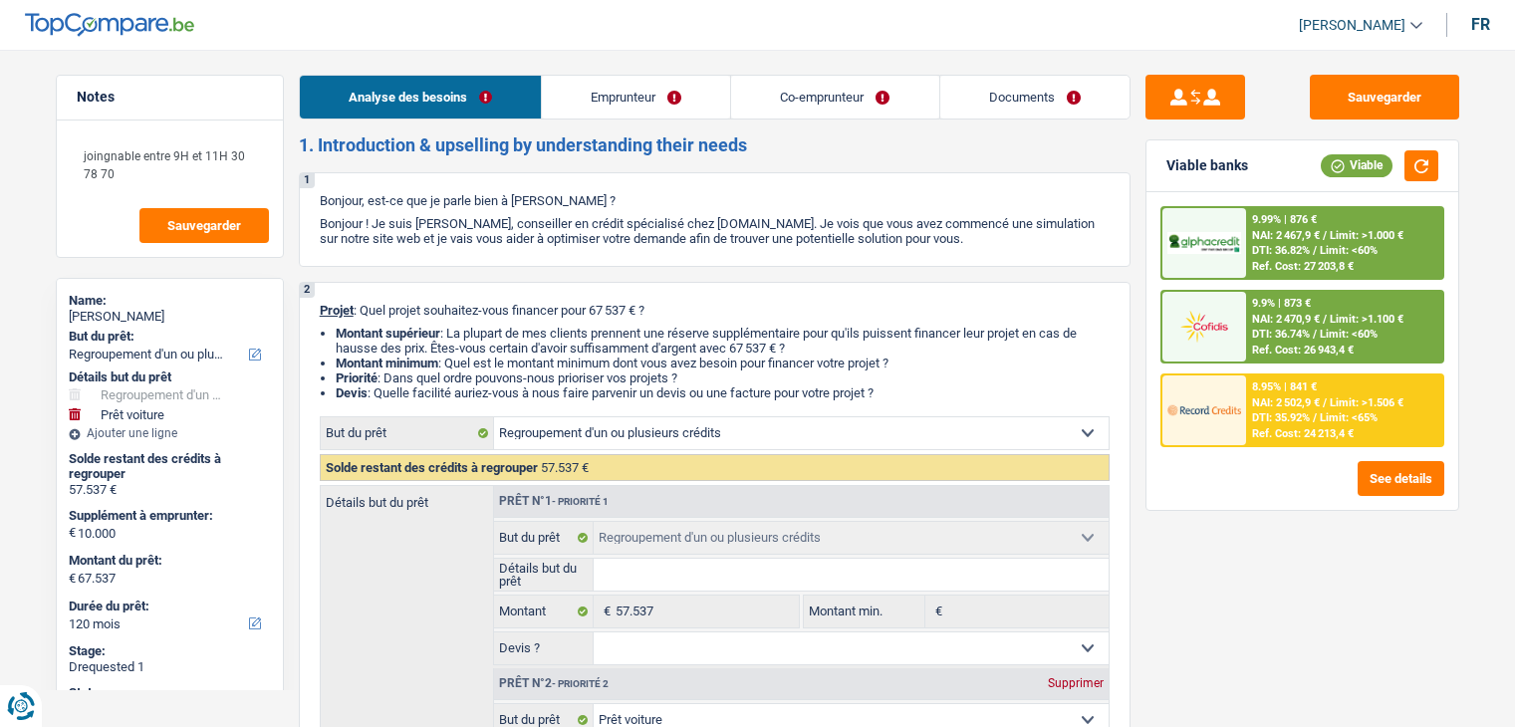
select select "retired"
select select "pension"
select select "ownerWithMortgage"
select select "personalLoan"
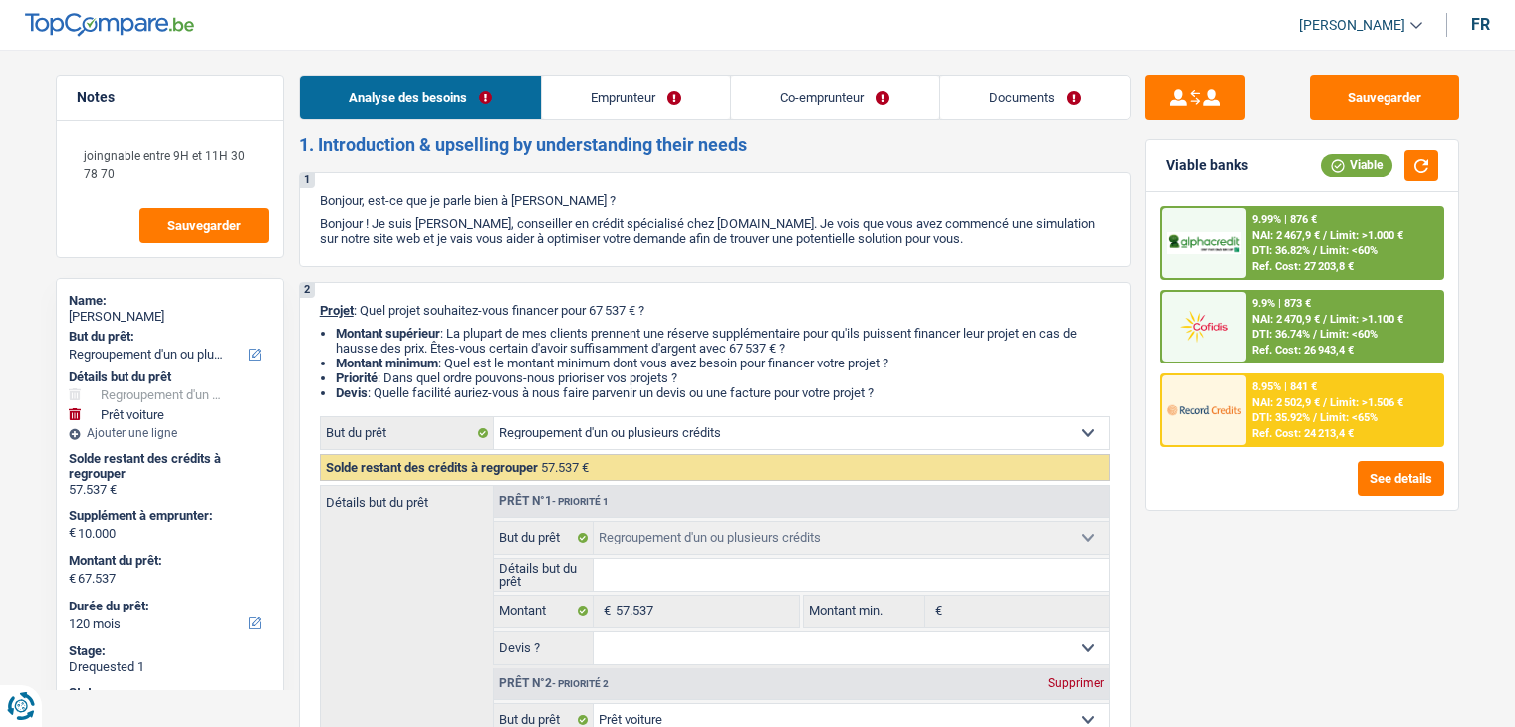
select select "medicalFees"
select select "48"
select select "cardOrCredit"
select select "mortgage"
select select "300"
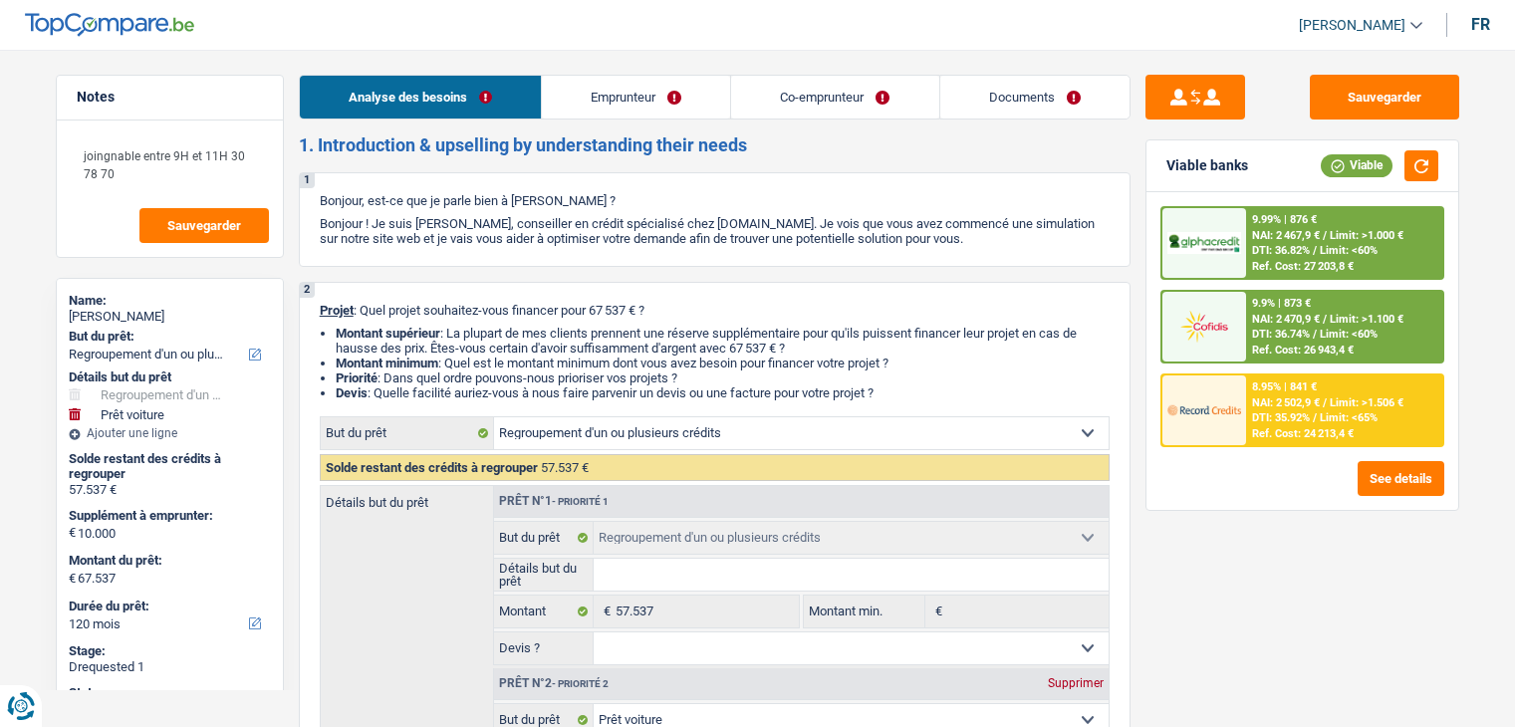
select select "refinancing"
select select "car"
select select "false"
select select "120"
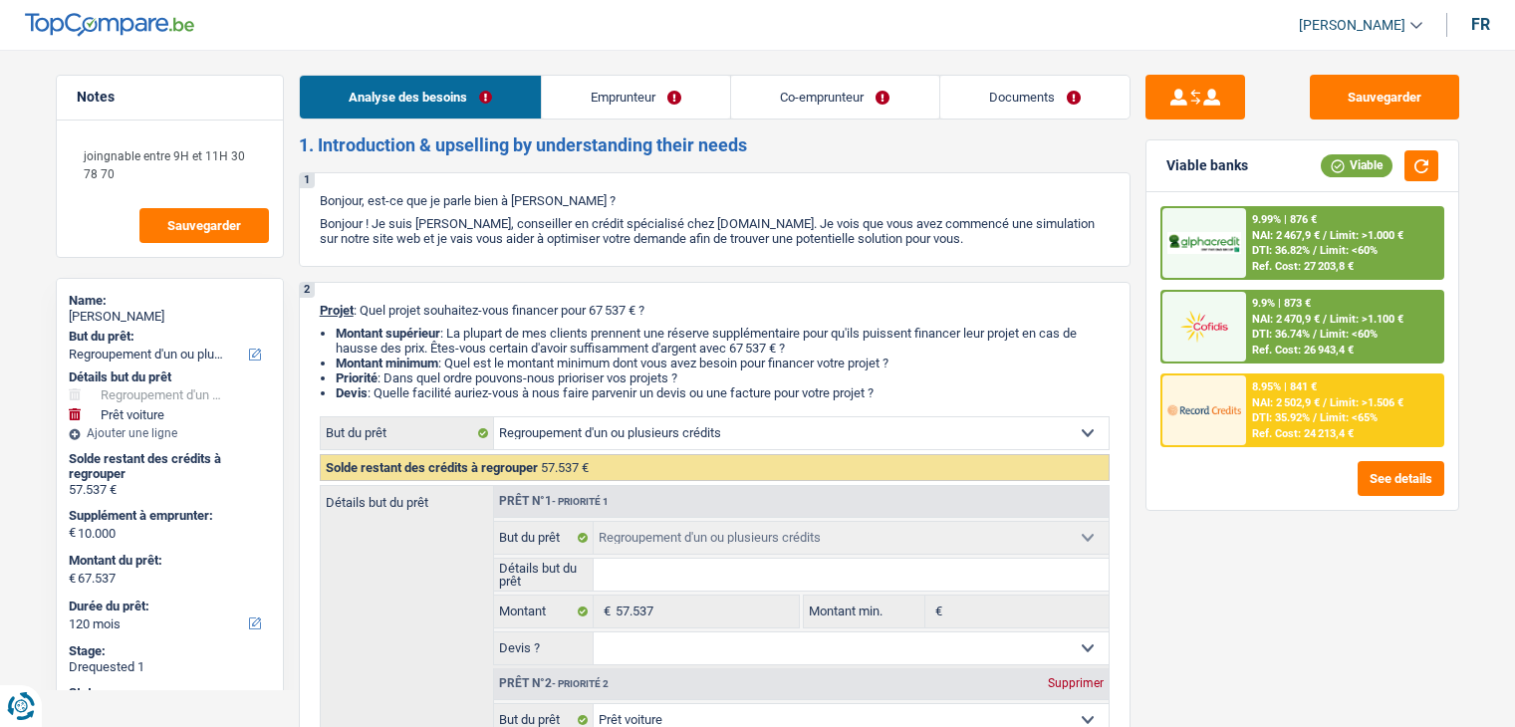
click at [1025, 105] on link "Documents" at bounding box center [1034, 97] width 189 height 43
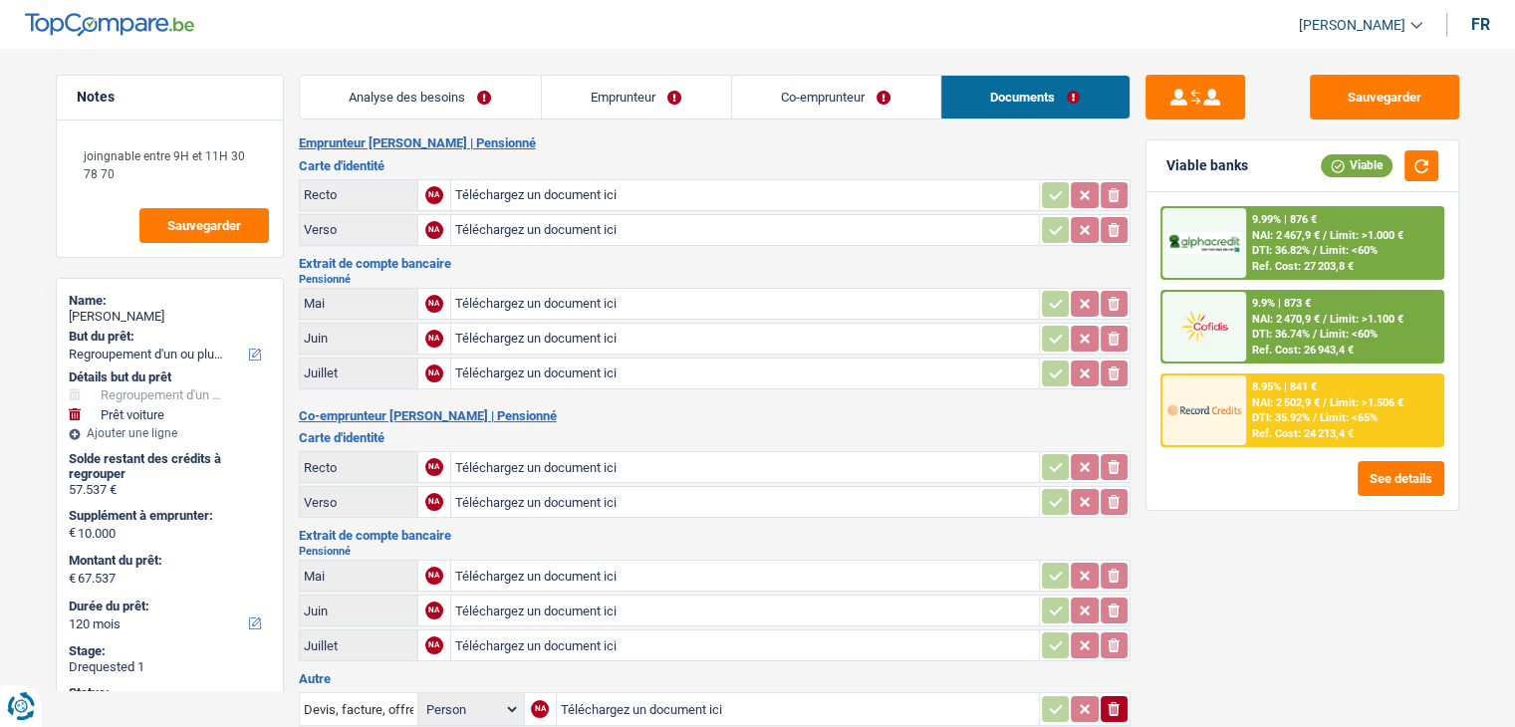
click at [449, 113] on link "Analyse des besoins" at bounding box center [420, 97] width 241 height 43
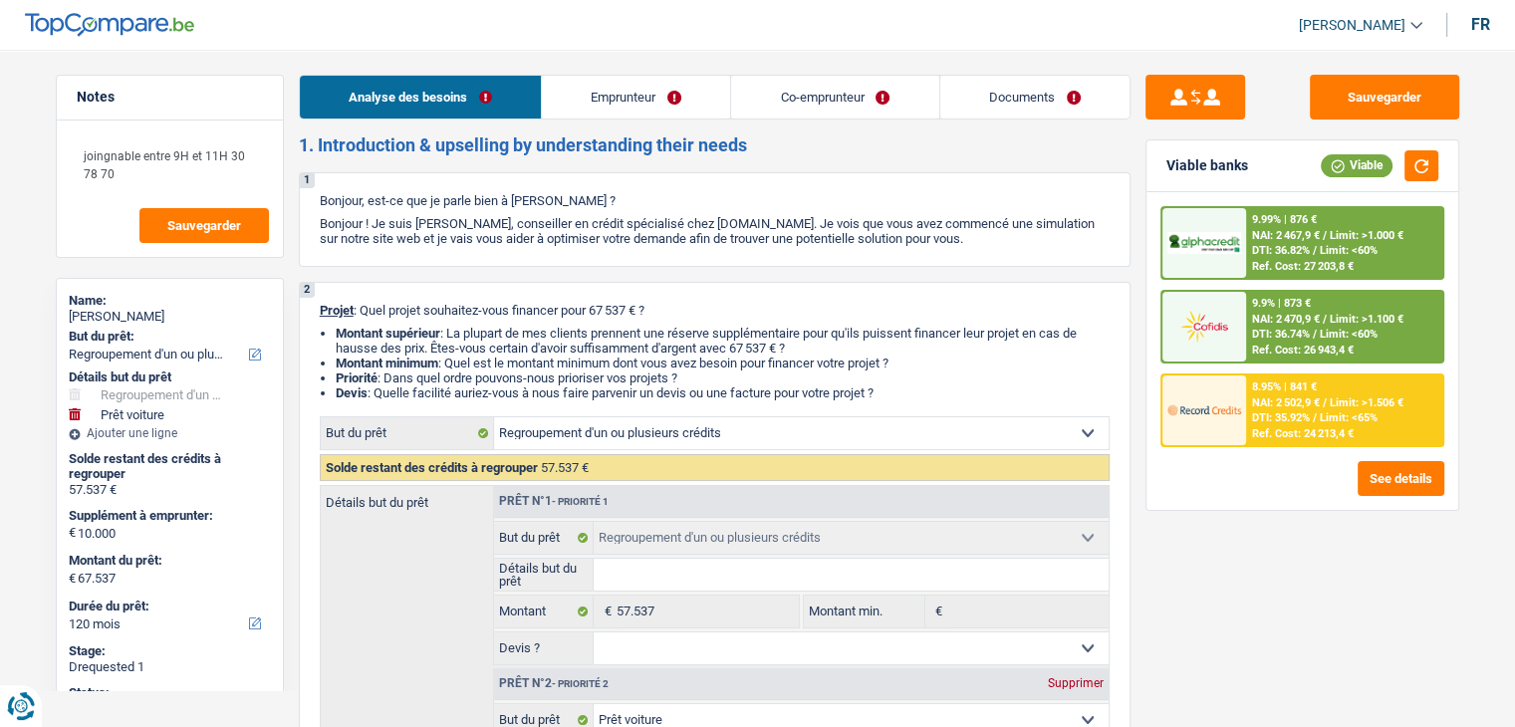
click at [777, 109] on link "Co-emprunteur" at bounding box center [834, 97] width 207 height 43
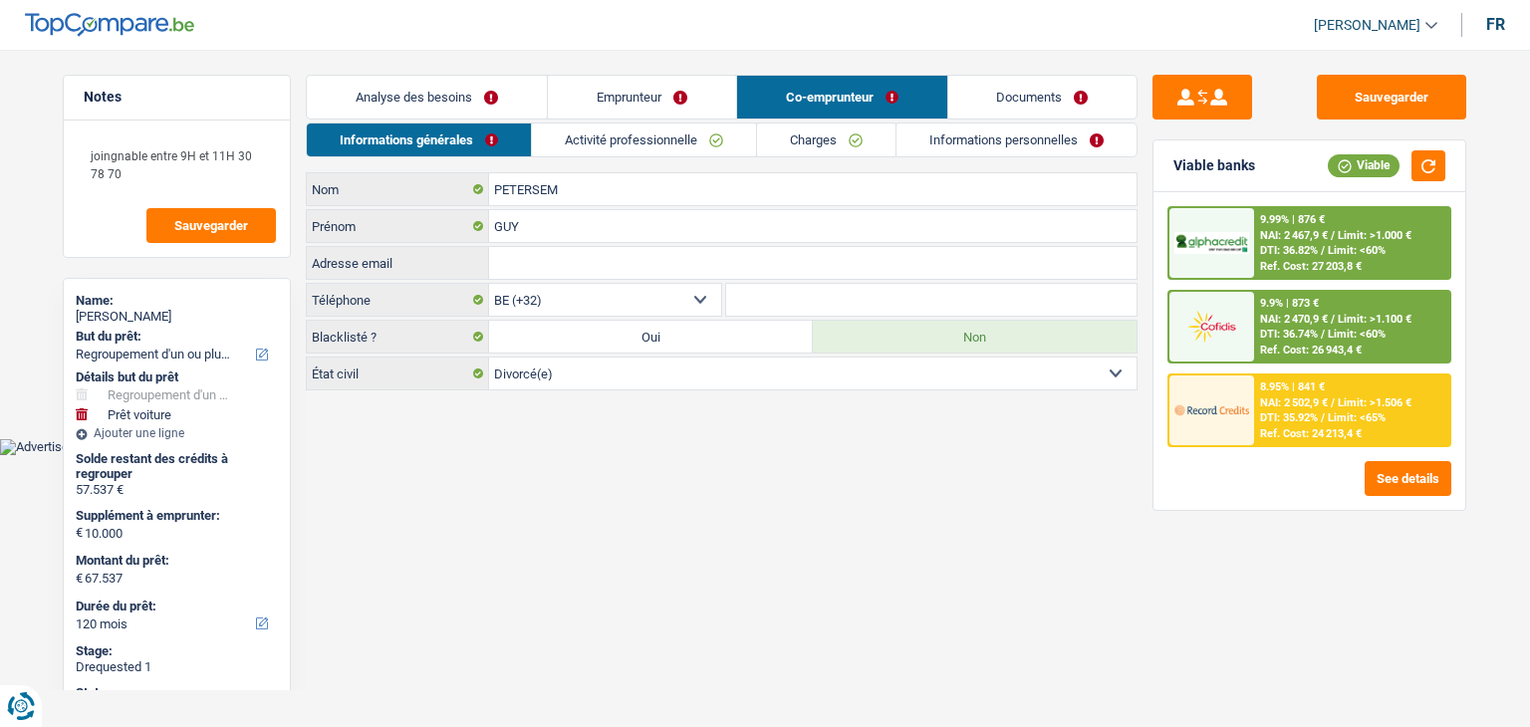
click at [701, 137] on link "Activité professionnelle" at bounding box center [644, 140] width 224 height 33
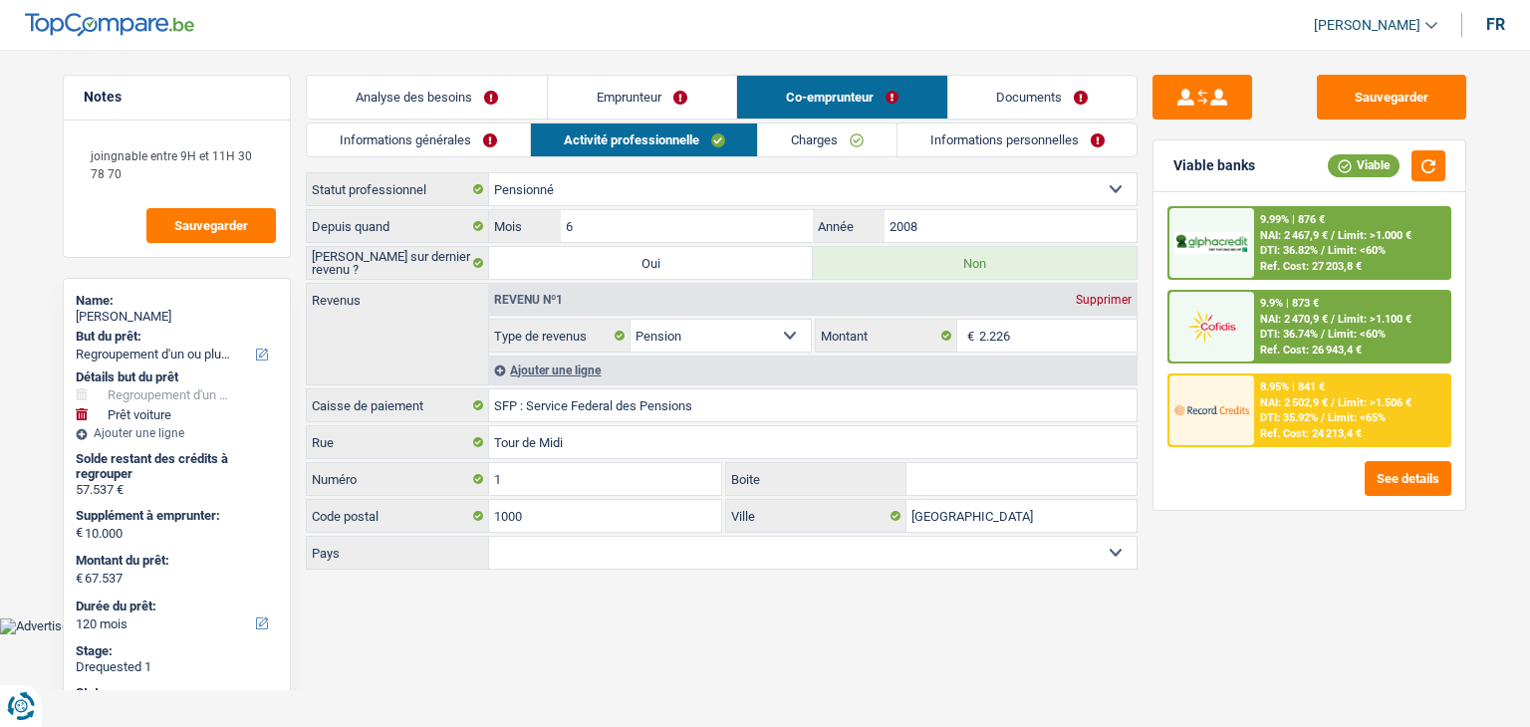
click at [494, 141] on link "Informations générales" at bounding box center [418, 140] width 223 height 33
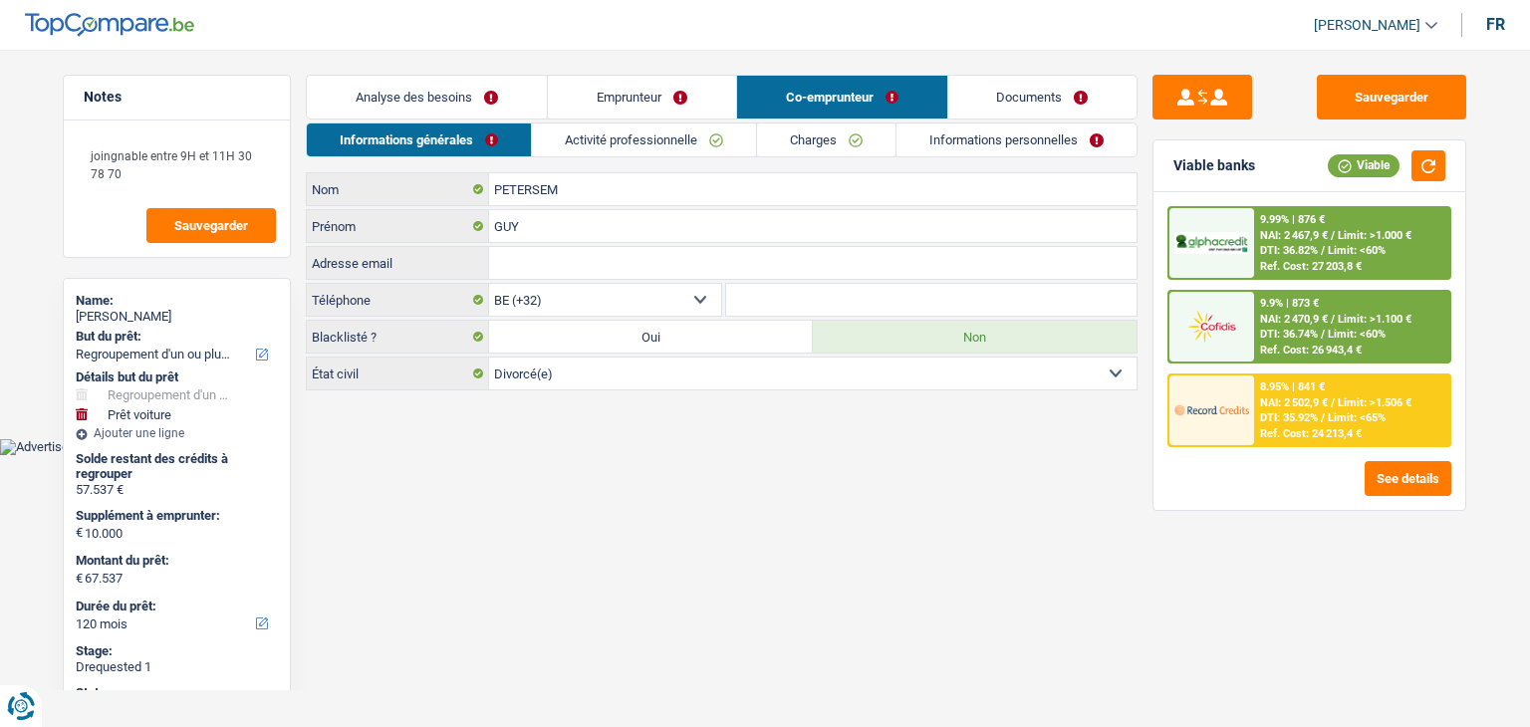
click at [600, 248] on input "Adresse email" at bounding box center [812, 263] width 647 height 32
click at [669, 107] on link "Emprunteur" at bounding box center [642, 97] width 188 height 43
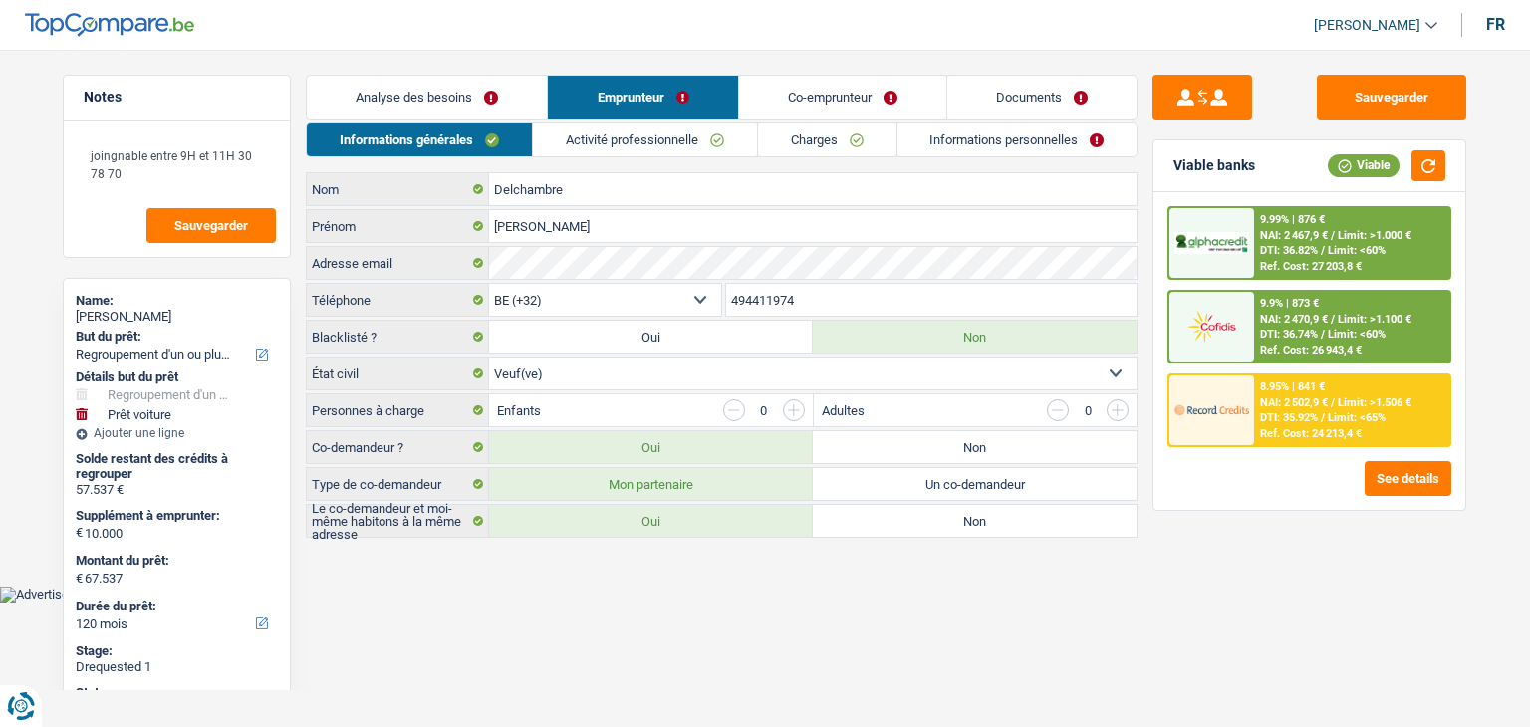
click at [796, 94] on link "Co-emprunteur" at bounding box center [842, 97] width 207 height 43
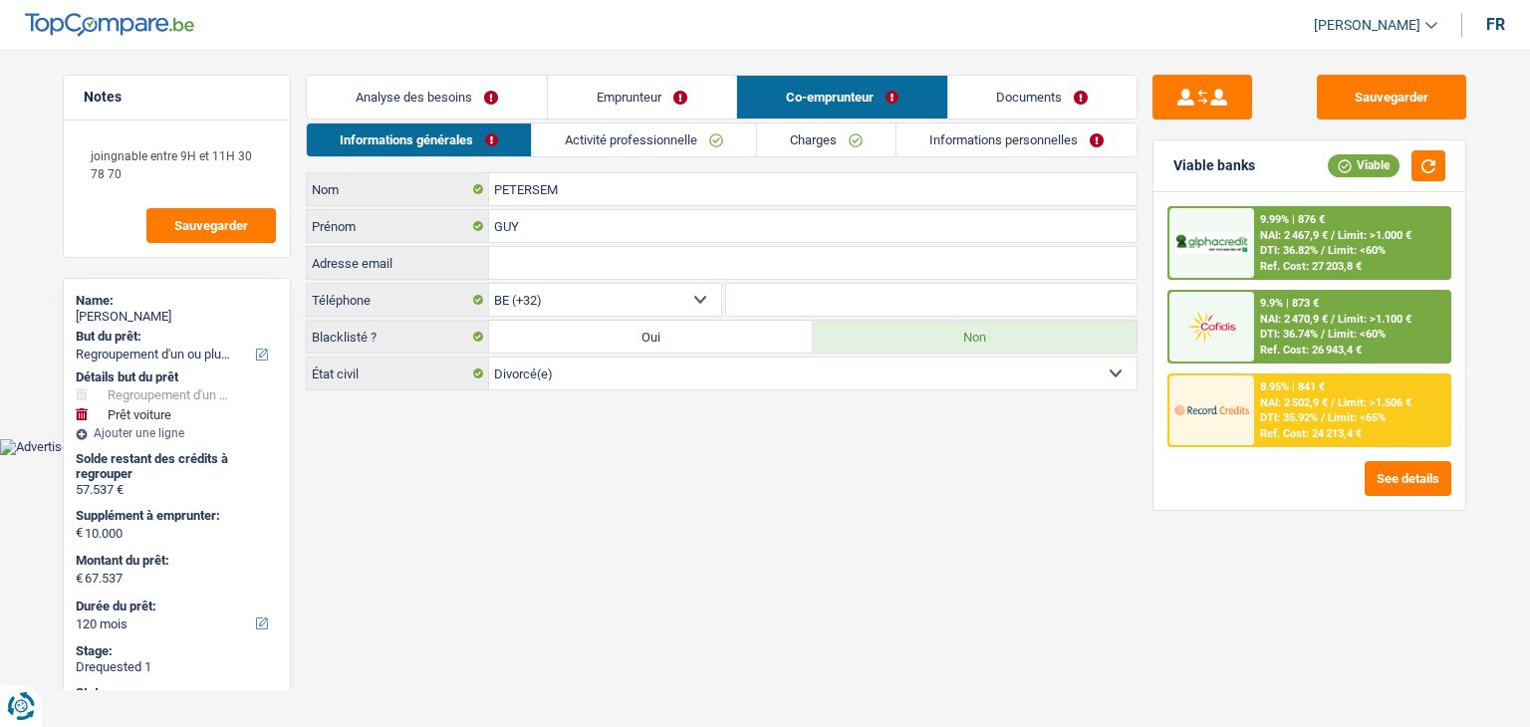
click at [618, 156] on link "Activité professionnelle" at bounding box center [644, 140] width 224 height 33
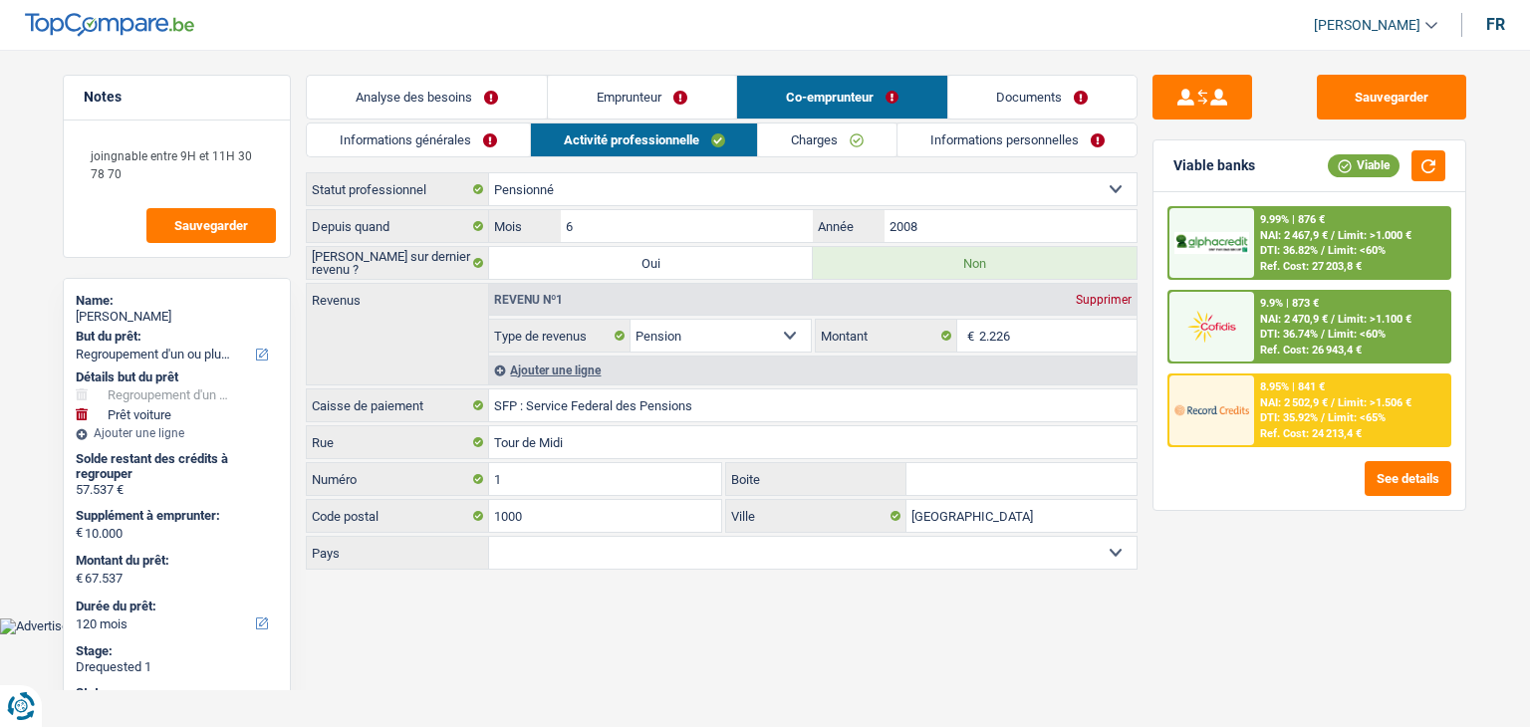
click at [468, 139] on link "Informations générales" at bounding box center [418, 140] width 223 height 33
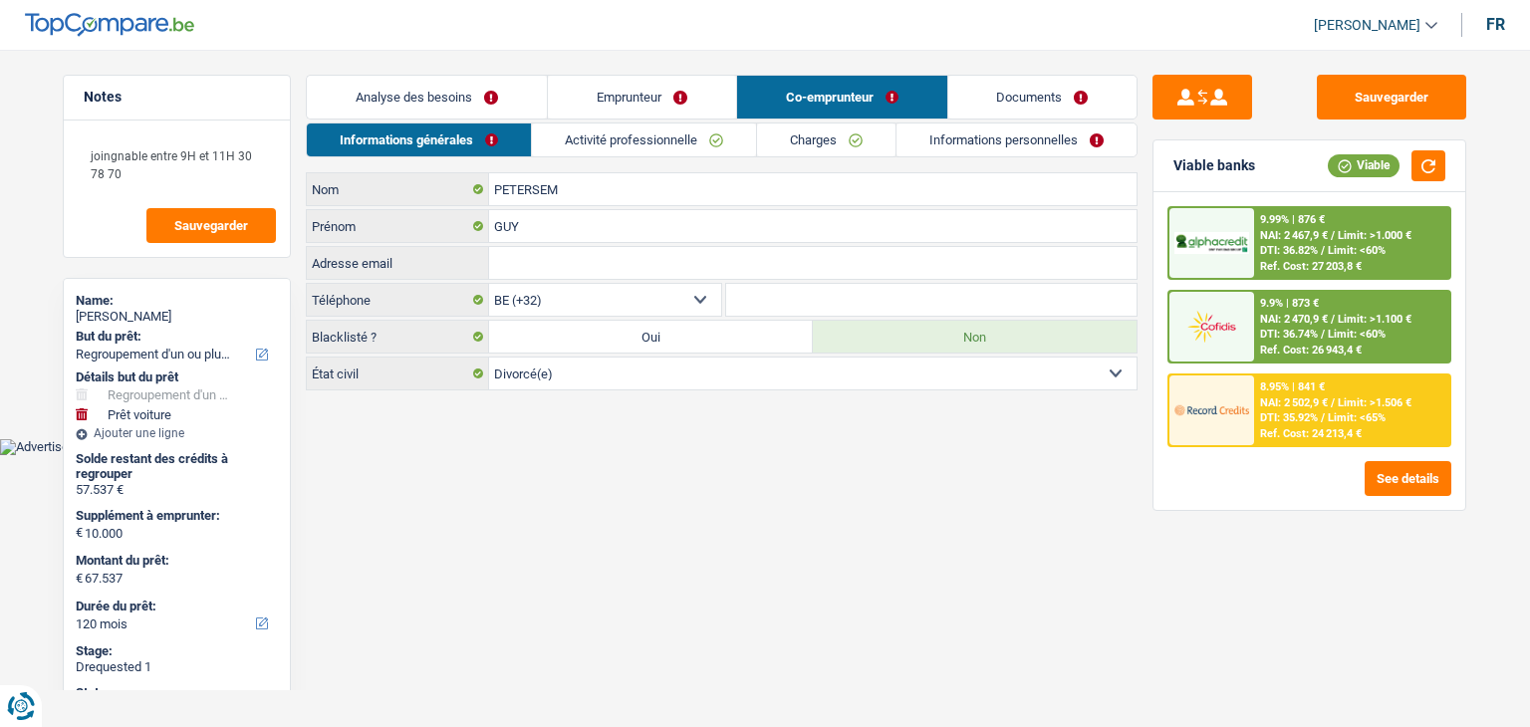
click at [573, 270] on input "Adresse email" at bounding box center [812, 263] width 647 height 32
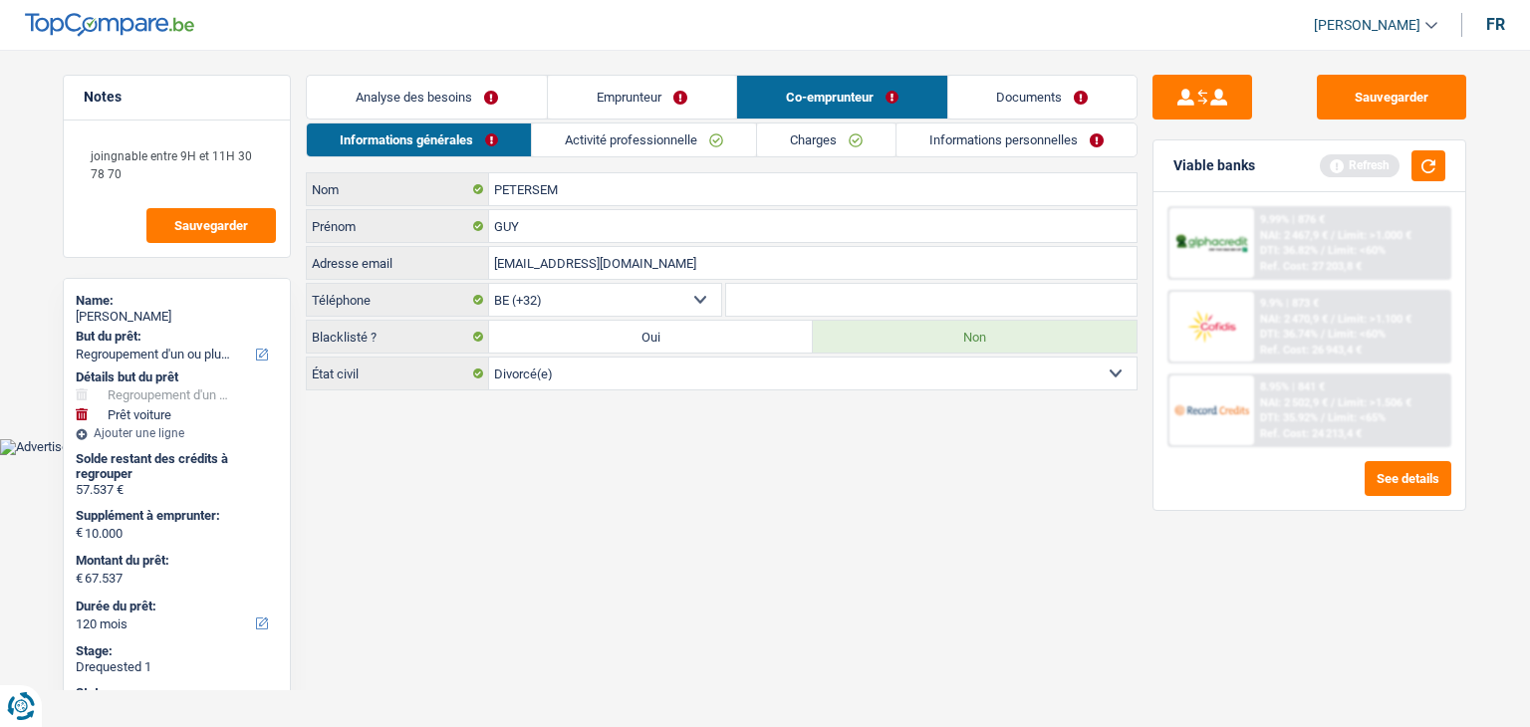
type input "guy.pertersem72@gmail.com"
click at [695, 455] on html "Vous avez le contrôle de vos données Nous utilisons des cookies, tout comme nos…" at bounding box center [765, 227] width 1530 height 455
drag, startPoint x: 680, startPoint y: 262, endPoint x: 445, endPoint y: 264, distance: 235.1
click at [406, 258] on div "guy.pertersem72@gmail.com Adresse email" at bounding box center [722, 263] width 830 height 32
click at [1035, 84] on link "Documents" at bounding box center [1042, 97] width 189 height 43
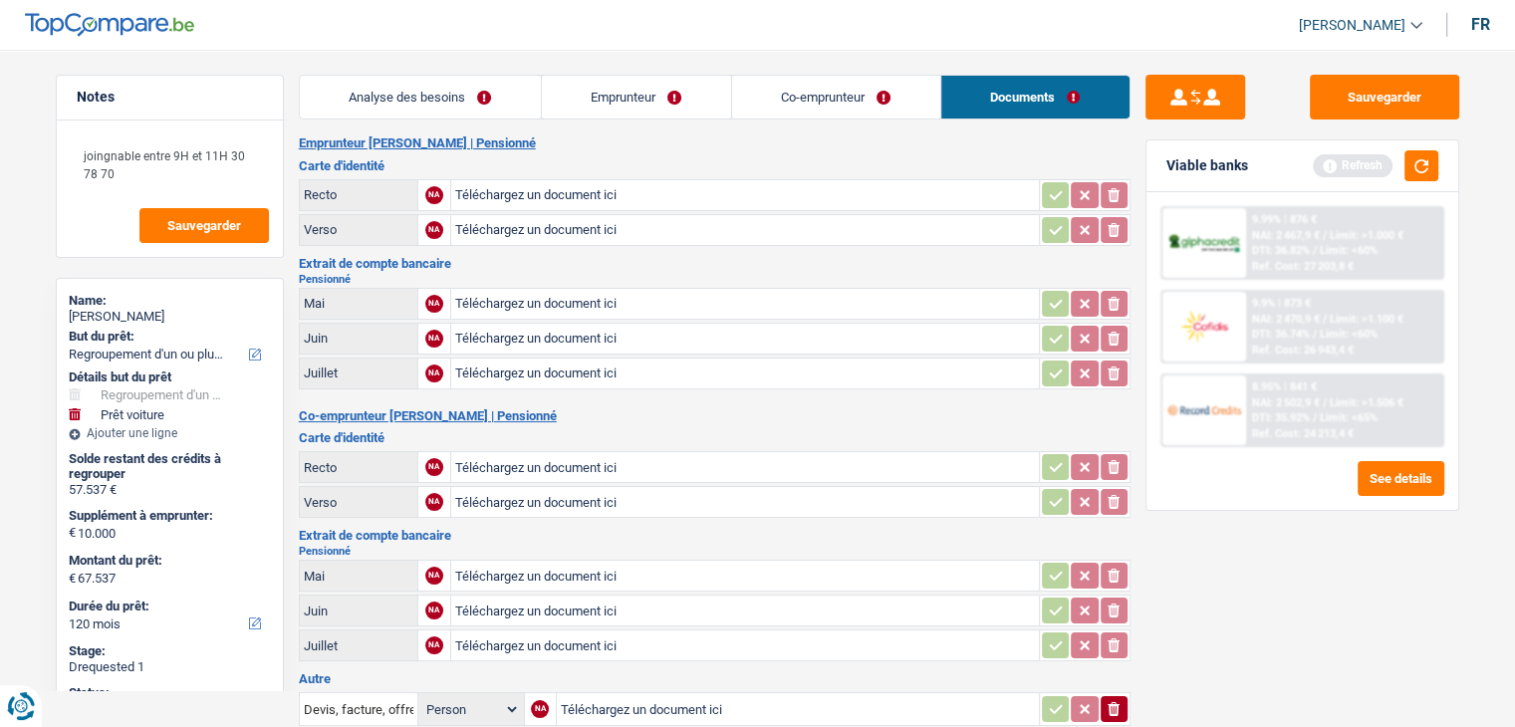
click at [691, 102] on link "Emprunteur" at bounding box center [636, 97] width 189 height 43
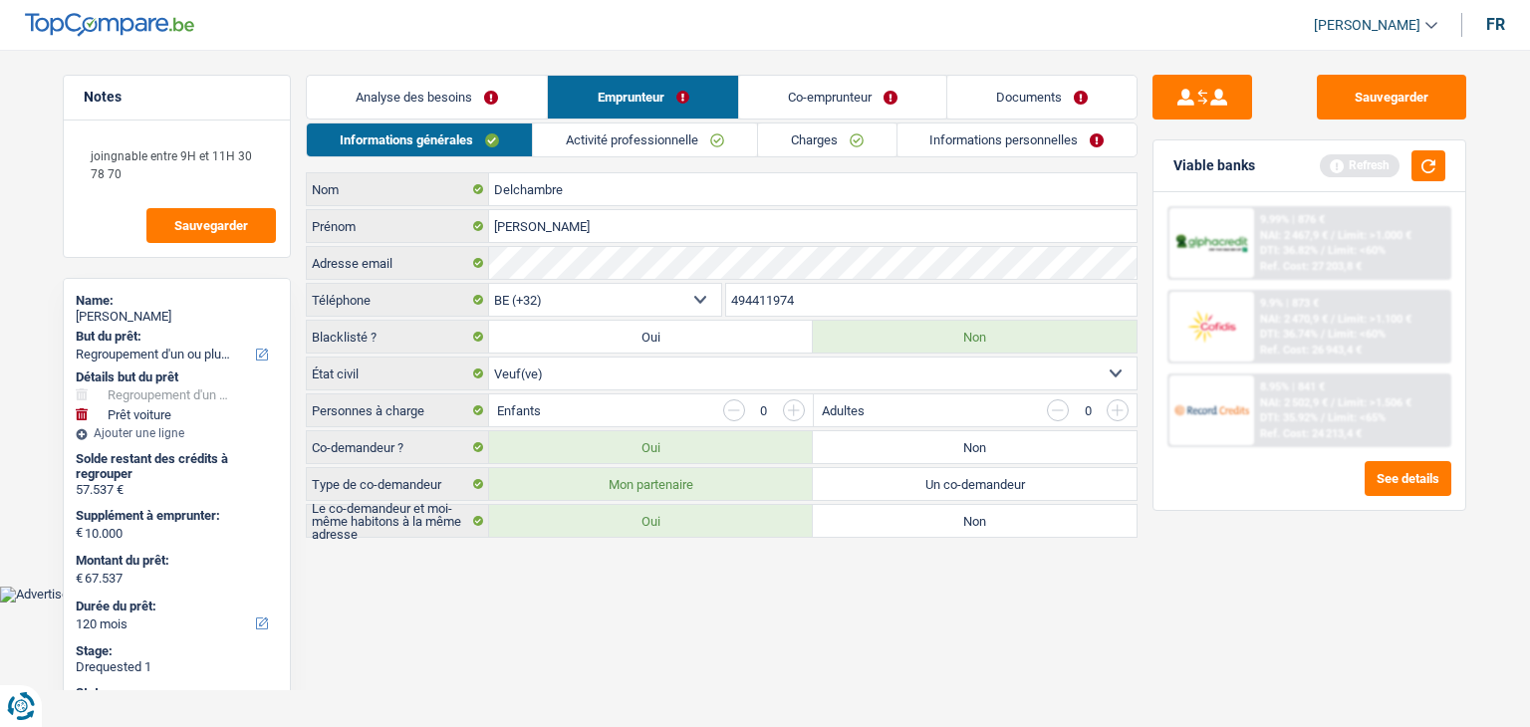
click at [780, 93] on link "Co-emprunteur" at bounding box center [842, 97] width 207 height 43
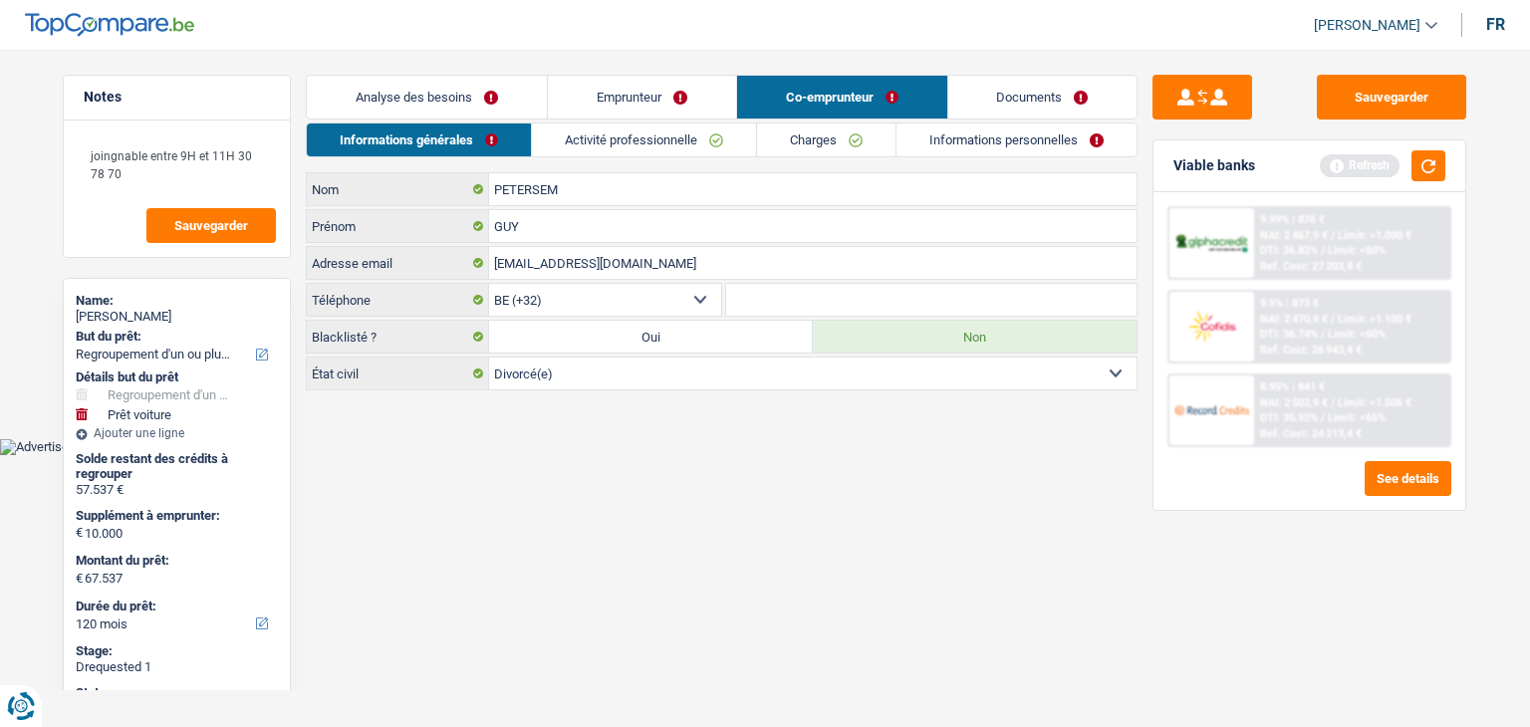
click at [571, 129] on link "Activité professionnelle" at bounding box center [644, 140] width 224 height 33
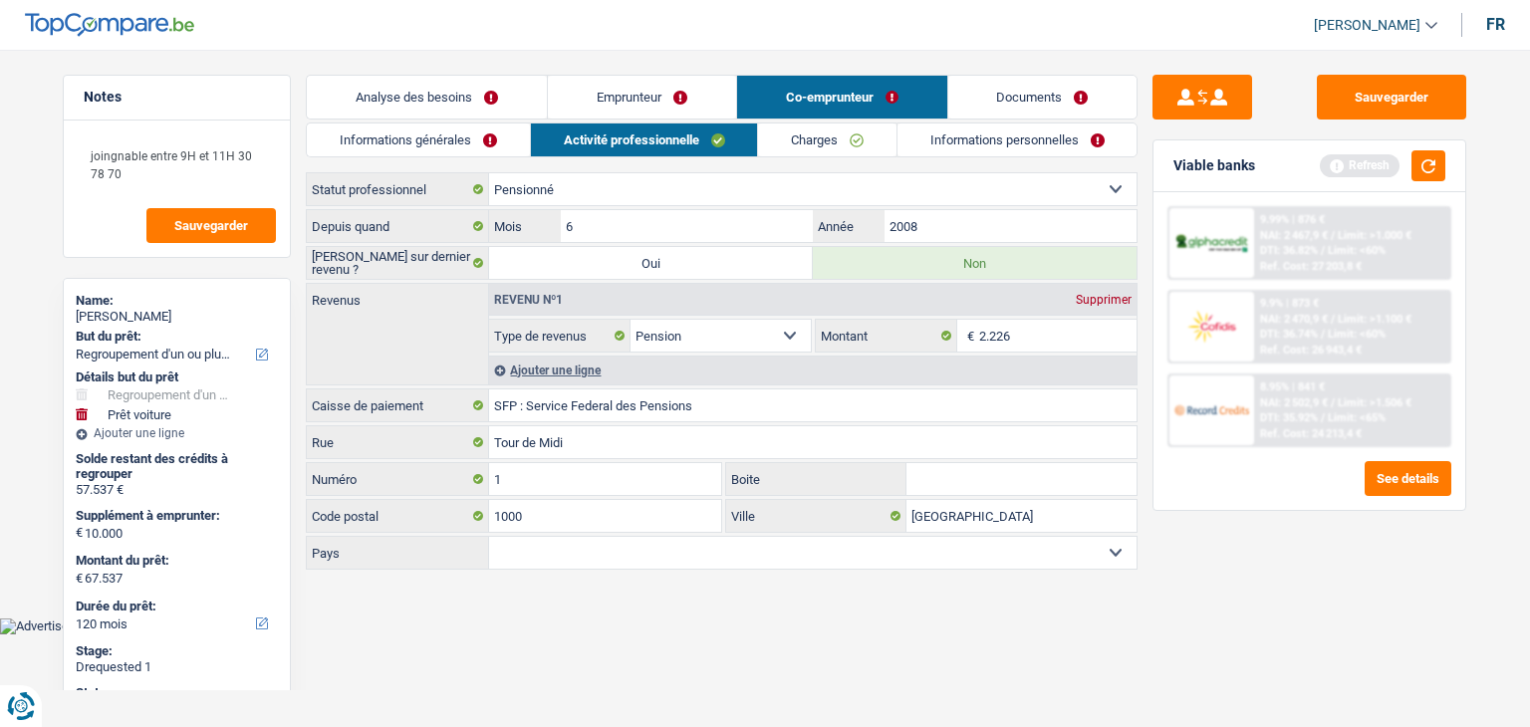
click at [458, 140] on link "Informations générales" at bounding box center [418, 140] width 223 height 33
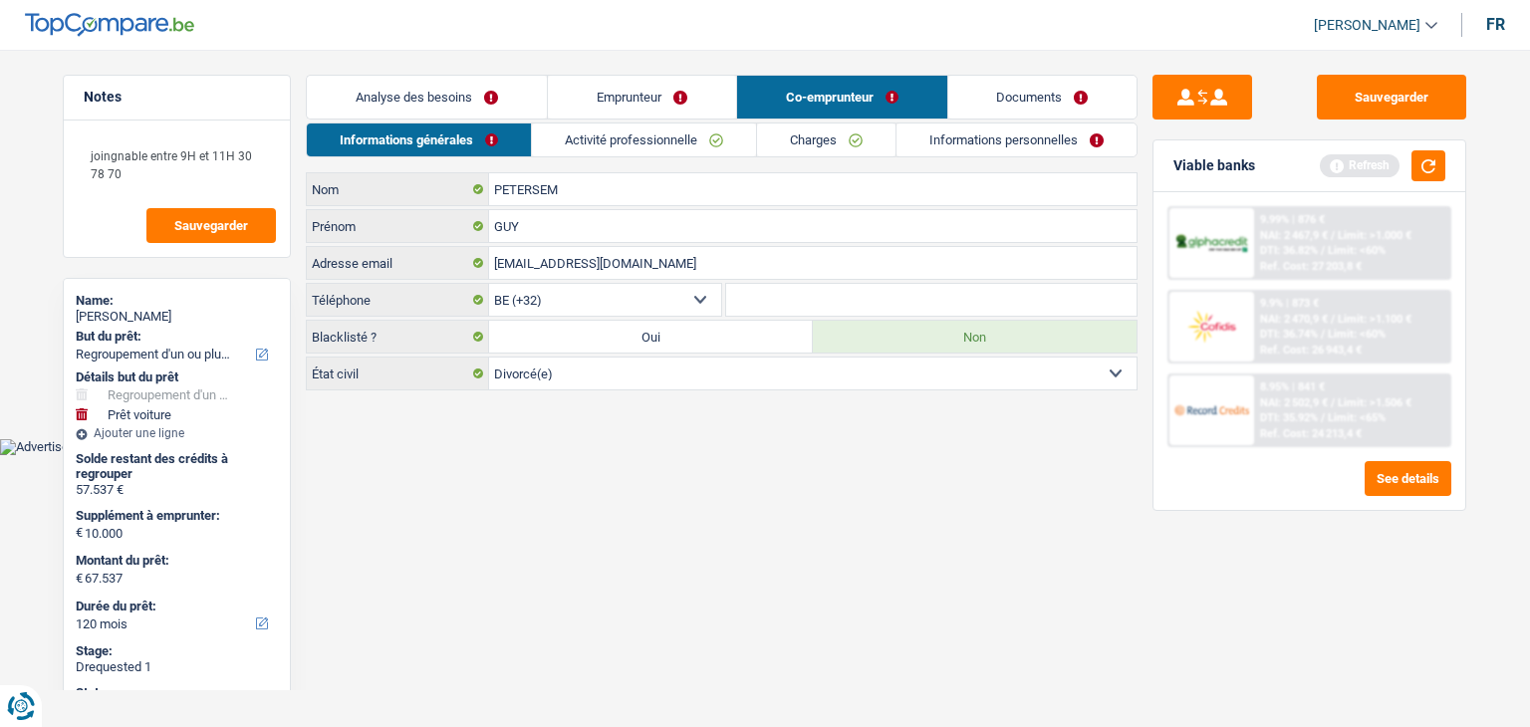
click at [1100, 93] on link "Documents" at bounding box center [1042, 97] width 189 height 43
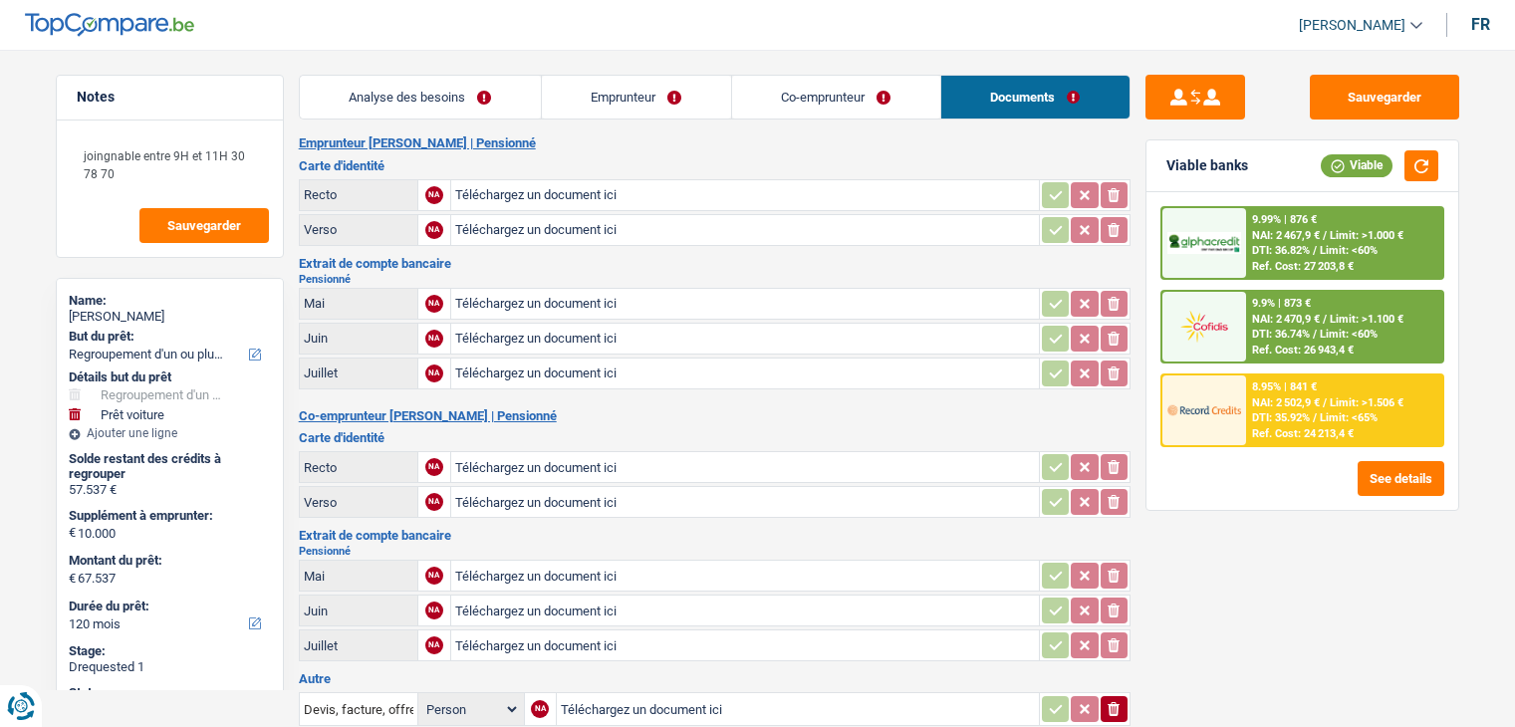
select select "refinancing"
select select "car"
select select "120"
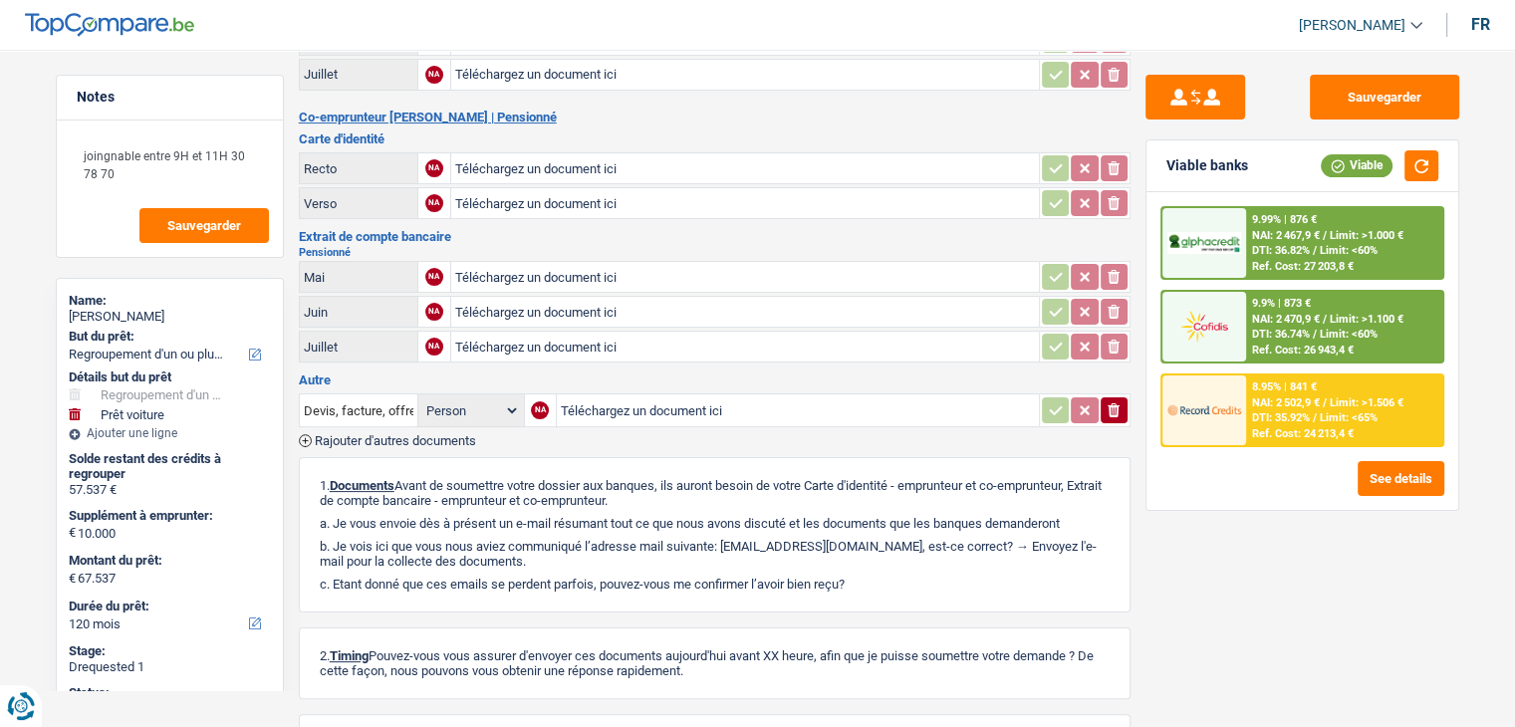
click at [609, 398] on input "Téléchargez un document ici" at bounding box center [798, 410] width 474 height 30
type input "C:\fakepath\combinepdf.pdf"
click at [1376, 80] on button "Sauvegarder" at bounding box center [1384, 97] width 149 height 45
